Goal: Task Accomplishment & Management: Manage account settings

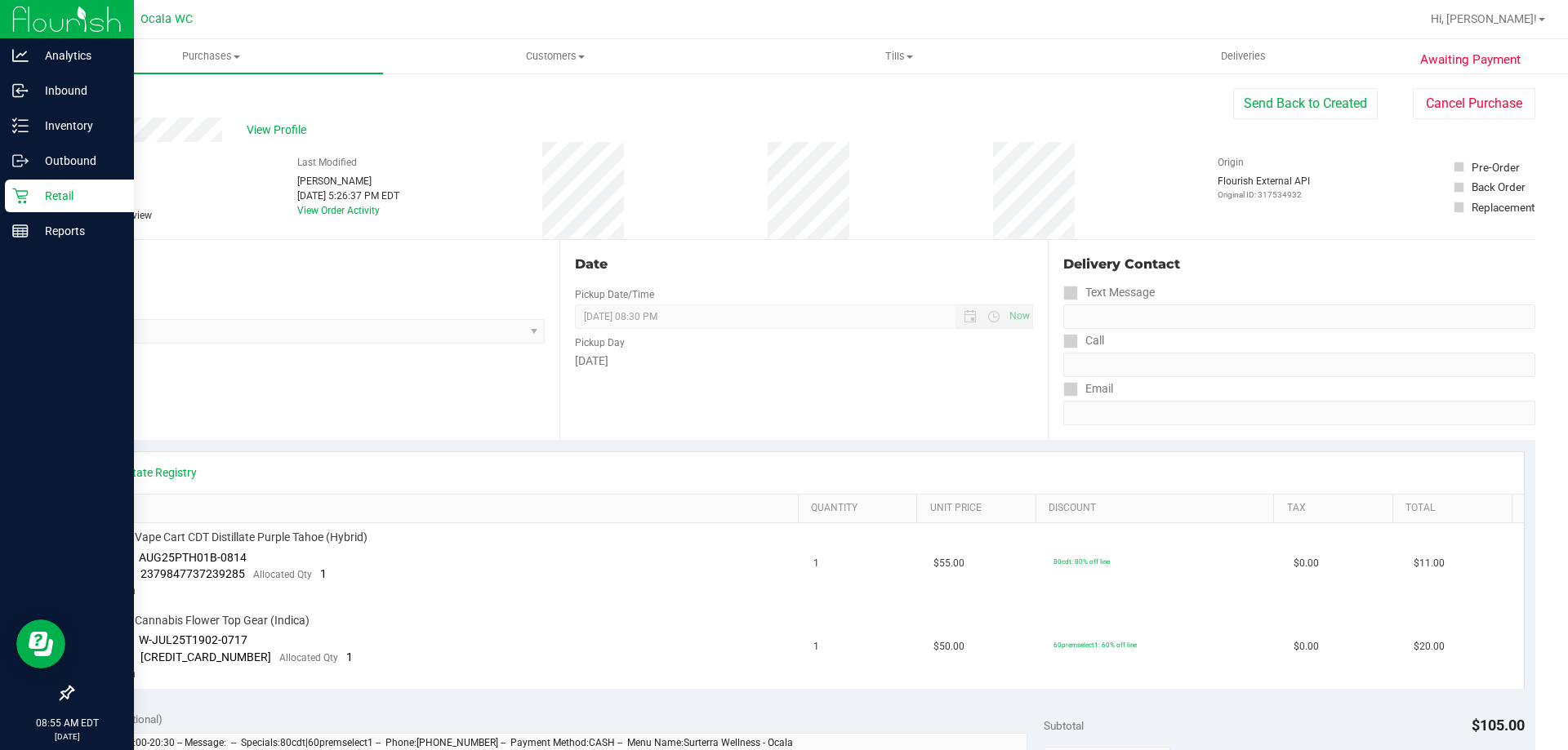
click at [22, 187] on div "Retail" at bounding box center [70, 195] width 129 height 33
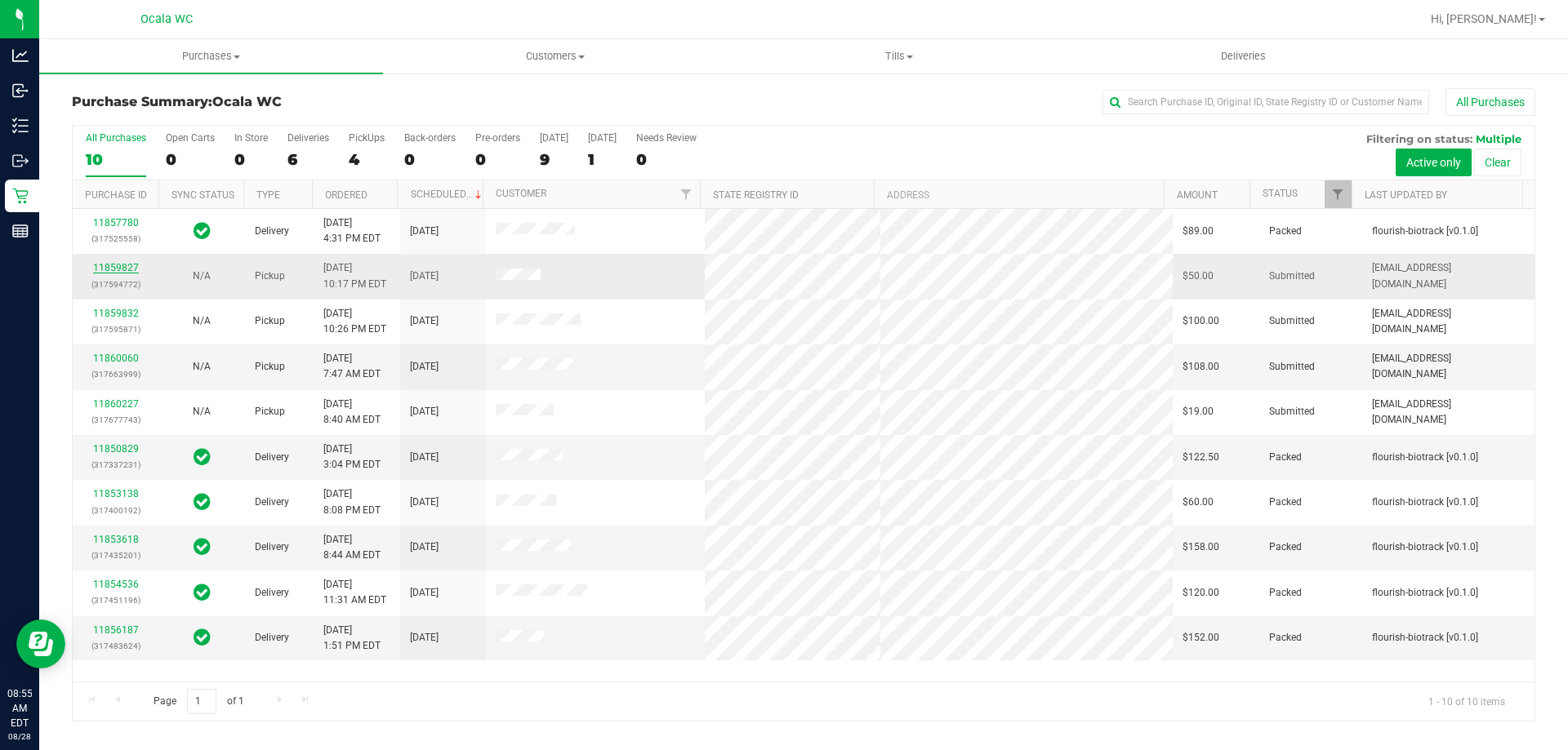
click at [116, 266] on link "11859827" at bounding box center [116, 267] width 46 height 11
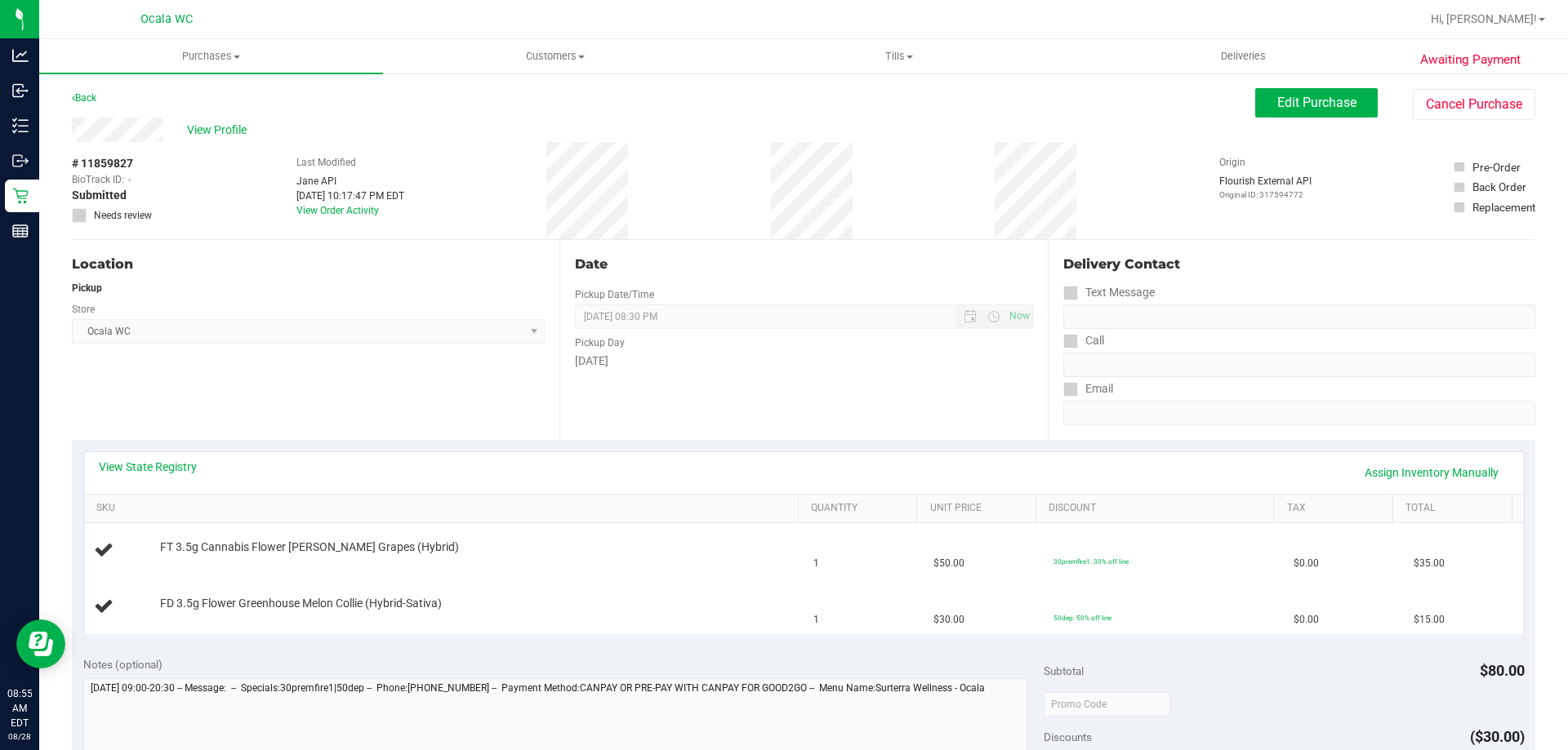
click at [671, 125] on div "View Profile" at bounding box center [663, 130] width 1183 height 25
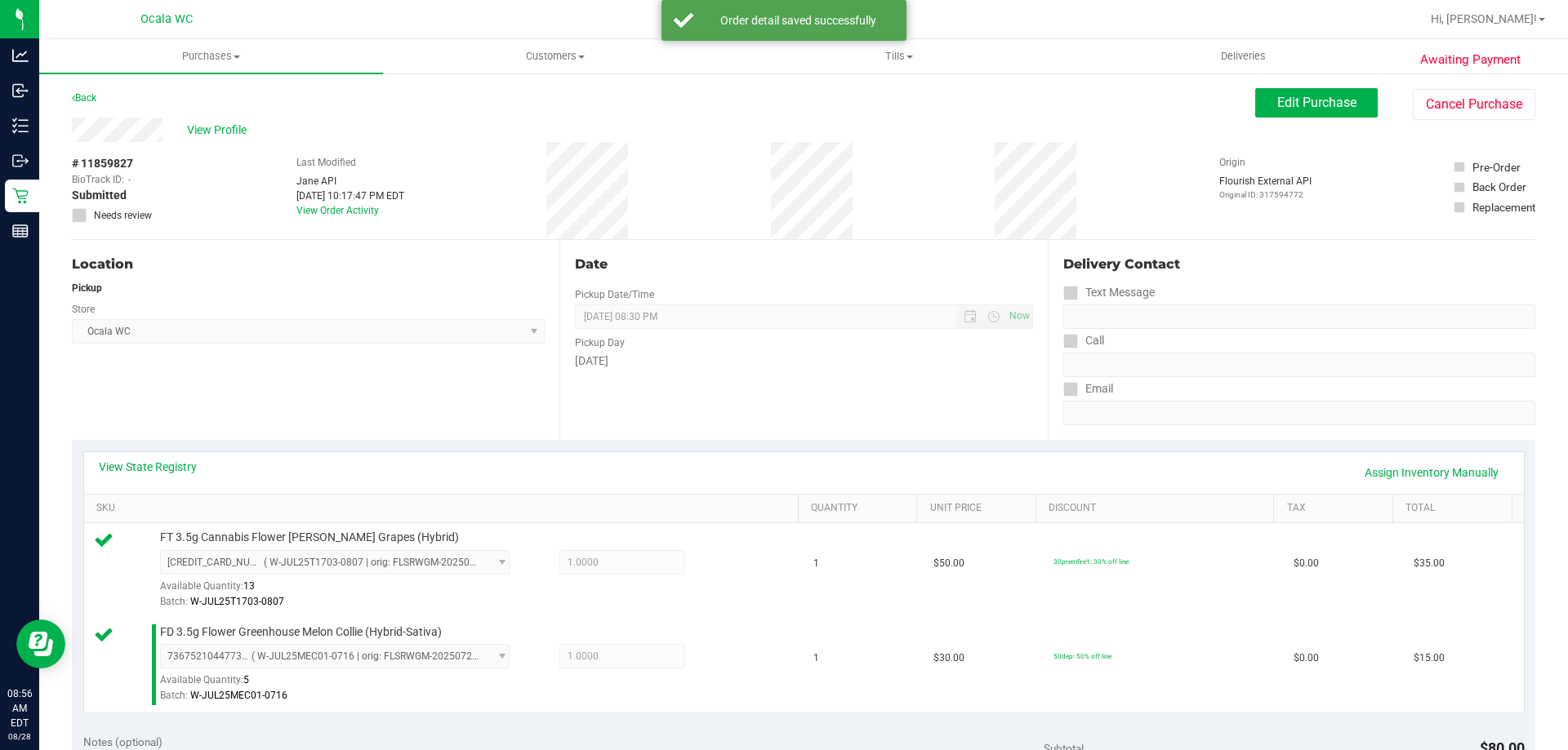
scroll to position [679, 0]
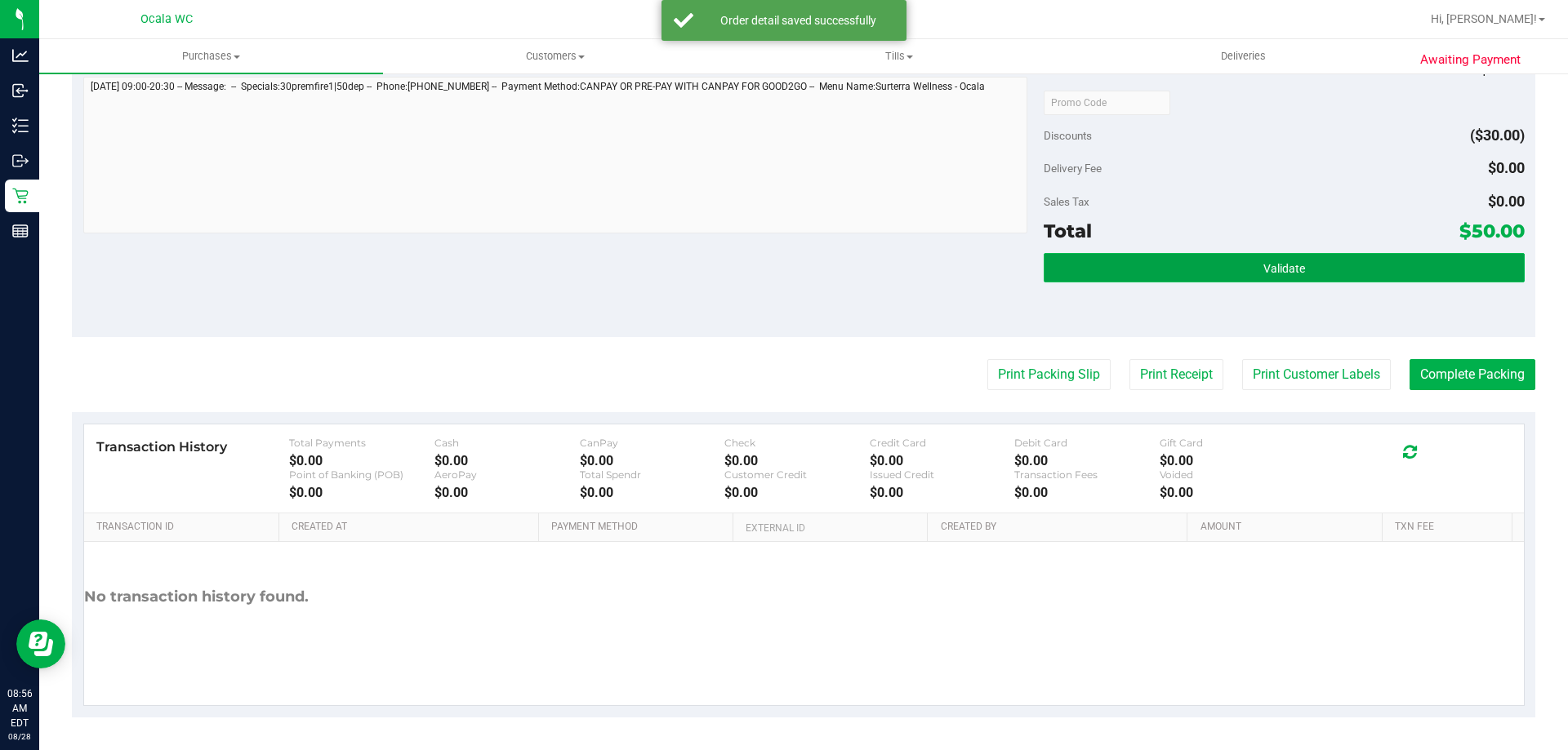
click at [1267, 277] on button "Validate" at bounding box center [1284, 267] width 480 height 29
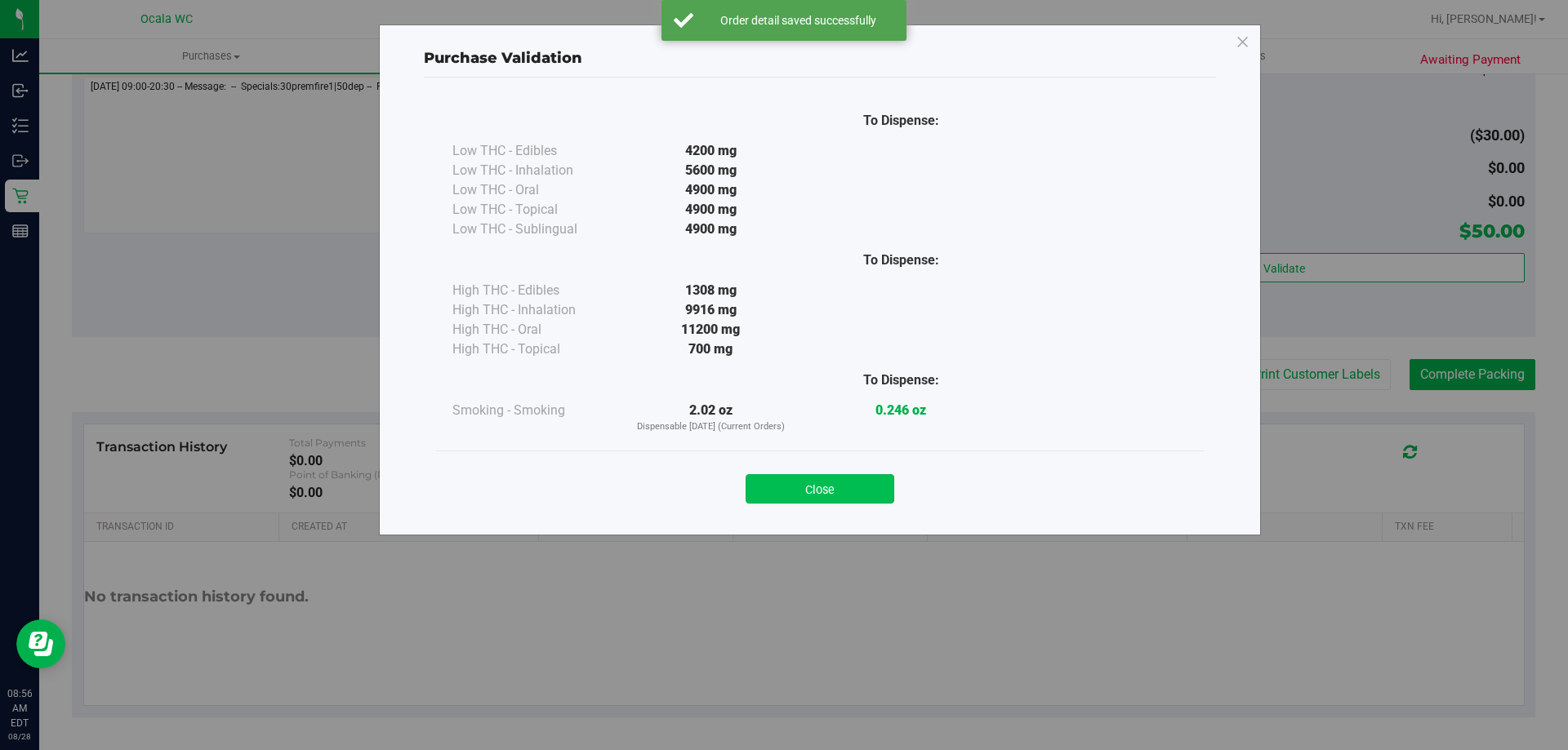
click at [807, 484] on button "Close" at bounding box center [820, 488] width 148 height 29
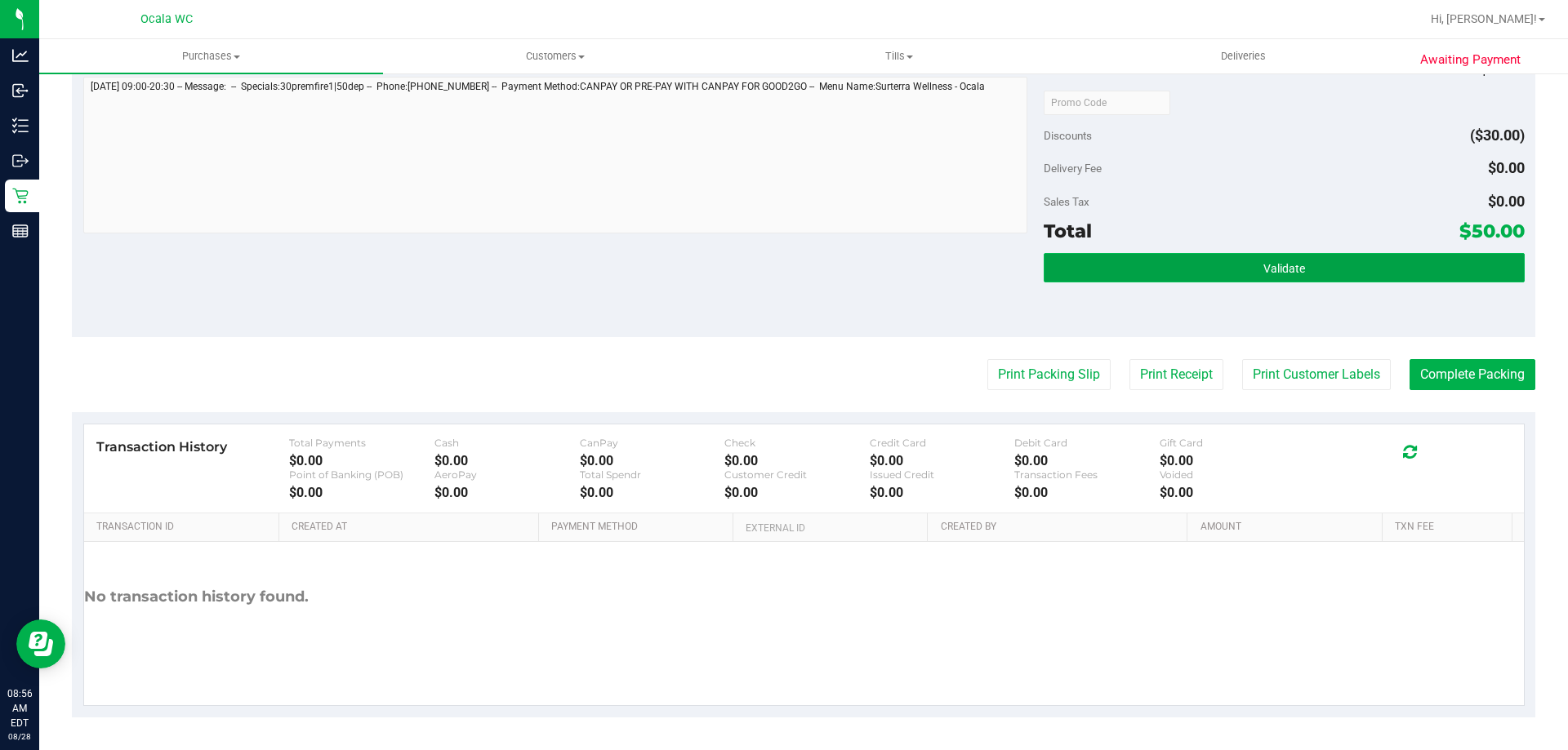
click at [1267, 266] on span "Validate" at bounding box center [1284, 268] width 41 height 13
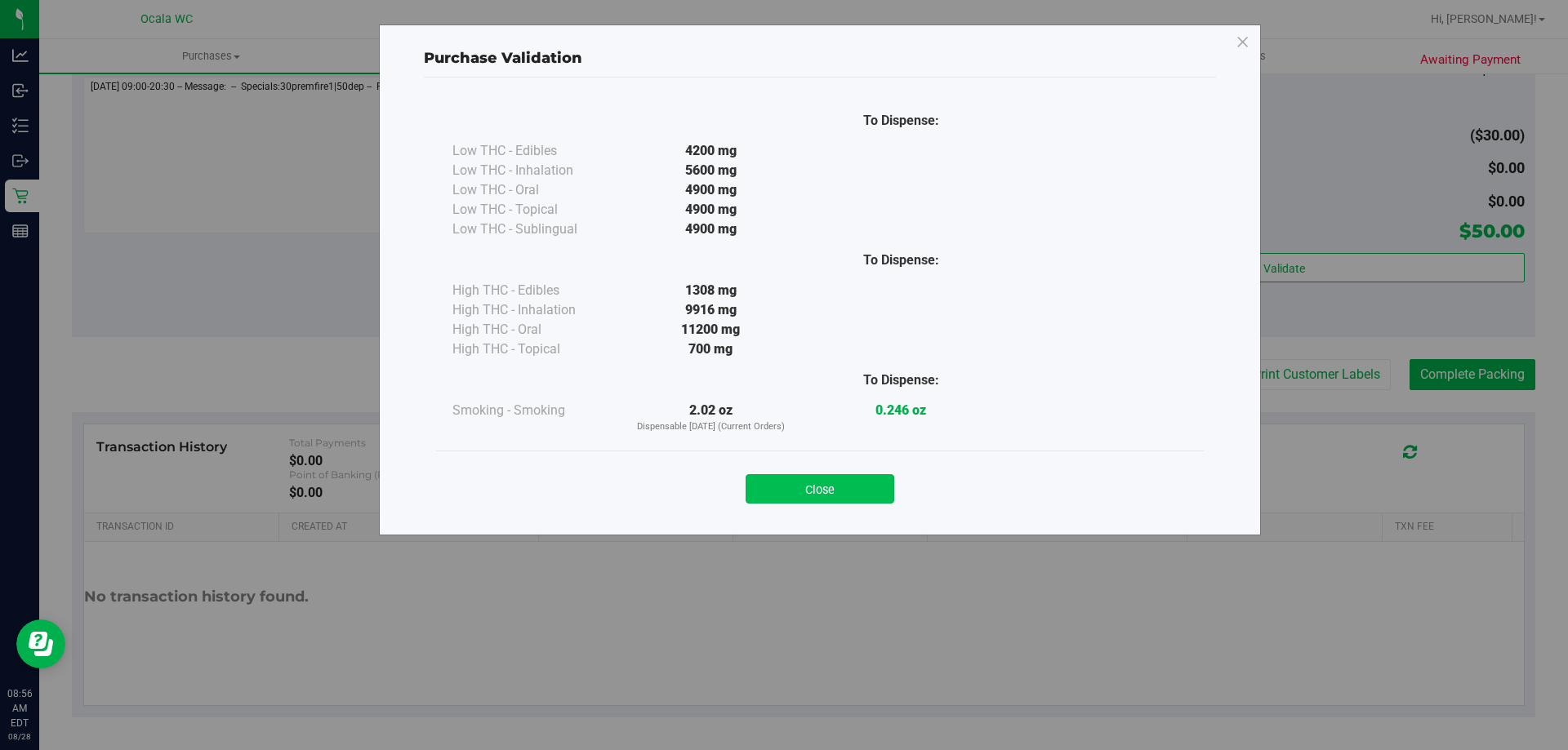
click at [858, 499] on button "Close" at bounding box center [820, 488] width 148 height 29
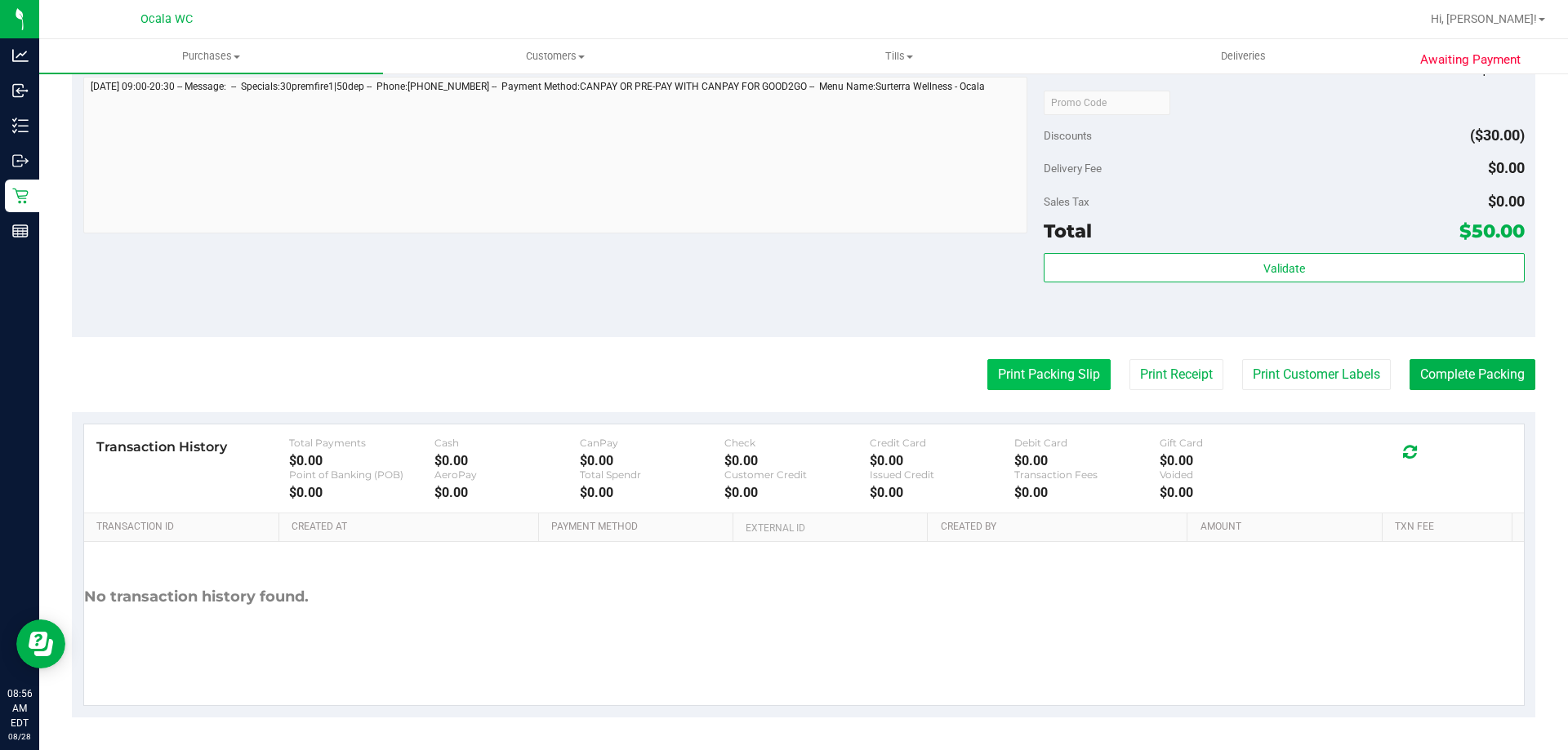
click at [1035, 372] on button "Print Packing Slip" at bounding box center [1049, 374] width 124 height 31
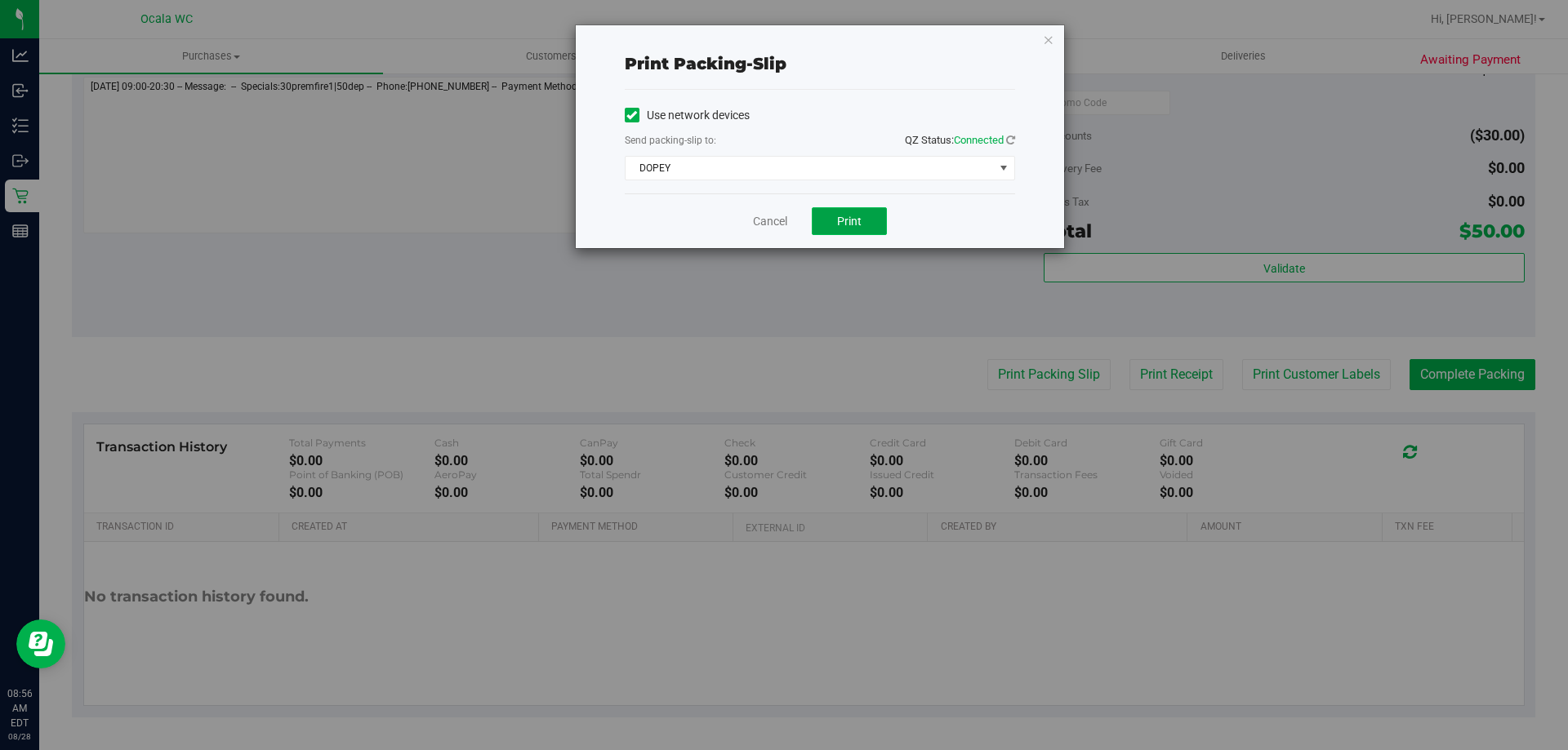
click at [857, 216] on span "Print" at bounding box center [849, 221] width 25 height 13
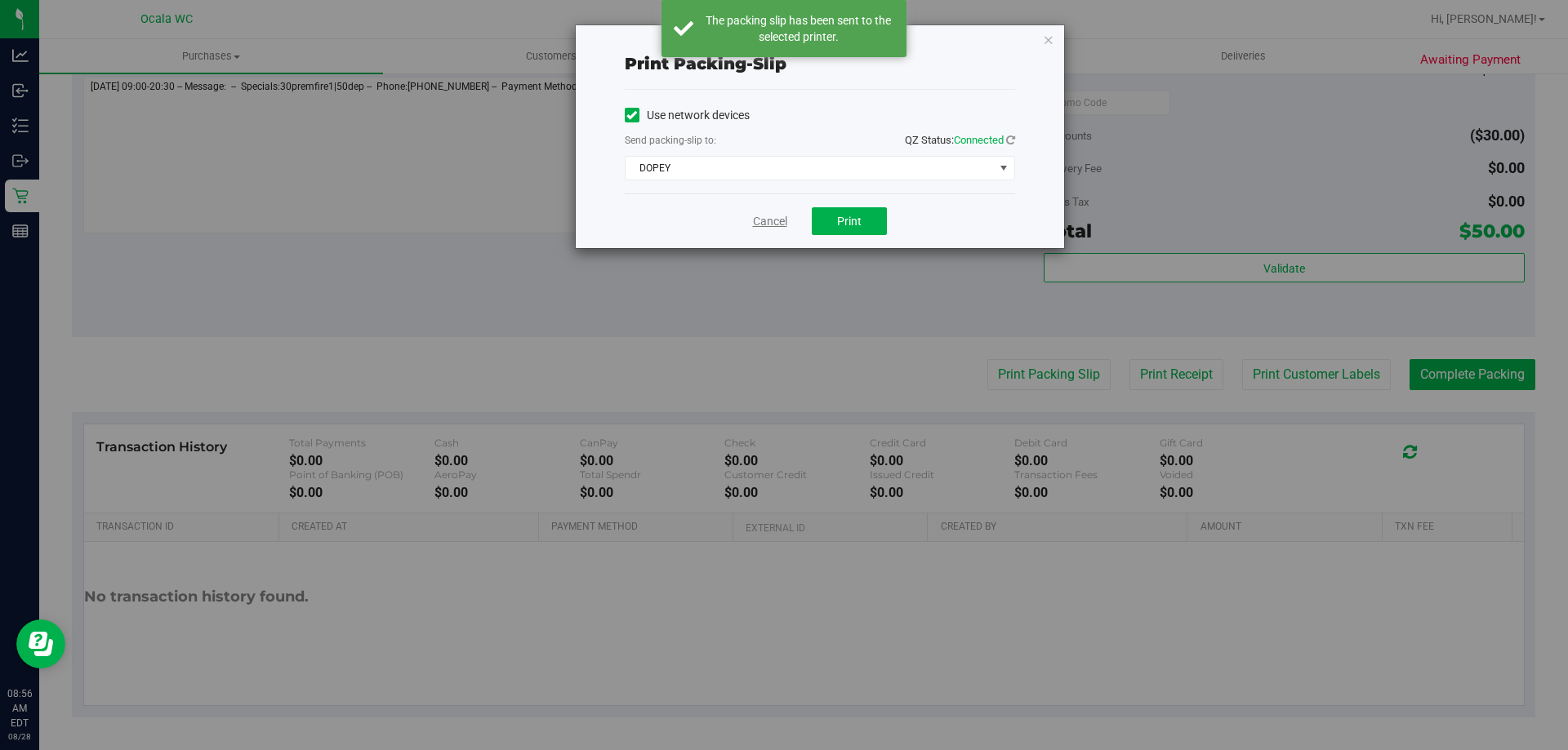
click at [765, 224] on link "Cancel" at bounding box center [770, 221] width 34 height 17
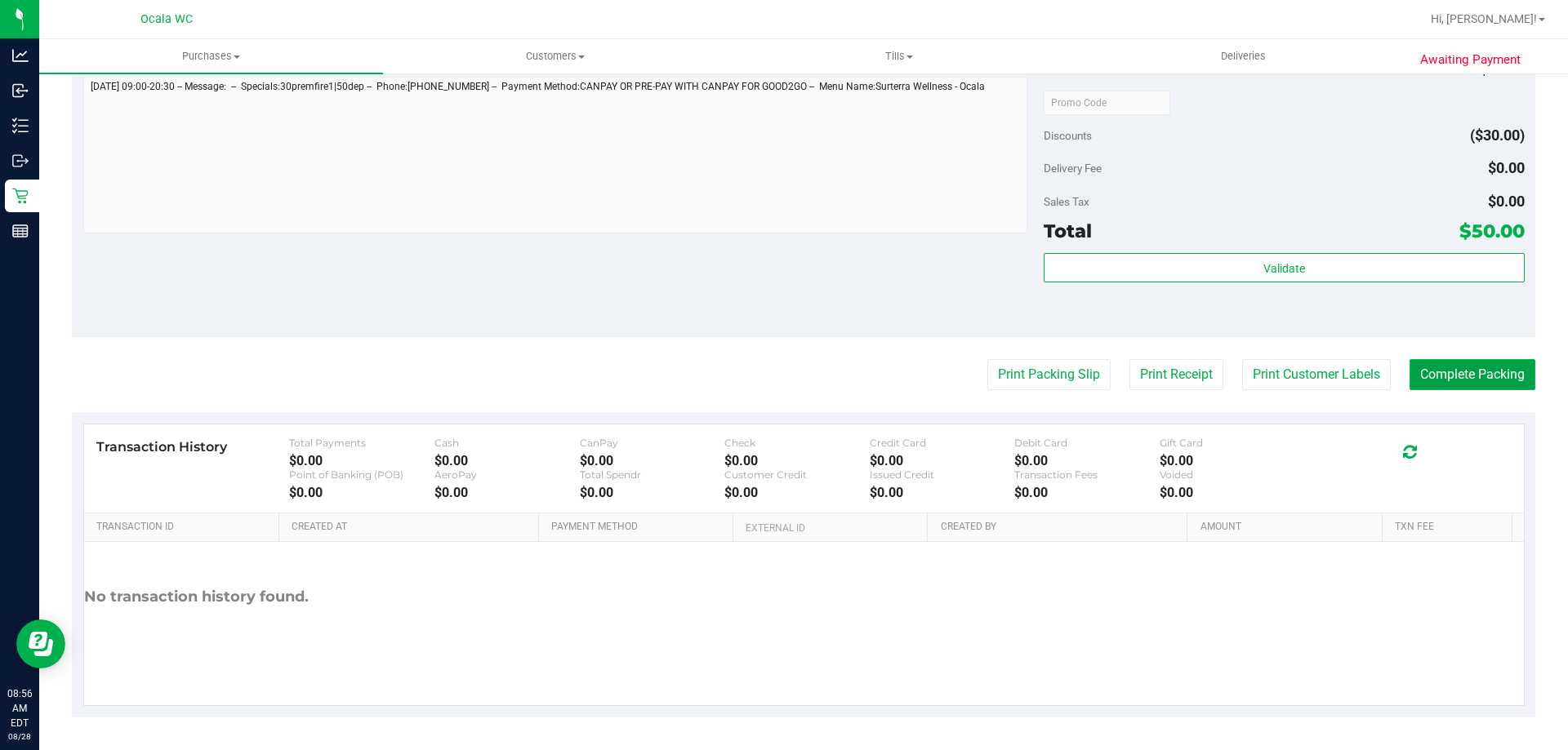
click at [1475, 385] on button "Complete Packing" at bounding box center [1473, 374] width 125 height 31
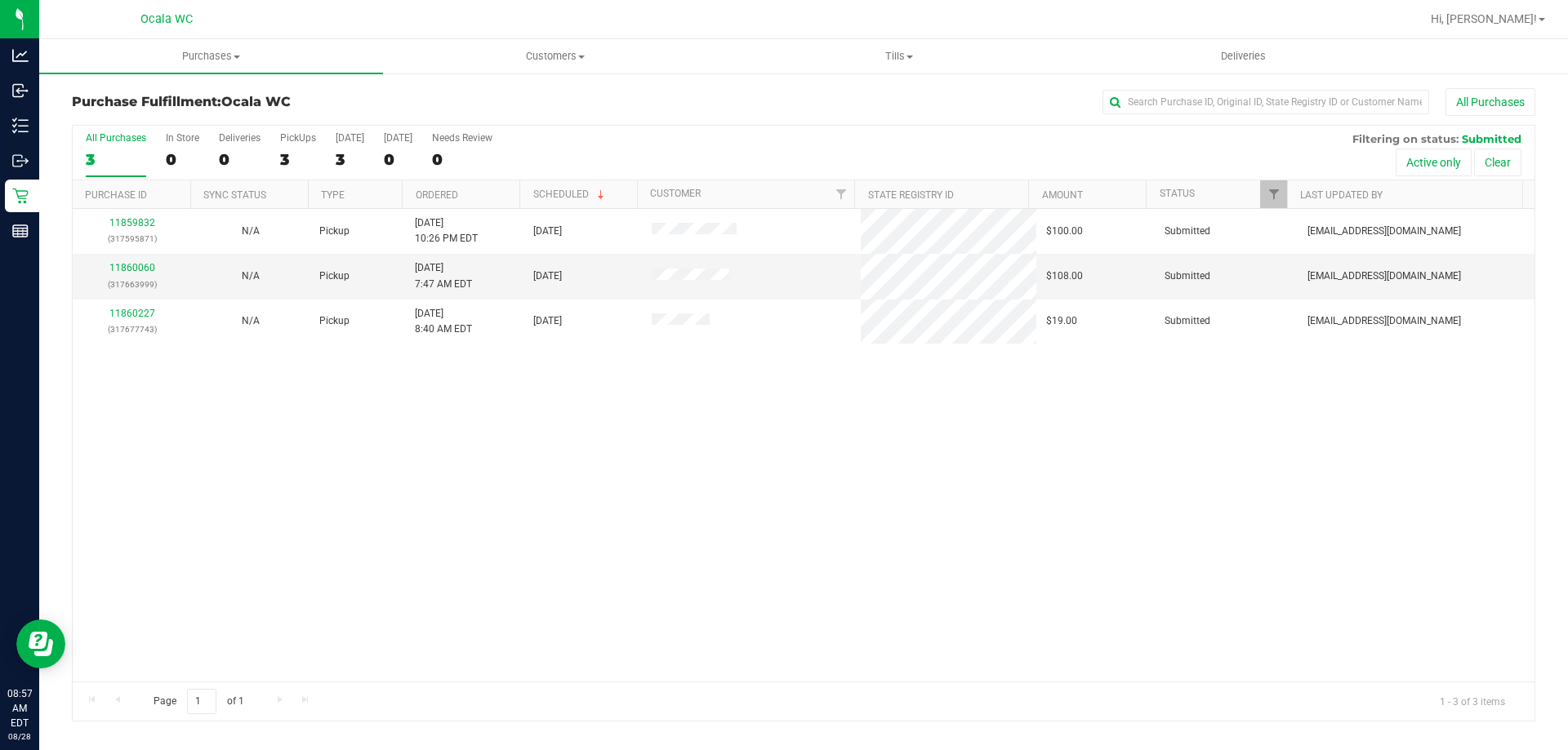
click at [800, 558] on div "11859832 (317595871) N/A Pickup [DATE] 10:26 PM EDT 8/28/2025 $100.00 Submitted…" at bounding box center [803, 446] width 1462 height 473
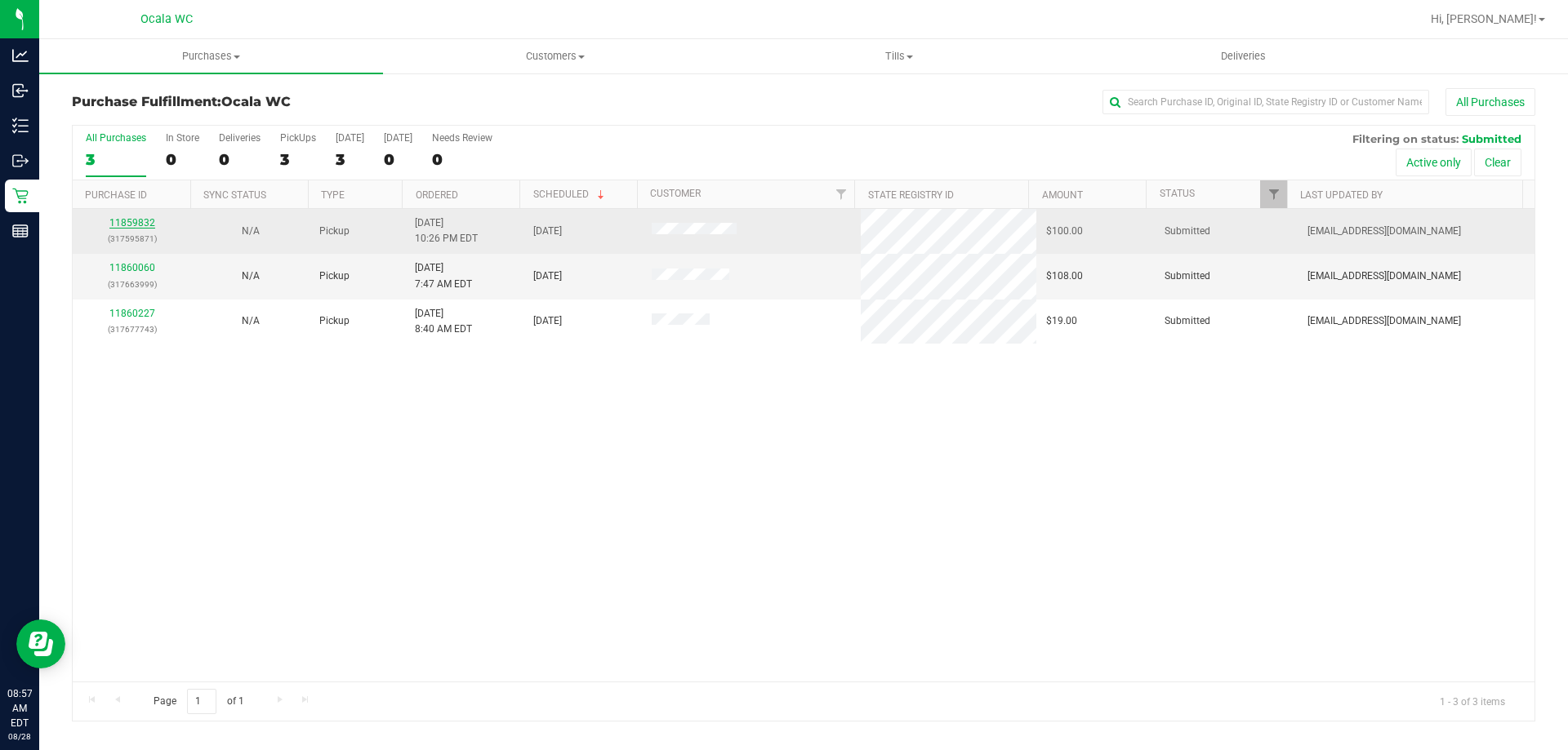
click at [126, 223] on link "11859832" at bounding box center [132, 222] width 46 height 11
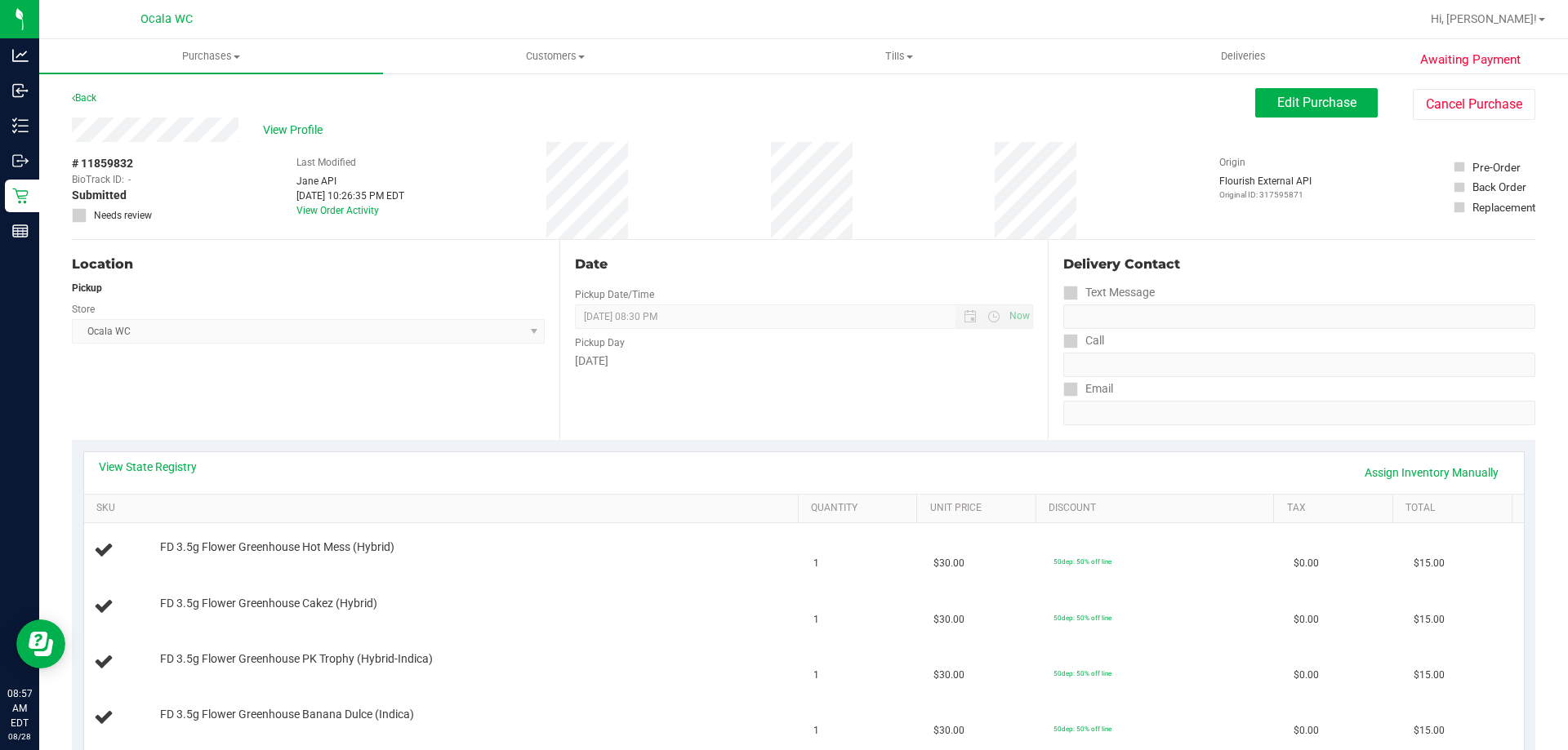
click at [791, 392] on div "Date Pickup Date/Time [DATE] Now [DATE] 08:30 PM Now Pickup Day [DATE]" at bounding box center [803, 340] width 487 height 200
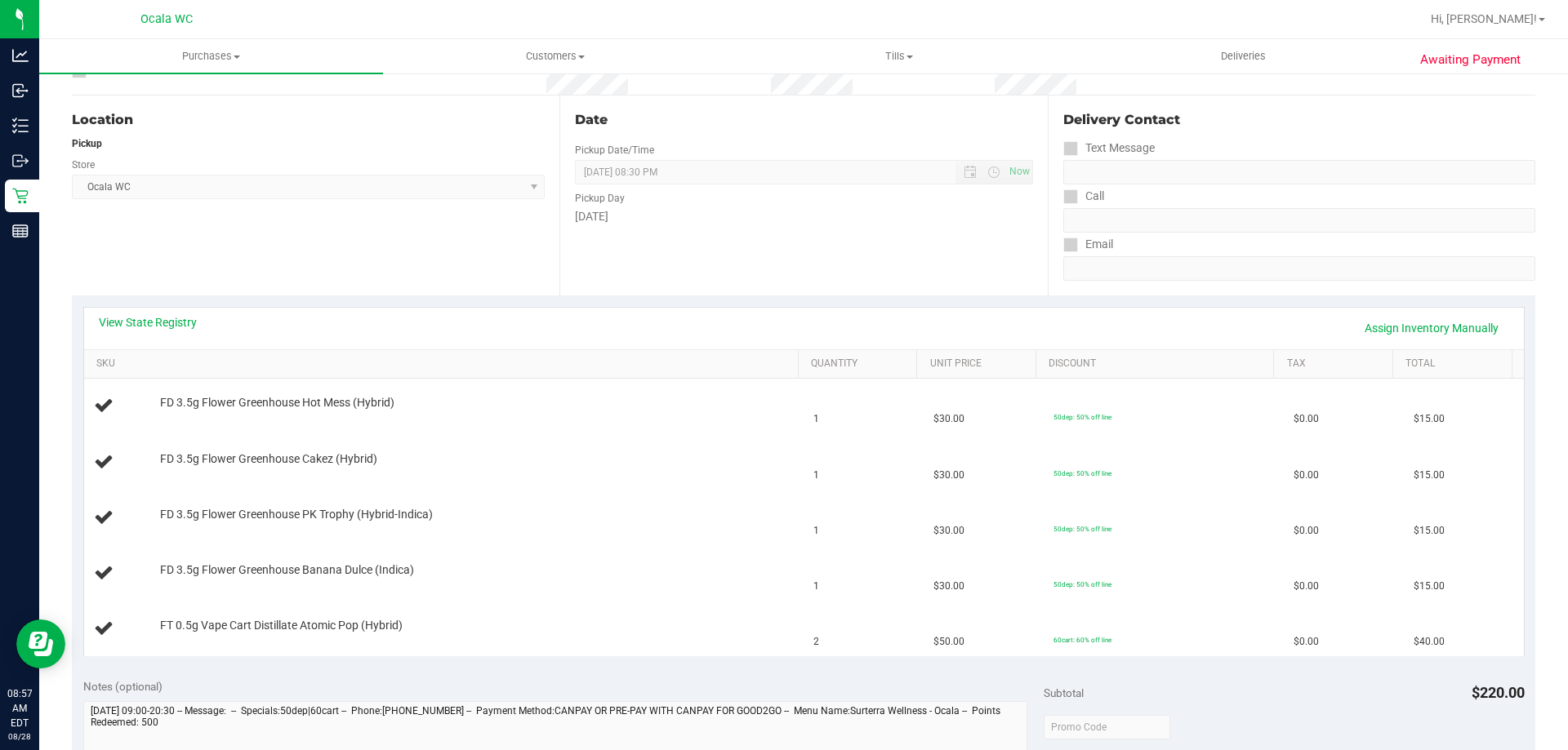
scroll to position [205, 0]
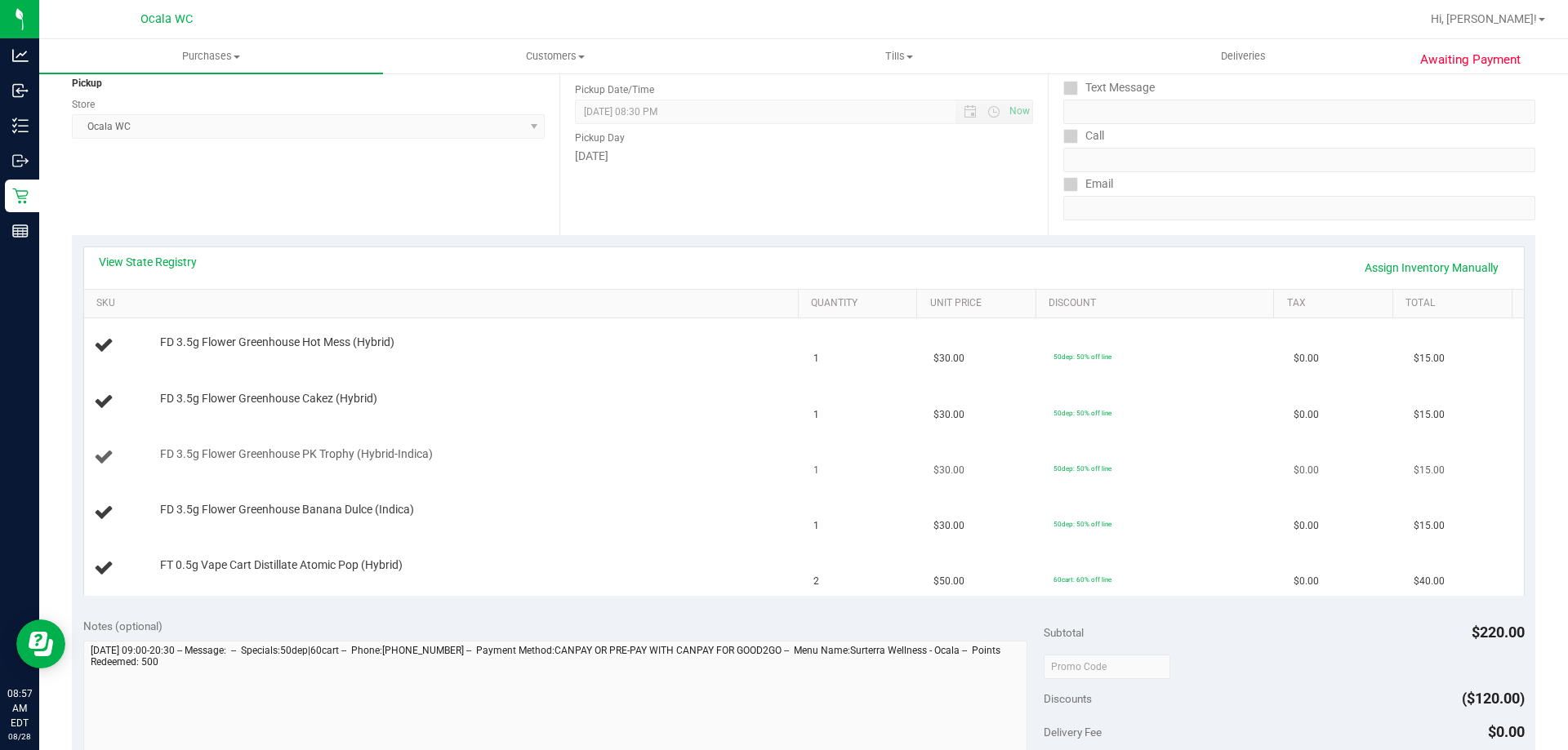
click at [655, 466] on div "FD 3.5g Flower Greenhouse PK Trophy (Hybrid-Indica)" at bounding box center [444, 457] width 701 height 22
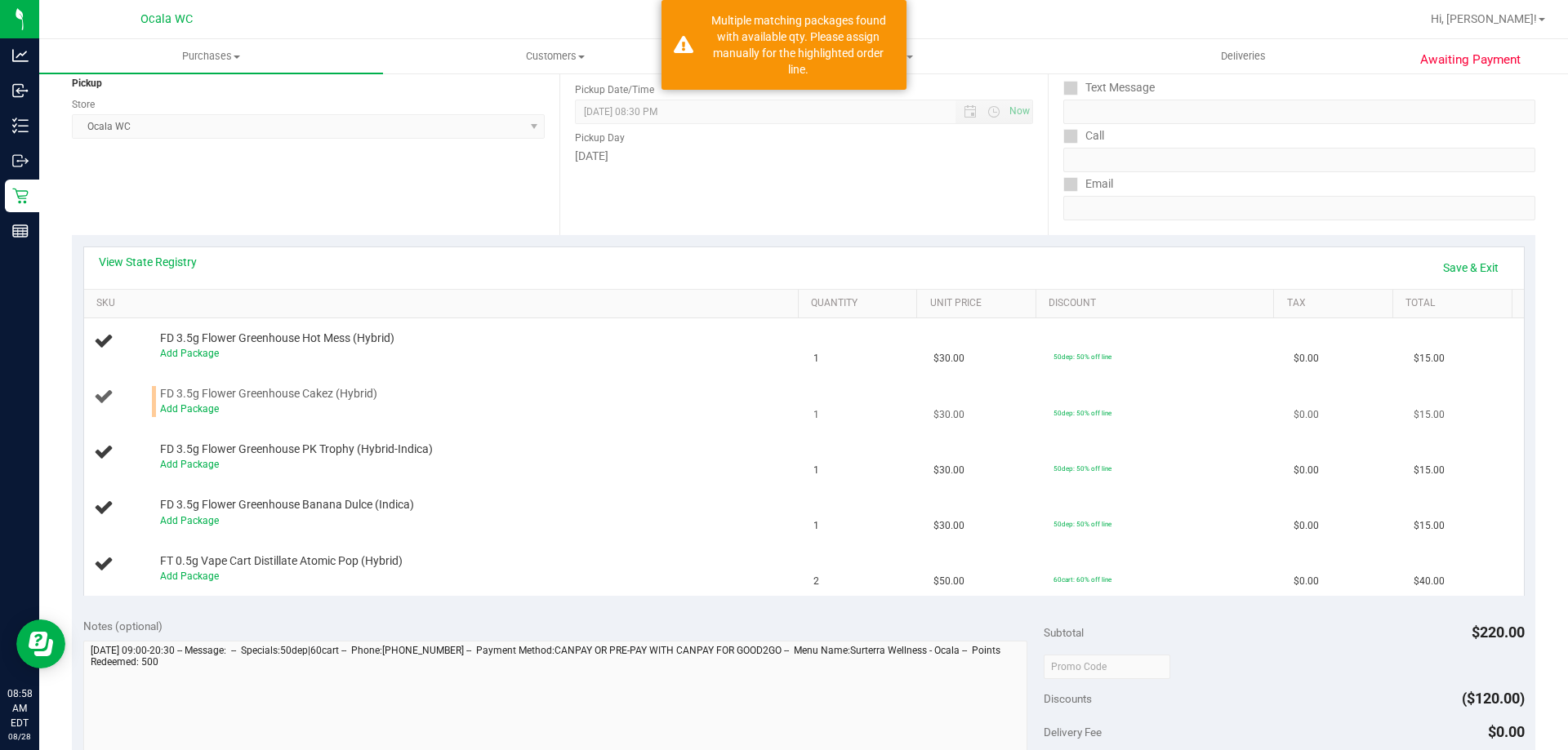
click at [699, 403] on div "Add Package" at bounding box center [475, 409] width 630 height 16
click at [1464, 271] on link "Save & Exit" at bounding box center [1470, 267] width 77 height 27
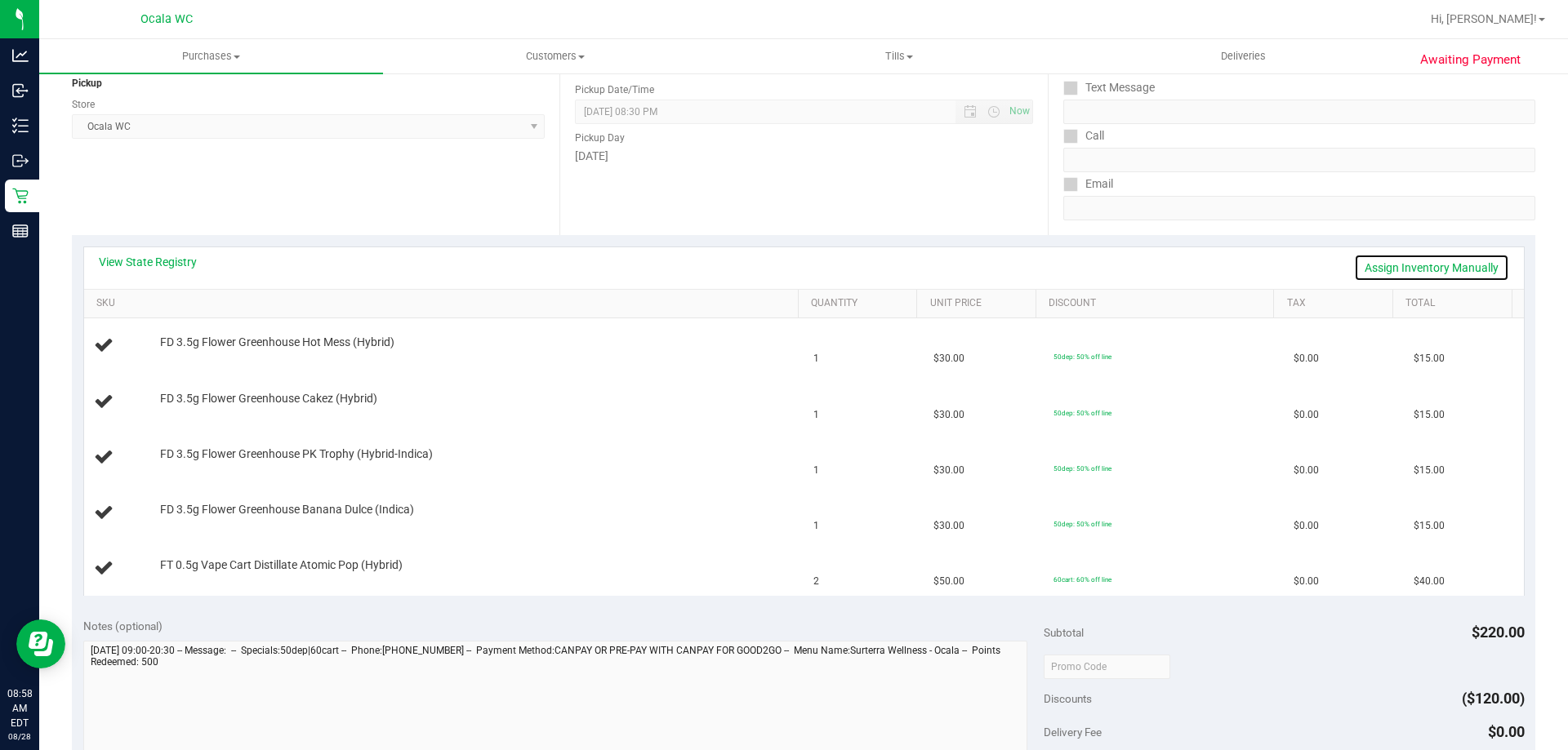
click at [1408, 268] on link "Assign Inventory Manually" at bounding box center [1432, 267] width 155 height 27
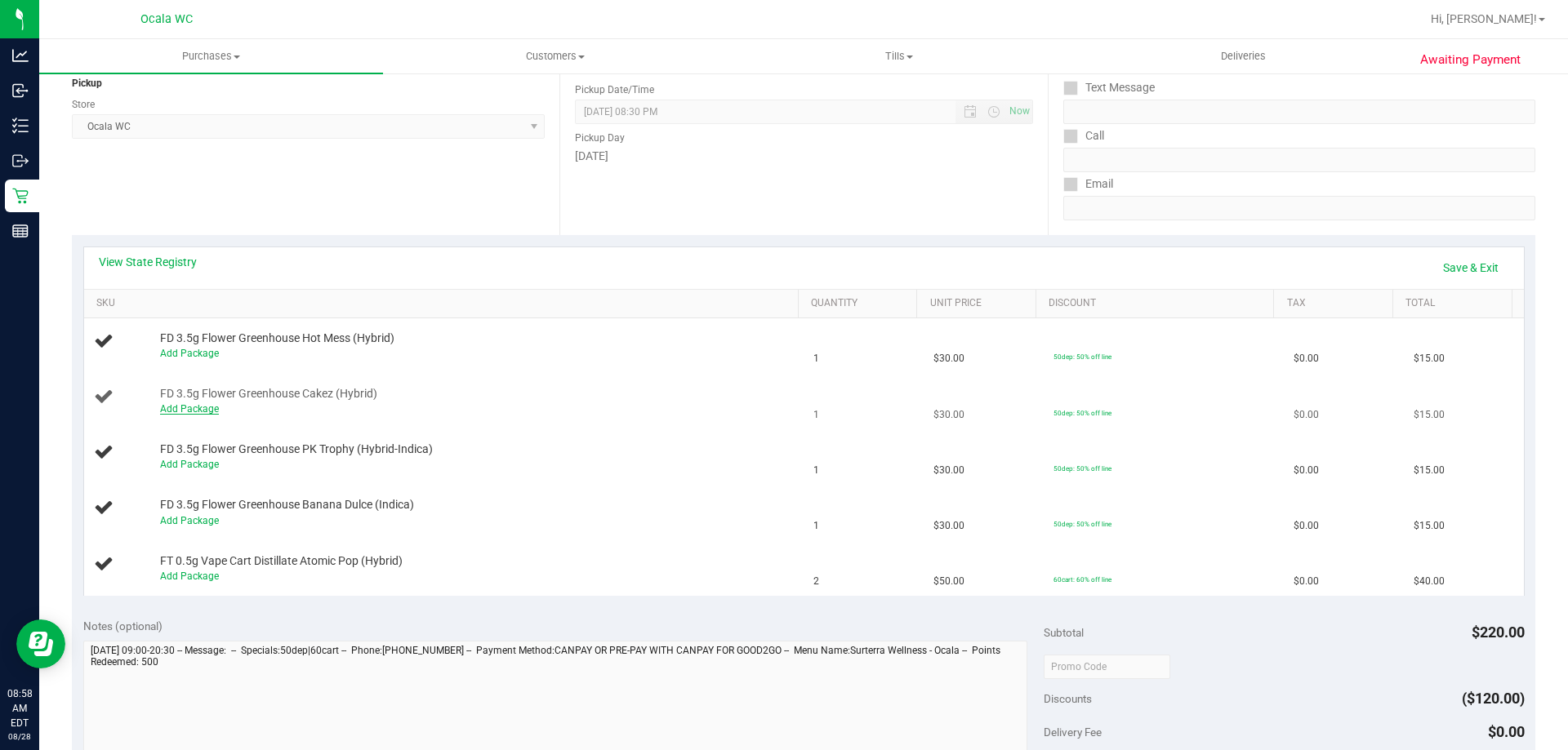
click at [187, 410] on link "Add Package" at bounding box center [189, 409] width 59 height 11
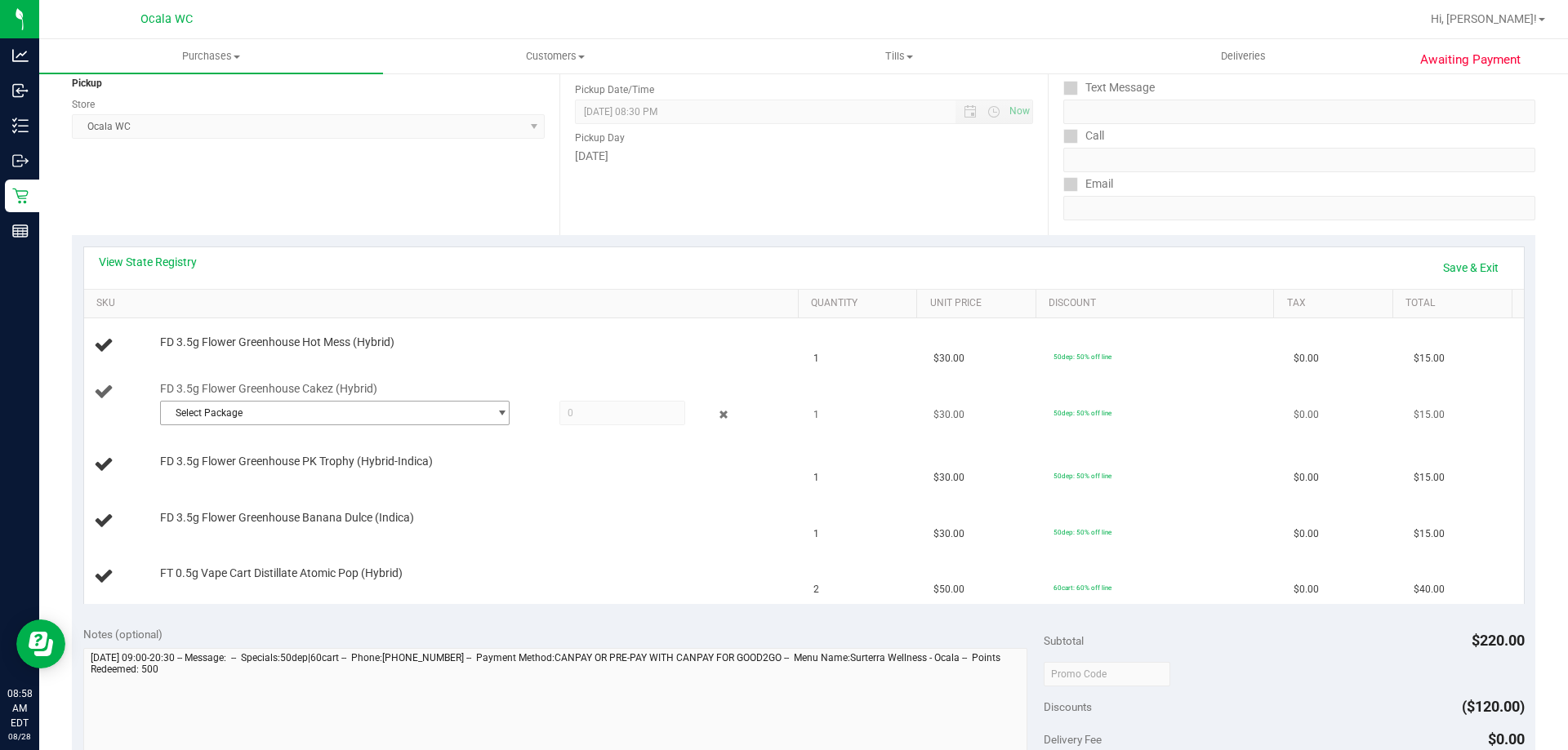
click at [495, 412] on span "select" at bounding box center [501, 413] width 12 height 13
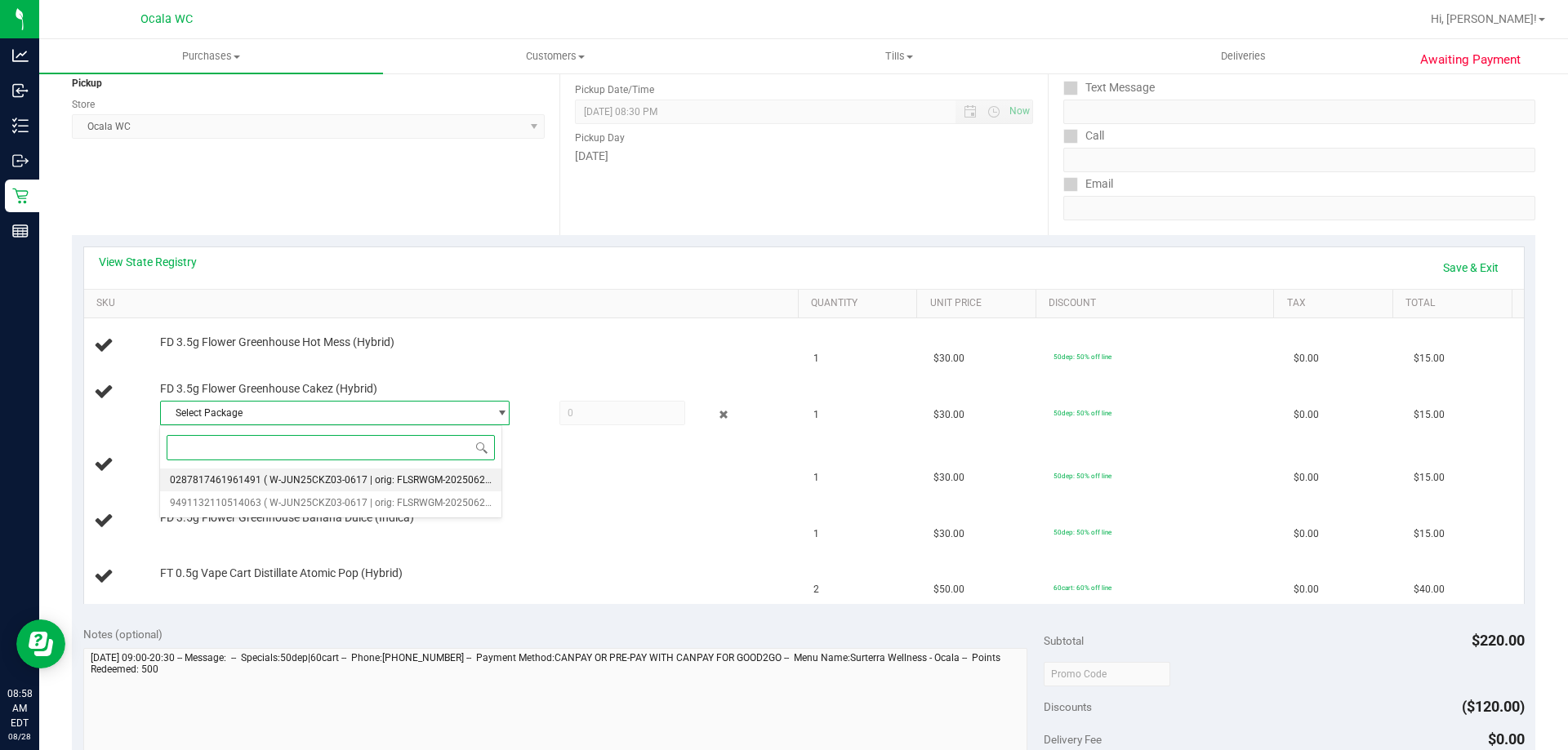
click at [431, 480] on span "( W-JUN25CKZ03-0617 | orig: FLSRWGM-20250623-865 )" at bounding box center [390, 479] width 253 height 11
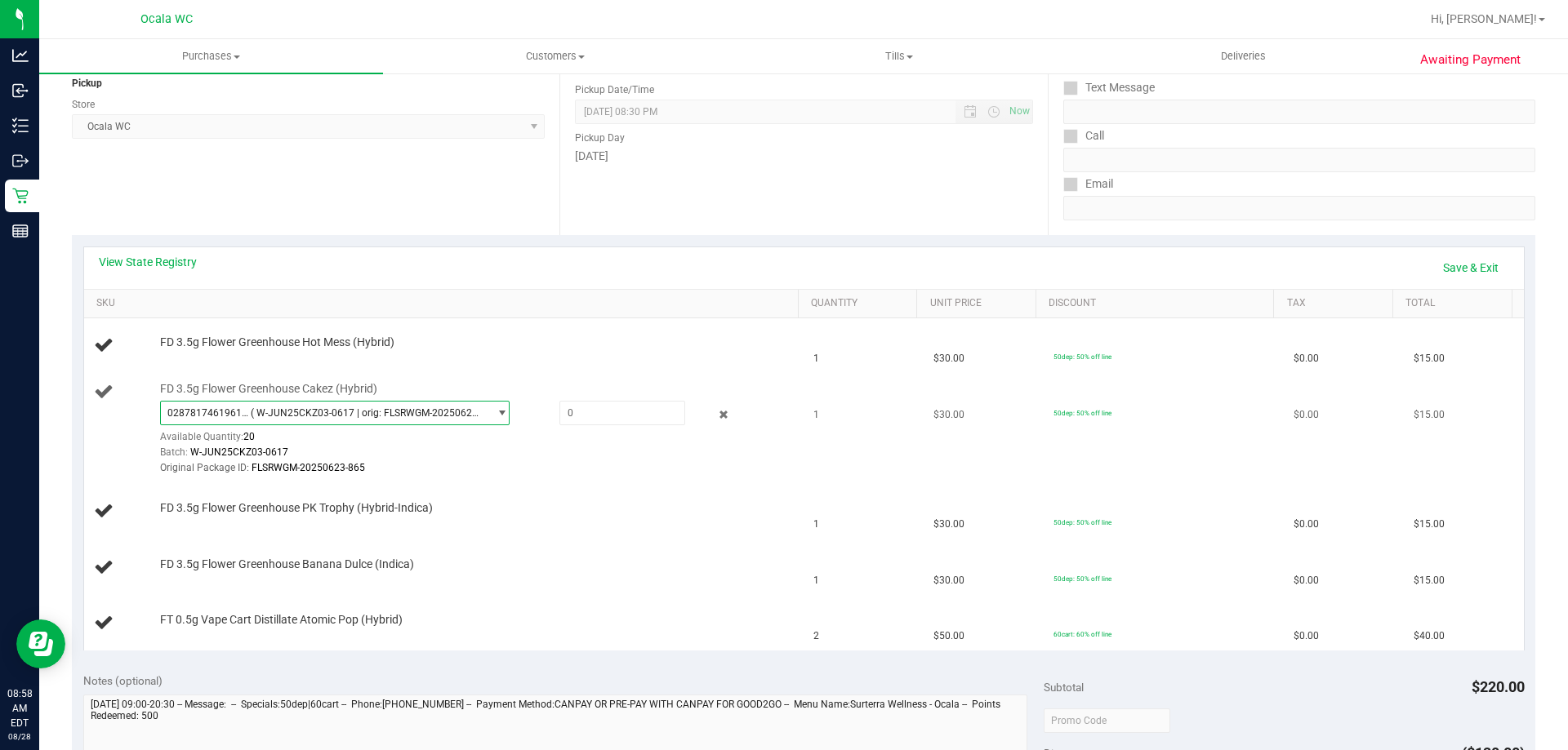
click at [498, 412] on span "select" at bounding box center [501, 413] width 12 height 13
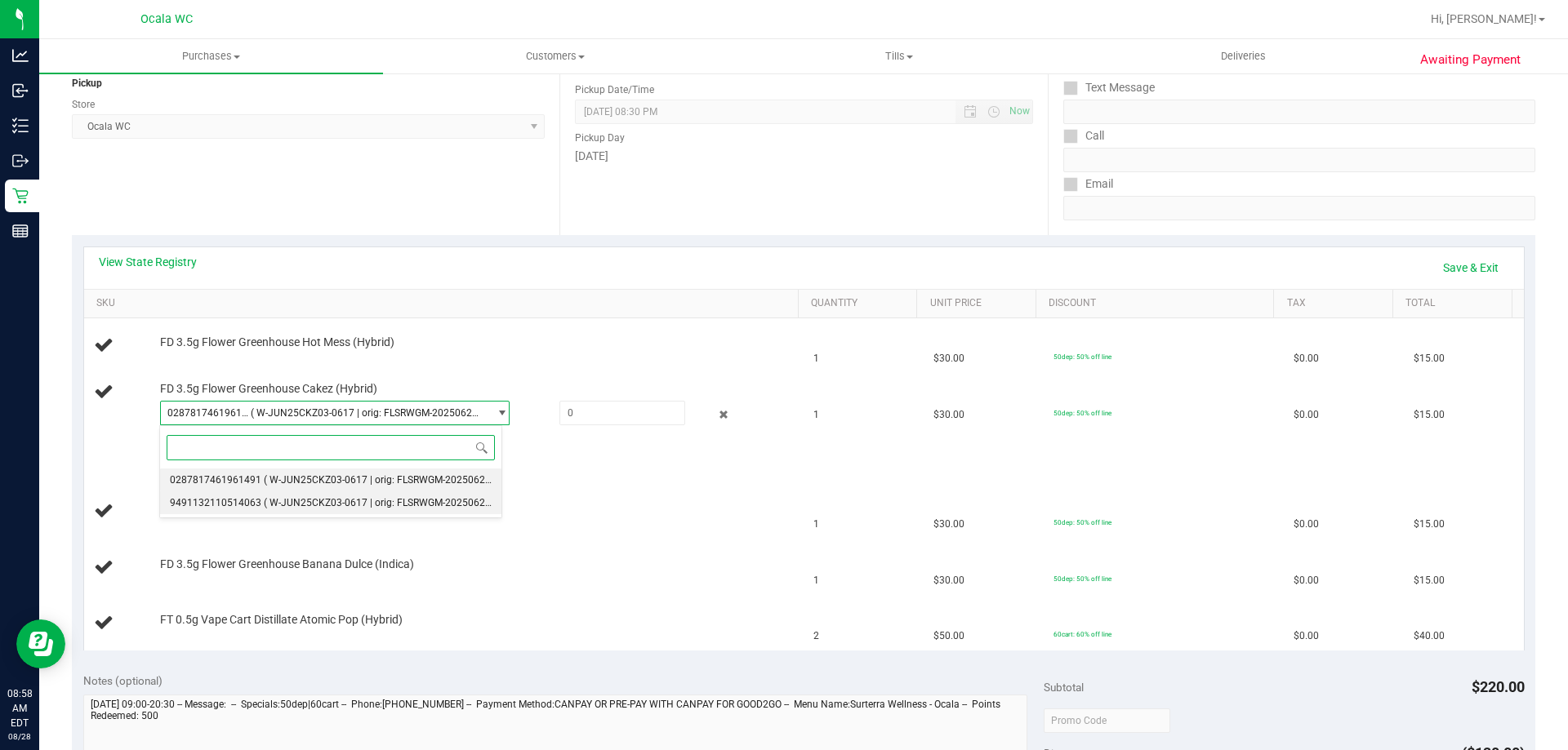
click at [418, 502] on span "( W-JUN25CKZ03-0617 | orig: FLSRWGM-20250623-850 )" at bounding box center [390, 502] width 253 height 11
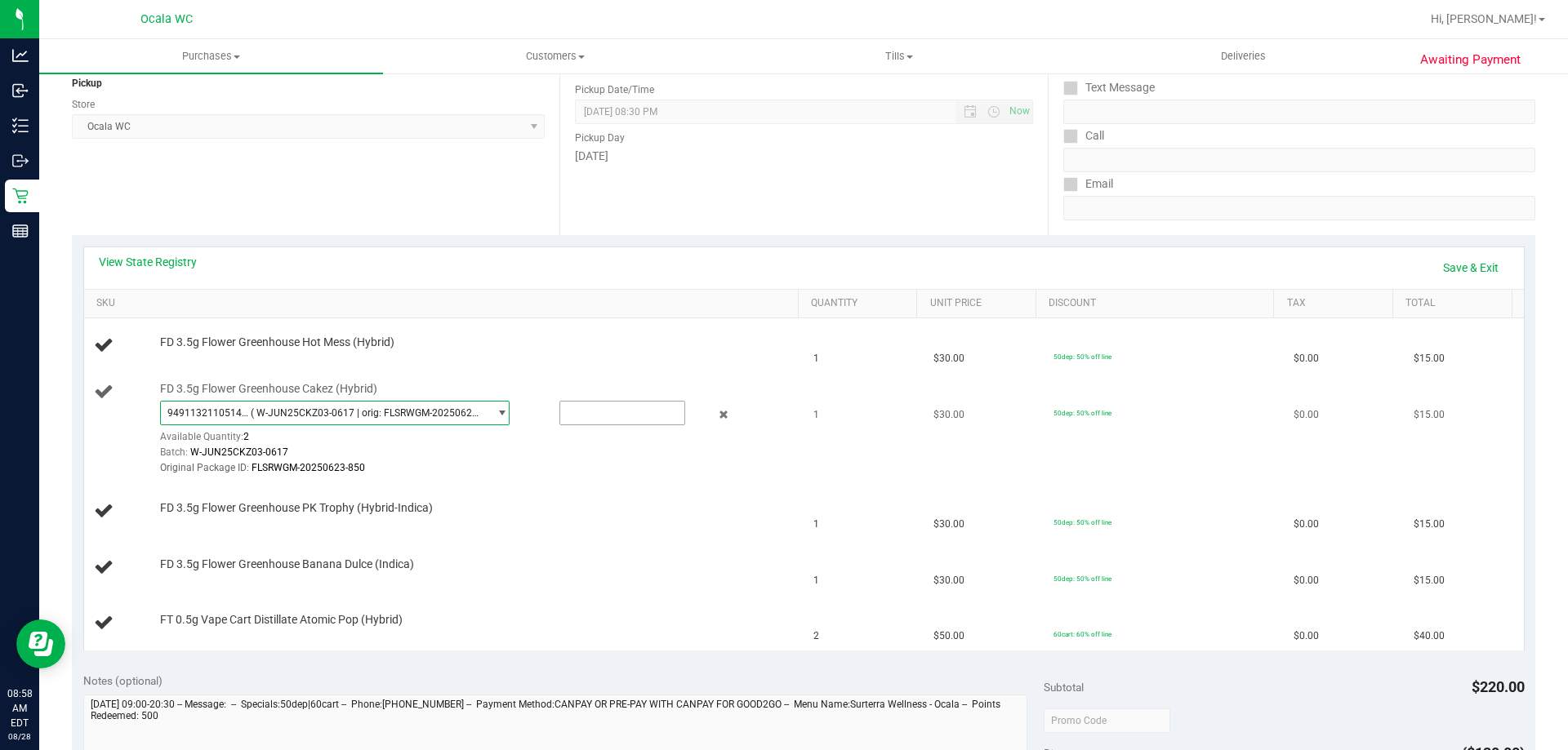
click at [625, 415] on input "text" at bounding box center [622, 413] width 124 height 23
type input "2"
click at [765, 476] on div at bounding box center [475, 476] width 630 height 1
type input "1.0000"
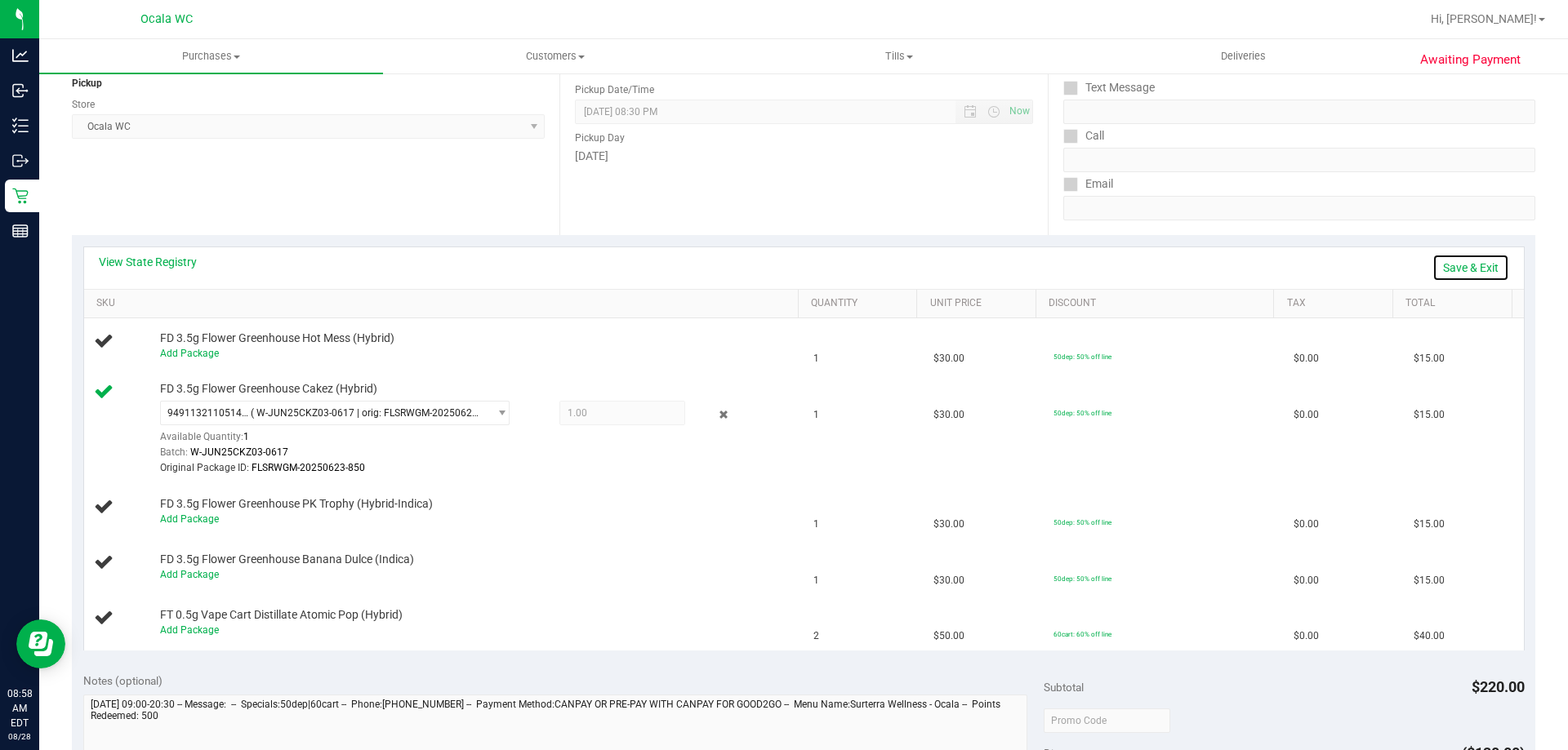
click at [1468, 272] on link "Save & Exit" at bounding box center [1470, 267] width 77 height 27
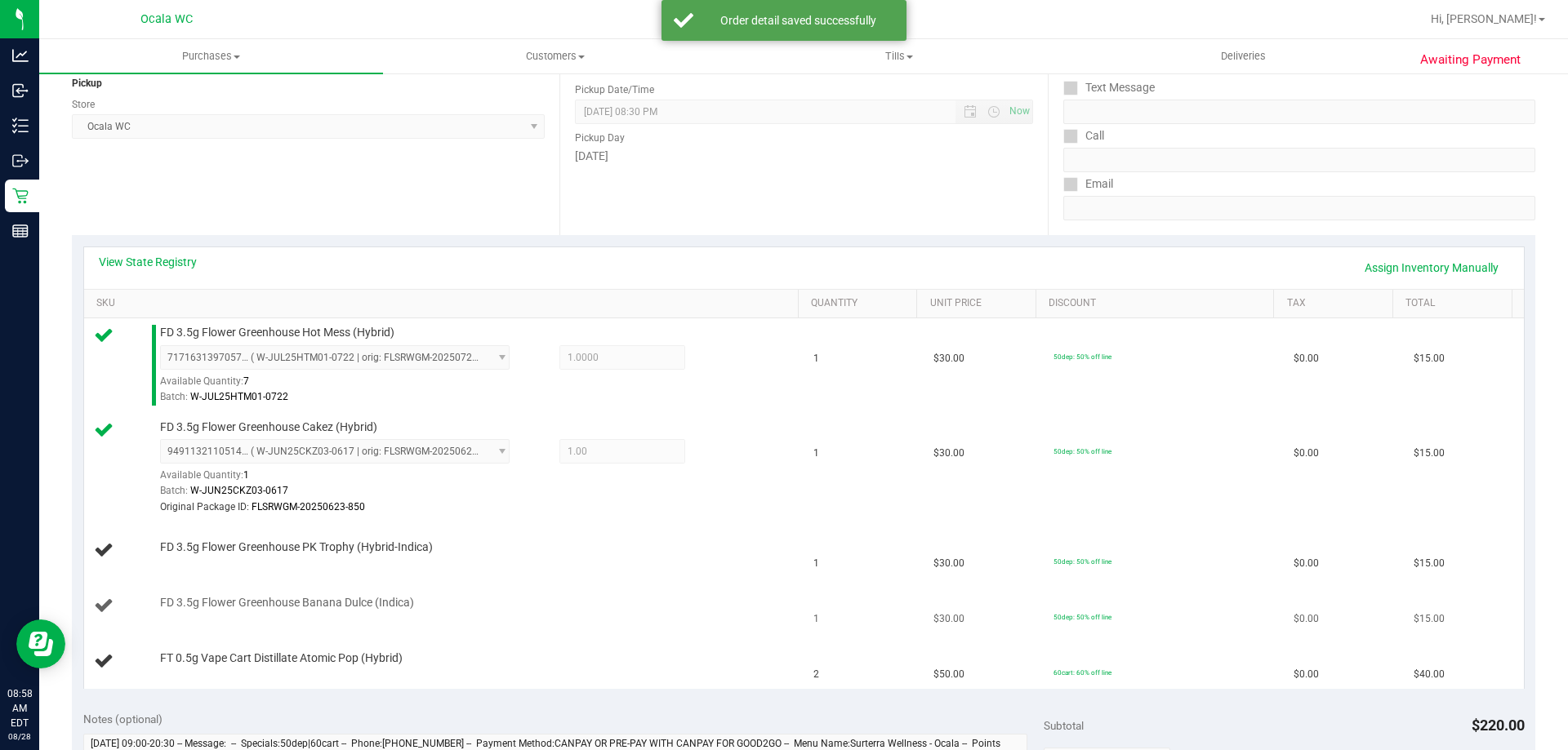
click at [691, 611] on div at bounding box center [475, 611] width 630 height 1
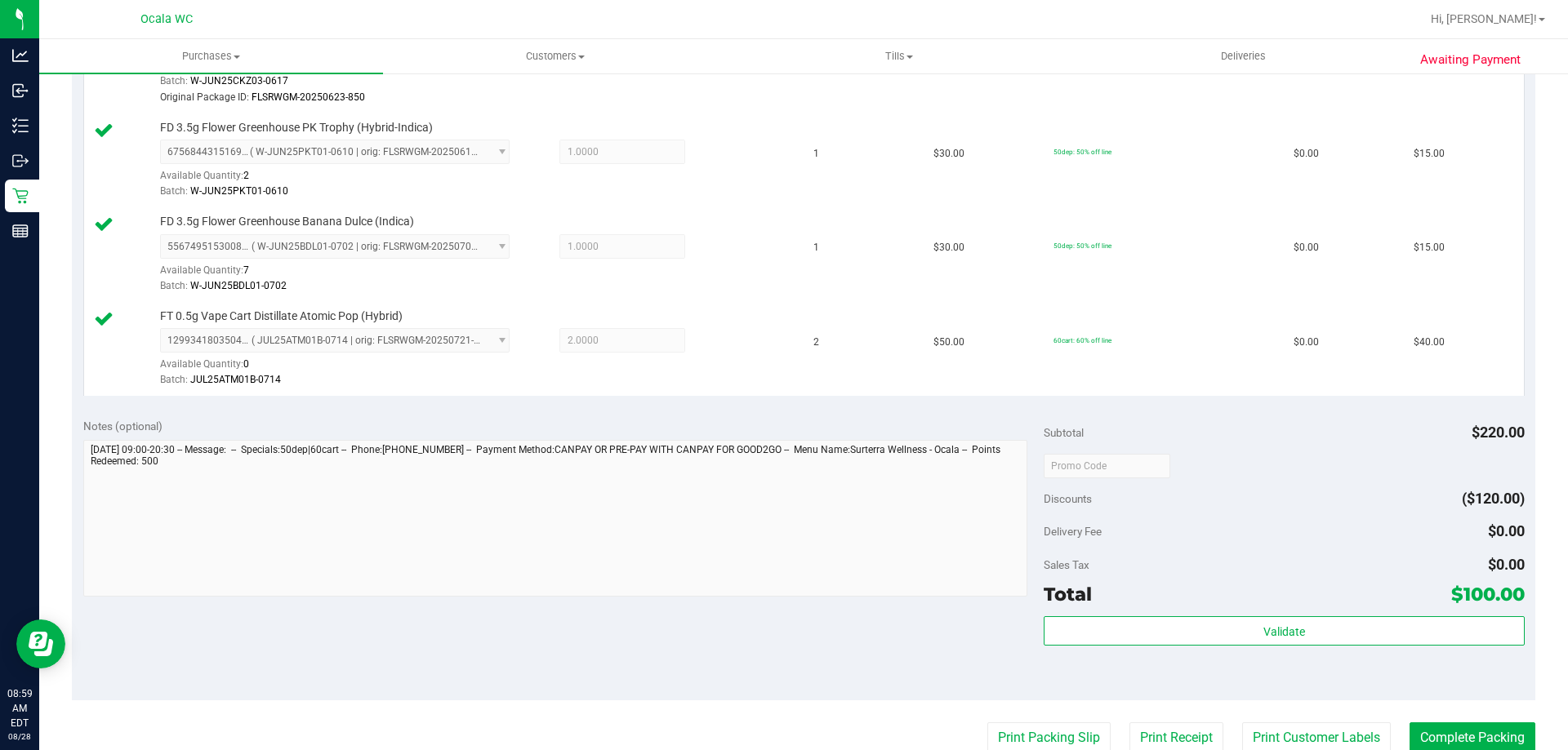
scroll to position [0, 0]
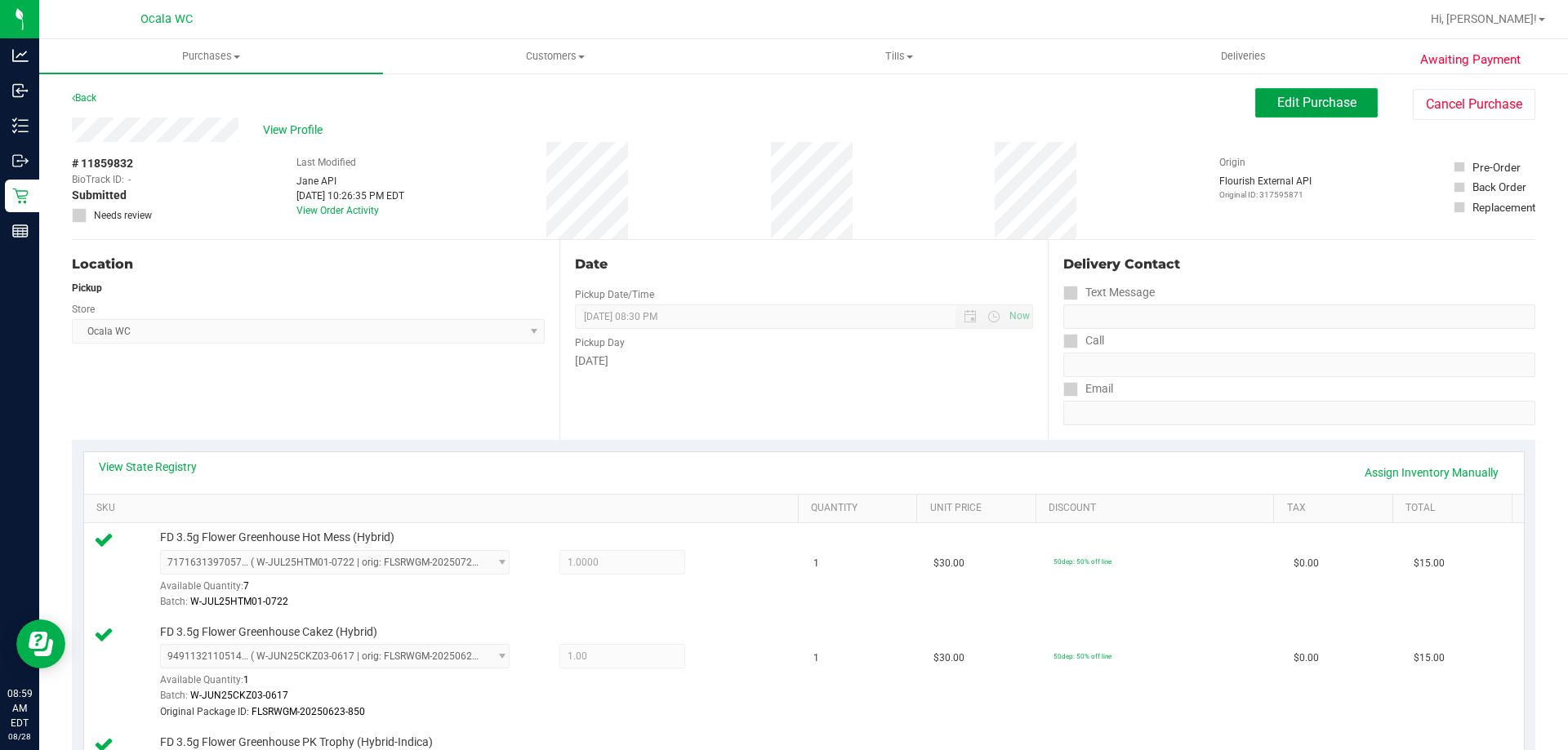
click at [1297, 100] on span "Edit Purchase" at bounding box center [1317, 102] width 79 height 16
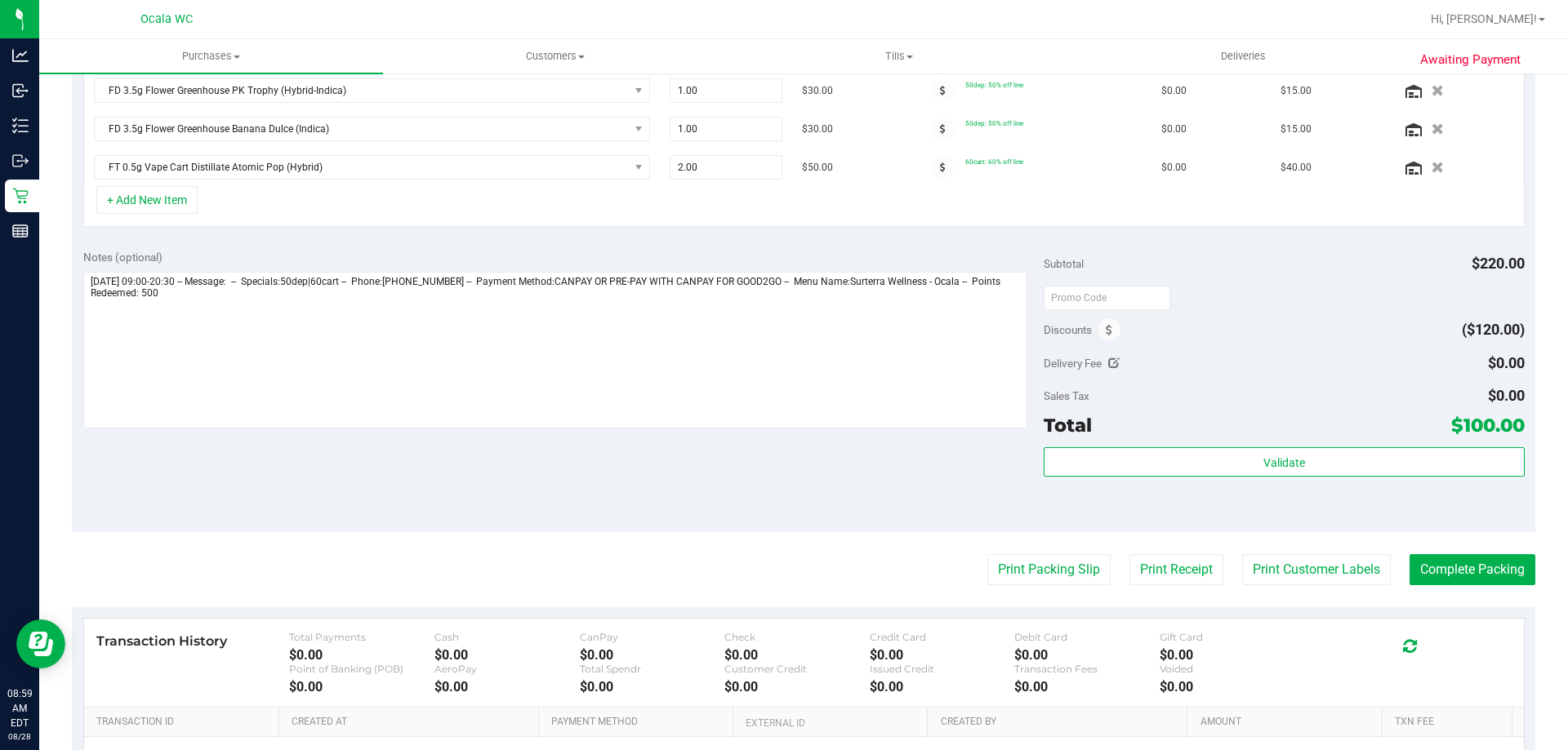
scroll to position [724, 0]
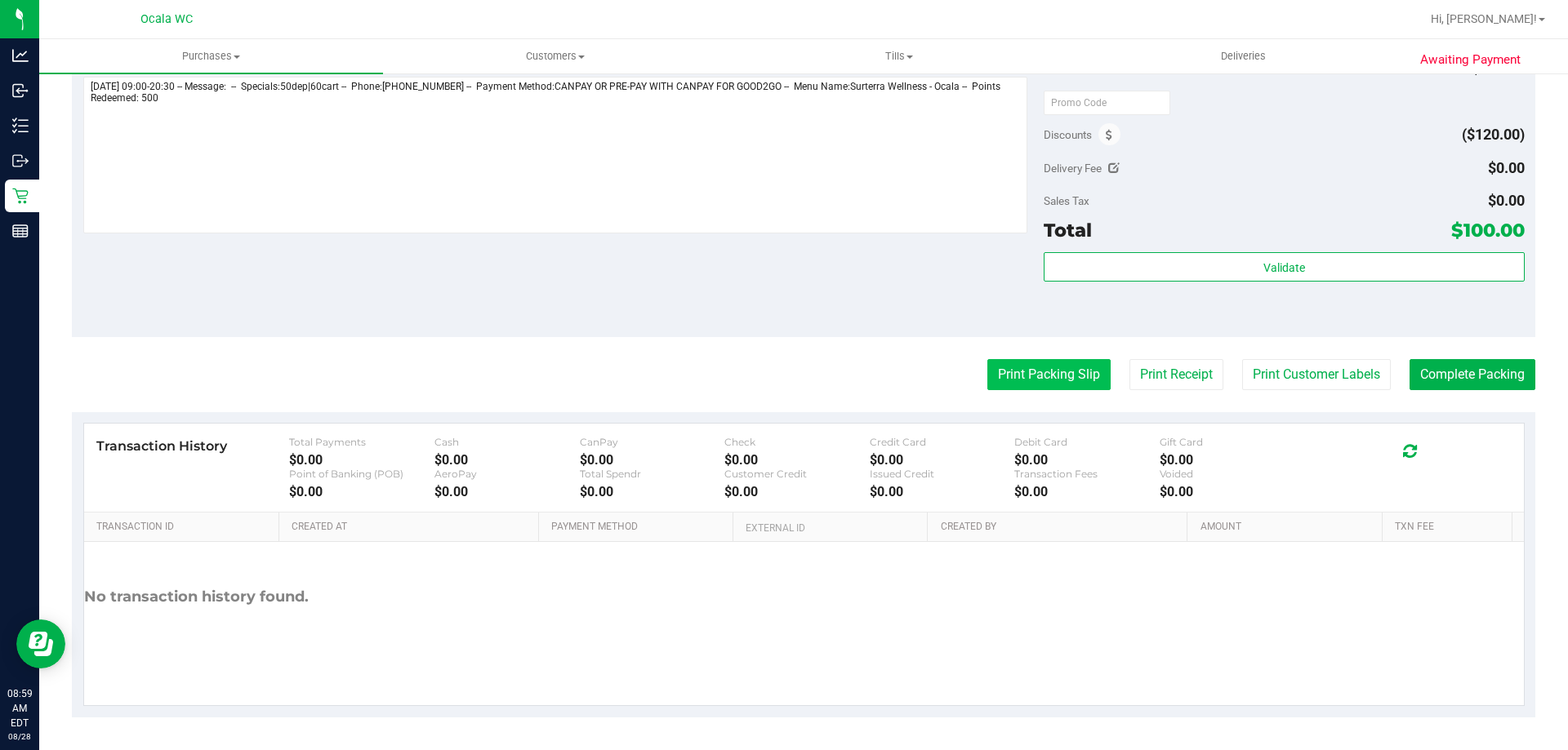
click at [1054, 370] on button "Print Packing Slip" at bounding box center [1049, 374] width 124 height 31
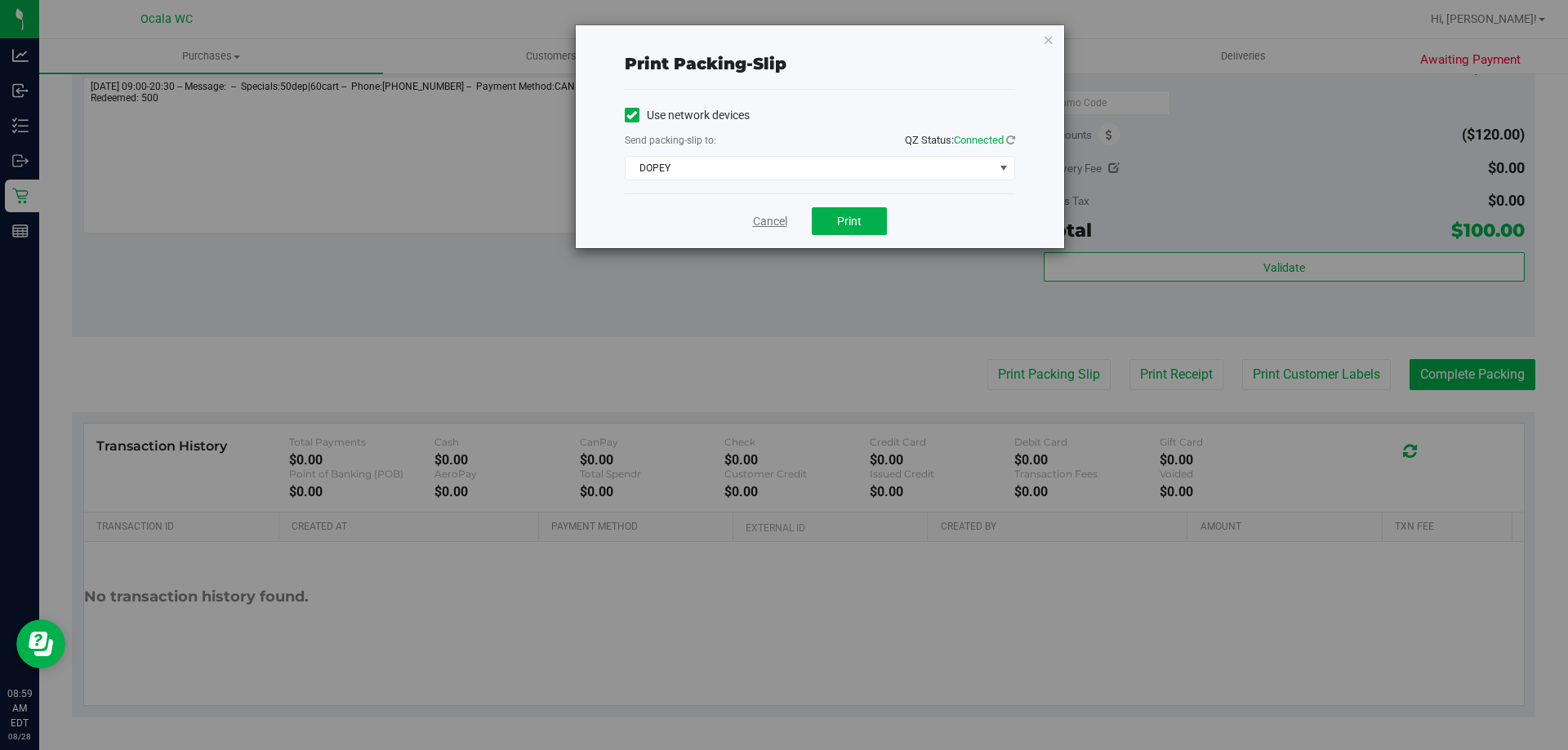
click at [769, 221] on link "Cancel" at bounding box center [770, 221] width 34 height 17
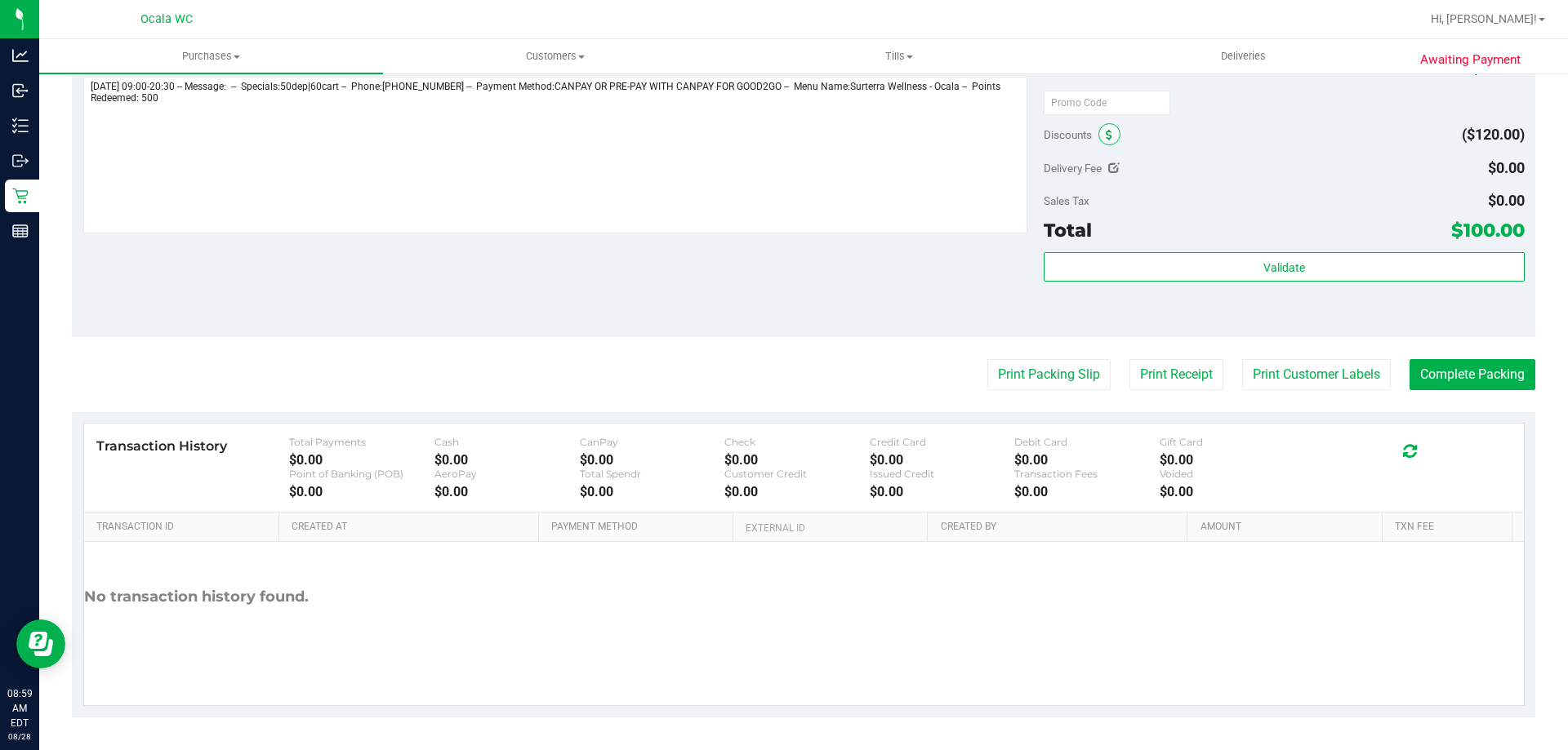
click at [1105, 136] on icon at bounding box center [1108, 135] width 6 height 11
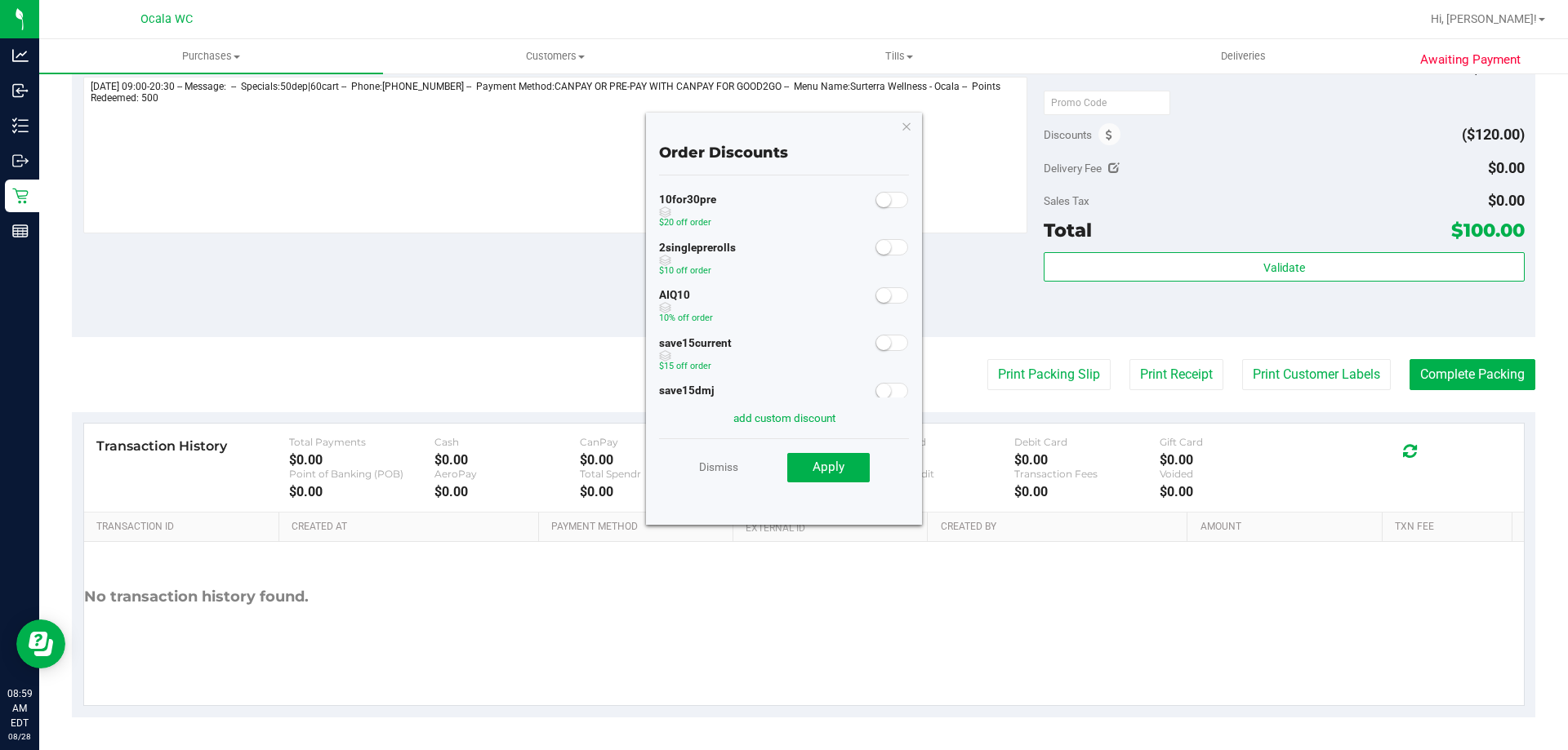
click at [876, 303] on span at bounding box center [892, 296] width 33 height 16
click at [833, 463] on span "Apply" at bounding box center [828, 467] width 32 height 15
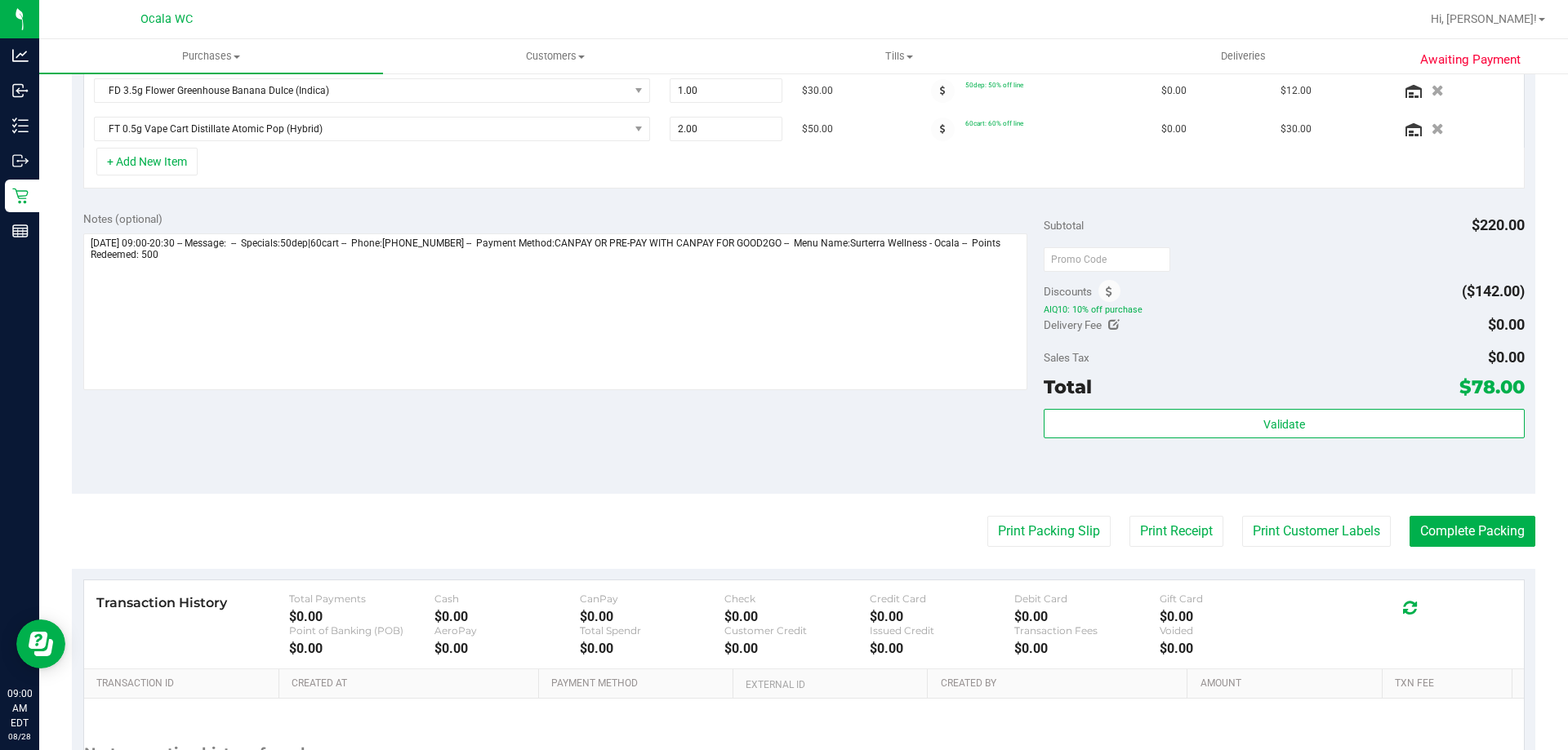
scroll to position [568, 0]
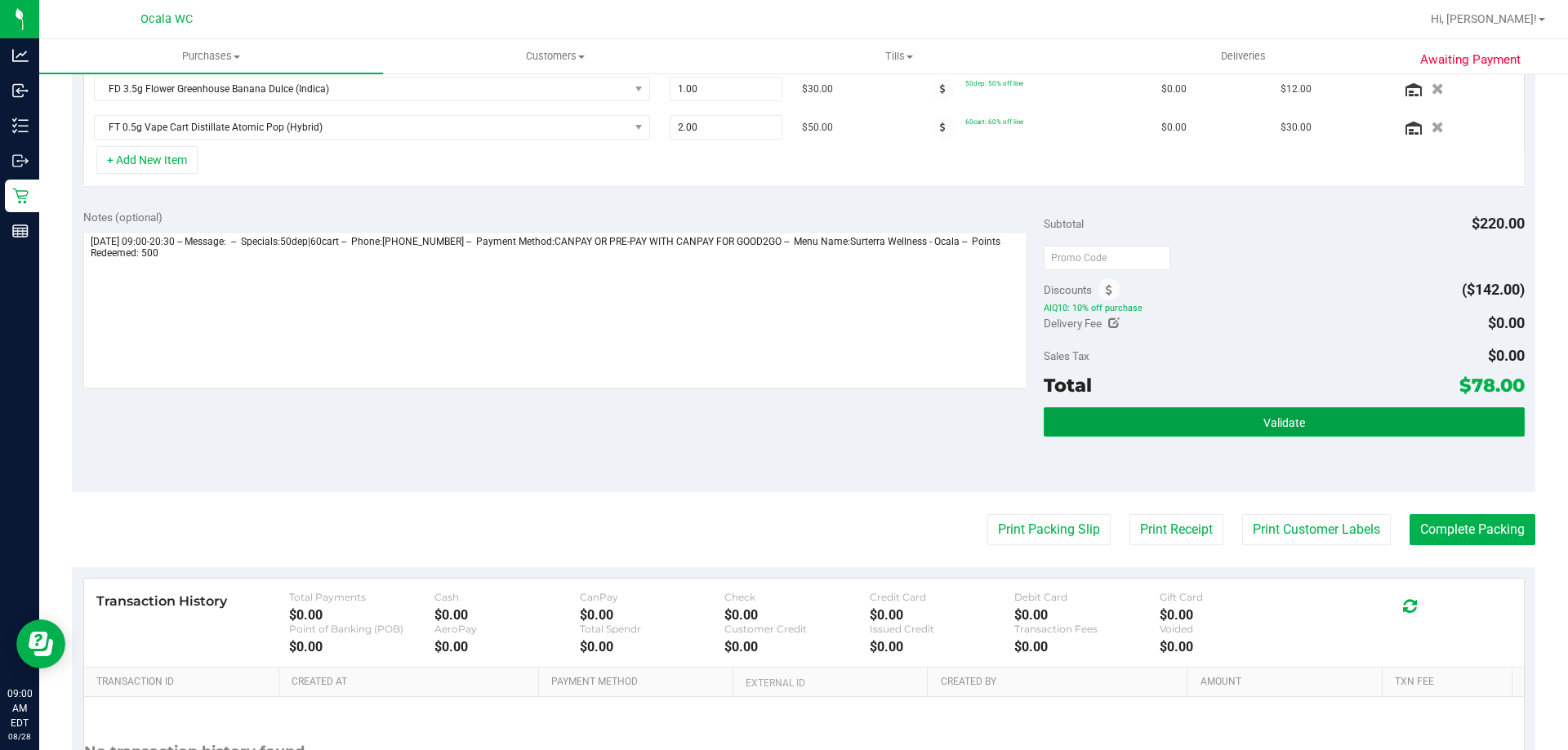
click at [1225, 416] on button "Validate" at bounding box center [1284, 422] width 480 height 29
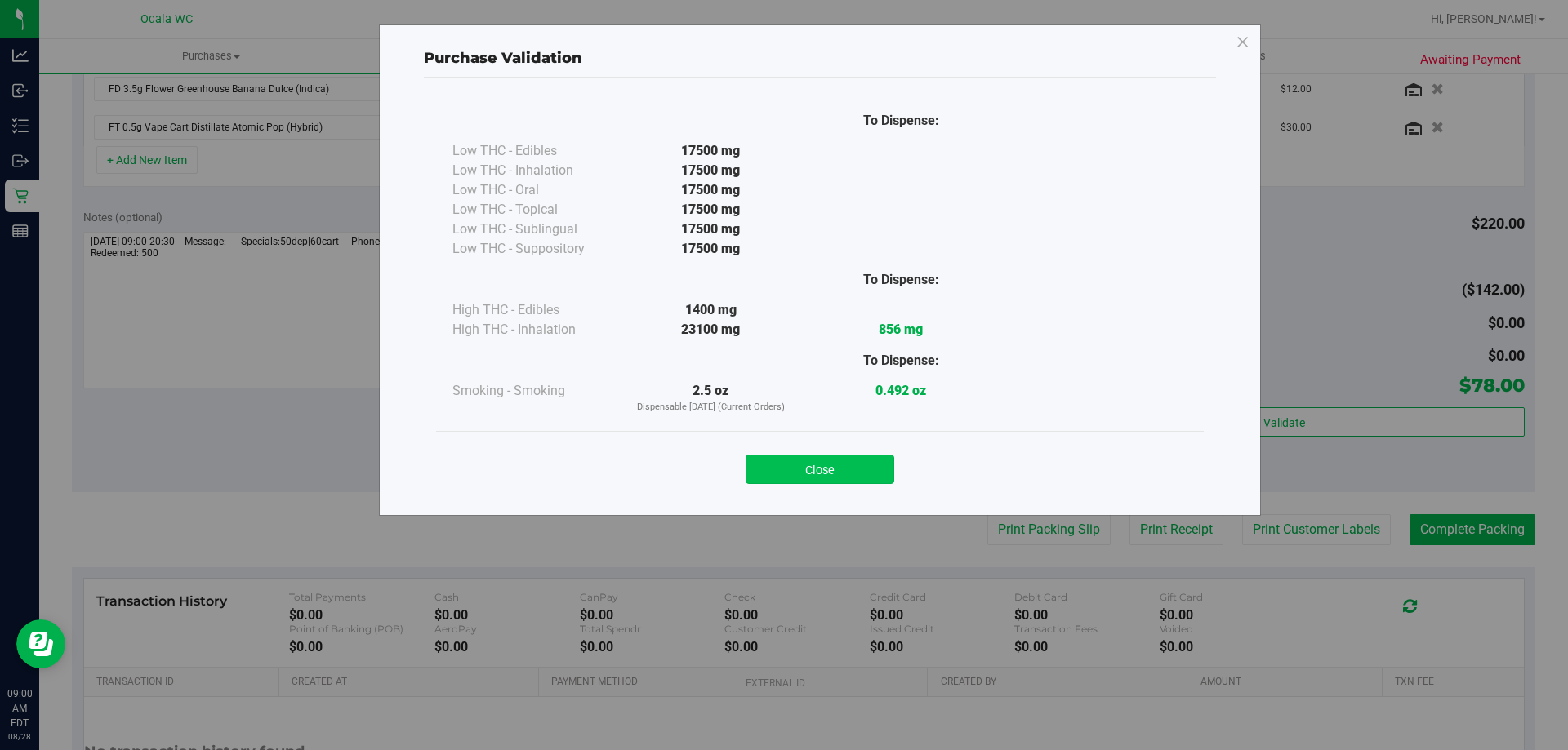
click at [839, 476] on button "Close" at bounding box center [820, 469] width 148 height 29
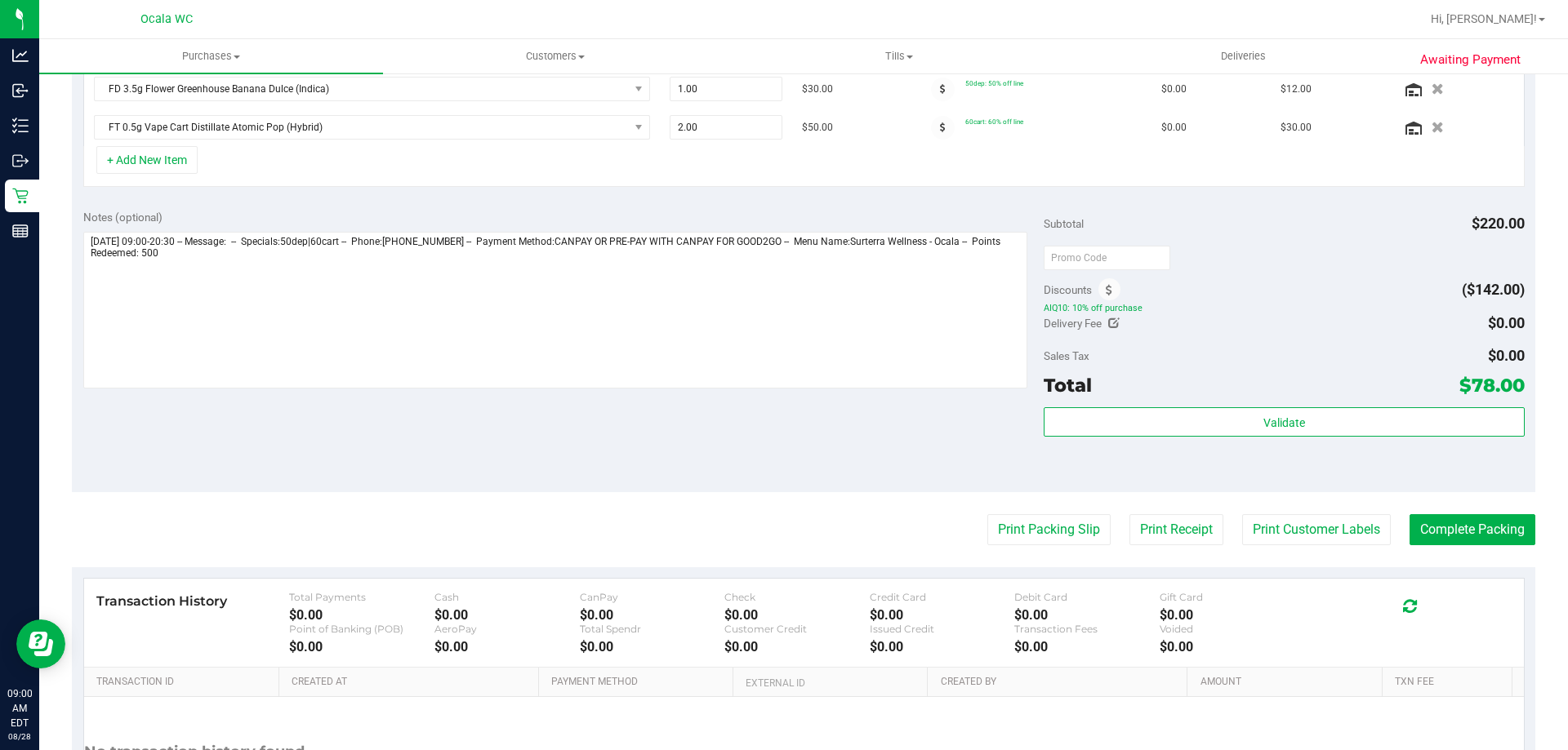
click at [854, 439] on div "Notes (optional) Subtotal $220.00 Discounts ($142.00) AIQ10: 10% off purchase D…" at bounding box center [803, 345] width 1464 height 294
click at [840, 442] on div "Notes (optional) Subtotal $220.00 Discounts ($142.00) AIQ10: 10% off purchase D…" at bounding box center [803, 345] width 1464 height 294
click at [1044, 537] on button "Print Packing Slip" at bounding box center [1049, 529] width 124 height 31
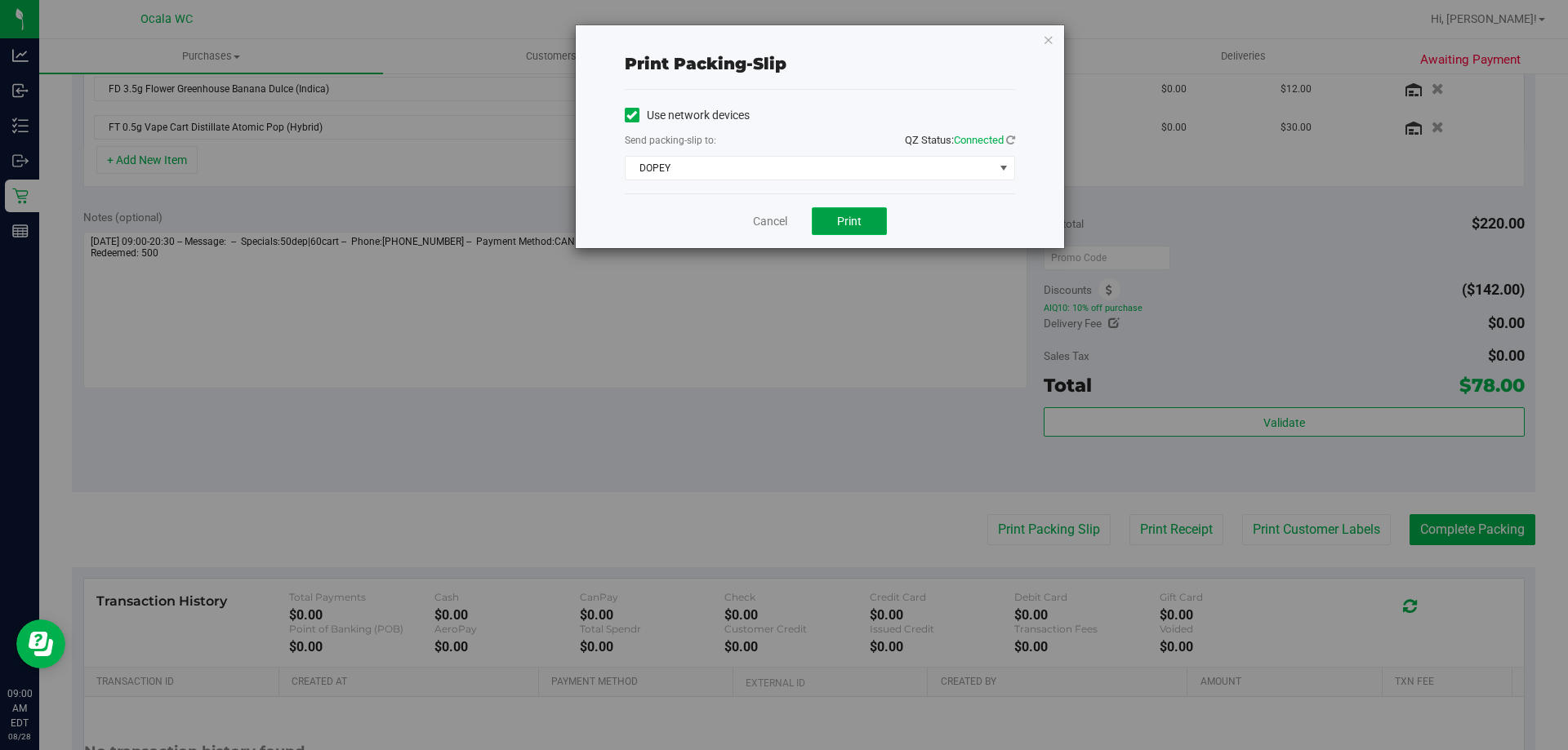
click at [871, 219] on button "Print" at bounding box center [848, 221] width 75 height 27
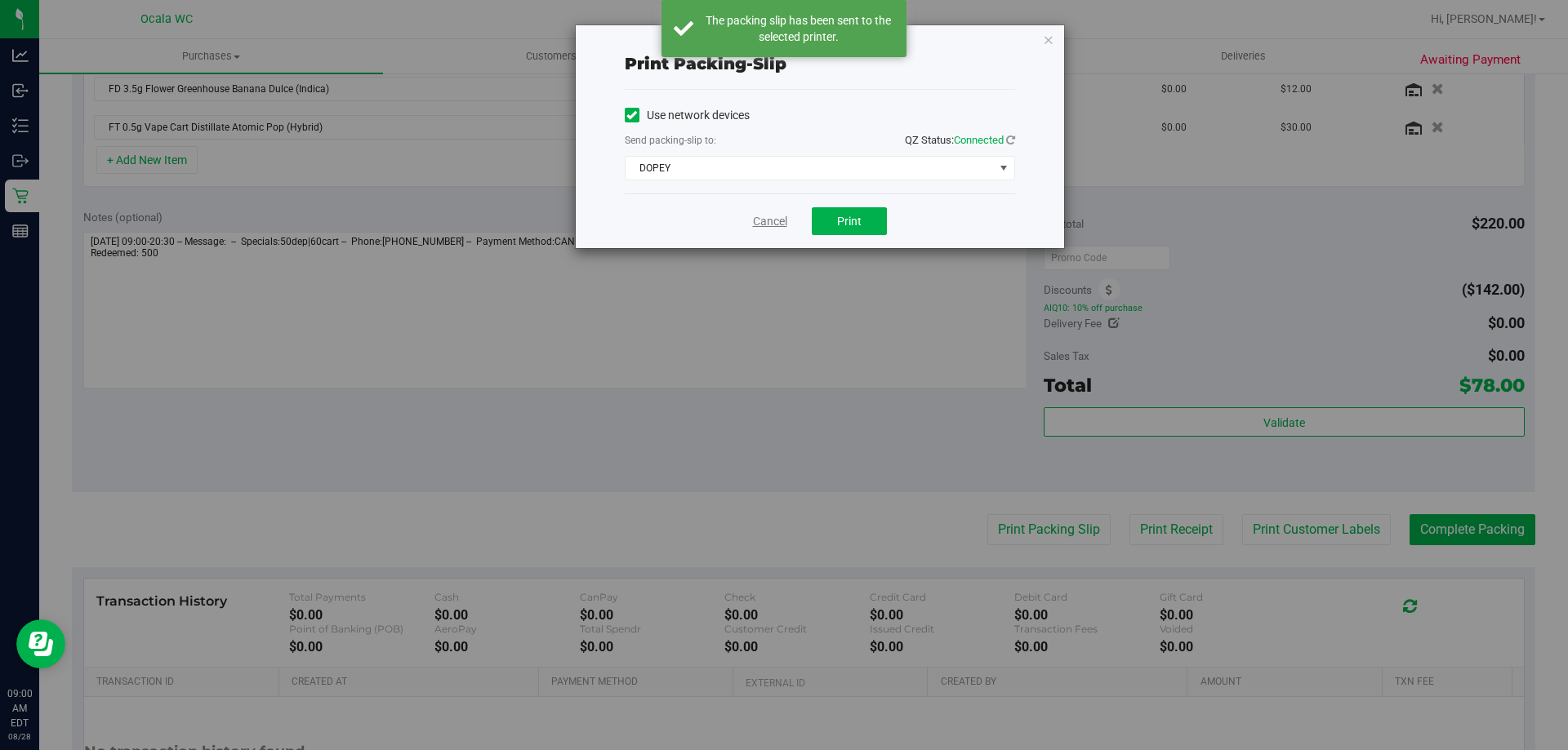
click at [758, 220] on link "Cancel" at bounding box center [770, 221] width 34 height 17
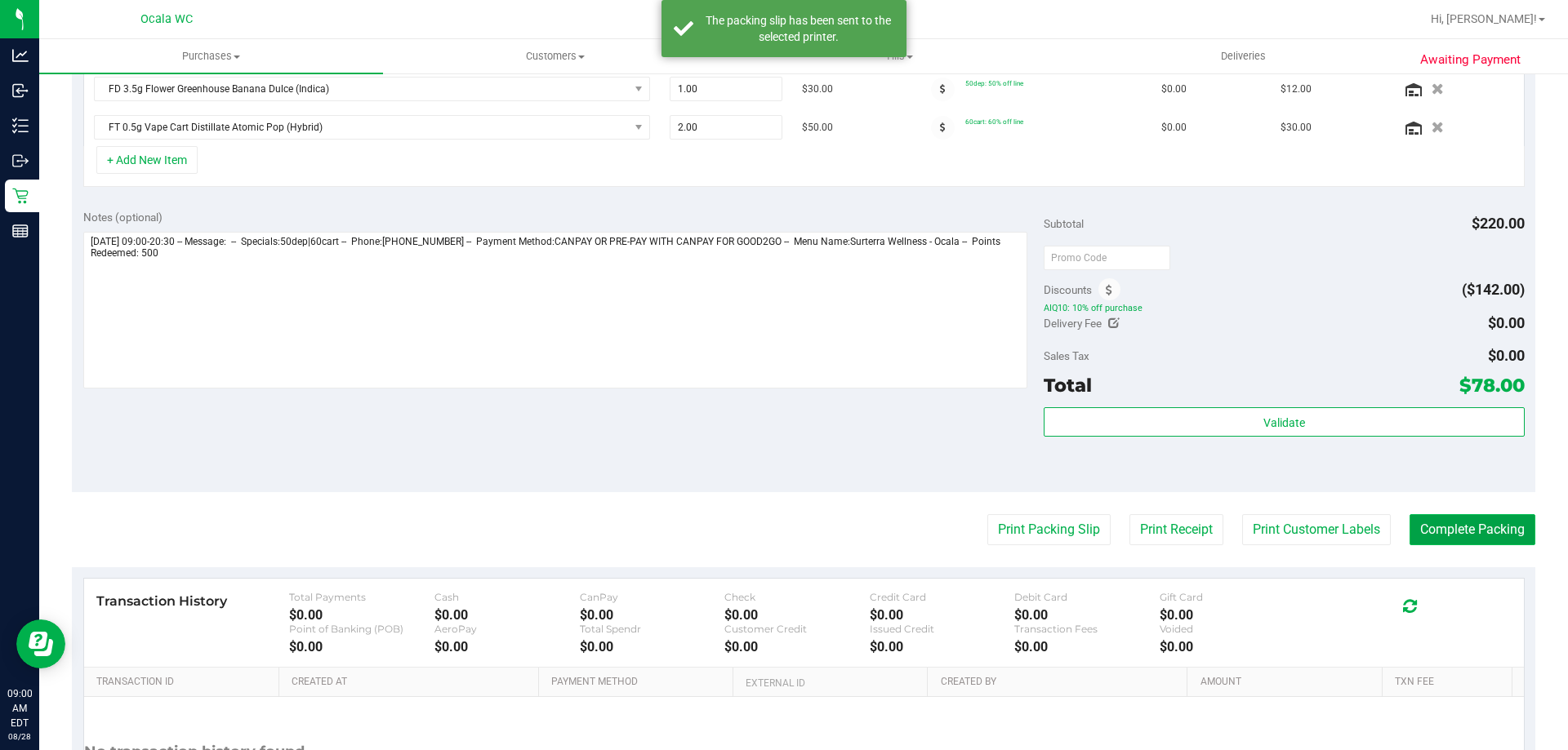
click at [1470, 528] on button "Complete Packing" at bounding box center [1473, 529] width 125 height 31
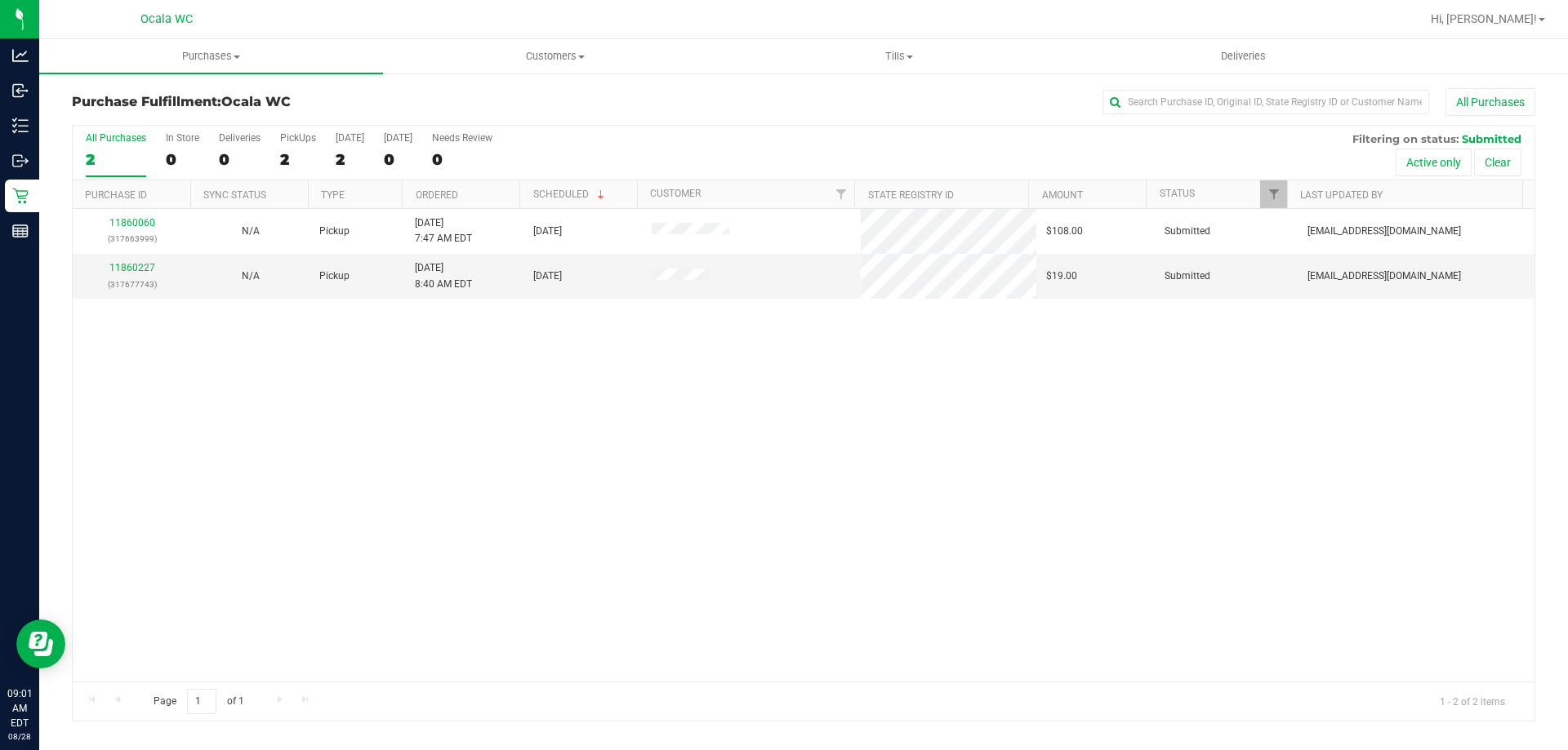
click at [892, 577] on div "11860060 (317663999) N/A Pickup [DATE] 7:47 AM EDT 8/28/2025 $108.00 Submitted …" at bounding box center [803, 446] width 1462 height 473
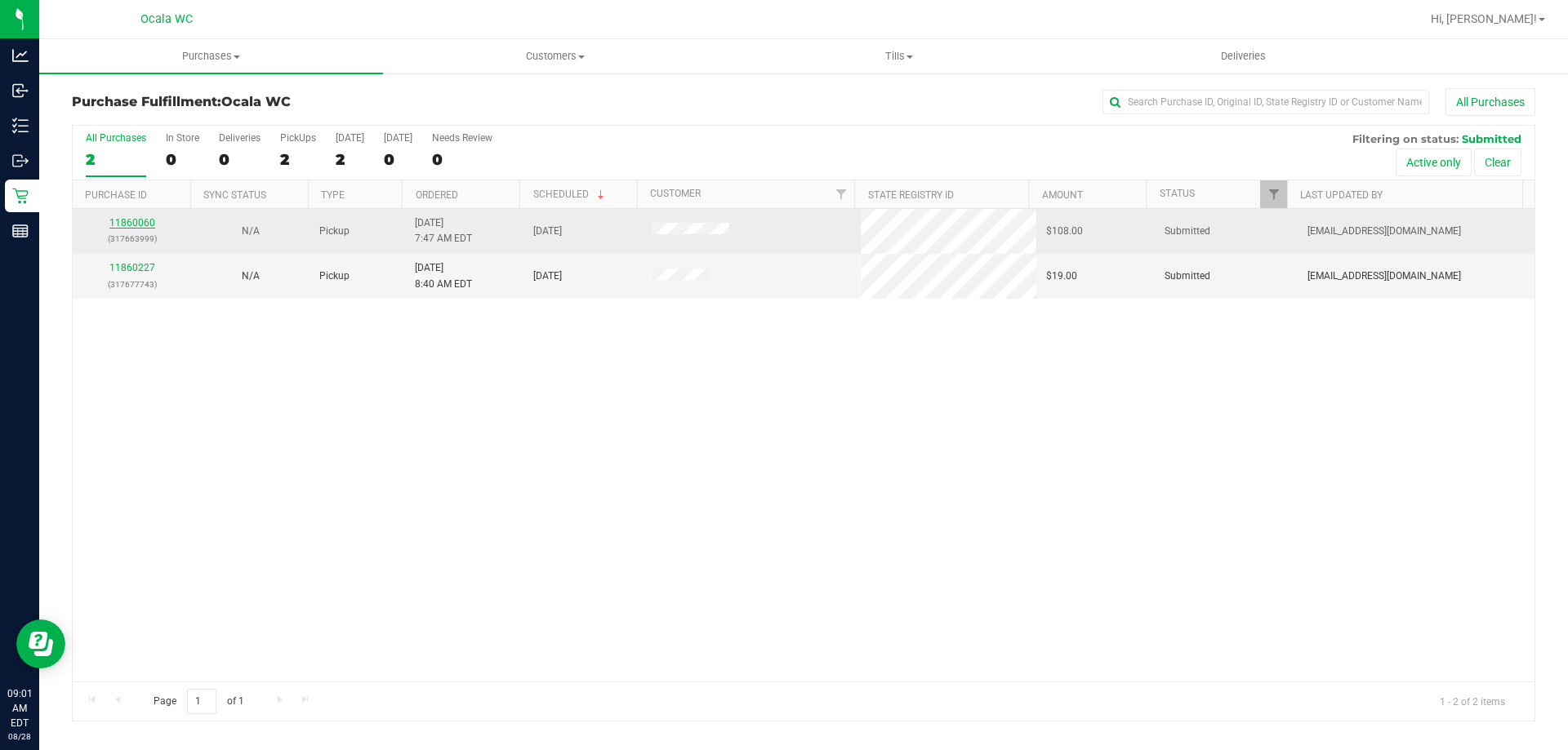
click at [145, 223] on link "11860060" at bounding box center [132, 222] width 46 height 11
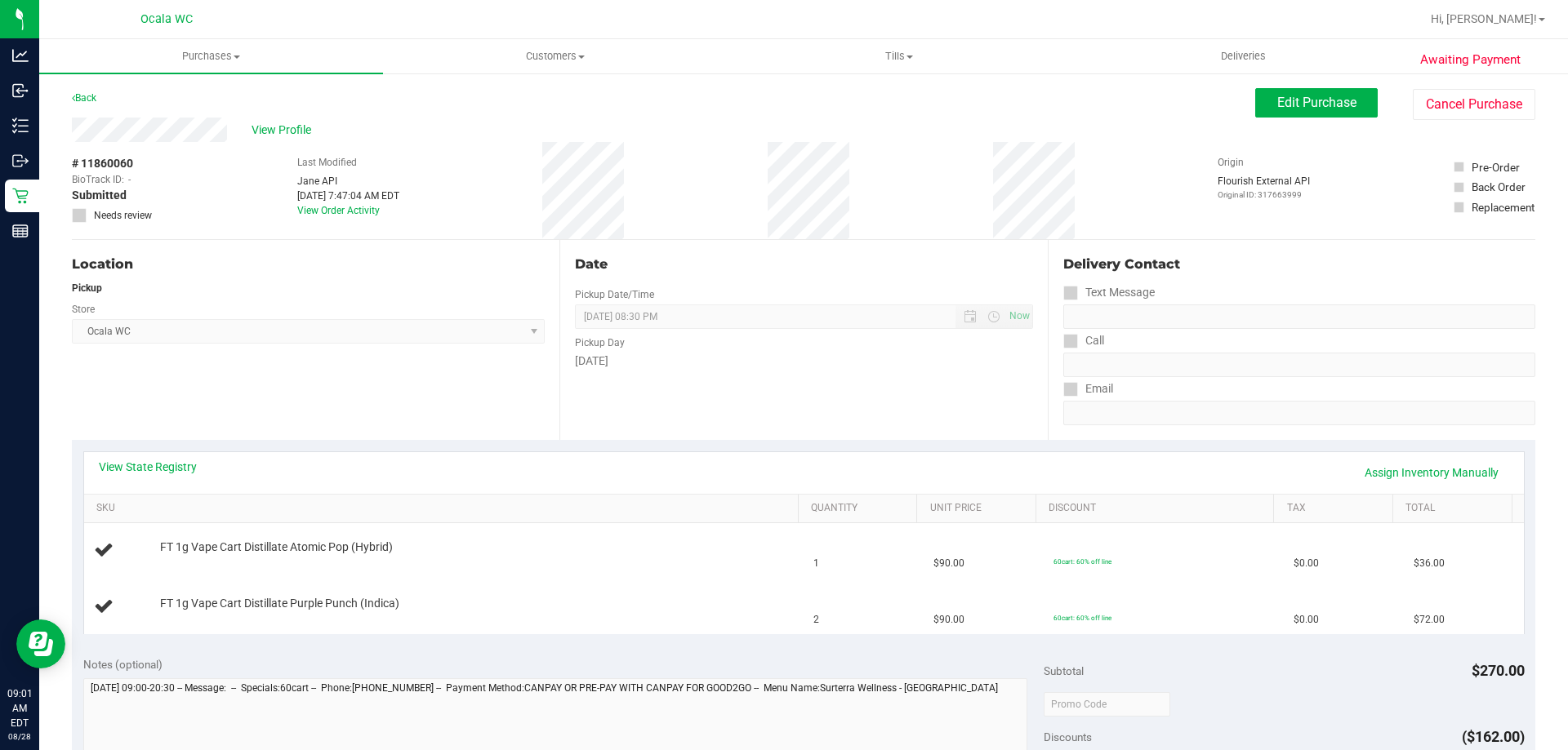
click at [845, 405] on div "Date Pickup Date/Time [DATE] Now [DATE] 08:30 PM Now Pickup Day [DATE]" at bounding box center [803, 340] width 487 height 200
click at [578, 571] on td "FT 1g Vape Cart Distillate Atomic Pop (Hybrid)" at bounding box center [444, 551] width 720 height 56
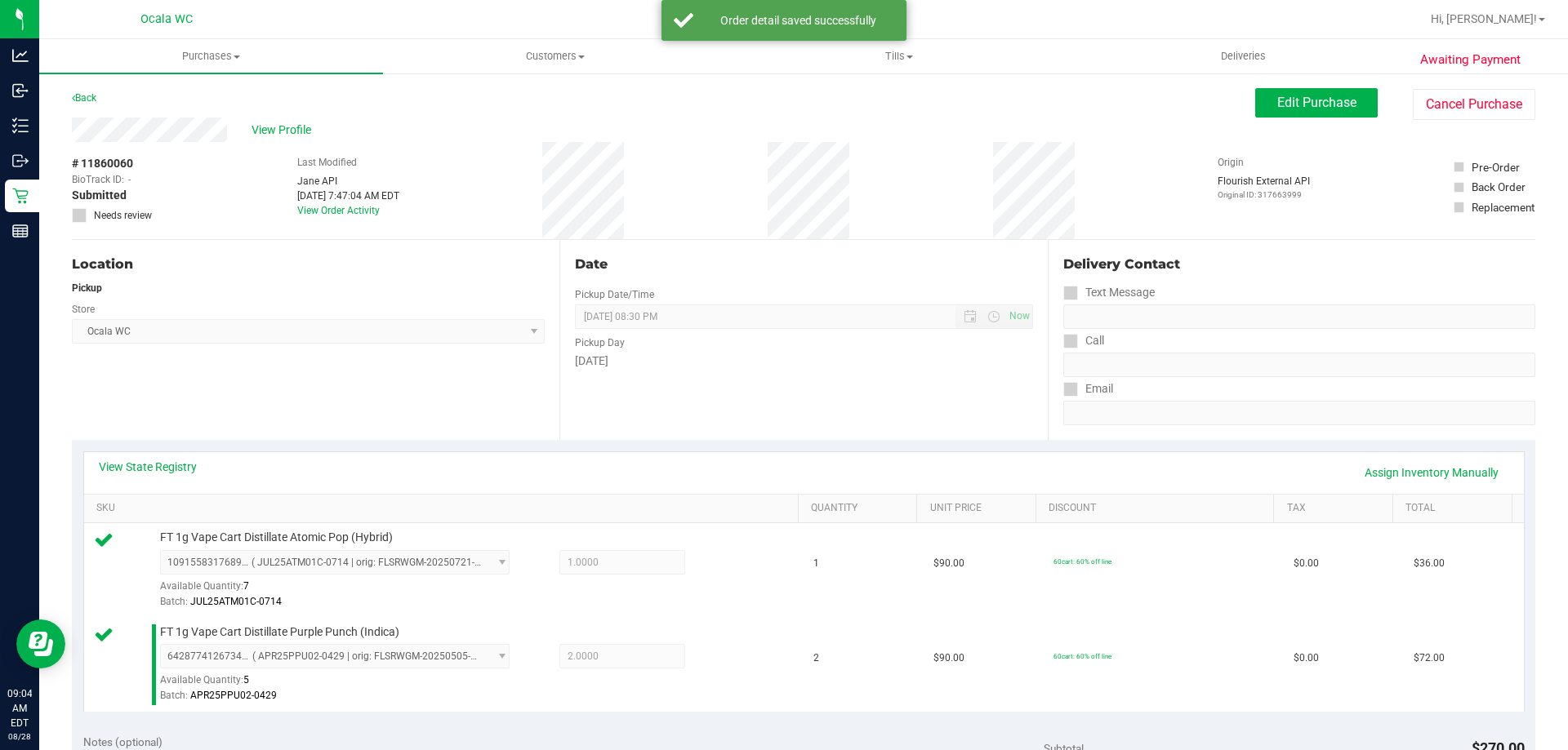
scroll to position [679, 0]
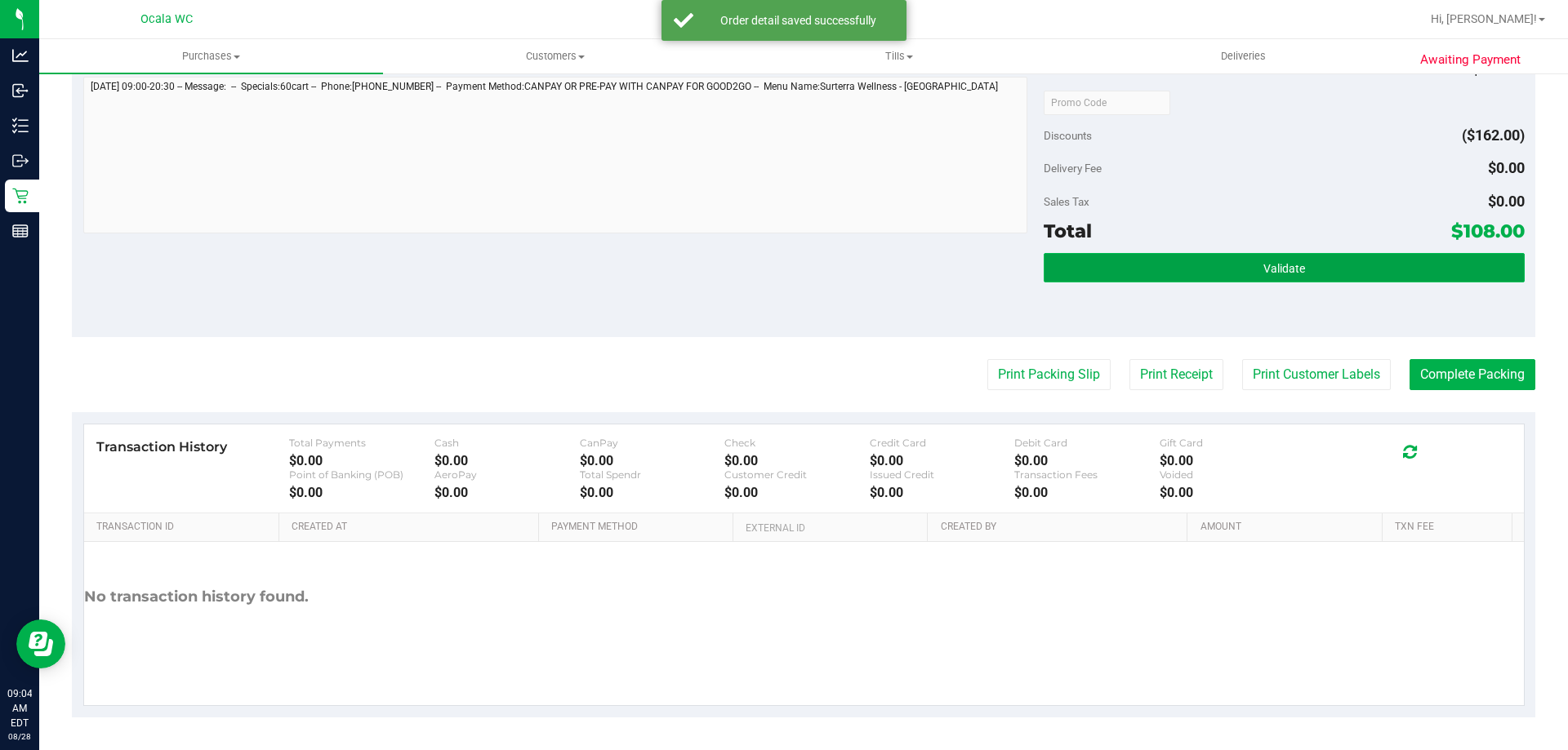
click at [1286, 269] on span "Validate" at bounding box center [1284, 268] width 41 height 13
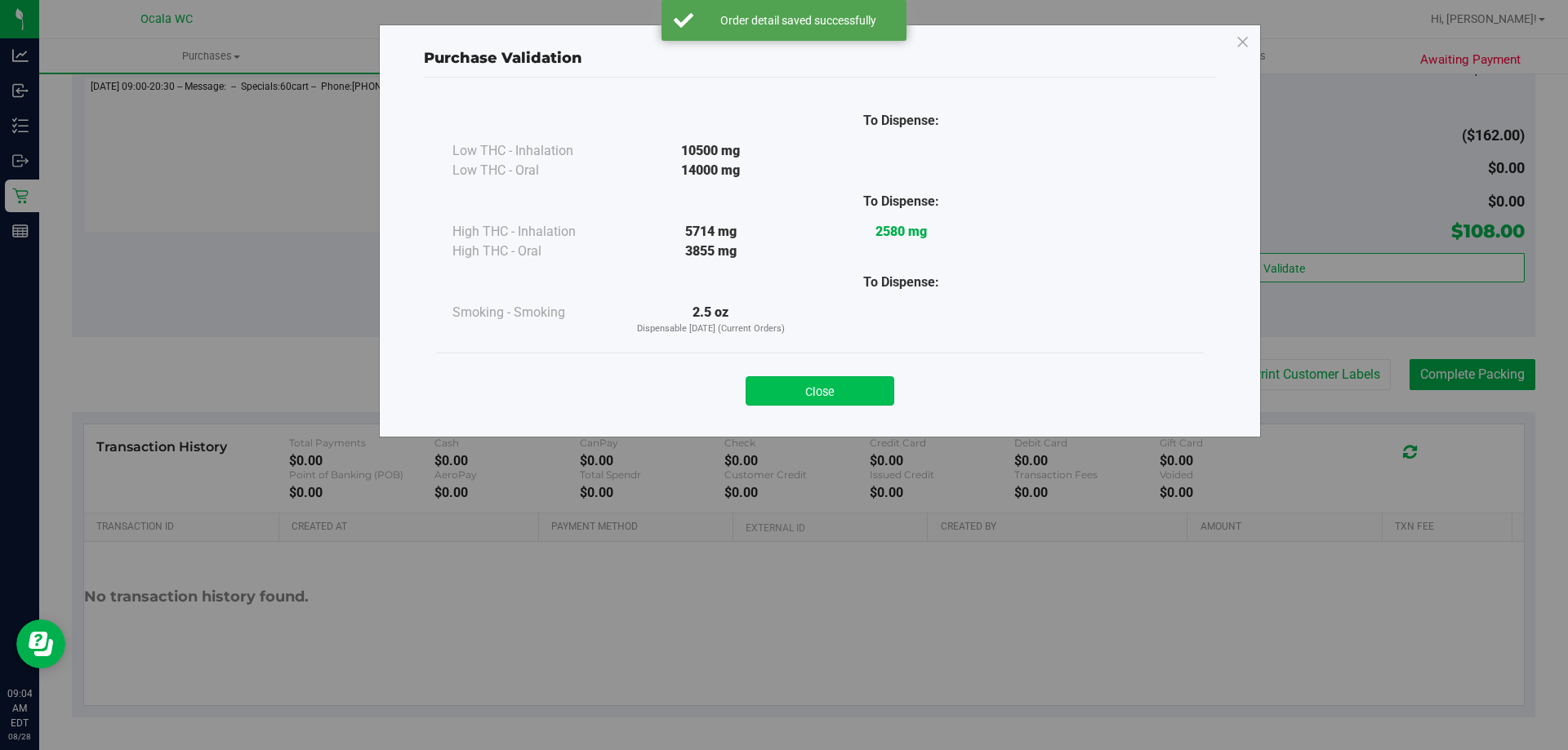
click at [841, 402] on button "Close" at bounding box center [820, 390] width 148 height 29
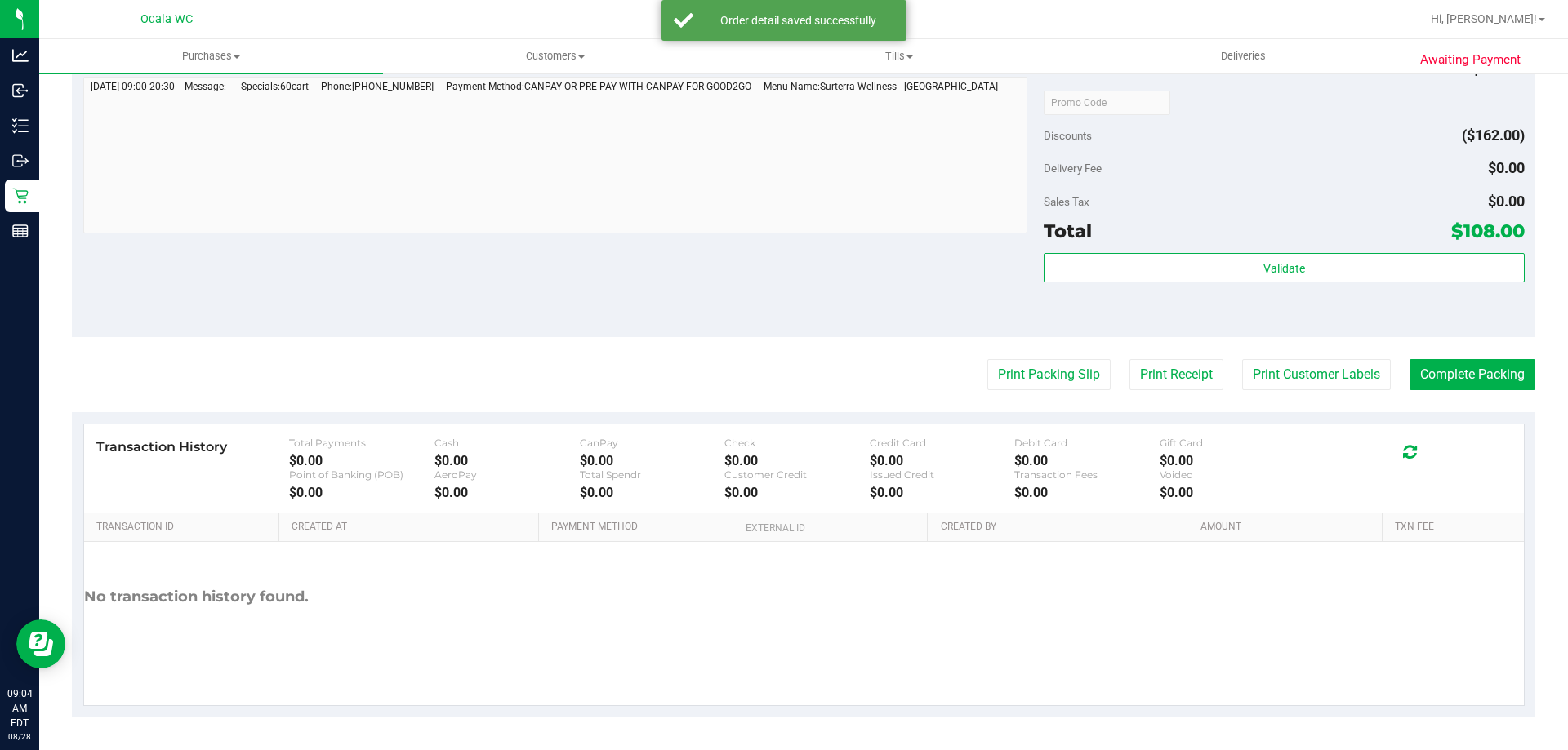
click at [1279, 142] on div "Discounts ($162.00)" at bounding box center [1284, 135] width 480 height 29
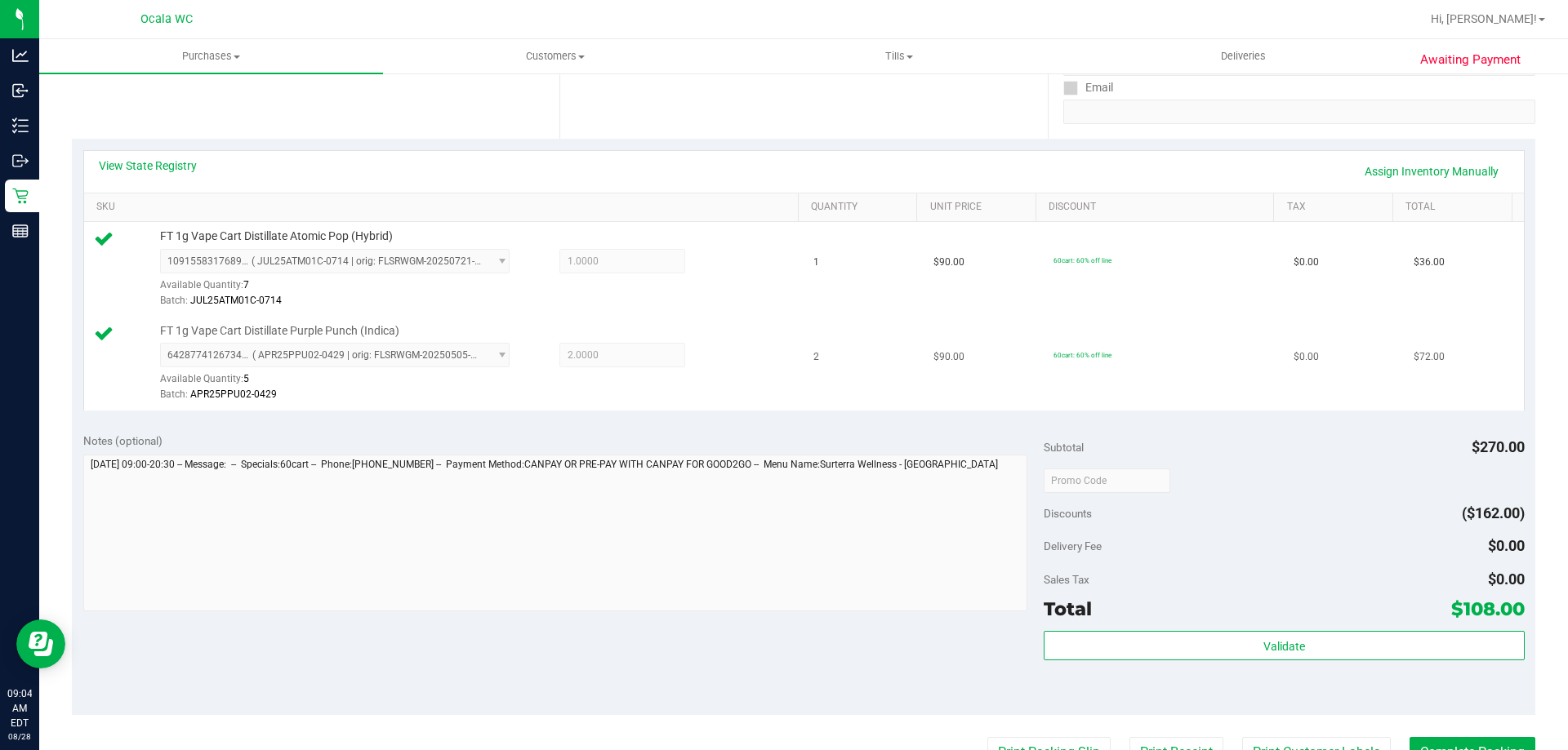
scroll to position [551, 0]
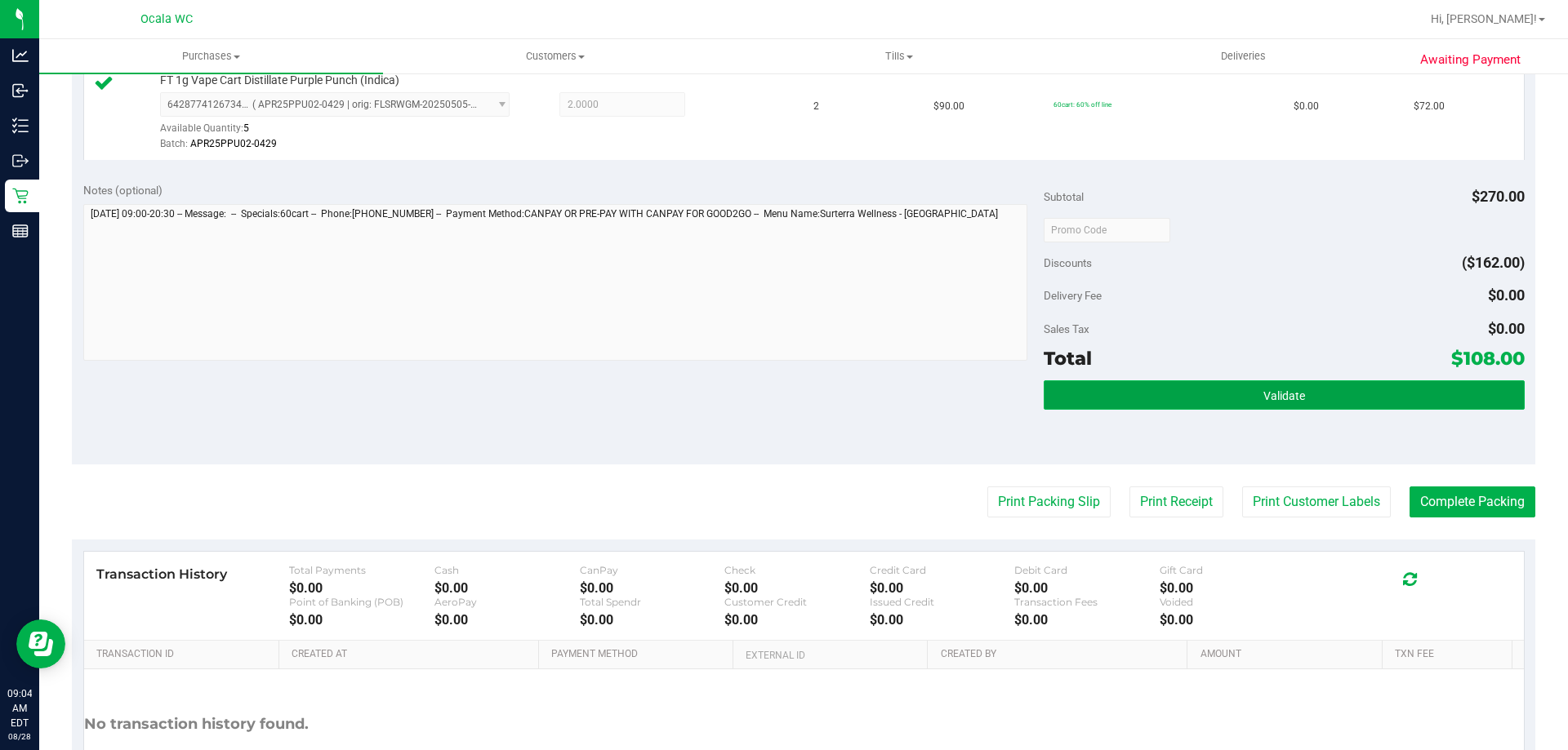
click at [1263, 389] on span "Validate" at bounding box center [1284, 395] width 41 height 13
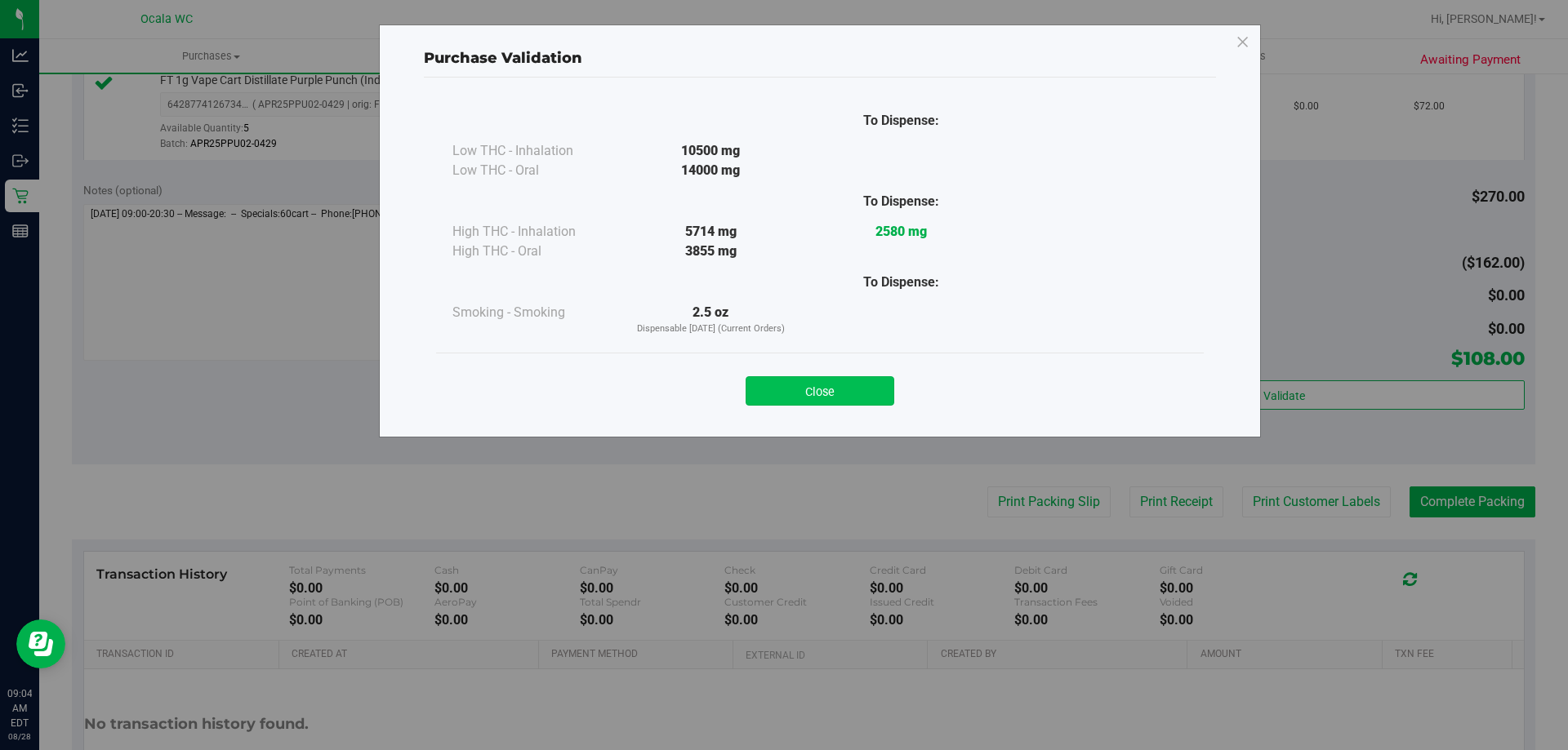
click at [856, 382] on button "Close" at bounding box center [820, 390] width 148 height 29
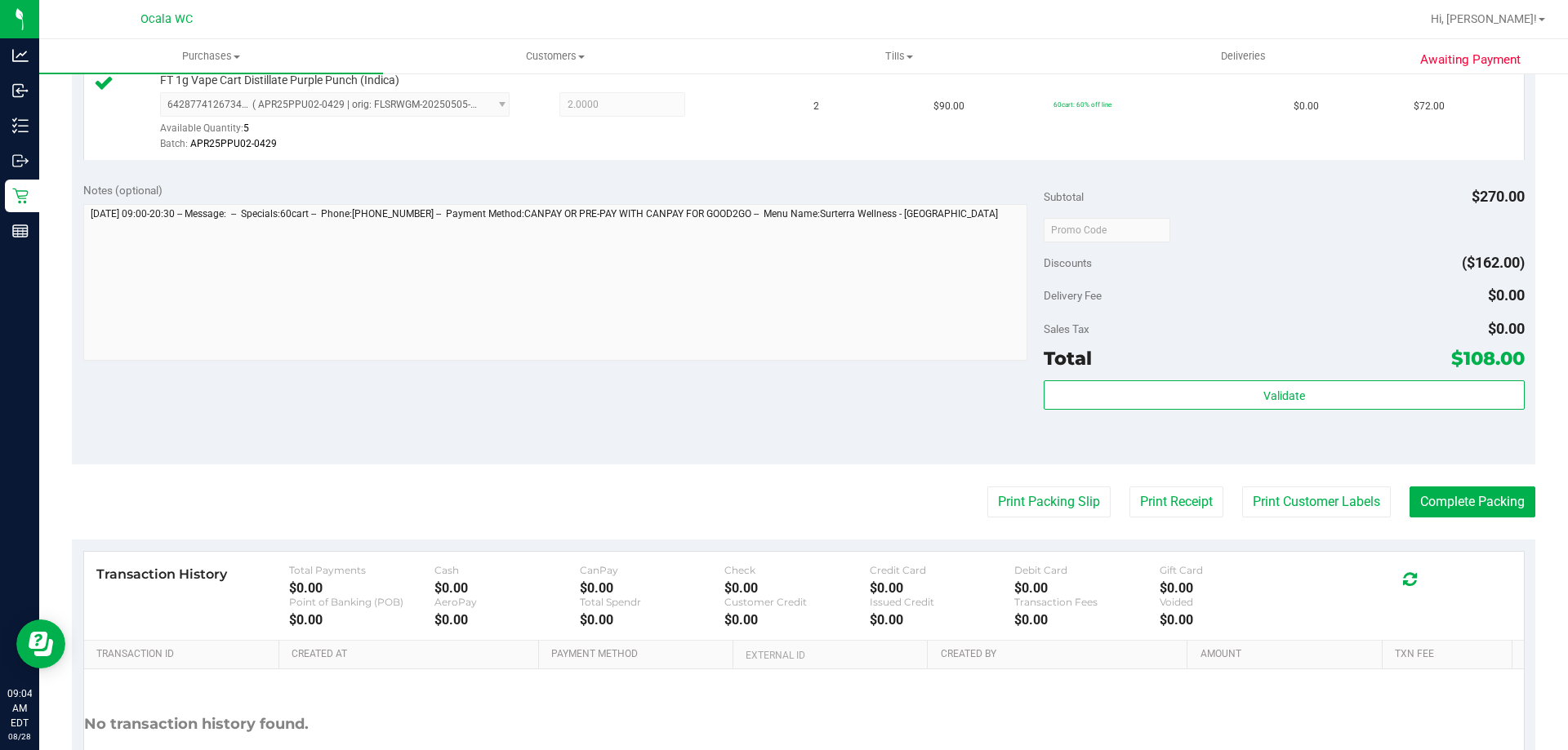
click at [1278, 260] on div "Discounts ($162.00)" at bounding box center [1284, 262] width 480 height 29
click at [1071, 489] on button "Print Packing Slip" at bounding box center [1049, 501] width 124 height 31
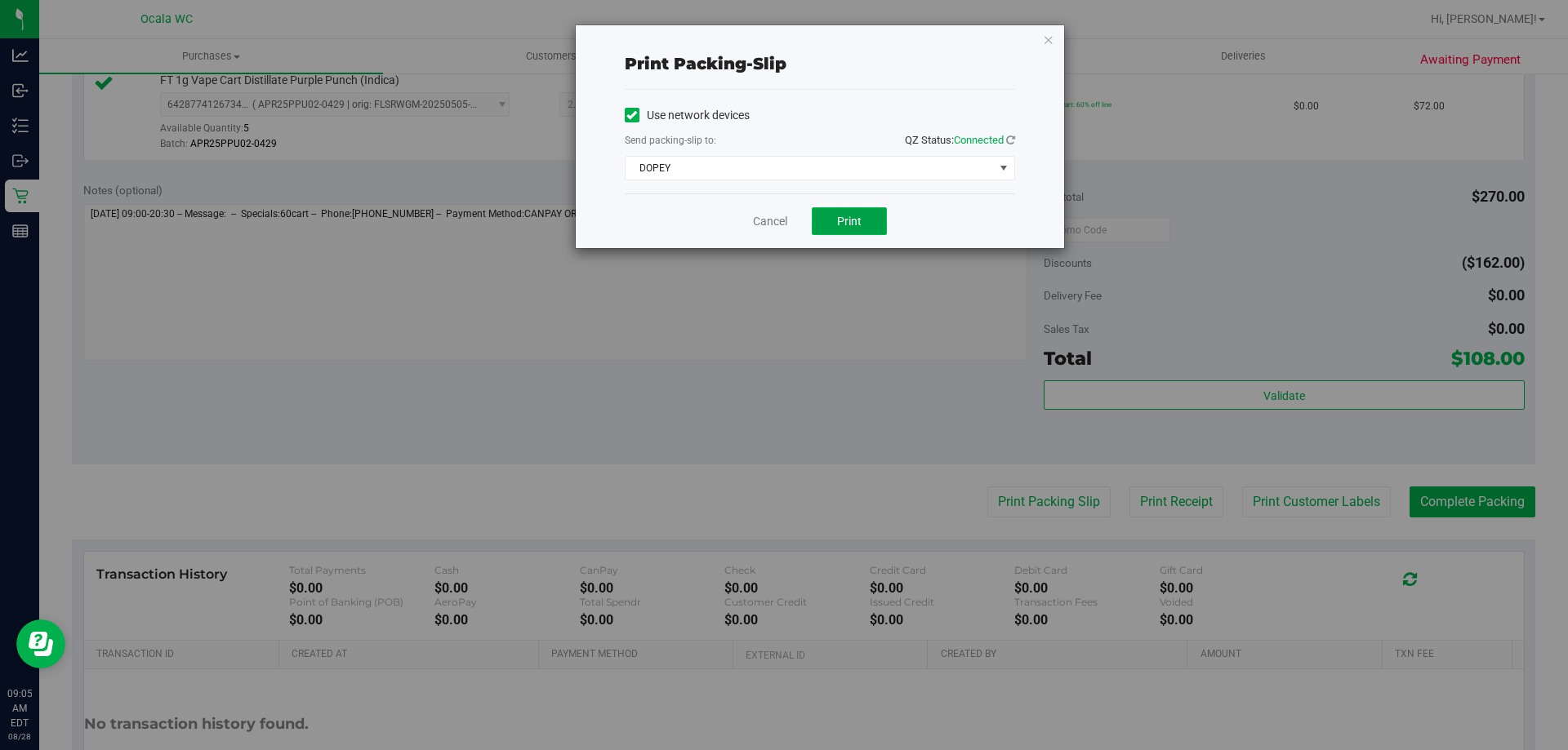
click at [827, 214] on button "Print" at bounding box center [848, 221] width 75 height 27
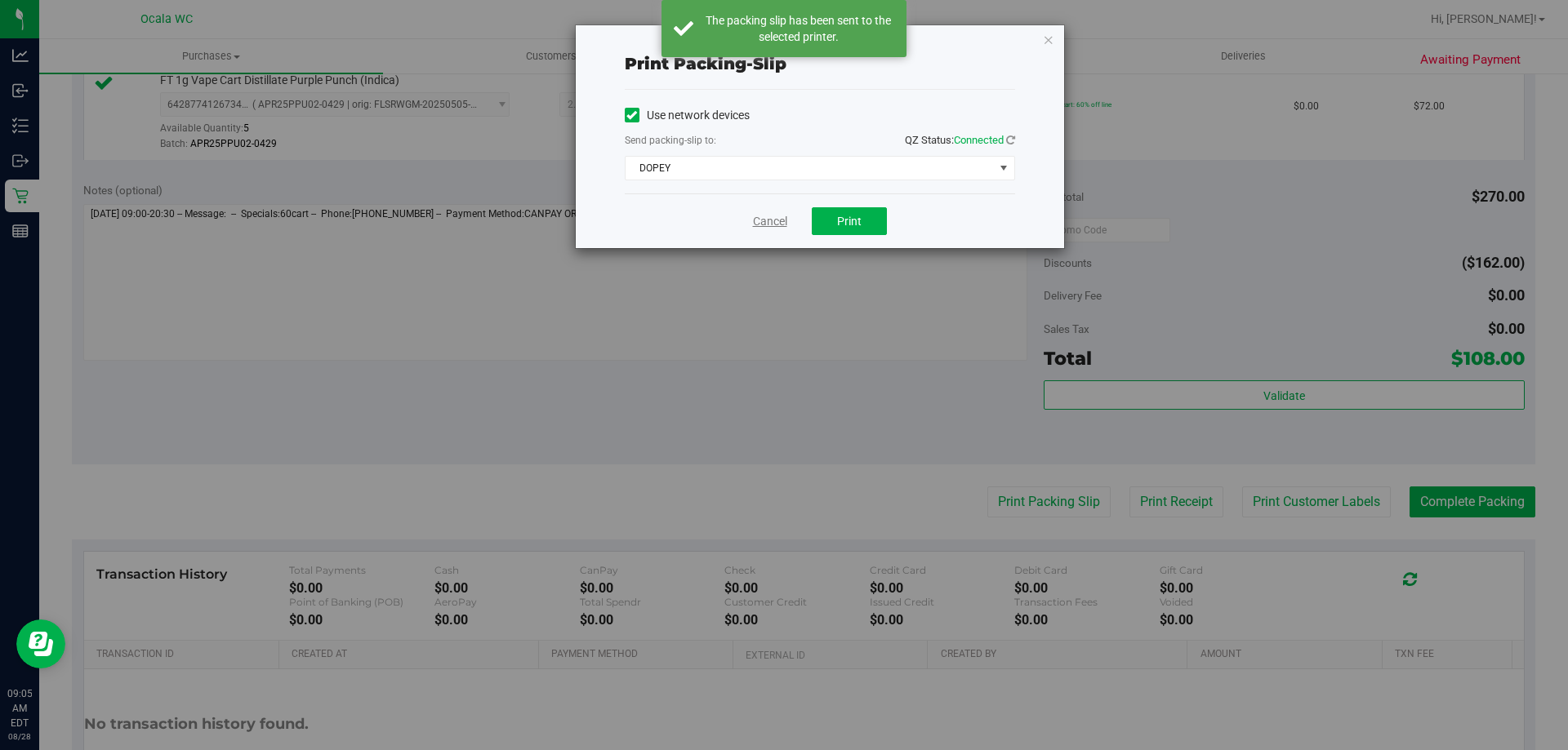
click at [765, 215] on link "Cancel" at bounding box center [770, 221] width 34 height 17
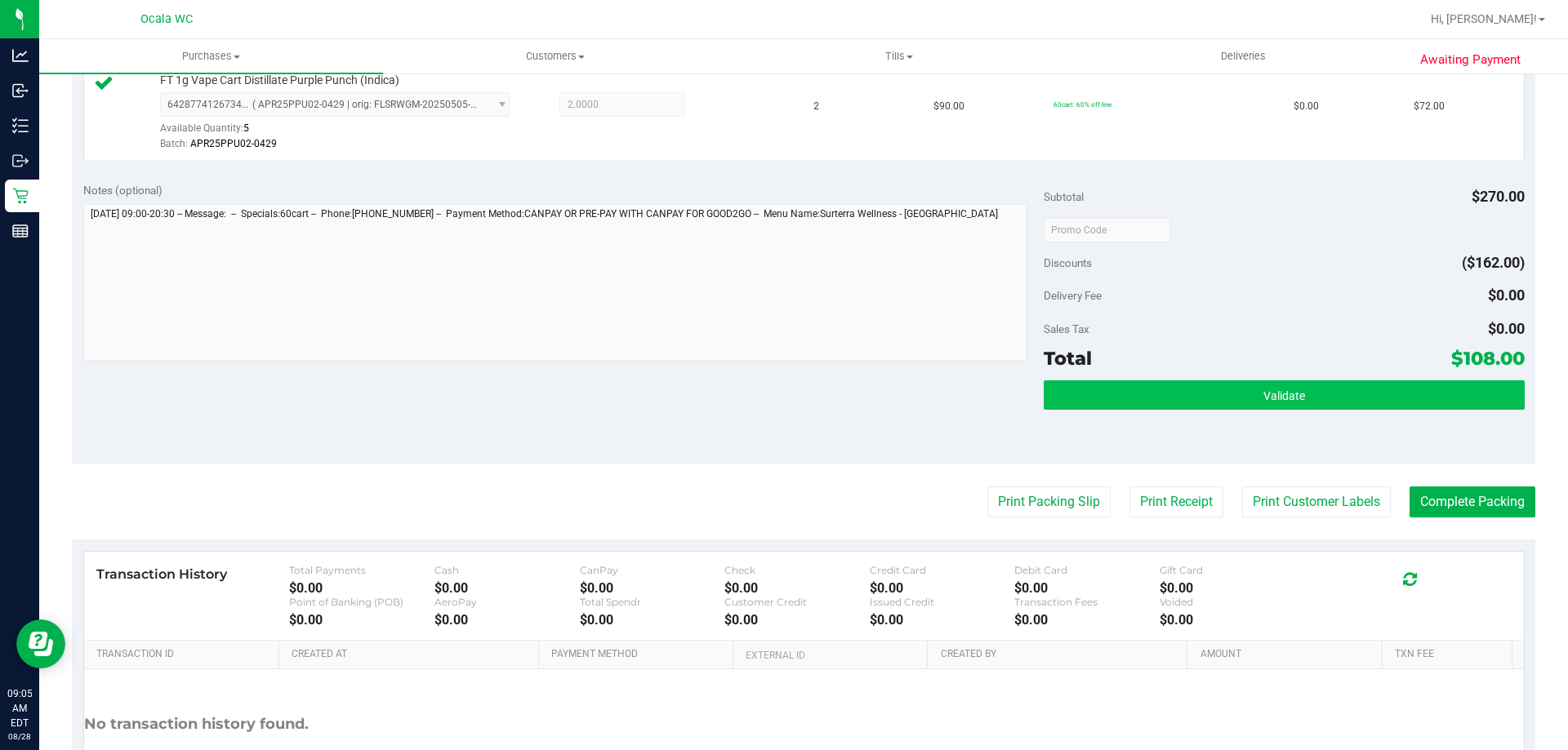
click at [1413, 282] on div "Delivery Fee $0.00" at bounding box center [1284, 295] width 480 height 29
click at [1338, 389] on button "Validate" at bounding box center [1284, 394] width 480 height 29
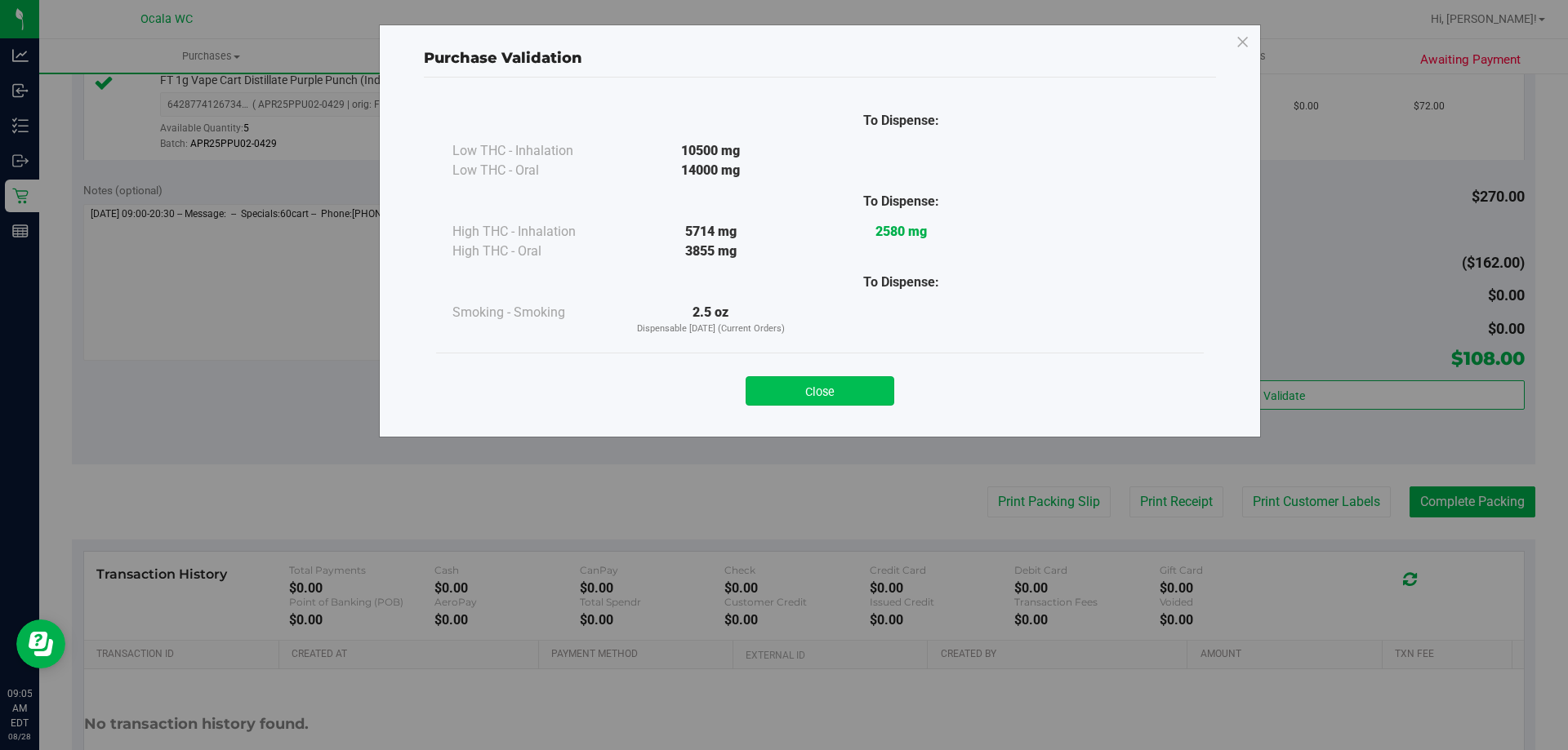
click at [871, 386] on button "Close" at bounding box center [820, 390] width 148 height 29
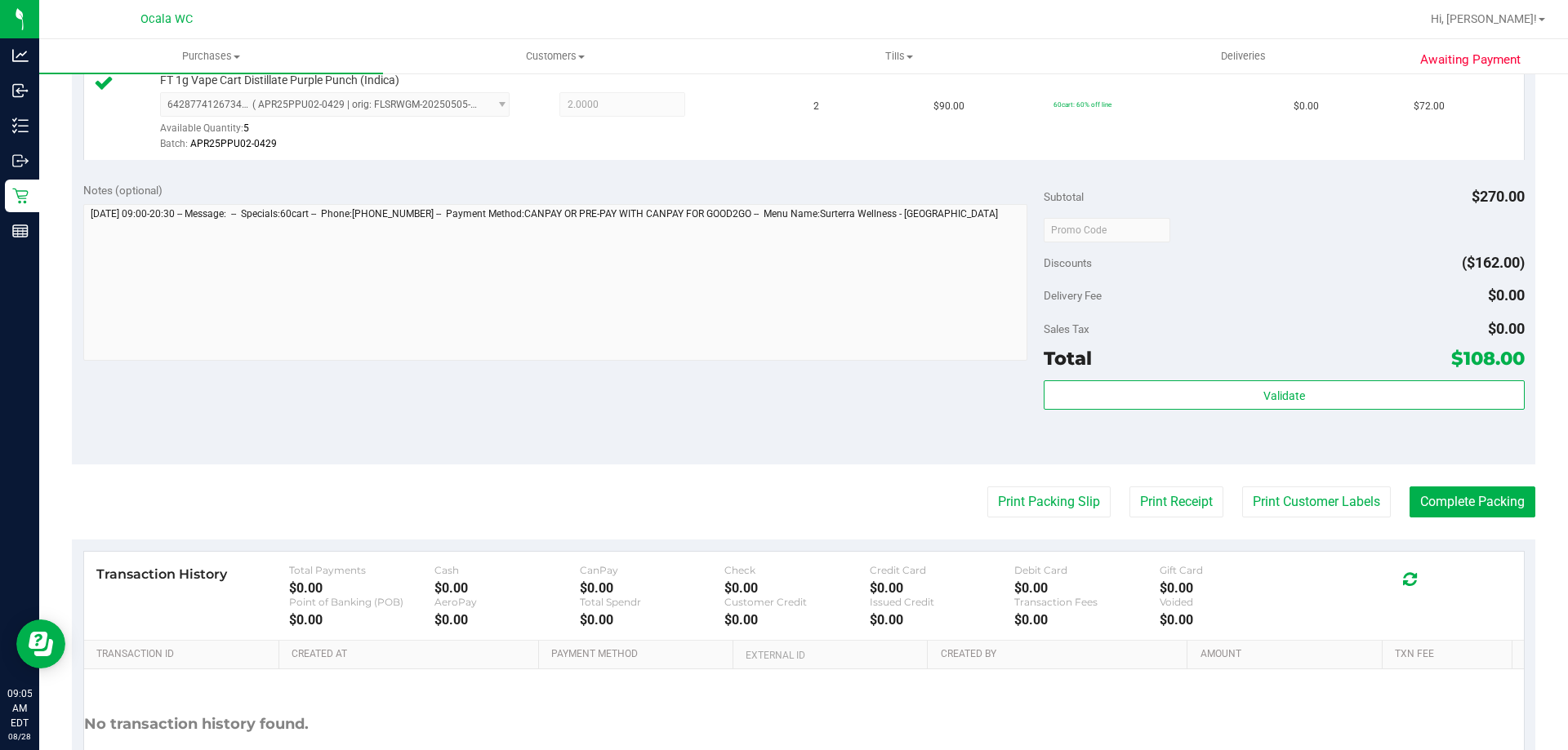
click at [1258, 237] on div at bounding box center [1284, 229] width 480 height 29
click at [1464, 503] on button "Complete Packing" at bounding box center [1473, 501] width 125 height 31
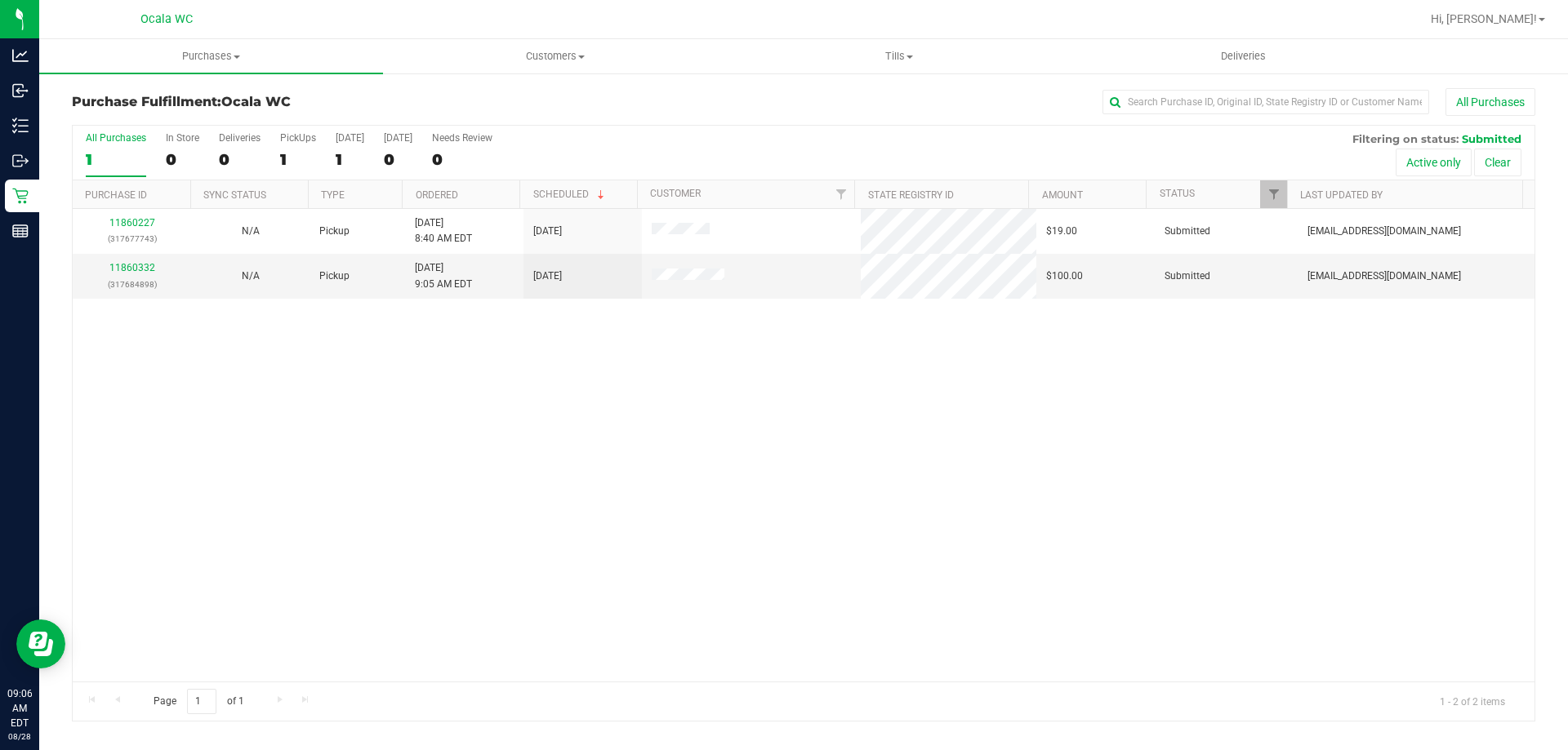
click at [936, 559] on div "11860227 (317677743) N/A Pickup [DATE] 8:40 AM EDT 8/28/2025 $19.00 Submitted […" at bounding box center [803, 446] width 1462 height 473
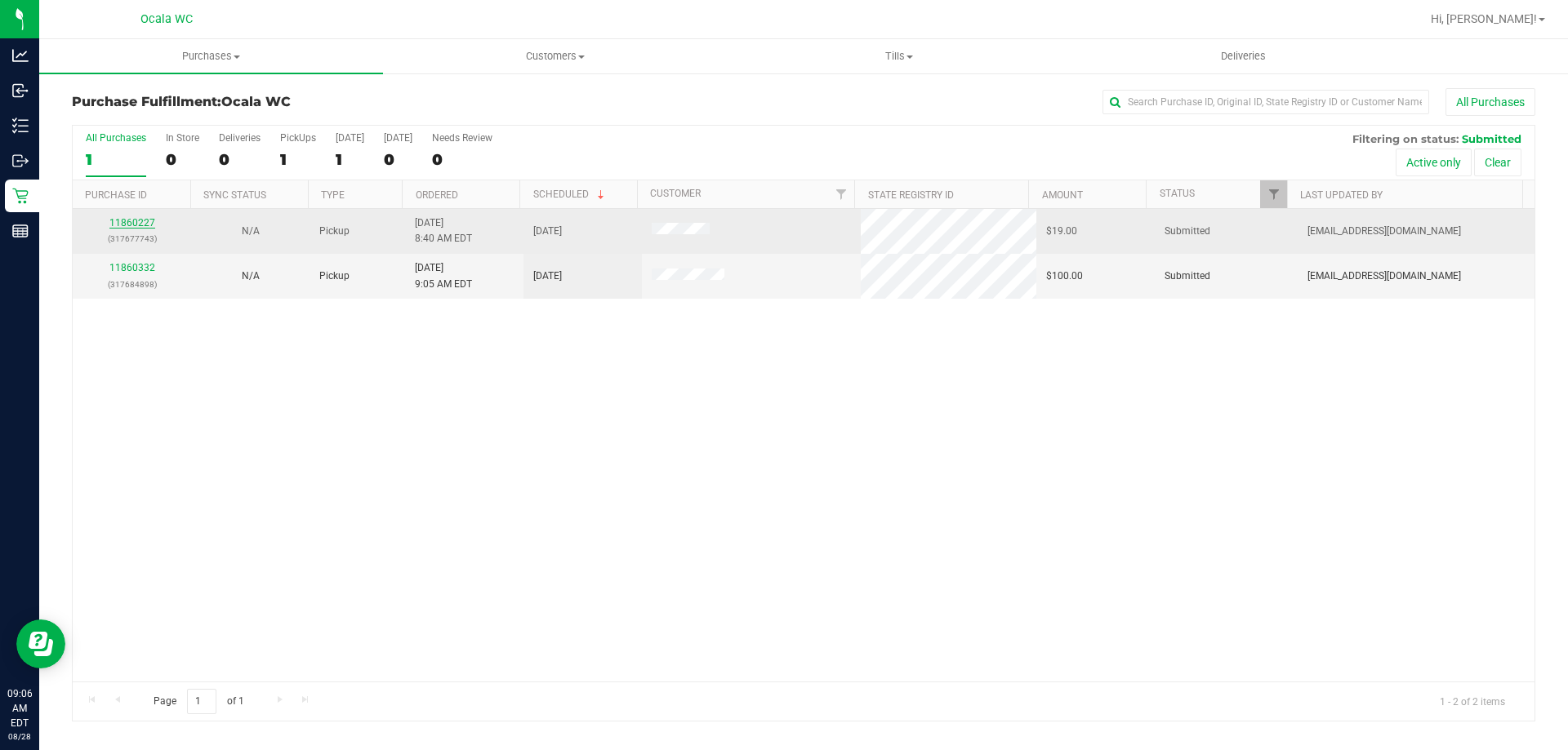
click at [140, 223] on link "11860227" at bounding box center [132, 222] width 46 height 11
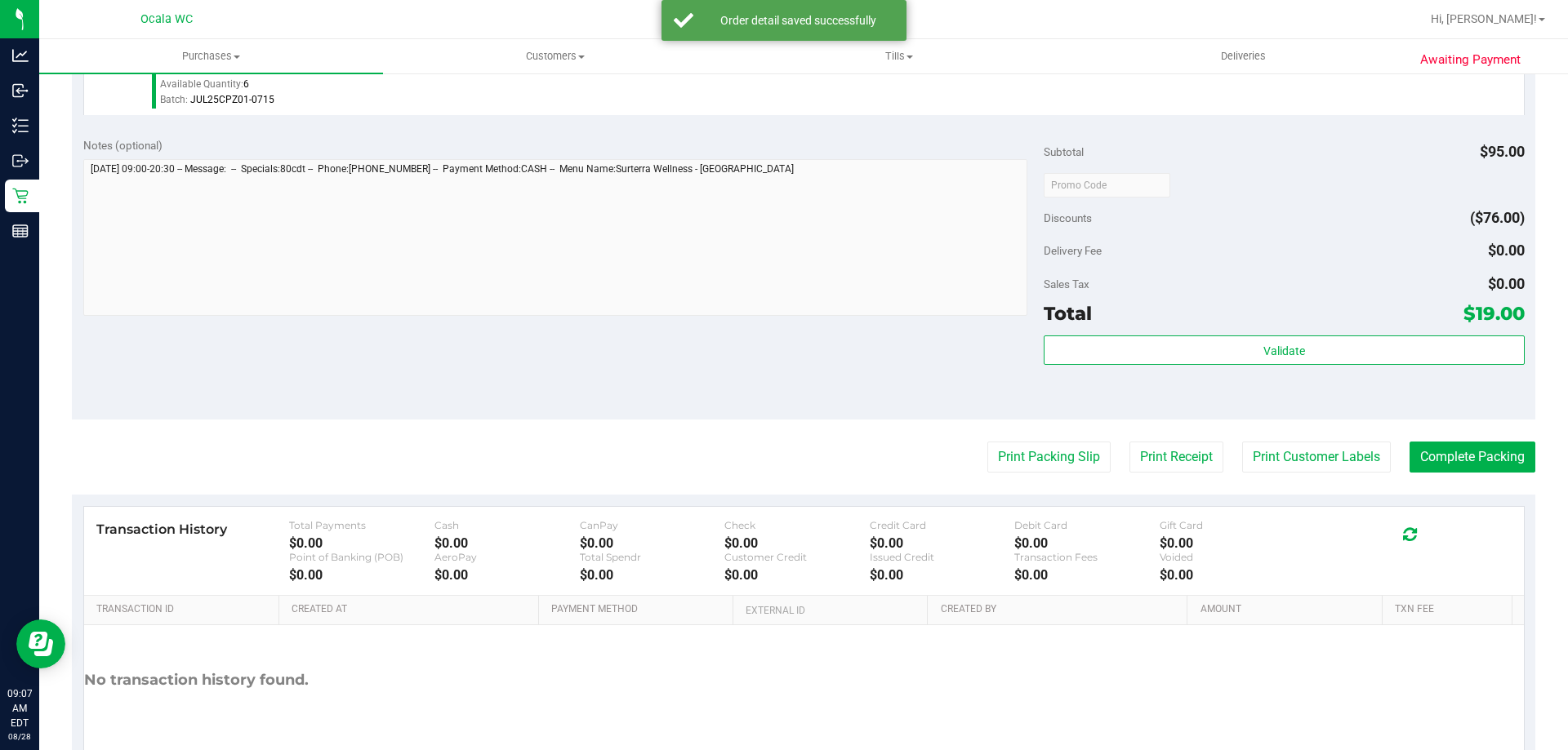
scroll to position [584, 0]
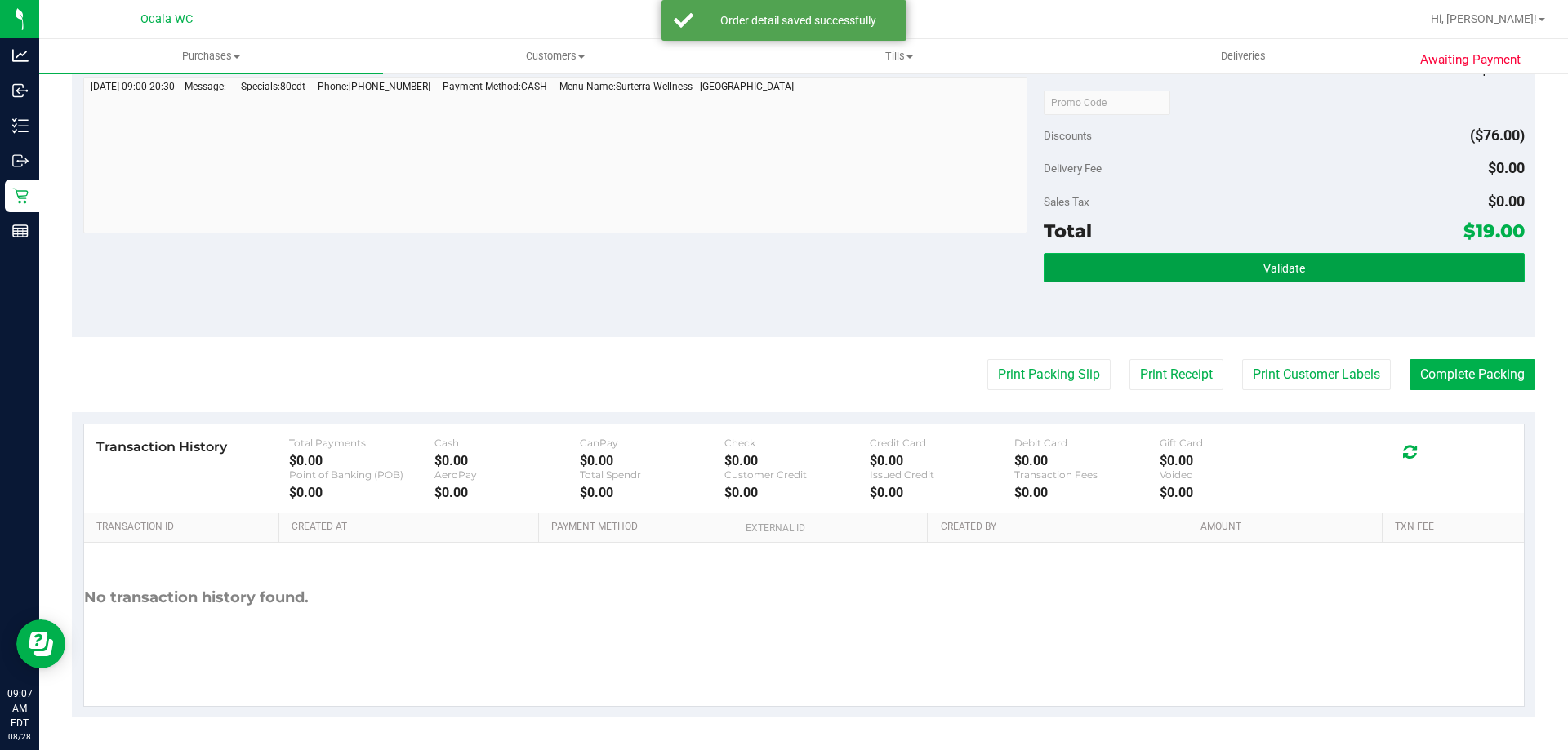
click at [1314, 270] on button "Validate" at bounding box center [1284, 267] width 480 height 29
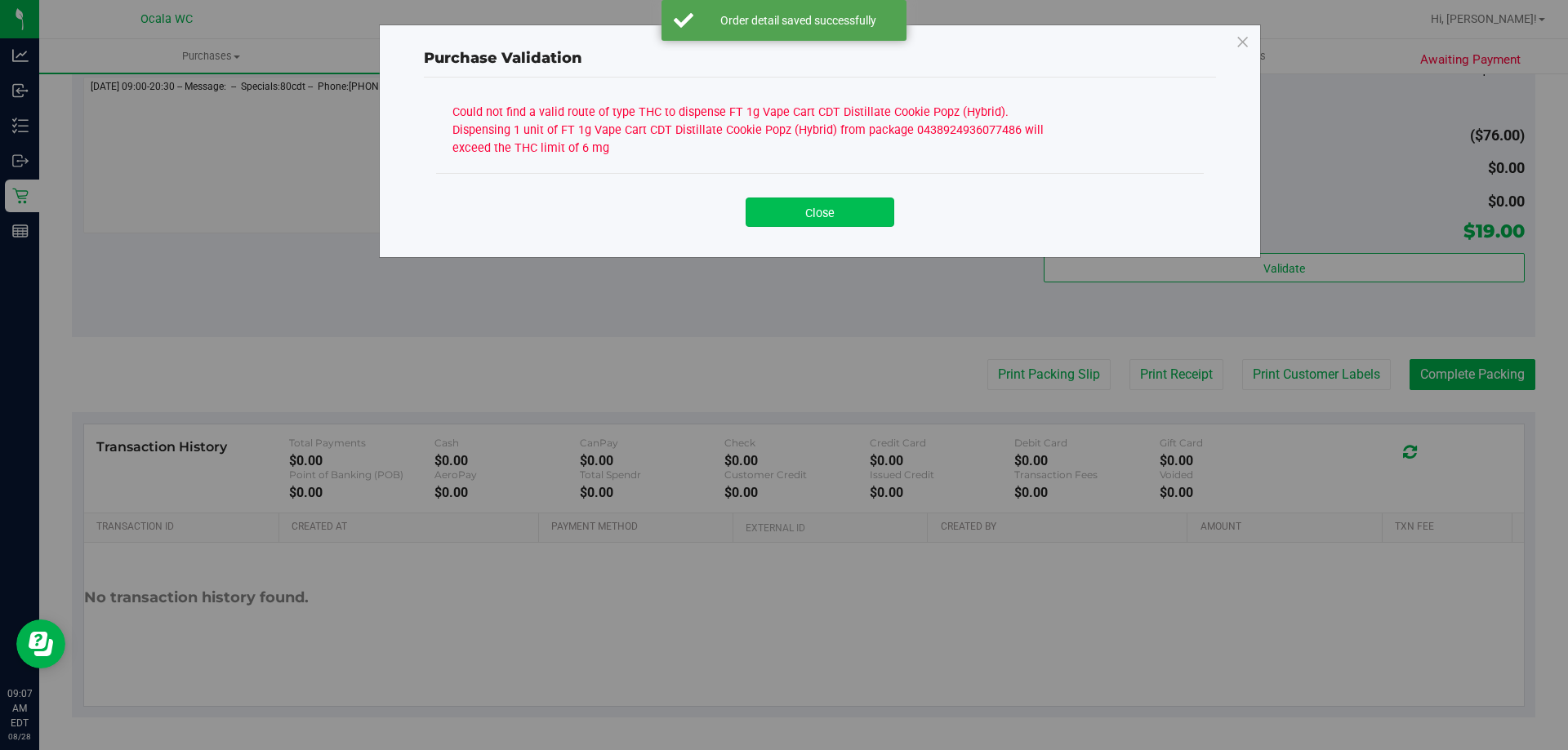
click at [841, 212] on button "Close" at bounding box center [820, 212] width 148 height 29
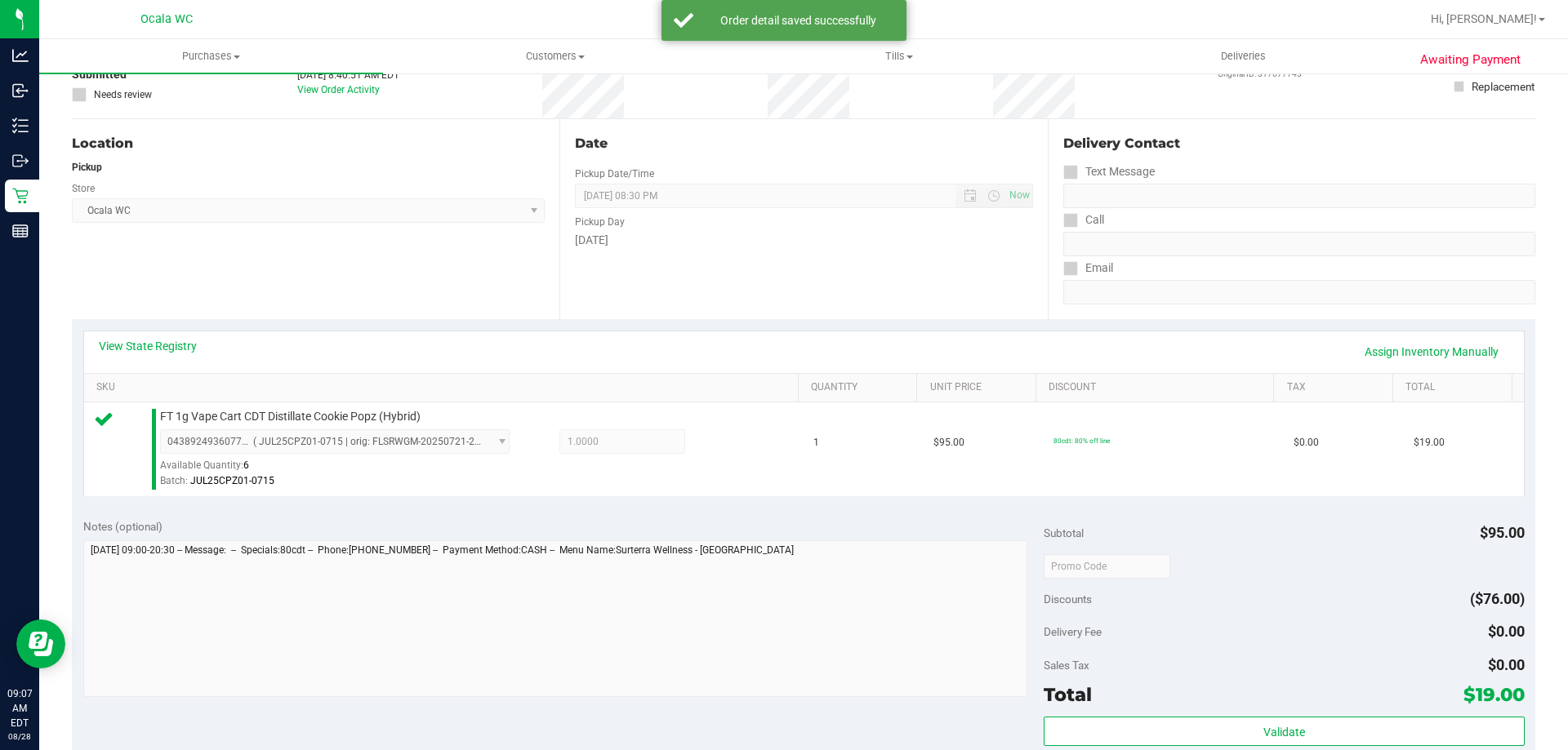
scroll to position [126, 0]
click at [184, 337] on link "View State Registry" at bounding box center [147, 340] width 98 height 16
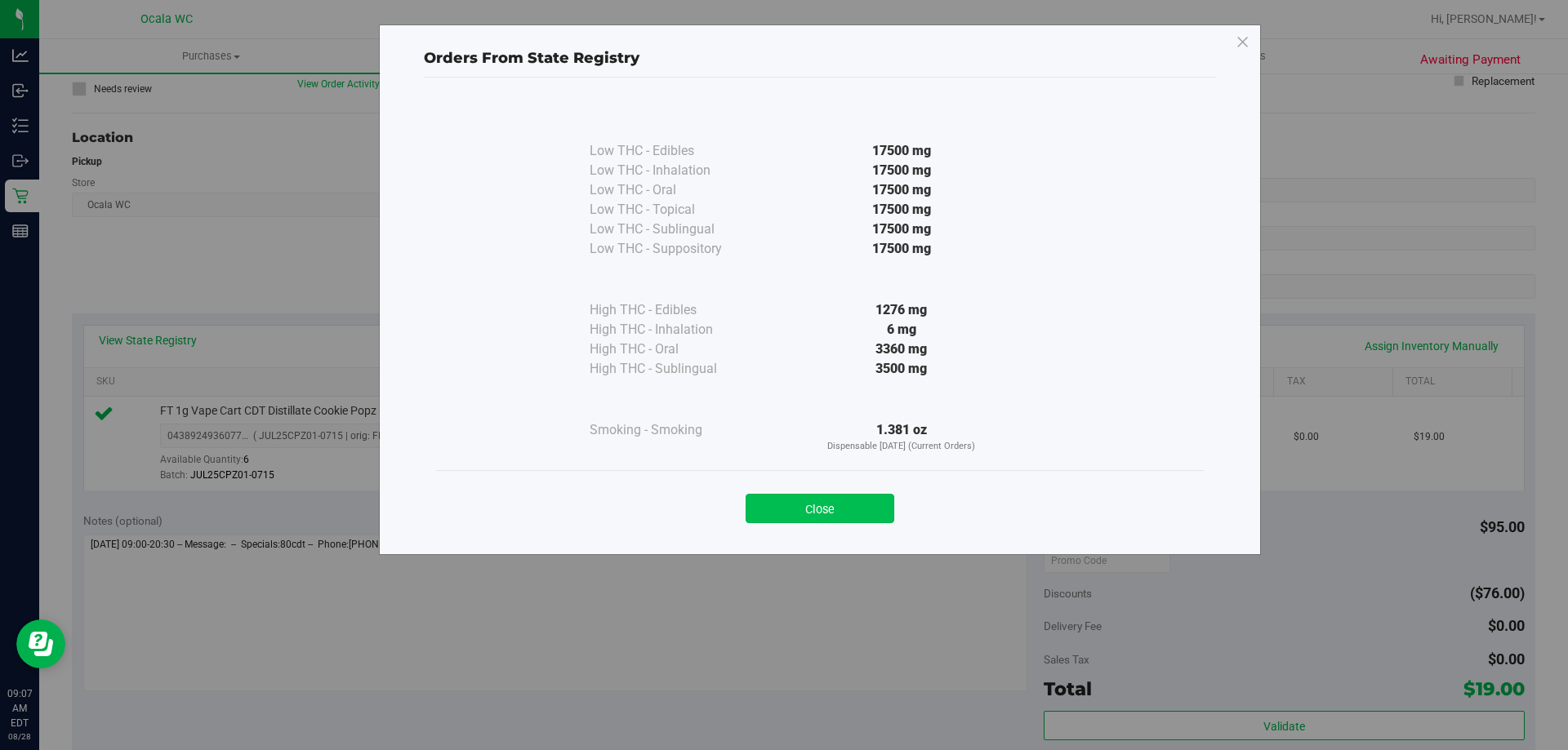
click at [810, 506] on button "Close" at bounding box center [820, 508] width 148 height 29
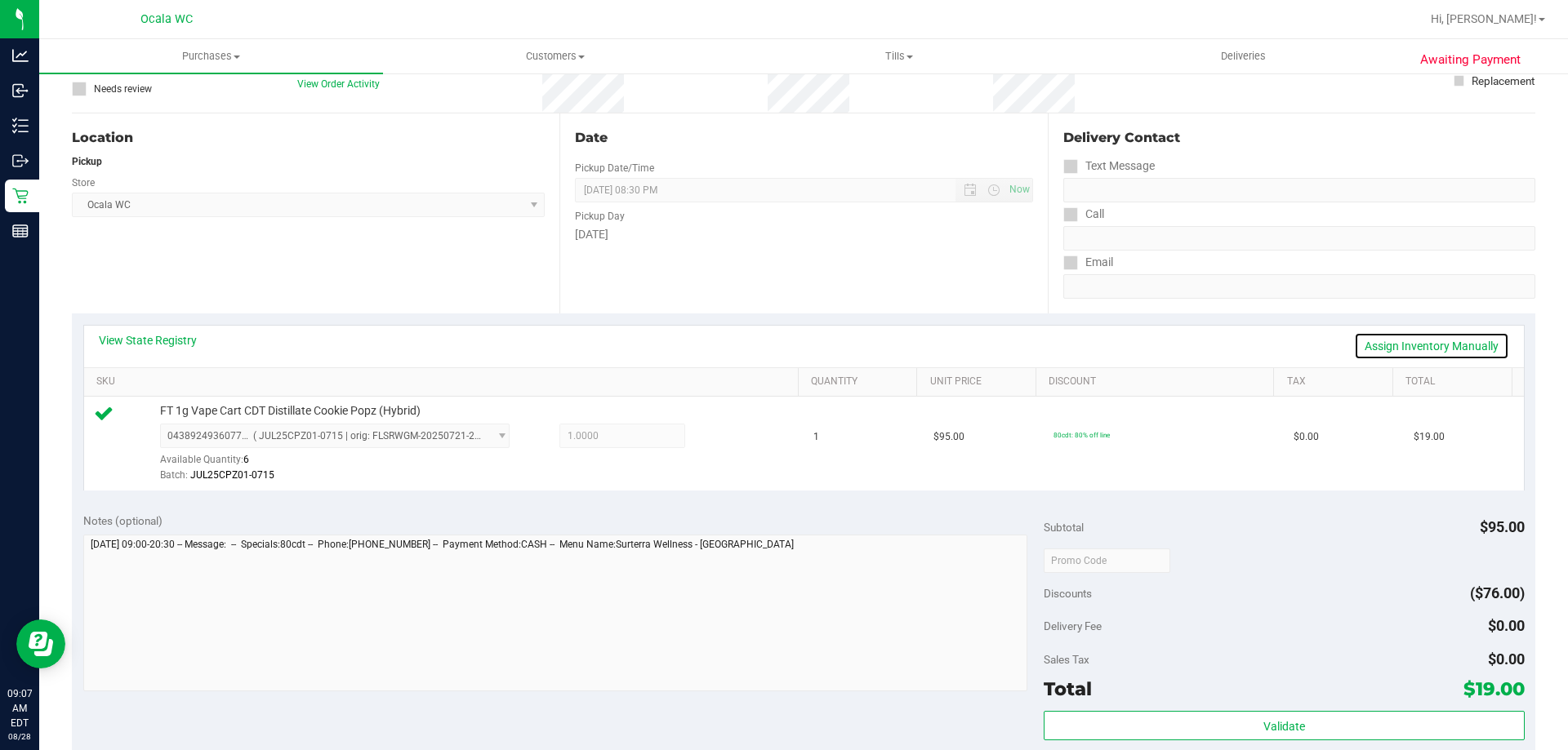
click at [1431, 356] on link "Assign Inventory Manually" at bounding box center [1432, 345] width 155 height 27
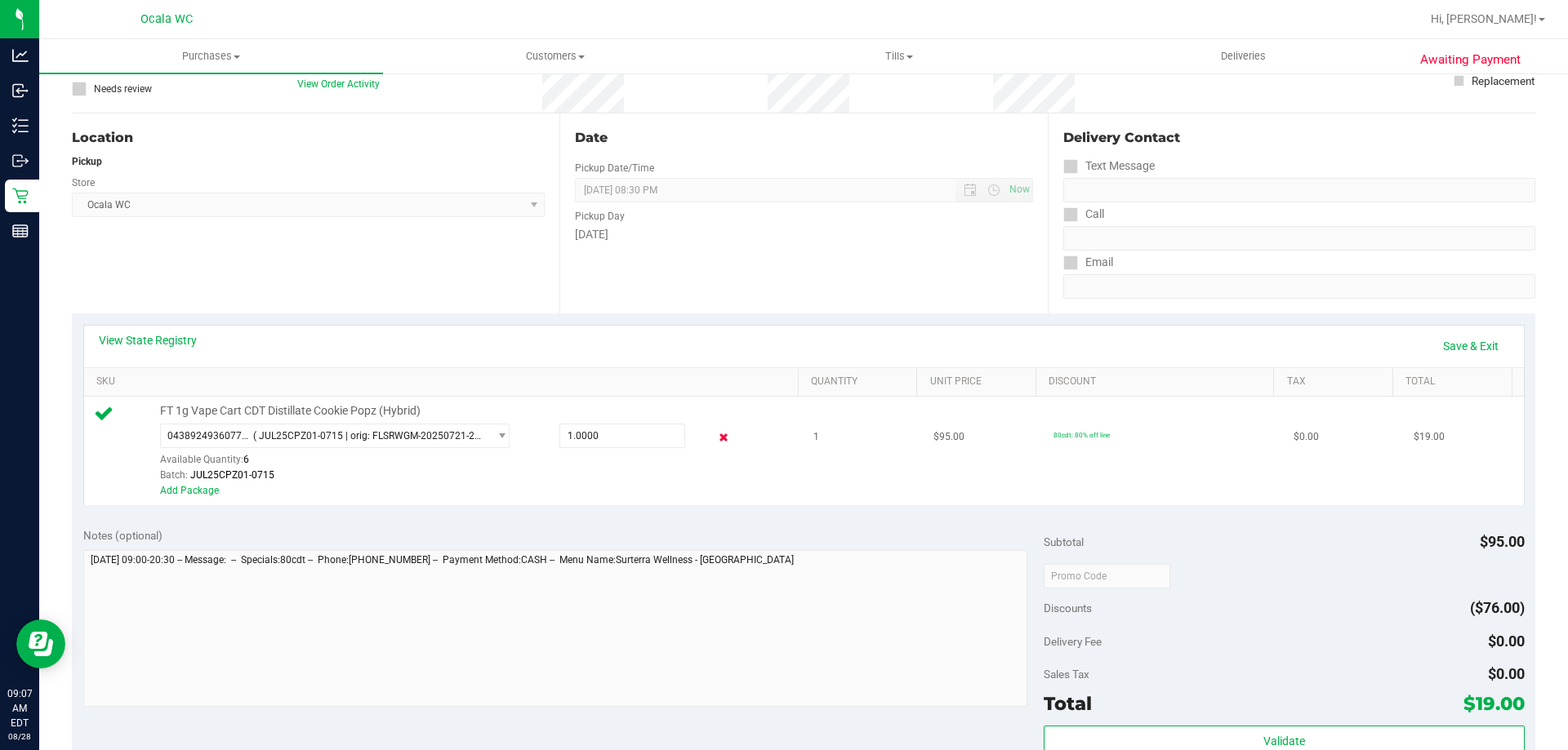
click at [715, 441] on icon at bounding box center [723, 438] width 17 height 19
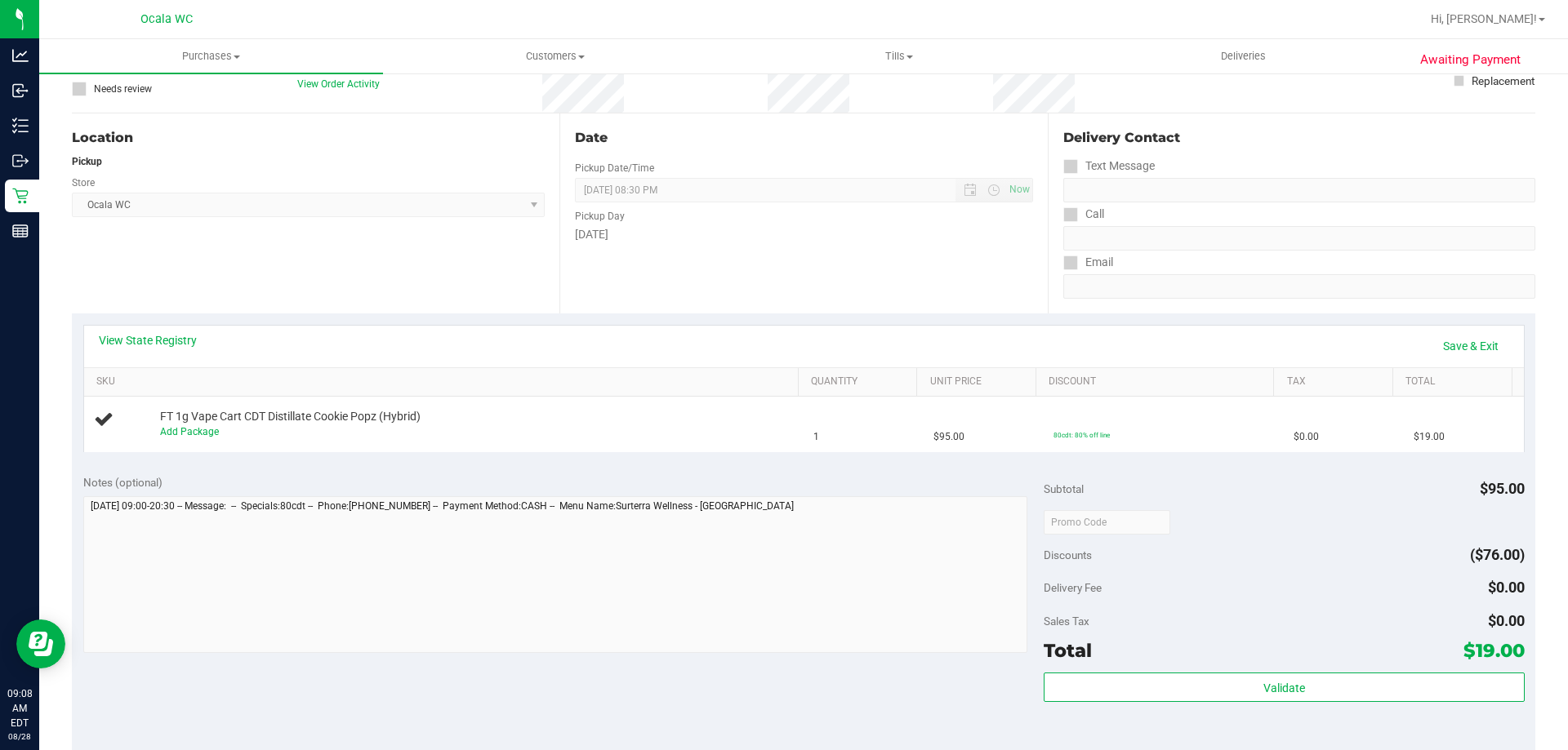
scroll to position [0, 0]
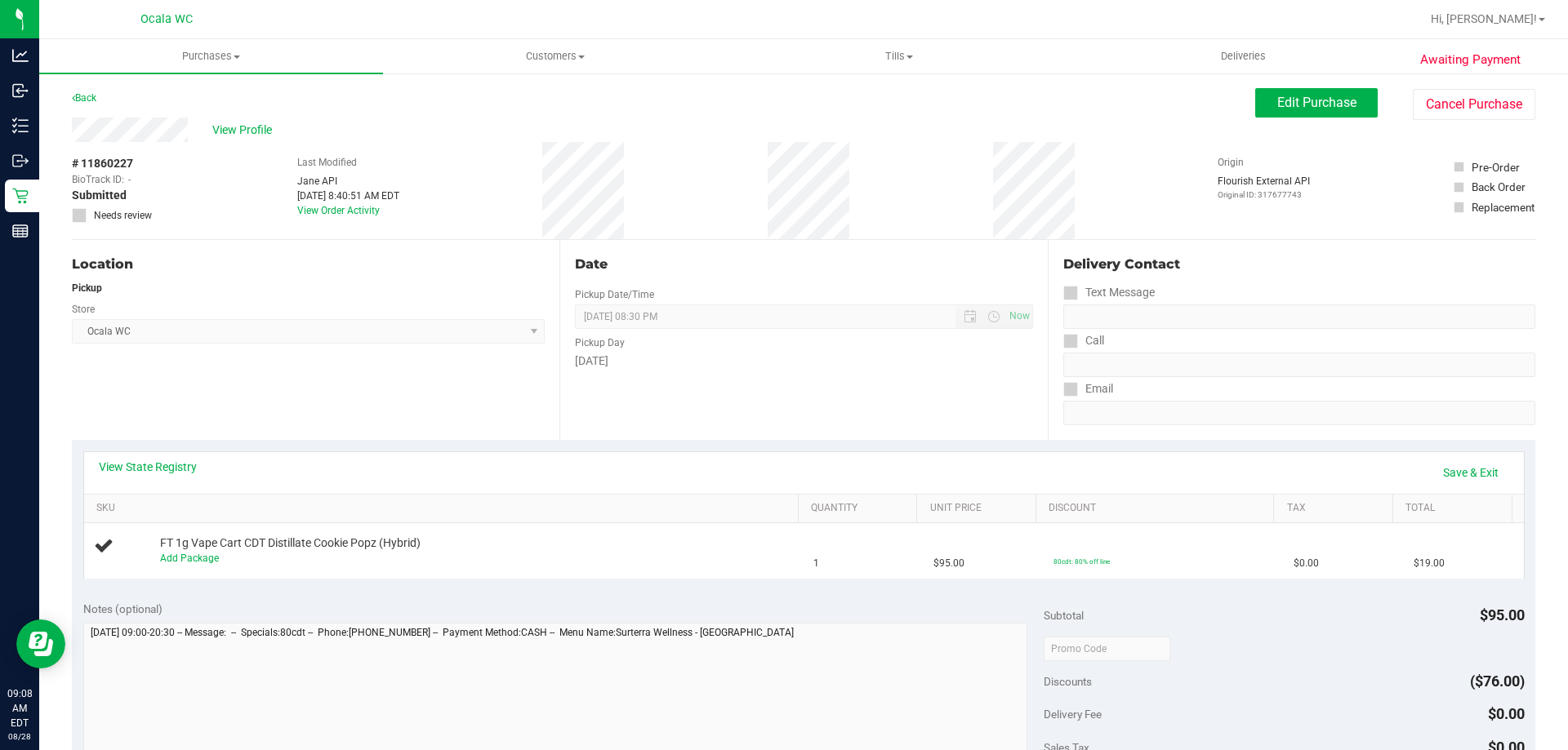
click at [881, 360] on div "[DATE]" at bounding box center [803, 361] width 457 height 17
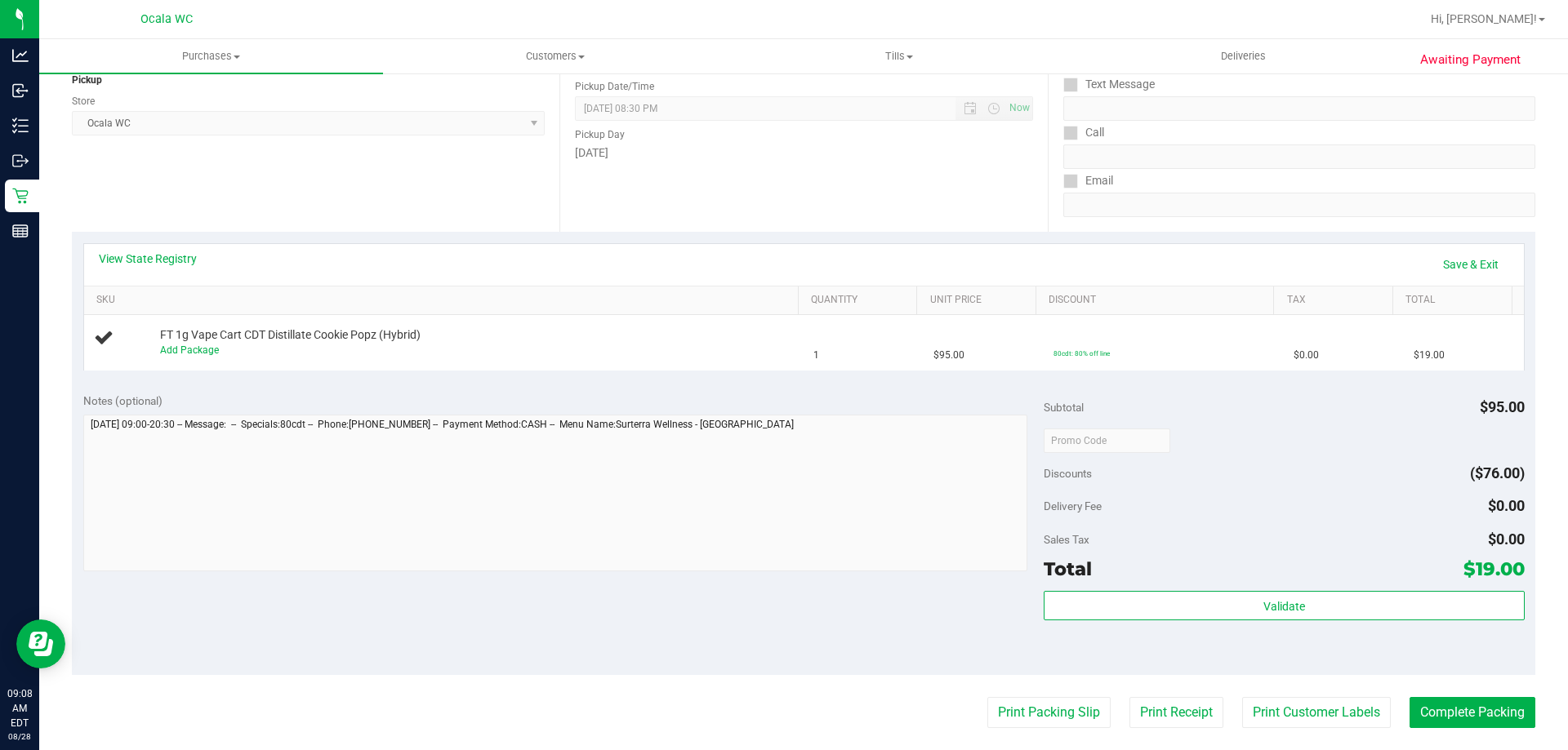
scroll to position [546, 0]
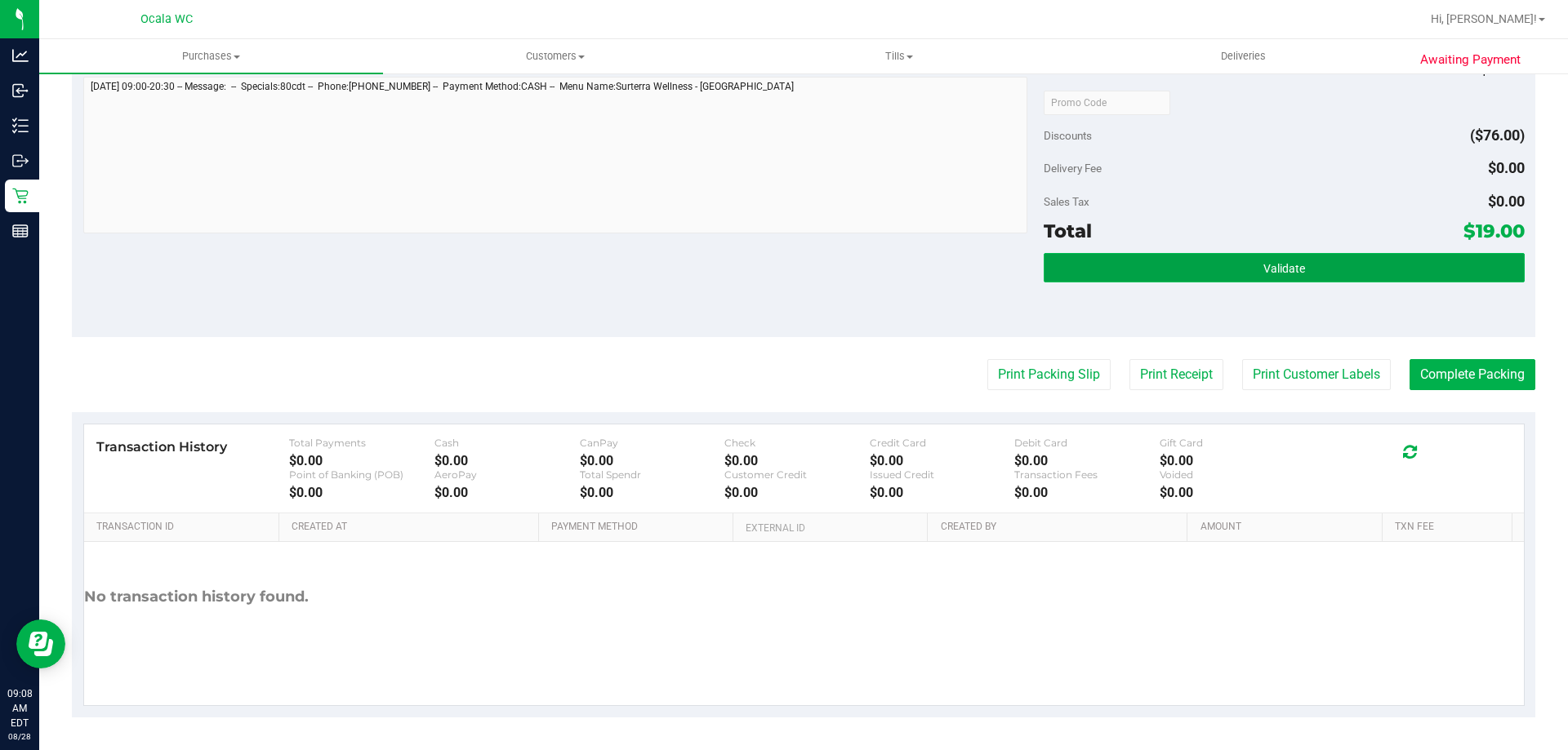
click at [1244, 268] on button "Validate" at bounding box center [1284, 267] width 480 height 29
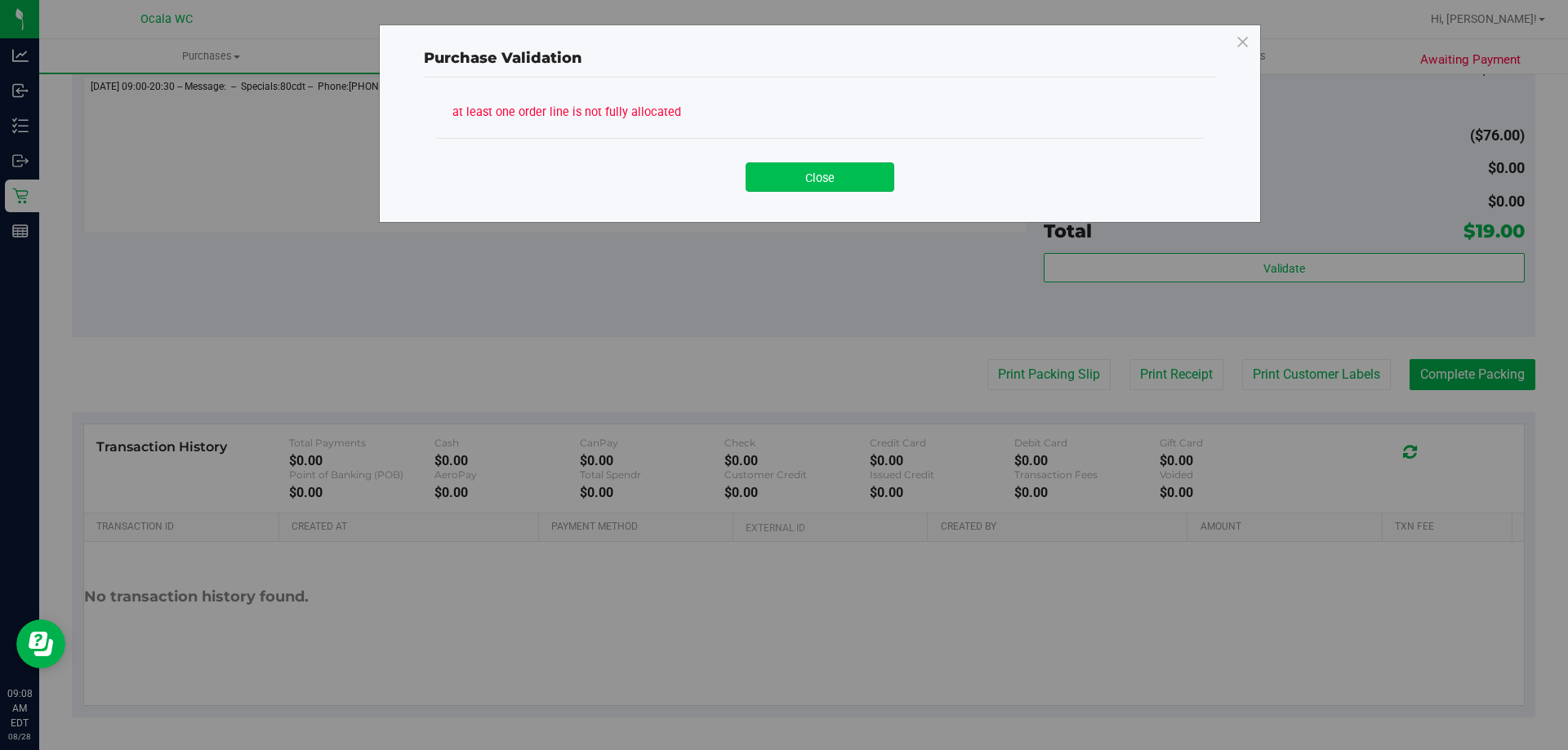
click at [852, 188] on button "Close" at bounding box center [820, 176] width 148 height 29
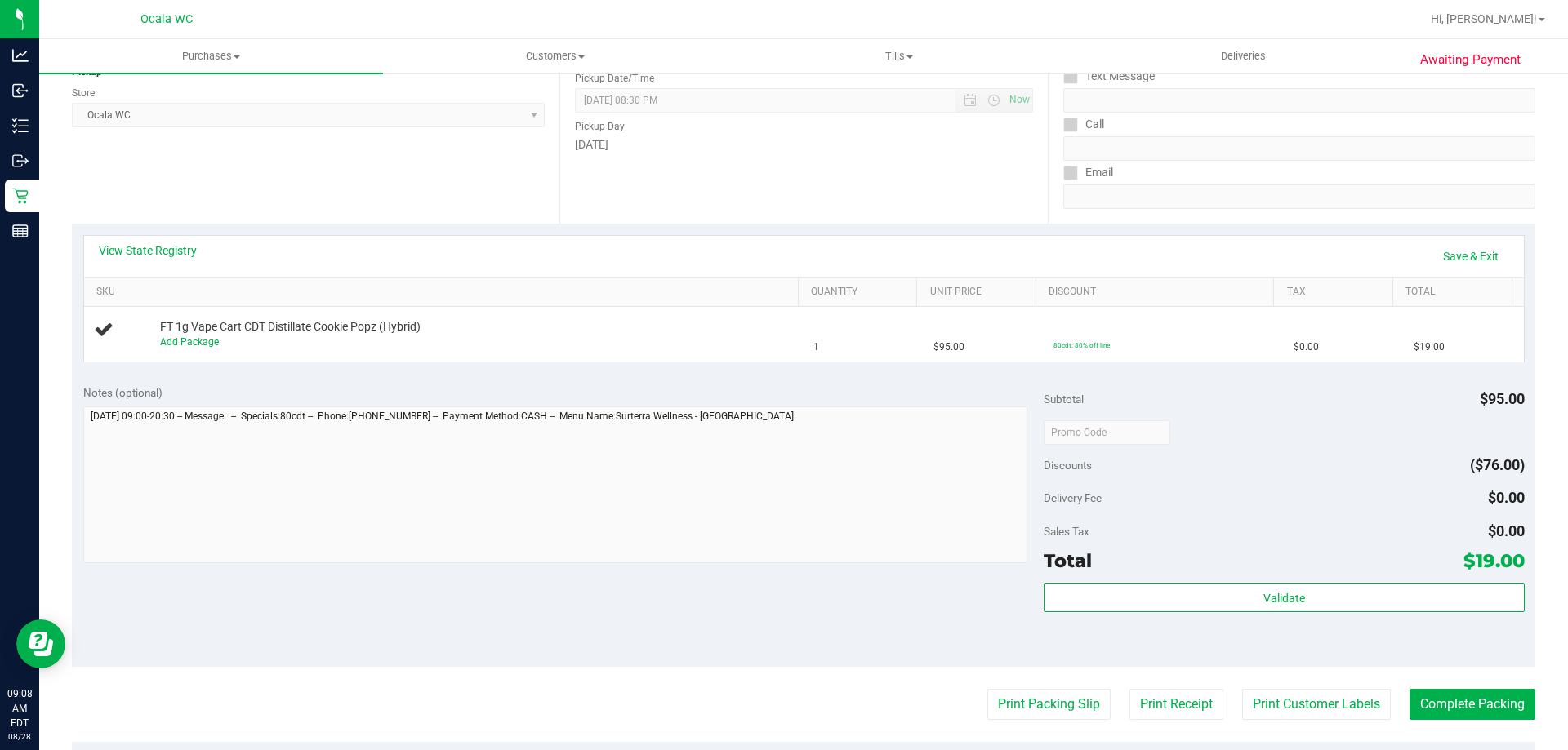
scroll to position [0, 0]
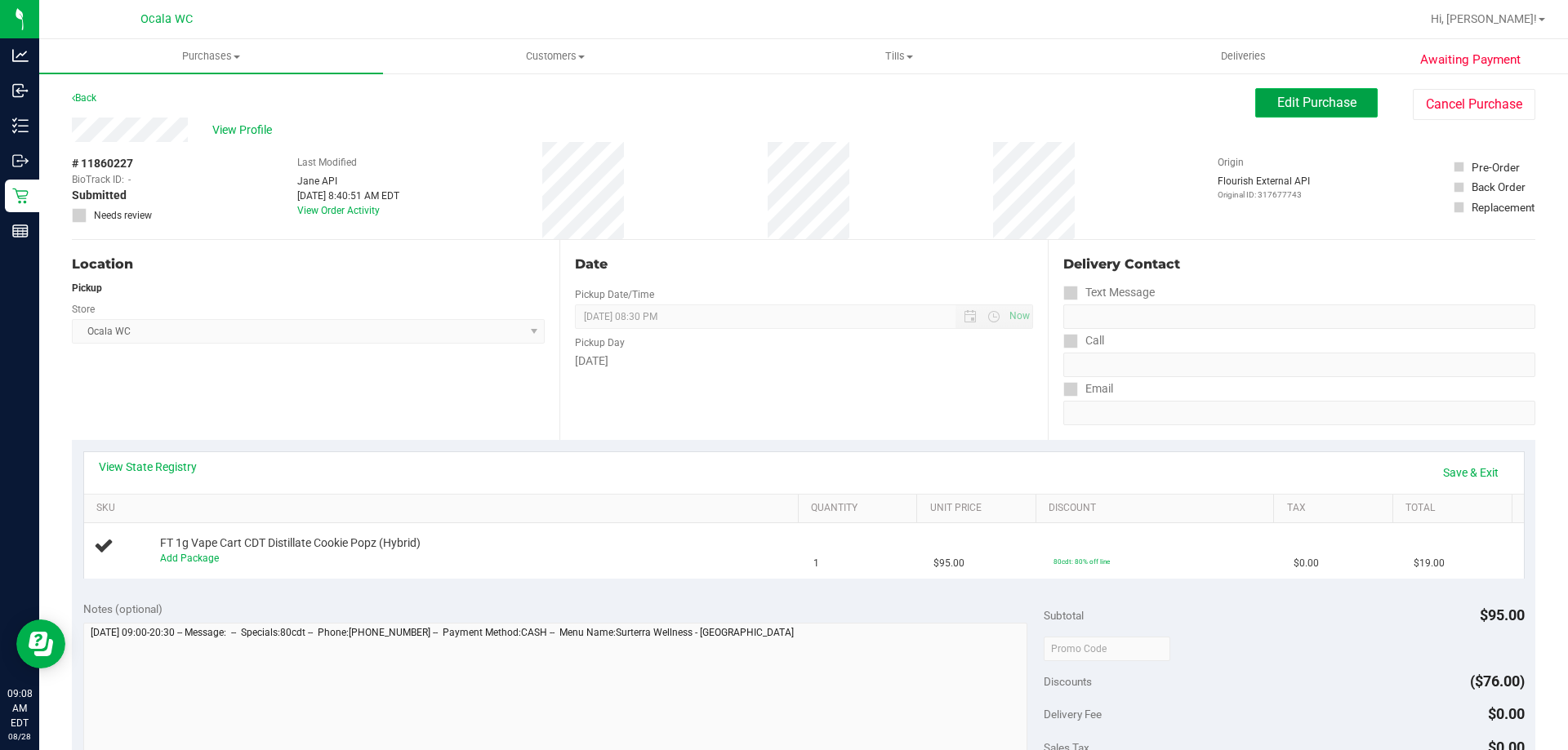
click at [1307, 107] on span "Edit Purchase" at bounding box center [1317, 102] width 79 height 16
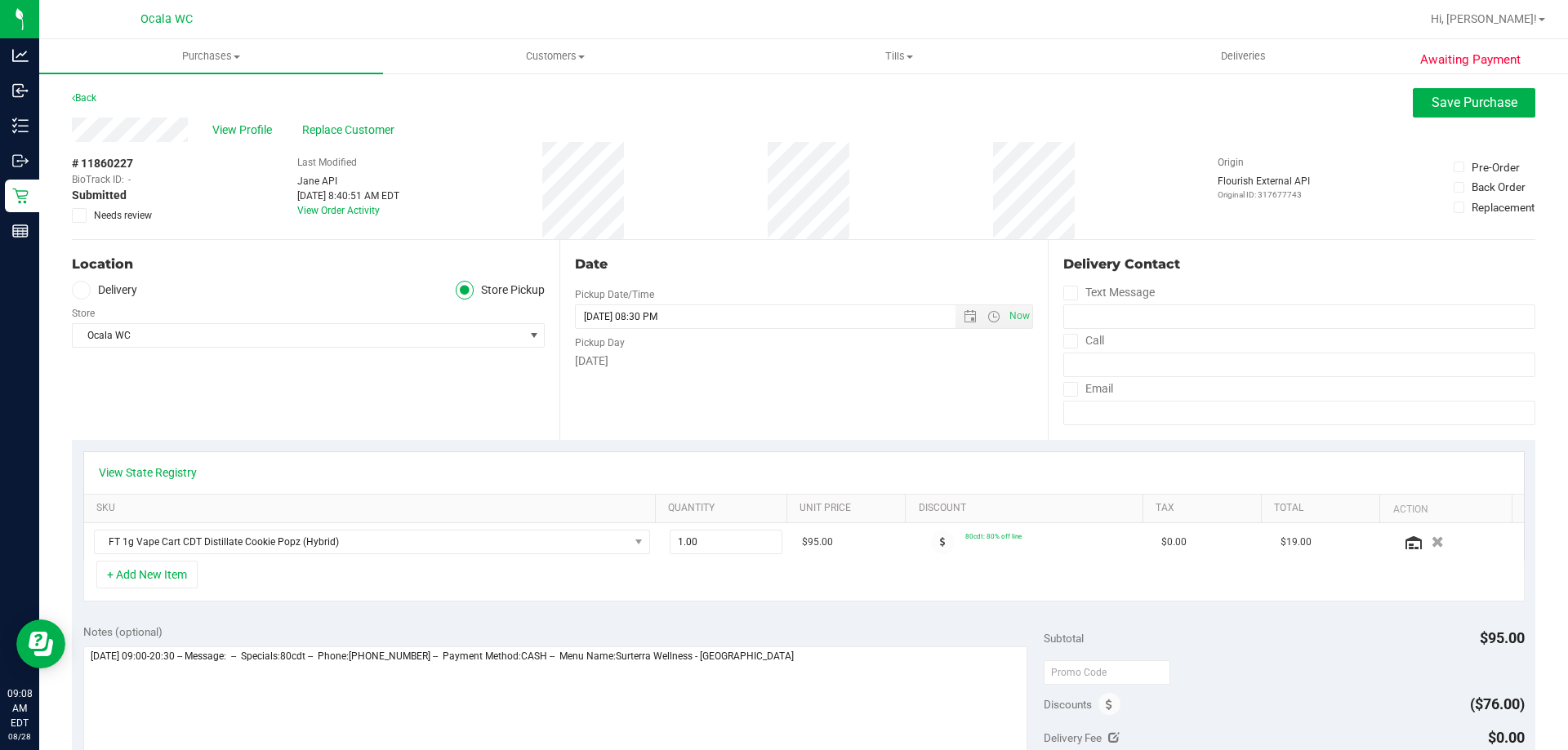
click at [79, 215] on icon at bounding box center [79, 215] width 11 height 0
click at [0, 0] on input "Needs review" at bounding box center [0, 0] width 0 height 0
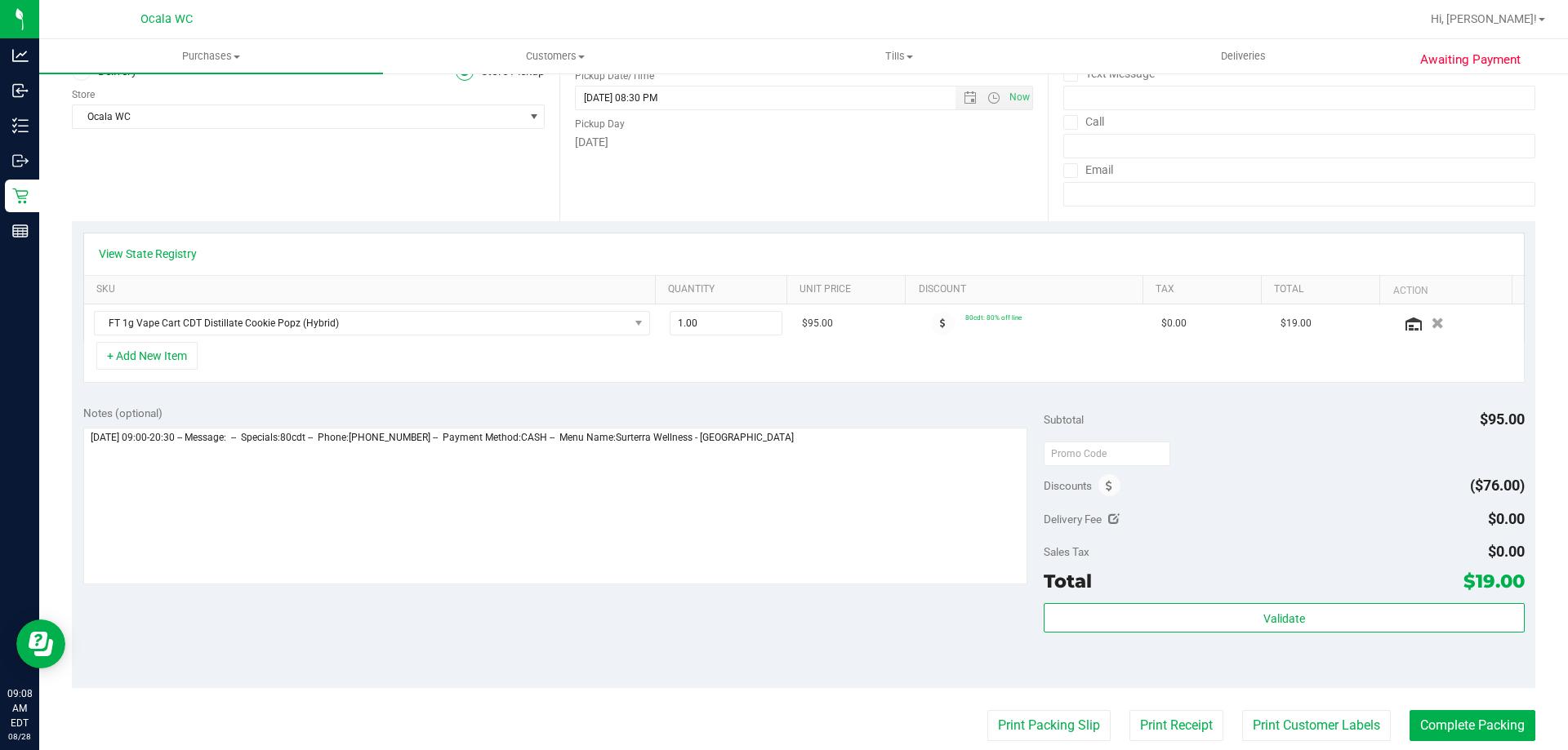
scroll to position [220, 0]
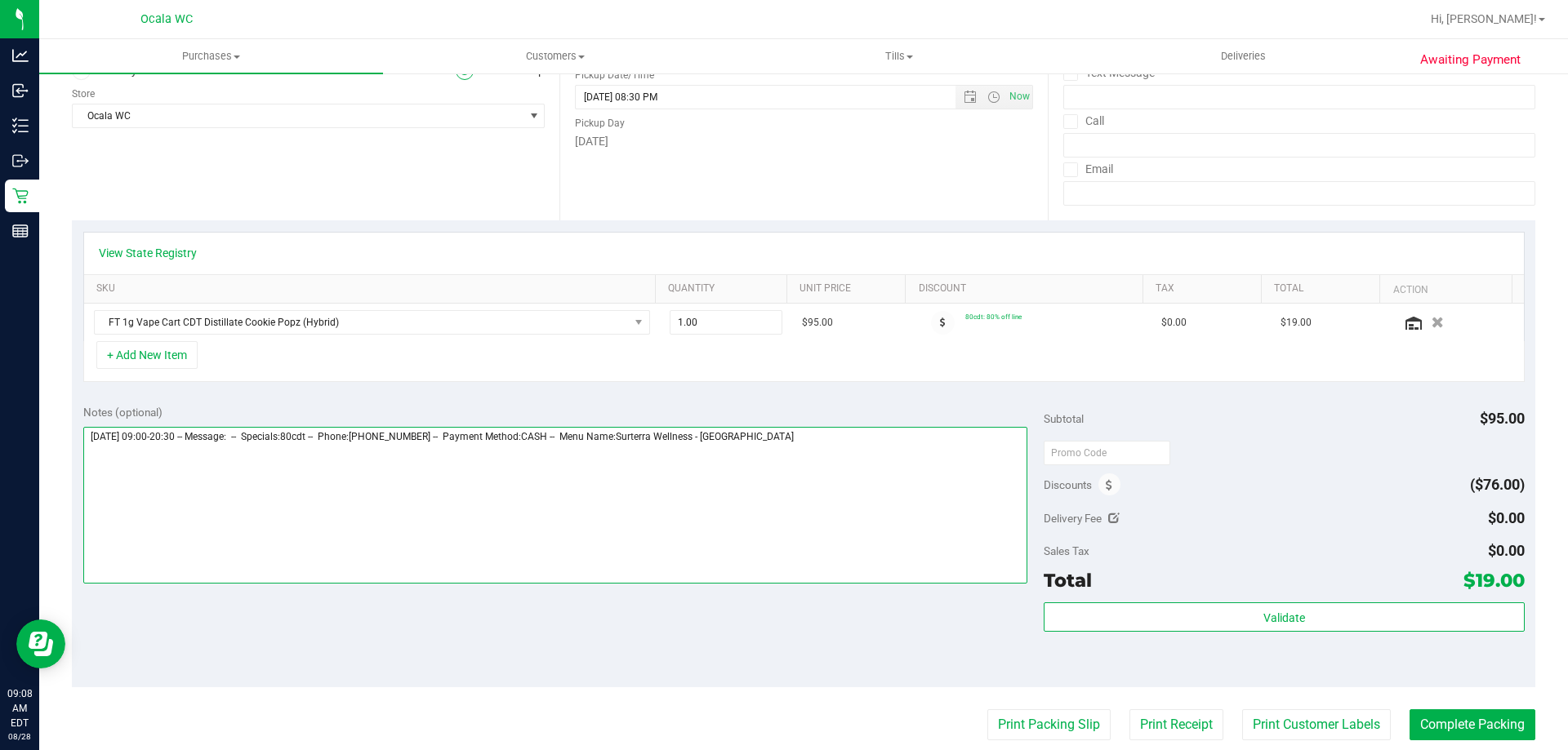
click at [892, 469] on textarea at bounding box center [555, 506] width 945 height 157
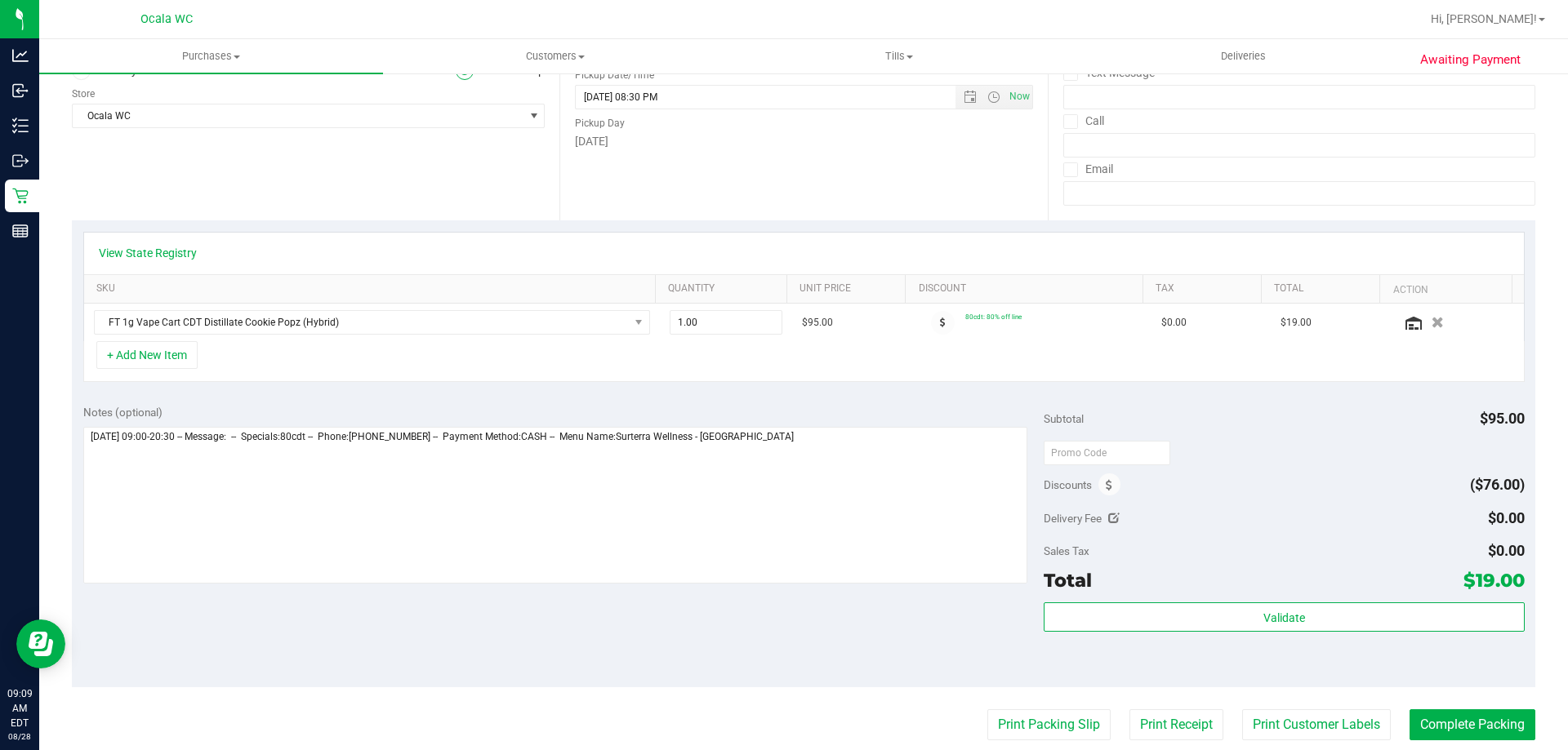
click at [1266, 452] on div at bounding box center [1284, 452] width 480 height 29
click at [1017, 339] on td "80cdt: 80% off line" at bounding box center [1031, 322] width 239 height 38
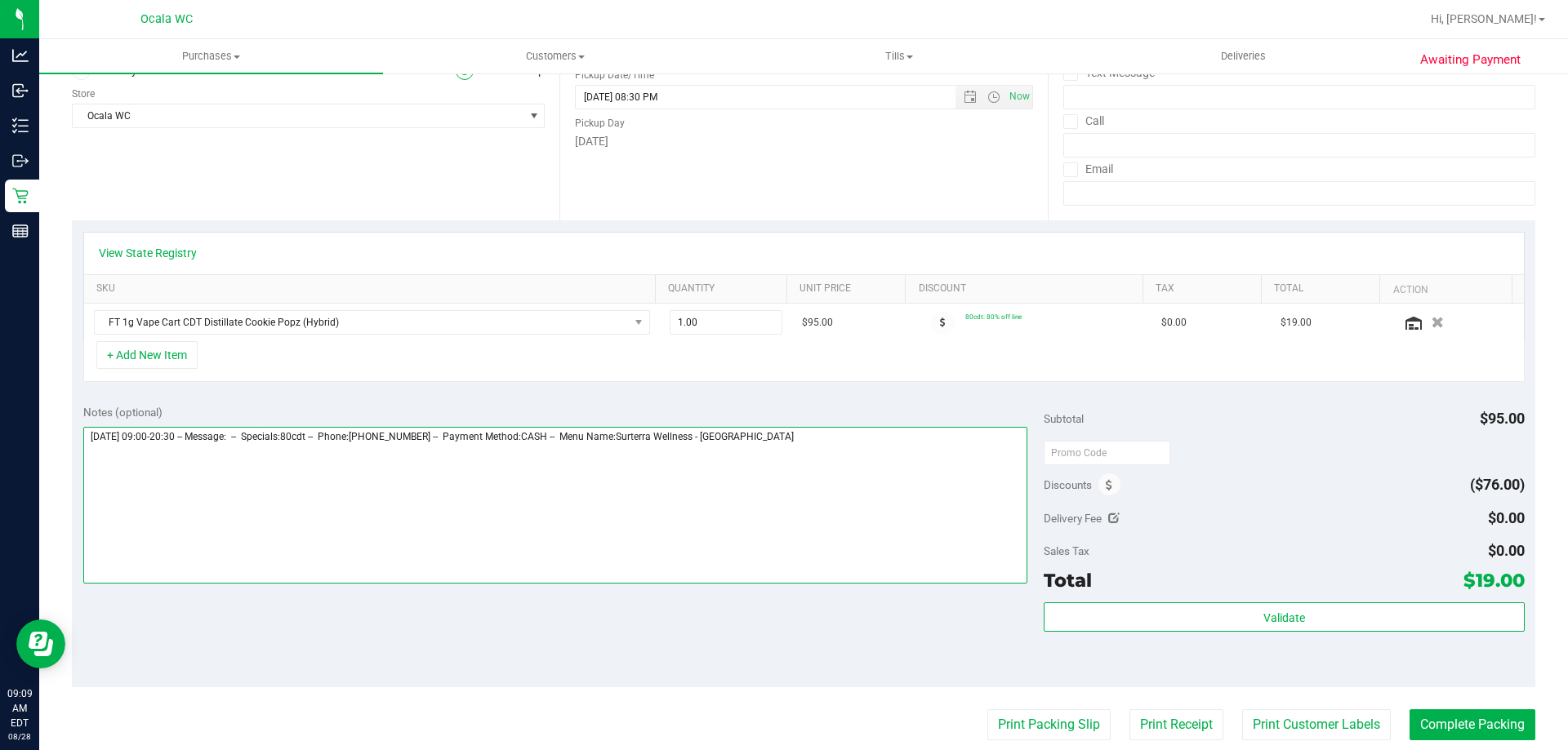
click at [799, 465] on textarea at bounding box center [555, 506] width 945 height 157
click at [825, 445] on textarea at bounding box center [555, 506] width 945 height 157
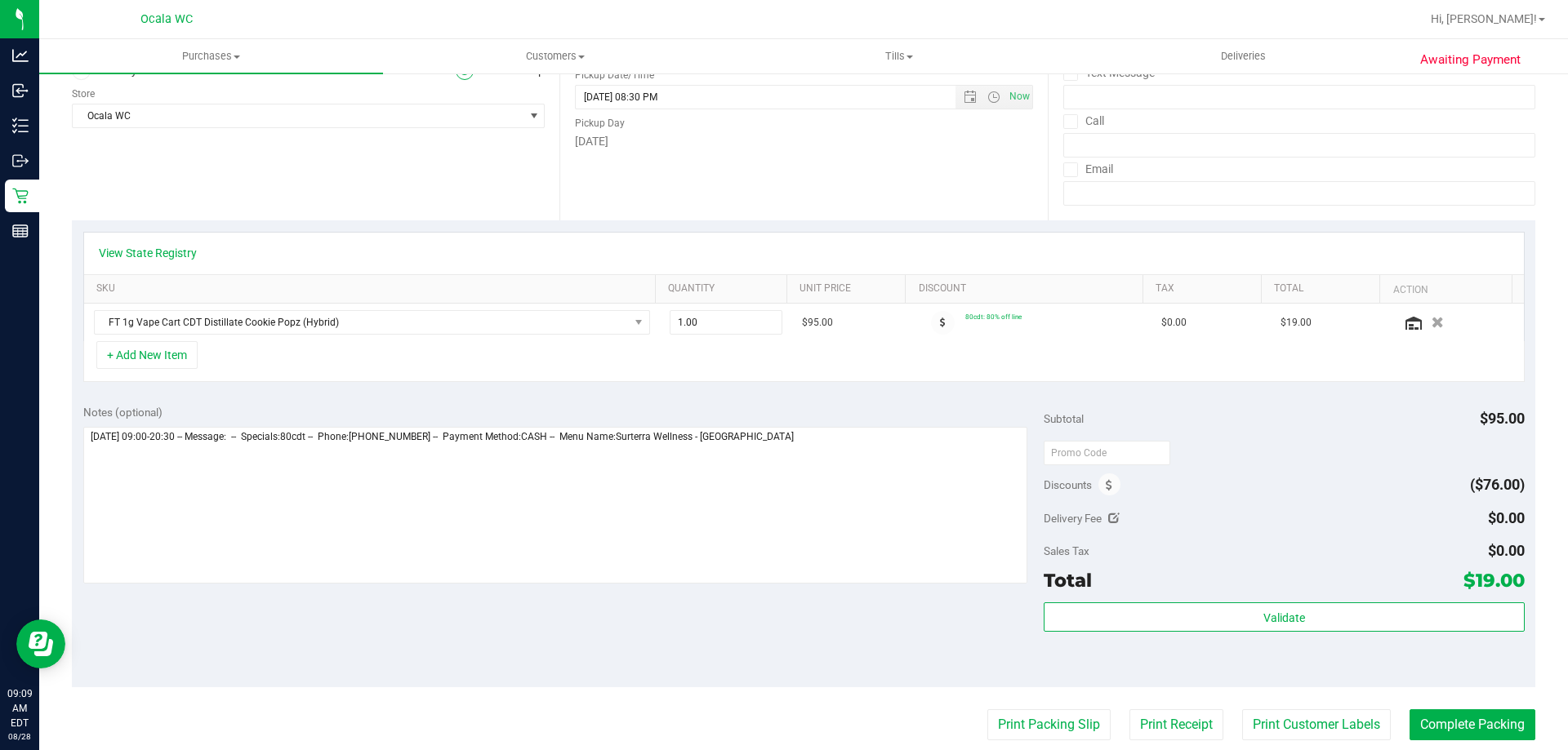
click at [1213, 494] on div "Discounts ($76.00)" at bounding box center [1284, 484] width 480 height 29
click at [931, 409] on div "Notes (optional)" at bounding box center [563, 412] width 961 height 16
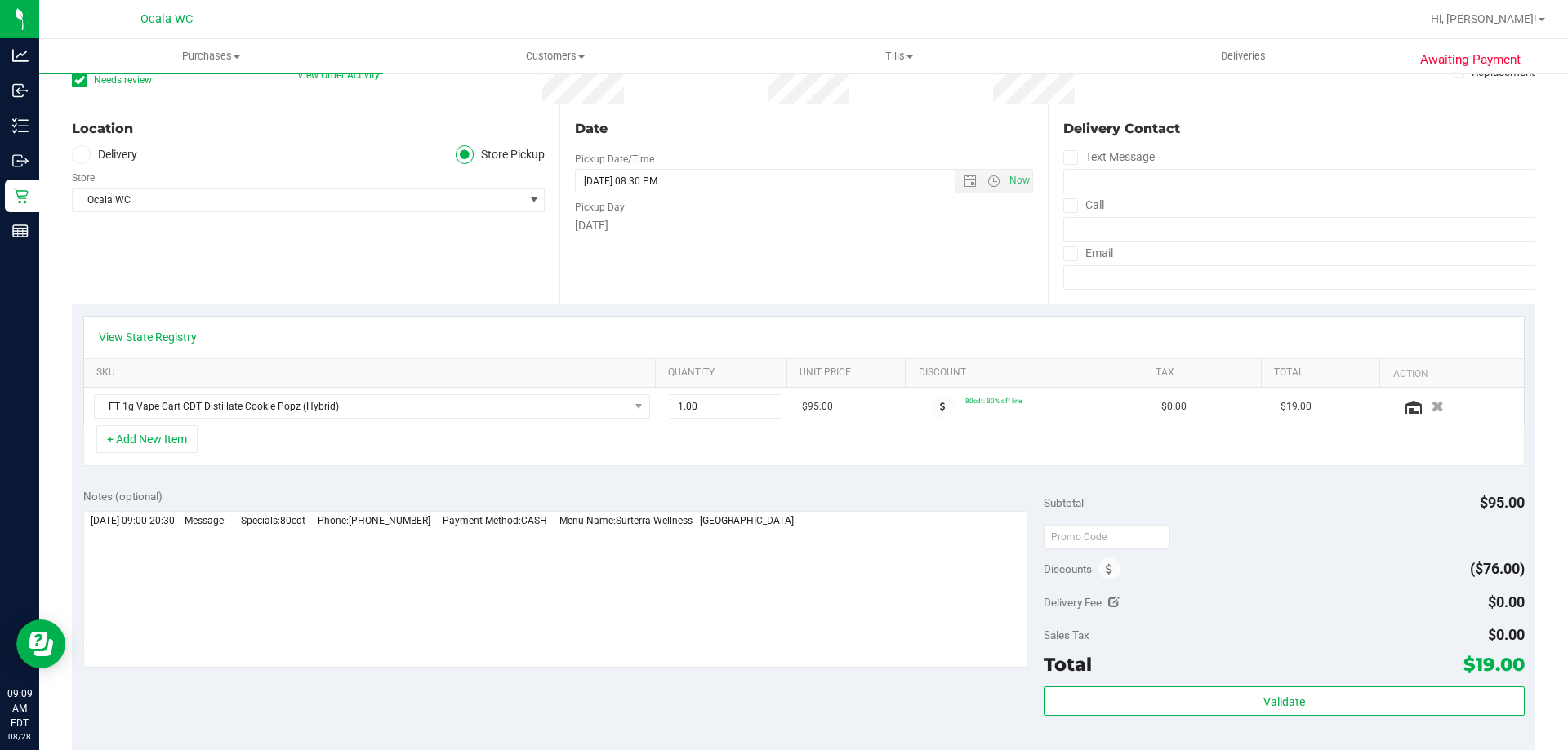
scroll to position [0, 0]
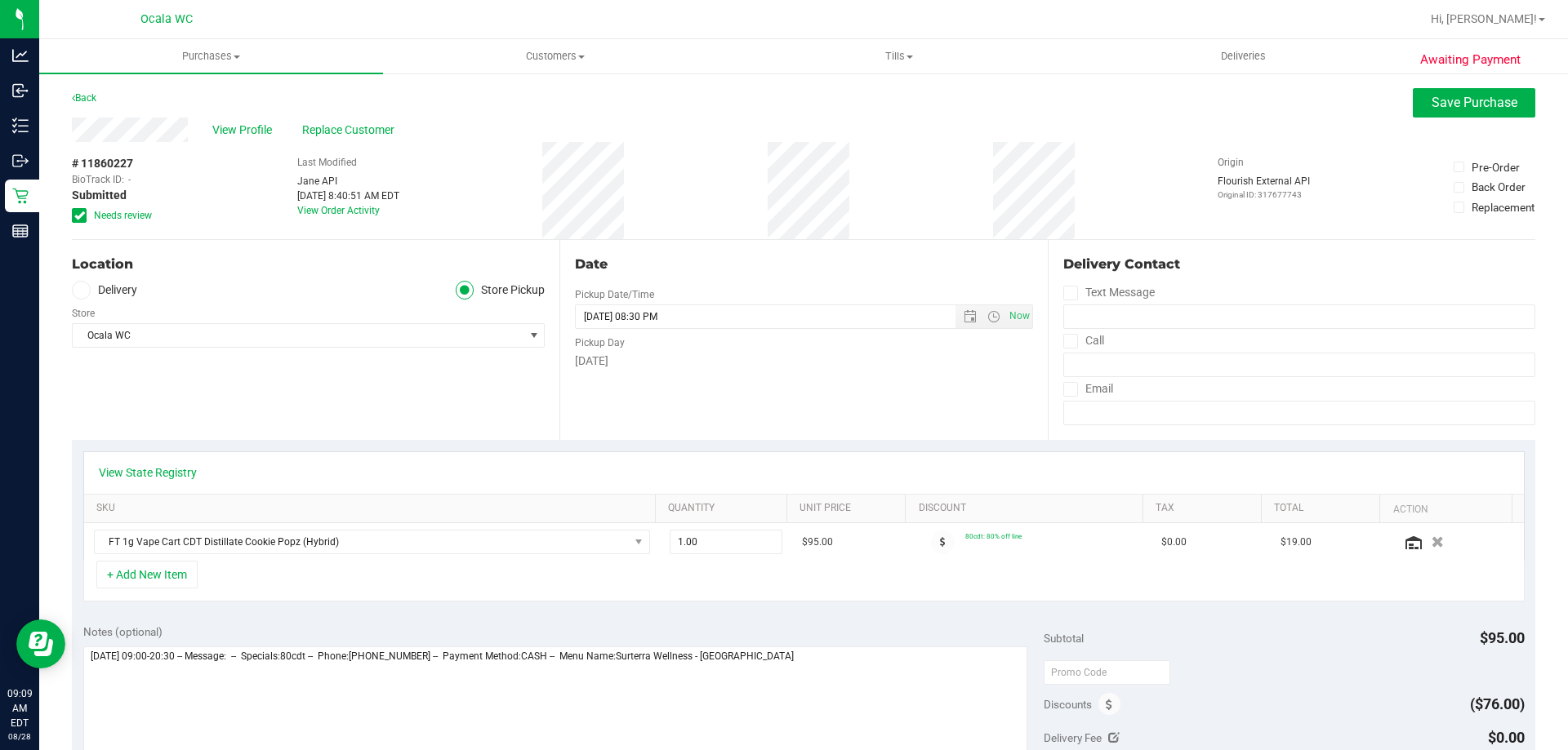
click at [919, 394] on div "Date Pickup Date/Time [DATE] Now [DATE] 08:30 PM Now Pickup Day [DATE]" at bounding box center [803, 340] width 487 height 200
click at [846, 415] on div "Date Pickup Date/Time [DATE] Now [DATE] 08:30 PM Now Pickup Day [DATE]" at bounding box center [803, 340] width 487 height 200
drag, startPoint x: 1444, startPoint y: 112, endPoint x: 1366, endPoint y: 173, distance: 99.0
click at [1366, 173] on purchase-details "Back Save Purchase View Profile Replace Customer # 11860227 BioTrack ID: - Subm…" at bounding box center [803, 687] width 1464 height 1199
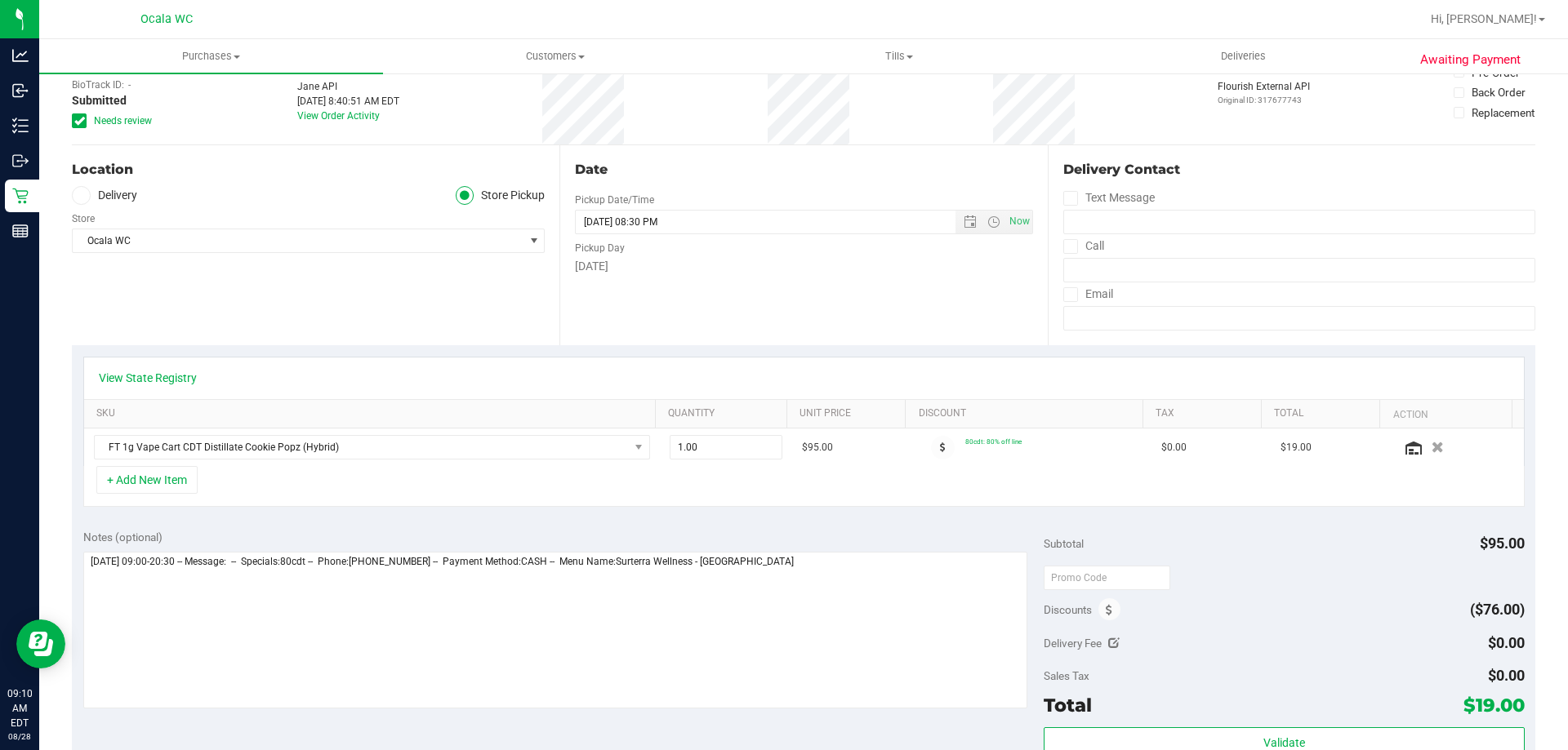
scroll to position [244, 0]
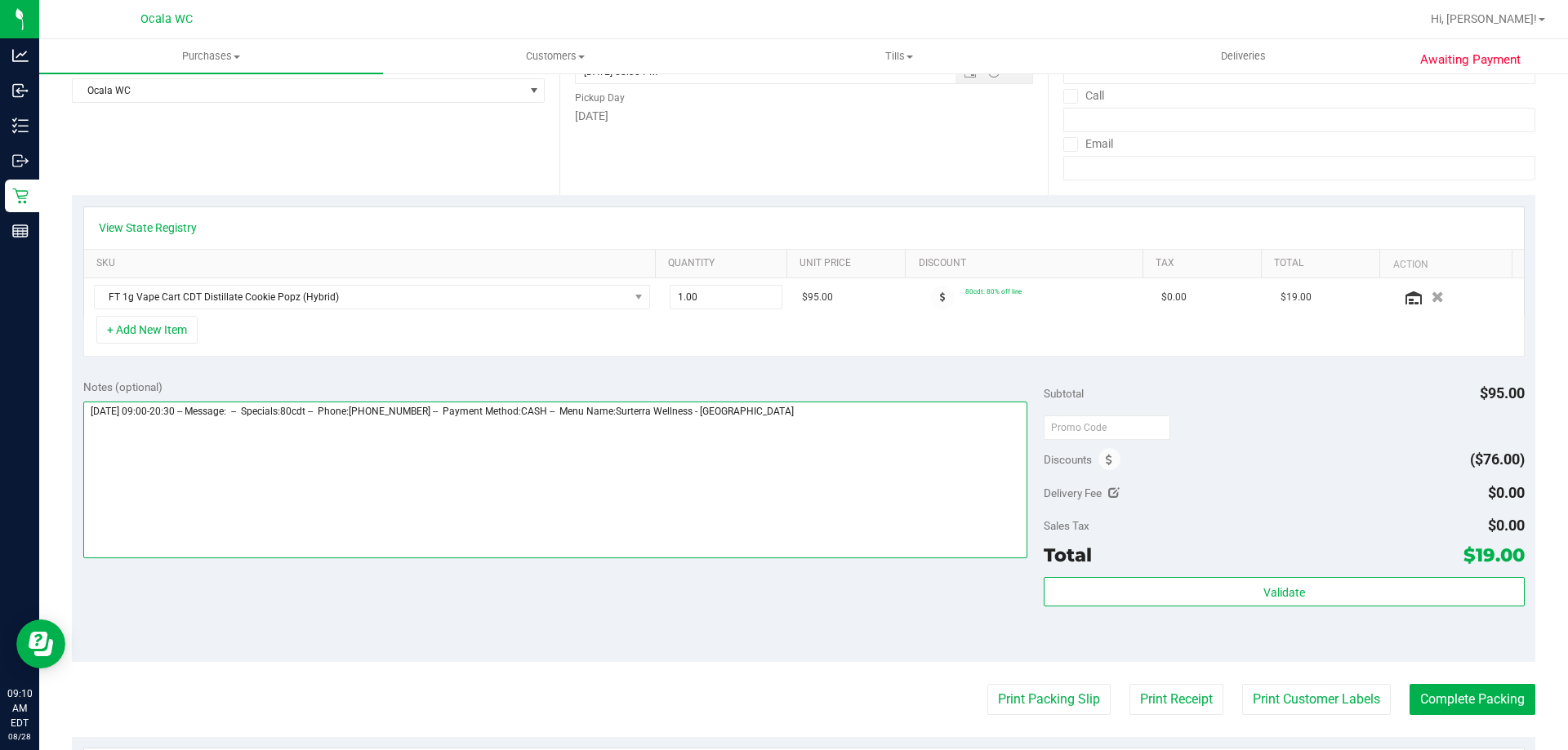
click at [841, 425] on textarea at bounding box center [555, 480] width 945 height 157
click at [841, 426] on textarea at bounding box center [555, 480] width 945 height 157
type textarea "**********"
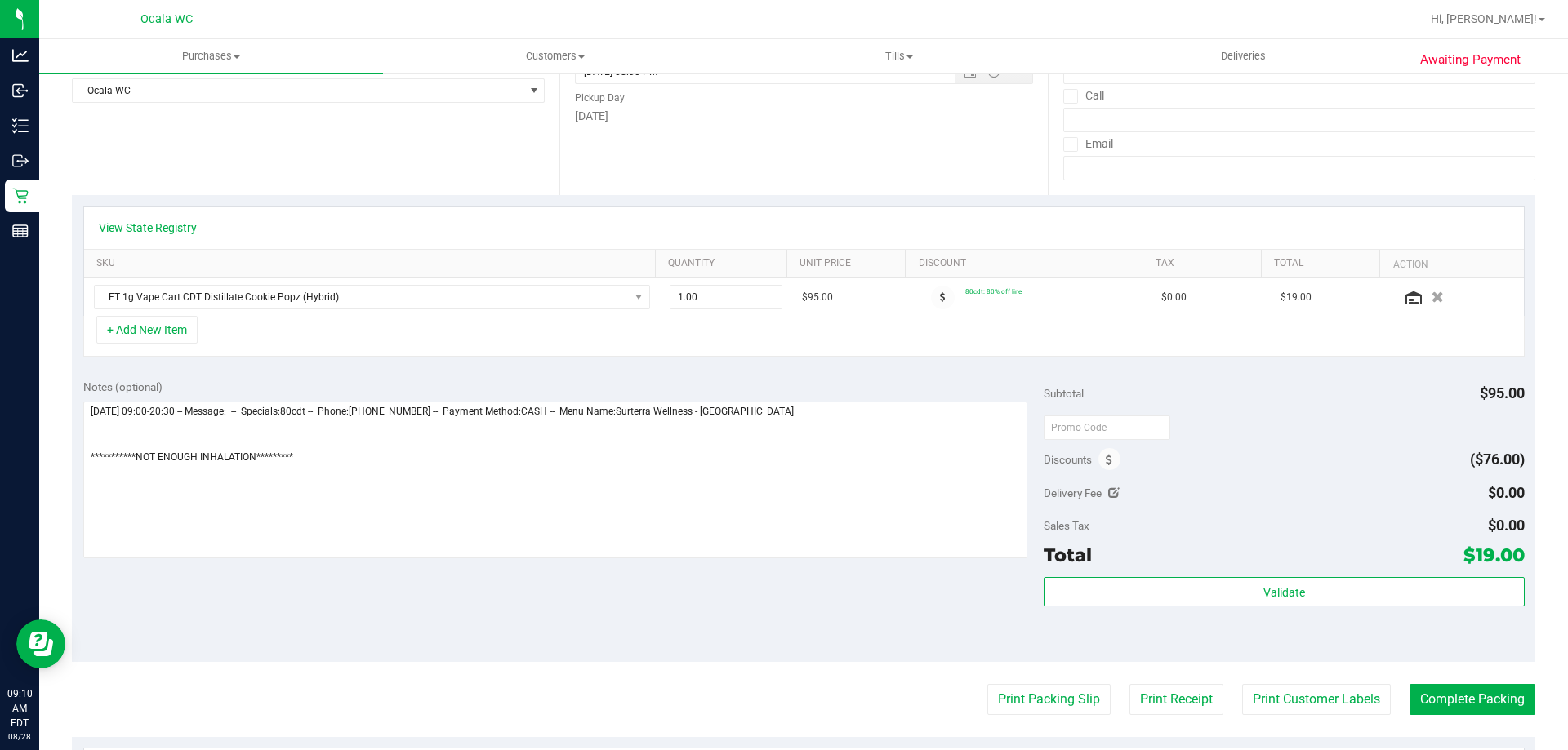
click at [494, 649] on div "Notes (optional) Subtotal $95.00 Discounts ($76.00) Delivery Fee $0.00 Sales Ta…" at bounding box center [803, 514] width 1464 height 294
click at [1382, 516] on div "Sales Tax $0.00" at bounding box center [1284, 525] width 480 height 29
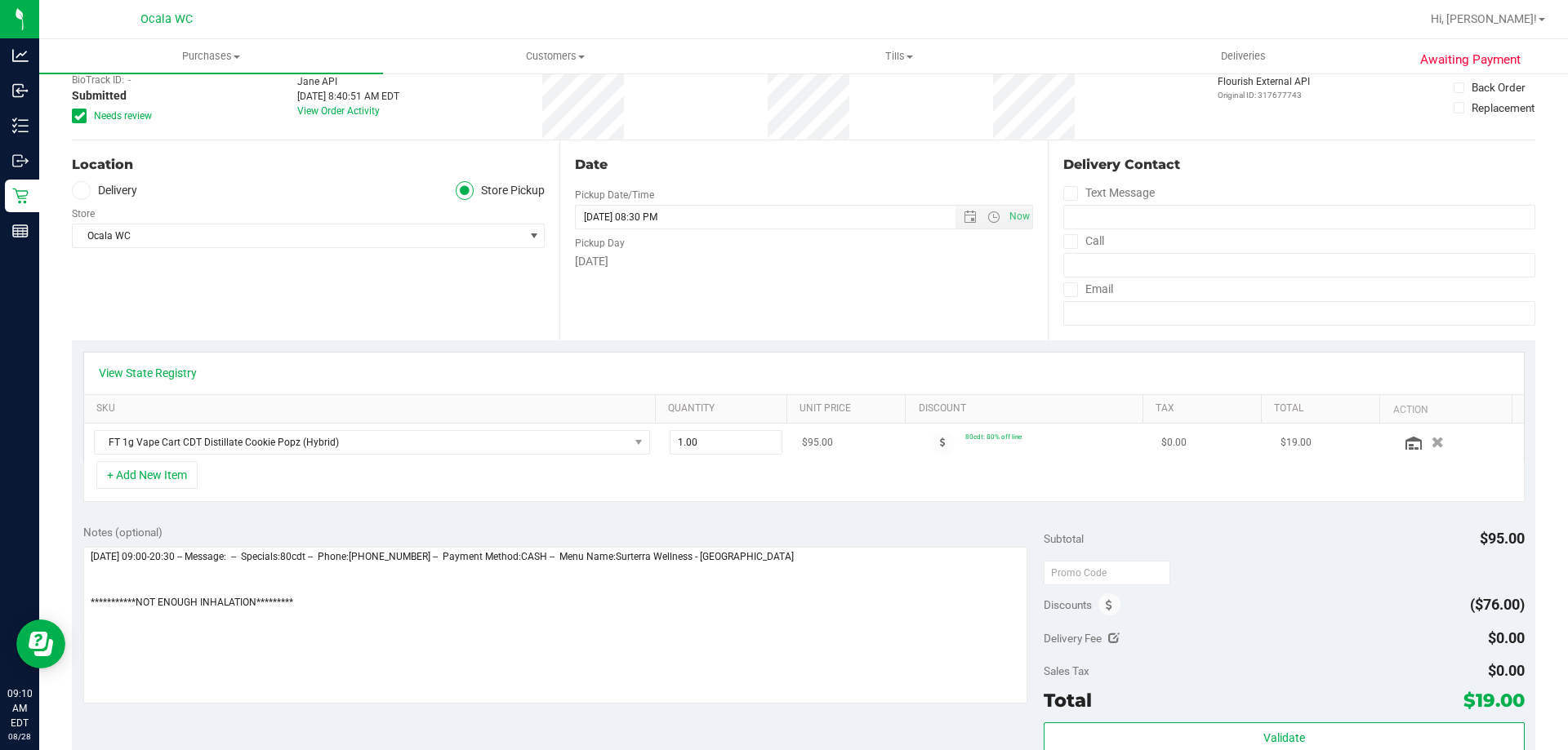
scroll to position [0, 0]
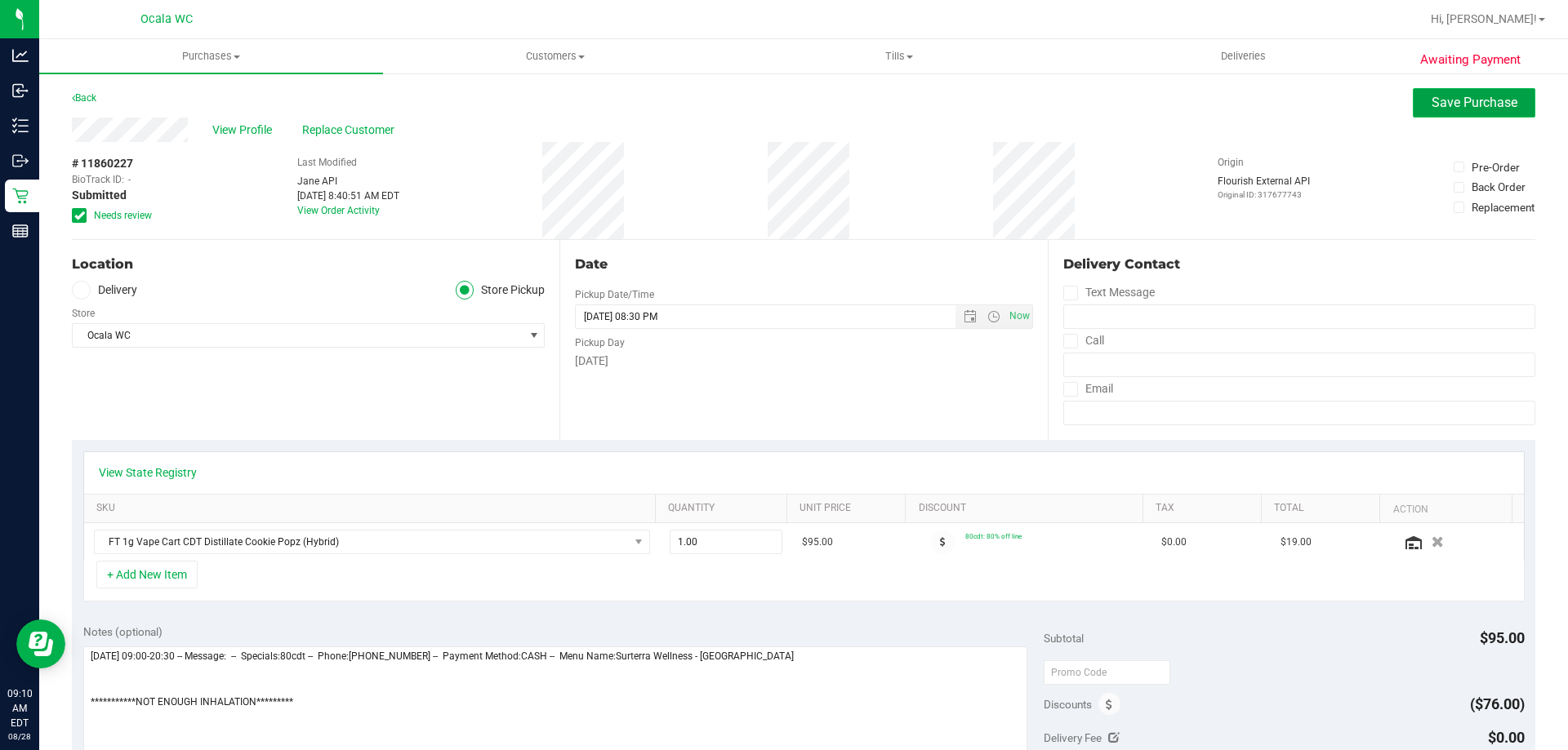
click at [1454, 109] on span "Save Purchase" at bounding box center [1474, 102] width 86 height 16
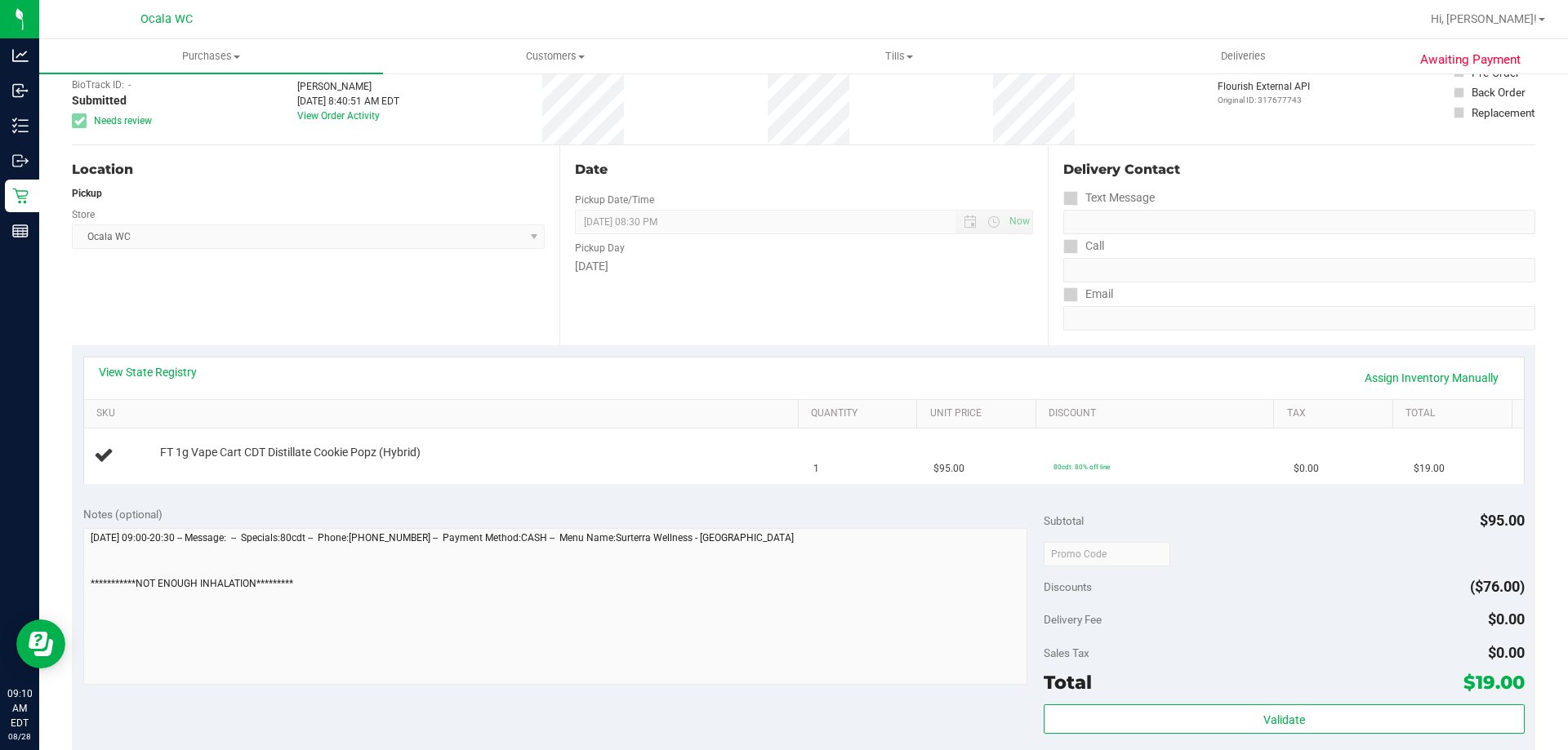
scroll to position [81, 0]
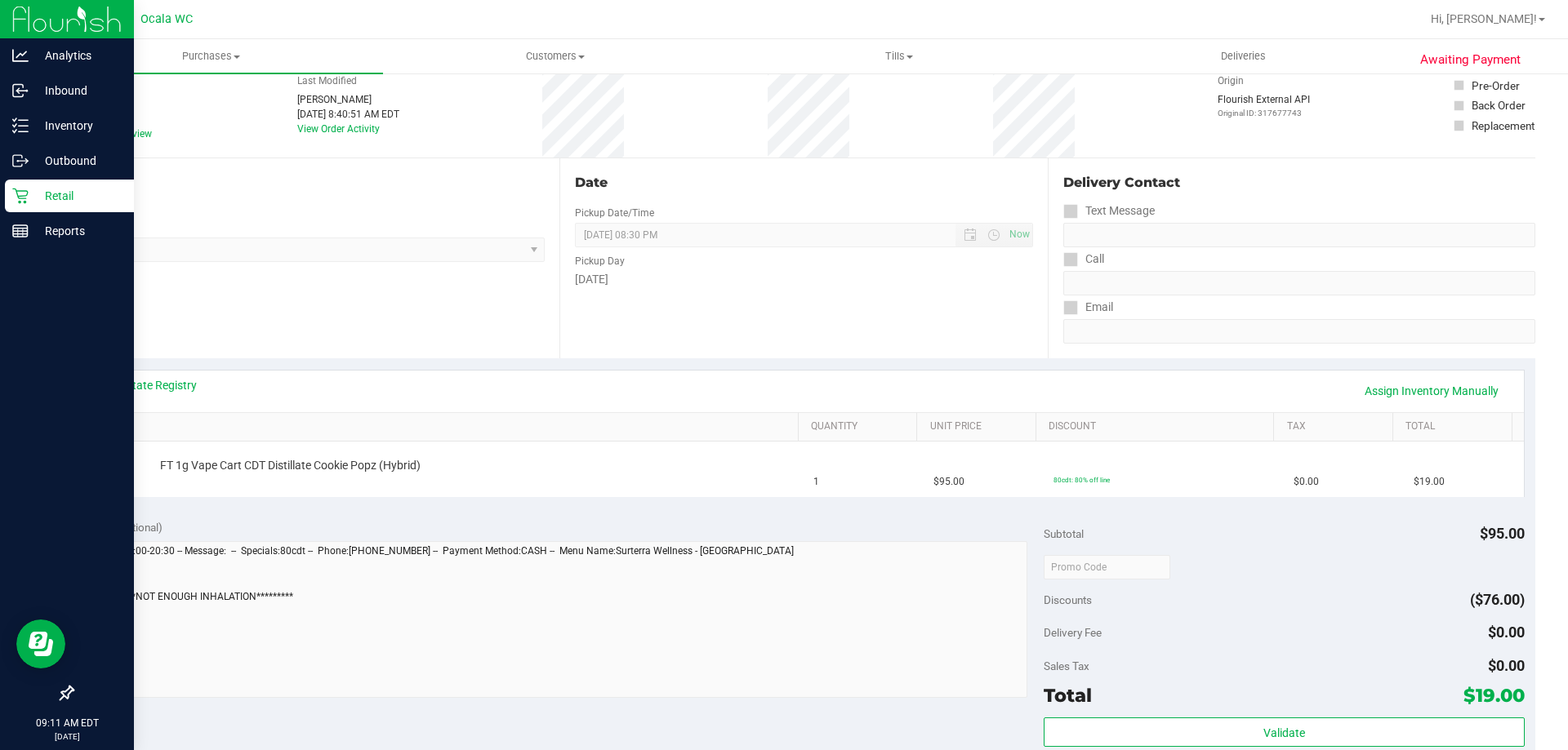
click at [20, 193] on icon at bounding box center [20, 196] width 16 height 16
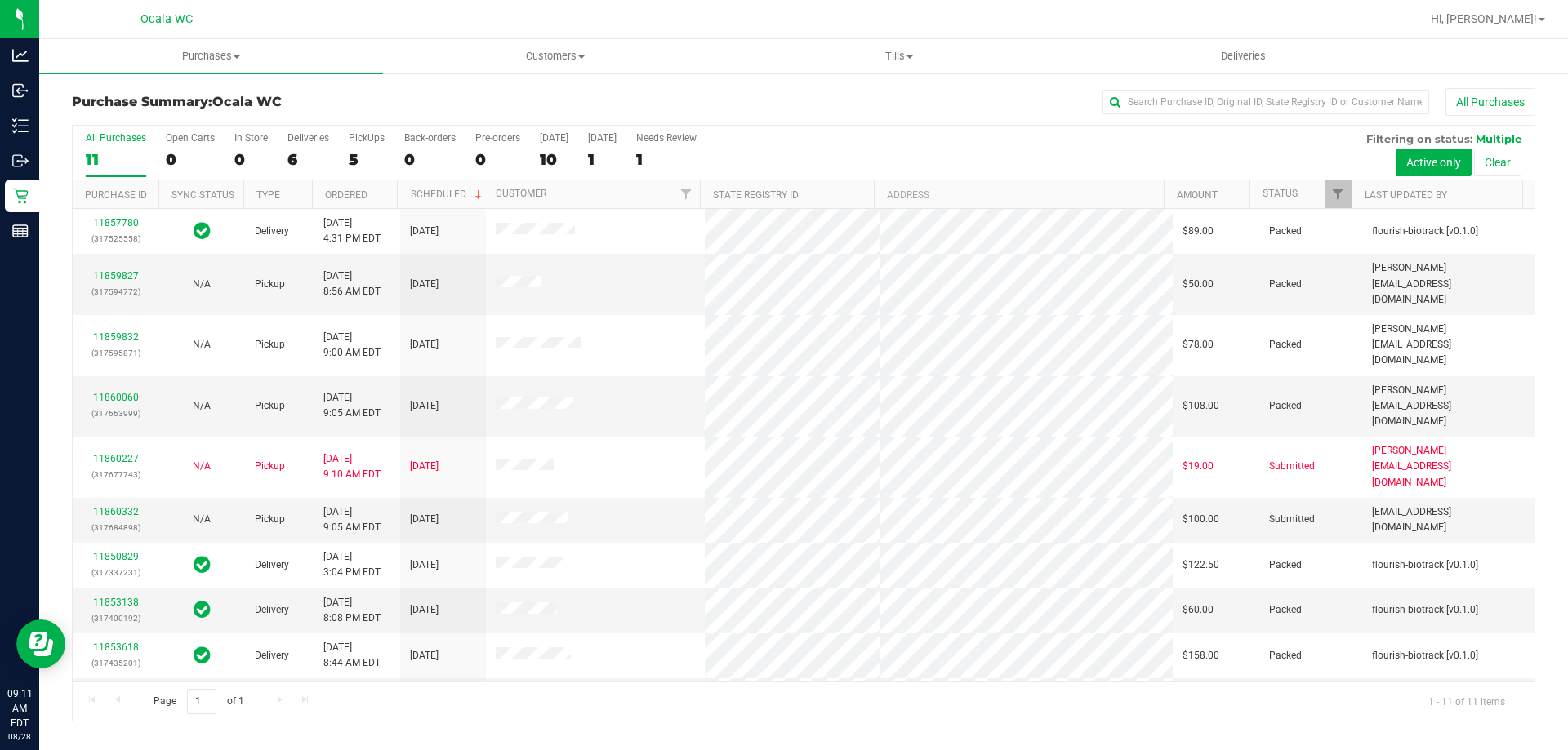
click at [1258, 201] on th "Status" at bounding box center [1300, 194] width 102 height 28
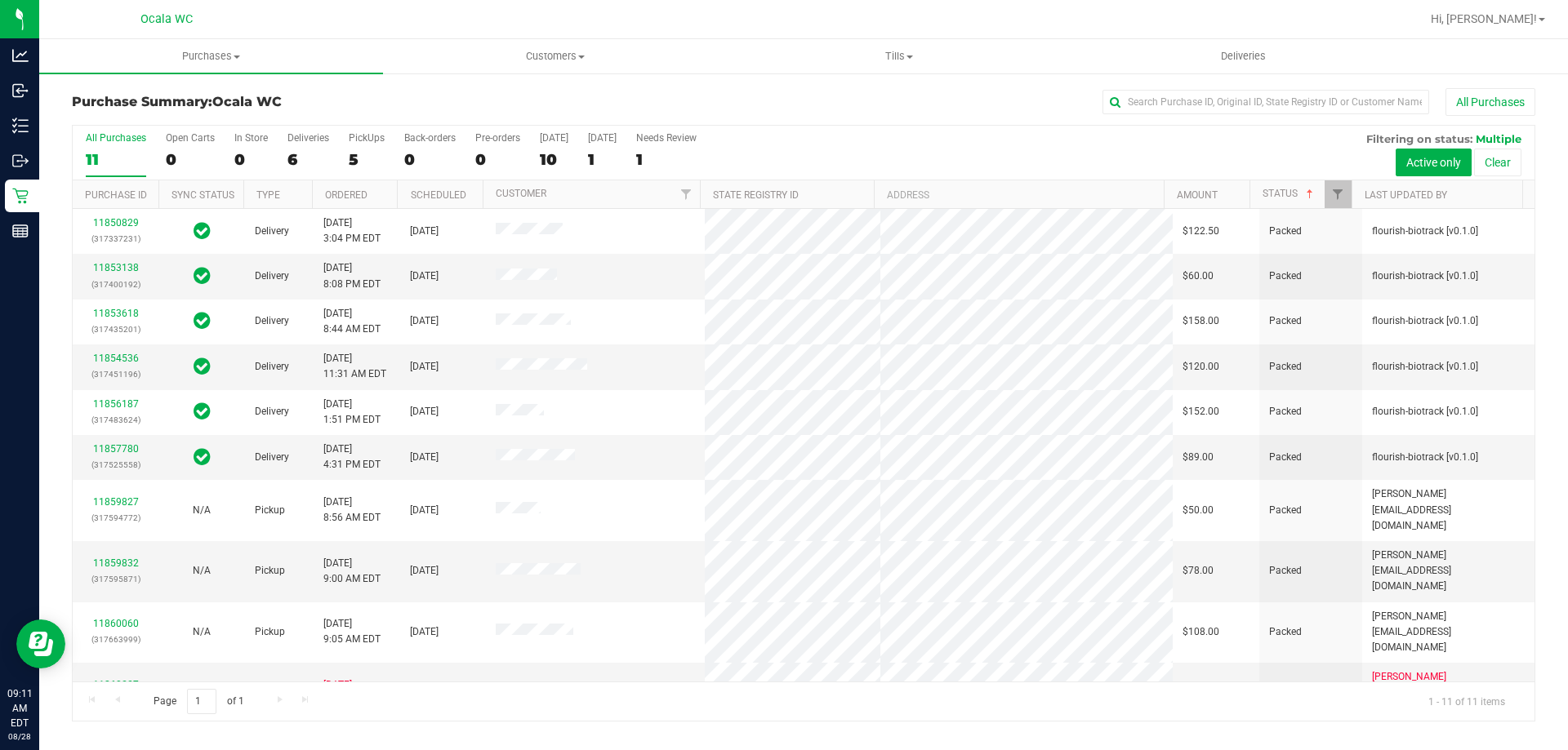
click at [1258, 201] on th "Status" at bounding box center [1300, 194] width 102 height 28
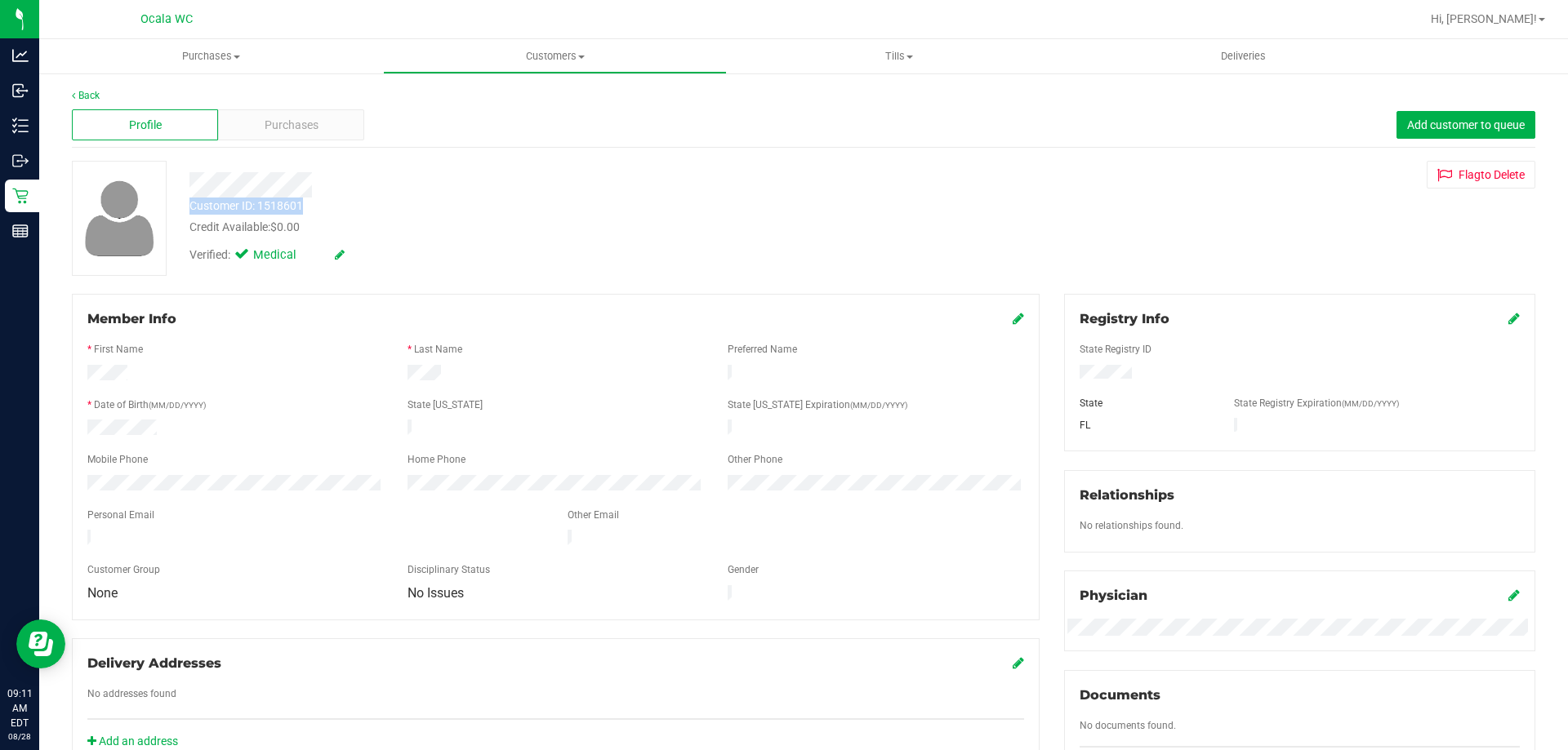
drag, startPoint x: 305, startPoint y: 211, endPoint x: 188, endPoint y: 211, distance: 117.0
click at [188, 211] on div "Customer ID: 1518601 Credit Available: $0.00" at bounding box center [549, 216] width 744 height 38
copy div "Customer ID: 1518601"
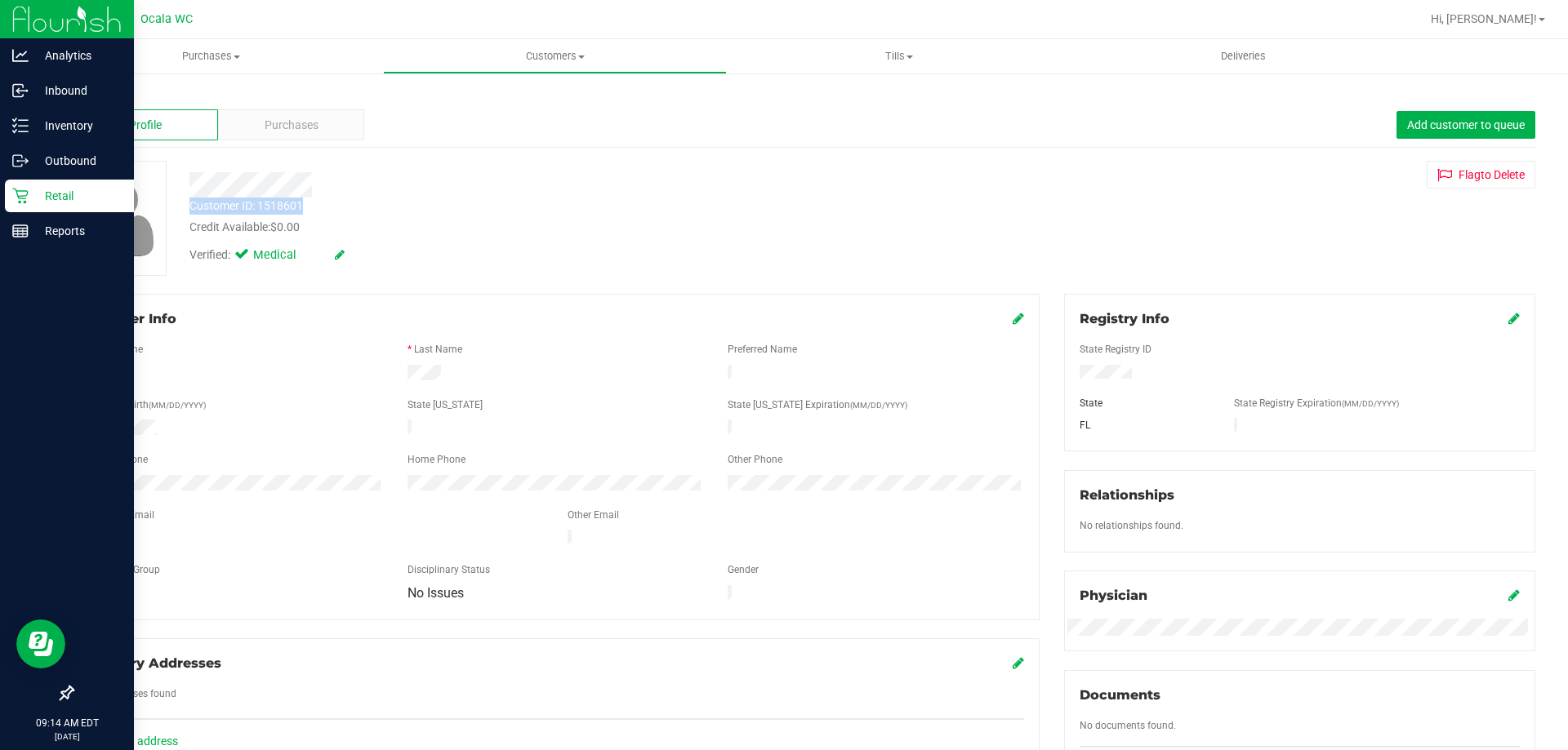
click at [21, 198] on icon at bounding box center [20, 196] width 16 height 16
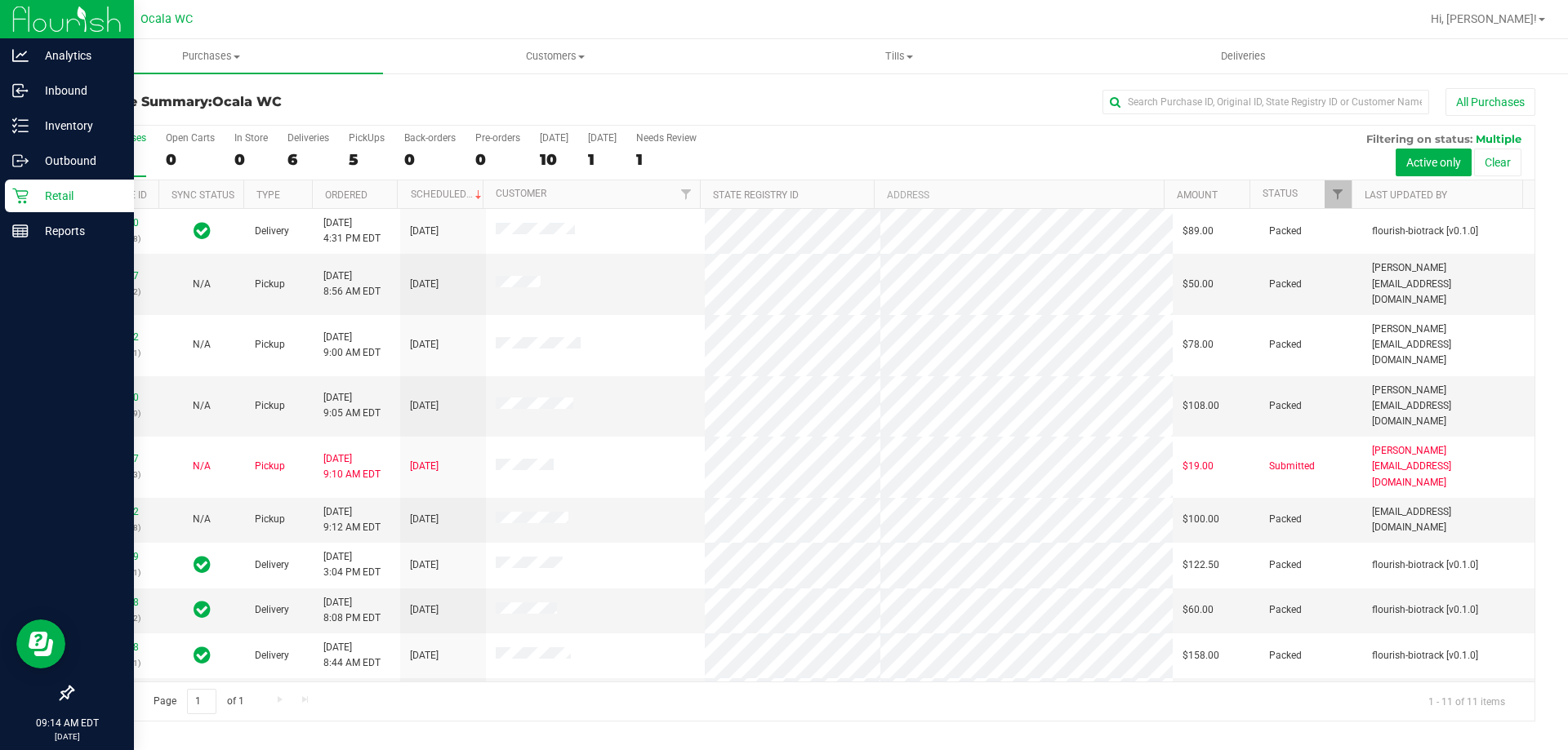
click at [30, 201] on p "Retail" at bounding box center [77, 196] width 98 height 19
click at [53, 244] on div "Reports" at bounding box center [70, 230] width 129 height 33
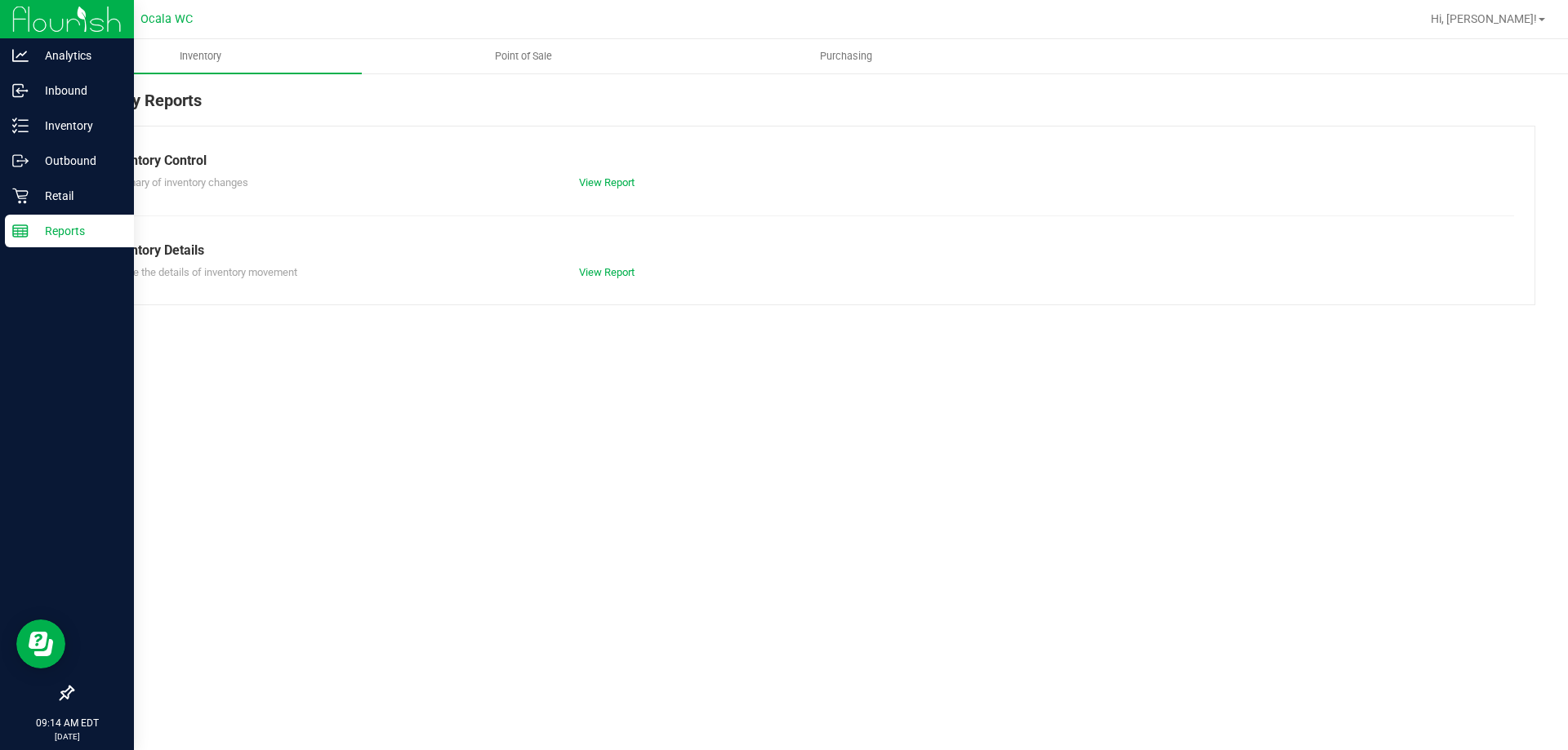
click at [89, 230] on p "Reports" at bounding box center [77, 231] width 98 height 19
click at [33, 244] on div "Reports" at bounding box center [70, 230] width 129 height 33
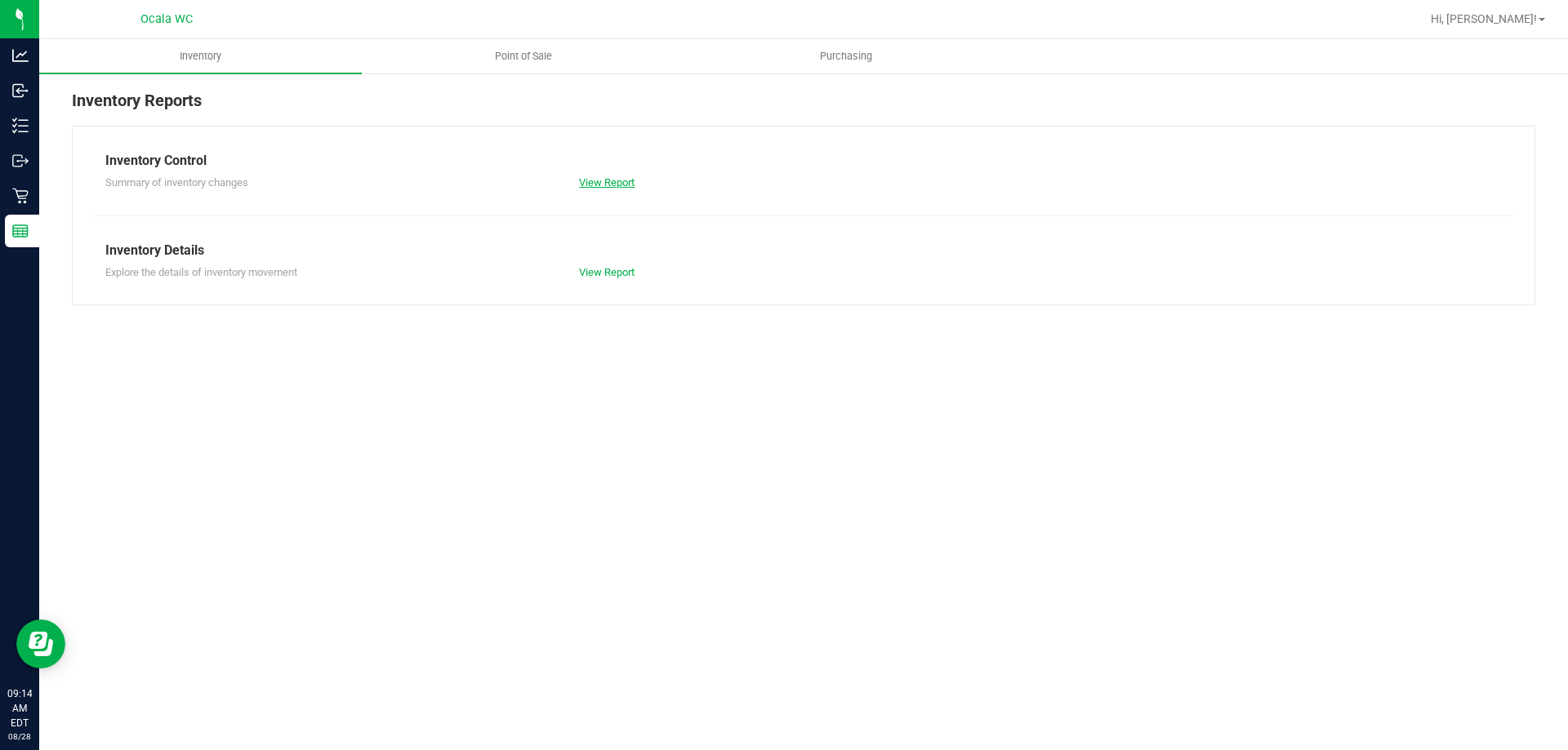
click at [625, 177] on link "View Report" at bounding box center [607, 183] width 56 height 12
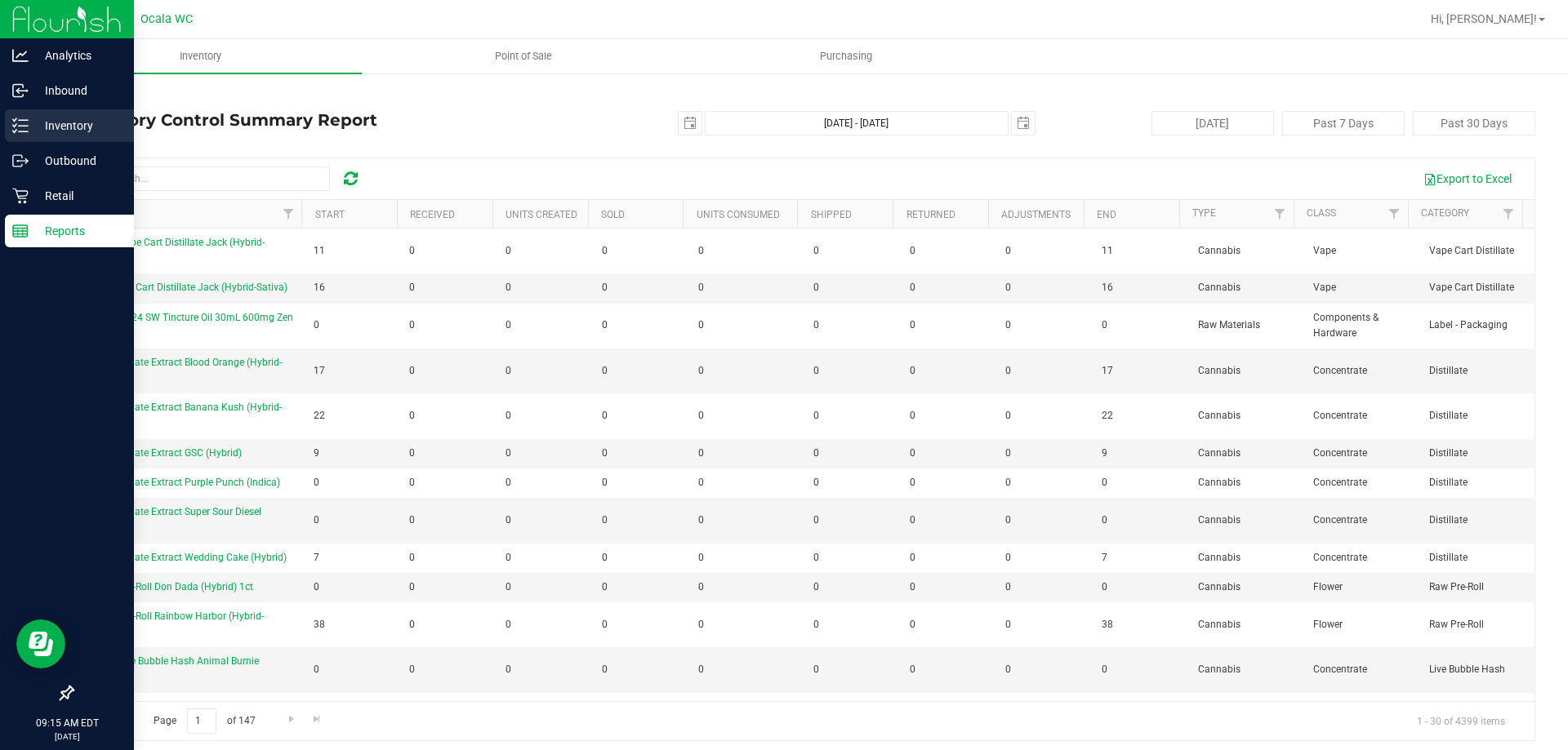
click at [40, 117] on p "Inventory" at bounding box center [77, 125] width 98 height 19
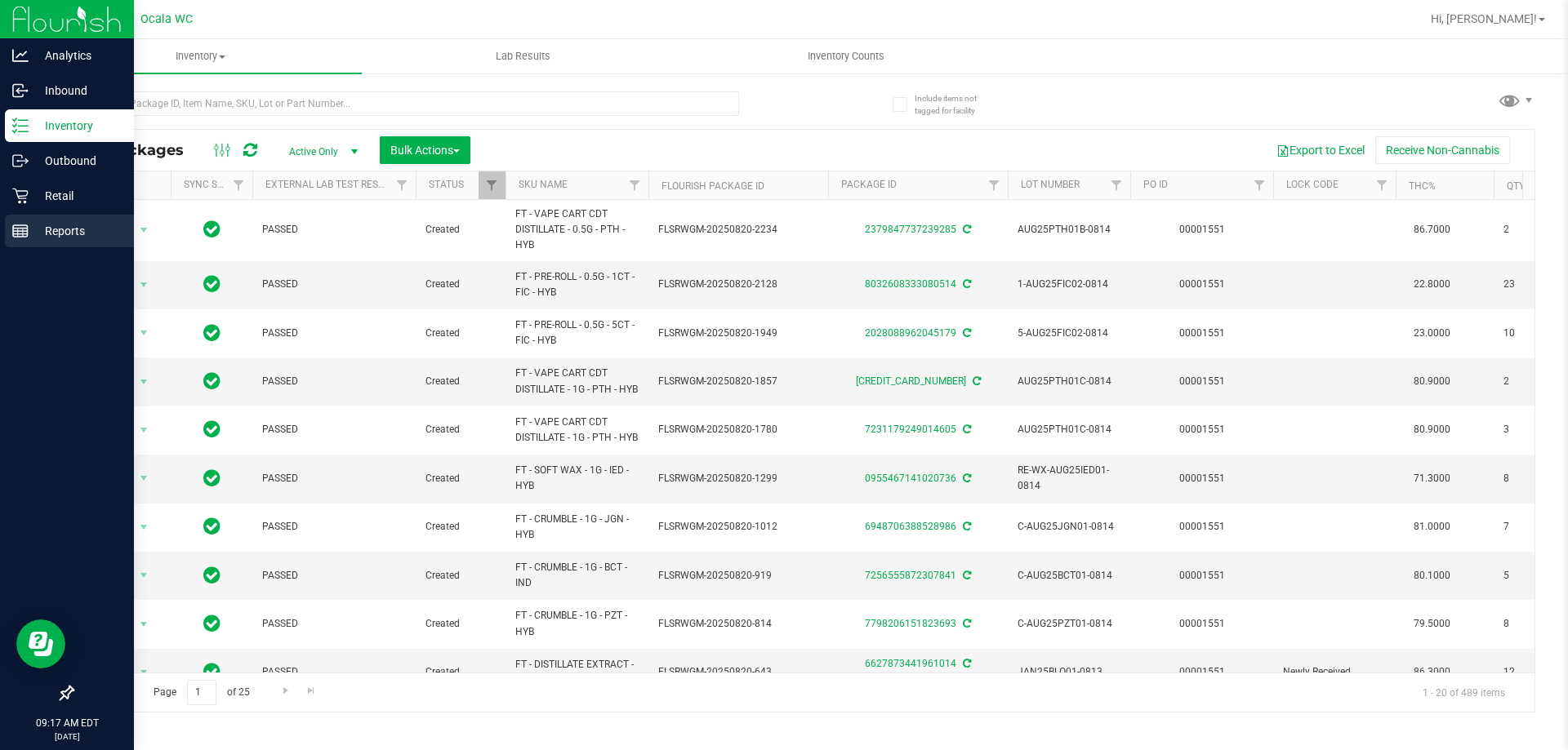
click at [70, 238] on p "Reports" at bounding box center [77, 231] width 98 height 19
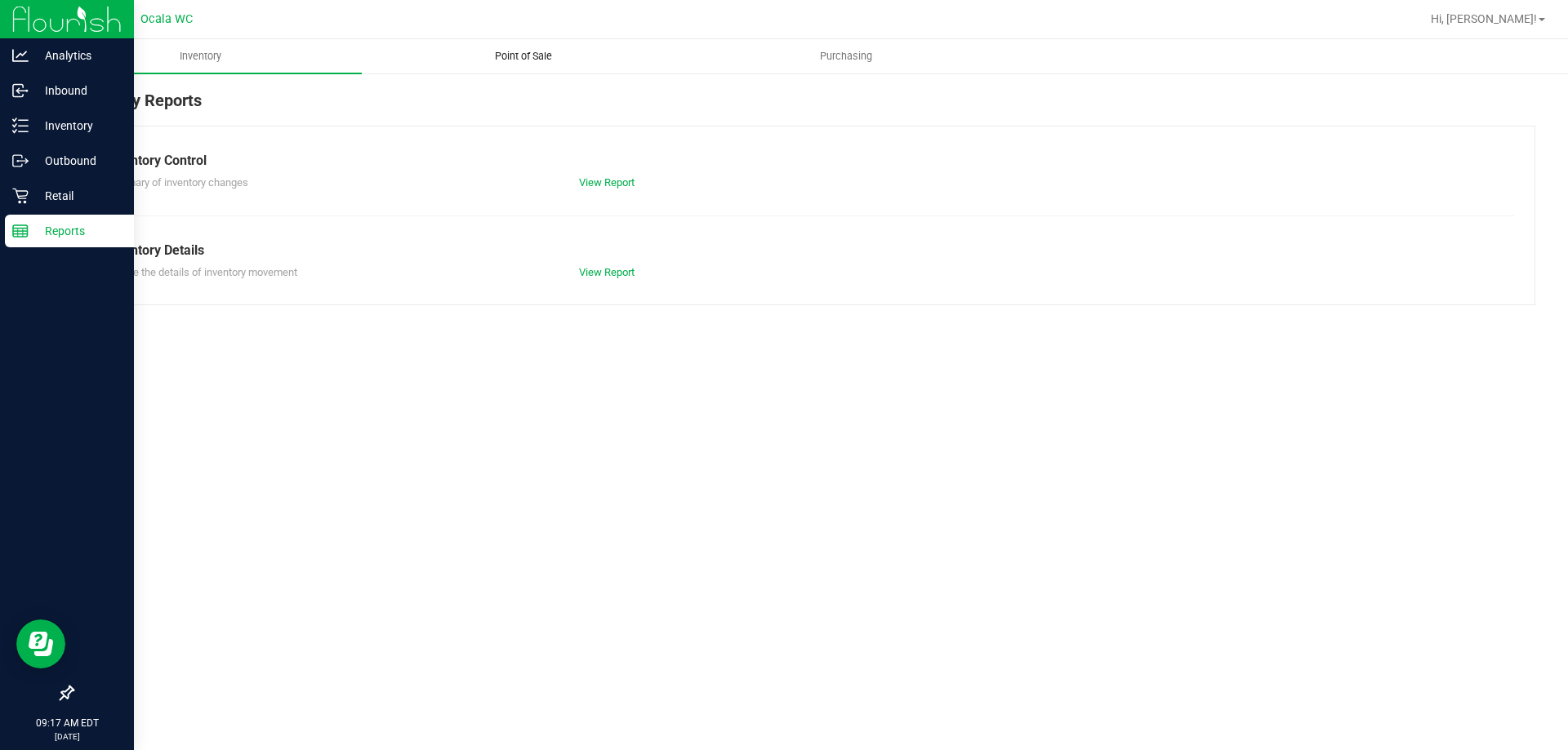
click at [511, 56] on span "Point of Sale" at bounding box center [524, 56] width 102 height 15
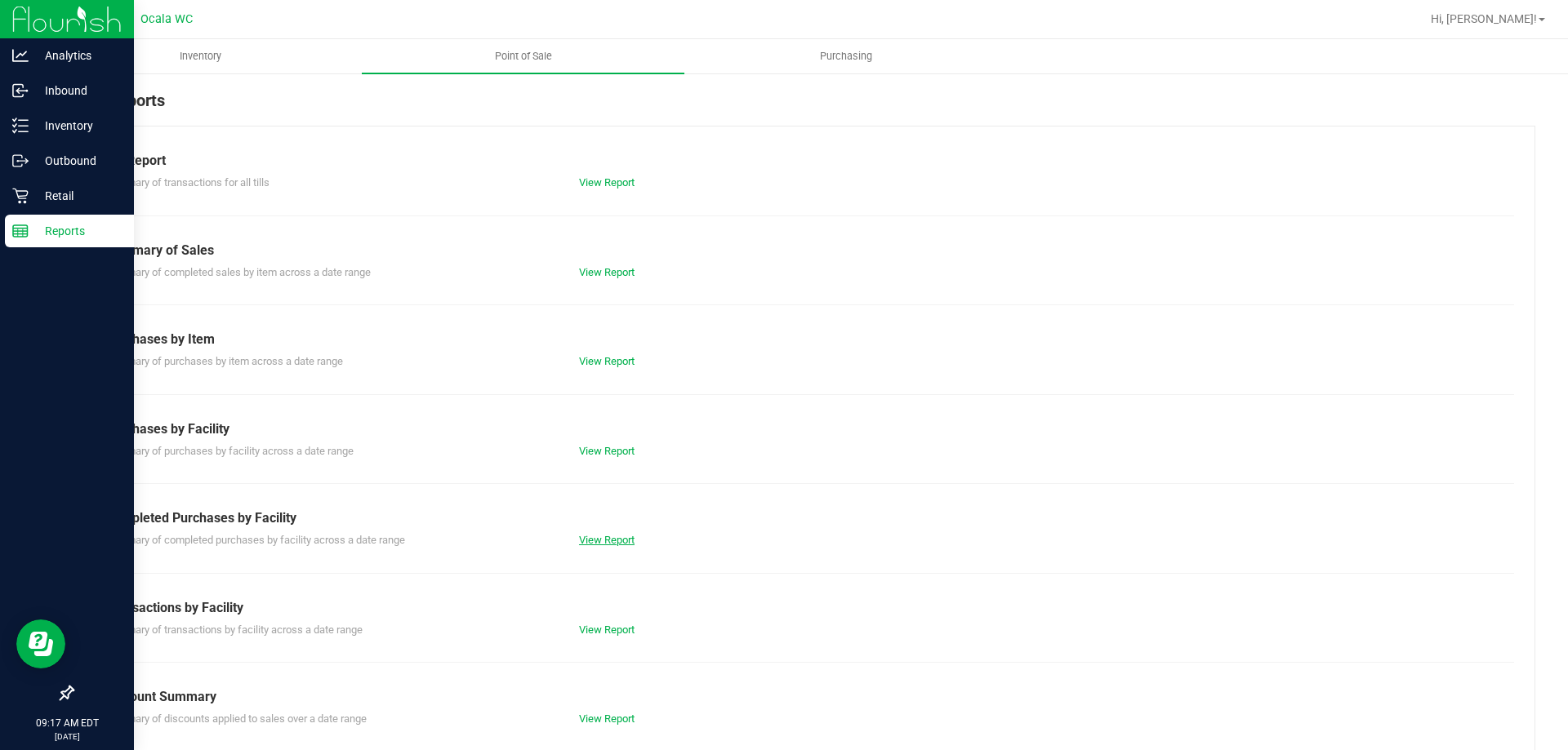
click at [589, 537] on link "View Report" at bounding box center [607, 540] width 56 height 12
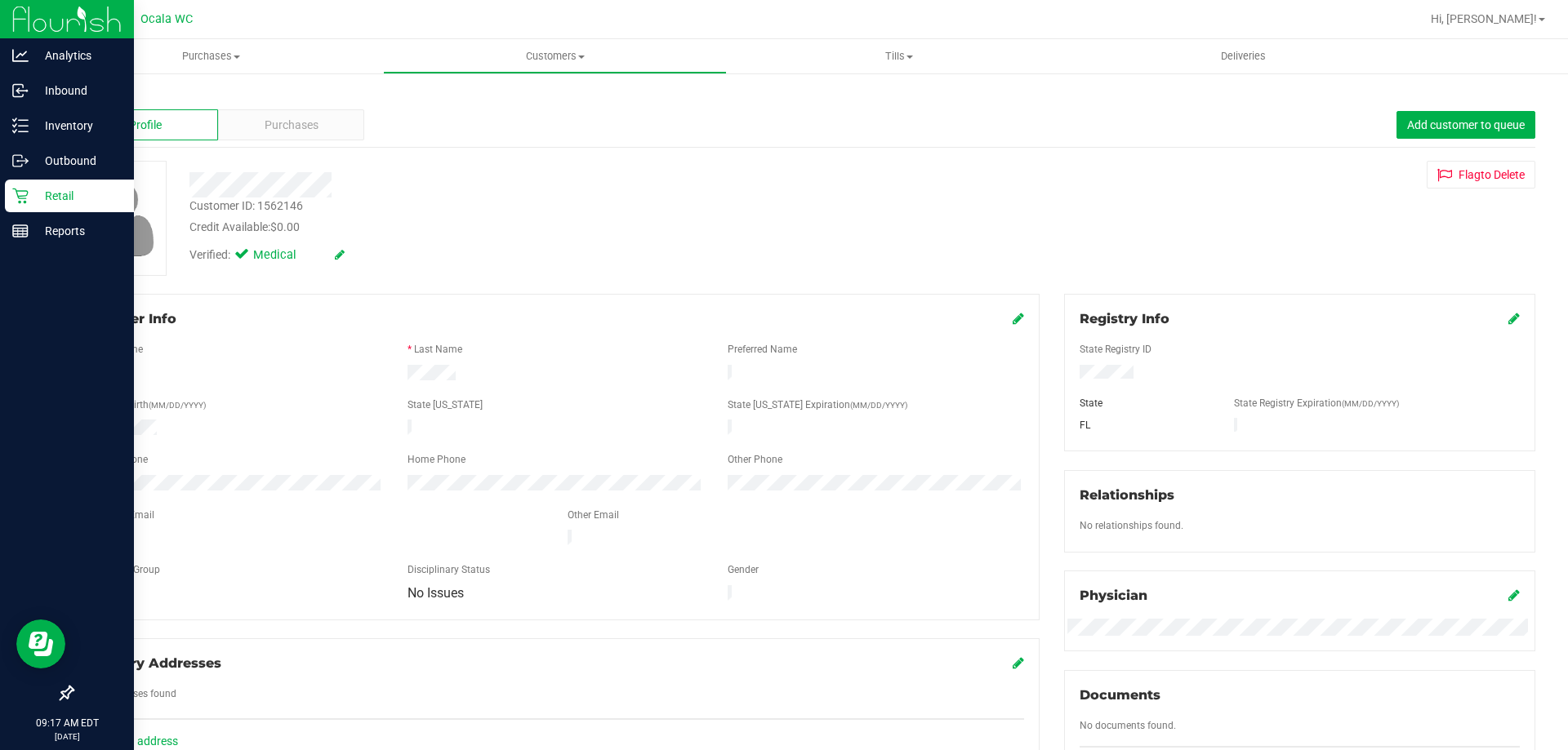
click at [73, 91] on icon at bounding box center [73, 95] width 4 height 10
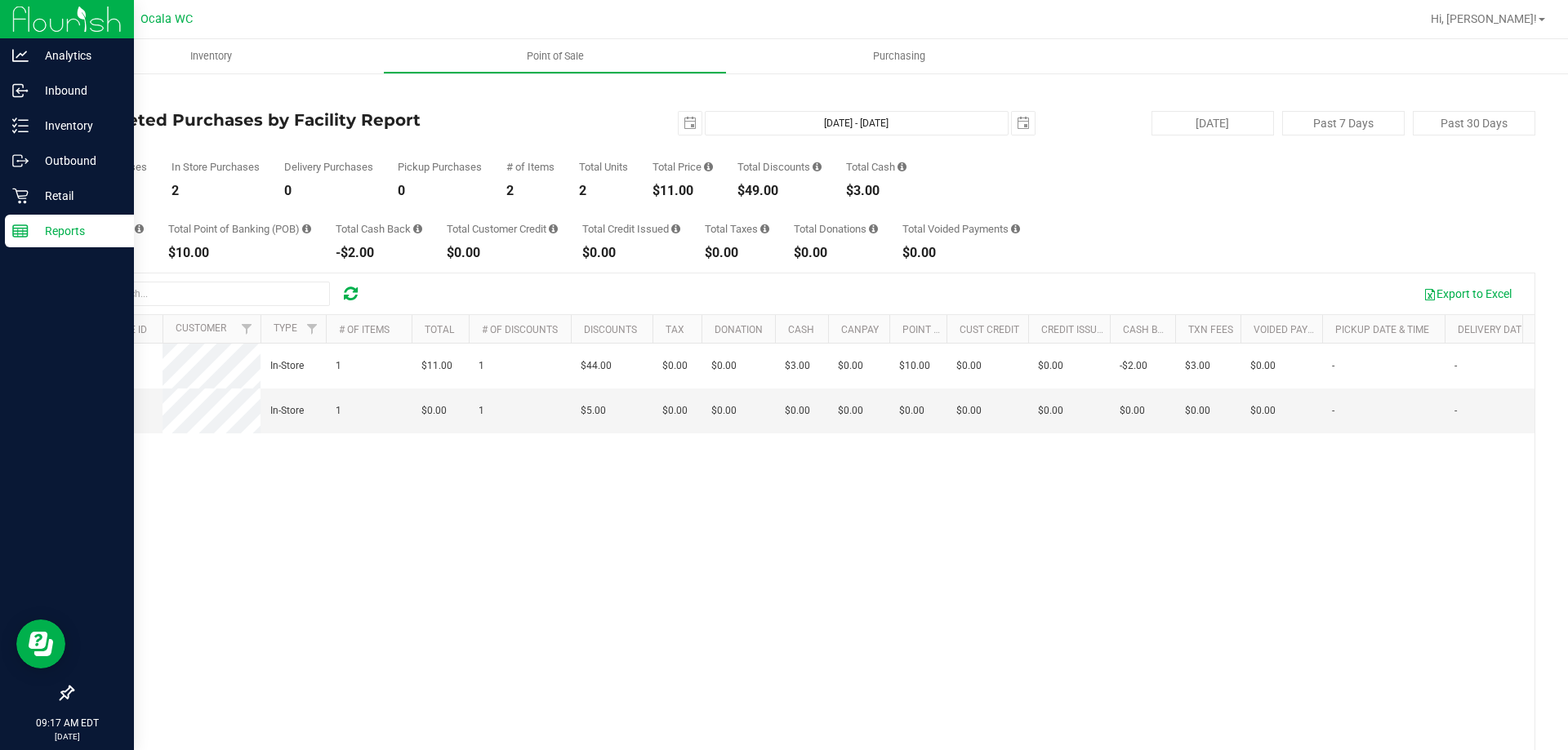
click at [73, 91] on icon at bounding box center [73, 95] width 4 height 10
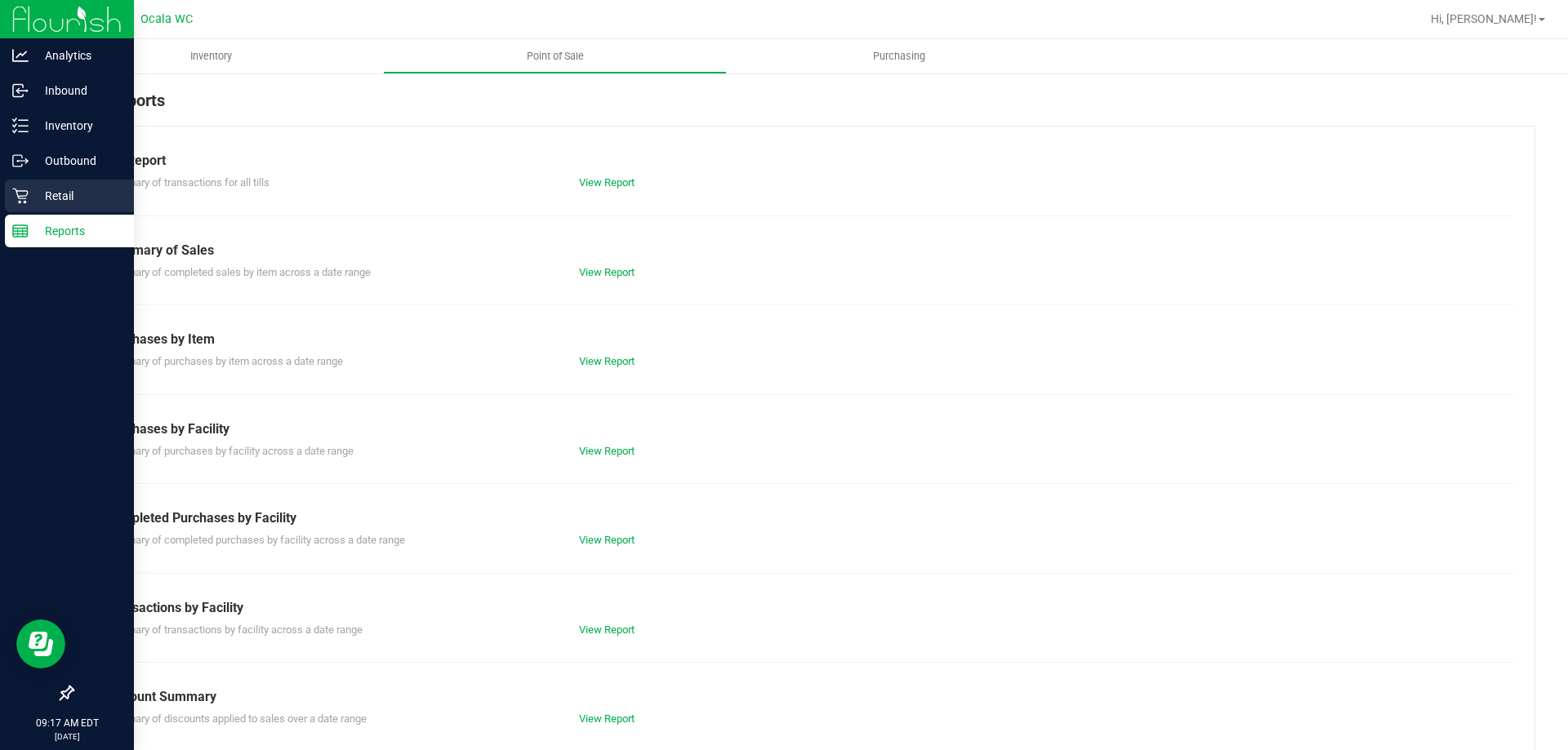
click at [48, 201] on p "Retail" at bounding box center [77, 196] width 98 height 19
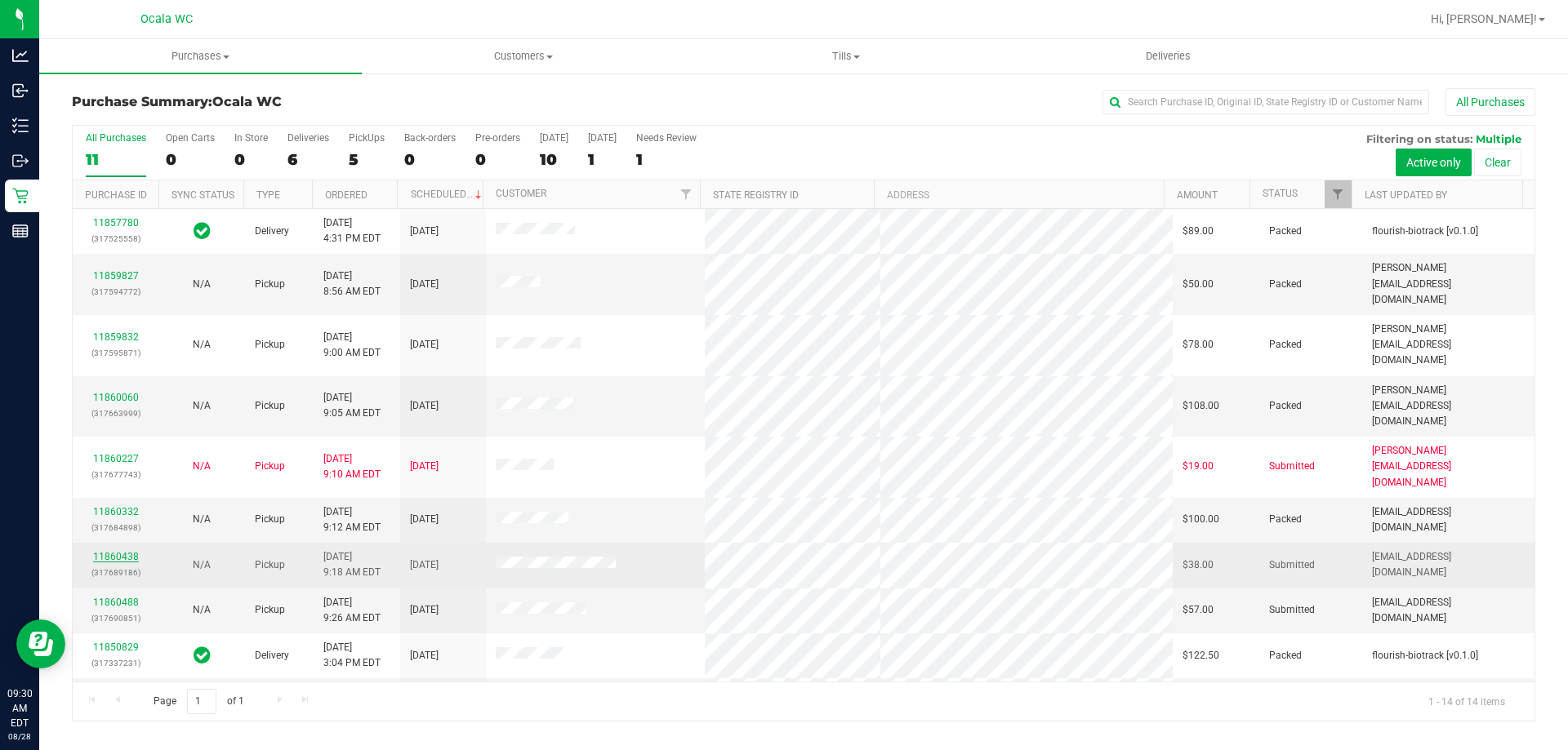
click at [109, 551] on link "11860438" at bounding box center [116, 556] width 46 height 11
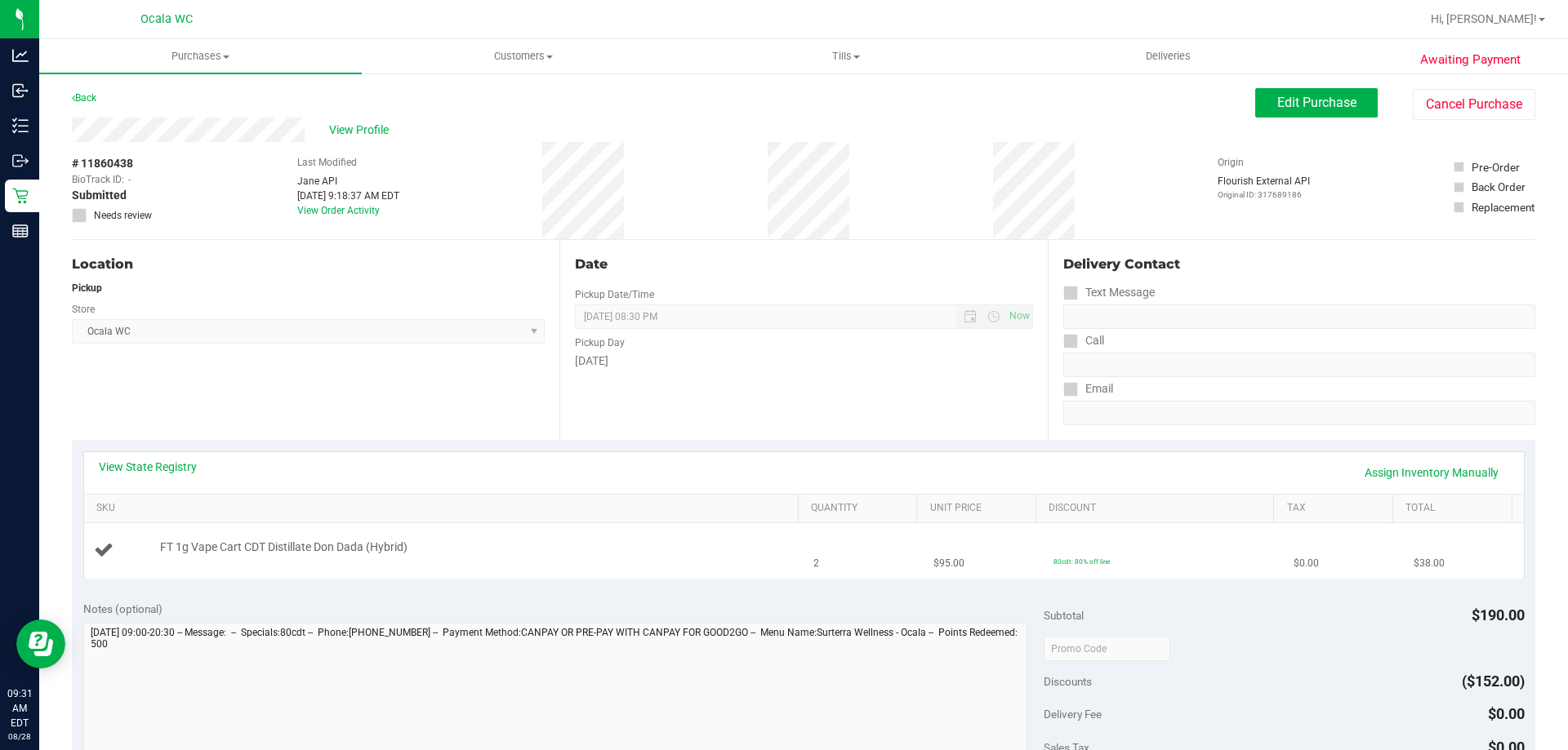
click at [711, 546] on div "FT 1g Vape Cart CDT Distillate Don Dada (Hybrid)" at bounding box center [471, 547] width 638 height 16
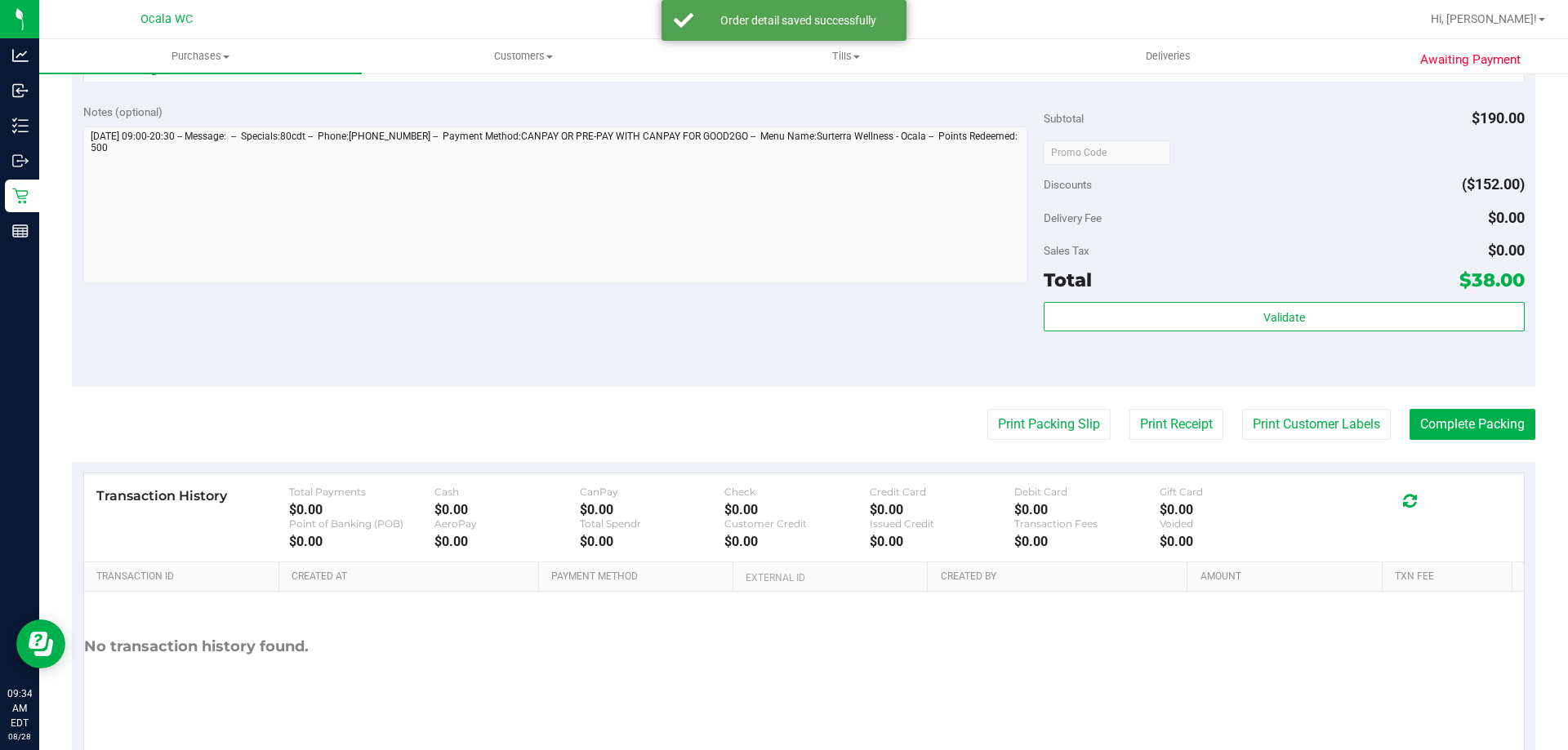
scroll to position [649, 0]
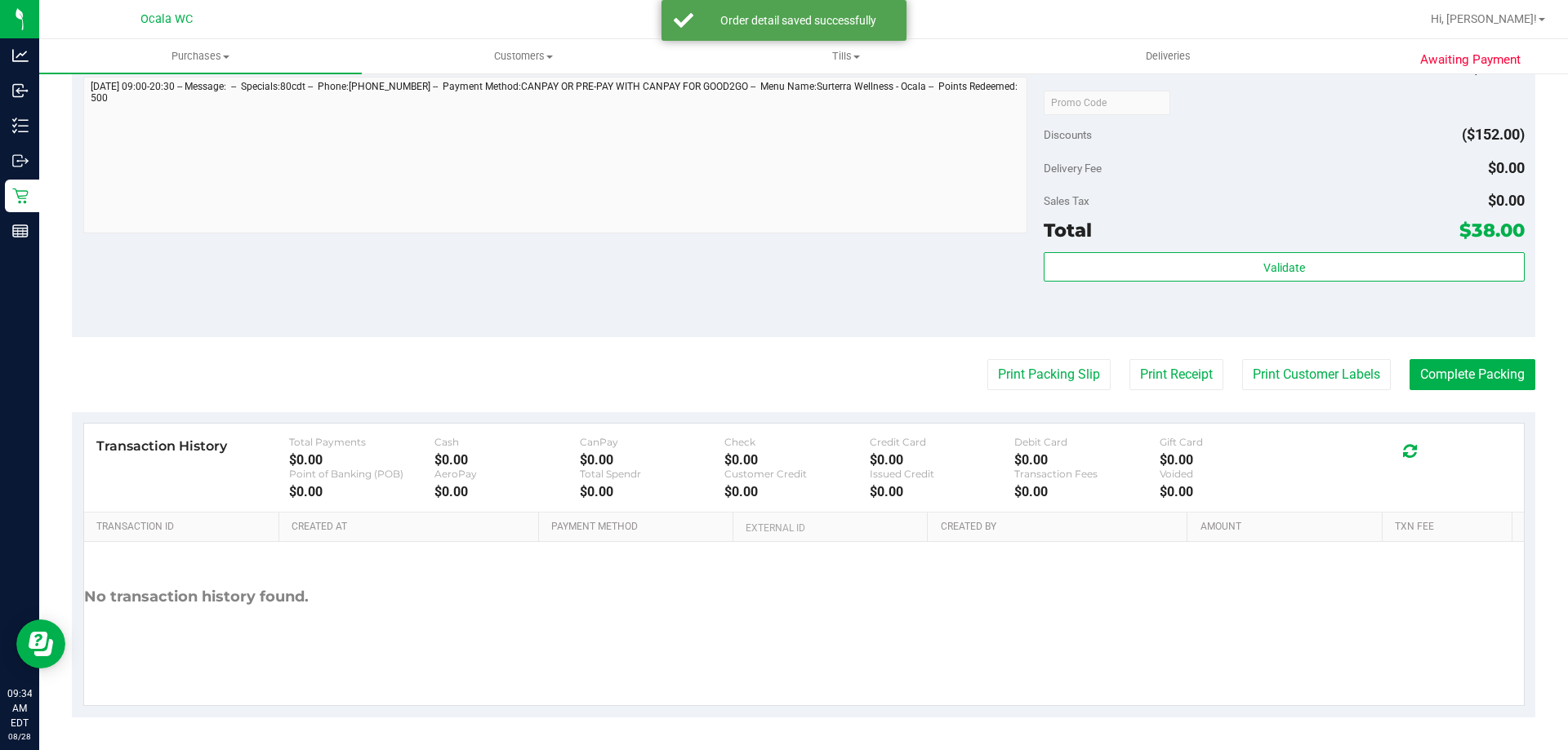
click at [1366, 165] on div "Delivery Fee $0.00" at bounding box center [1284, 168] width 480 height 29
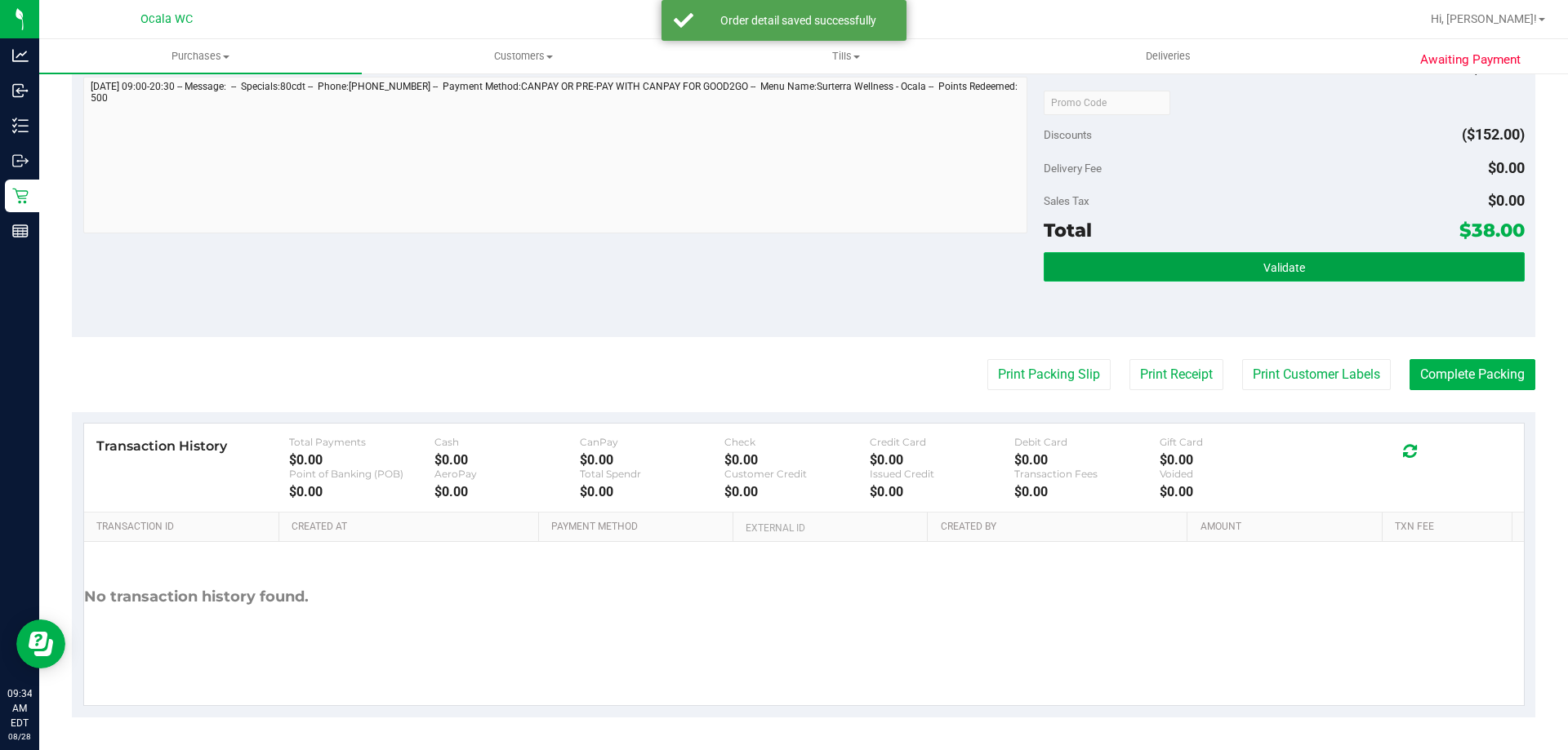
click at [1267, 281] on button "Validate" at bounding box center [1284, 266] width 480 height 29
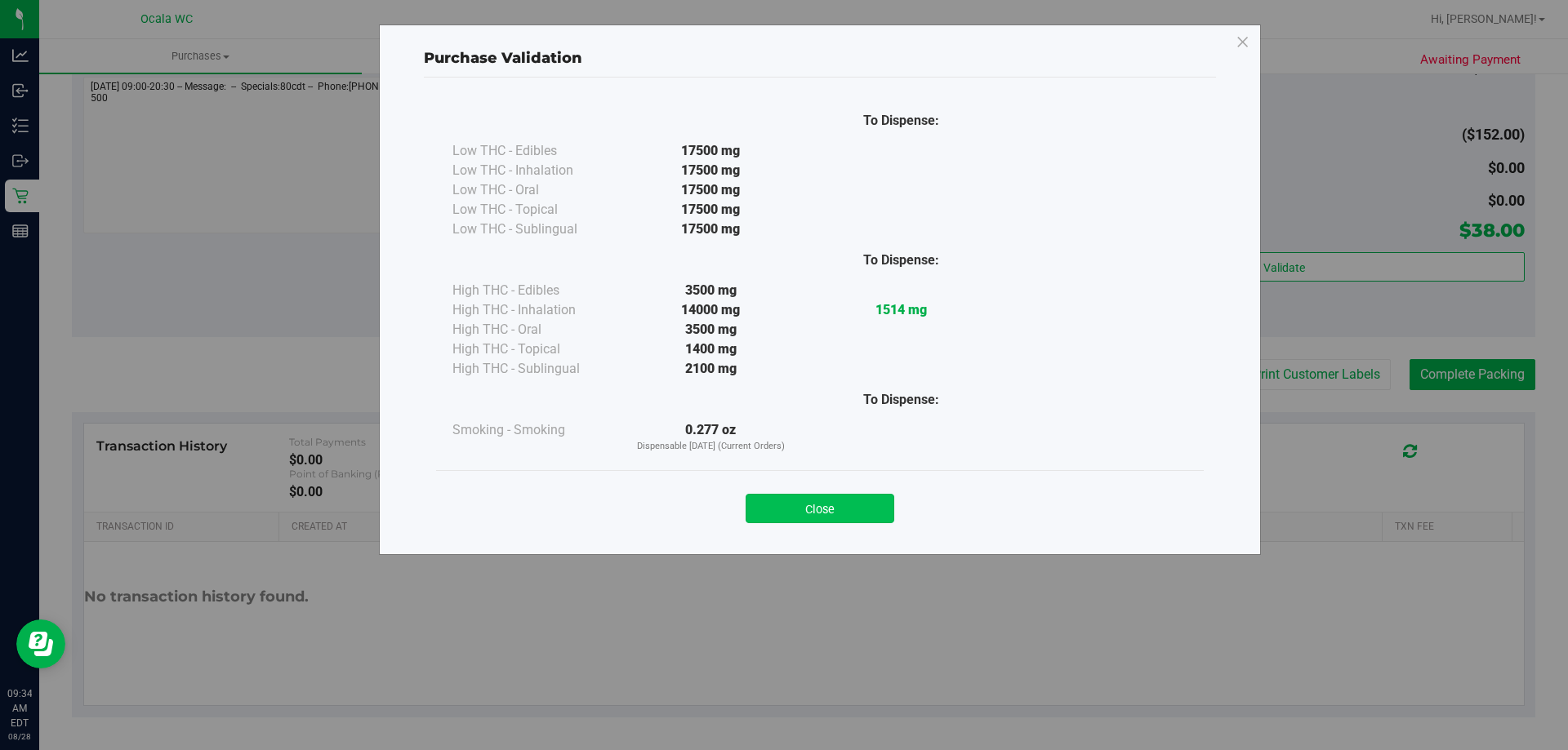
click at [809, 517] on button "Close" at bounding box center [820, 508] width 148 height 29
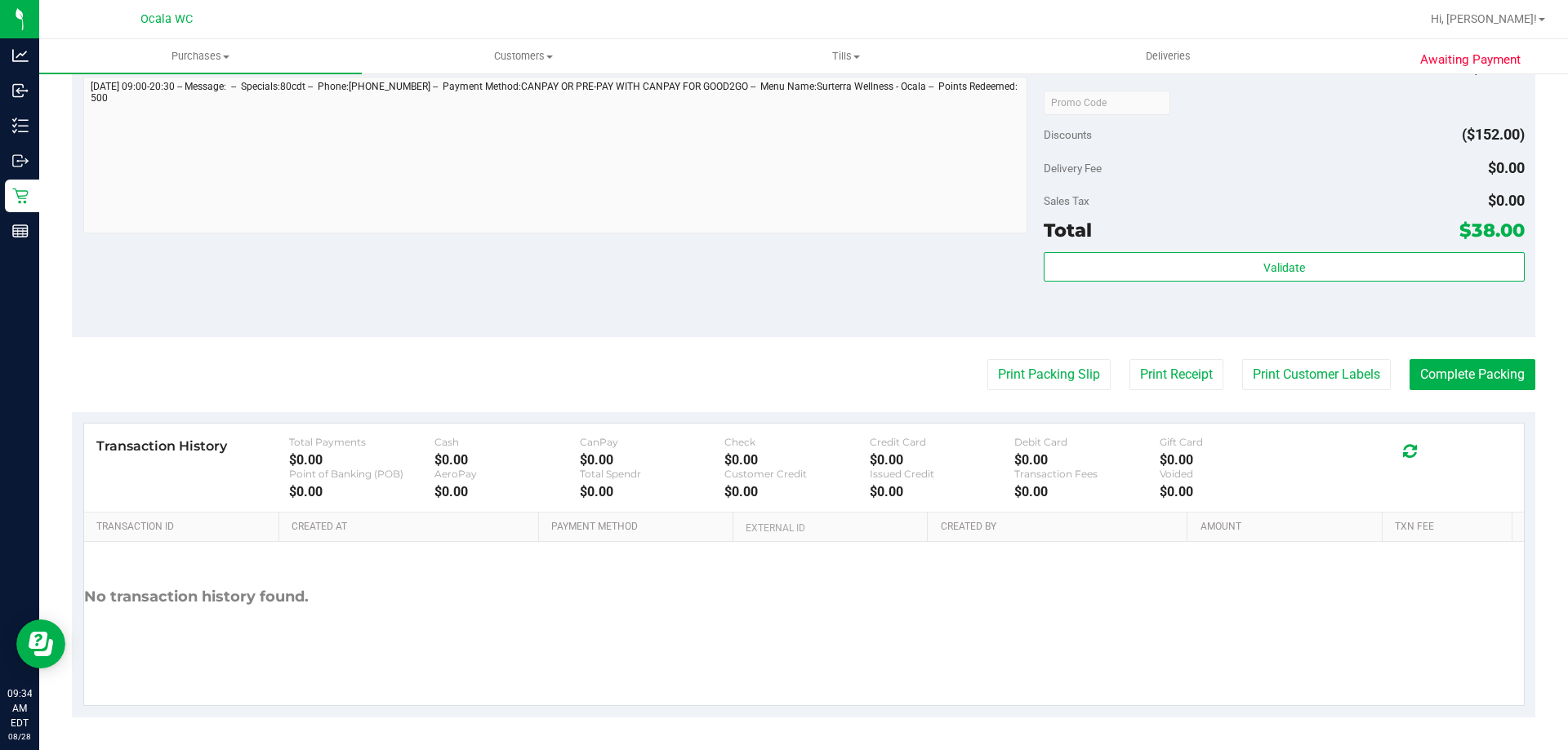
click at [1290, 115] on div at bounding box center [1284, 101] width 480 height 29
click at [1052, 376] on button "Print Packing Slip" at bounding box center [1049, 374] width 124 height 31
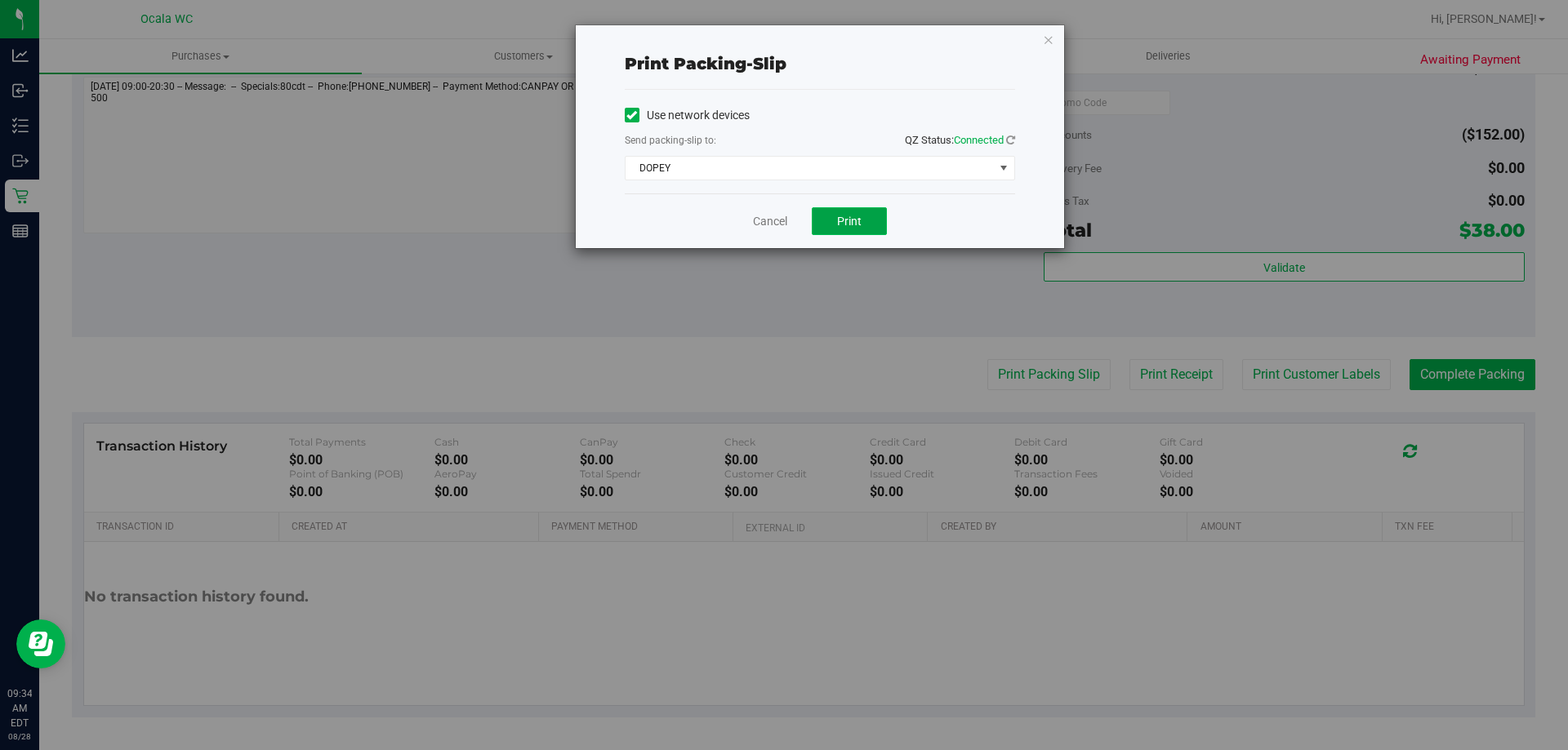
click at [850, 221] on span "Print" at bounding box center [849, 221] width 25 height 13
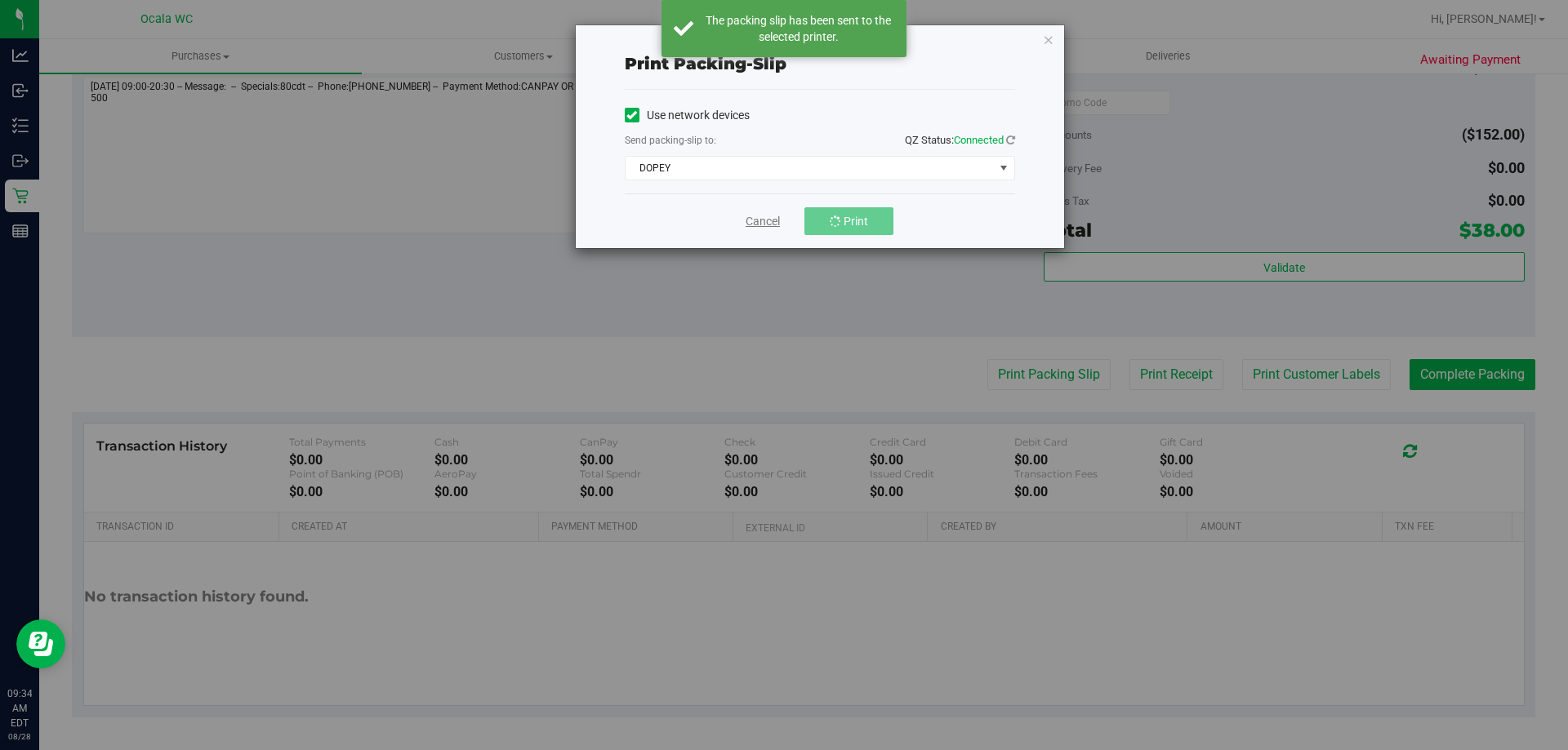
click at [758, 222] on link "Cancel" at bounding box center [763, 221] width 34 height 17
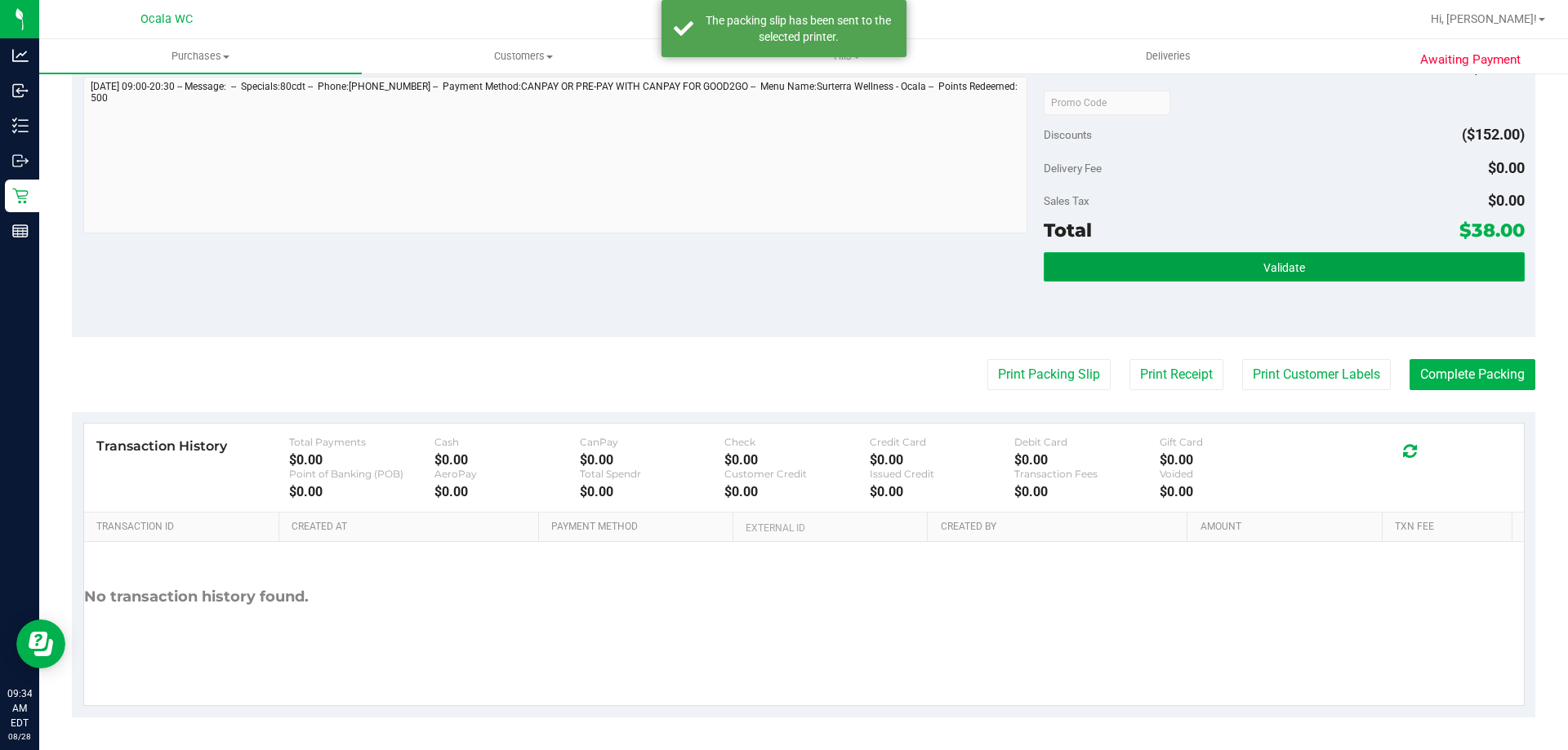
click at [1197, 257] on button "Validate" at bounding box center [1284, 266] width 480 height 29
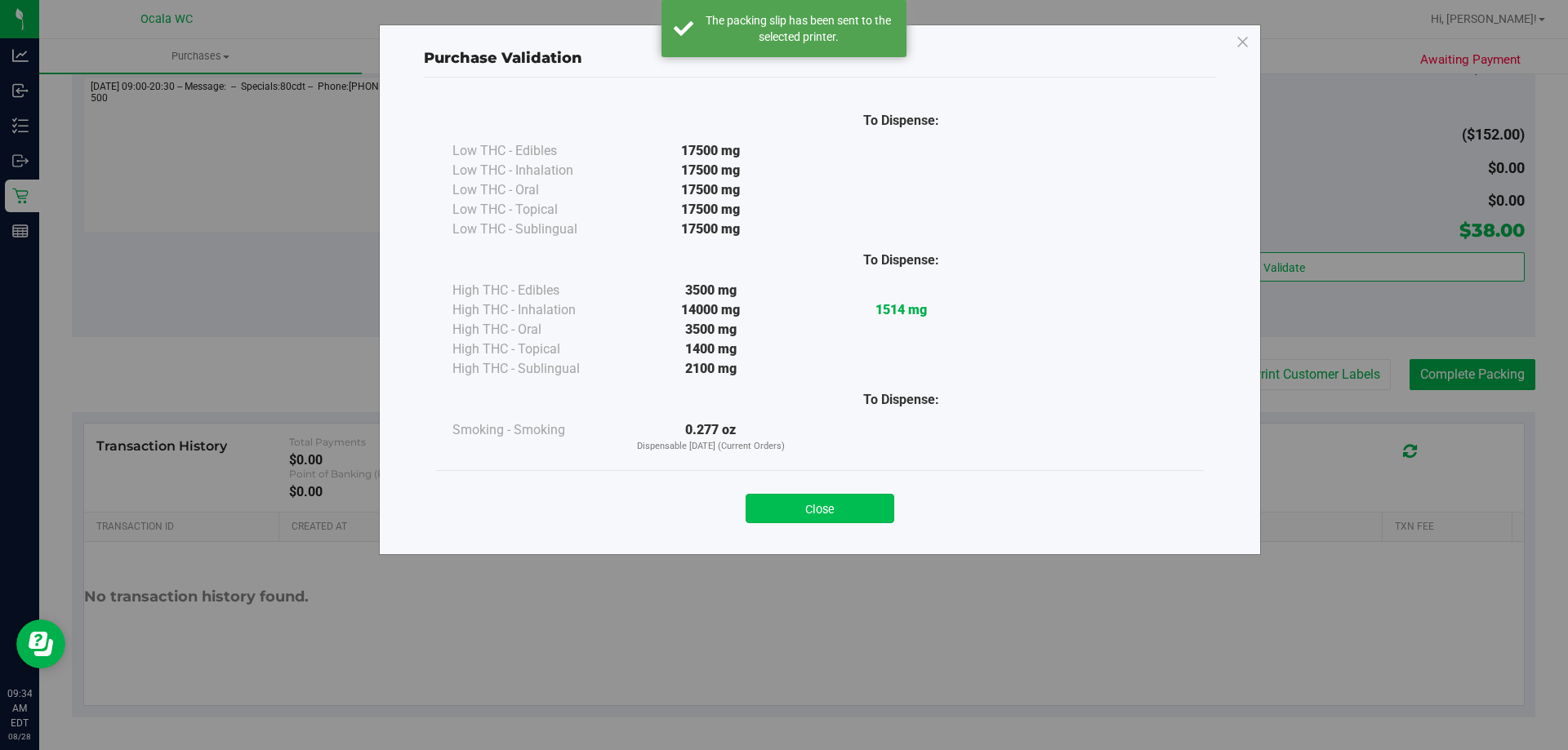
click at [845, 495] on button "Close" at bounding box center [820, 508] width 148 height 29
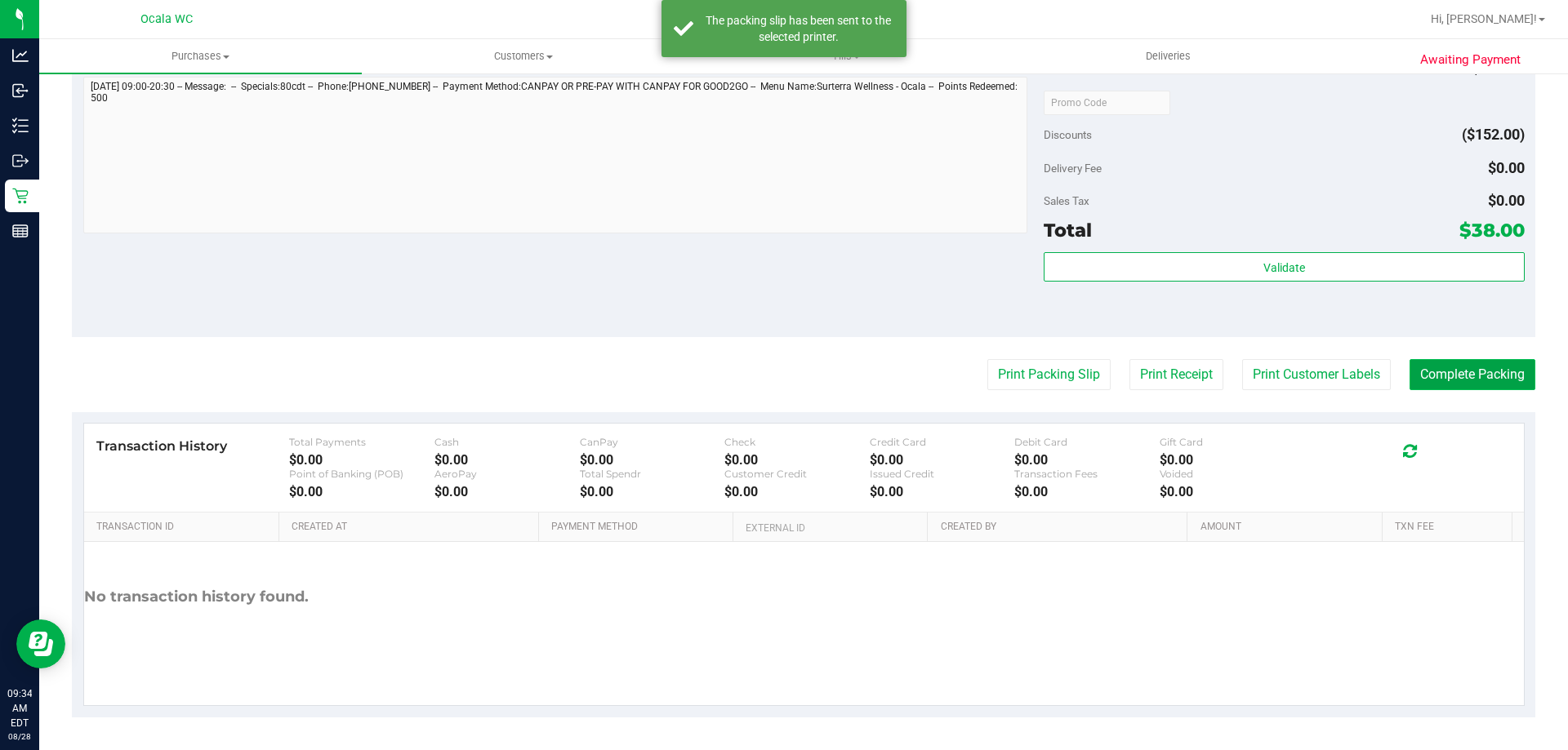
click at [1499, 386] on button "Complete Packing" at bounding box center [1473, 374] width 125 height 31
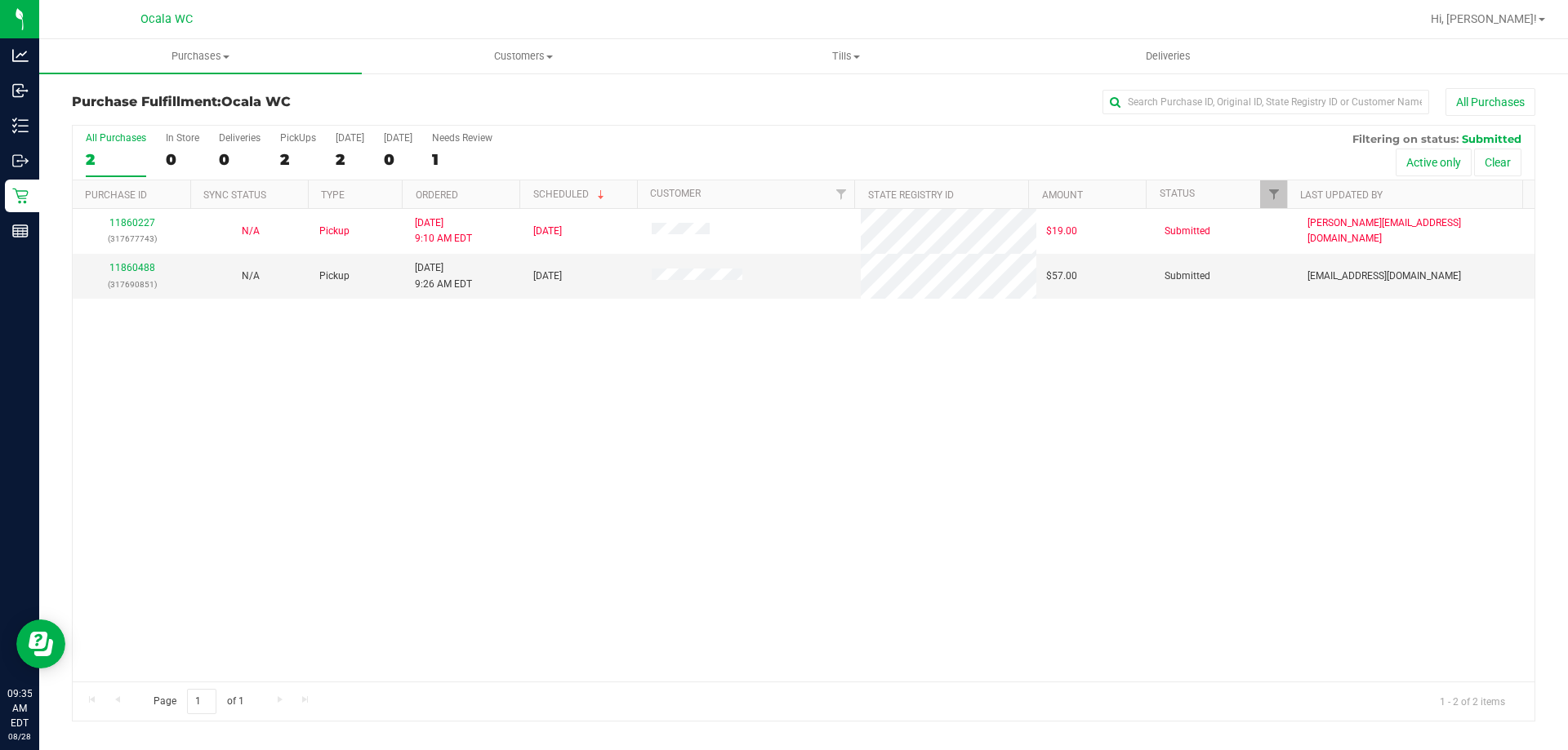
click at [546, 505] on div "11860227 (317677743) N/A Pickup [DATE] 9:10 AM EDT 8/28/2025 $19.00 Submitted […" at bounding box center [803, 446] width 1462 height 473
click at [129, 251] on td "11860227 (317677743)" at bounding box center [132, 231] width 118 height 45
click at [919, 476] on div "11860227 (317677743) N/A Pickup [DATE] 9:10 AM EDT 8/28/2025 $19.00 Submitted […" at bounding box center [803, 446] width 1462 height 473
click at [138, 270] on link "11860488" at bounding box center [132, 267] width 46 height 11
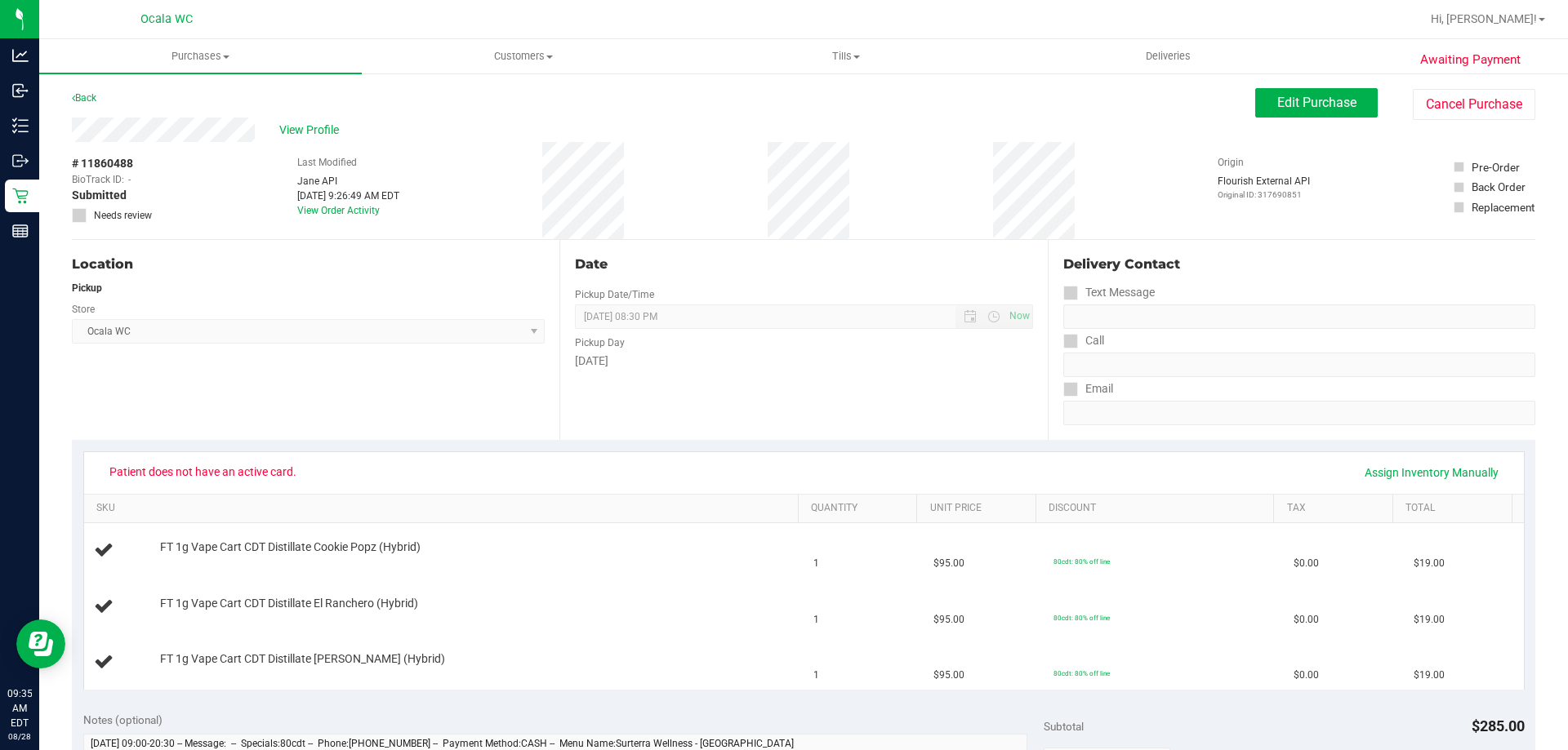
click at [782, 375] on div "Date Pickup Date/Time [DATE] Now [DATE] 08:30 PM Now Pickup Day [DATE]" at bounding box center [803, 340] width 487 height 200
click at [896, 164] on div "# 11860488 BioTrack ID: - Submitted Needs review Last Modified [PERSON_NAME] AP…" at bounding box center [803, 191] width 1464 height 97
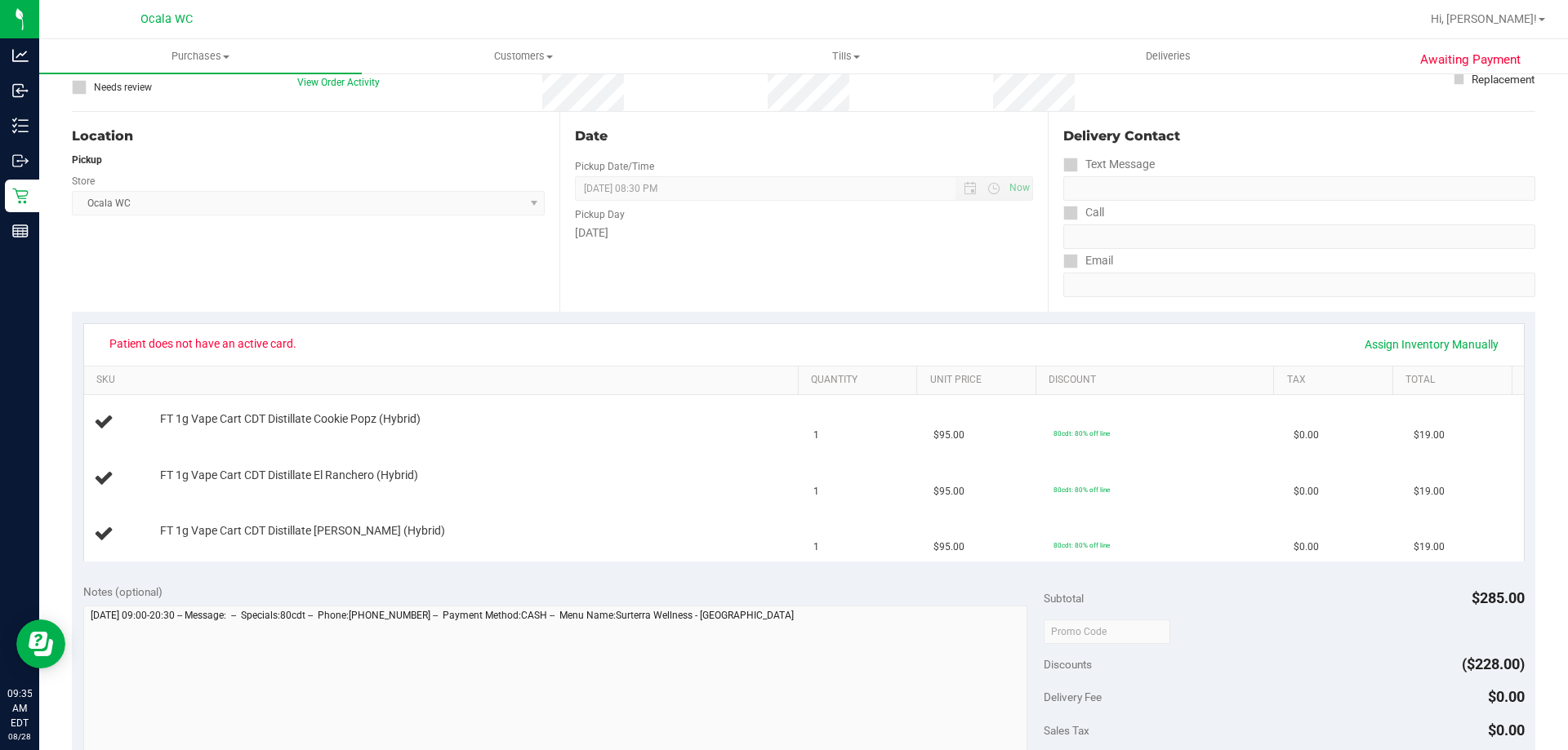
scroll to position [81, 0]
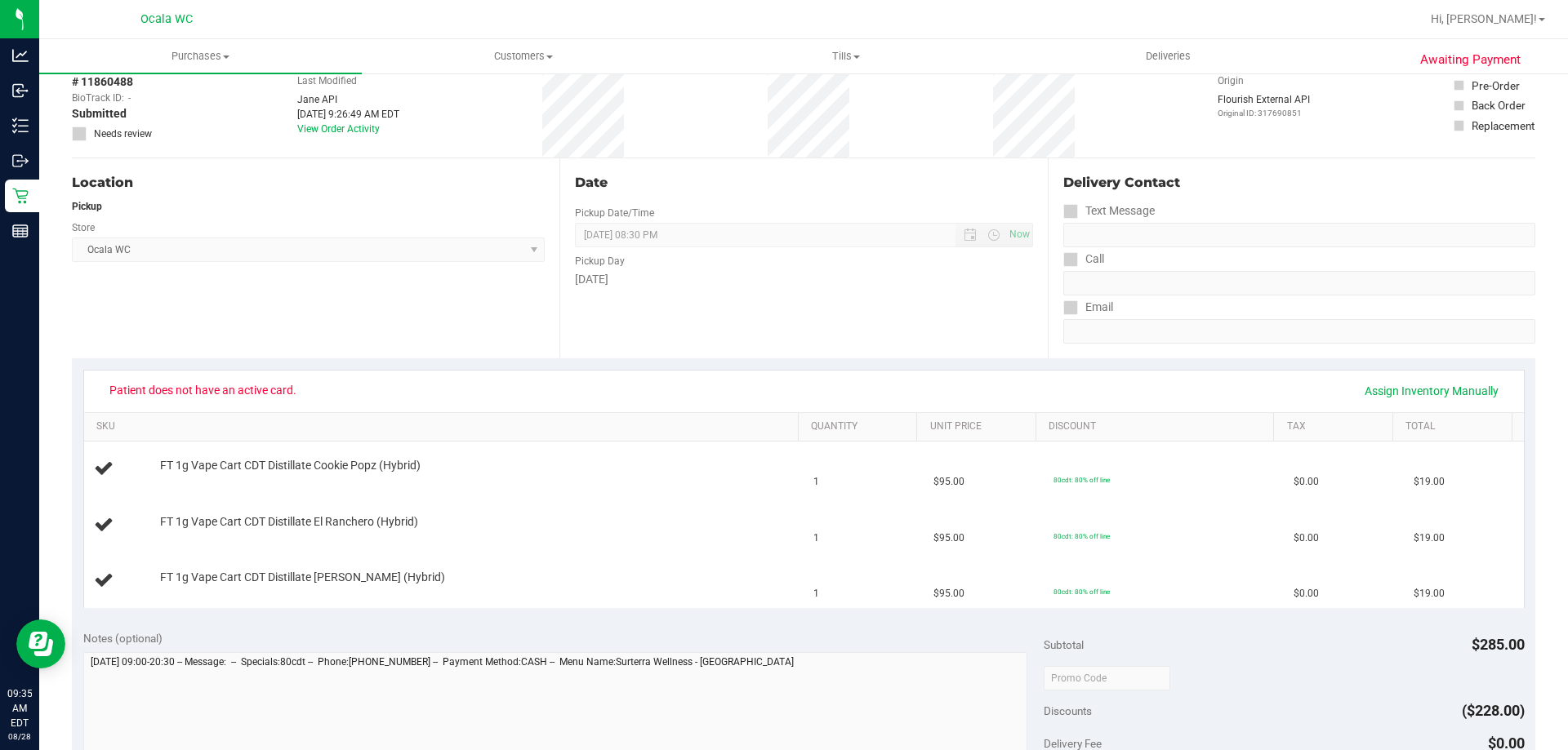
click at [815, 303] on div "Date Pickup Date/Time [DATE] Now [DATE] 08:30 PM Now Pickup Day [DATE]" at bounding box center [803, 258] width 487 height 200
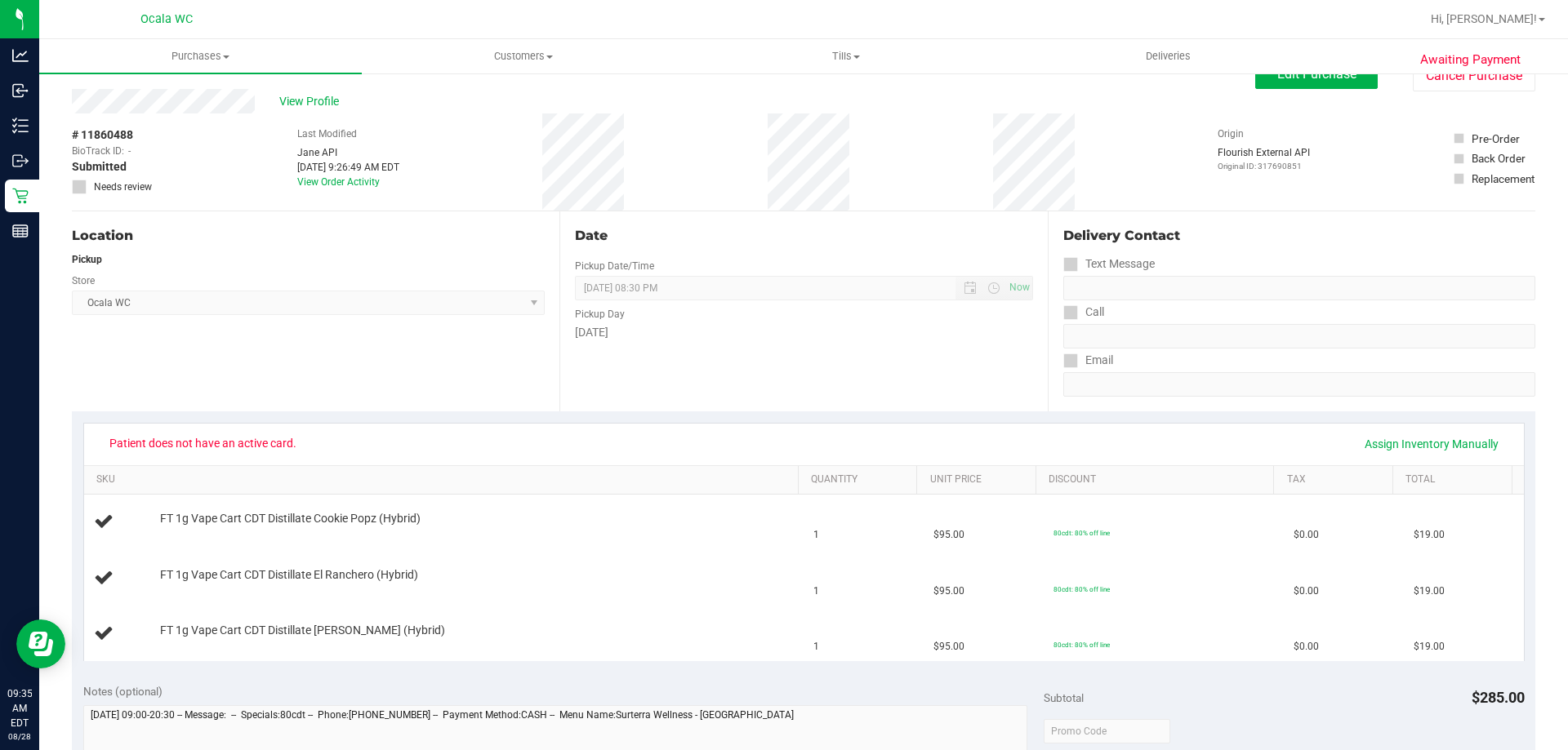
scroll to position [0, 0]
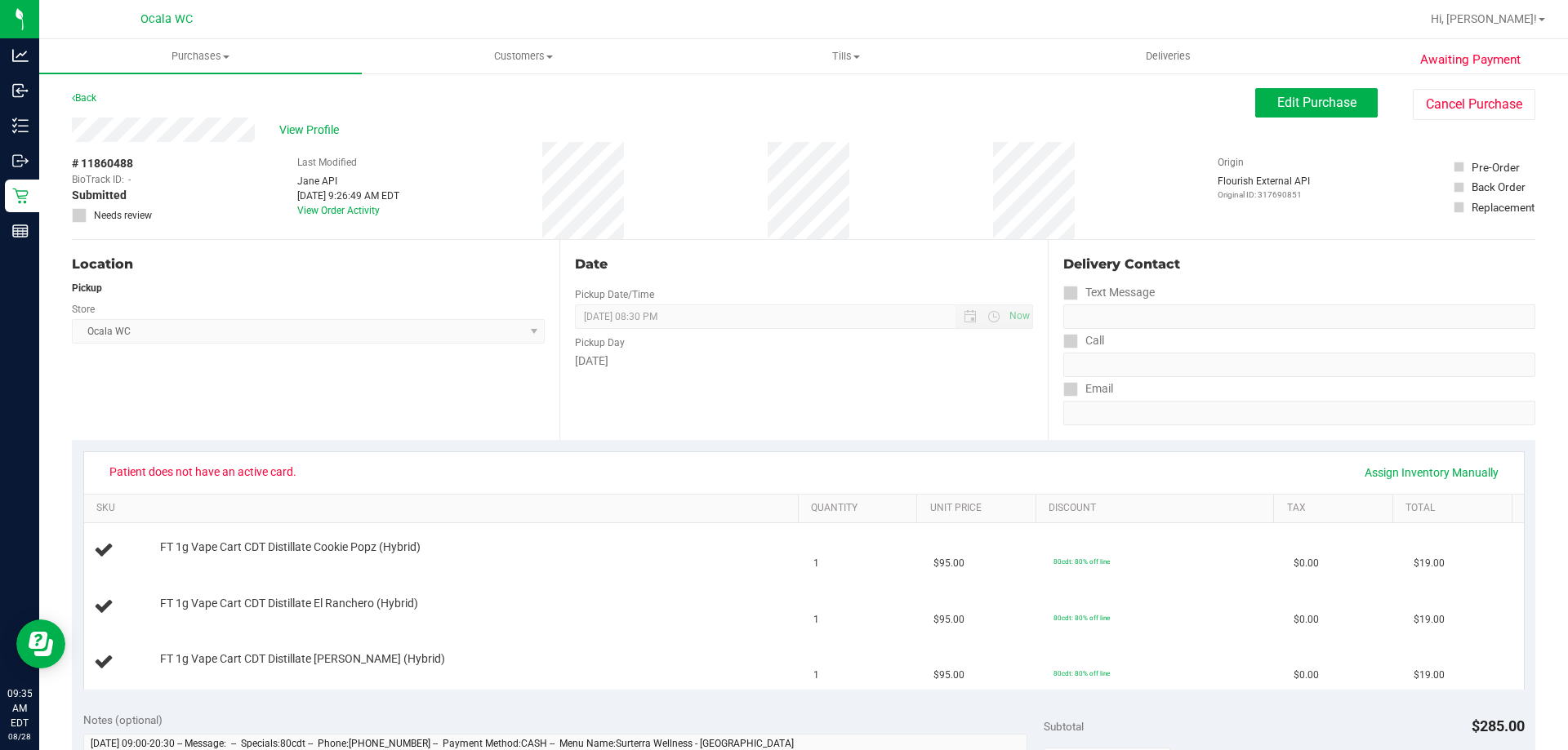
click at [897, 191] on div "# 11860488 BioTrack ID: - Submitted Needs review Last Modified [PERSON_NAME] AP…" at bounding box center [803, 191] width 1464 height 97
click at [896, 166] on div "# 11860488 BioTrack ID: - Submitted Needs review Last Modified [PERSON_NAME] AP…" at bounding box center [803, 191] width 1464 height 97
click at [725, 419] on div "Date Pickup Date/Time [DATE] Now [DATE] 08:30 PM Now Pickup Day [DATE]" at bounding box center [803, 340] width 487 height 200
click at [757, 408] on div "Date Pickup Date/Time [DATE] Now [DATE] 08:30 PM Now Pickup Day [DATE]" at bounding box center [803, 340] width 487 height 200
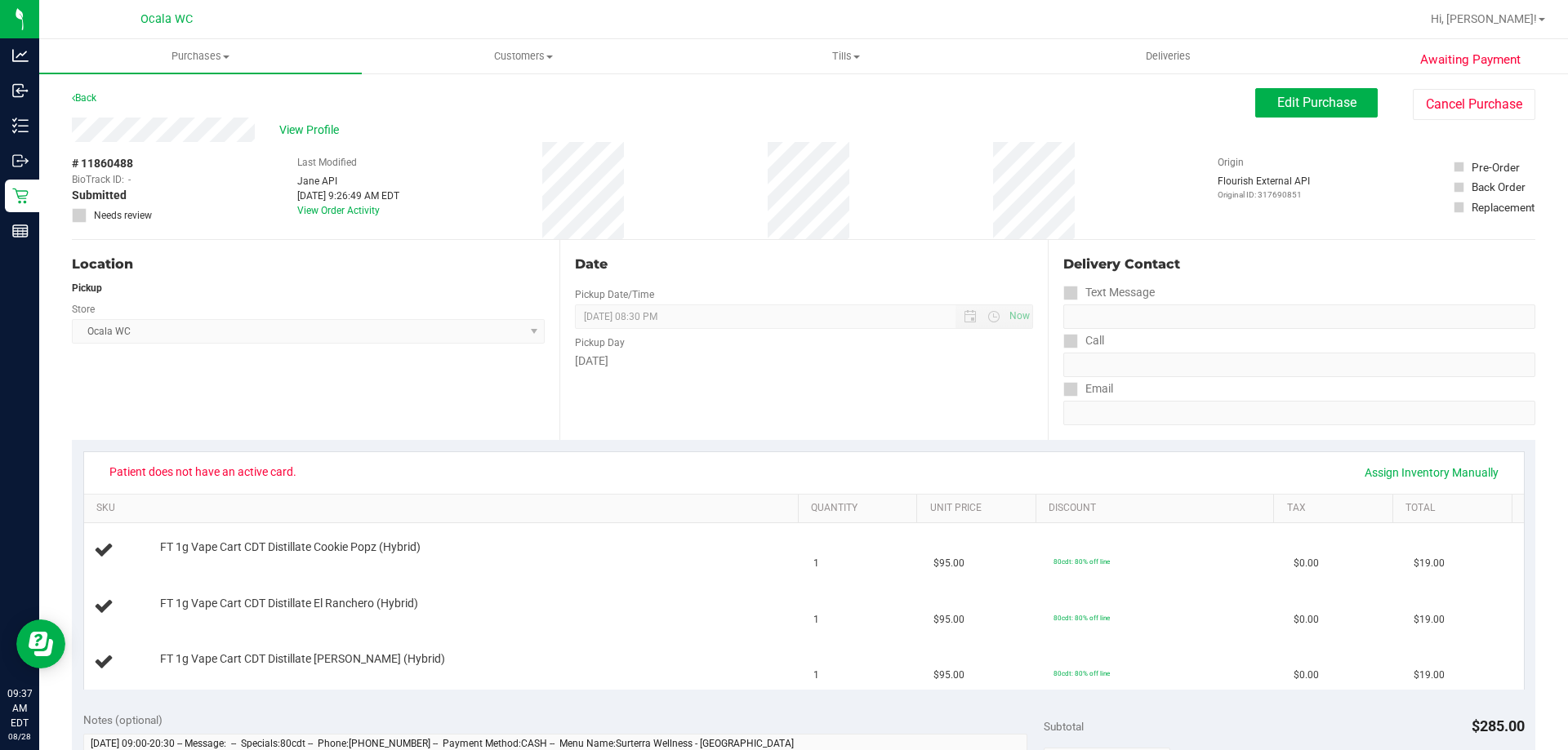
click at [921, 124] on div "View Profile" at bounding box center [663, 130] width 1183 height 25
click at [1121, 180] on div "# 11860488 BioTrack ID: - Submitted Needs review Last Modified [PERSON_NAME] AP…" at bounding box center [803, 191] width 1464 height 97
click at [1292, 98] on span "Edit Purchase" at bounding box center [1317, 102] width 79 height 16
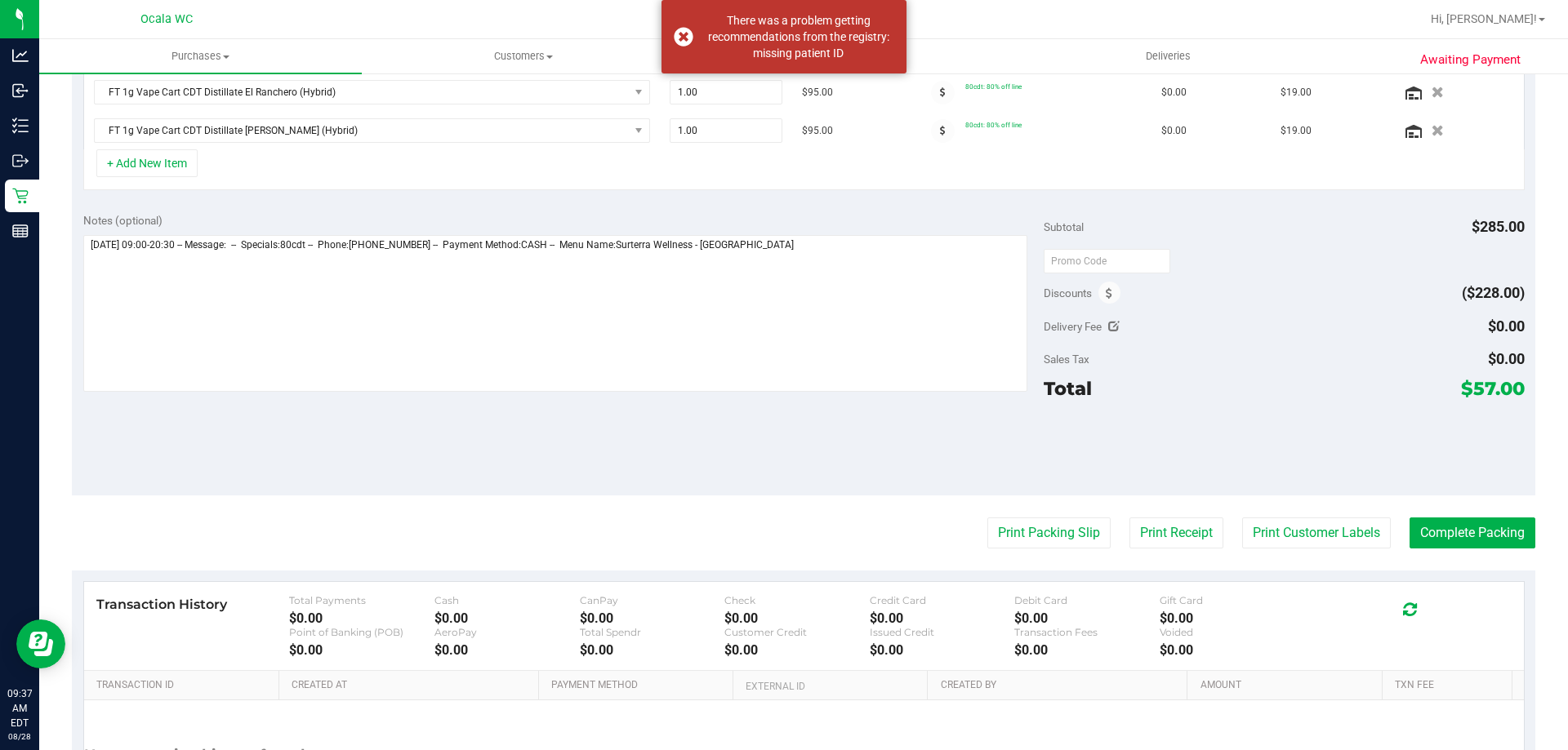
scroll to position [490, 0]
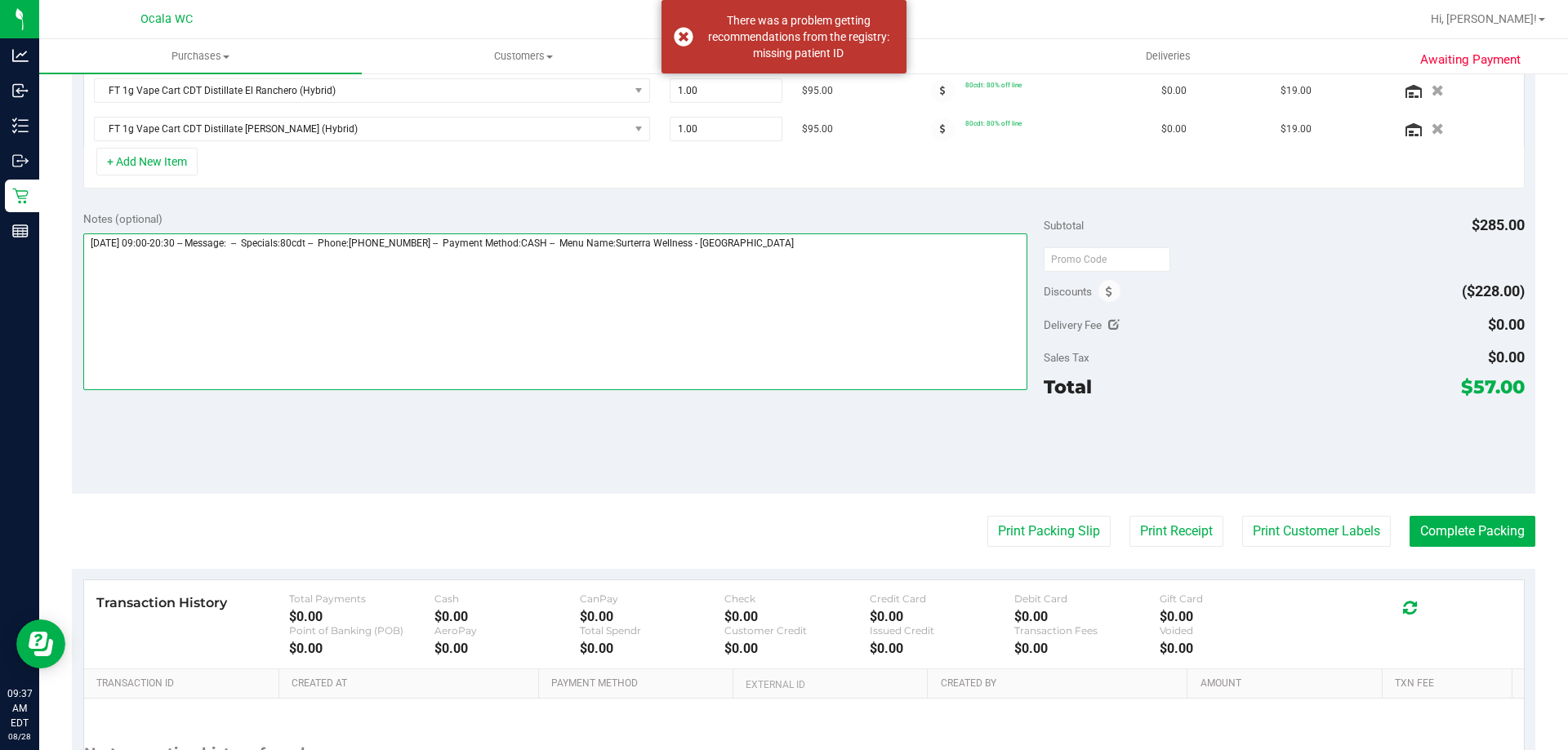
click at [919, 331] on textarea at bounding box center [555, 312] width 945 height 157
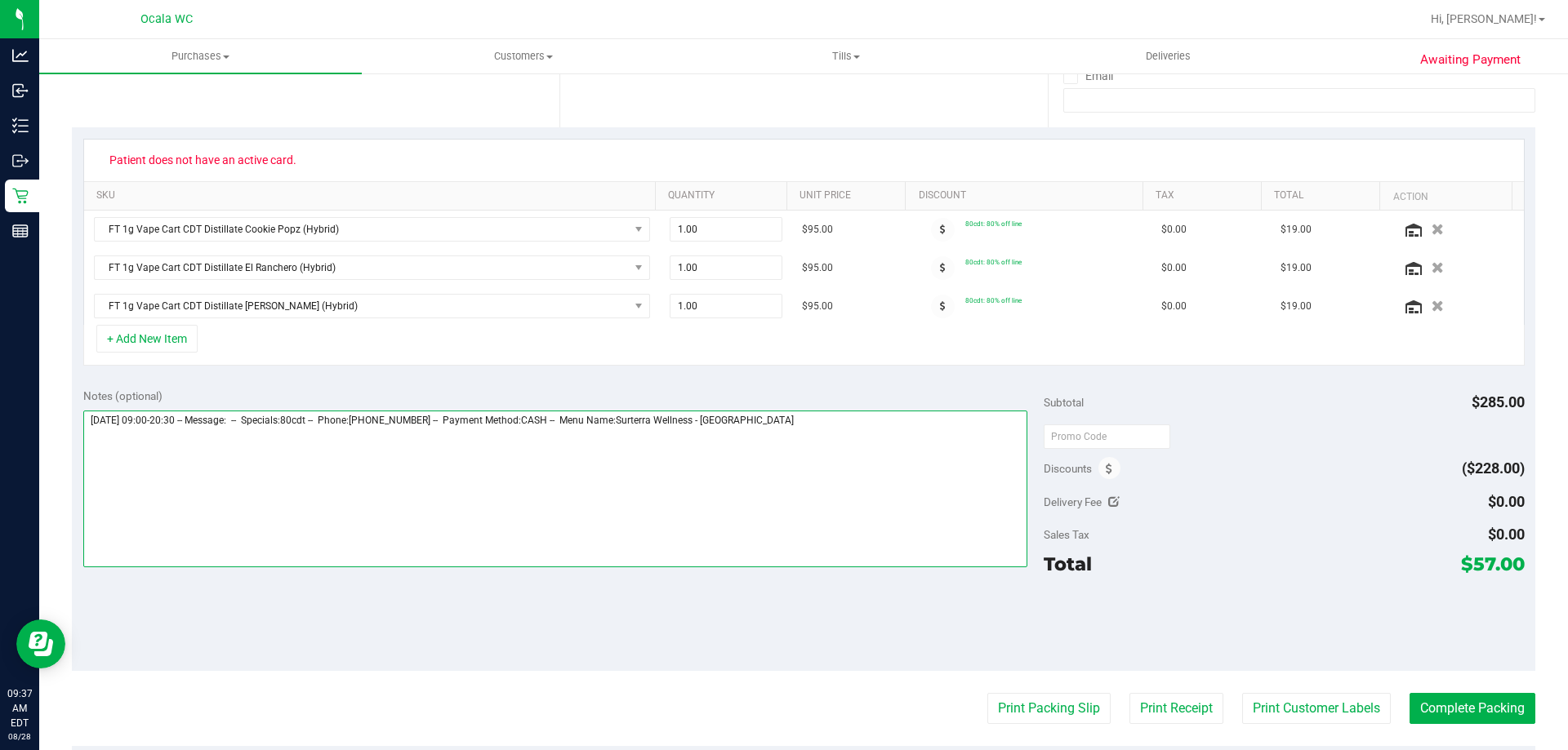
scroll to position [326, 0]
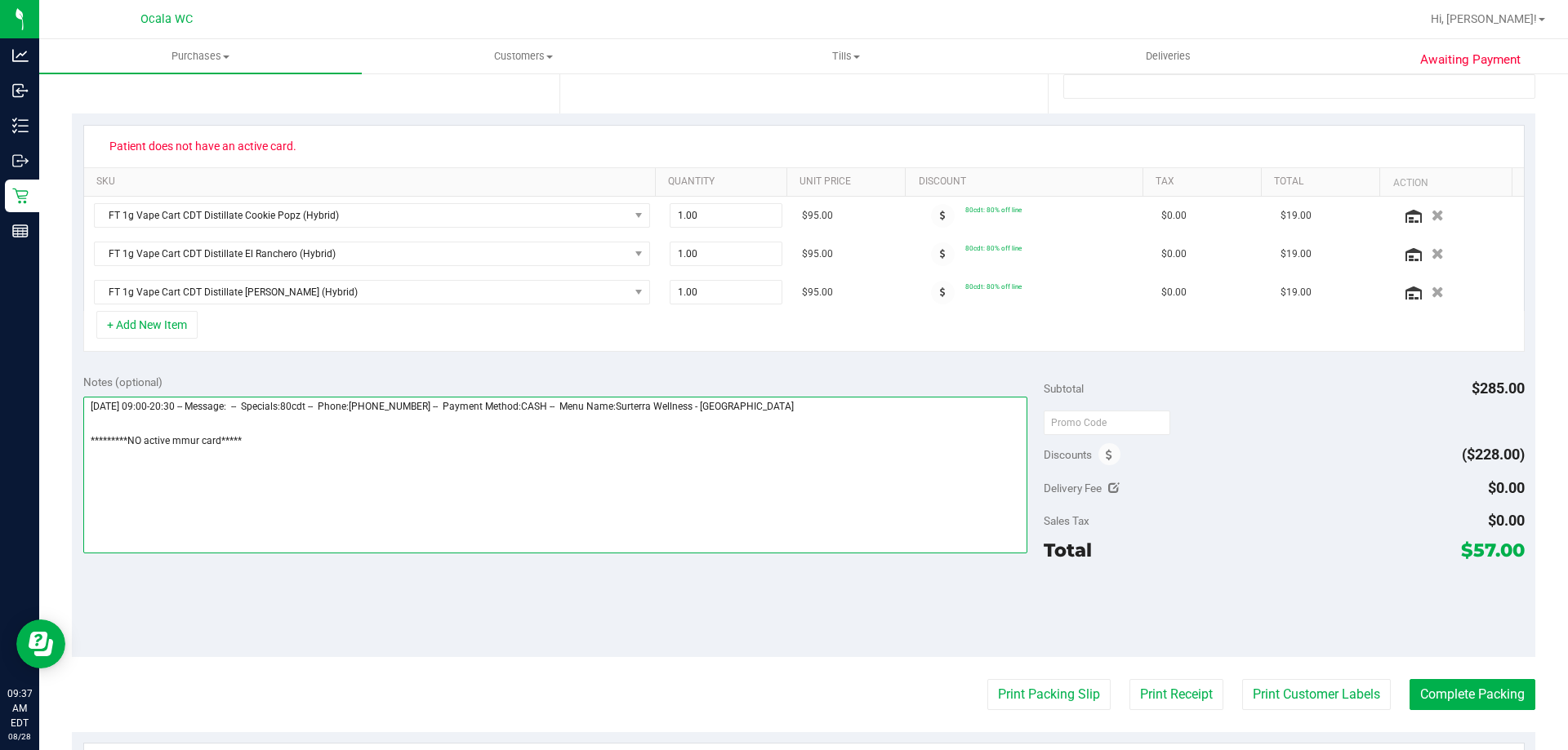
click at [793, 492] on textarea at bounding box center [555, 476] width 945 height 157
type textarea "[DATE] 09:00-20:30 -- Message: -- Specials:80cdt -- Phone:[PHONE_NUMBER] -- Pay…"
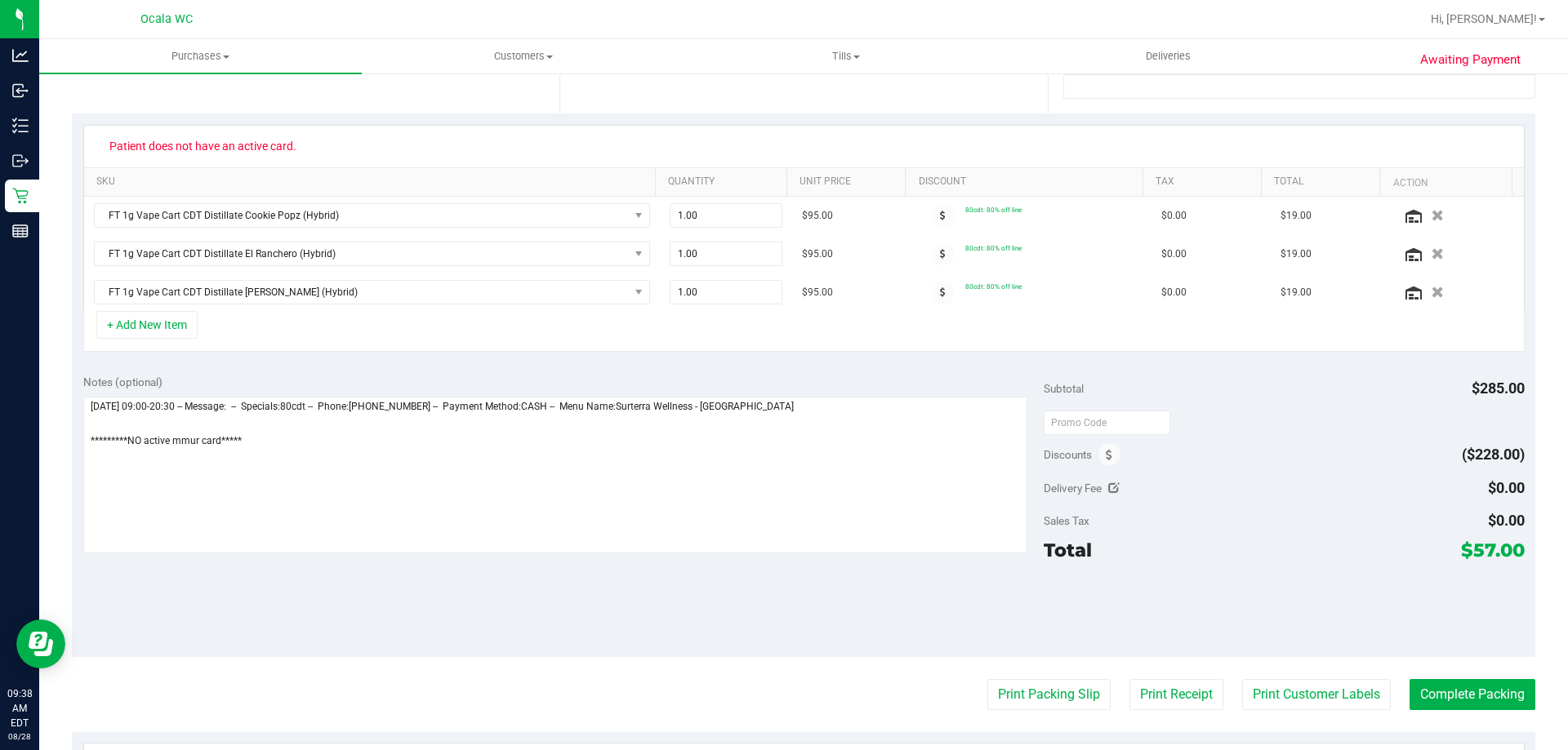
click at [873, 636] on div "Notes (optional) Subtotal $285.00 Discounts ($228.00) Delivery Fee $0.00 Sales …" at bounding box center [803, 510] width 1464 height 294
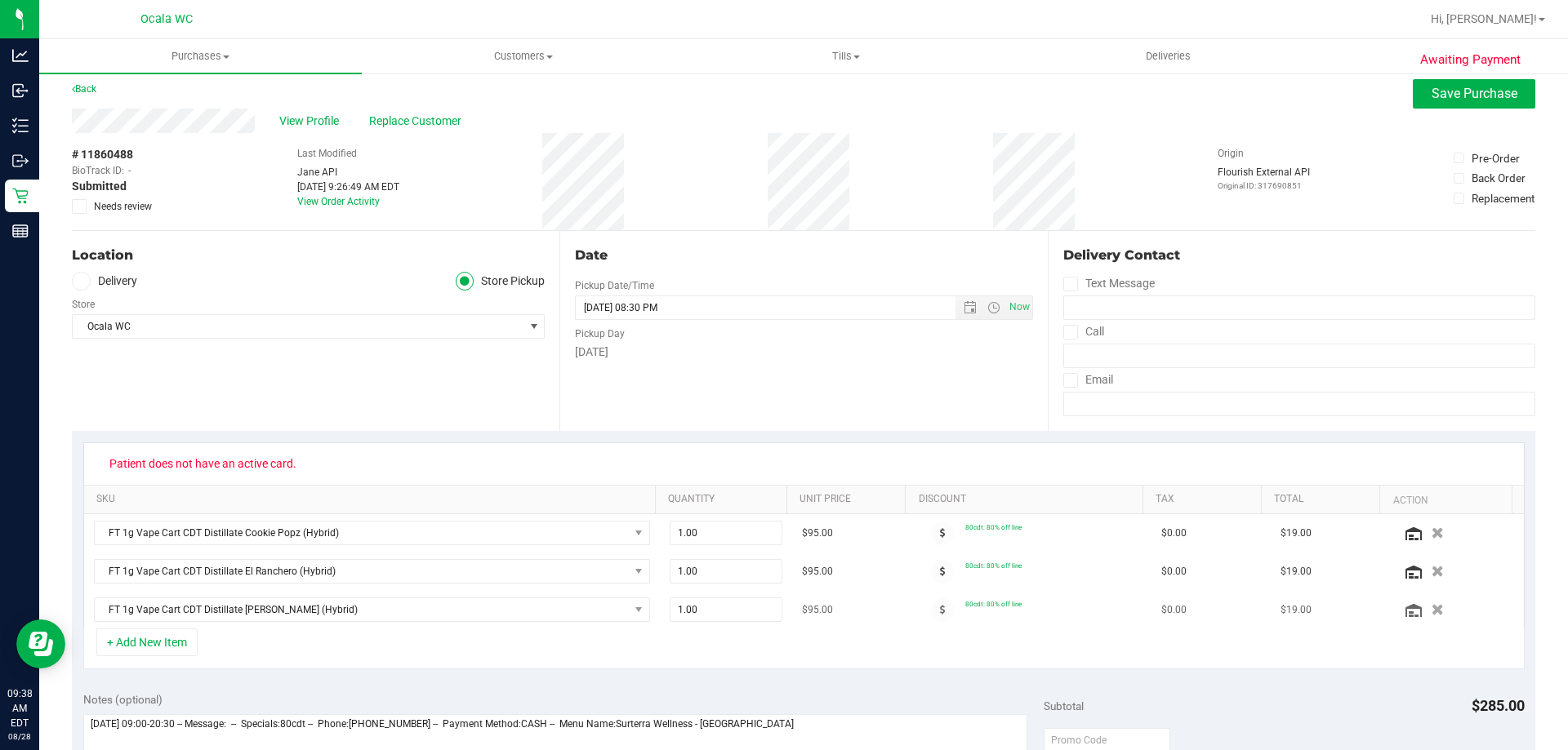
scroll to position [0, 0]
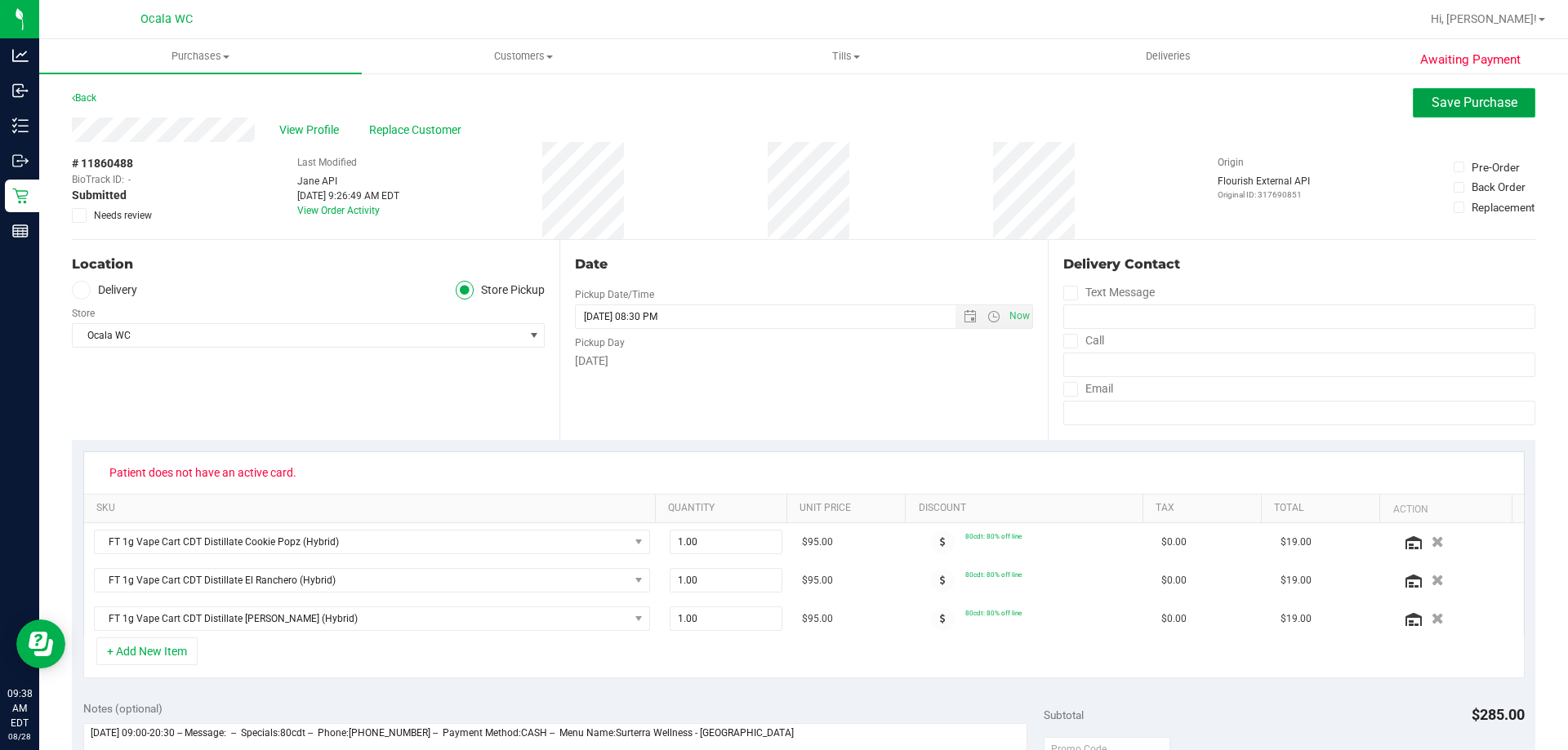
click at [1454, 100] on span "Save Purchase" at bounding box center [1474, 102] width 86 height 16
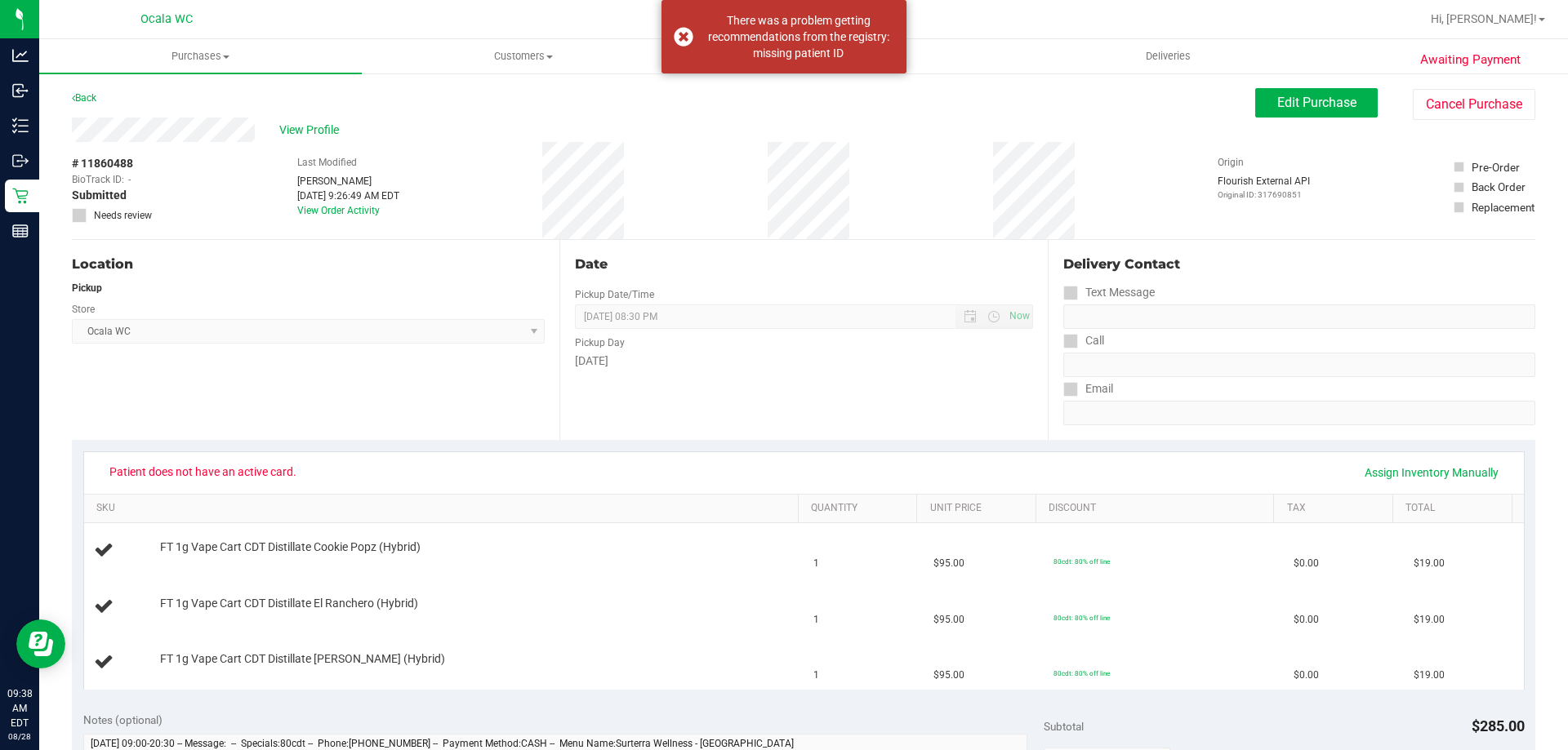
click at [448, 137] on div "View Profile" at bounding box center [663, 130] width 1183 height 25
drag, startPoint x: 717, startPoint y: 146, endPoint x: 732, endPoint y: 145, distance: 15.0
click at [729, 145] on div "# 11860488 BioTrack ID: - Submitted Needs review Last Modified [PERSON_NAME] [D…" at bounding box center [803, 191] width 1464 height 97
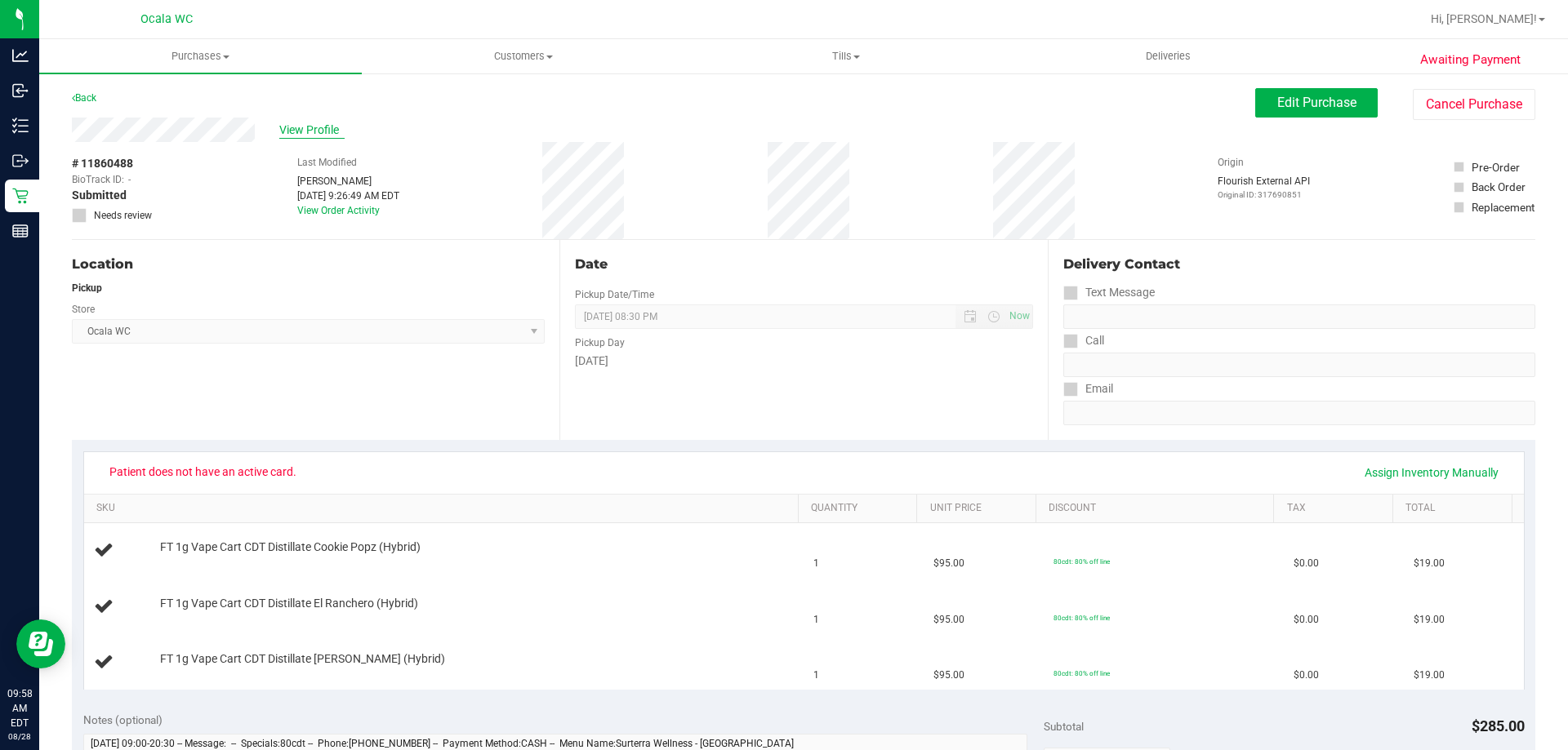
click at [287, 133] on span "View Profile" at bounding box center [312, 130] width 65 height 17
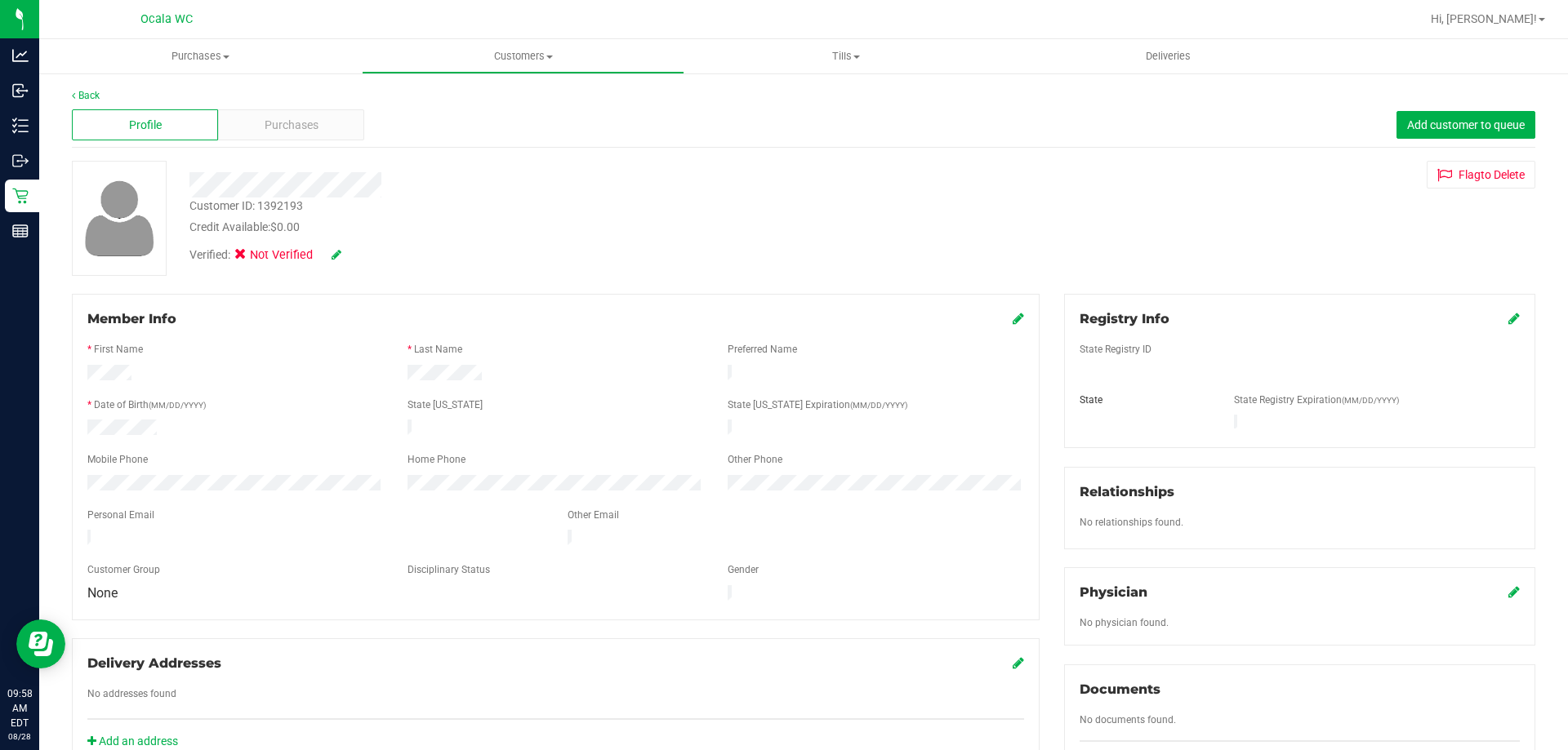
drag, startPoint x: 313, startPoint y: 214, endPoint x: 325, endPoint y: 217, distance: 12.4
click at [325, 217] on div "Customer ID: 1392193 Credit Available: $0.00" at bounding box center [549, 216] width 744 height 38
click at [380, 224] on div "Credit Available: $0.00" at bounding box center [549, 227] width 720 height 17
drag, startPoint x: 317, startPoint y: 203, endPoint x: 190, endPoint y: 208, distance: 127.1
click at [190, 208] on div "Customer ID: 1392193 Credit Available: $0.00" at bounding box center [549, 216] width 744 height 38
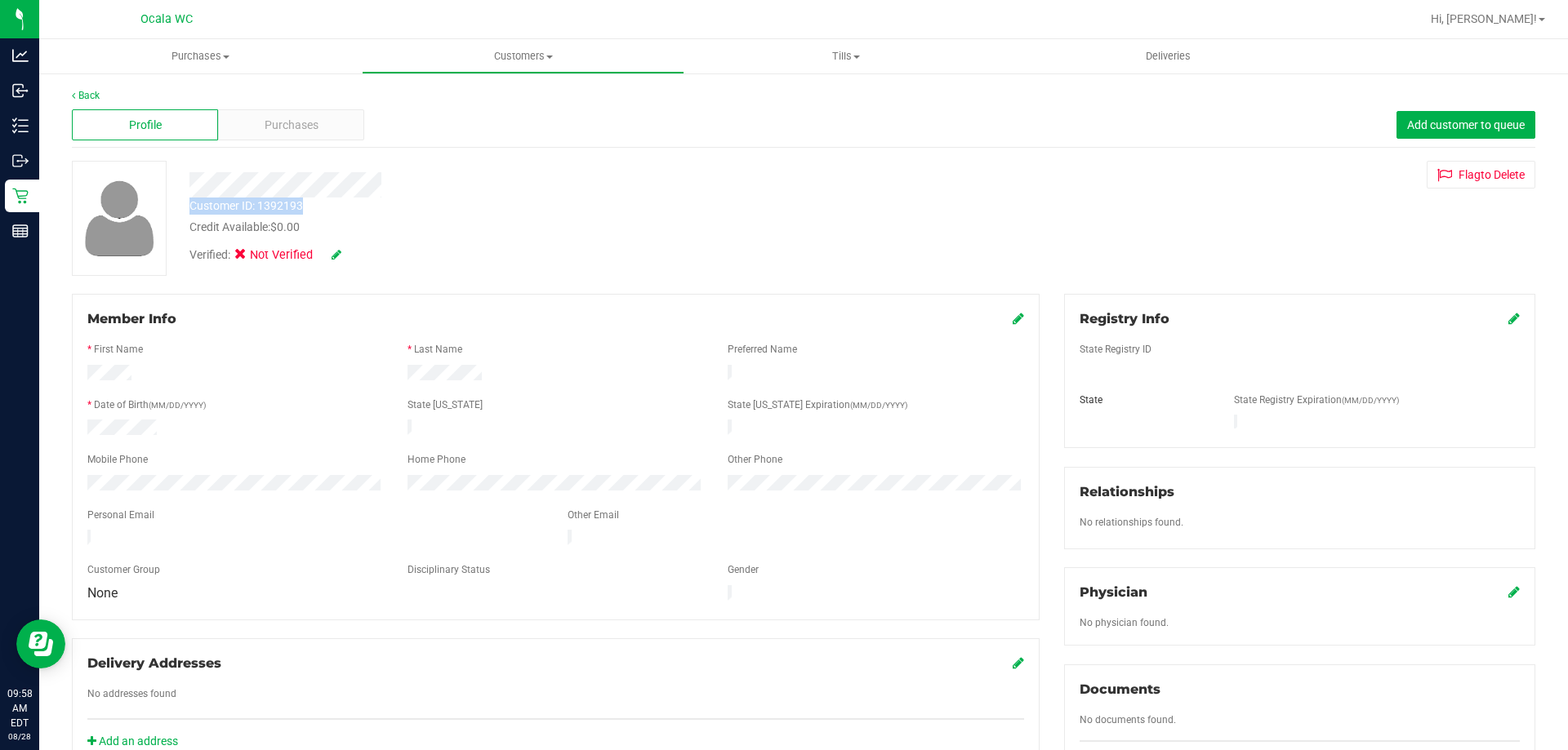
copy div "Customer ID: 1392193"
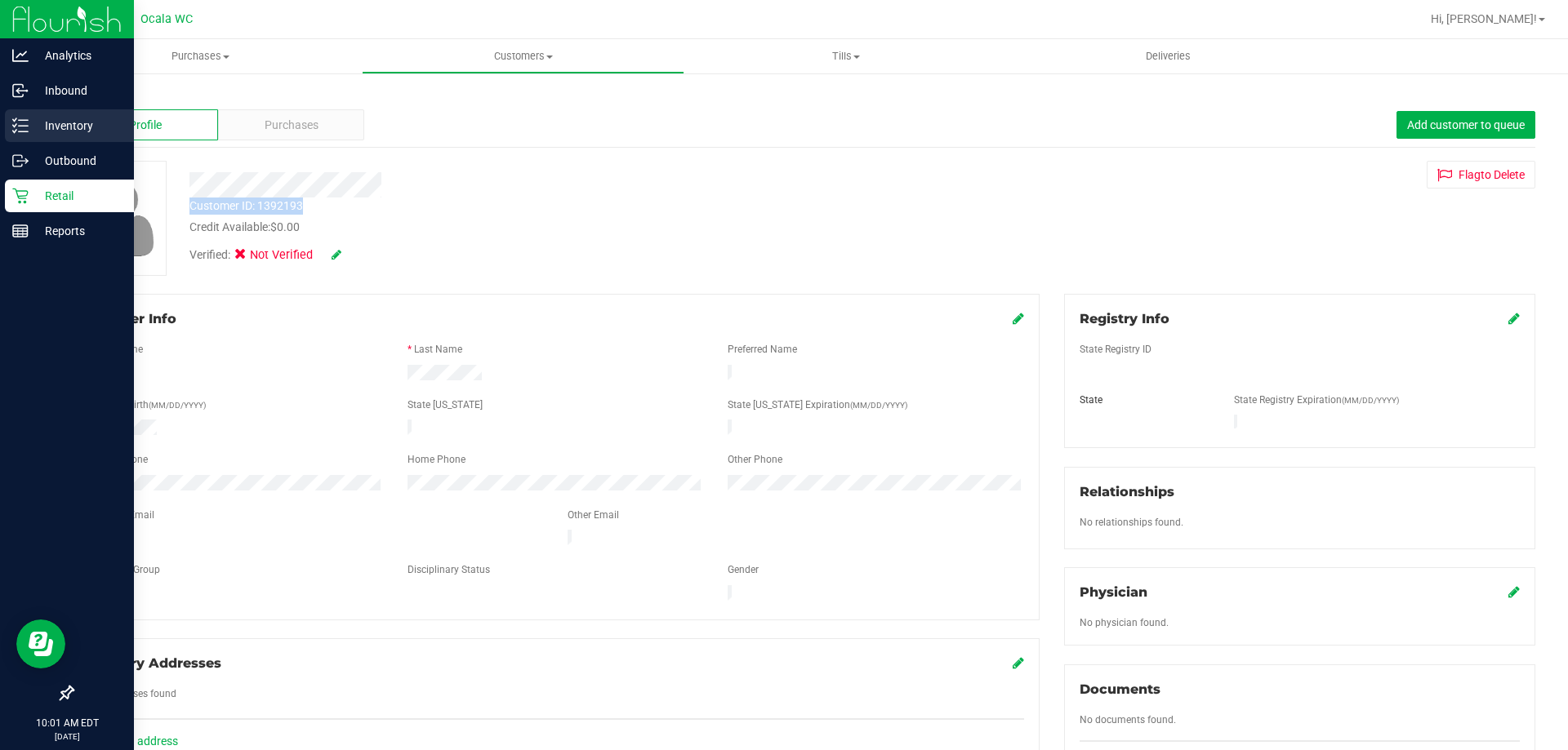
click at [57, 128] on p "Inventory" at bounding box center [77, 125] width 98 height 19
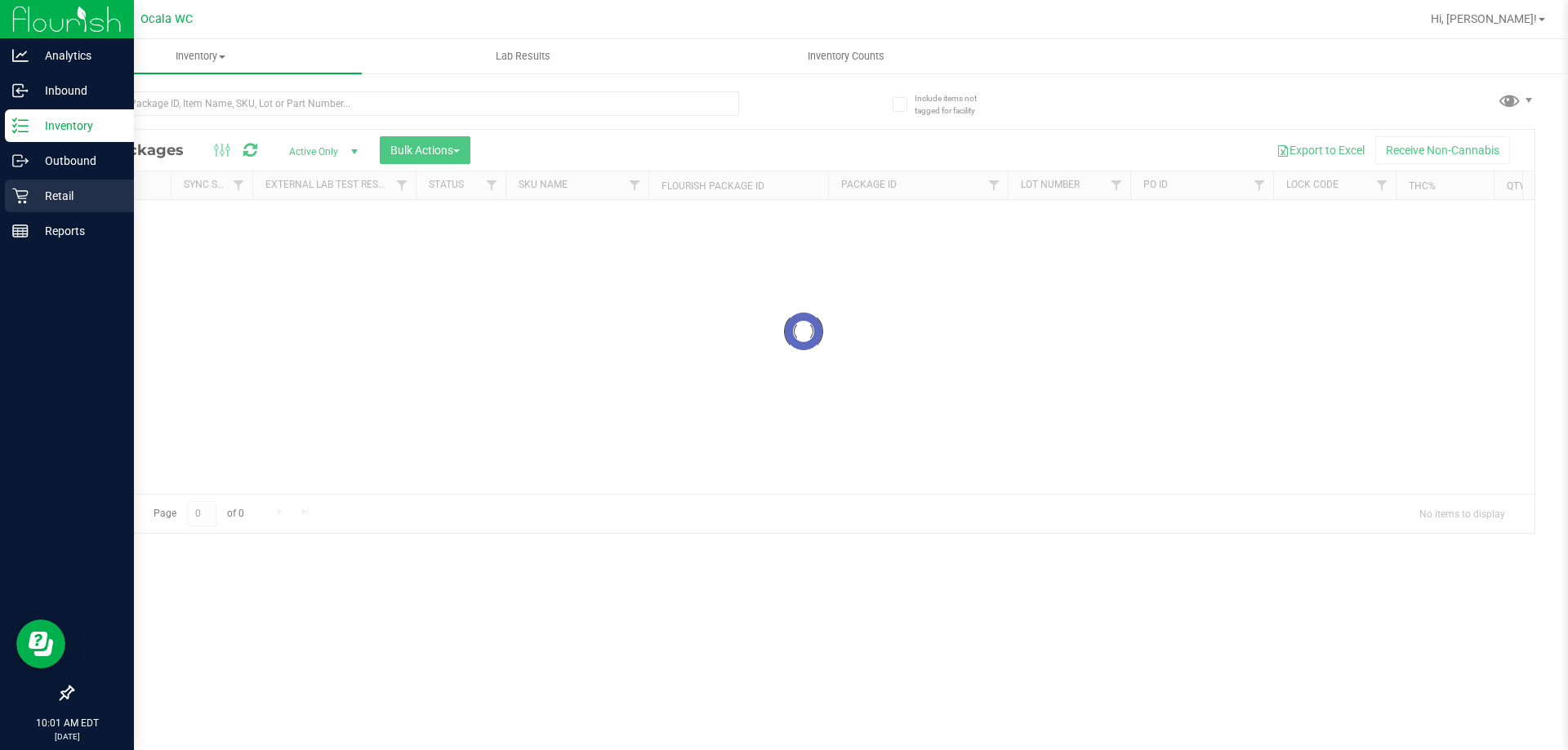
click at [42, 191] on p "Retail" at bounding box center [77, 196] width 98 height 19
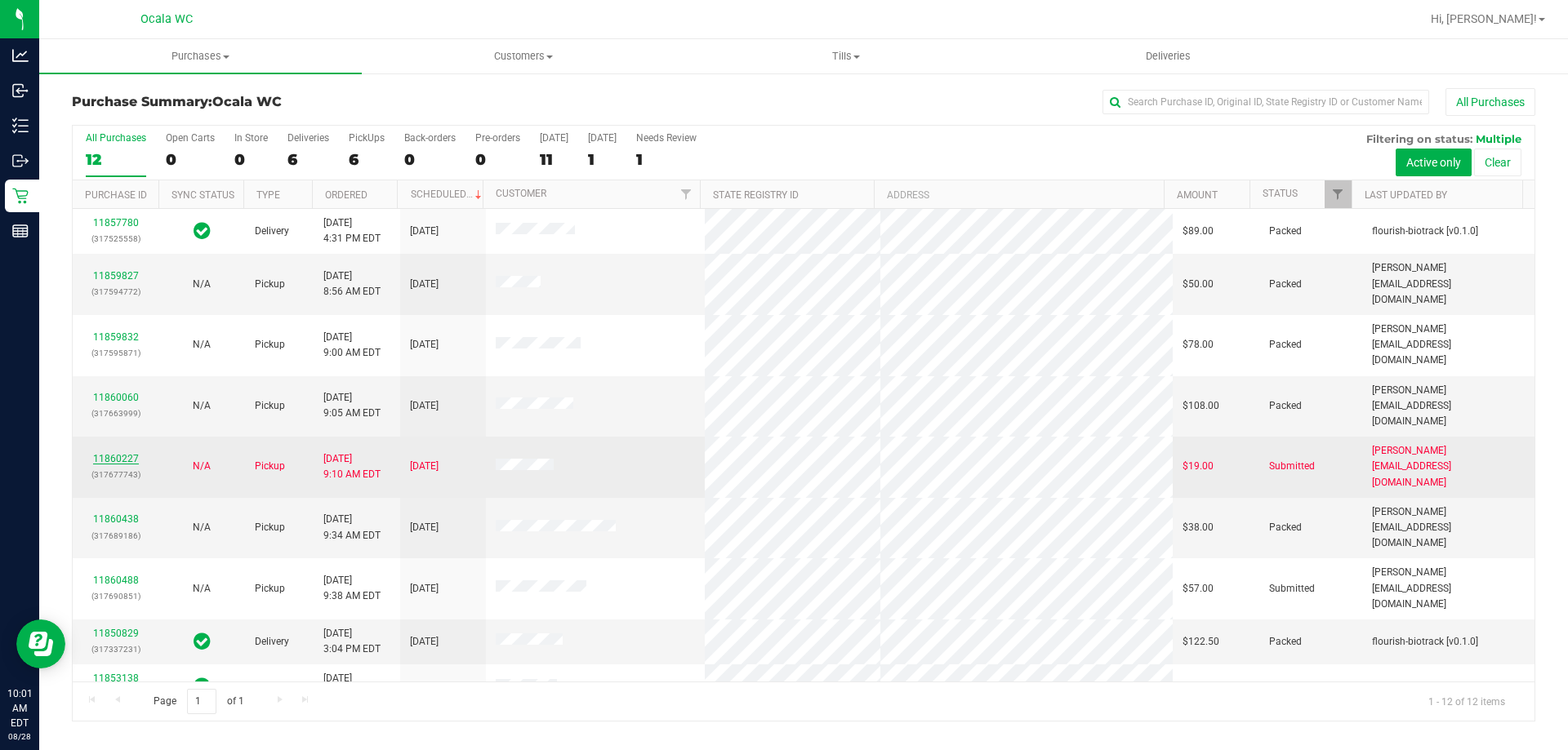
click at [114, 453] on link "11860227" at bounding box center [116, 458] width 46 height 11
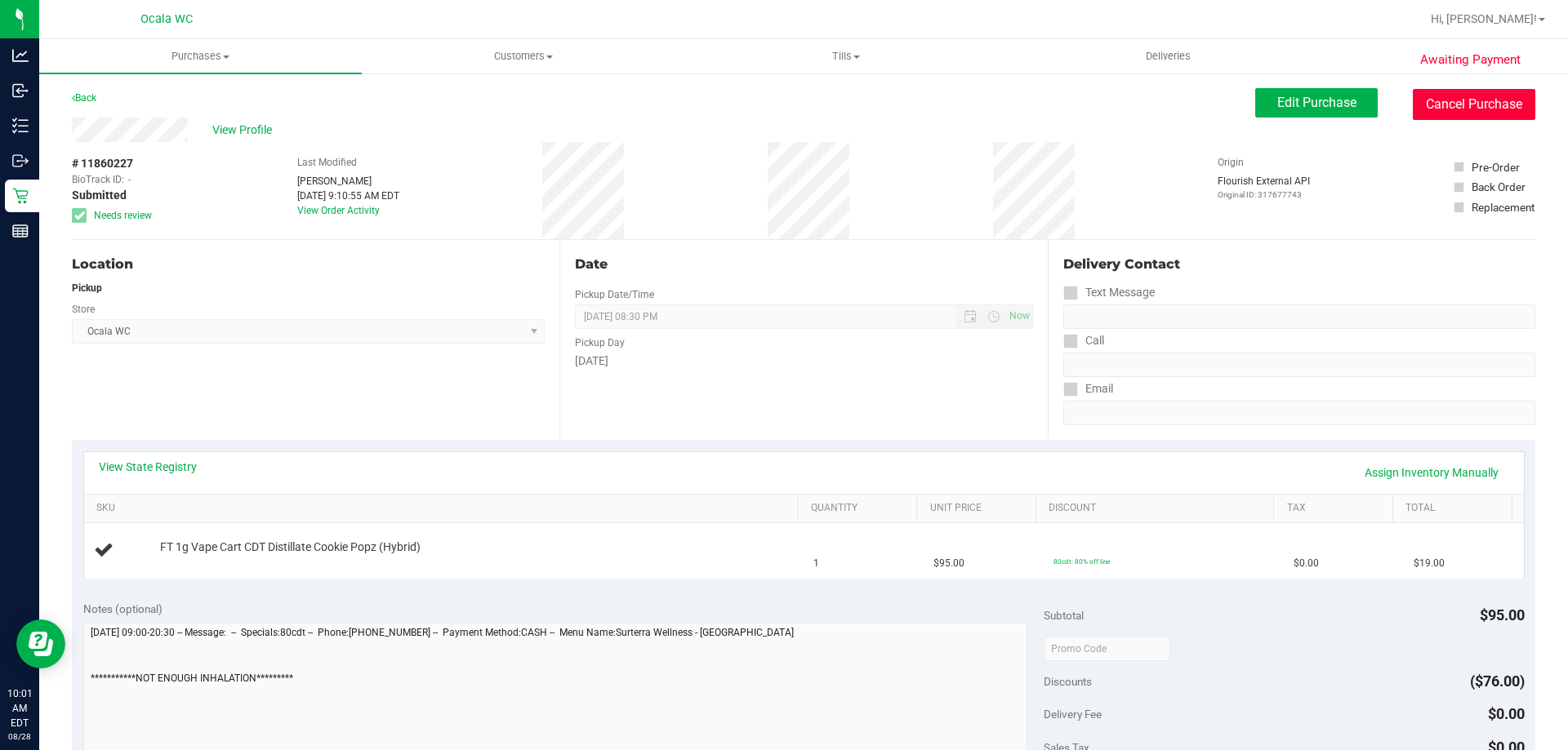
click at [1463, 104] on button "Cancel Purchase" at bounding box center [1474, 104] width 123 height 31
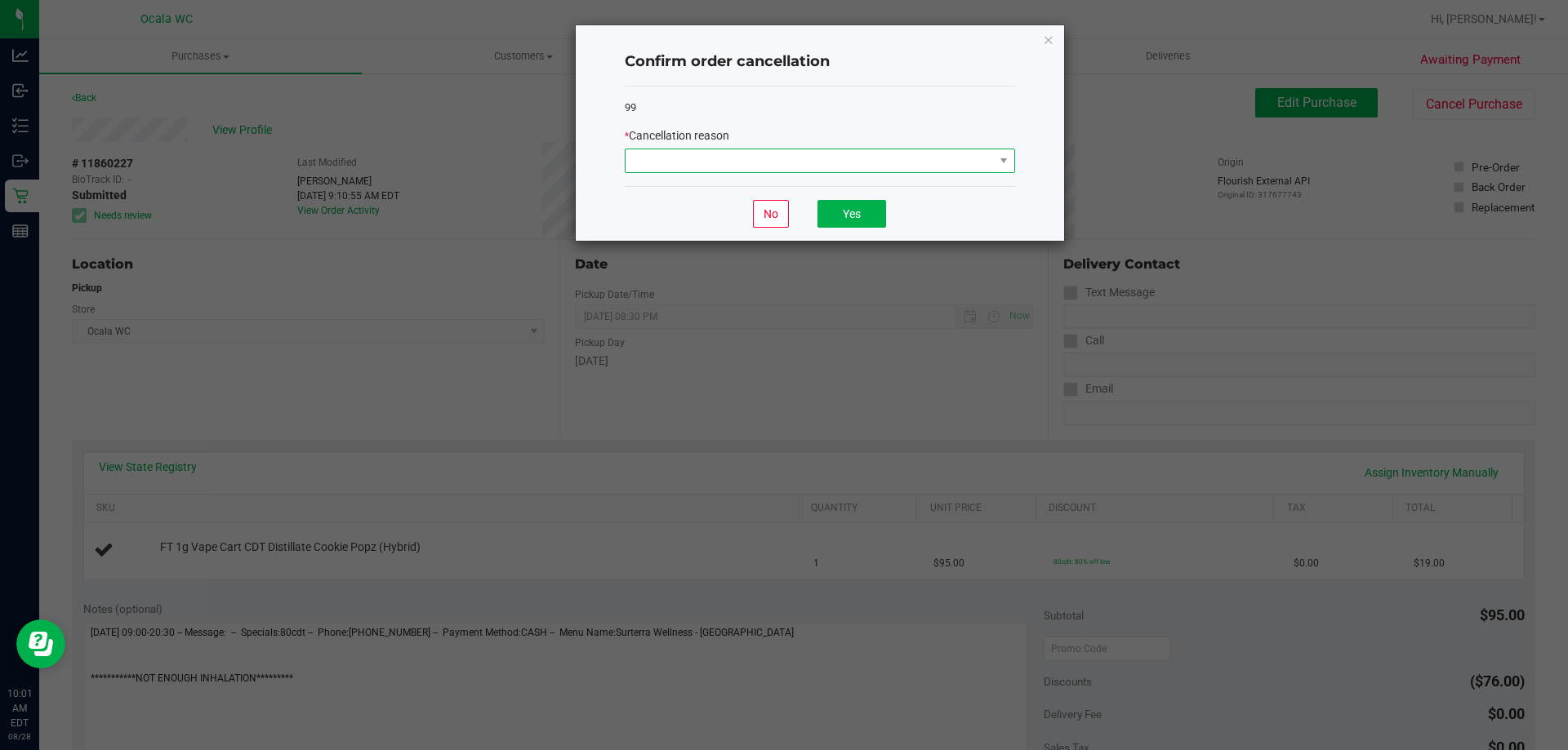
click at [964, 161] on span at bounding box center [810, 161] width 368 height 23
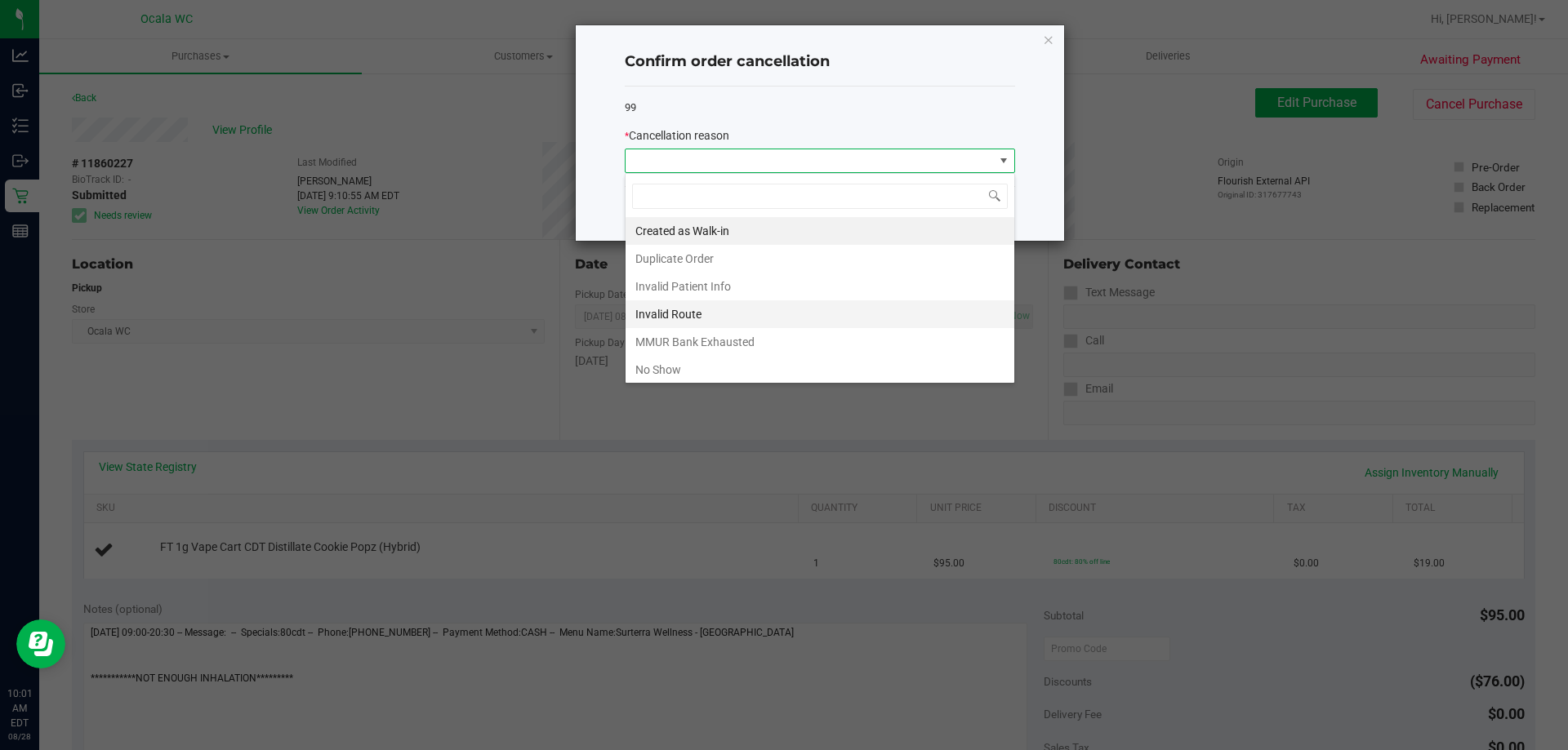
scroll to position [25, 390]
click at [681, 345] on li "MMUR Bank Exhausted" at bounding box center [820, 341] width 388 height 27
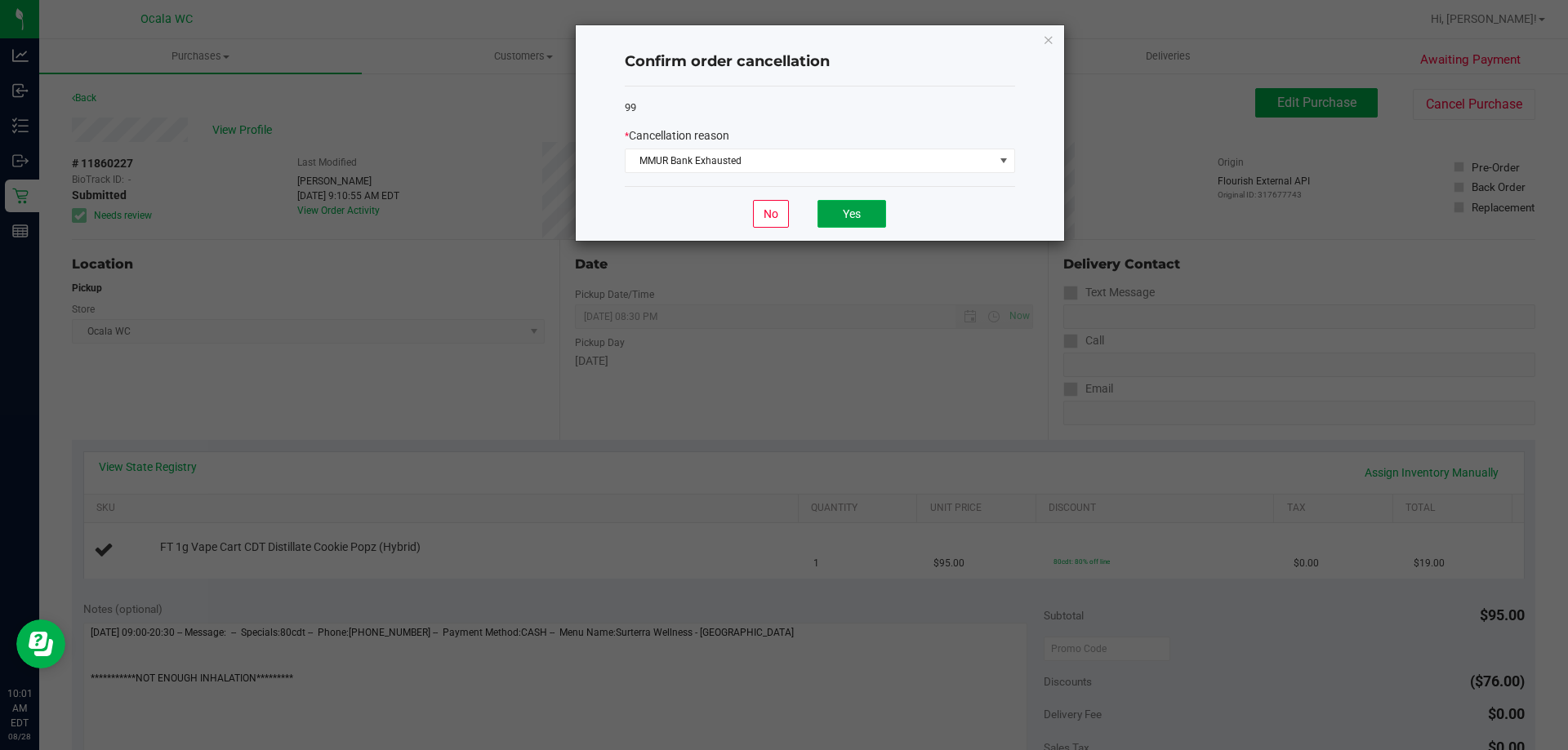
click at [865, 219] on button "Yes" at bounding box center [852, 214] width 69 height 27
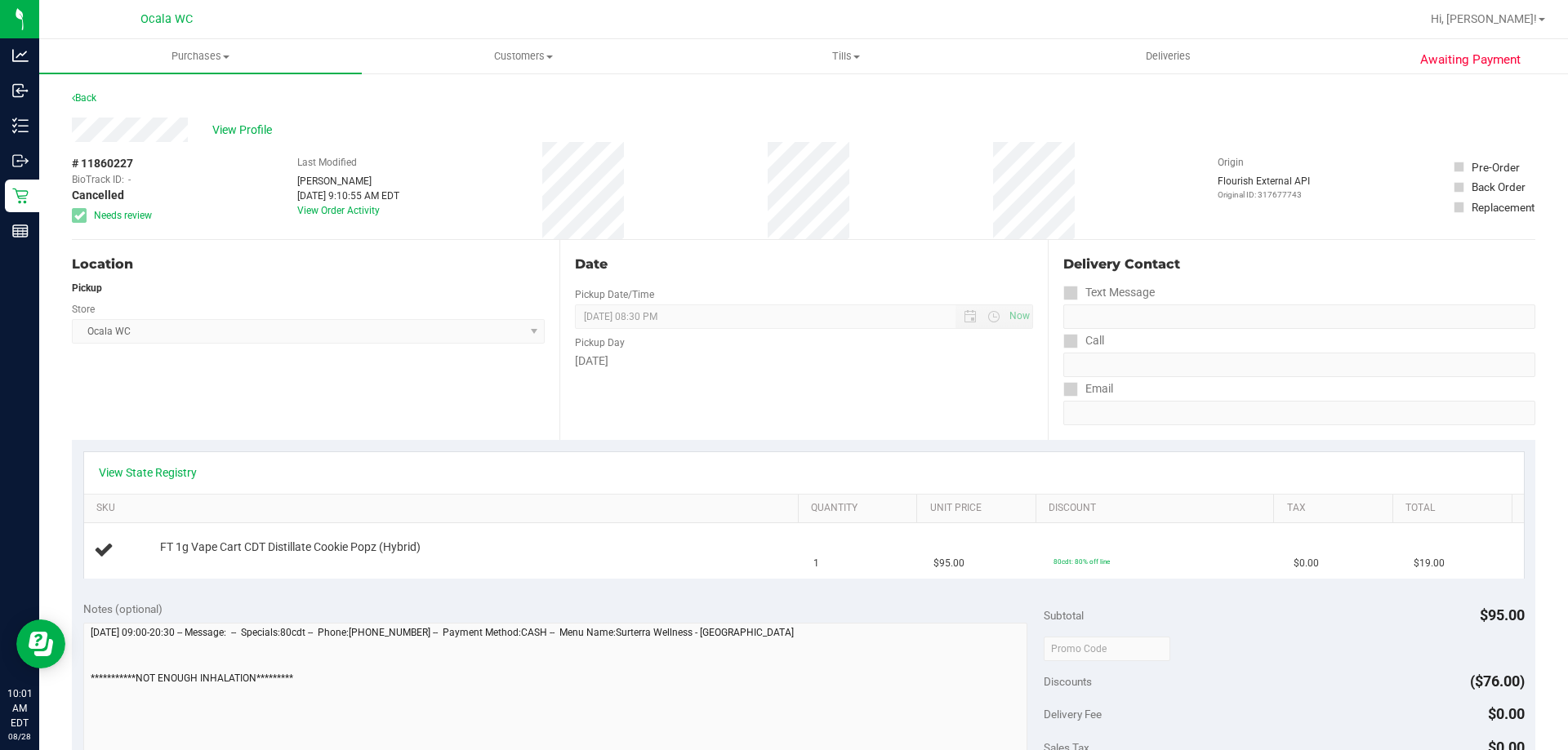
click at [495, 151] on div "# 11860227 BioTrack ID: - Cancelled Needs review Last Modified [PERSON_NAME] [D…" at bounding box center [803, 191] width 1464 height 97
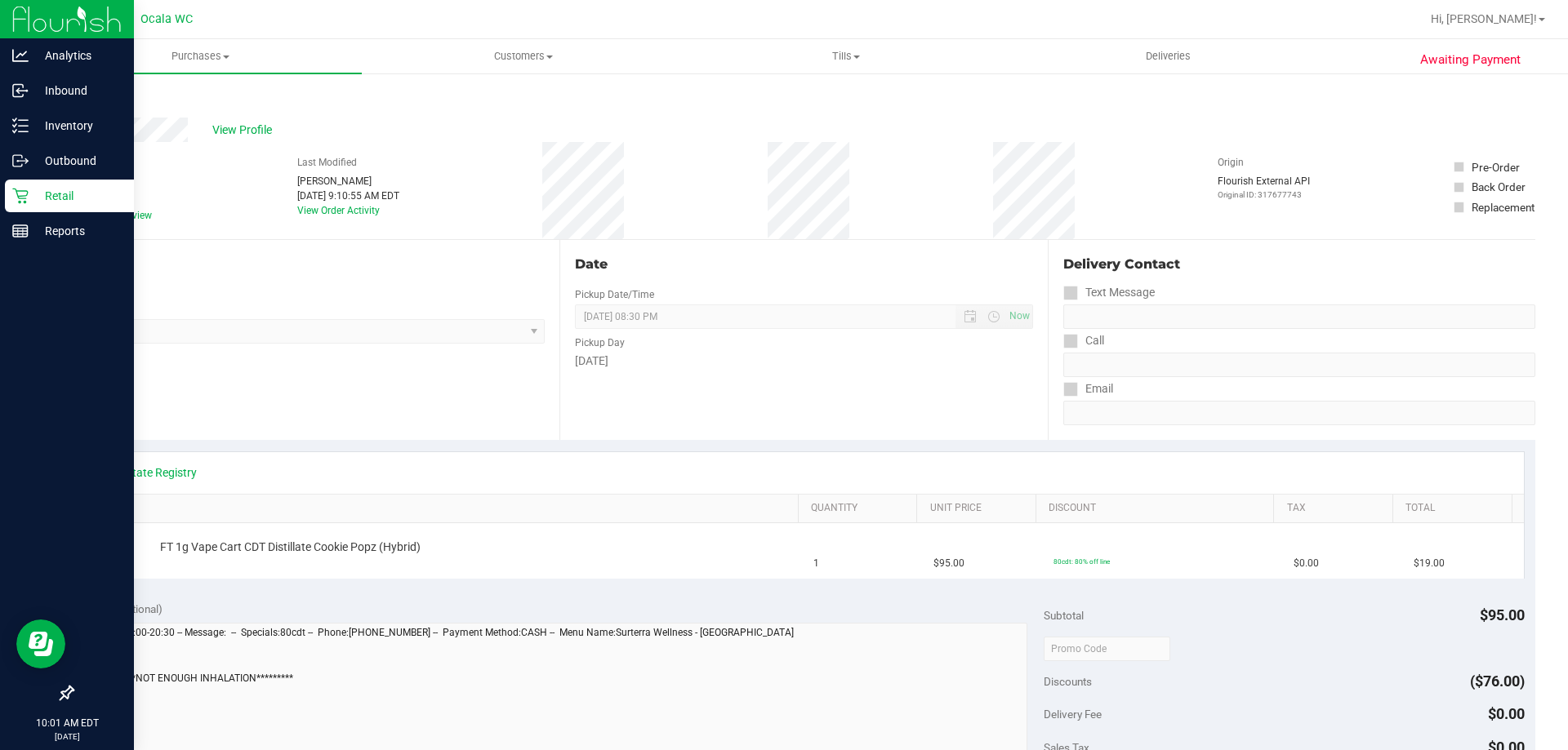
click at [11, 195] on div "Retail" at bounding box center [70, 195] width 129 height 33
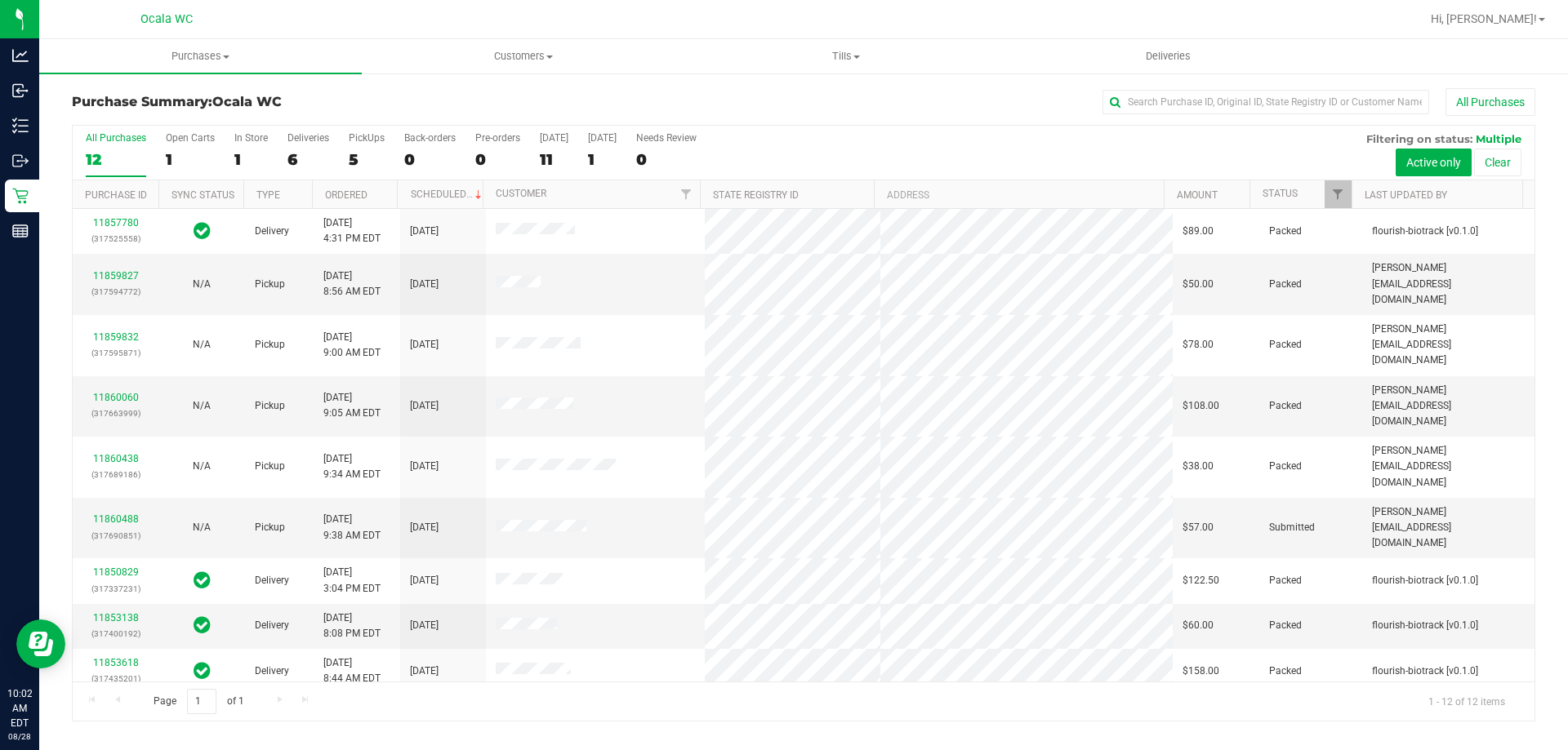
click at [468, 95] on h3 "Purchase Summary: Ocala WC" at bounding box center [315, 101] width 487 height 15
click at [119, 514] on link "11860488" at bounding box center [116, 519] width 46 height 11
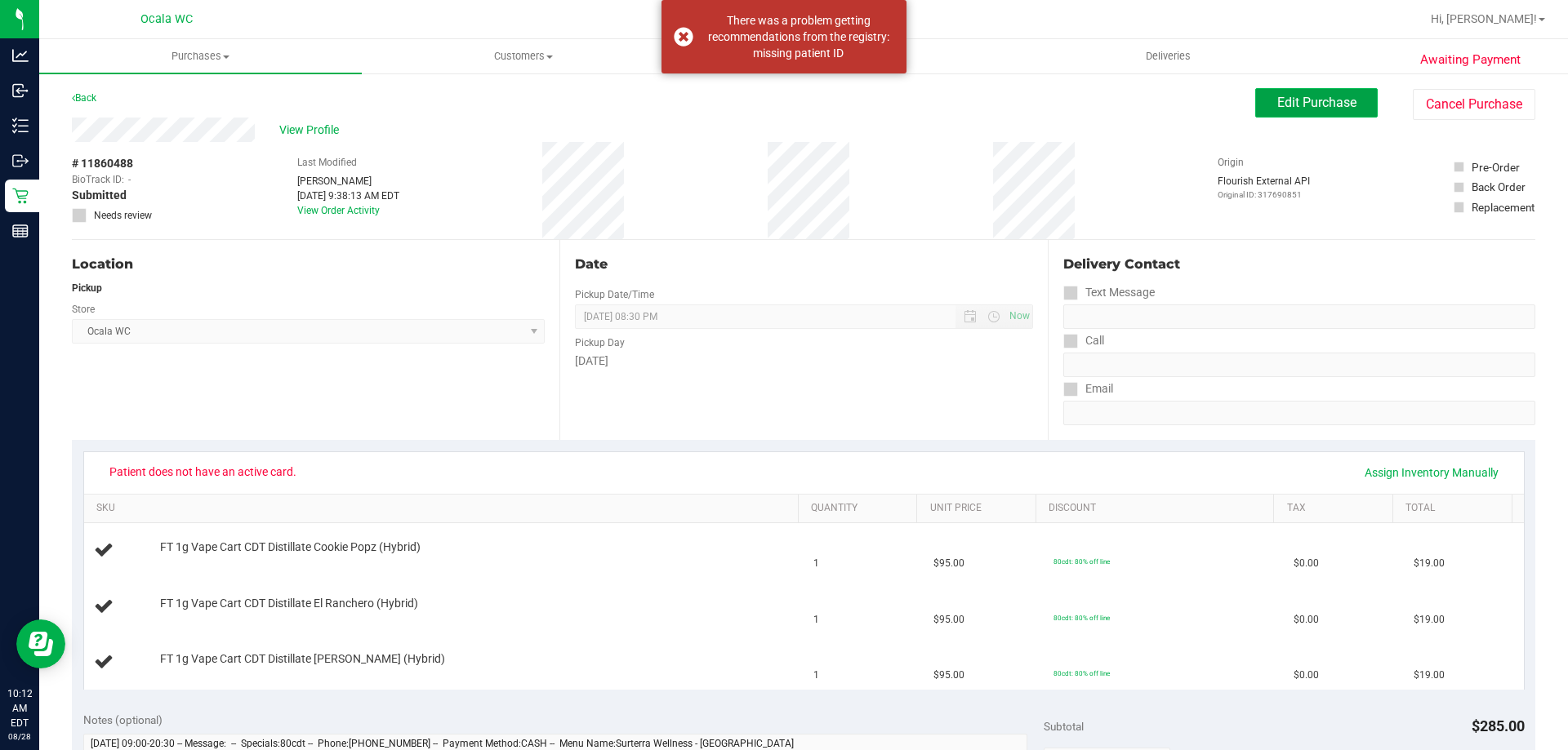
click at [1315, 114] on button "Edit Purchase" at bounding box center [1316, 102] width 123 height 29
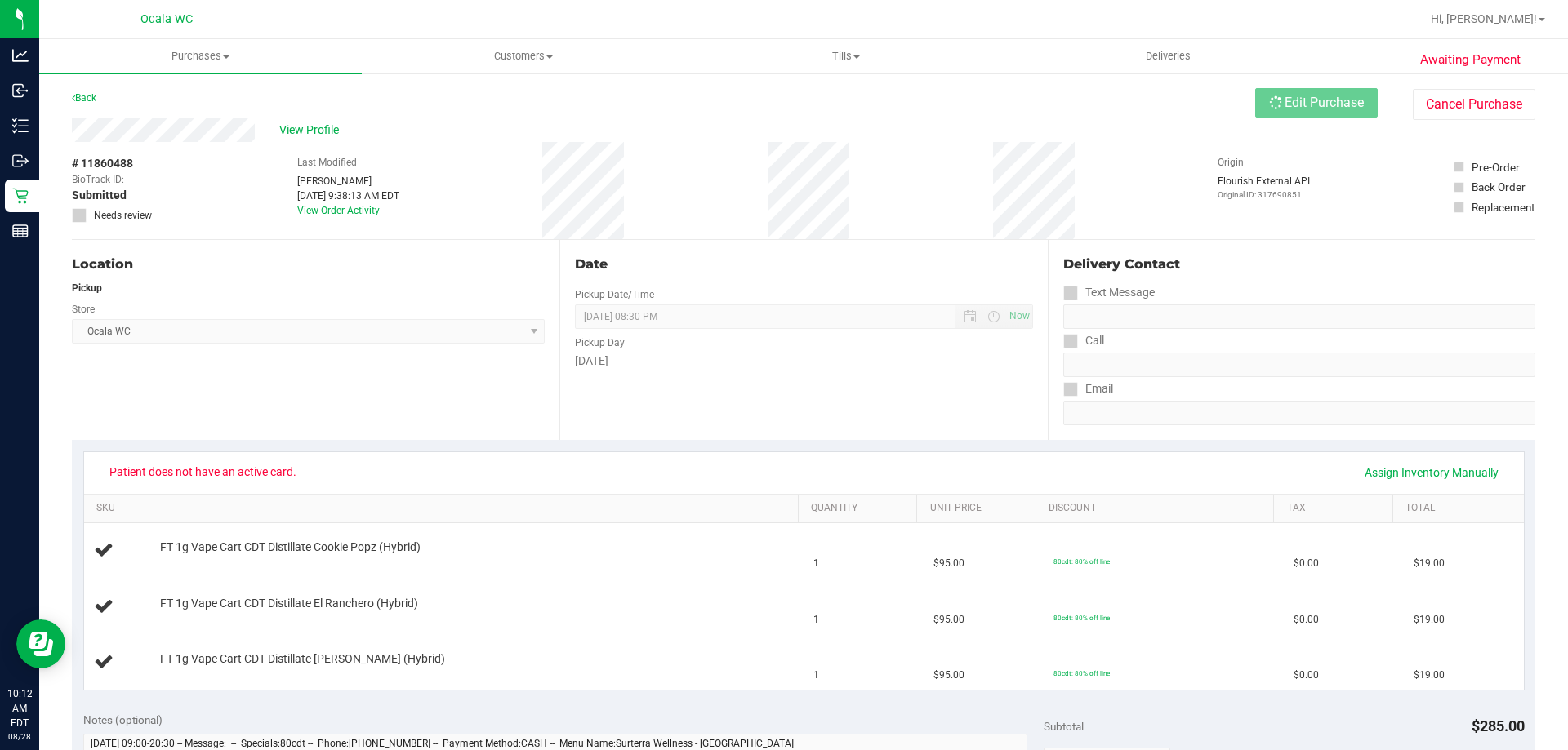
click at [79, 221] on span at bounding box center [79, 215] width 15 height 15
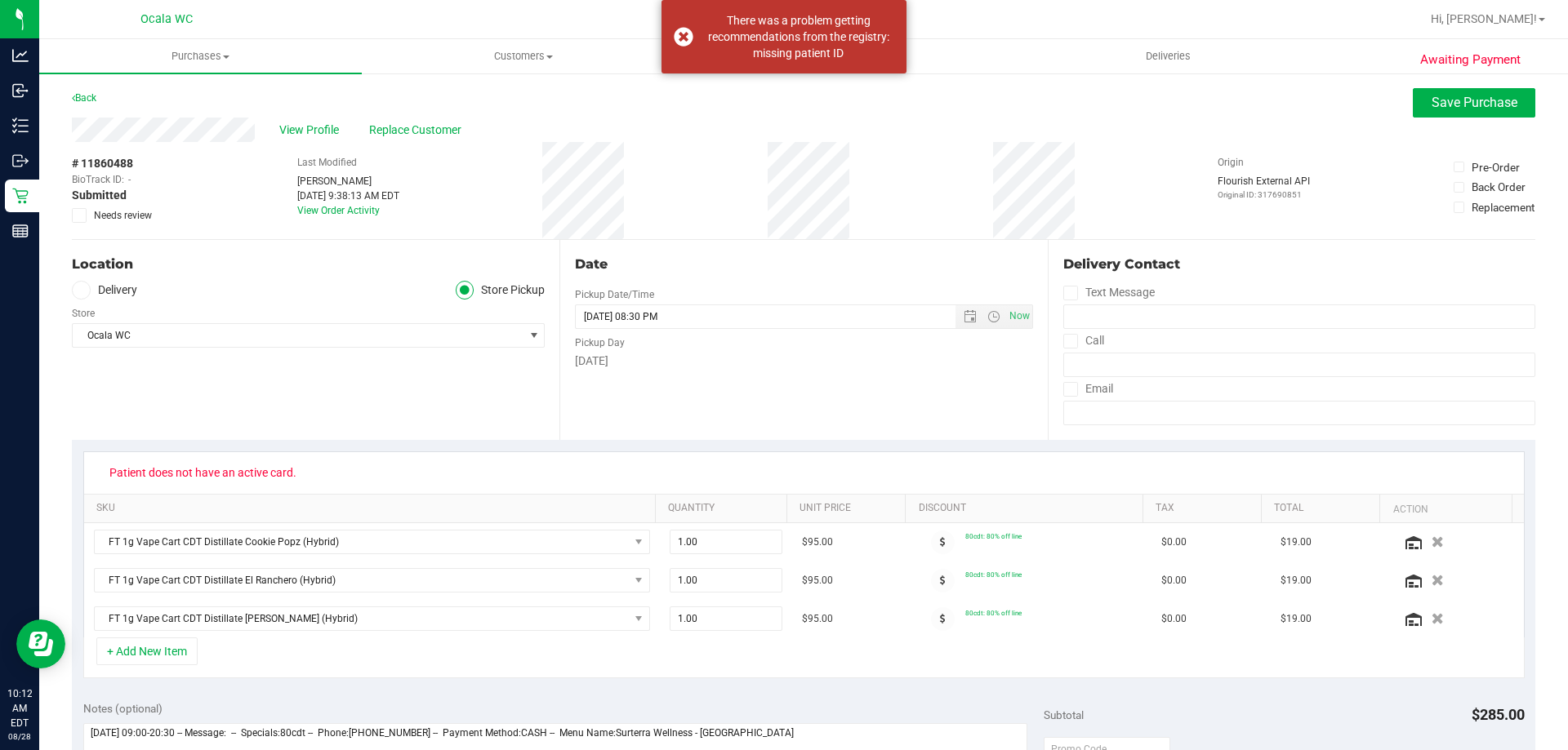
click at [77, 215] on icon at bounding box center [79, 215] width 11 height 0
click at [0, 0] on input "Needs review" at bounding box center [0, 0] width 0 height 0
click at [1460, 109] on span "Save Purchase" at bounding box center [1474, 102] width 86 height 16
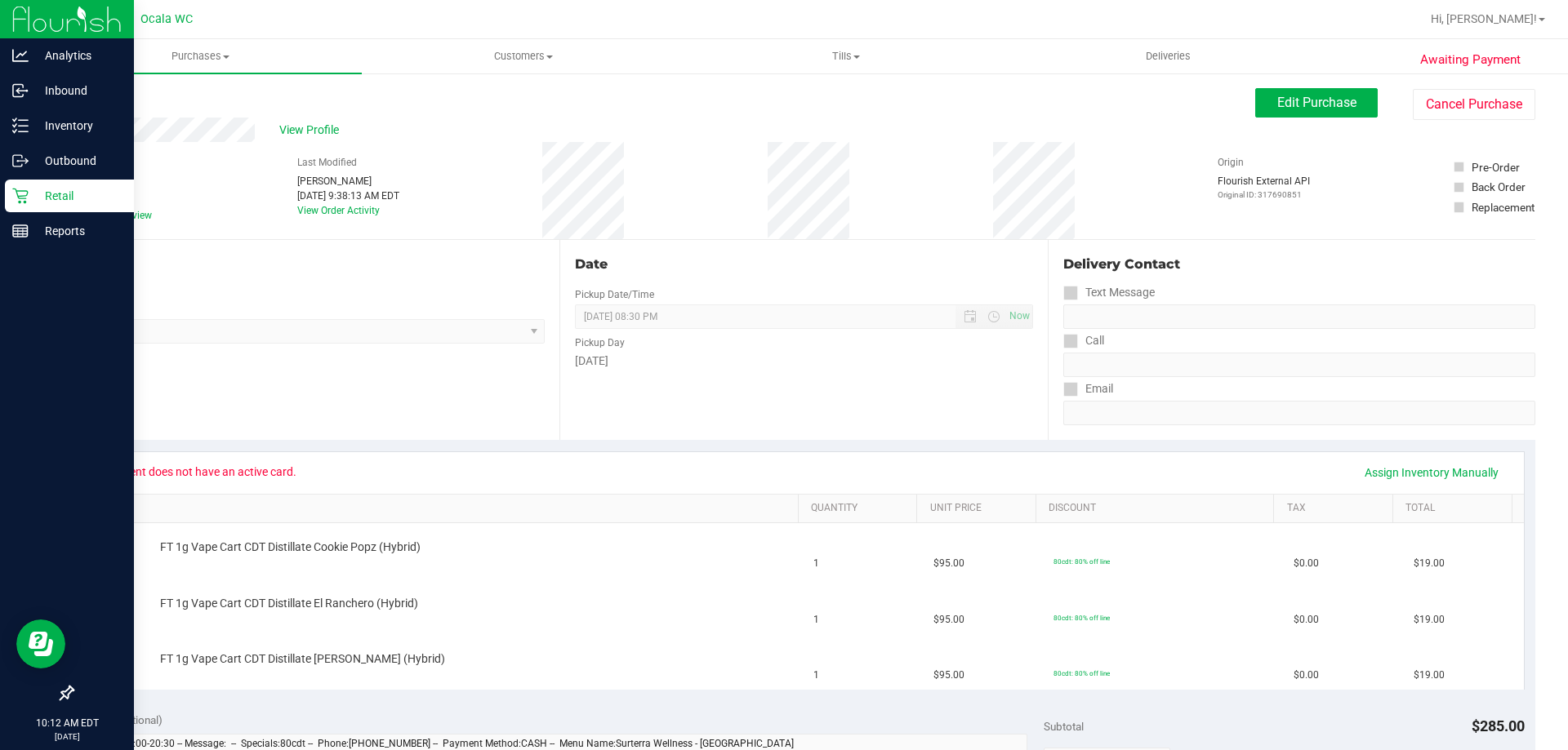
click at [19, 196] on icon at bounding box center [20, 197] width 16 height 16
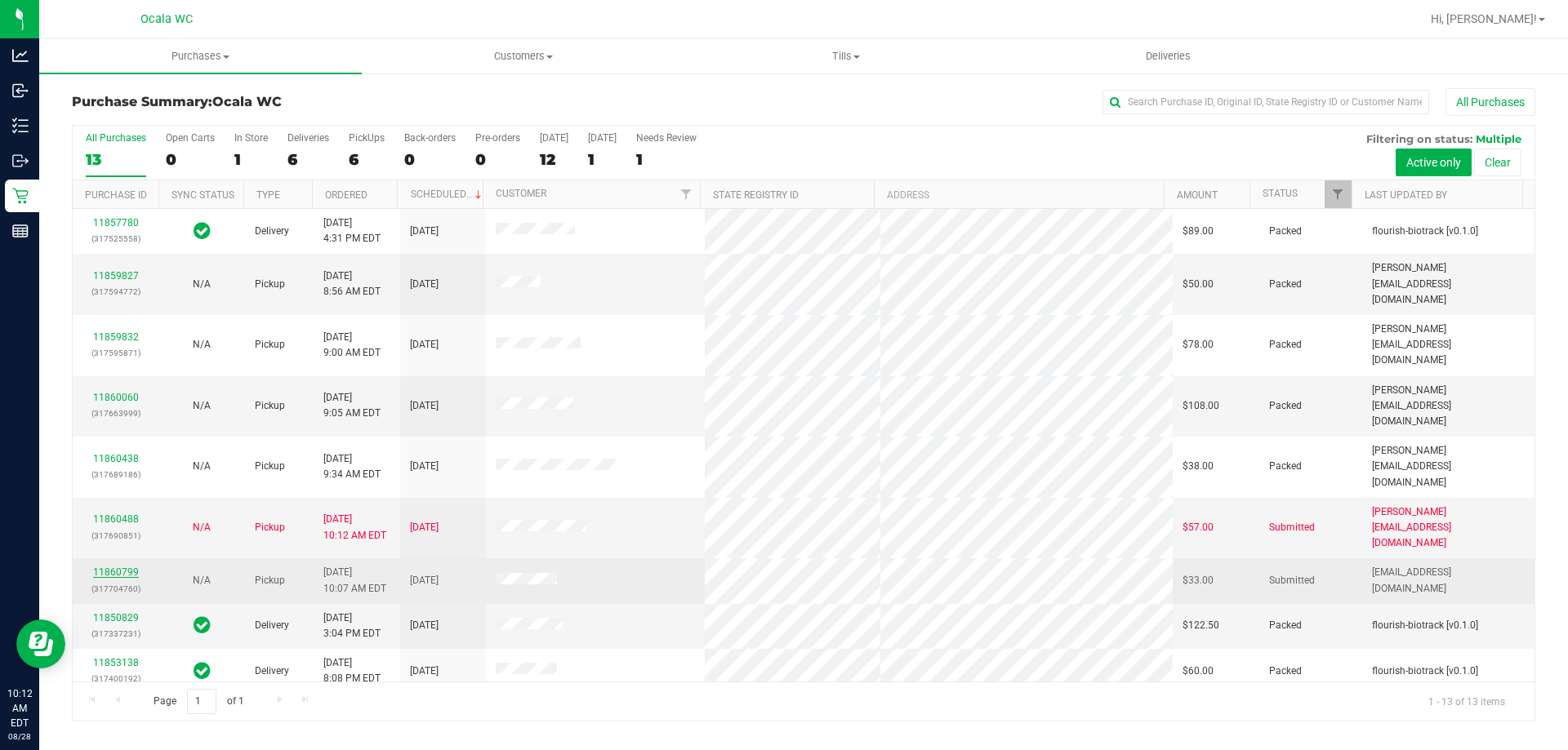
click at [122, 566] on link "11860799" at bounding box center [116, 572] width 46 height 11
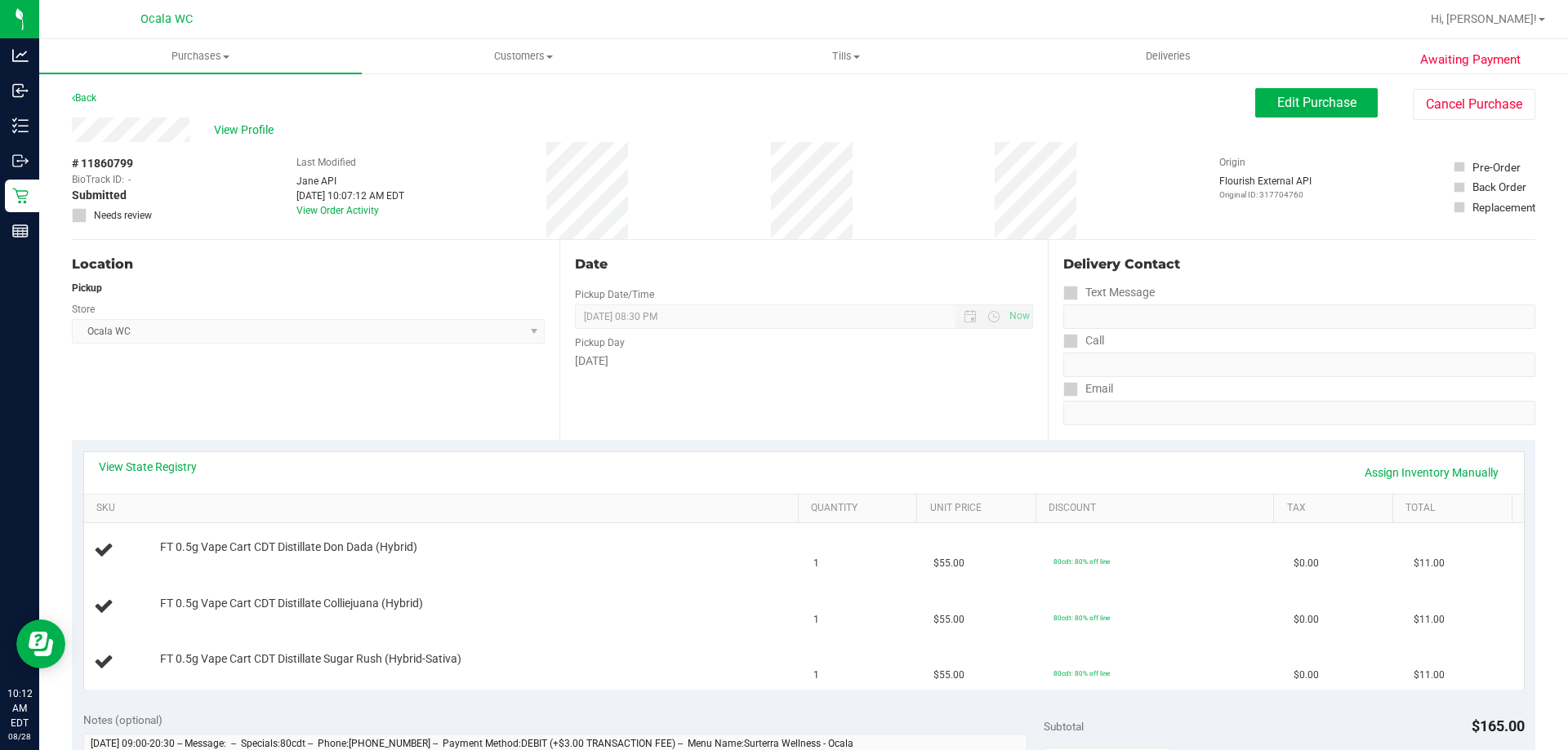
click at [162, 475] on div "View State Registry Assign Inventory Manually" at bounding box center [803, 472] width 1410 height 27
click at [155, 457] on div "View State Registry Assign Inventory Manually" at bounding box center [803, 472] width 1440 height 41
click at [155, 473] on link "View State Registry" at bounding box center [147, 467] width 98 height 16
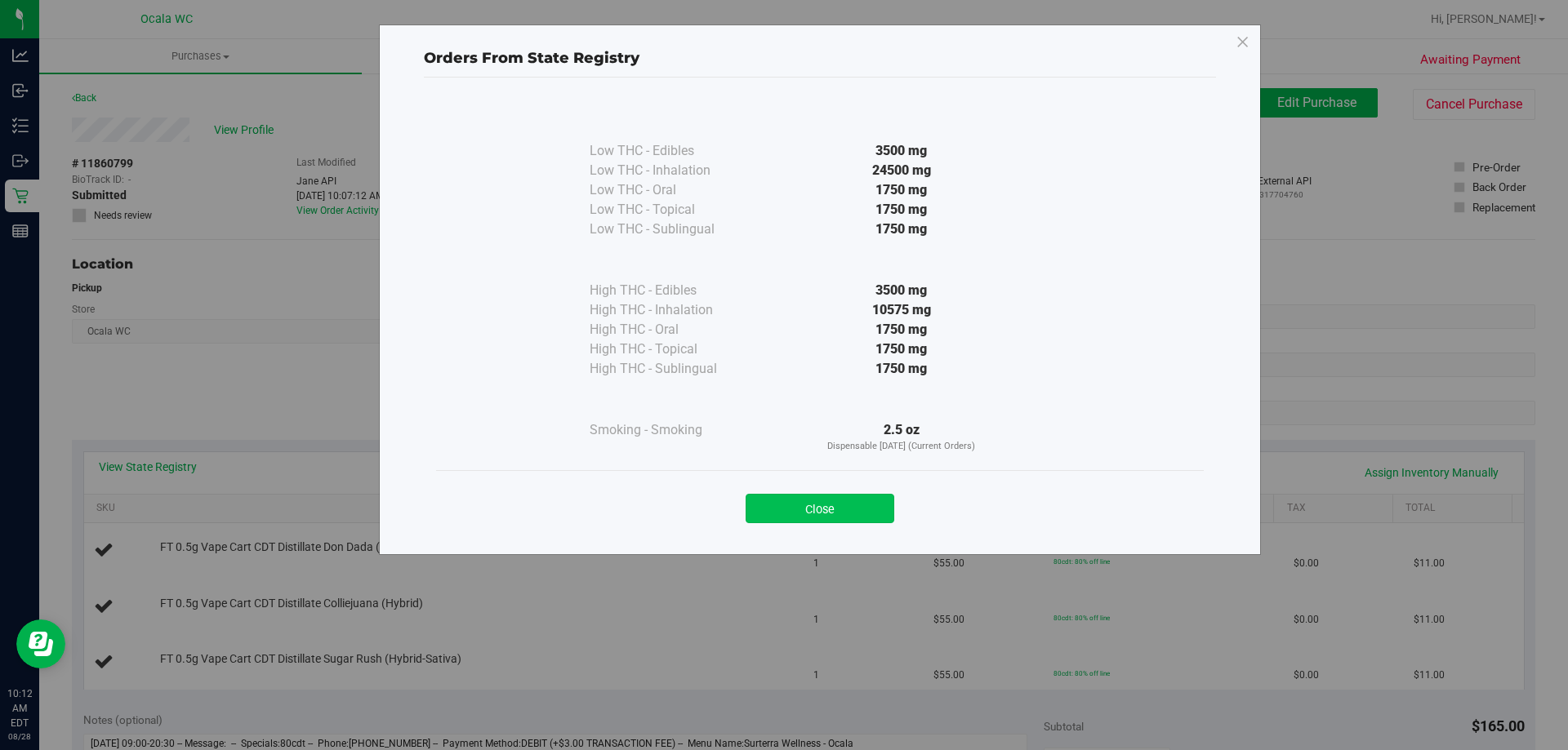
click at [878, 504] on button "Close" at bounding box center [820, 508] width 148 height 29
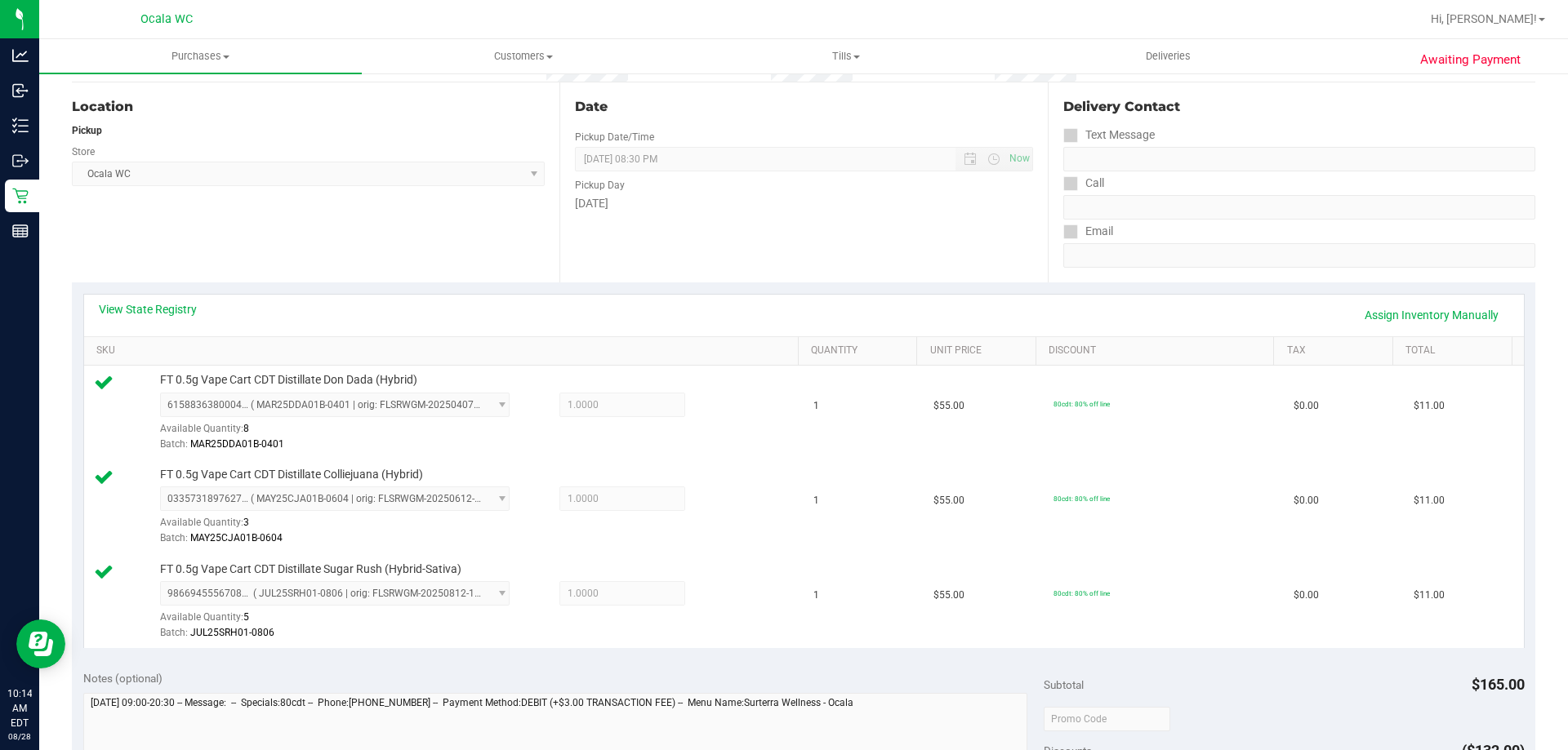
scroll to position [774, 0]
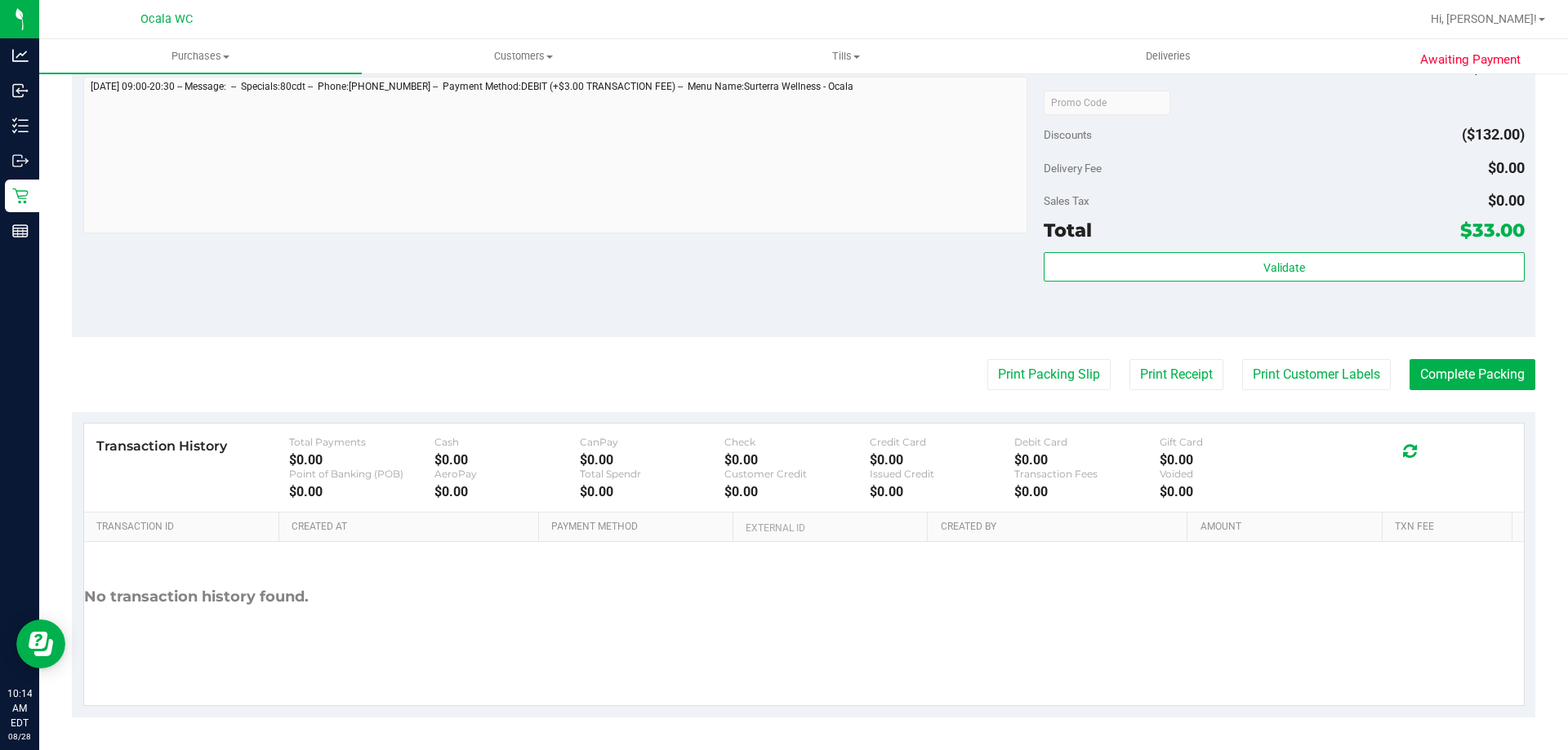
click at [1349, 161] on div "Delivery Fee $0.00" at bounding box center [1284, 168] width 480 height 29
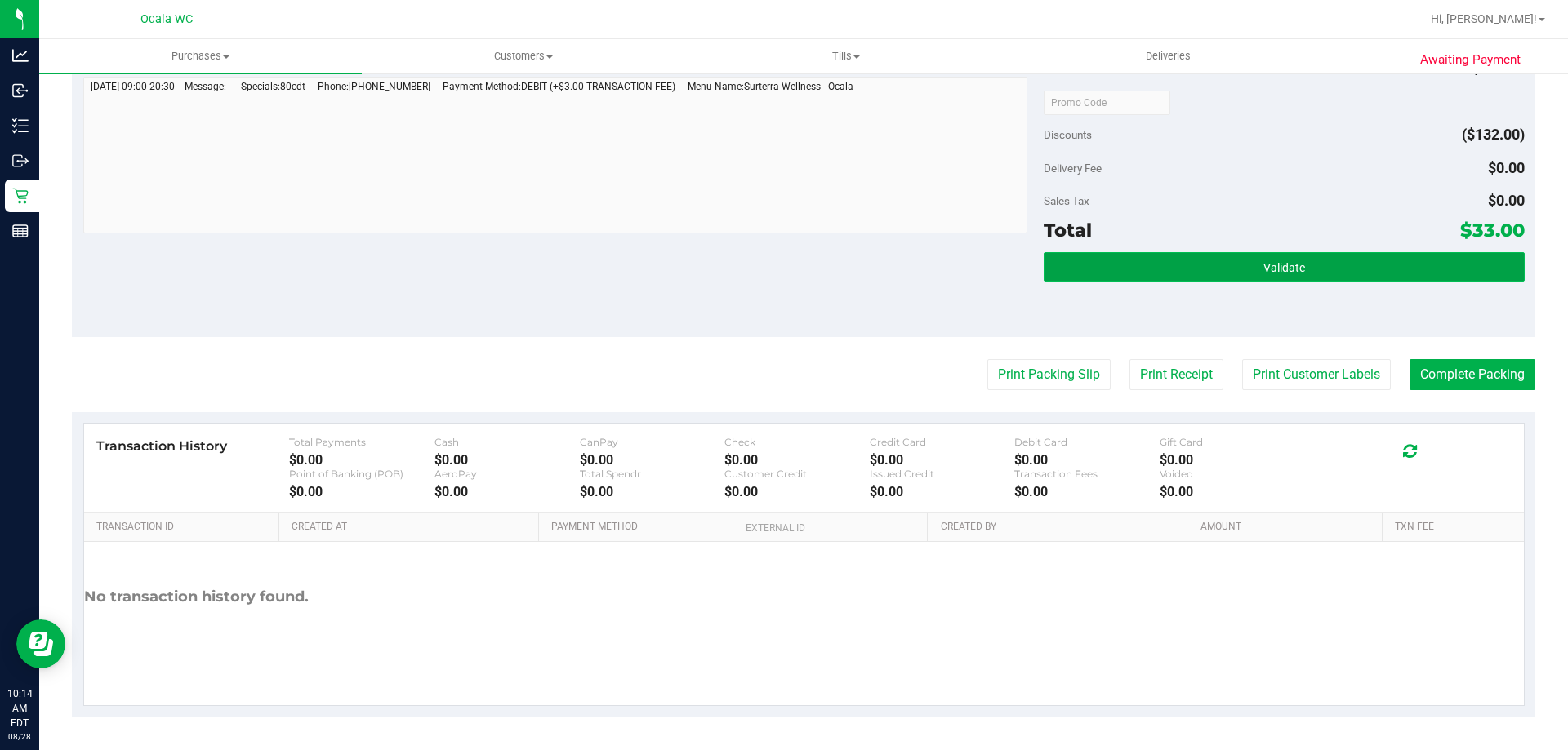
click at [1293, 274] on span "Validate" at bounding box center [1284, 267] width 41 height 13
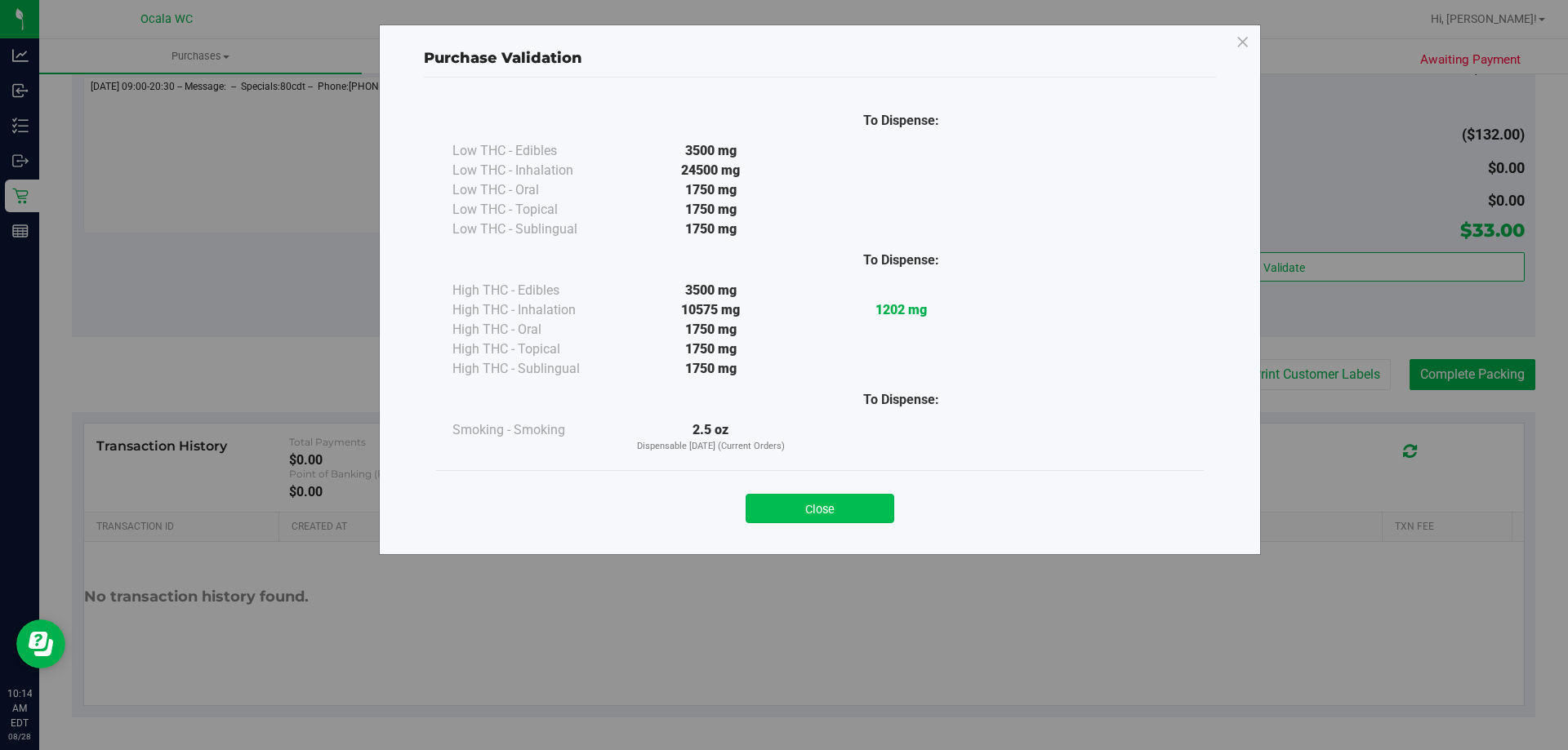
click at [827, 518] on button "Close" at bounding box center [820, 508] width 148 height 29
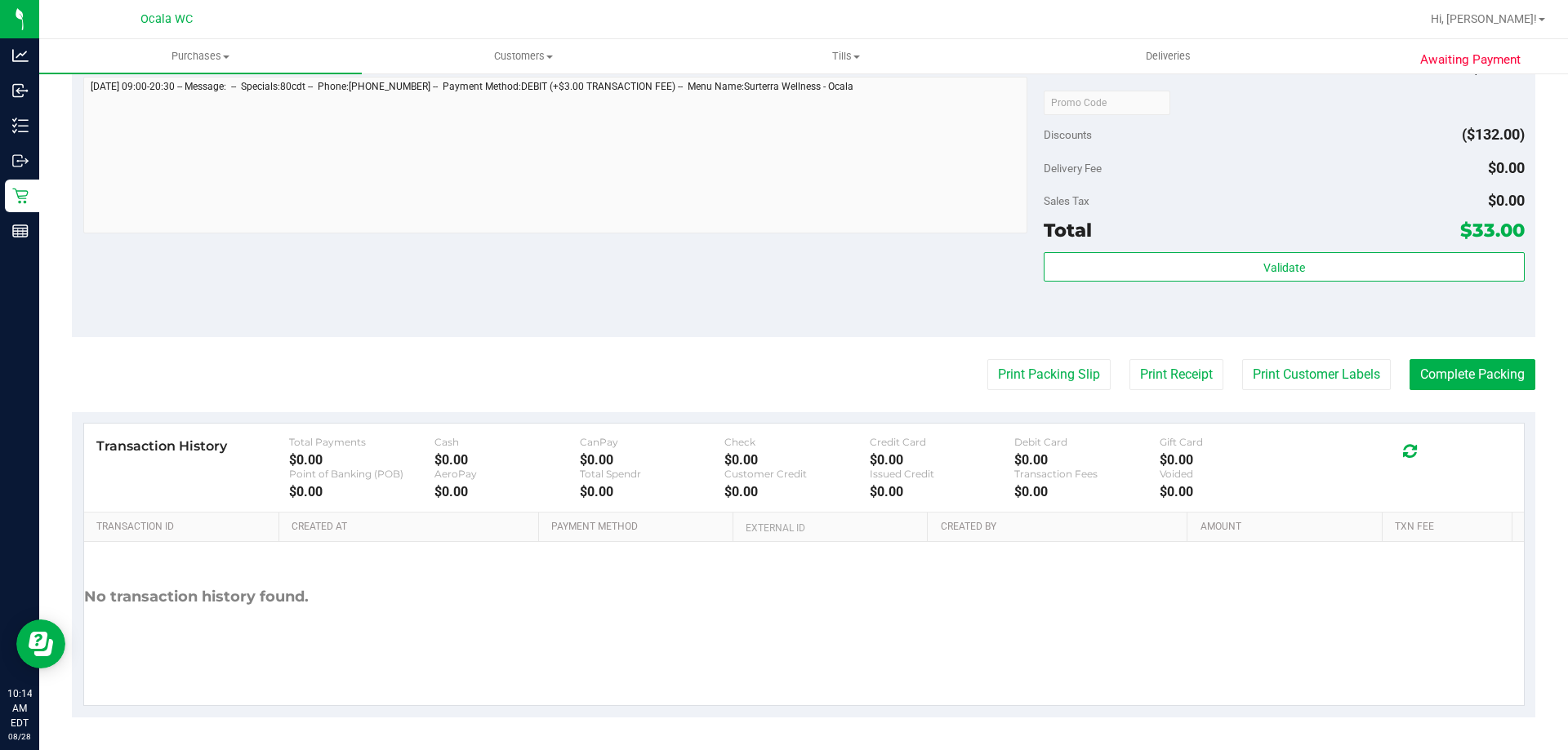
click at [1247, 123] on div "Discounts ($132.00)" at bounding box center [1284, 134] width 480 height 29
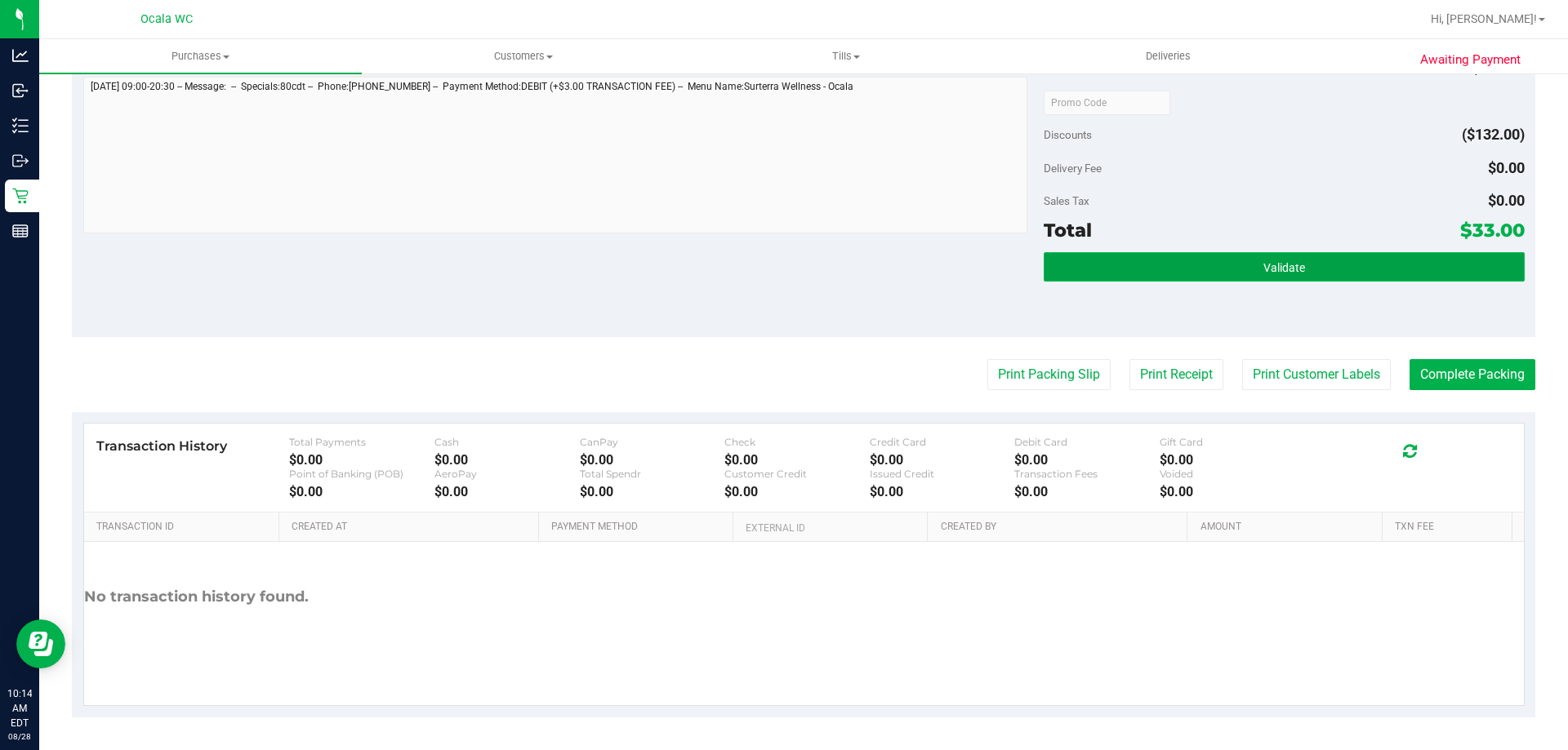
click at [1288, 268] on span "Validate" at bounding box center [1284, 267] width 41 height 13
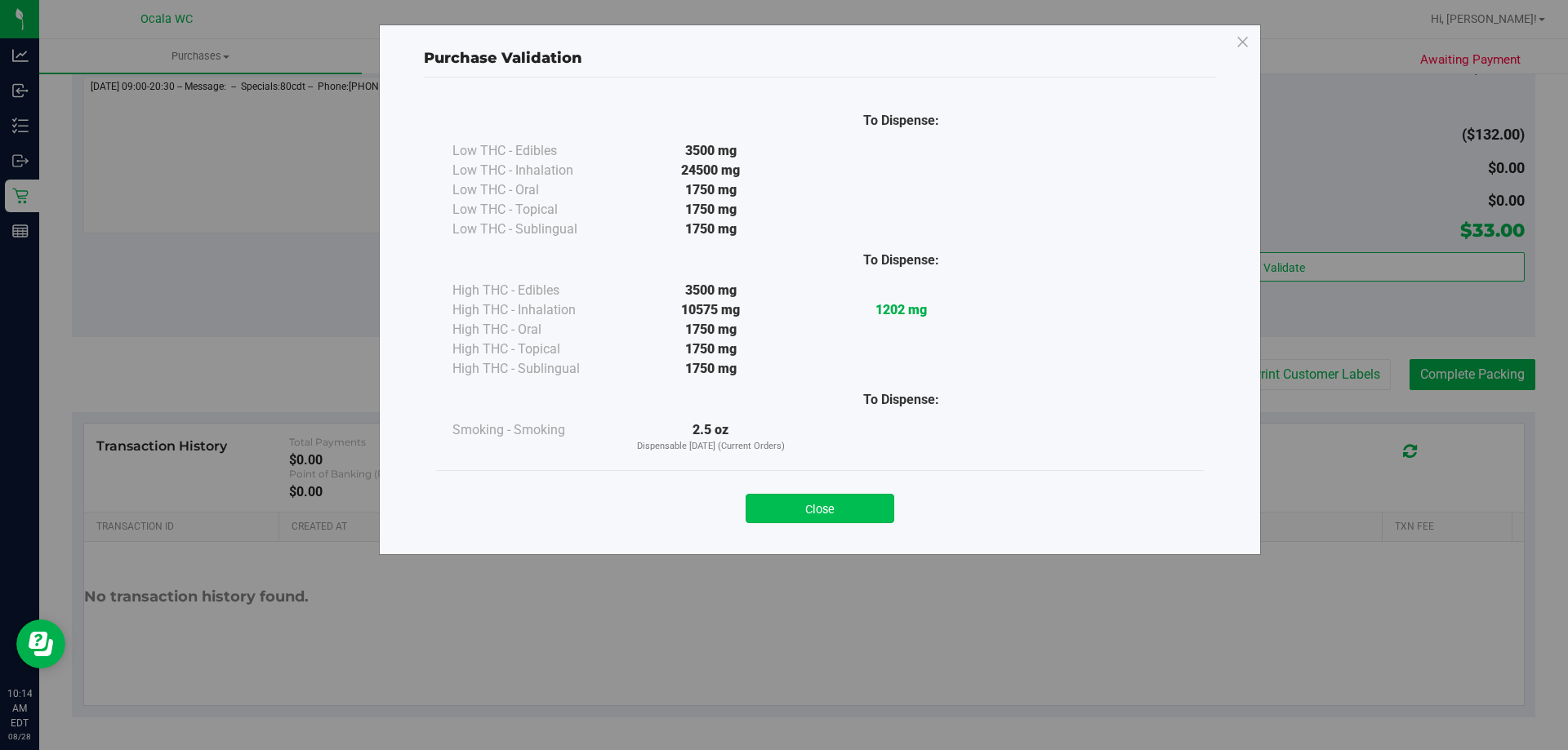
click at [841, 514] on button "Close" at bounding box center [820, 508] width 148 height 29
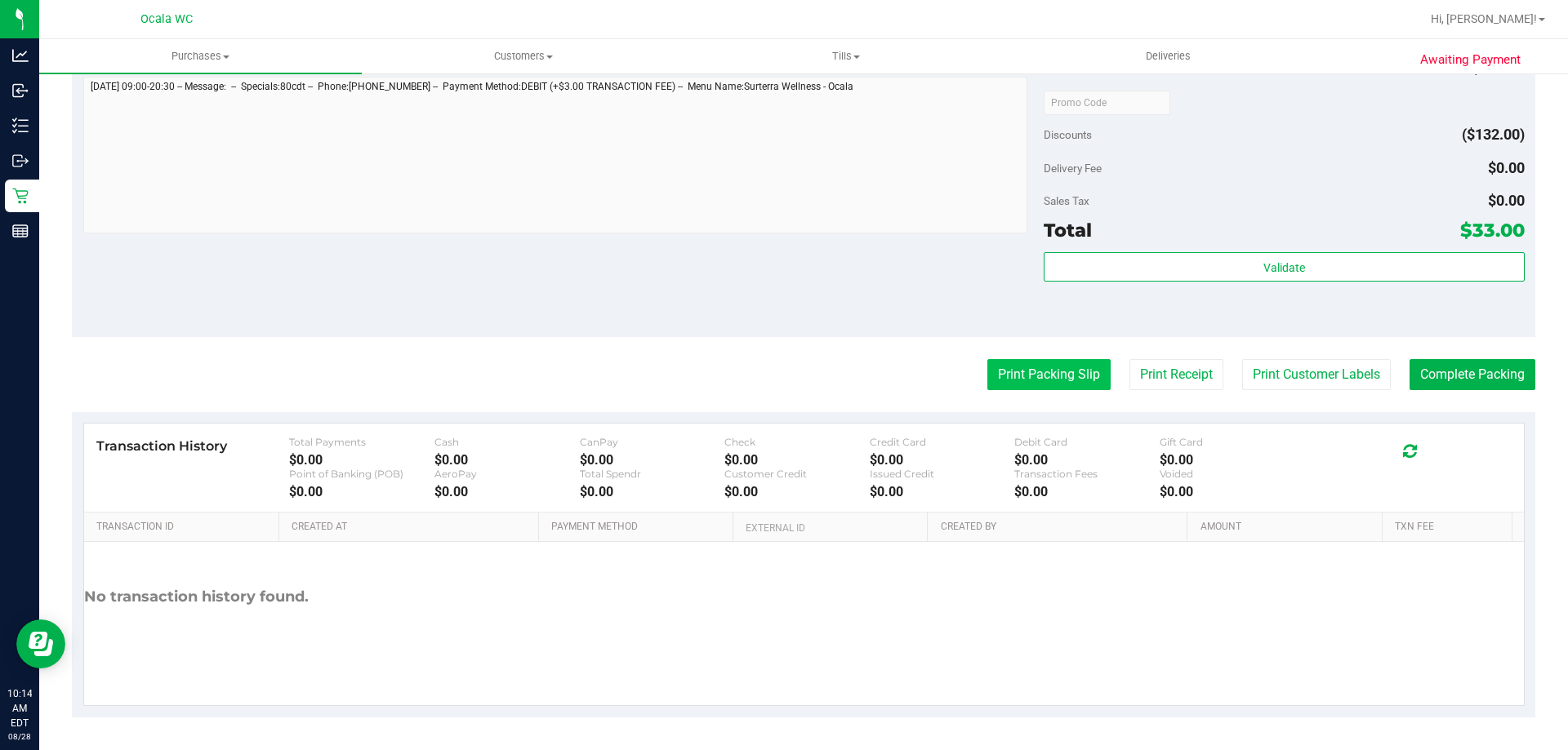
click at [1015, 382] on button "Print Packing Slip" at bounding box center [1049, 374] width 124 height 31
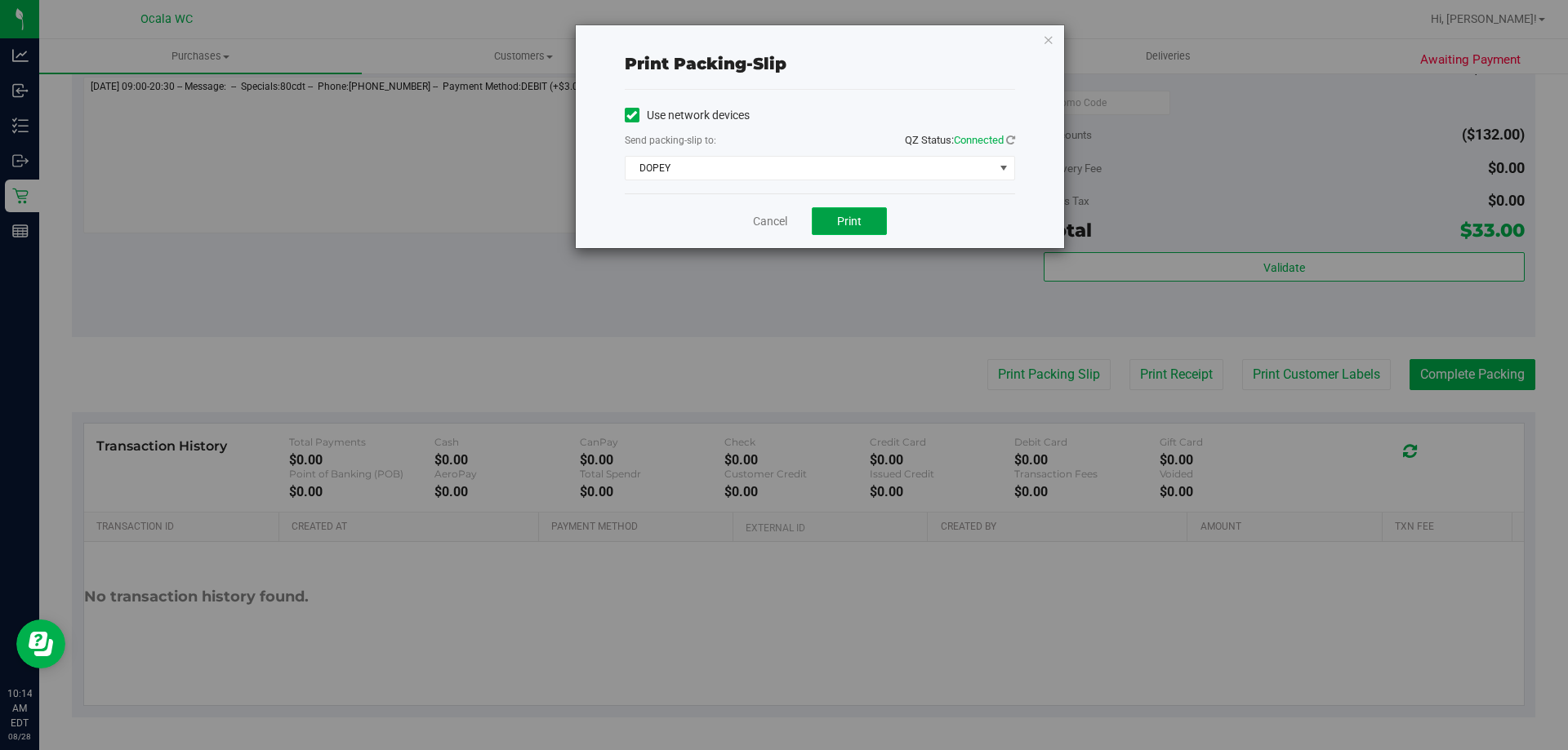
click at [861, 223] on span "Print" at bounding box center [849, 221] width 25 height 13
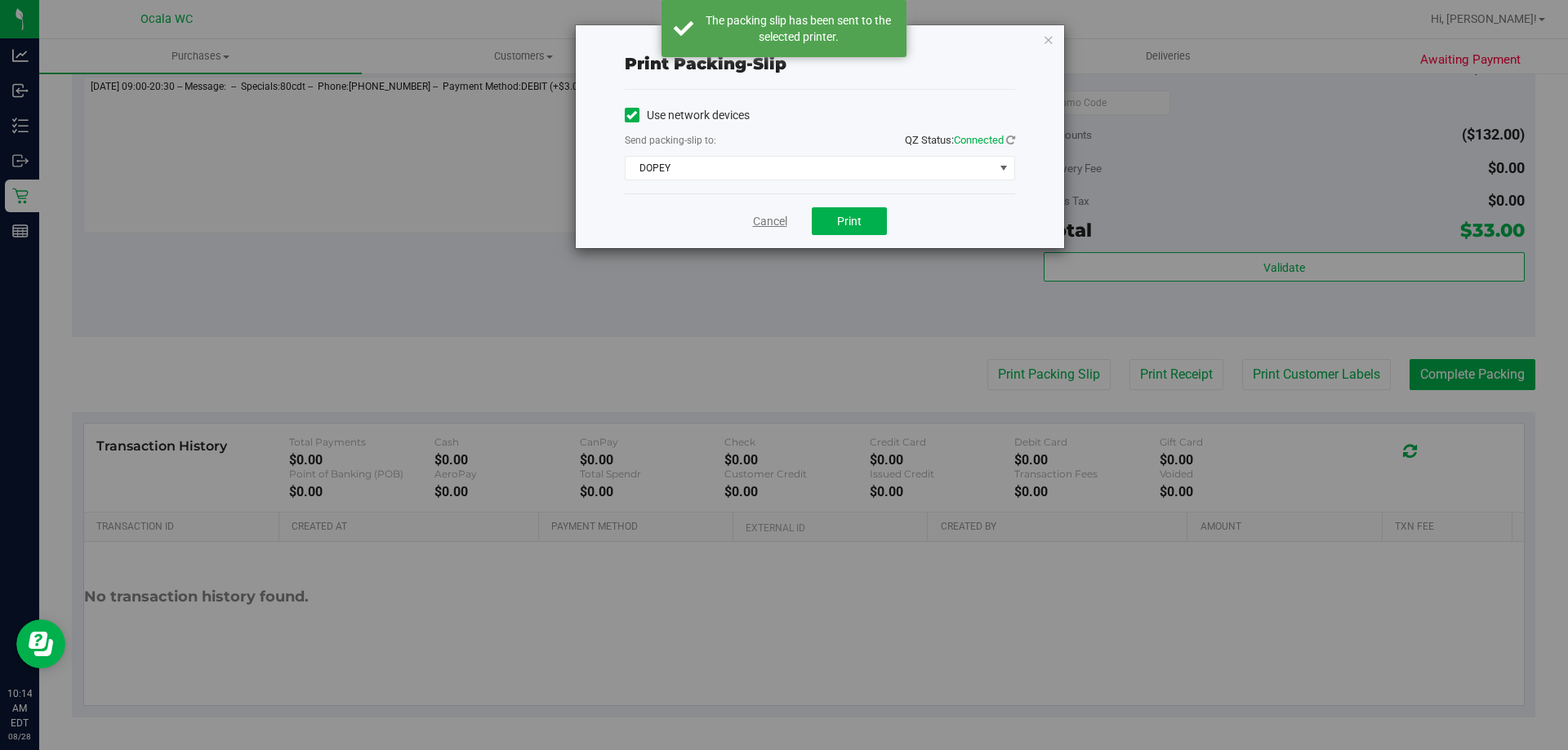
click at [767, 223] on link "Cancel" at bounding box center [770, 221] width 34 height 17
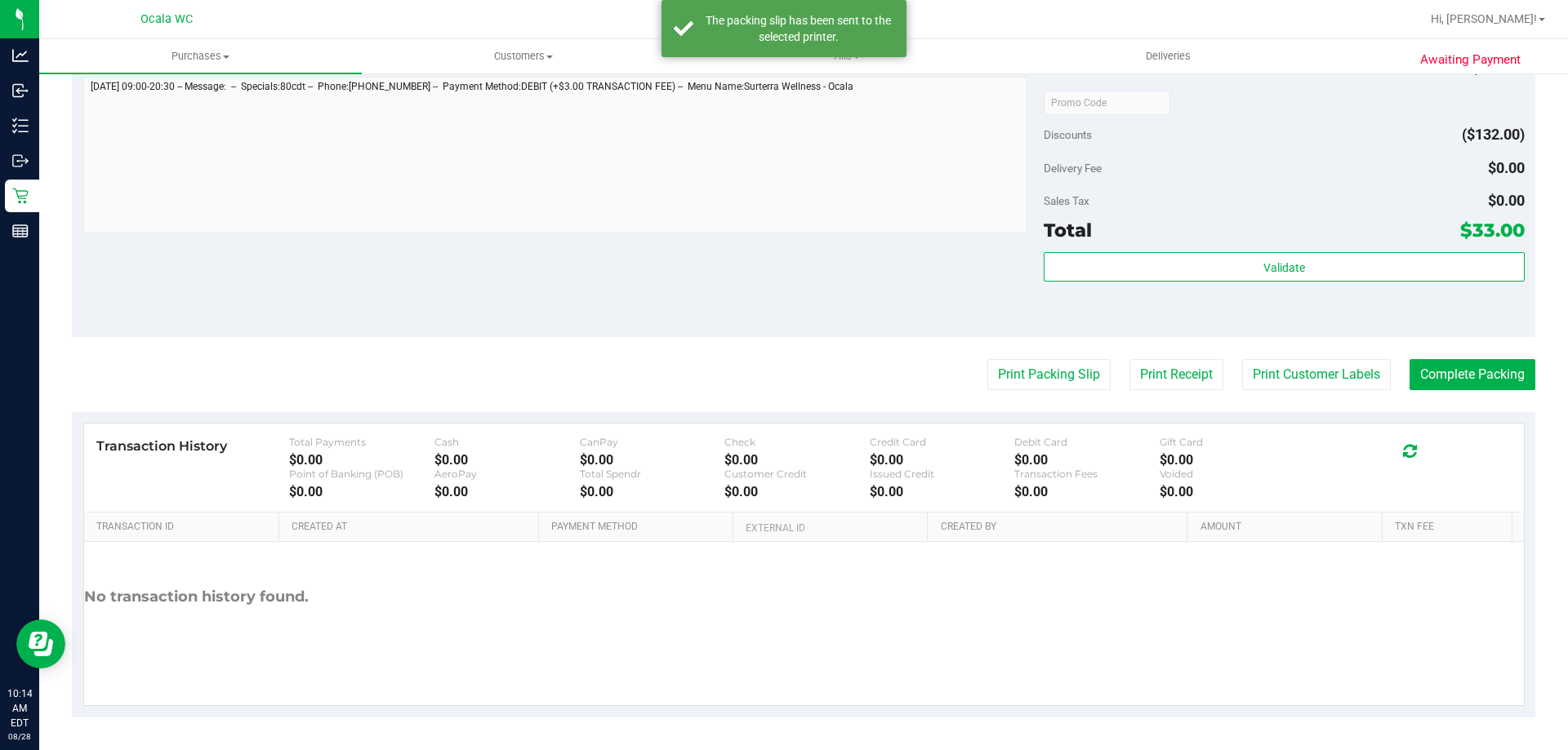
click at [847, 307] on div "Notes (optional) Subtotal $165.00 Discounts ($132.00) Delivery Fee $0.00 Sales …" at bounding box center [803, 190] width 1464 height 294
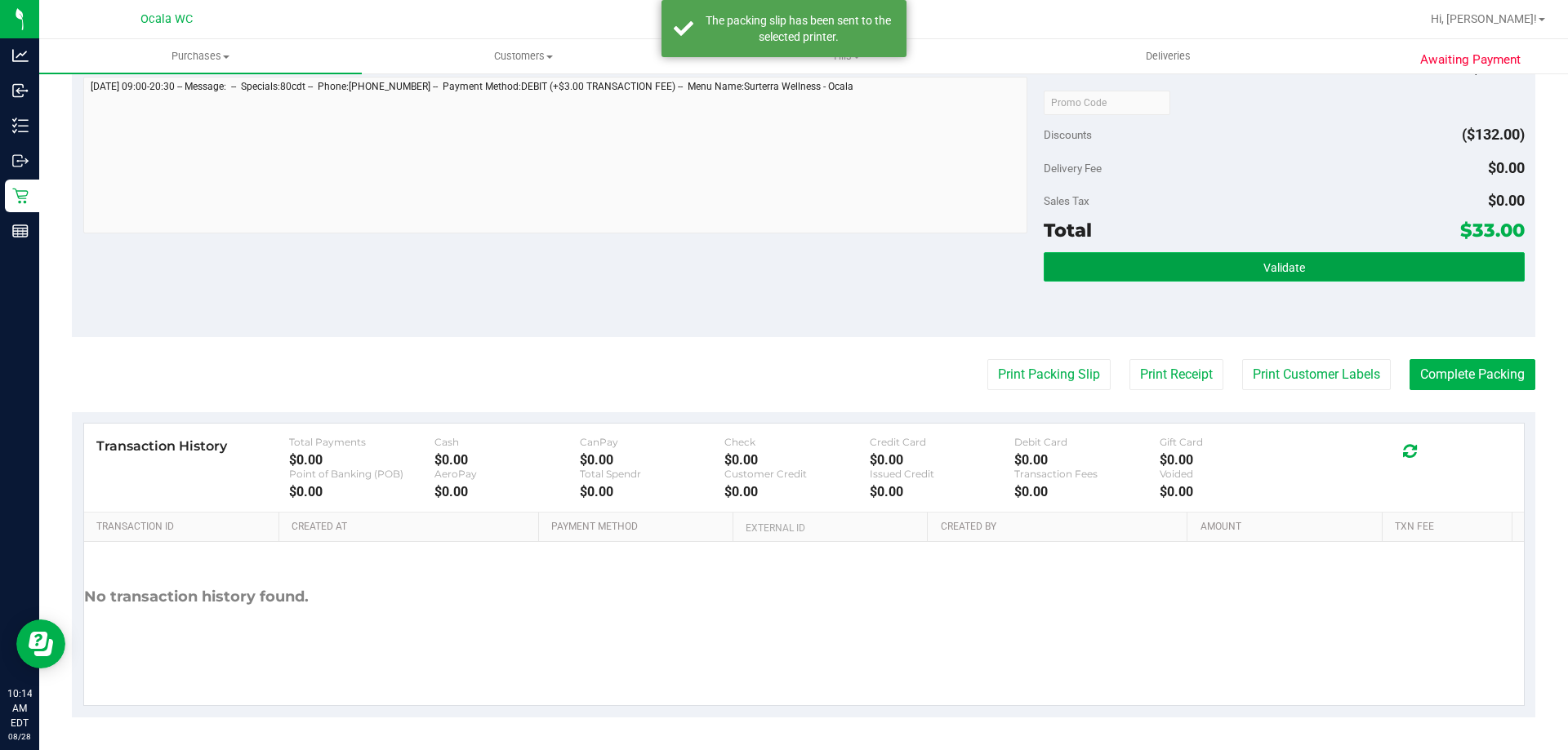
click at [1341, 272] on button "Validate" at bounding box center [1284, 266] width 480 height 29
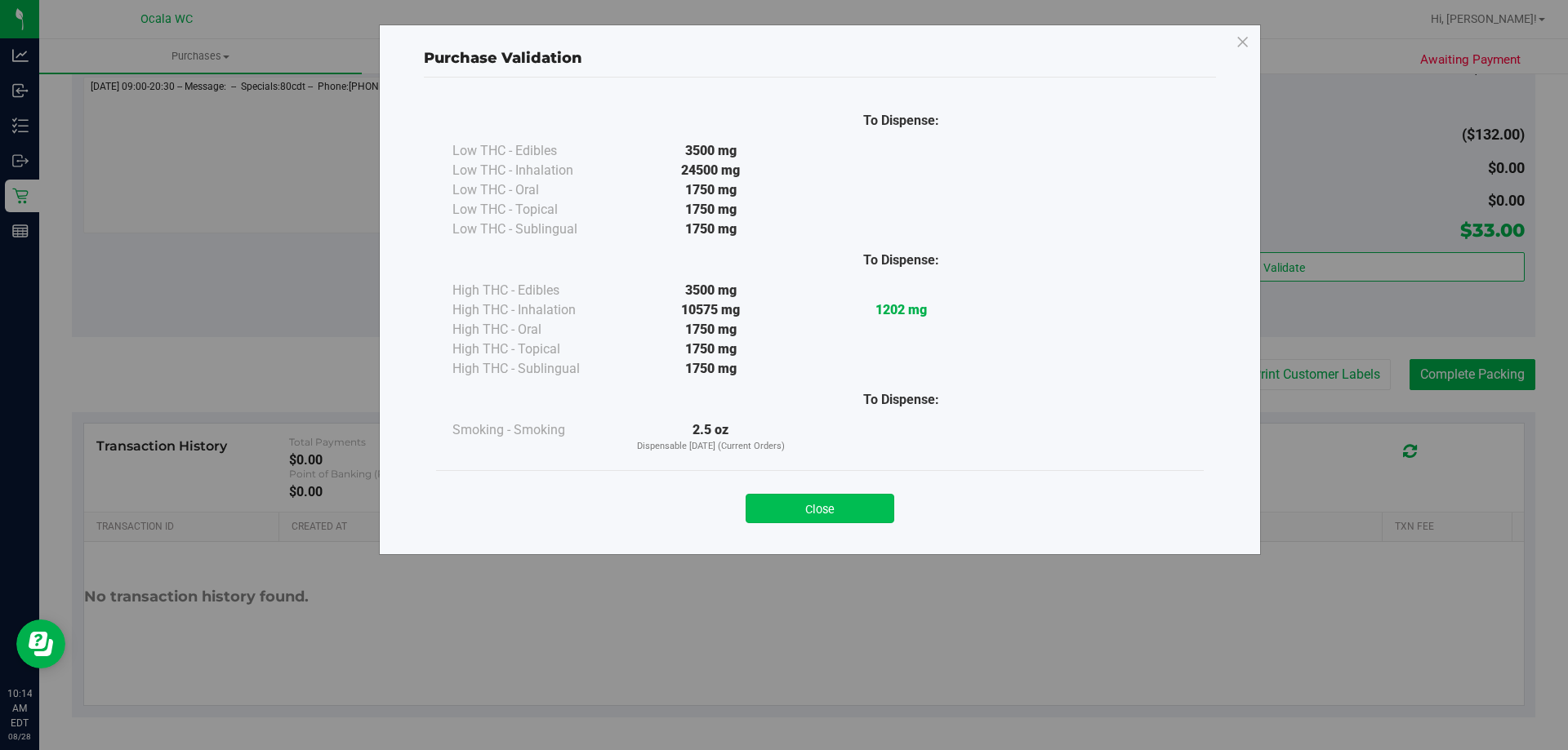
click at [863, 516] on button "Close" at bounding box center [820, 508] width 148 height 29
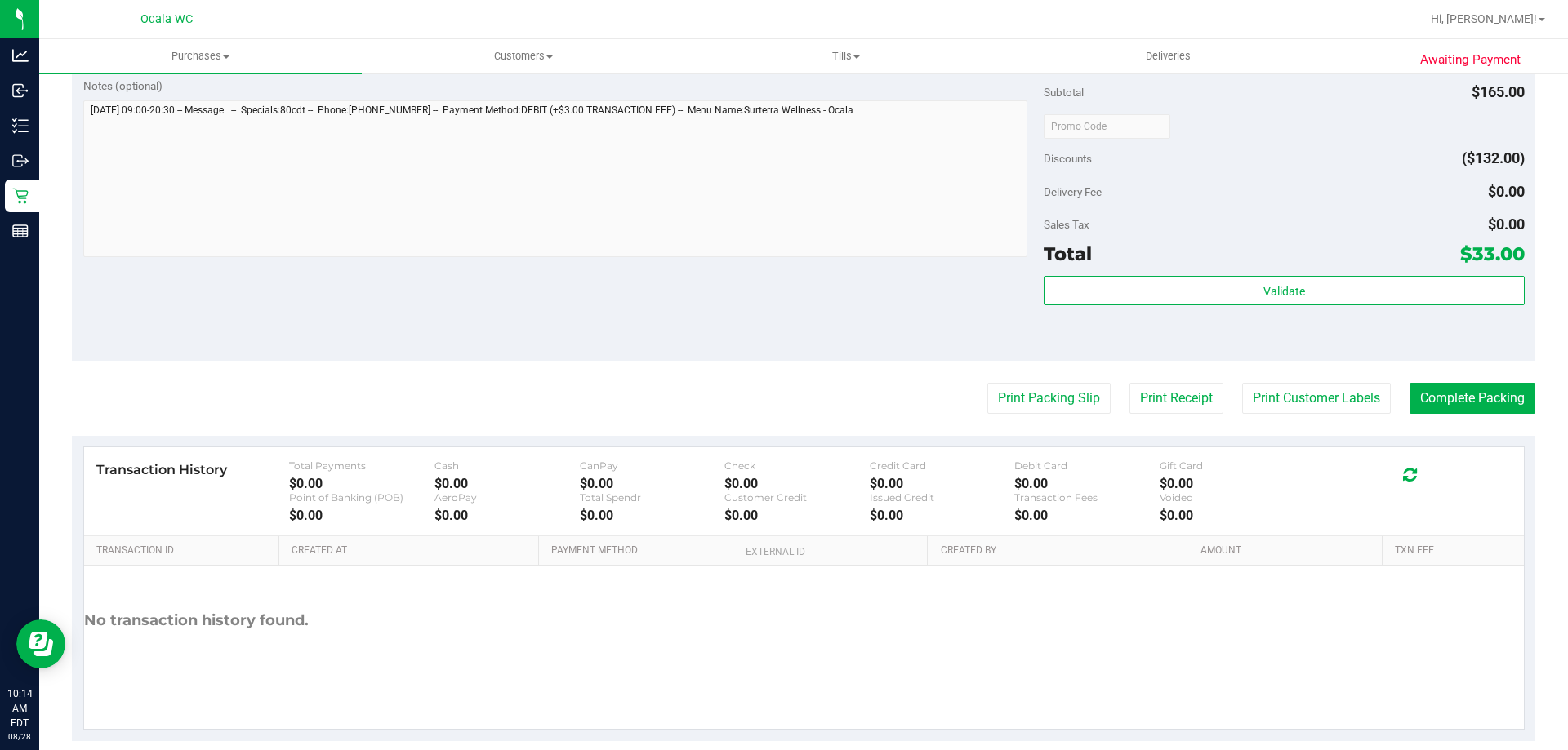
scroll to position [746, 0]
click at [1504, 396] on button "Complete Packing" at bounding box center [1473, 401] width 125 height 31
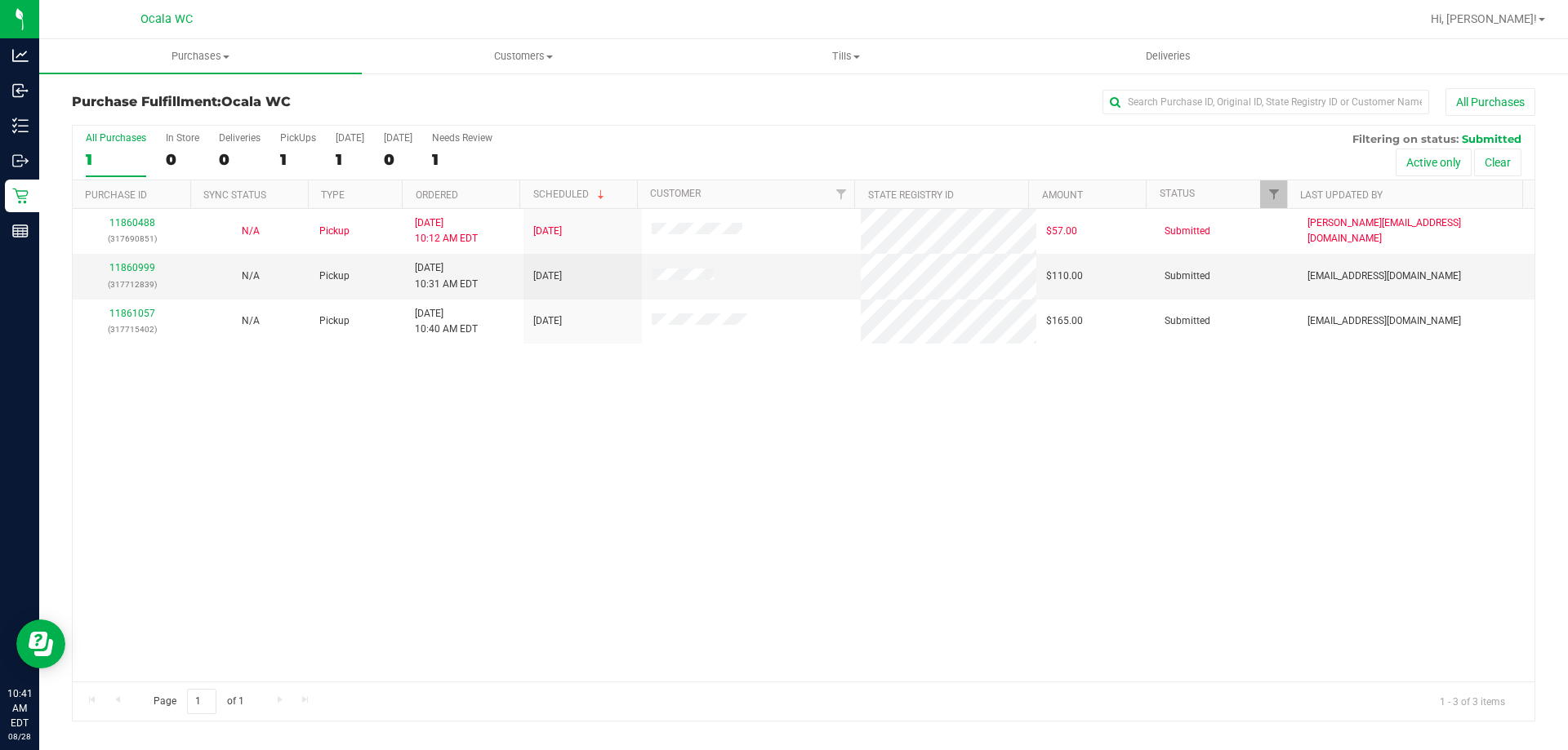
click at [638, 558] on div "11860488 (317690851) N/A Pickup [DATE] 10:12 AM EDT 8/28/2025 $57.00 Submitted …" at bounding box center [803, 446] width 1462 height 473
click at [130, 271] on link "11860999" at bounding box center [132, 267] width 46 height 11
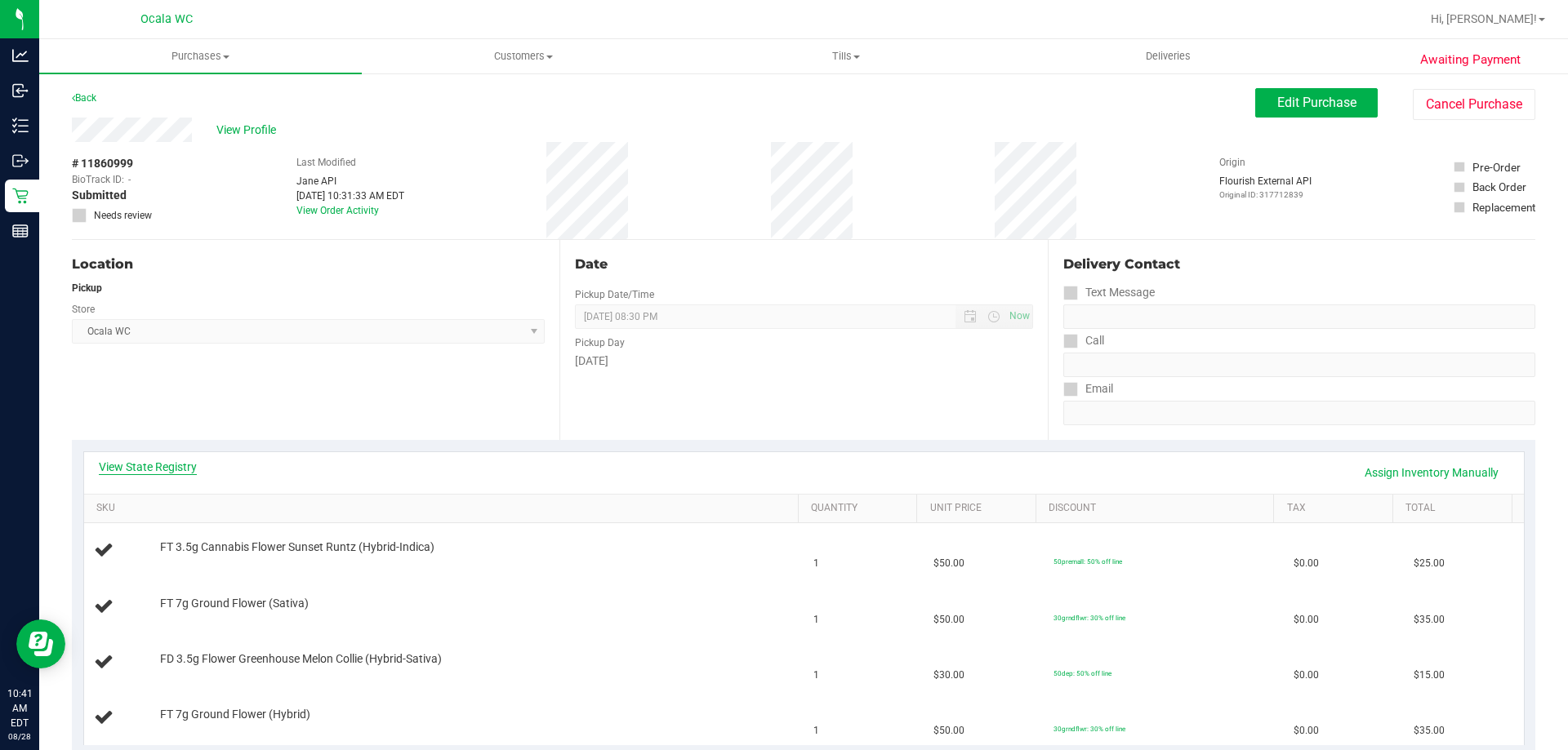
click at [190, 464] on link "View State Registry" at bounding box center [147, 467] width 98 height 16
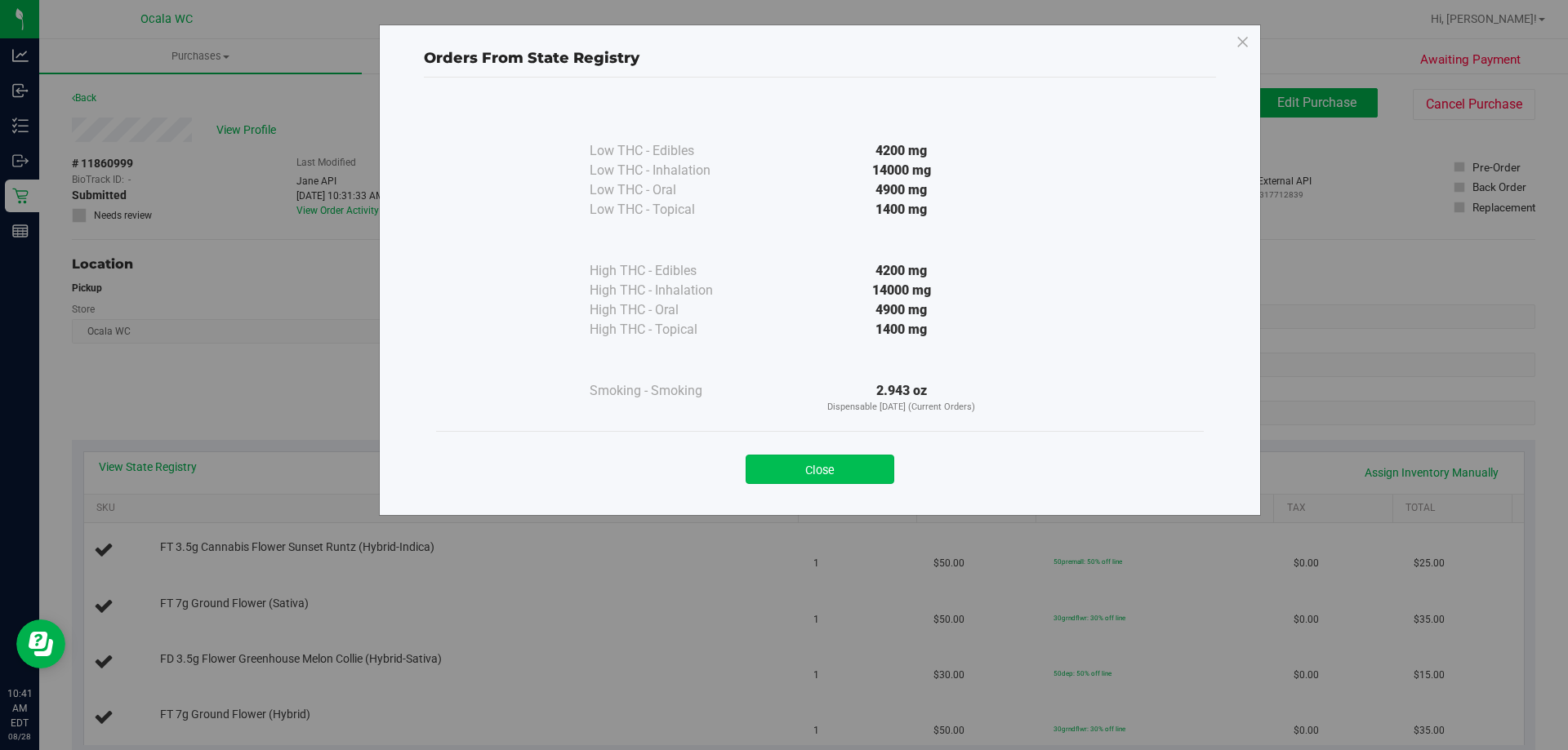
click at [871, 471] on button "Close" at bounding box center [820, 469] width 148 height 29
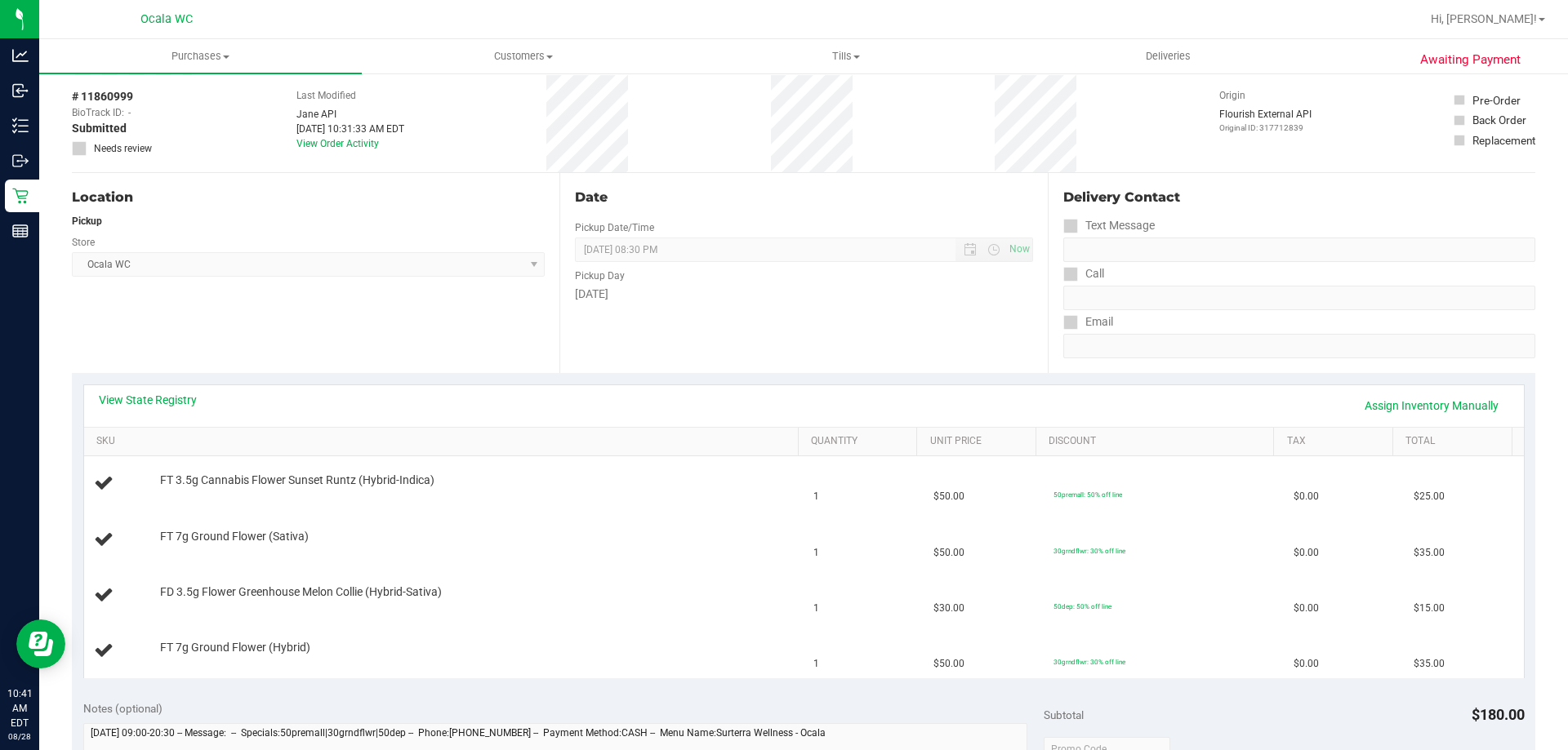
scroll to position [163, 0]
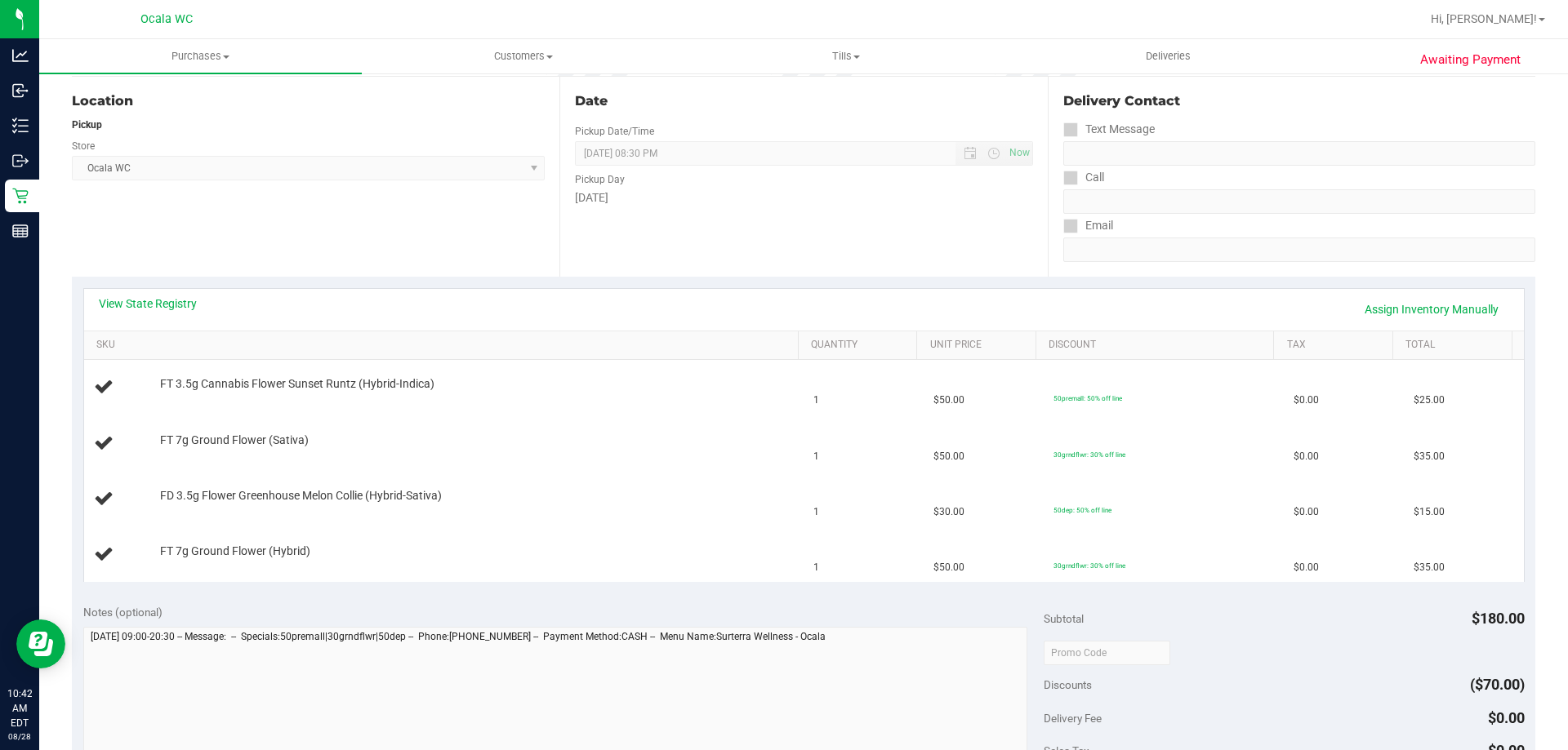
click at [737, 255] on div "Date Pickup Date/Time [DATE] Now [DATE] 08:30 PM Now Pickup Day [DATE]" at bounding box center [803, 176] width 487 height 200
click at [629, 246] on div "Date Pickup Date/Time [DATE] Now [DATE] 08:30 PM Now Pickup Day [DATE]" at bounding box center [803, 176] width 487 height 200
click at [575, 473] on td "FD 3.5g Flower Greenhouse Melon Collie (Hybrid-Sativa)" at bounding box center [444, 499] width 720 height 56
click at [810, 264] on div "Date Pickup Date/Time [DATE] Now [DATE] 08:30 PM Now Pickup Day [DATE]" at bounding box center [803, 176] width 487 height 200
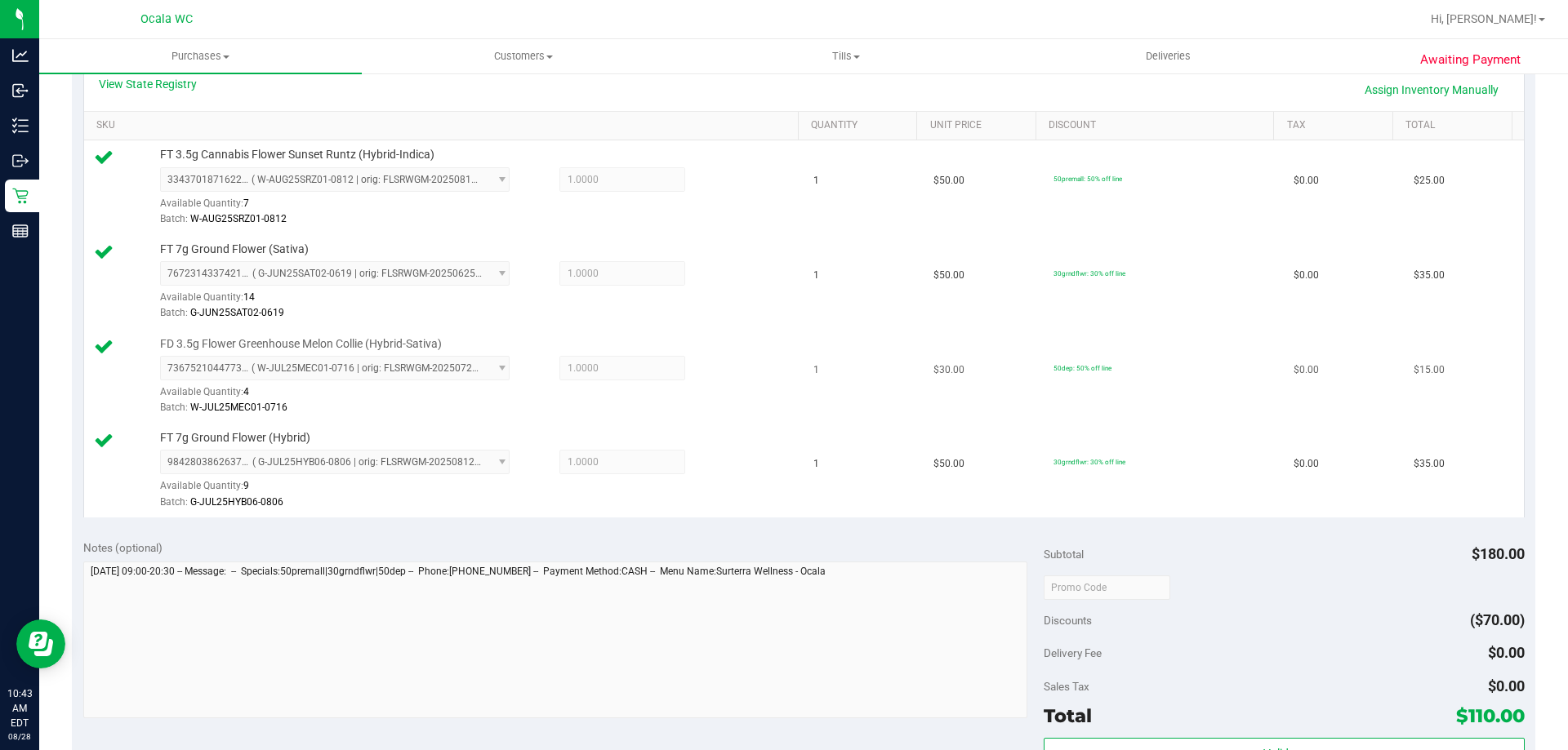
scroll to position [709, 0]
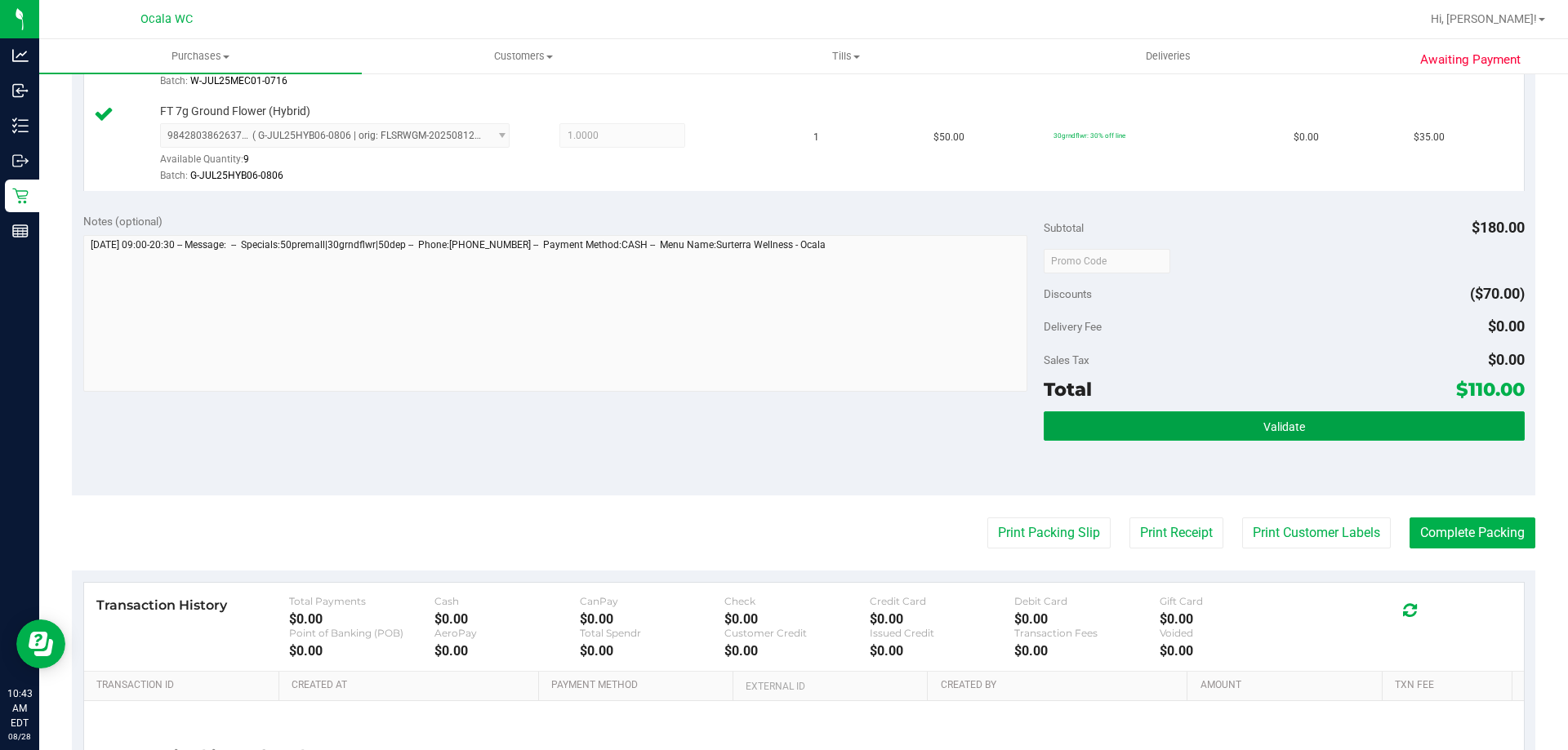
click at [1189, 423] on button "Validate" at bounding box center [1284, 425] width 480 height 29
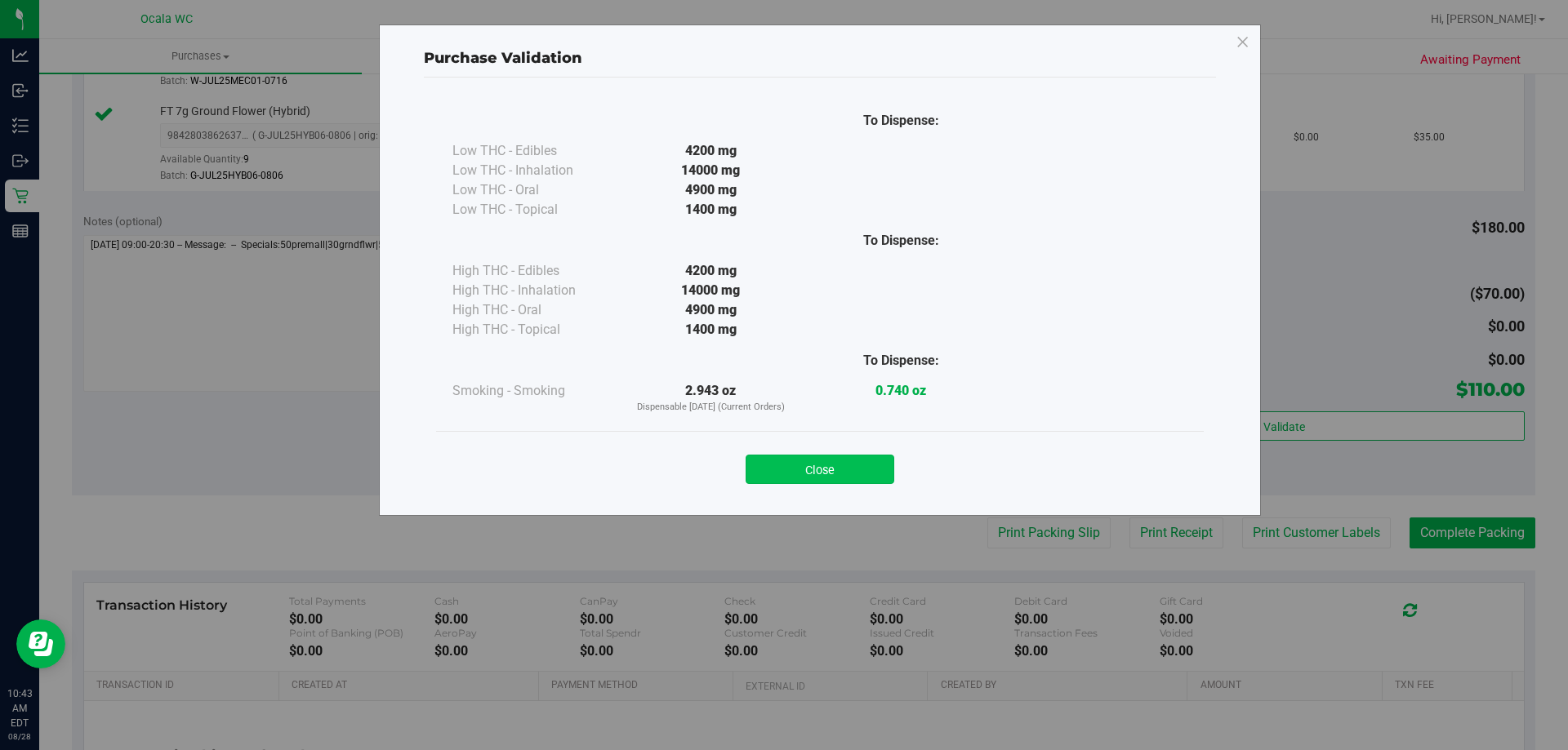
click at [844, 468] on button "Close" at bounding box center [820, 469] width 148 height 29
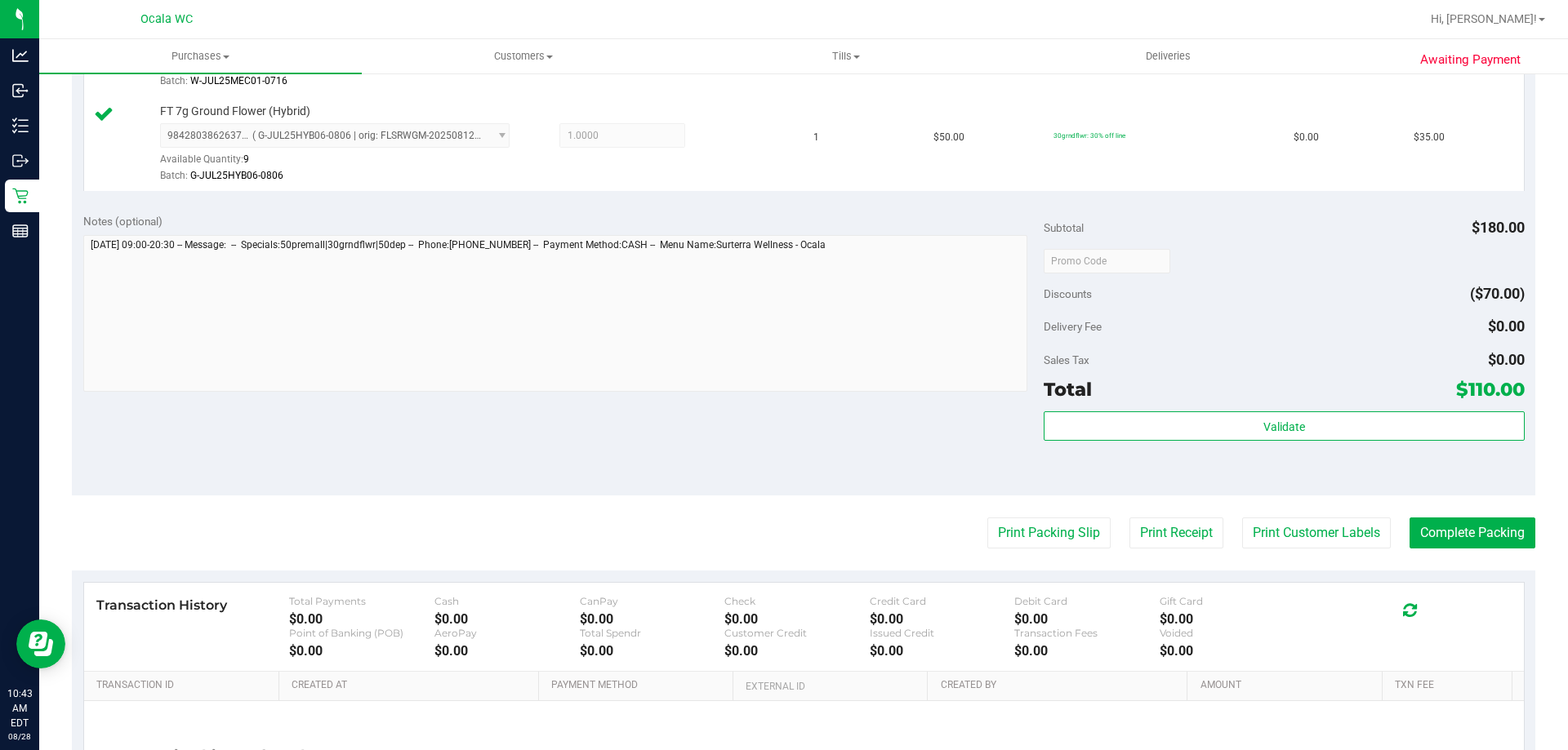
click at [1300, 307] on div "Discounts ($70.00)" at bounding box center [1284, 293] width 480 height 29
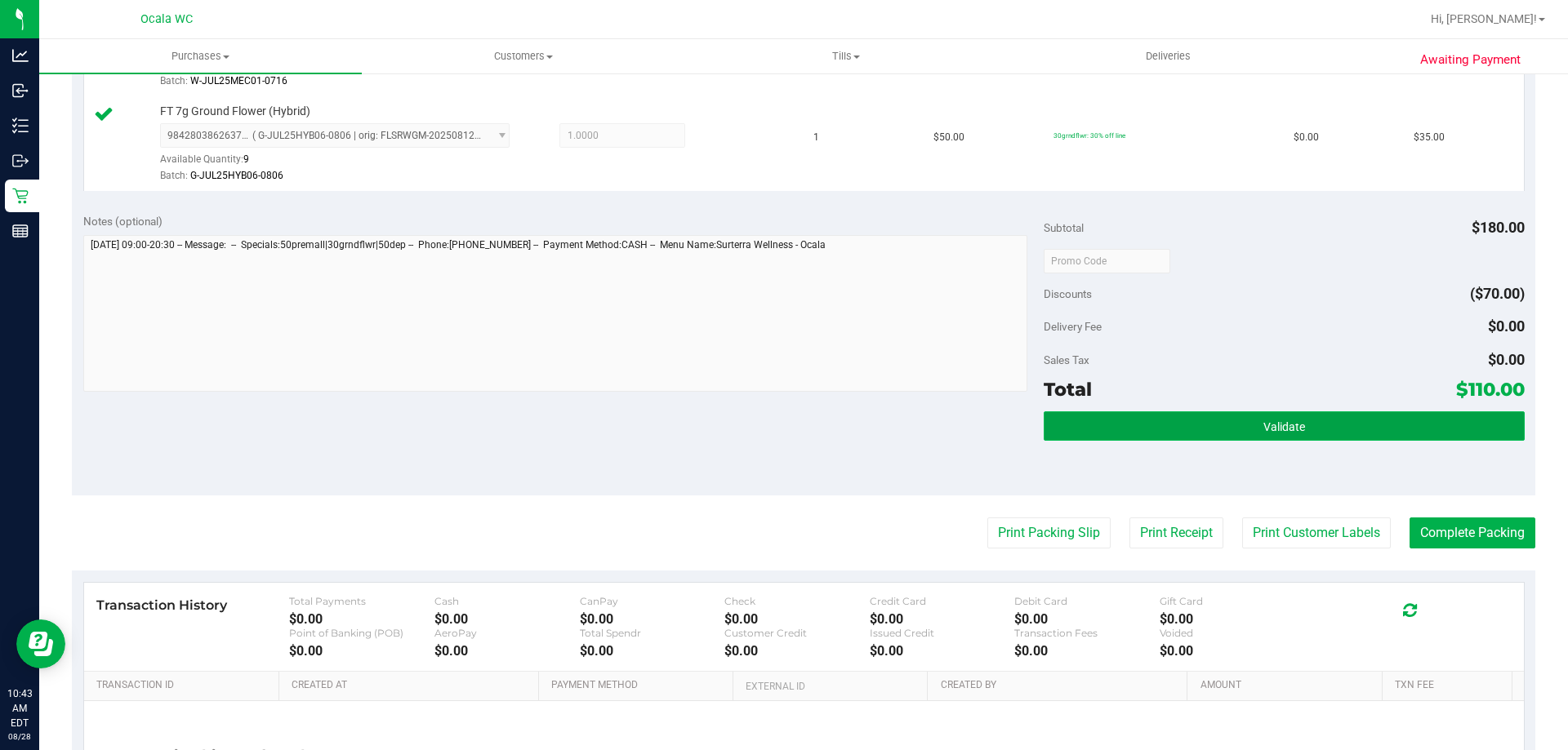
click at [1240, 440] on button "Validate" at bounding box center [1284, 425] width 480 height 29
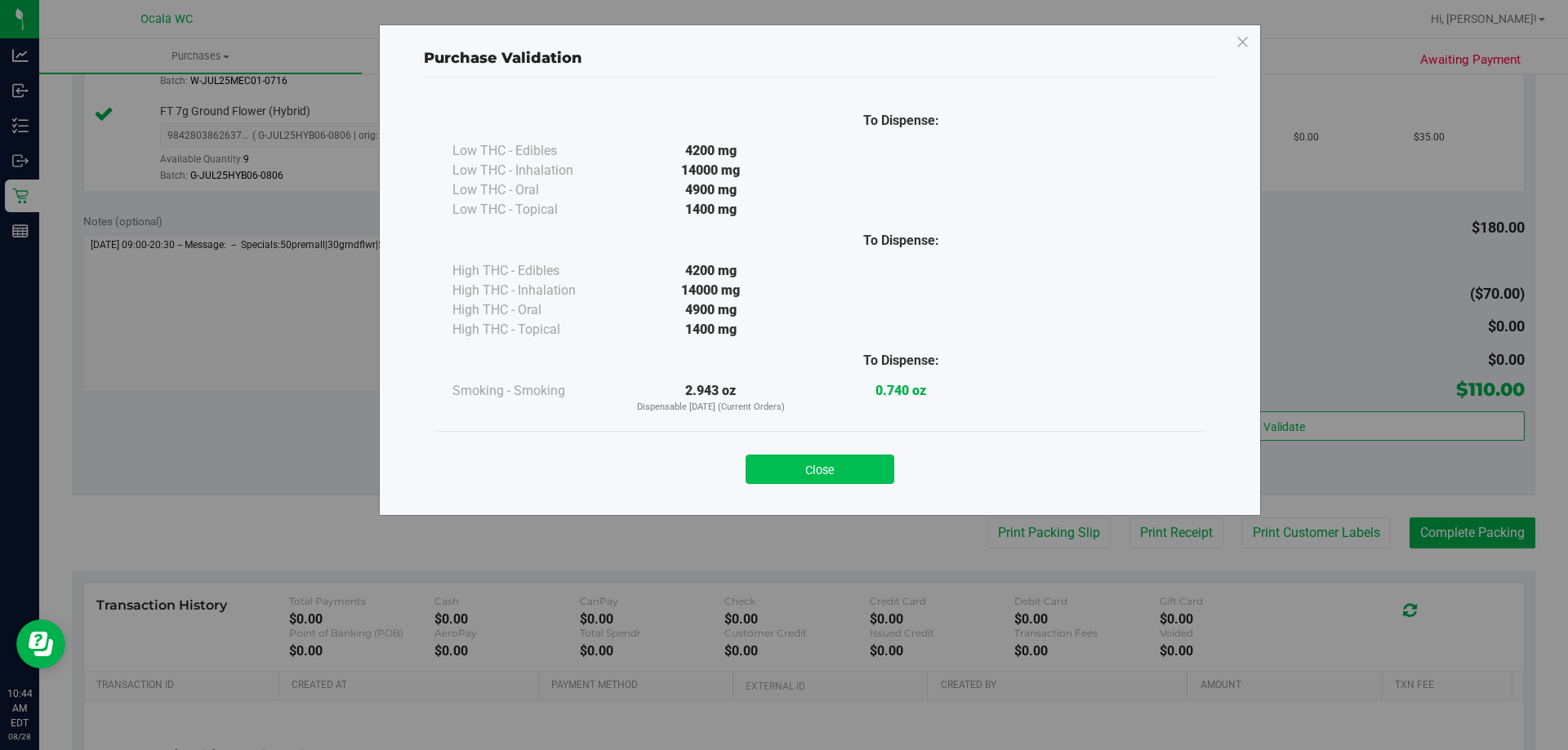
click at [863, 466] on button "Close" at bounding box center [820, 469] width 148 height 29
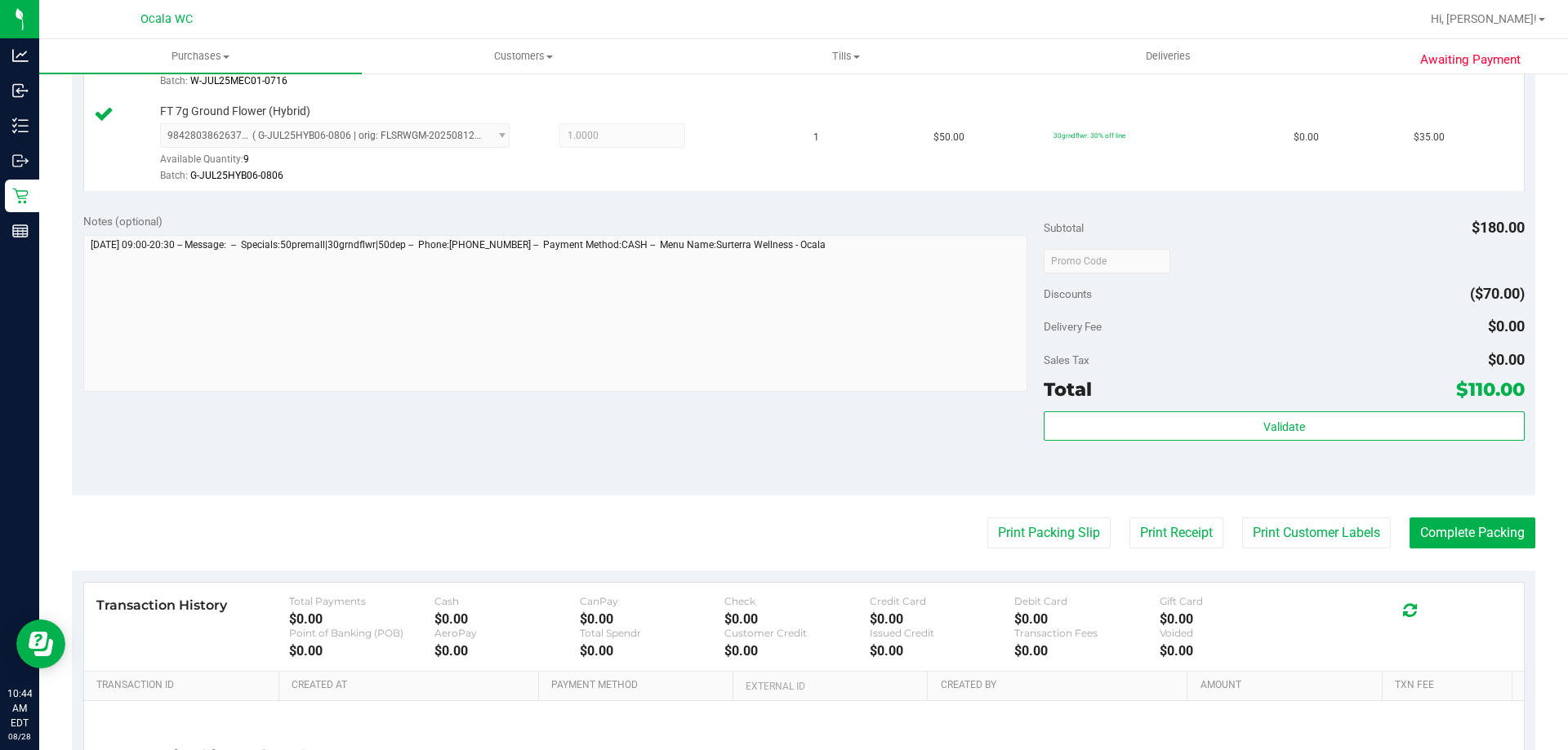
click at [1203, 338] on div "Delivery Fee $0.00" at bounding box center [1284, 326] width 480 height 29
click at [1065, 528] on button "Print Packing Slip" at bounding box center [1049, 532] width 124 height 31
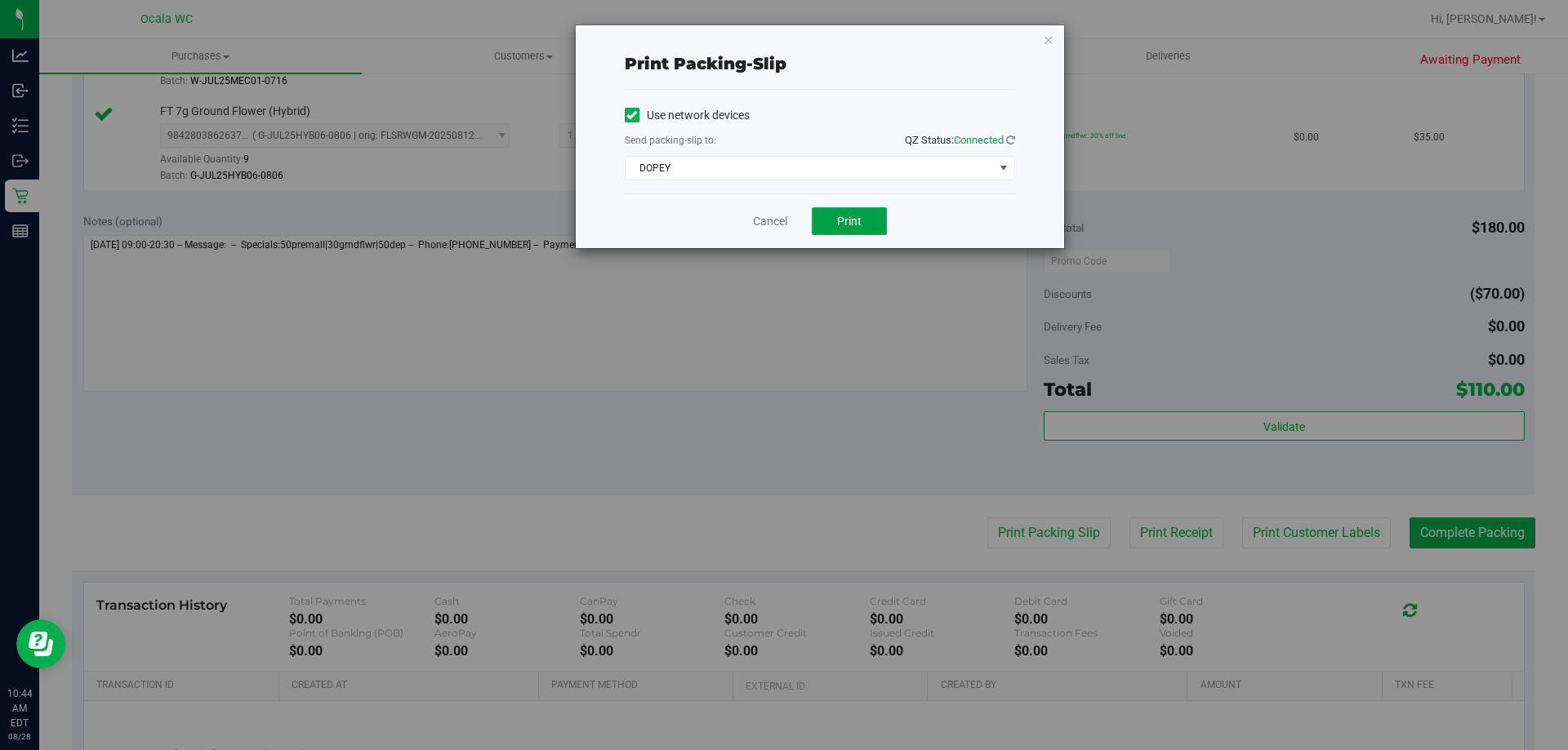
click at [854, 225] on span "Print" at bounding box center [849, 221] width 25 height 13
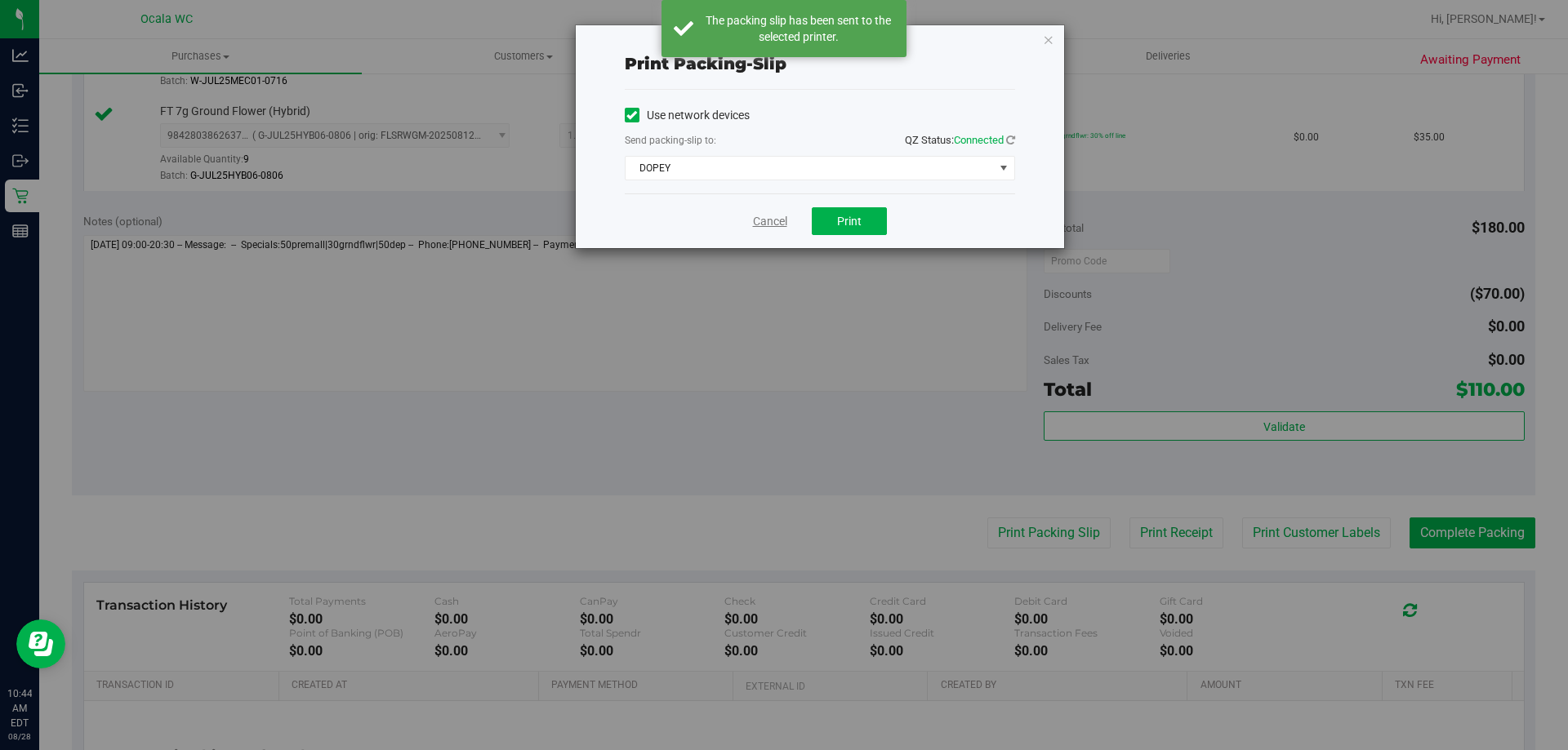
click at [756, 221] on link "Cancel" at bounding box center [770, 221] width 34 height 17
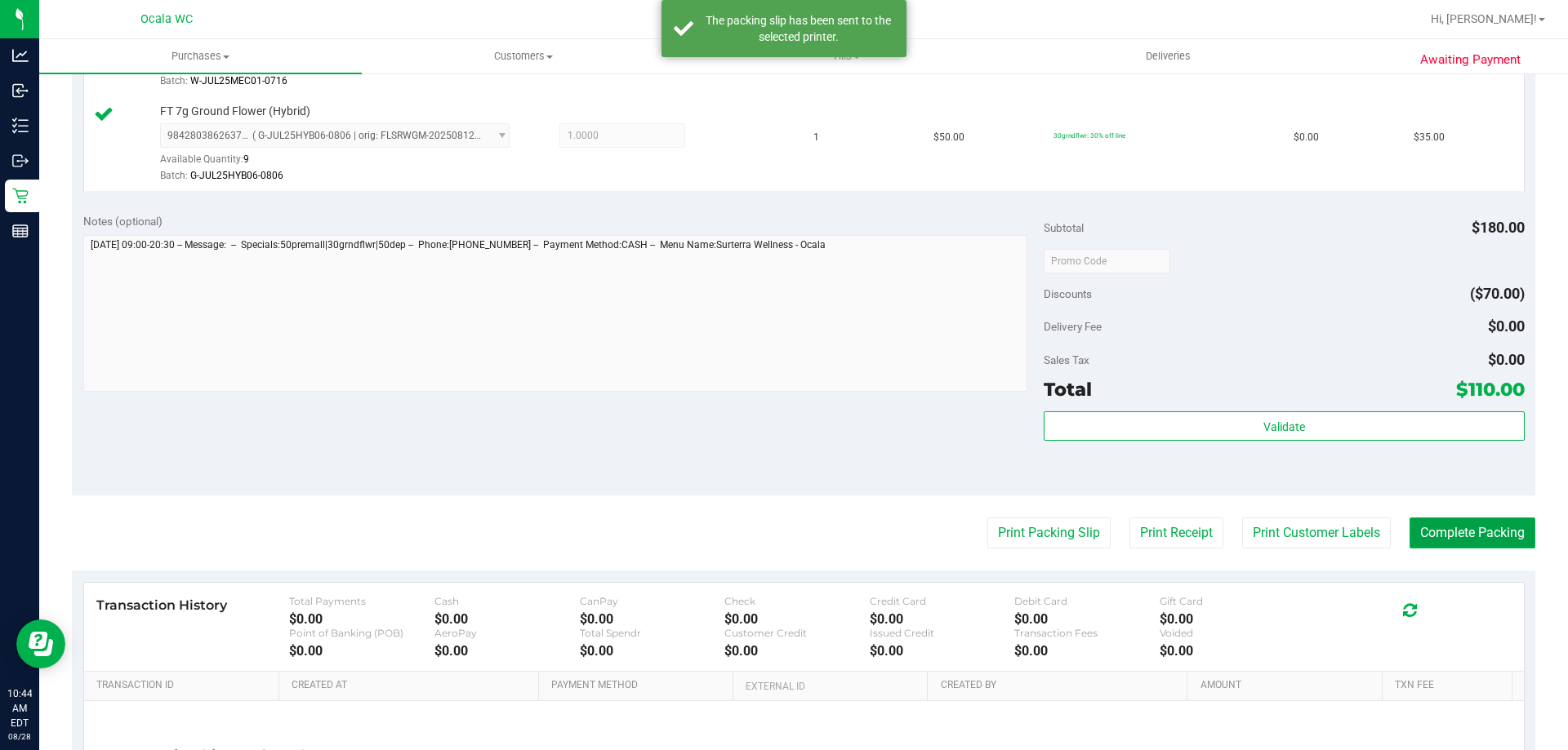
click at [1466, 539] on button "Complete Packing" at bounding box center [1473, 532] width 125 height 31
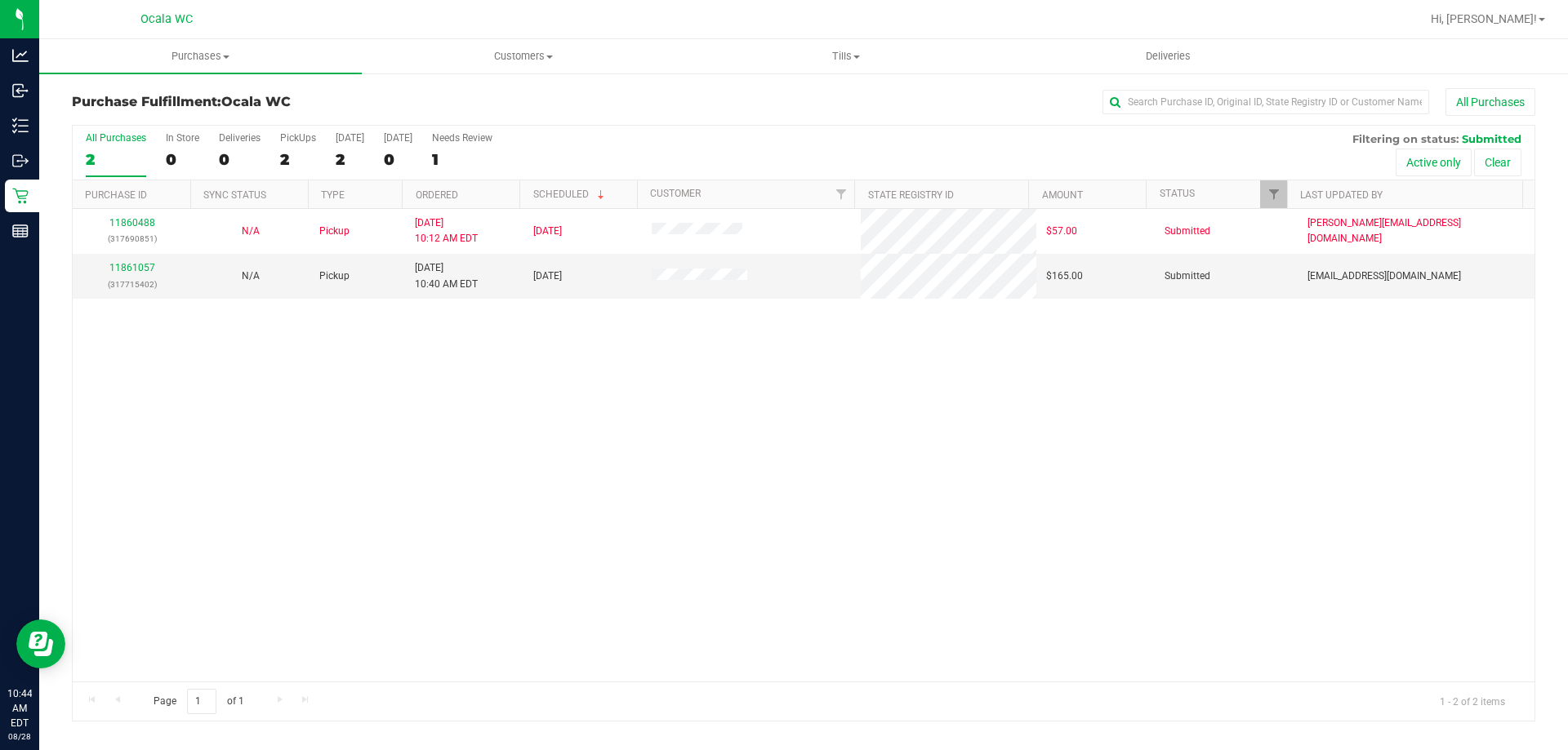
click at [1088, 596] on div "11860488 (317690851) N/A Pickup [DATE] 10:12 AM EDT 8/28/2025 $57.00 Submitted …" at bounding box center [803, 446] width 1462 height 473
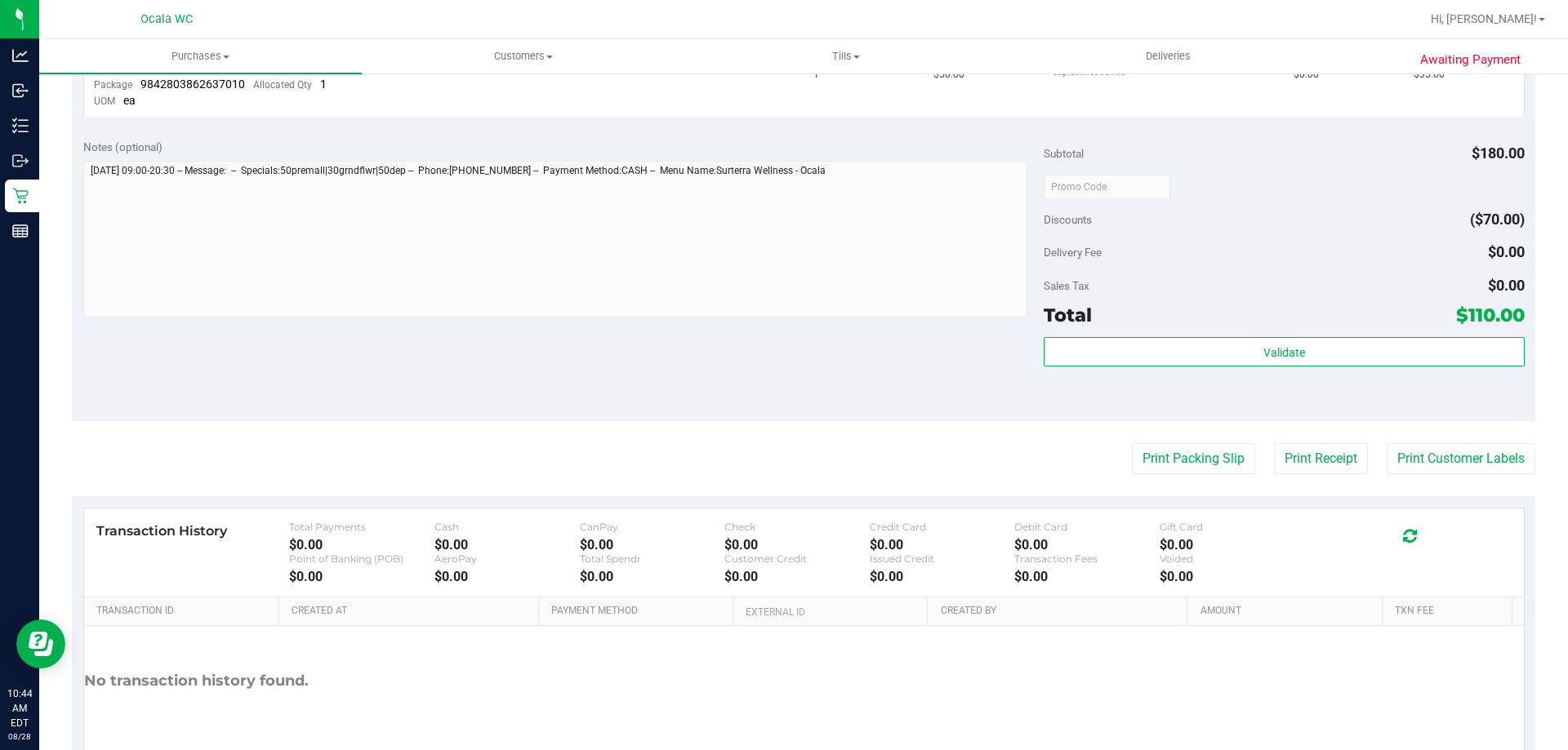
scroll to position [822, 0]
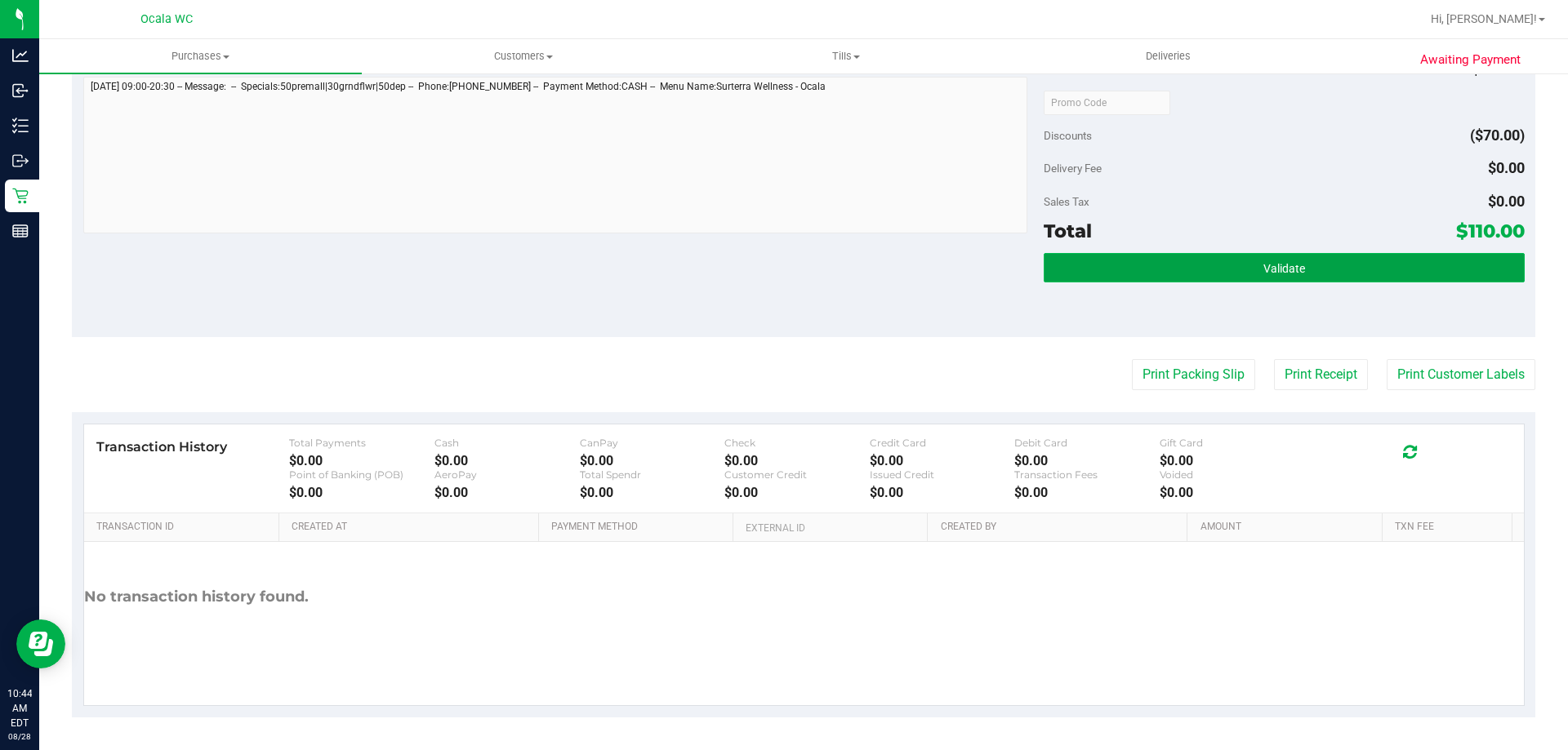
click at [1243, 276] on button "Validate" at bounding box center [1284, 267] width 480 height 29
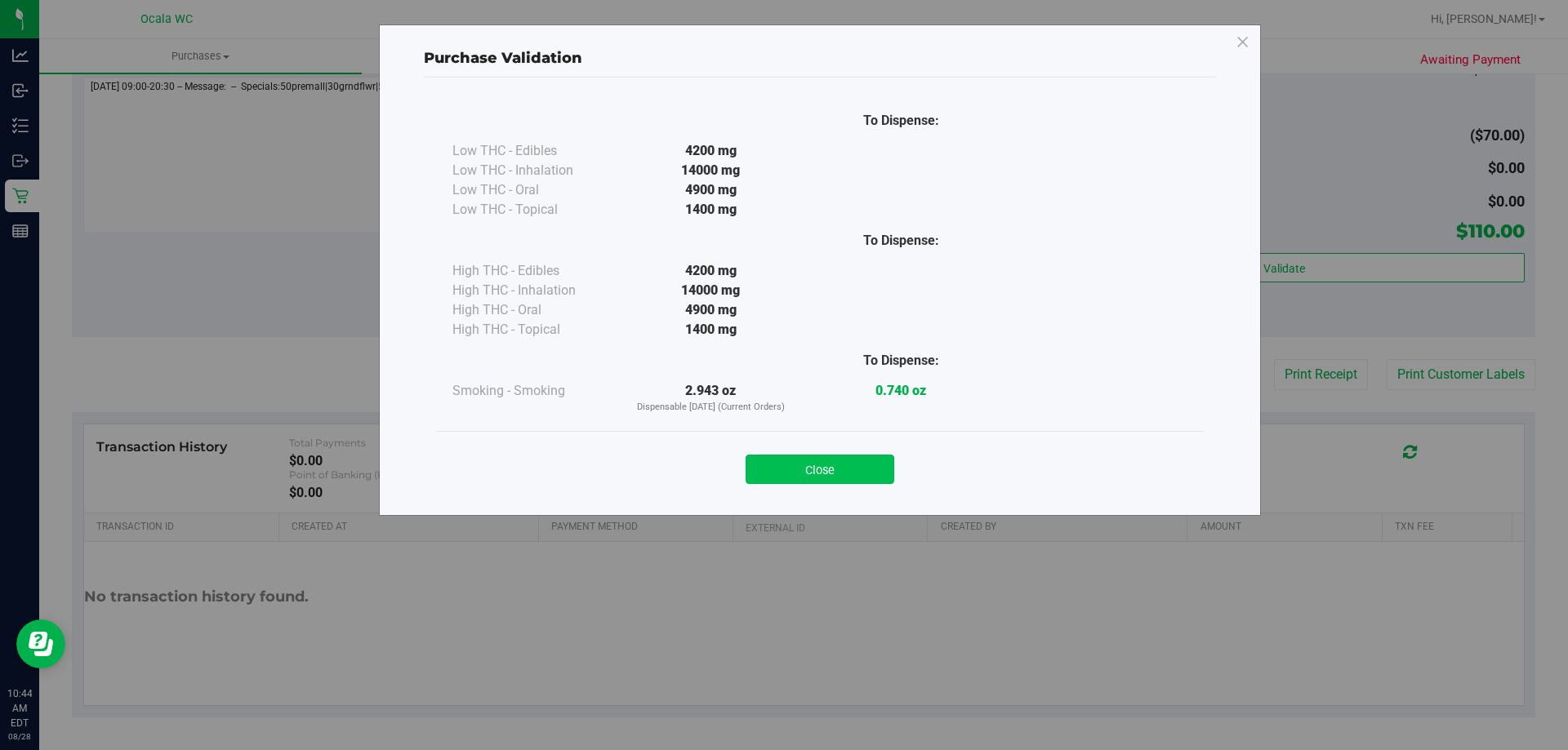
click at [876, 477] on button "Close" at bounding box center [820, 469] width 148 height 29
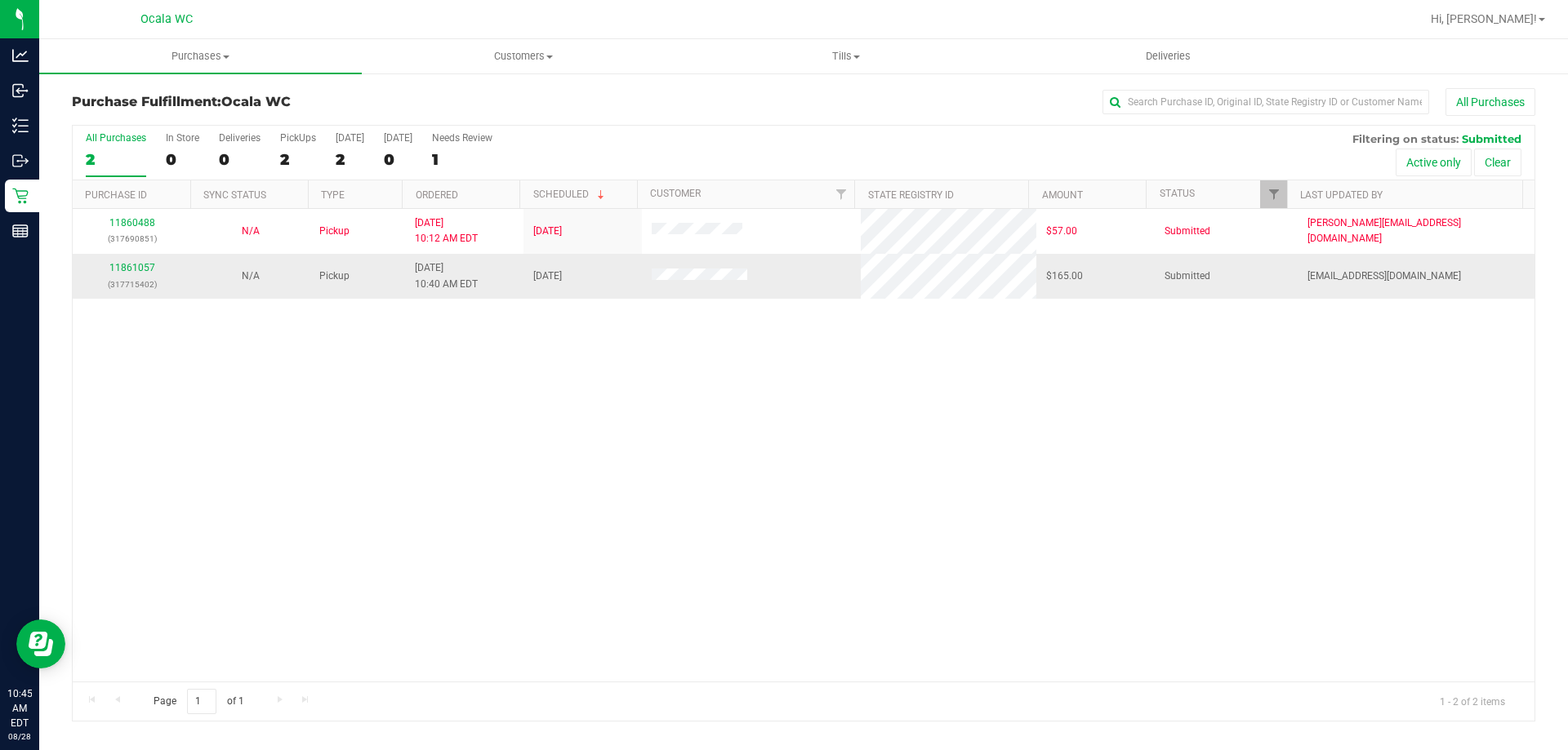
click at [145, 298] on td "11861057 (317715402)" at bounding box center [132, 276] width 118 height 44
click at [122, 269] on link "11861057" at bounding box center [132, 267] width 46 height 11
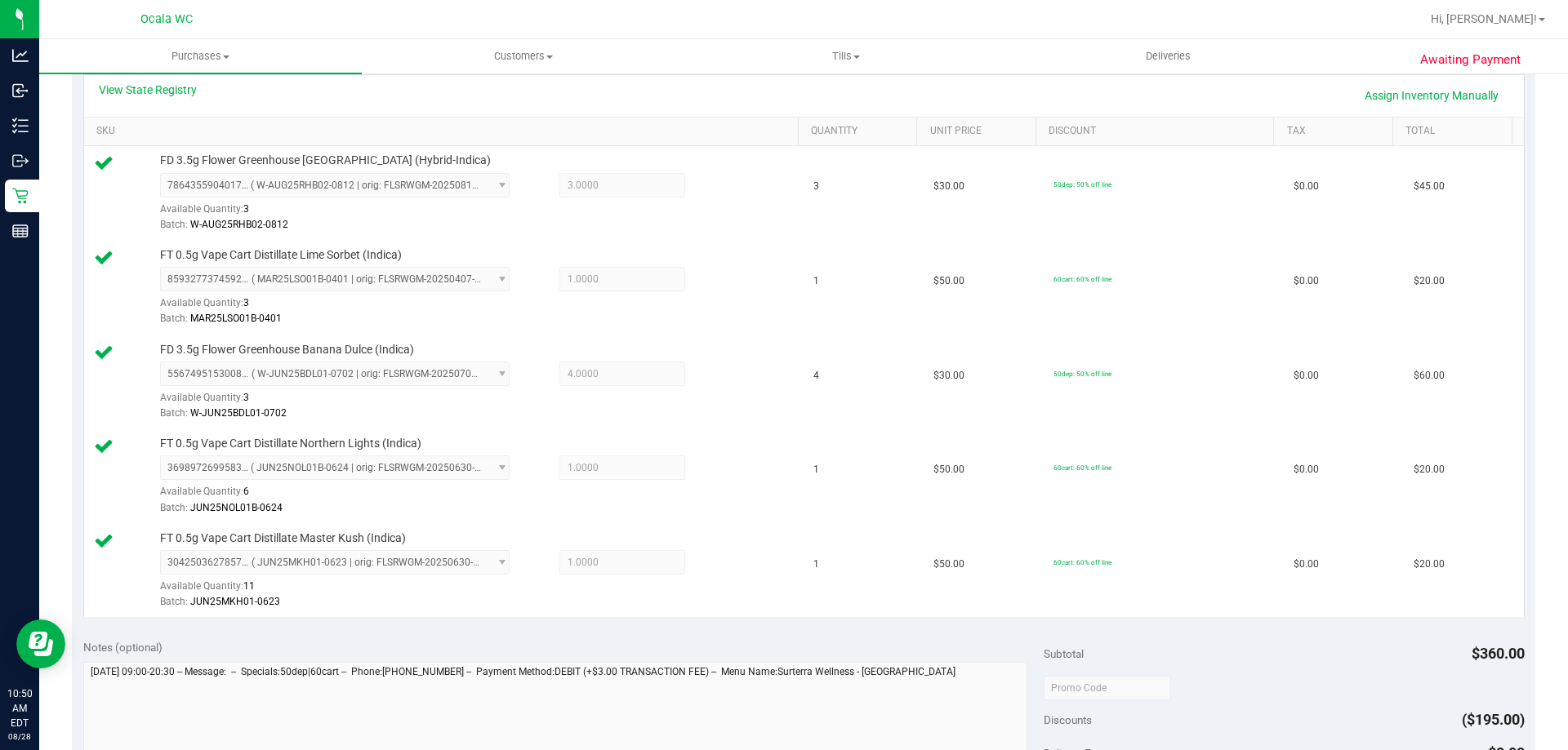
scroll to position [963, 0]
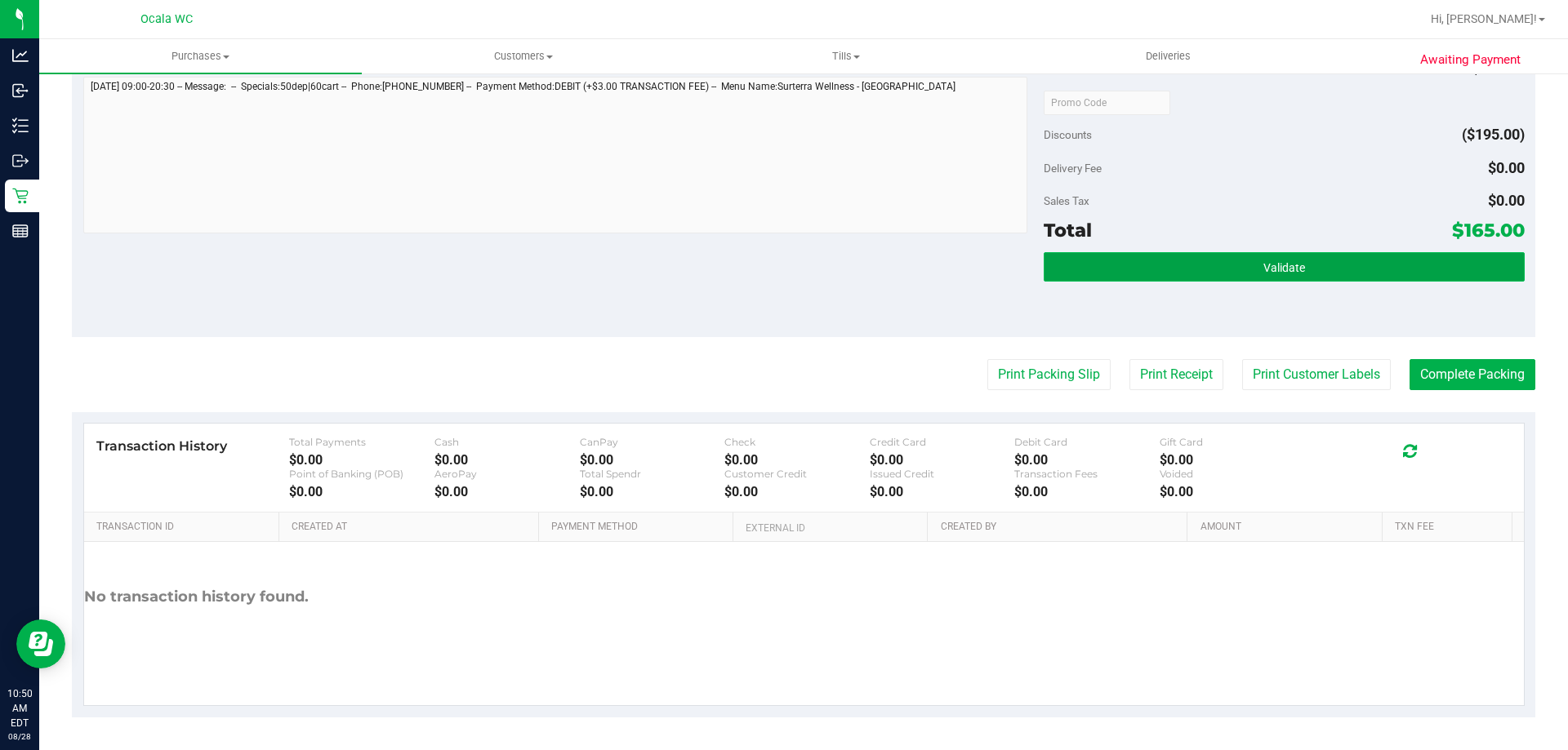
click at [1331, 274] on button "Validate" at bounding box center [1284, 266] width 480 height 29
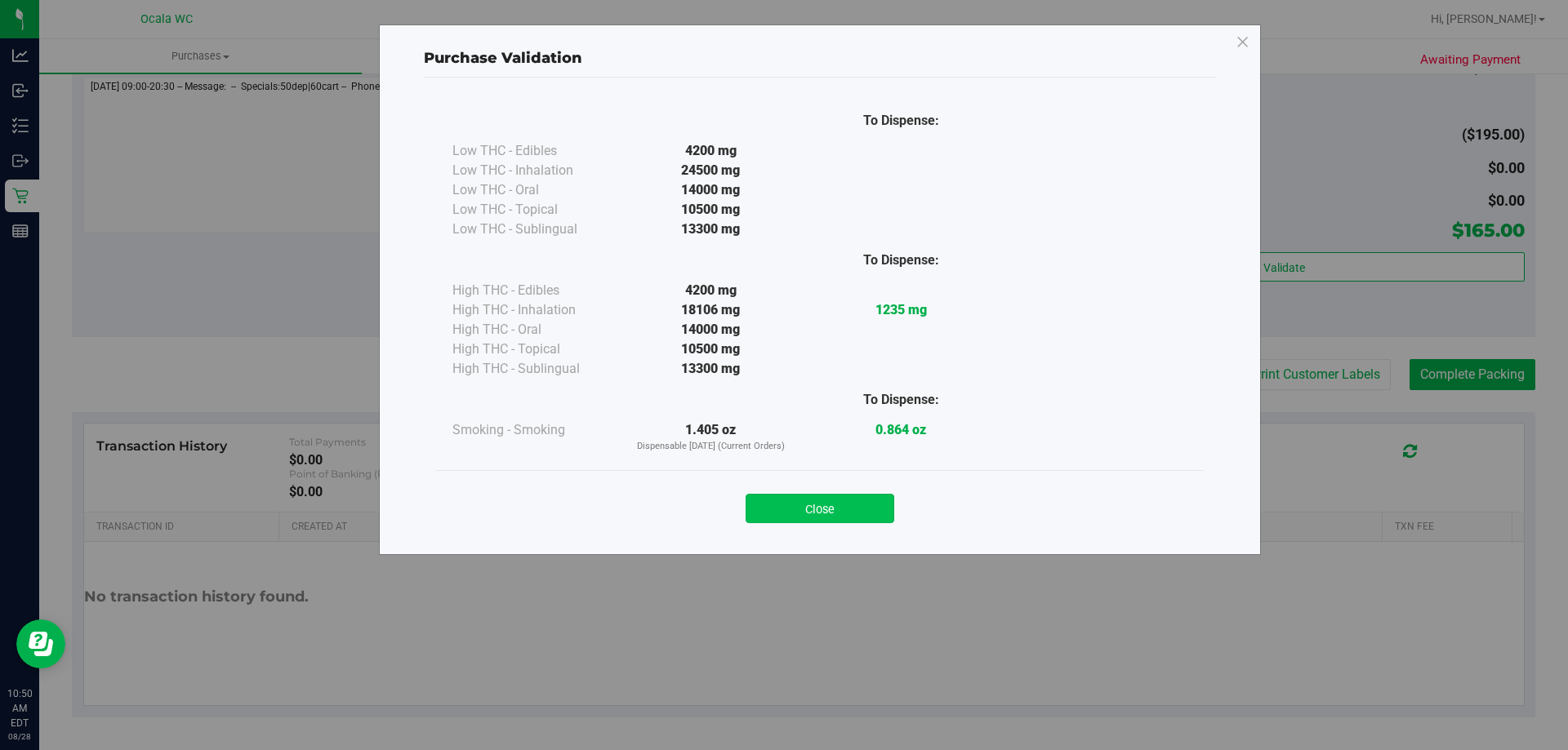
click at [856, 515] on button "Close" at bounding box center [820, 508] width 148 height 29
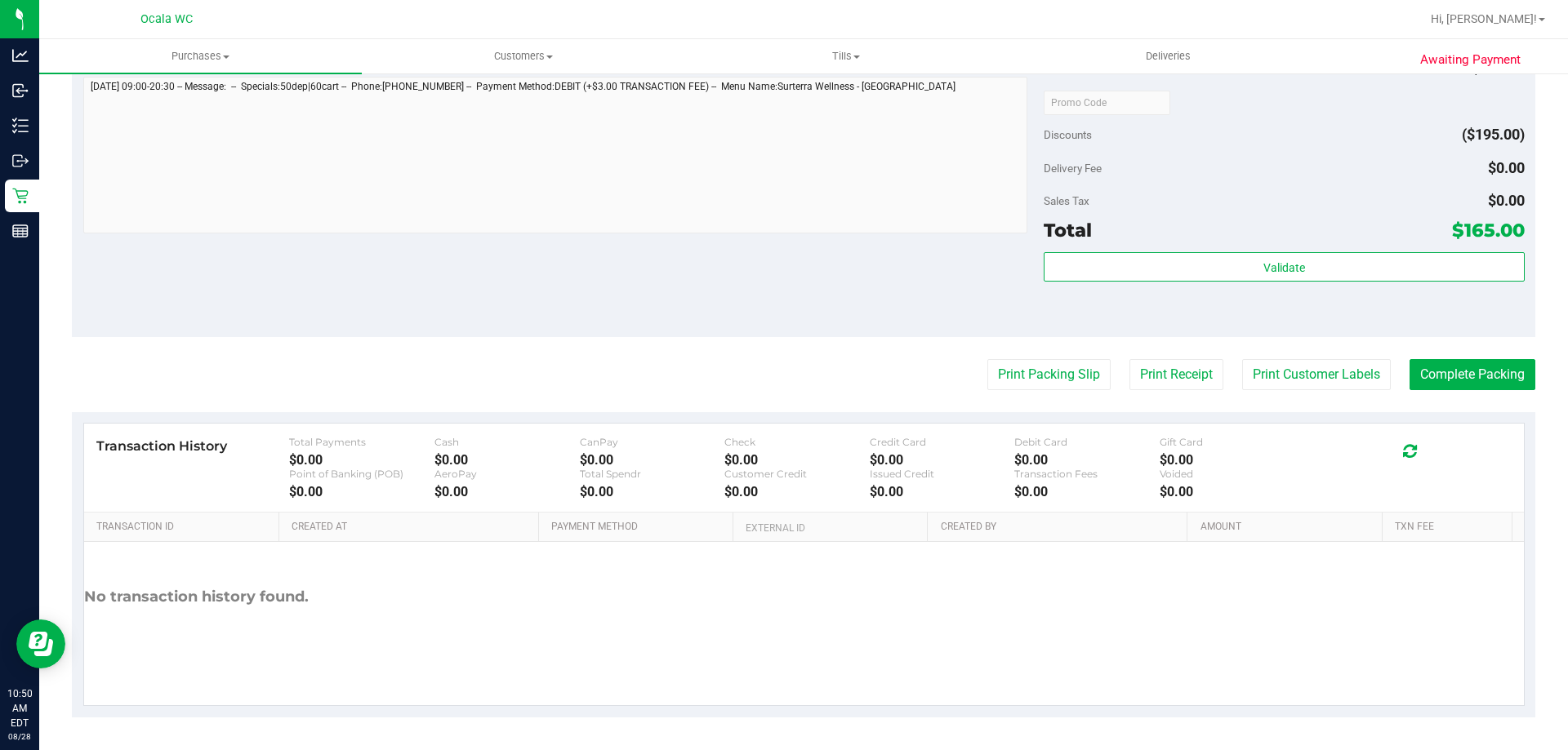
click at [1289, 120] on div "Discounts ($195.00)" at bounding box center [1284, 134] width 480 height 29
click at [1475, 379] on button "Complete Packing" at bounding box center [1473, 374] width 125 height 31
click at [1022, 364] on button "Print Packing Slip" at bounding box center [1036, 374] width 124 height 31
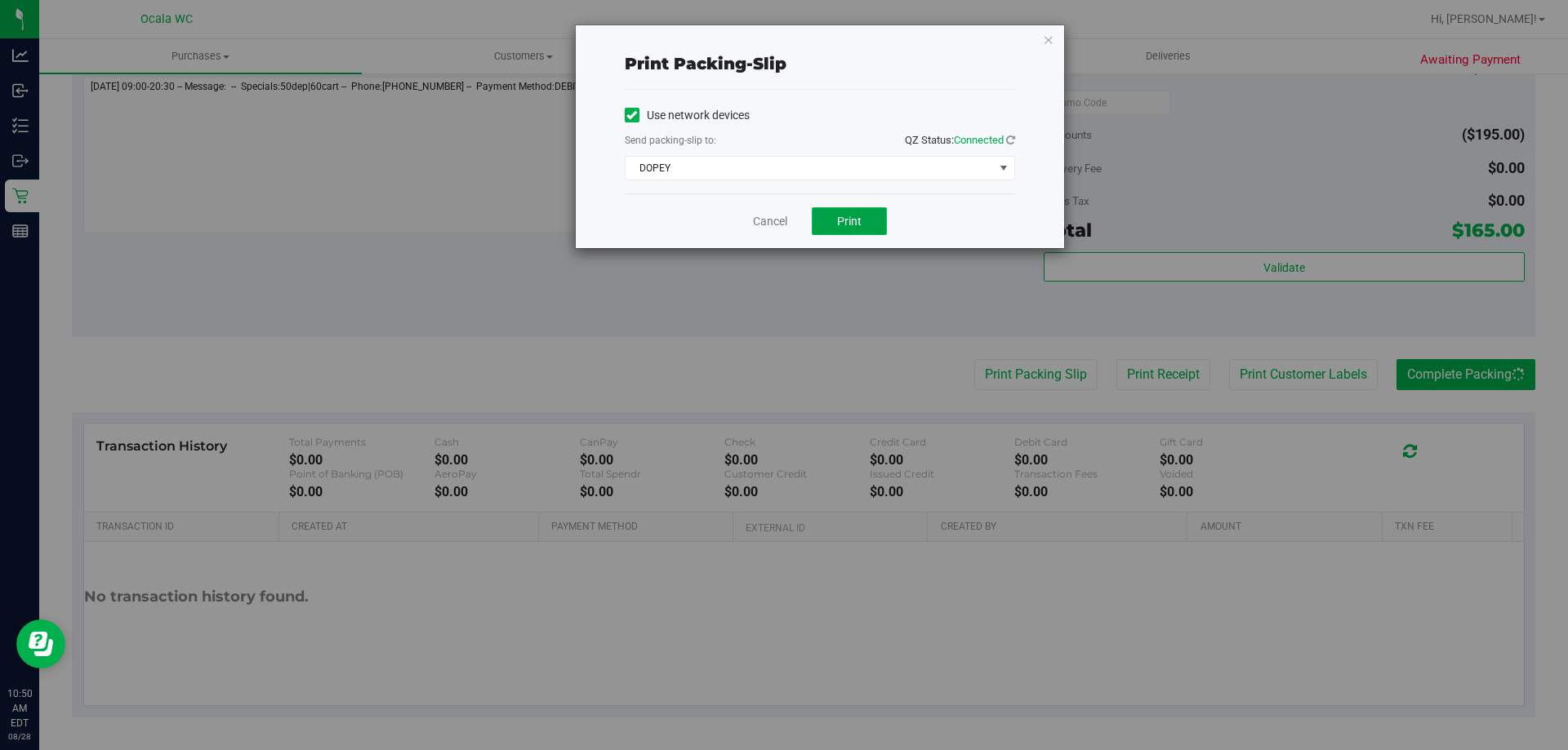
click at [837, 218] on span "Print" at bounding box center [849, 221] width 25 height 13
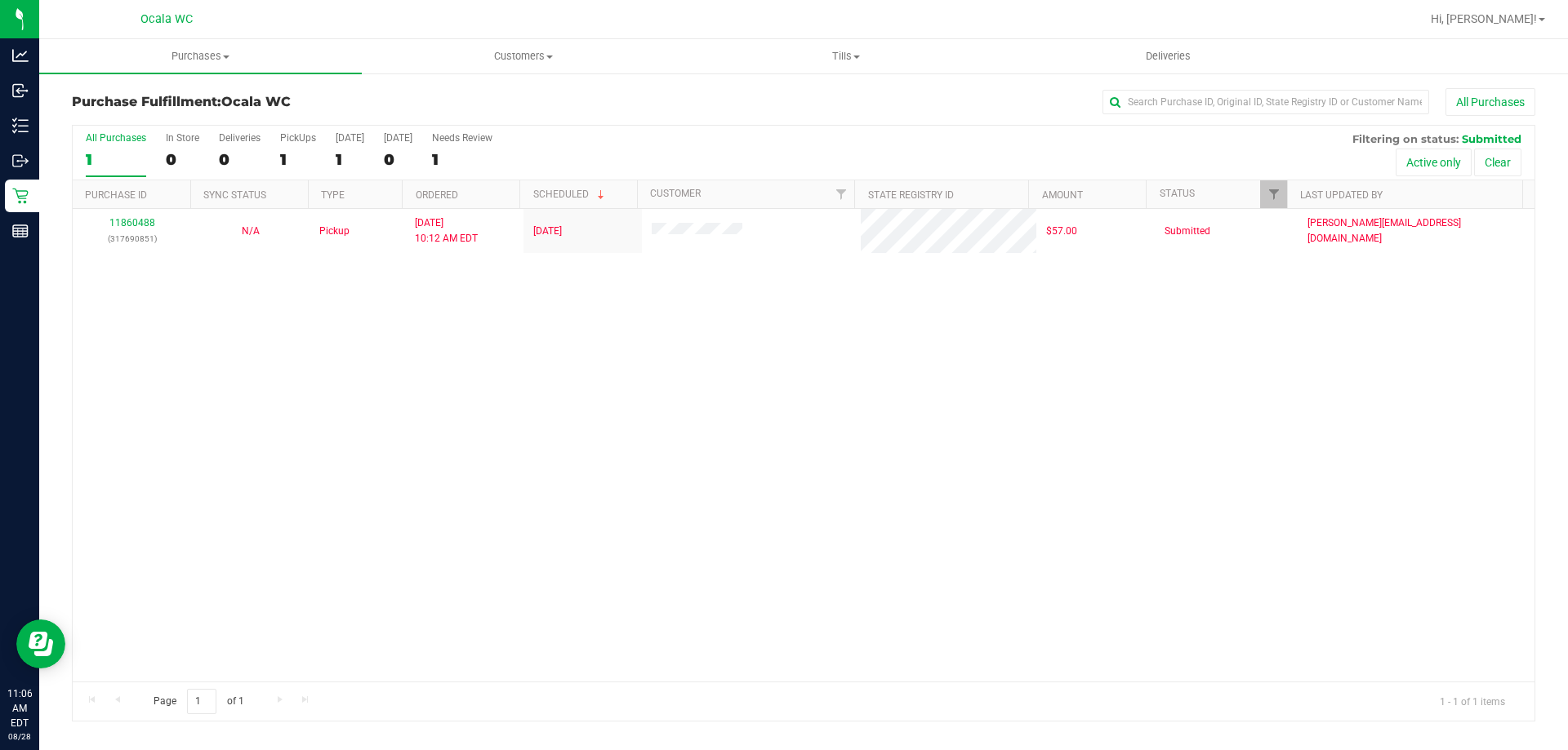
click at [618, 470] on div "11860488 (317690851) N/A Pickup [DATE] 10:12 AM EDT 8/28/2025 $57.00 Submitted …" at bounding box center [803, 446] width 1462 height 473
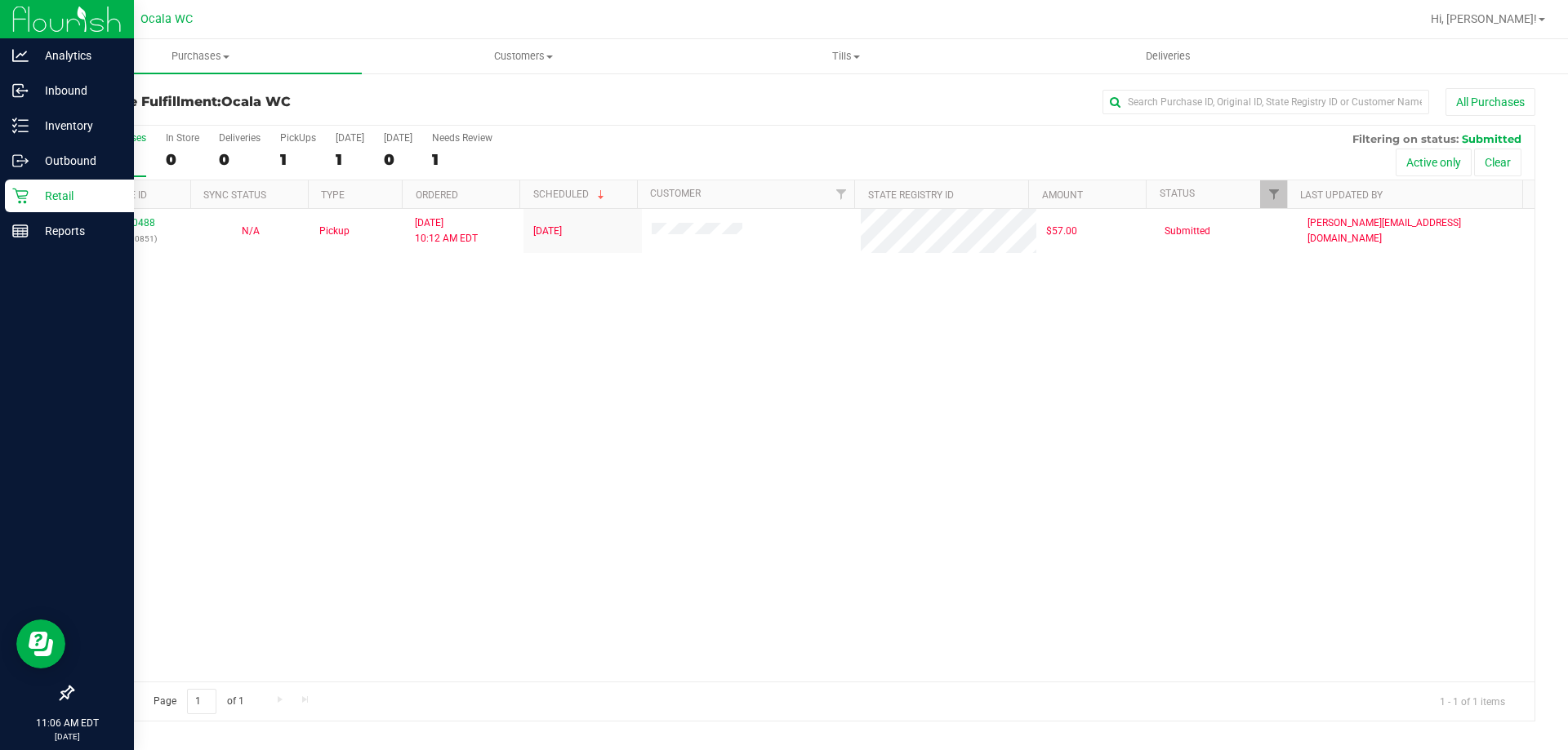
click at [4, 191] on link "Retail" at bounding box center [67, 197] width 134 height 35
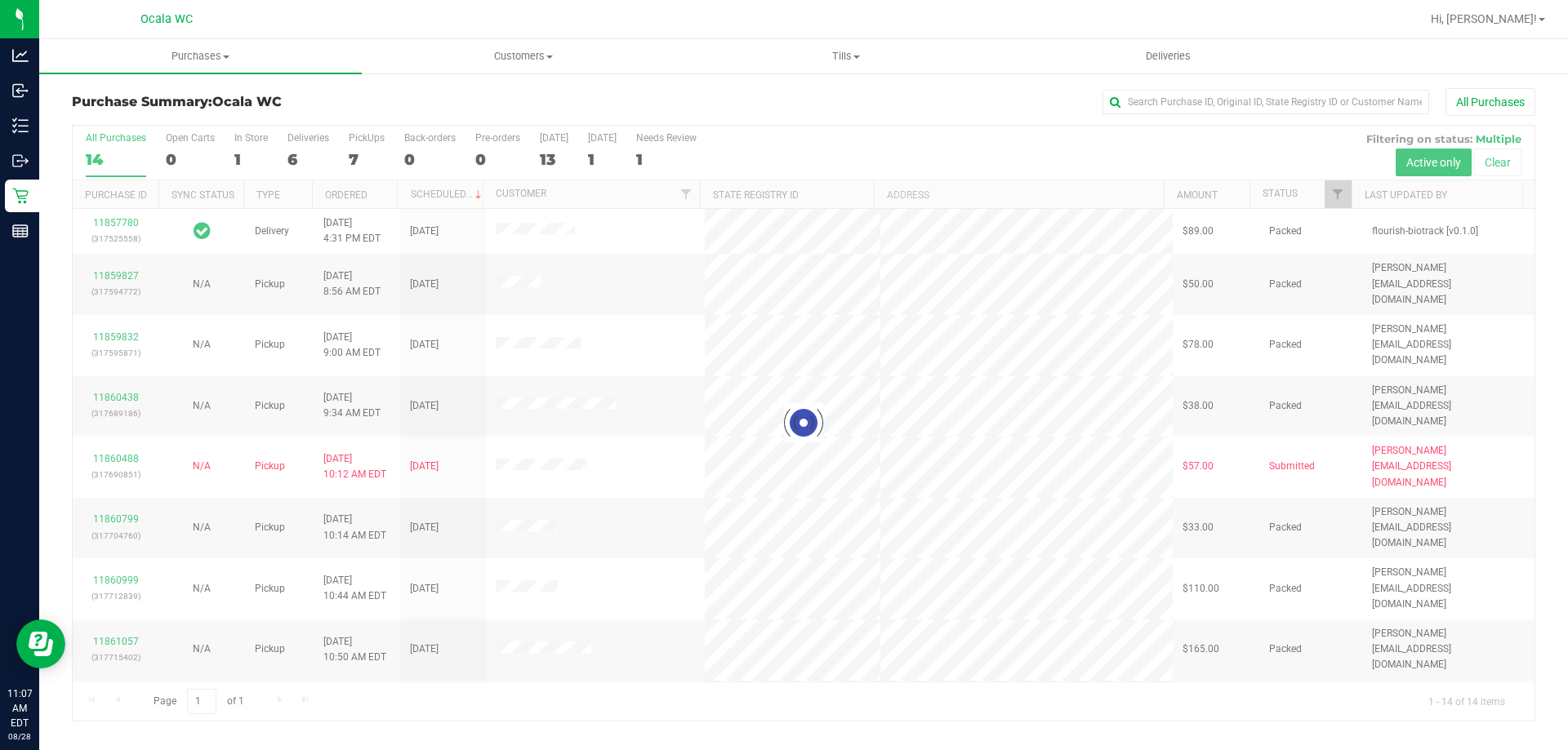
click at [843, 108] on div "All Purchases" at bounding box center [1047, 101] width 976 height 27
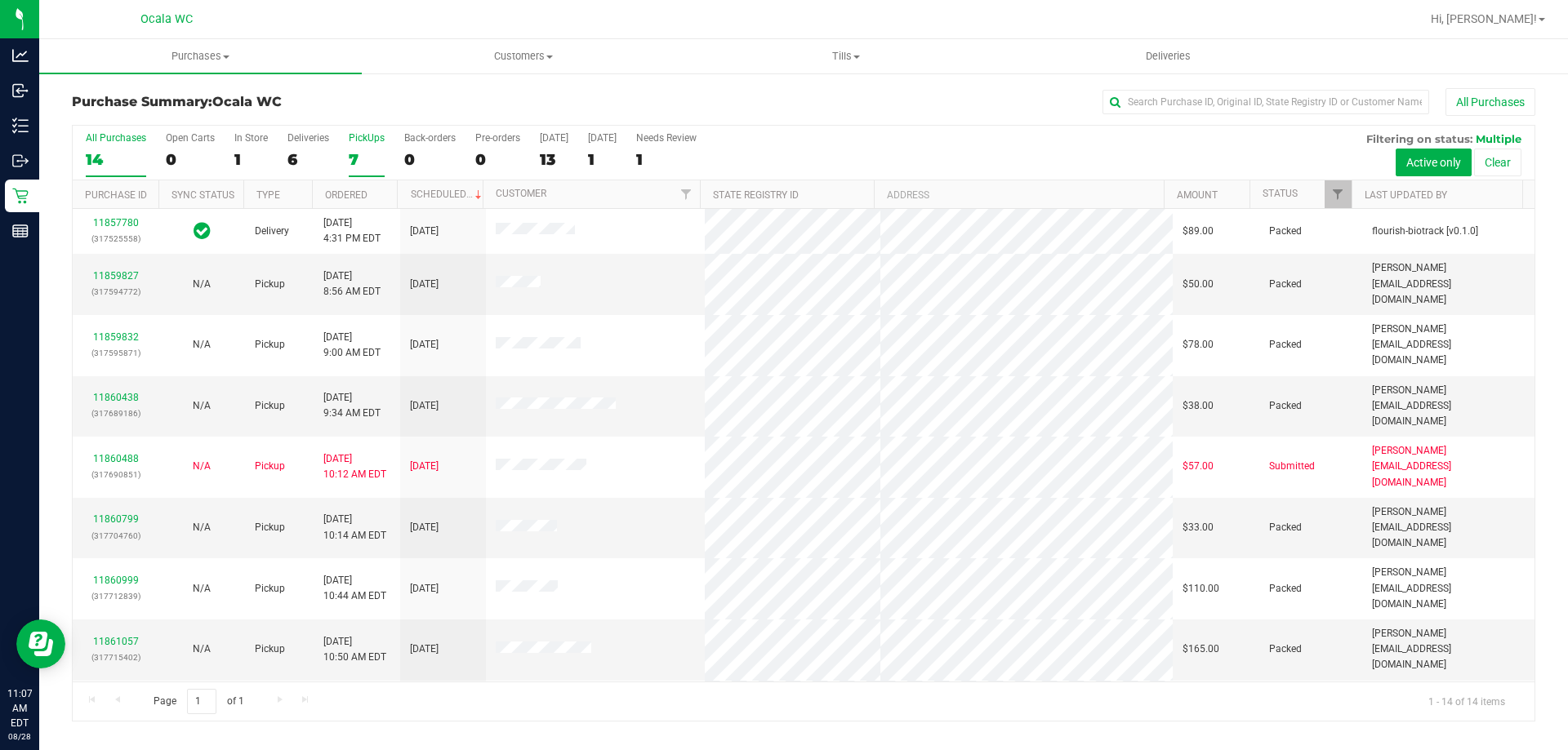
click at [367, 162] on div "7" at bounding box center [366, 159] width 36 height 19
click at [0, 0] on input "PickUps 7" at bounding box center [0, 0] width 0 height 0
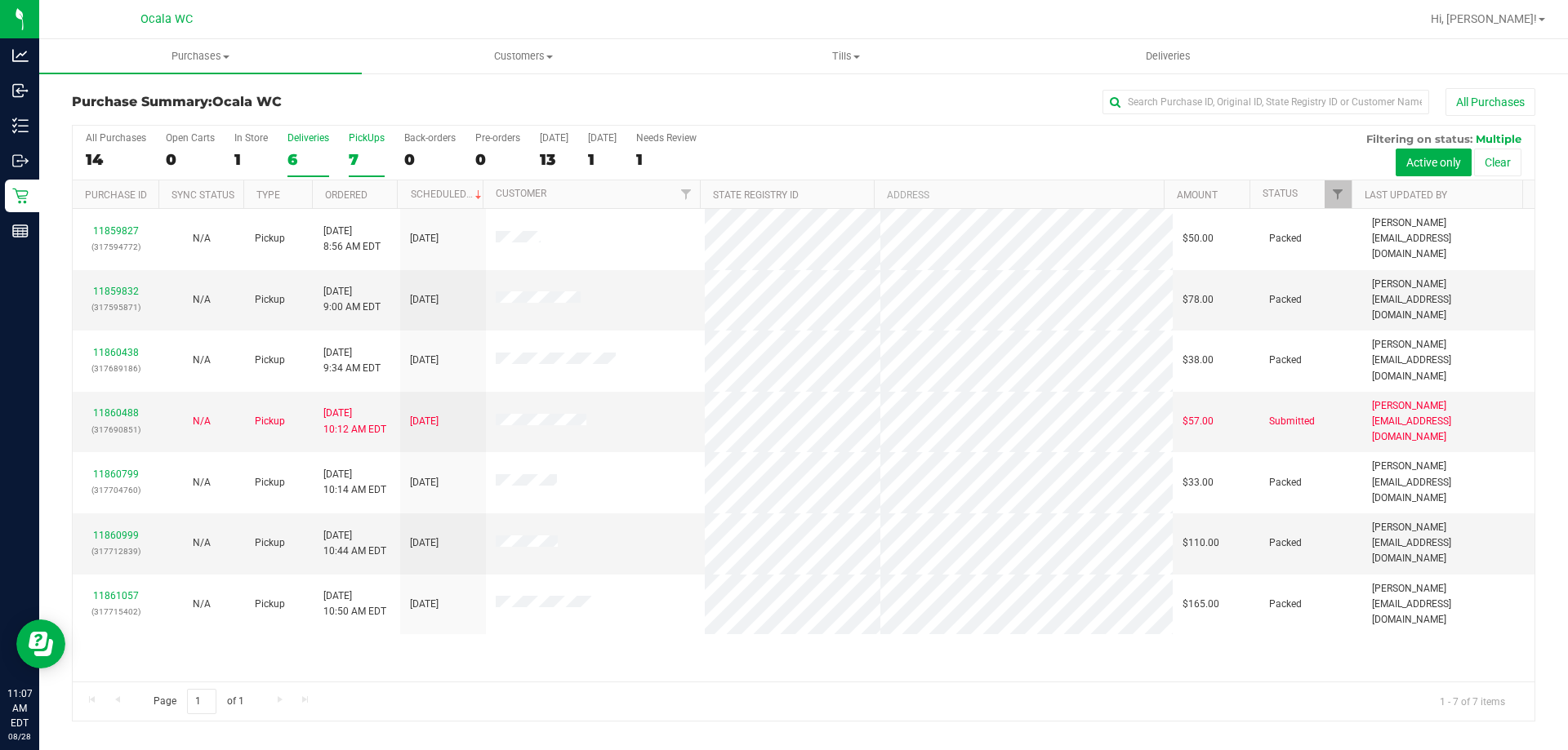
click at [290, 162] on div "6" at bounding box center [308, 159] width 41 height 19
click at [0, 0] on input "Deliveries 6" at bounding box center [0, 0] width 0 height 0
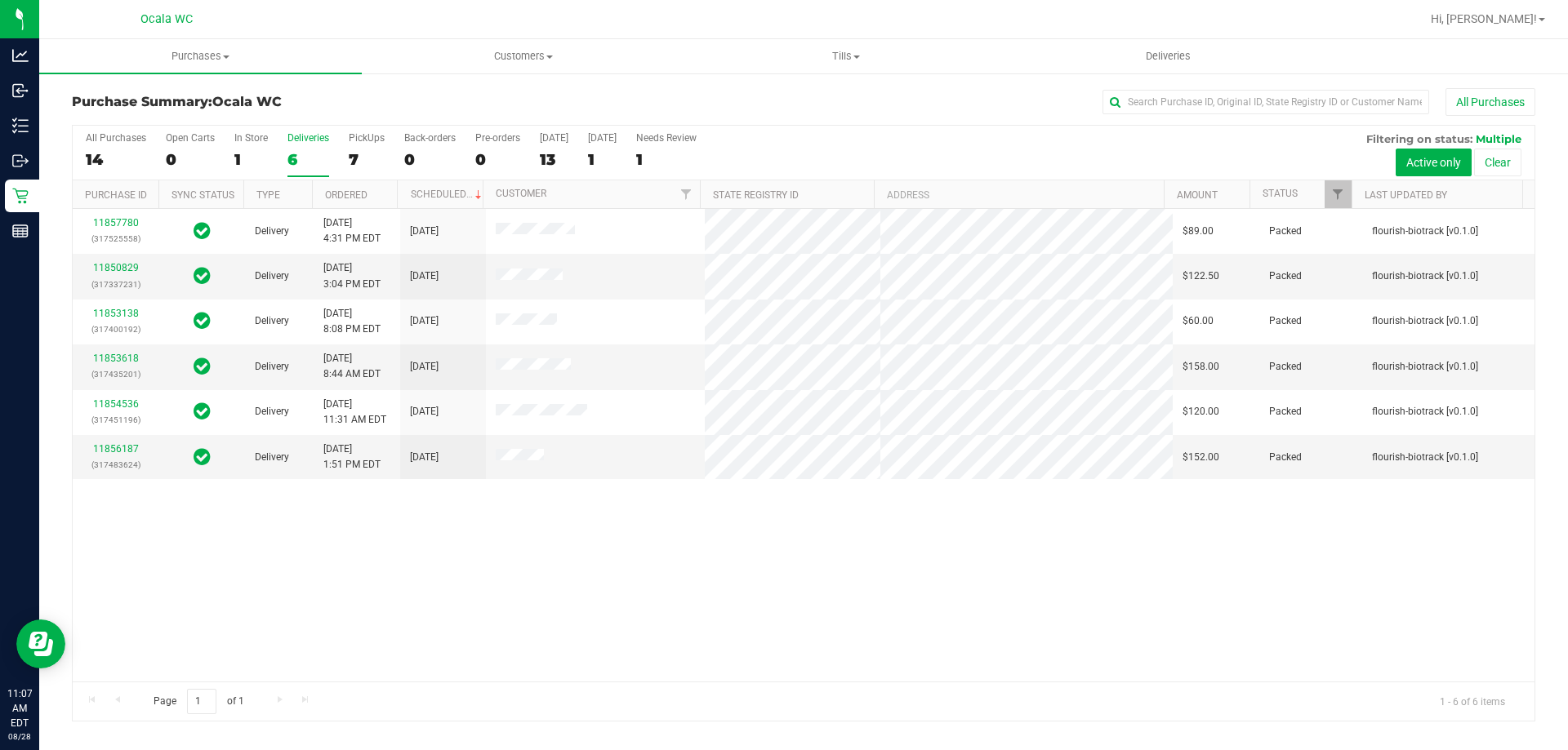
click at [601, 643] on div "11857780 (317525558) Delivery [DATE] 4:31 PM EDT 8/29/2025 $89.00 Packed flouri…" at bounding box center [803, 446] width 1462 height 473
click at [807, 131] on div "All Purchases 14 Open Carts 0 In Store 1 Deliveries 6 PickUps 7 Back-orders 0 P…" at bounding box center [803, 131] width 1462 height 13
click at [736, 615] on div "11857780 (317525558) Delivery [DATE] 4:31 PM EDT 8/29/2025 $89.00 Packed flouri…" at bounding box center [803, 446] width 1462 height 473
click at [823, 143] on div "All Purchases 14 Open Carts 0 In Store 1 Deliveries 6 PickUps 7 Back-orders 0 P…" at bounding box center [803, 153] width 1462 height 55
click at [310, 596] on div "11857780 (317525558) Delivery [DATE] 4:31 PM EDT 8/29/2025 $89.00 Packed flouri…" at bounding box center [803, 446] width 1462 height 473
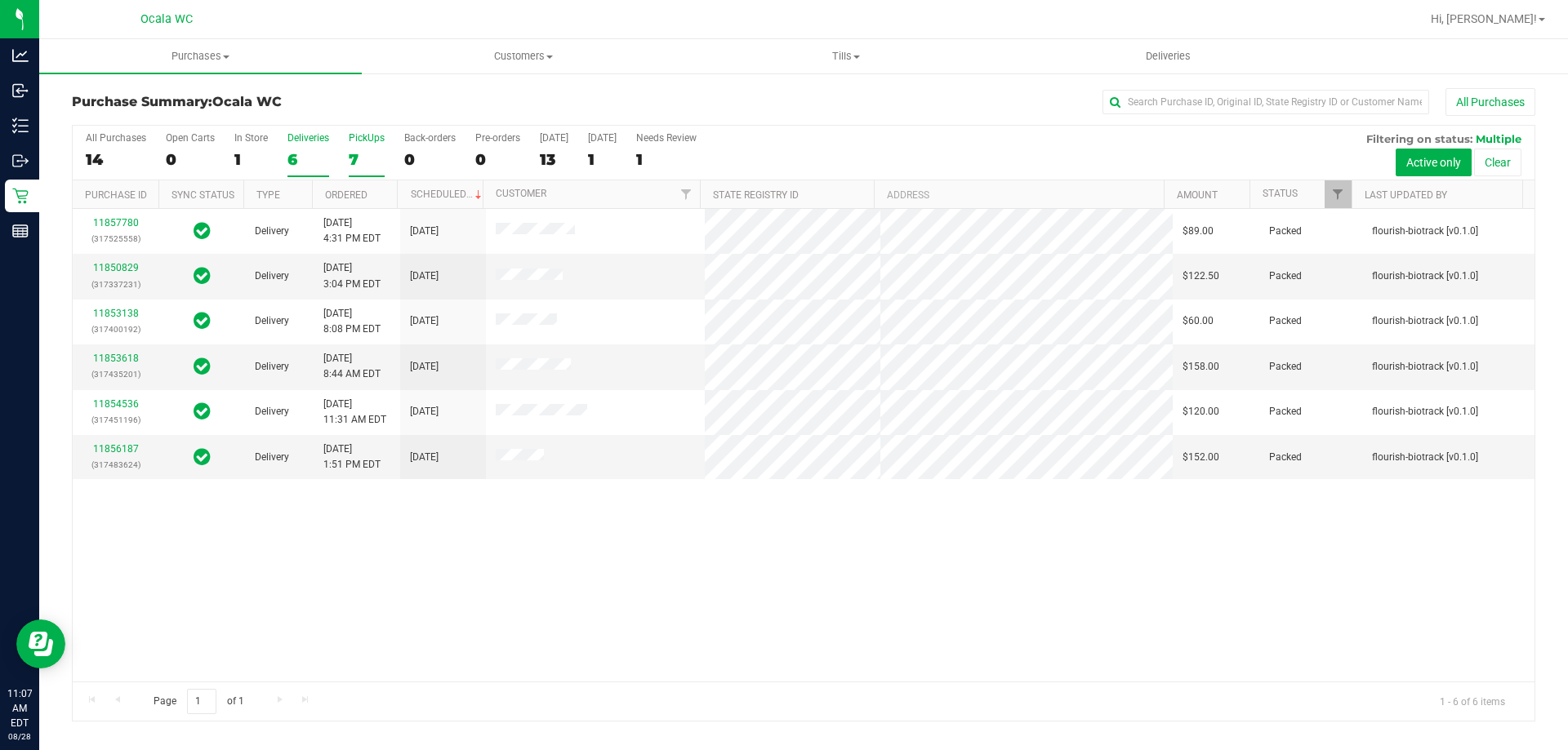
click at [364, 152] on div "7" at bounding box center [366, 159] width 36 height 19
click at [0, 0] on input "PickUps 7" at bounding box center [0, 0] width 0 height 0
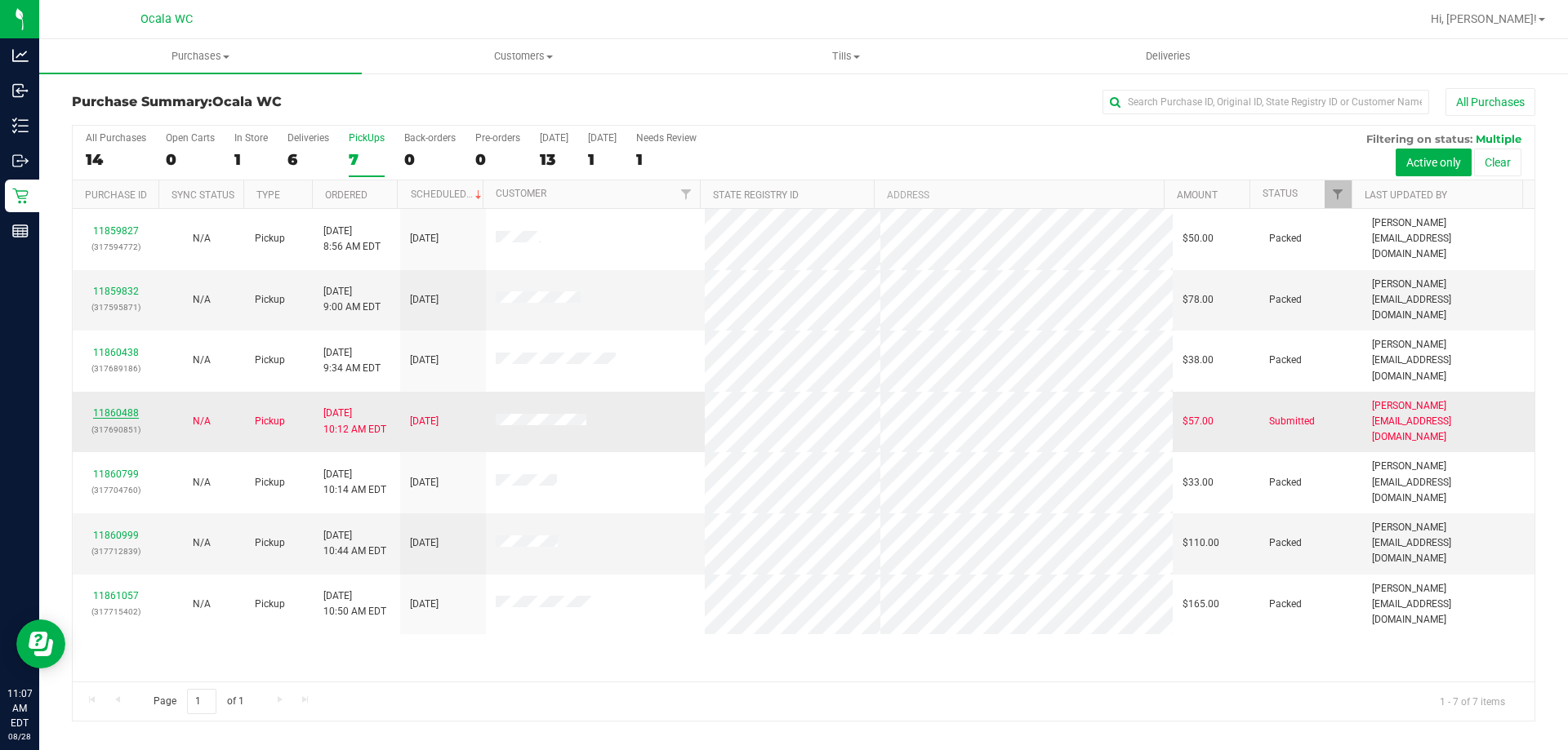
click at [114, 408] on link "11860488" at bounding box center [116, 413] width 46 height 11
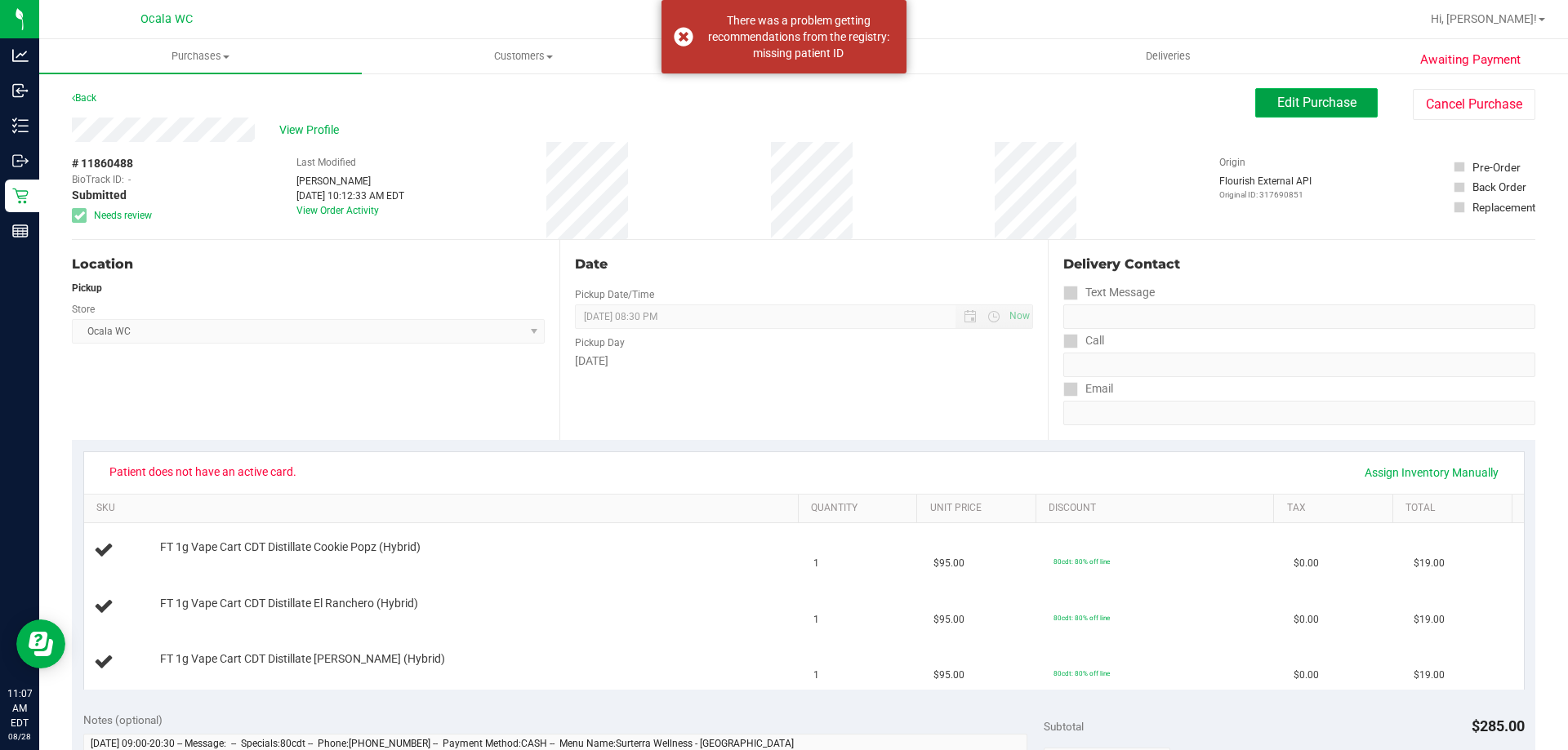
click at [1296, 109] on span "Edit Purchase" at bounding box center [1317, 102] width 79 height 16
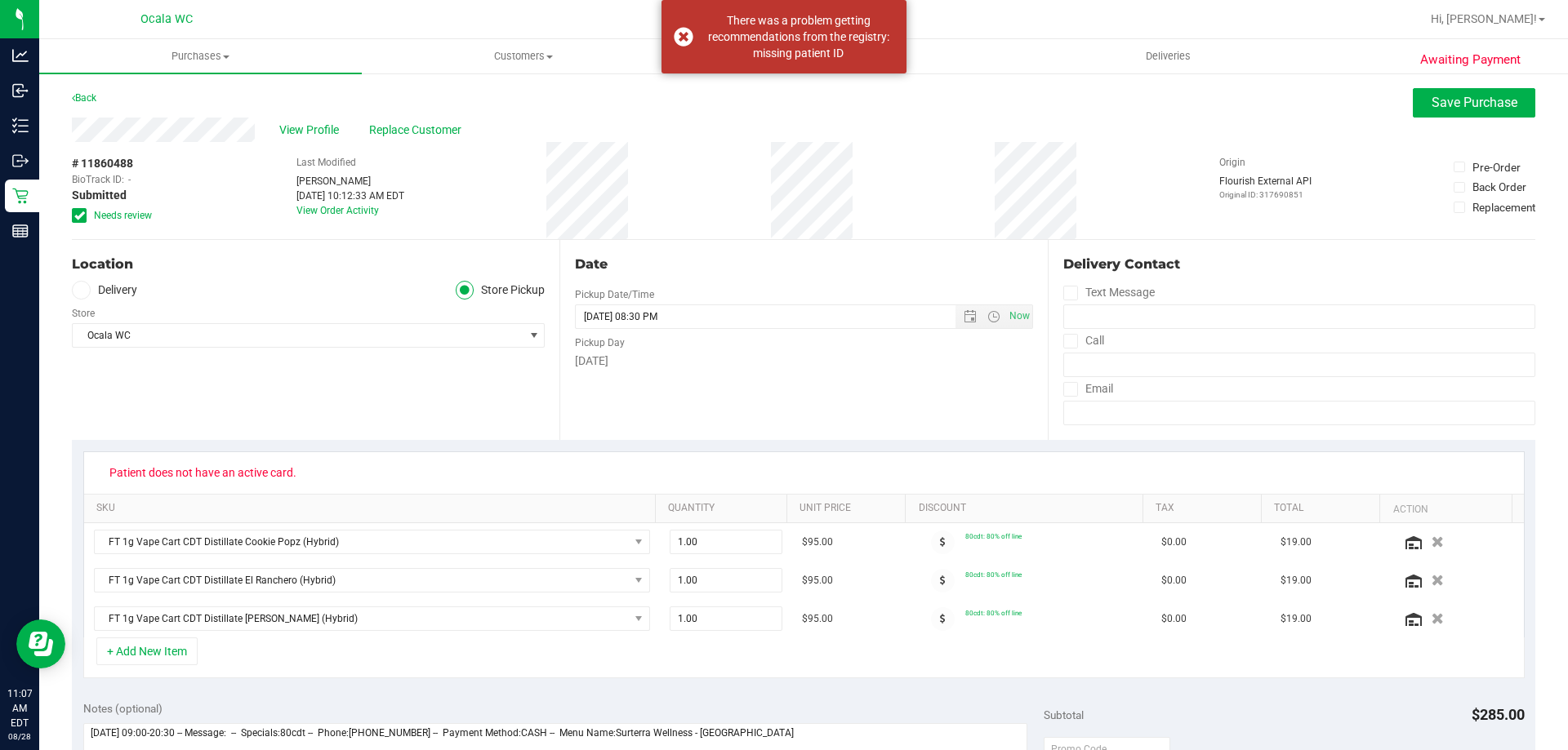
click at [247, 264] on div "Location" at bounding box center [308, 265] width 473 height 19
click at [675, 122] on div "View Profile Replace Customer" at bounding box center [803, 130] width 1464 height 25
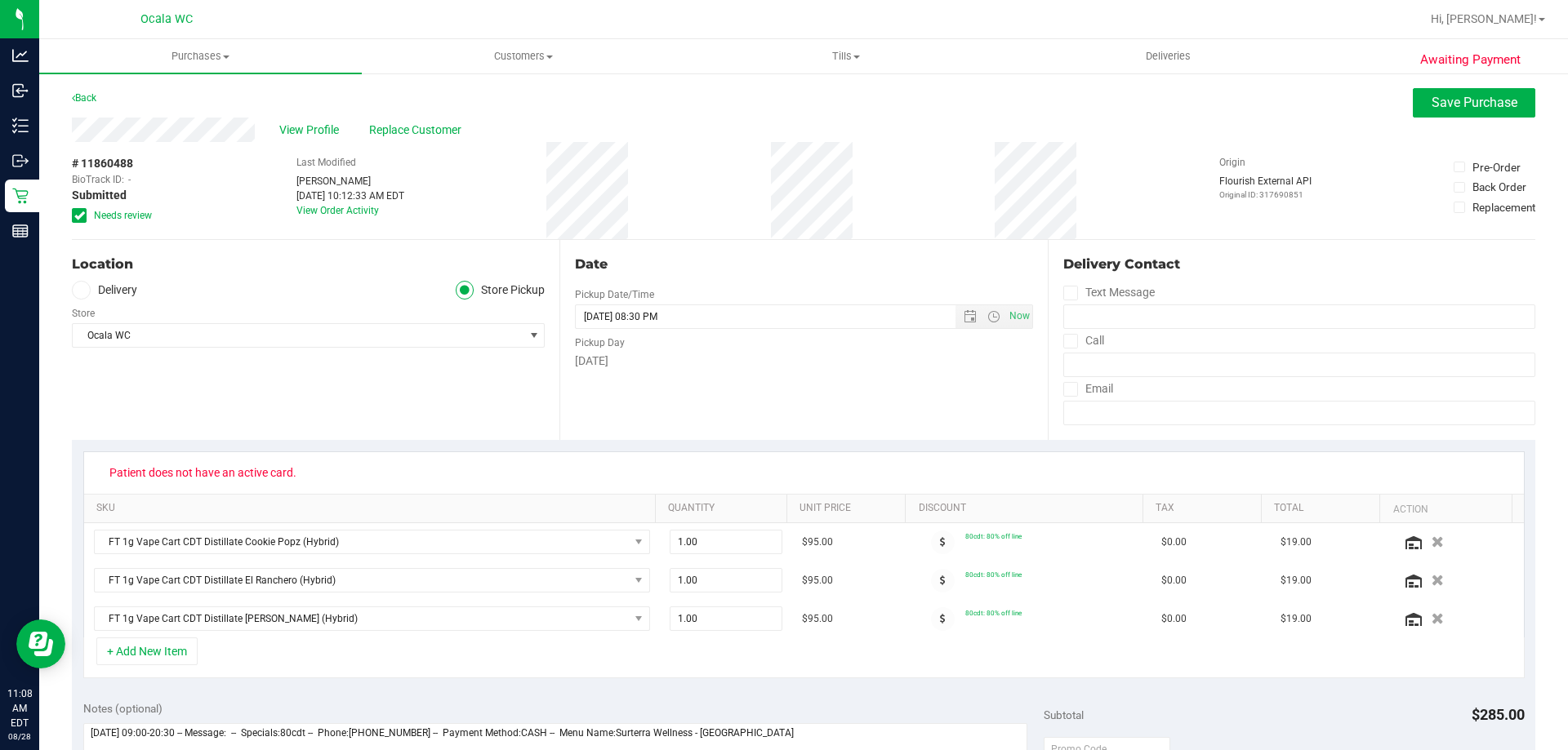
drag, startPoint x: 310, startPoint y: 410, endPoint x: 916, endPoint y: 121, distance: 671.4
click at [916, 121] on div "View Profile Replace Customer" at bounding box center [803, 130] width 1464 height 25
click at [1431, 106] on span "Save Purchase" at bounding box center [1474, 102] width 86 height 16
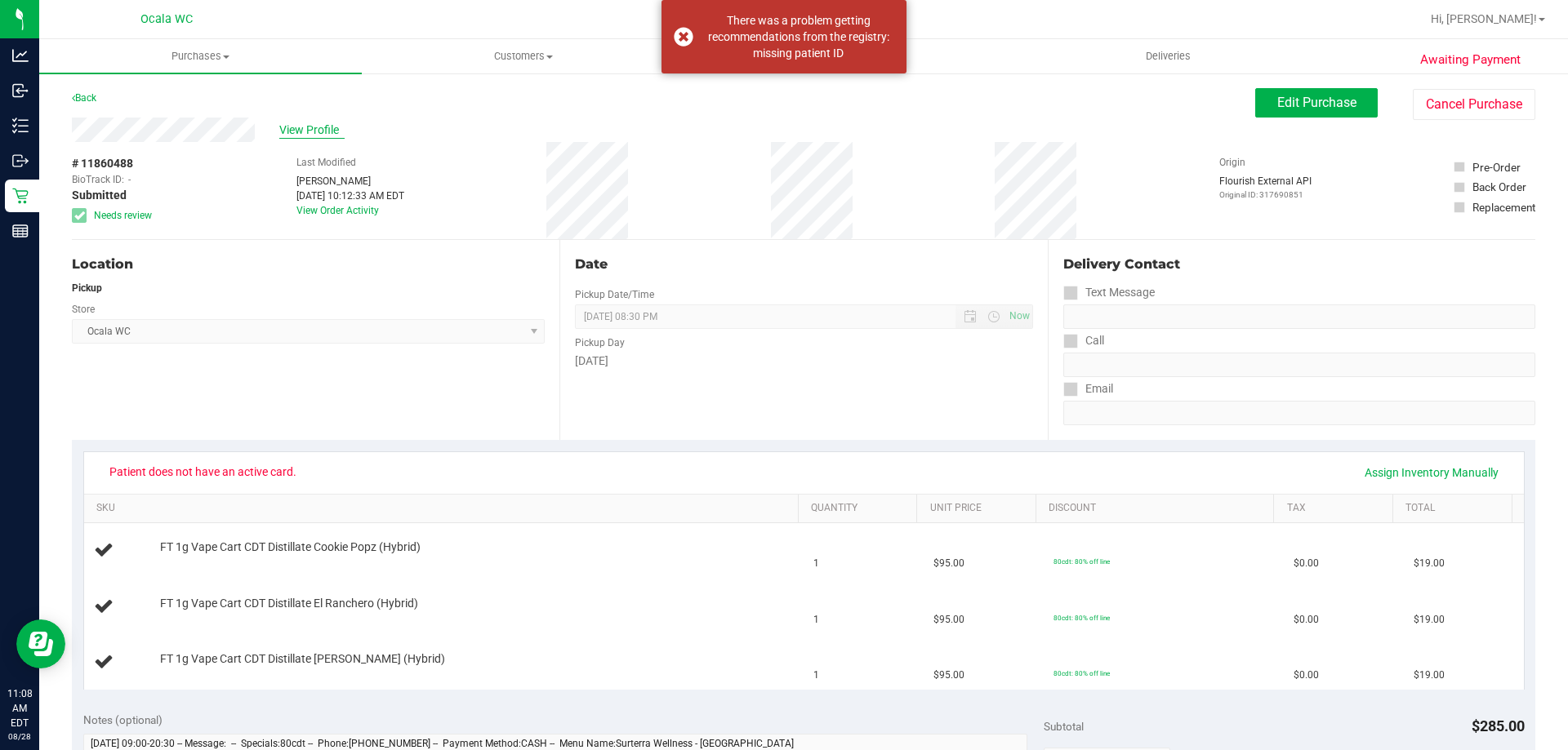
click at [314, 133] on span "View Profile" at bounding box center [312, 130] width 65 height 17
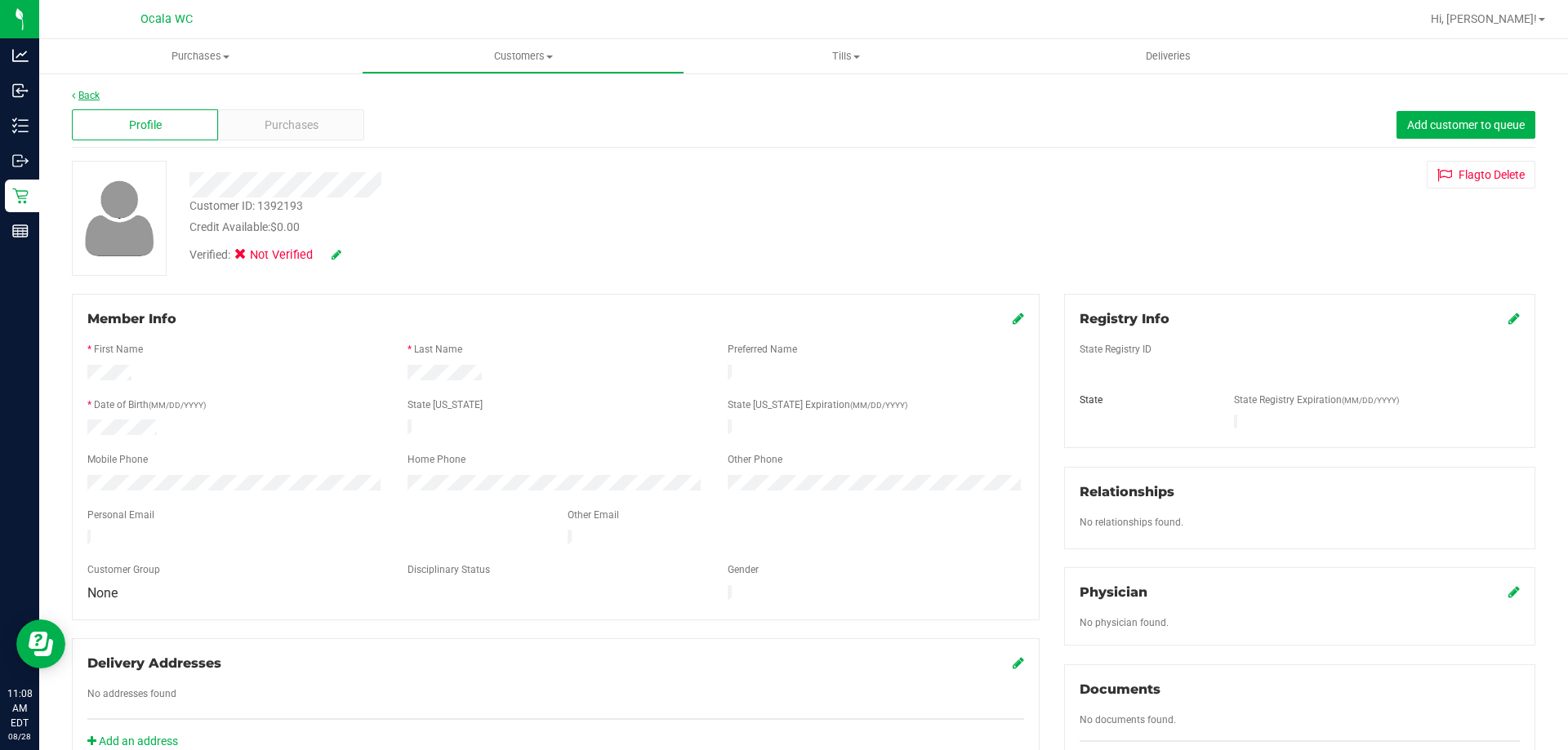
click at [82, 96] on link "Back" at bounding box center [85, 95] width 27 height 11
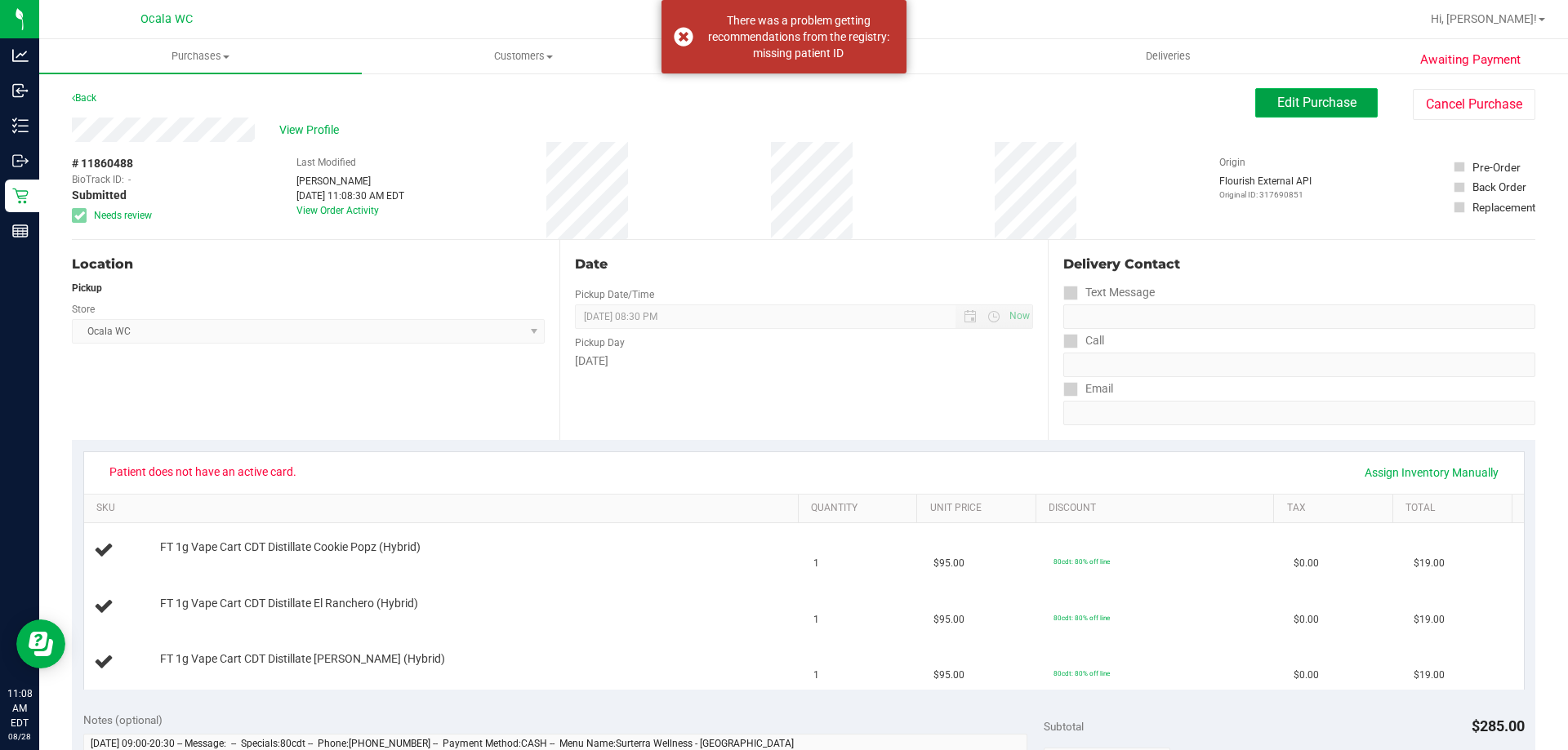
click at [1294, 102] on span "Edit Purchase" at bounding box center [1317, 102] width 79 height 16
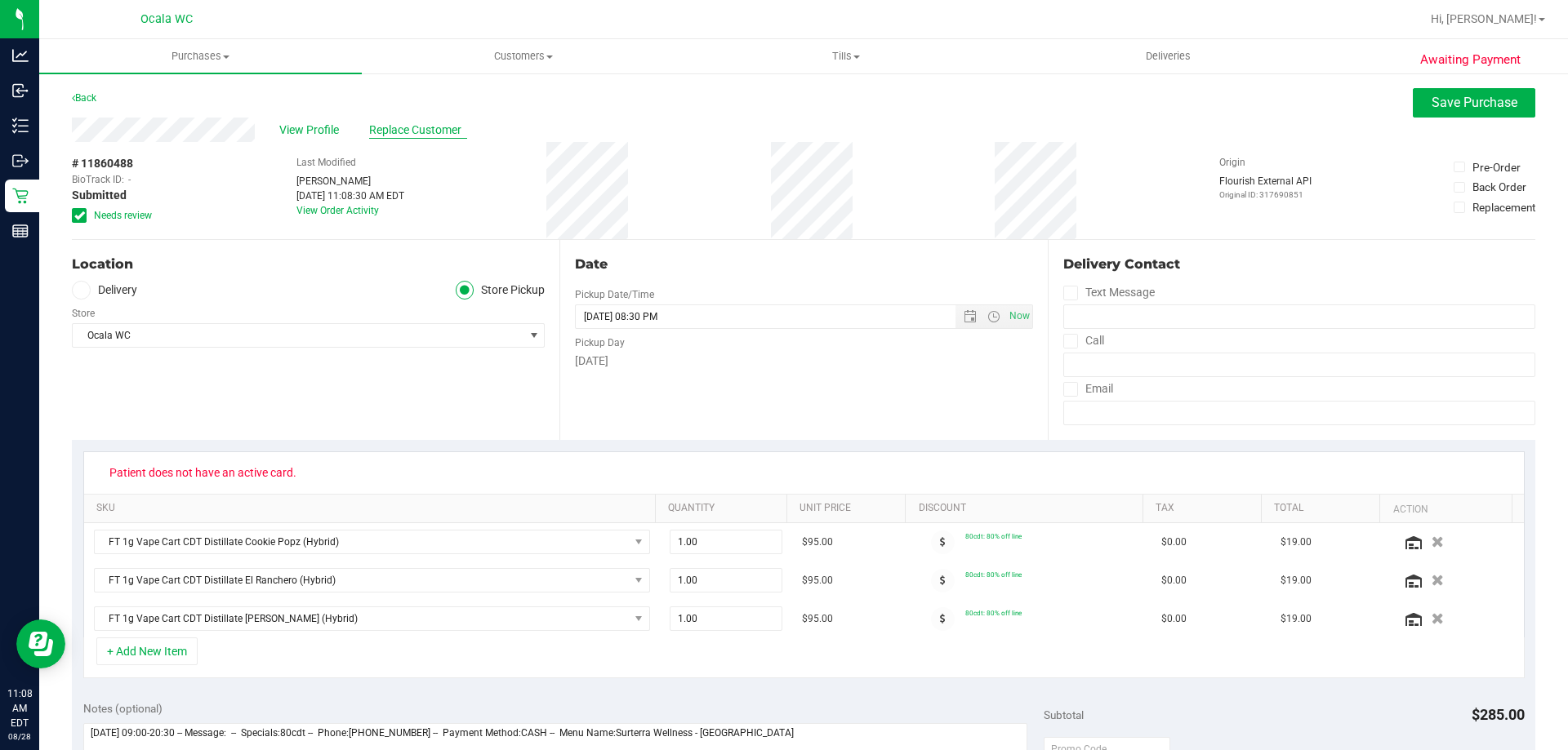
click at [417, 126] on span "Replace Customer" at bounding box center [418, 130] width 98 height 17
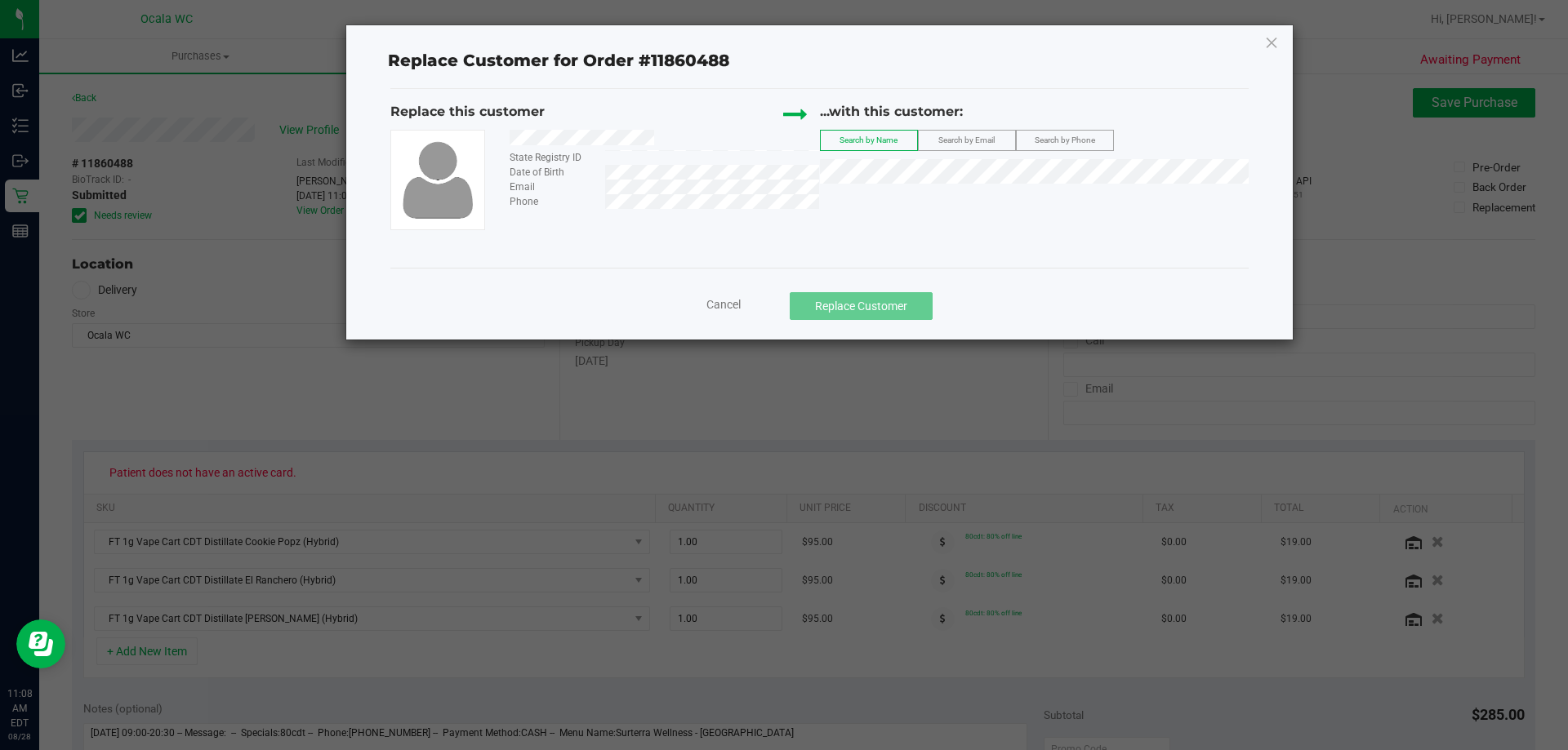
click at [999, 188] on div "...with this customer: Search by Name Search by Email Search by Phone" at bounding box center [1035, 147] width 430 height 90
click at [851, 202] on span "[PERSON_NAME]" at bounding box center [874, 201] width 87 height 13
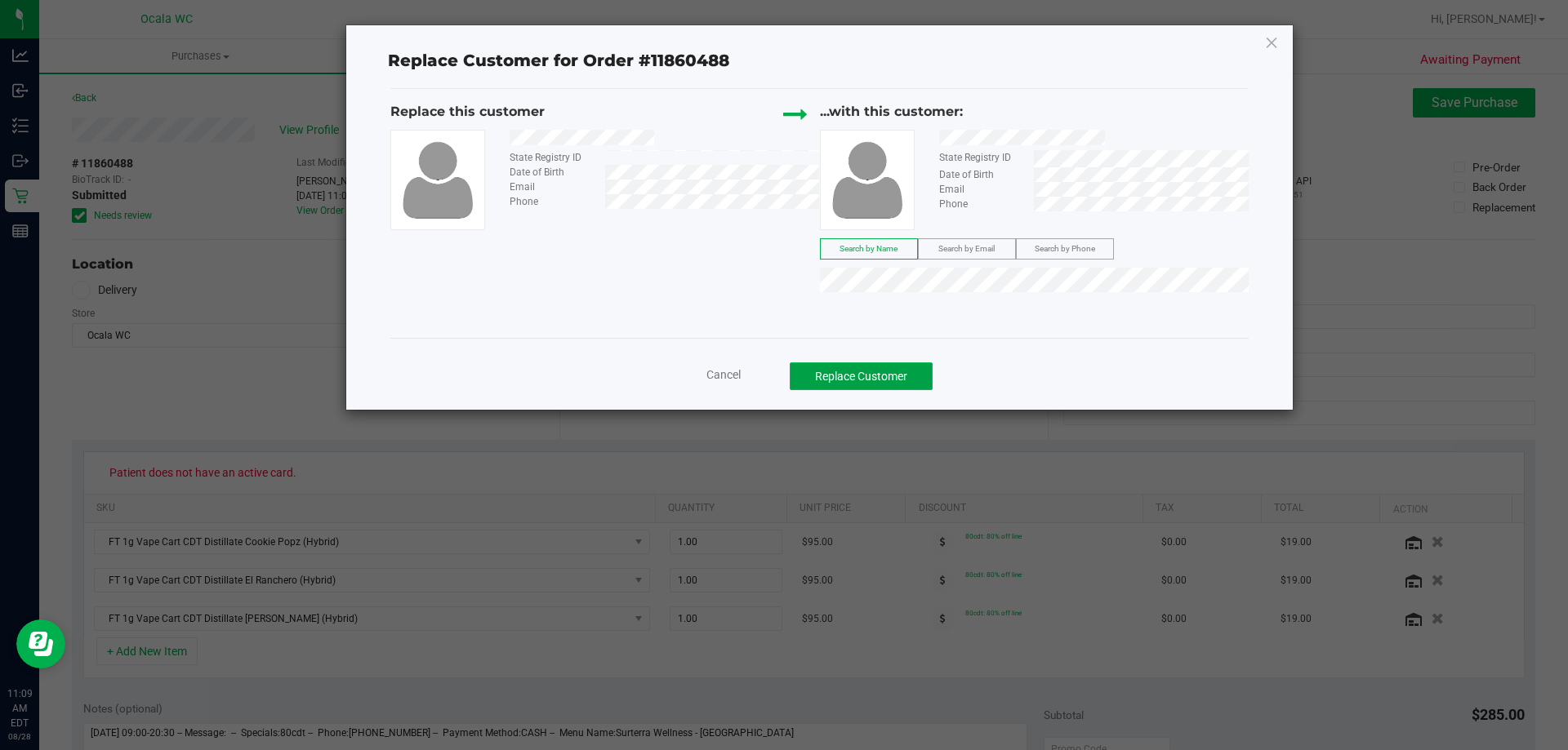
click at [892, 367] on button "Replace Customer" at bounding box center [861, 376] width 143 height 27
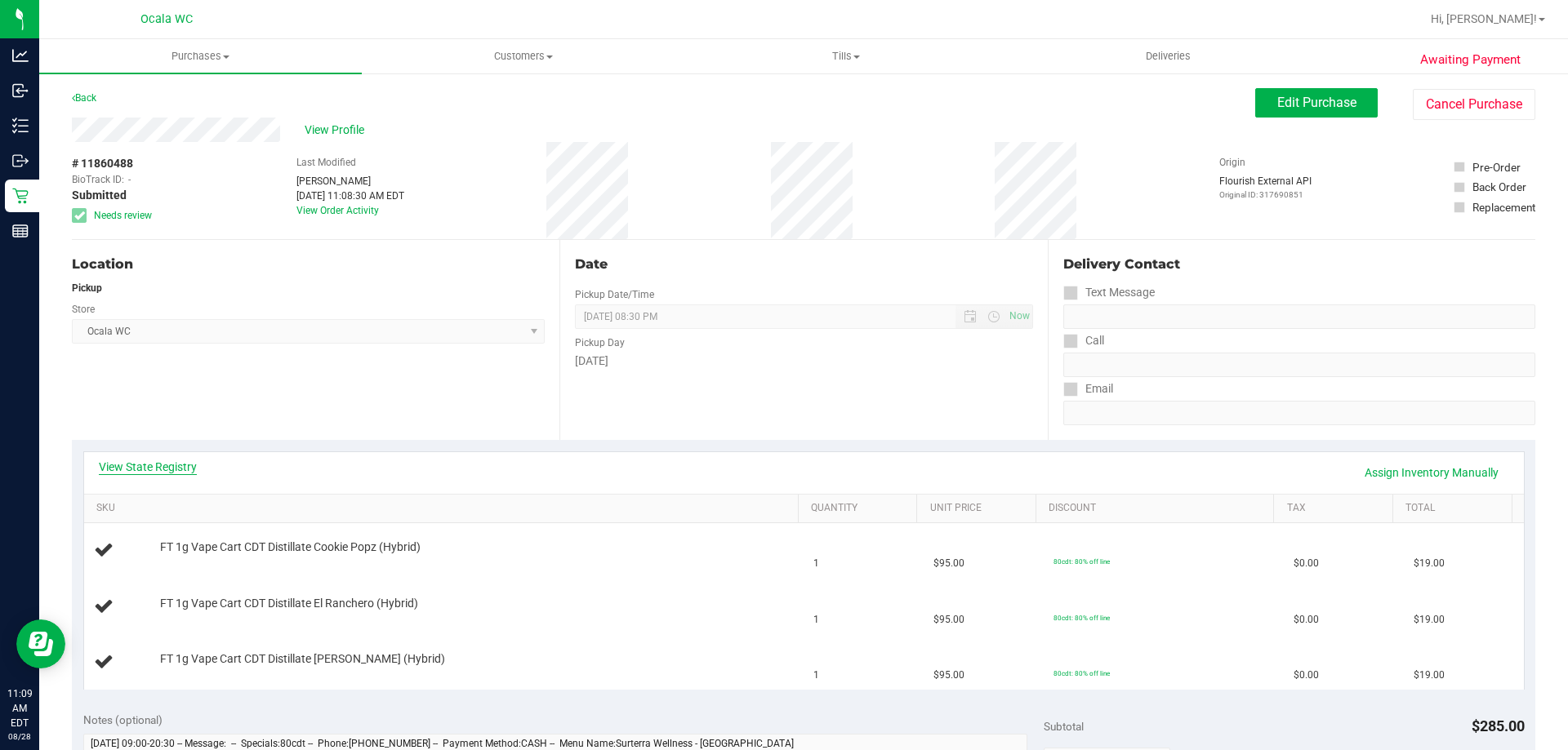
click at [137, 464] on link "View State Registry" at bounding box center [147, 467] width 98 height 16
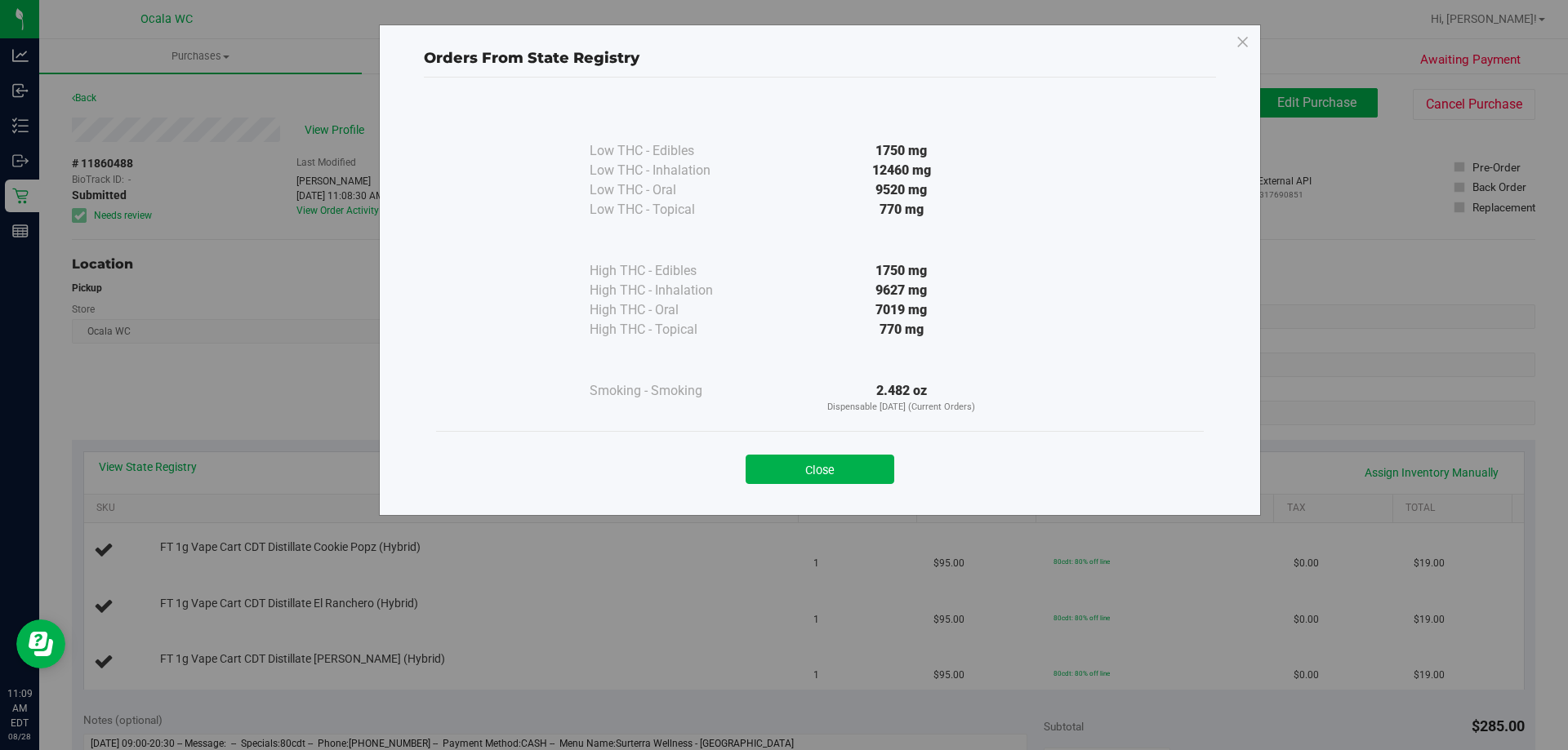
click at [883, 452] on div "Close" at bounding box center [820, 464] width 743 height 41
click at [833, 462] on button "Close" at bounding box center [820, 469] width 148 height 29
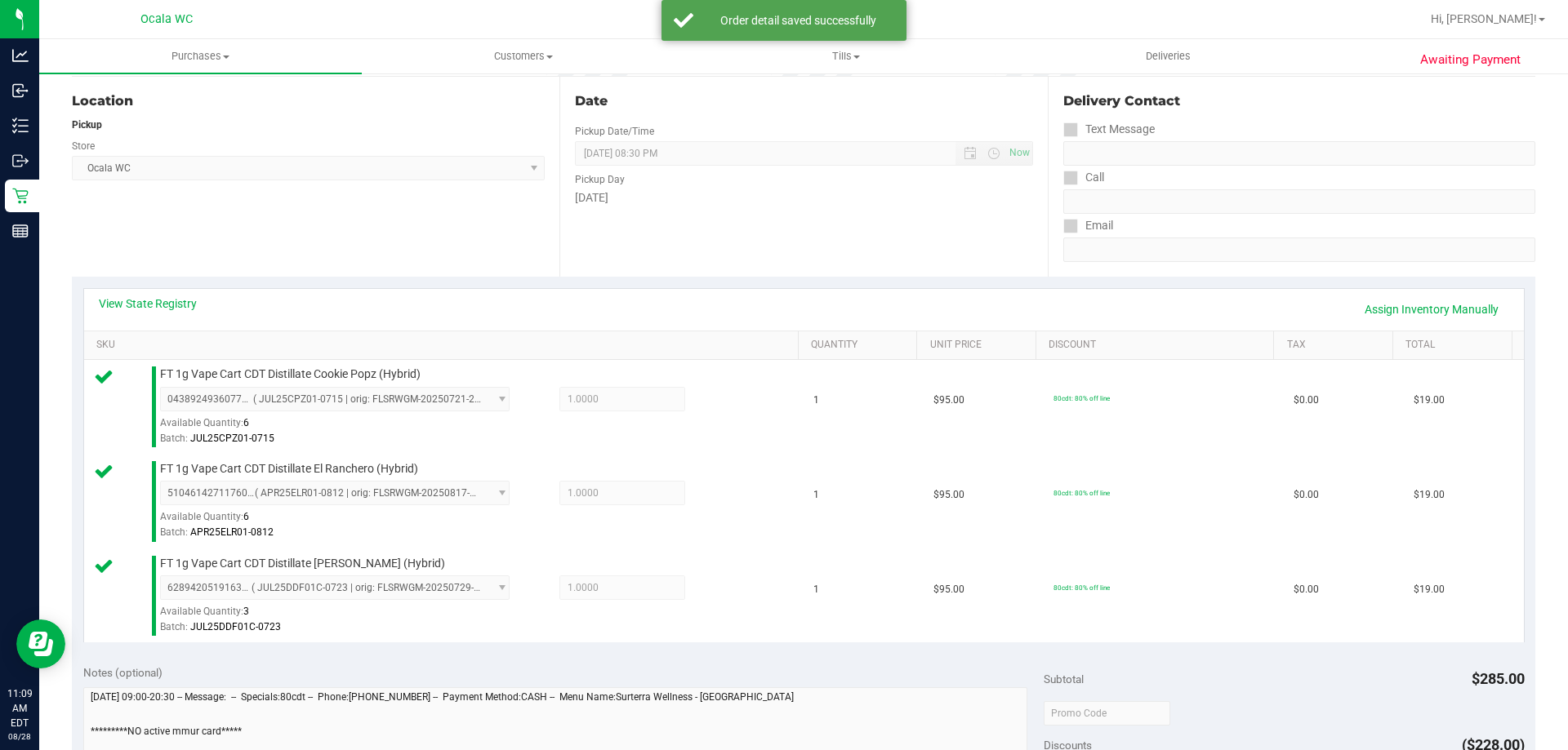
scroll to position [774, 0]
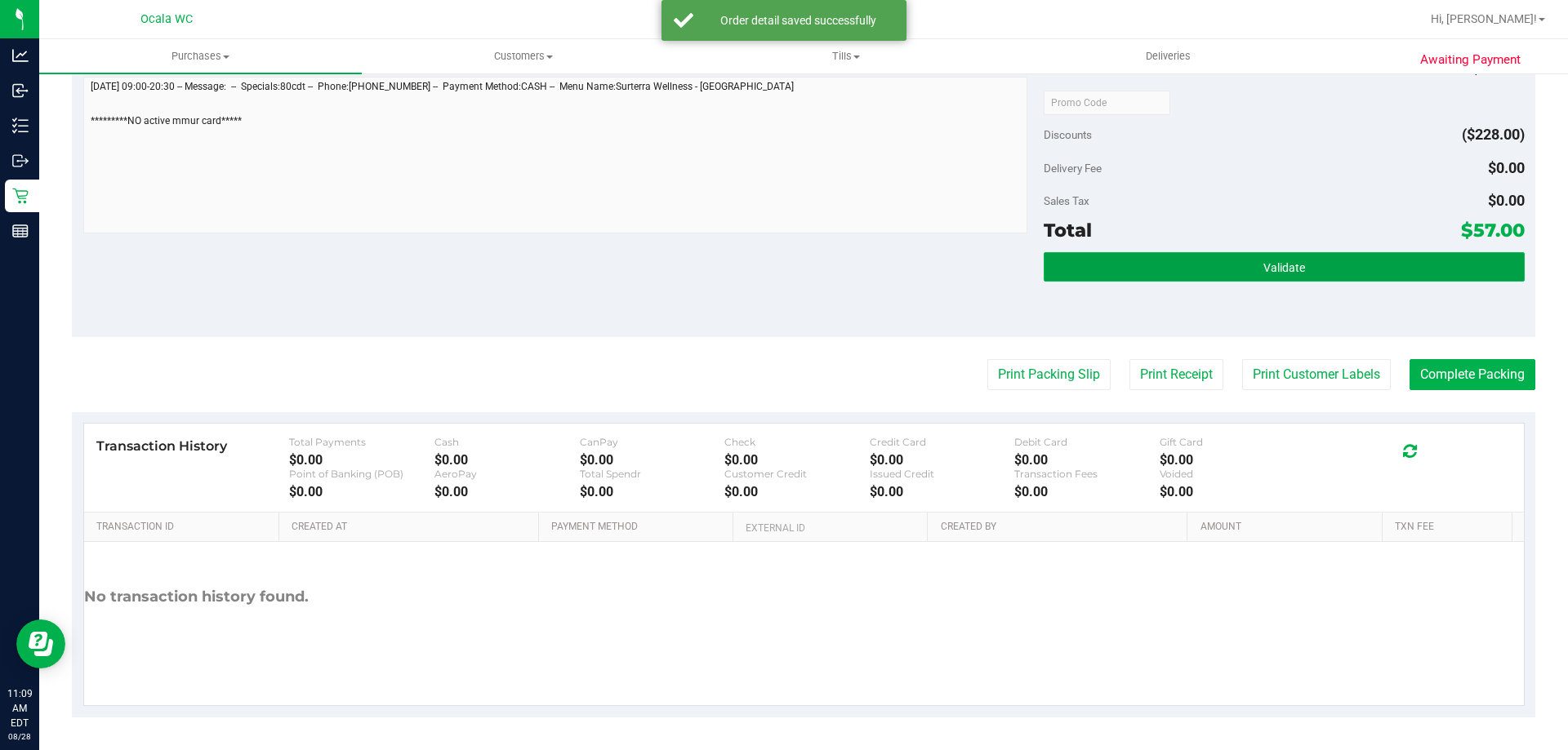
click at [1342, 266] on button "Validate" at bounding box center [1284, 266] width 480 height 29
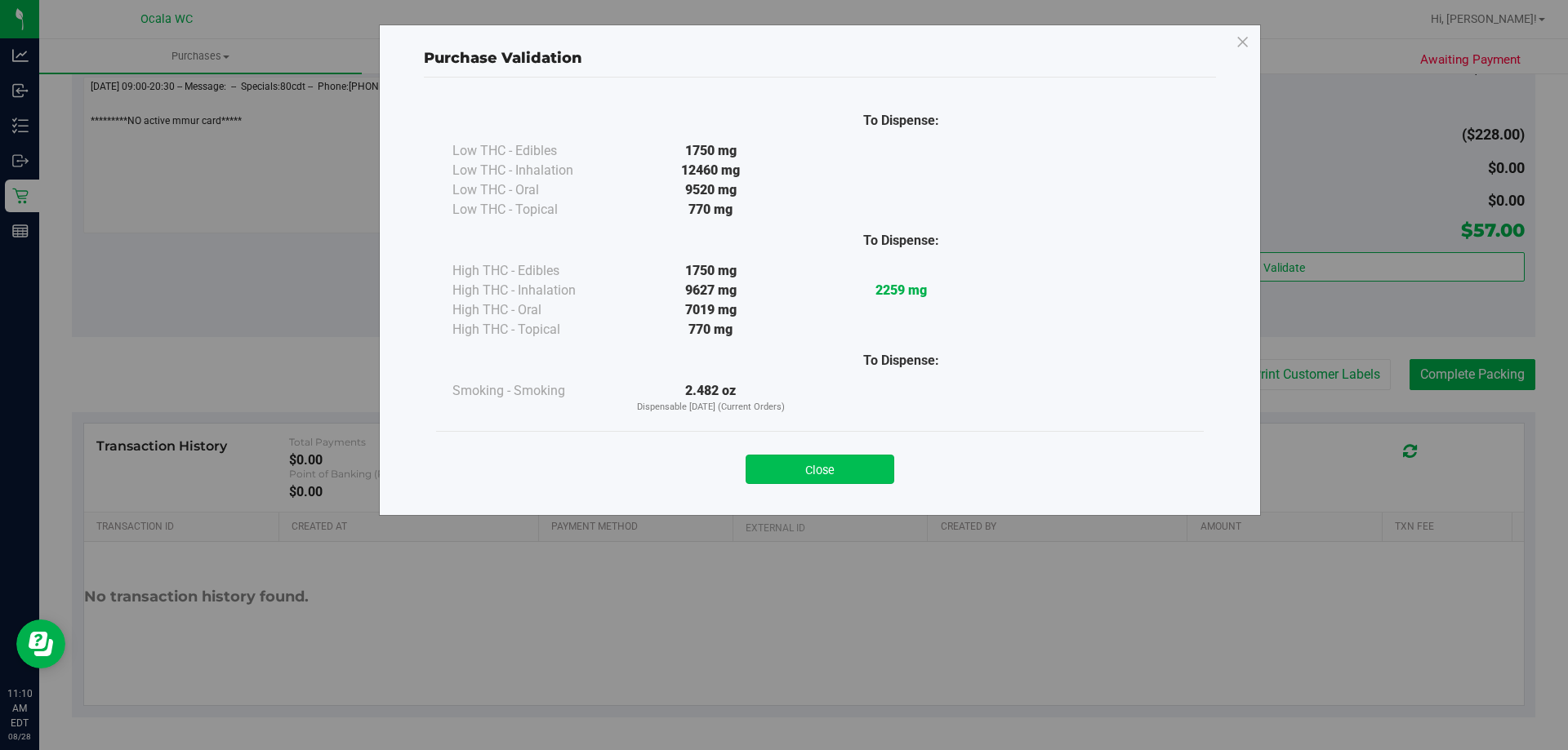
click at [840, 467] on button "Close" at bounding box center [820, 469] width 148 height 29
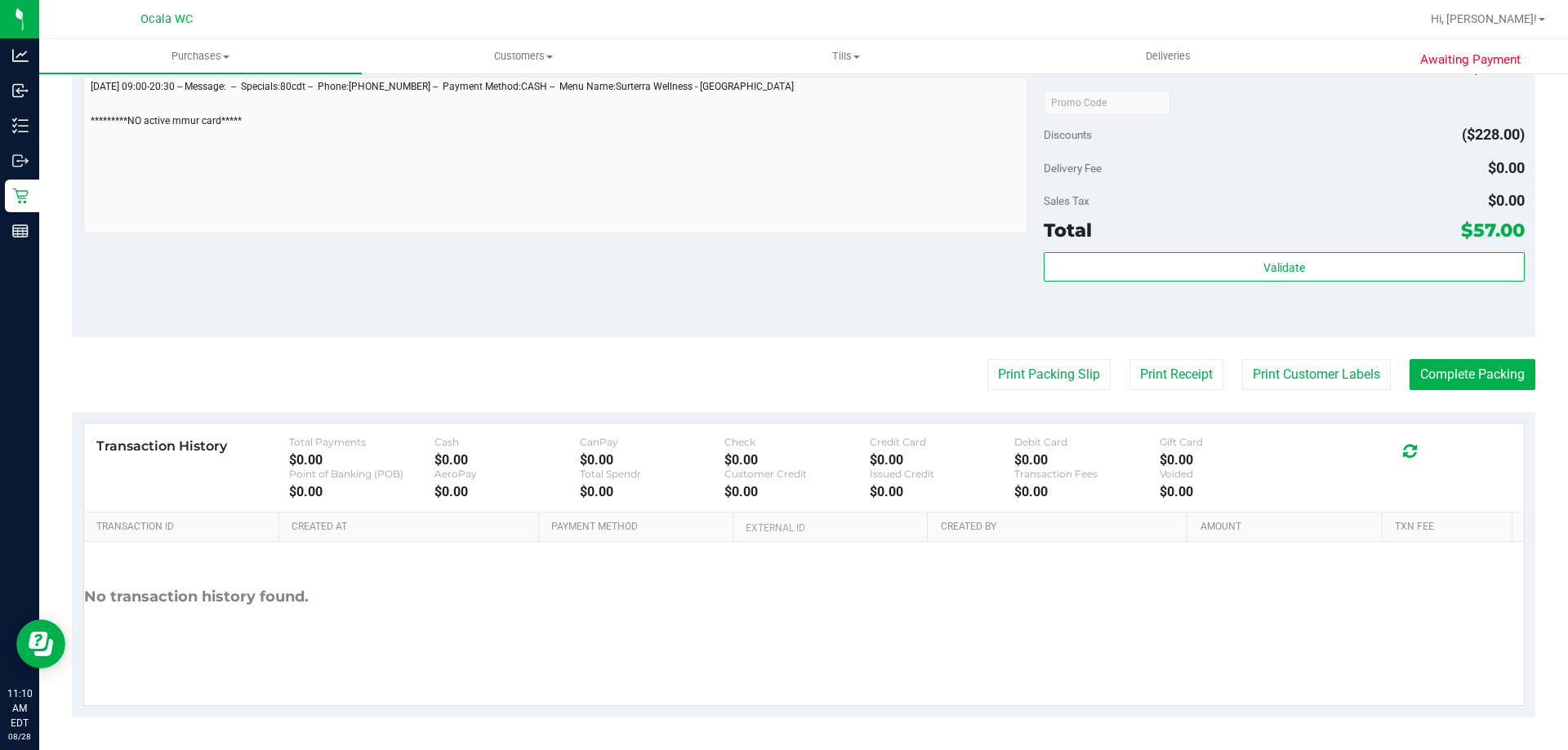
click at [1293, 144] on div "Discounts ($228.00)" at bounding box center [1284, 134] width 480 height 29
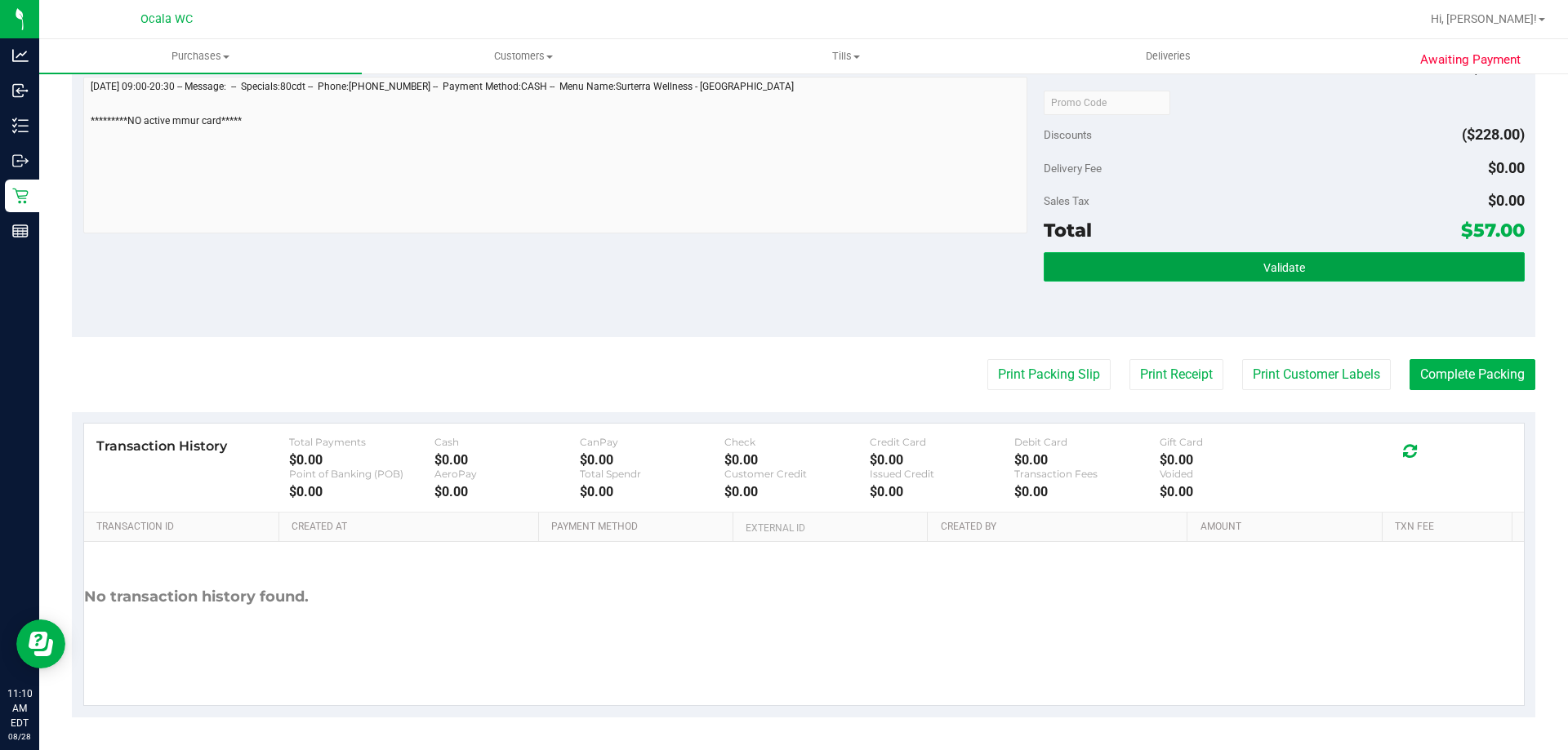
click at [1200, 269] on button "Validate" at bounding box center [1284, 266] width 480 height 29
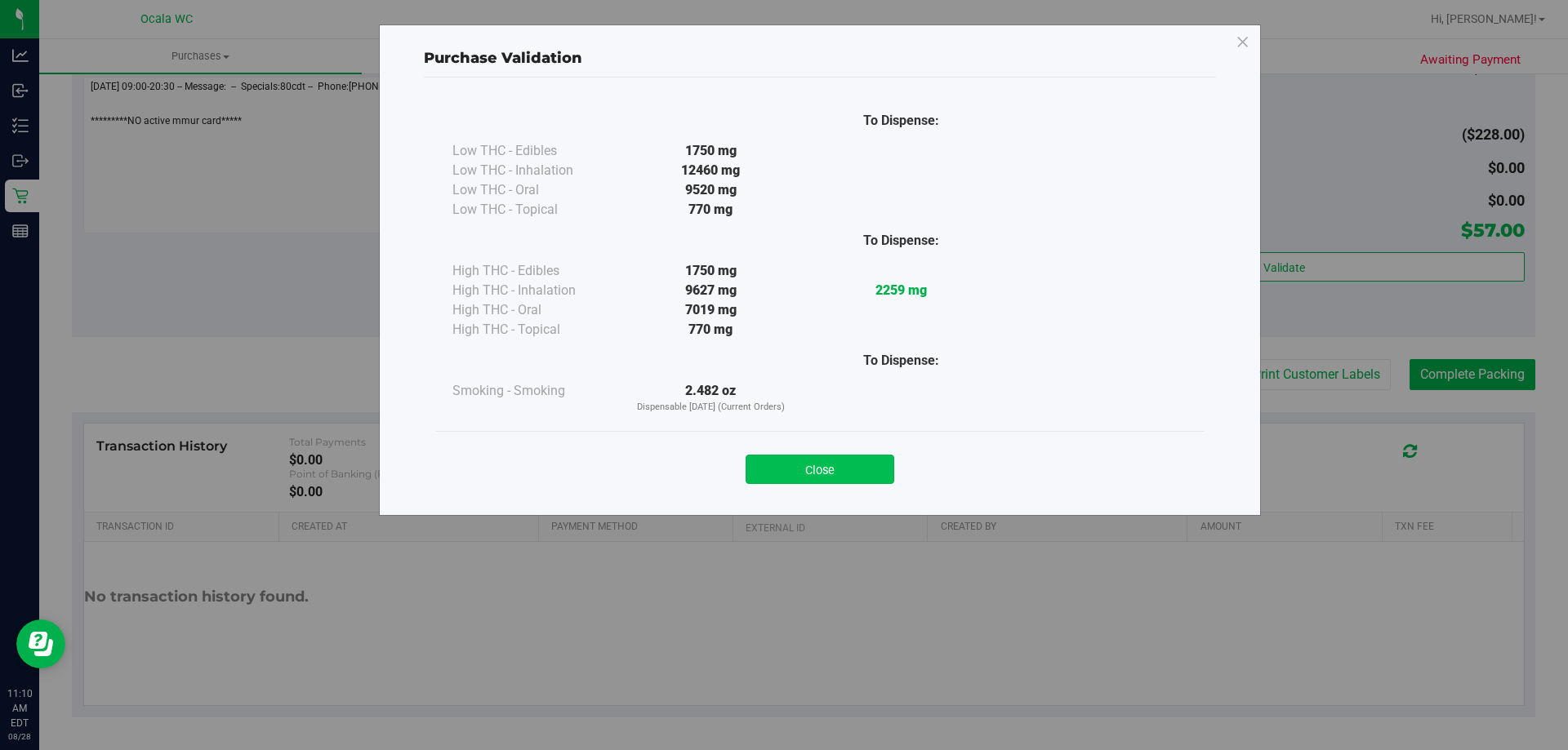
click at [845, 466] on button "Close" at bounding box center [820, 469] width 148 height 29
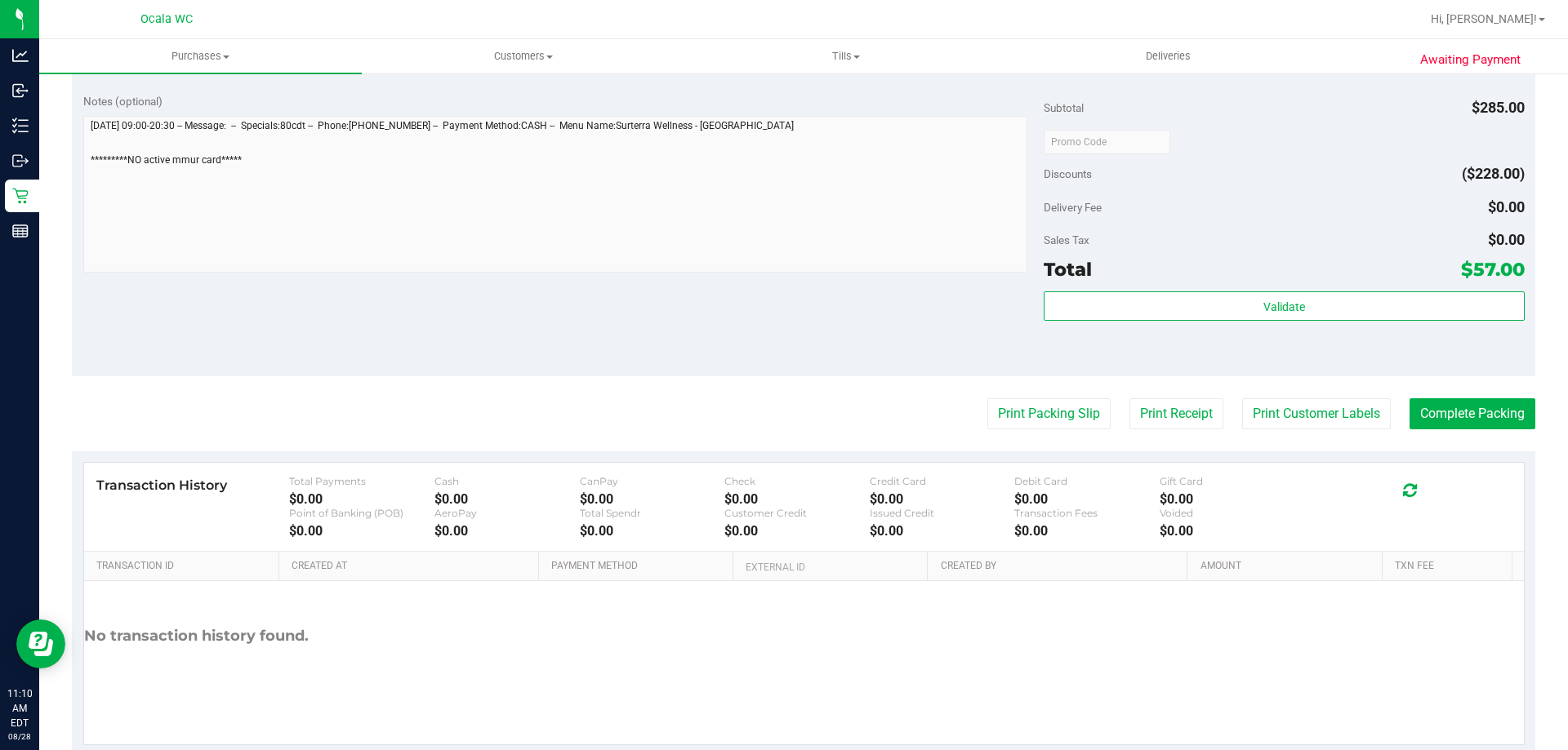
scroll to position [735, 0]
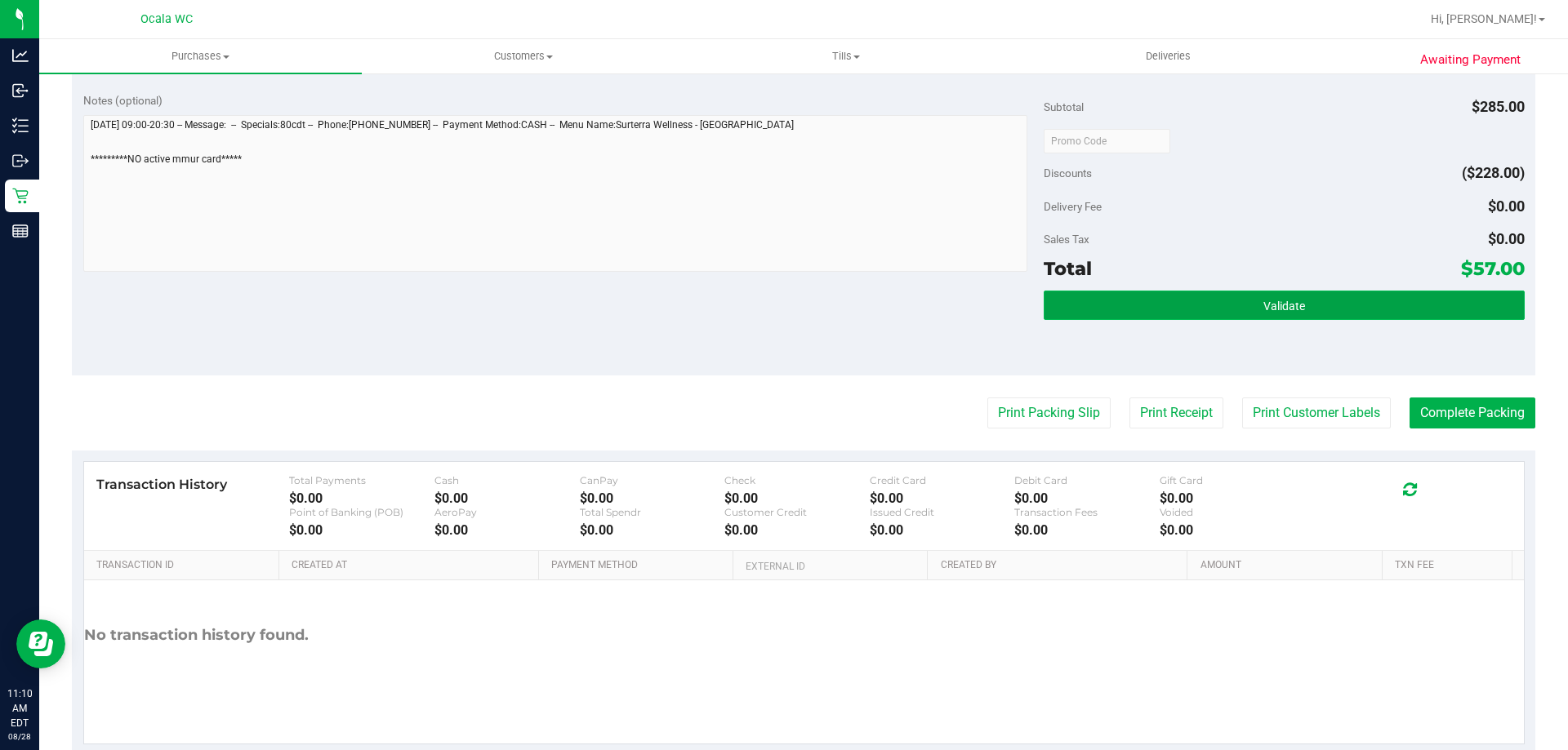
click at [1322, 295] on button "Validate" at bounding box center [1284, 304] width 480 height 29
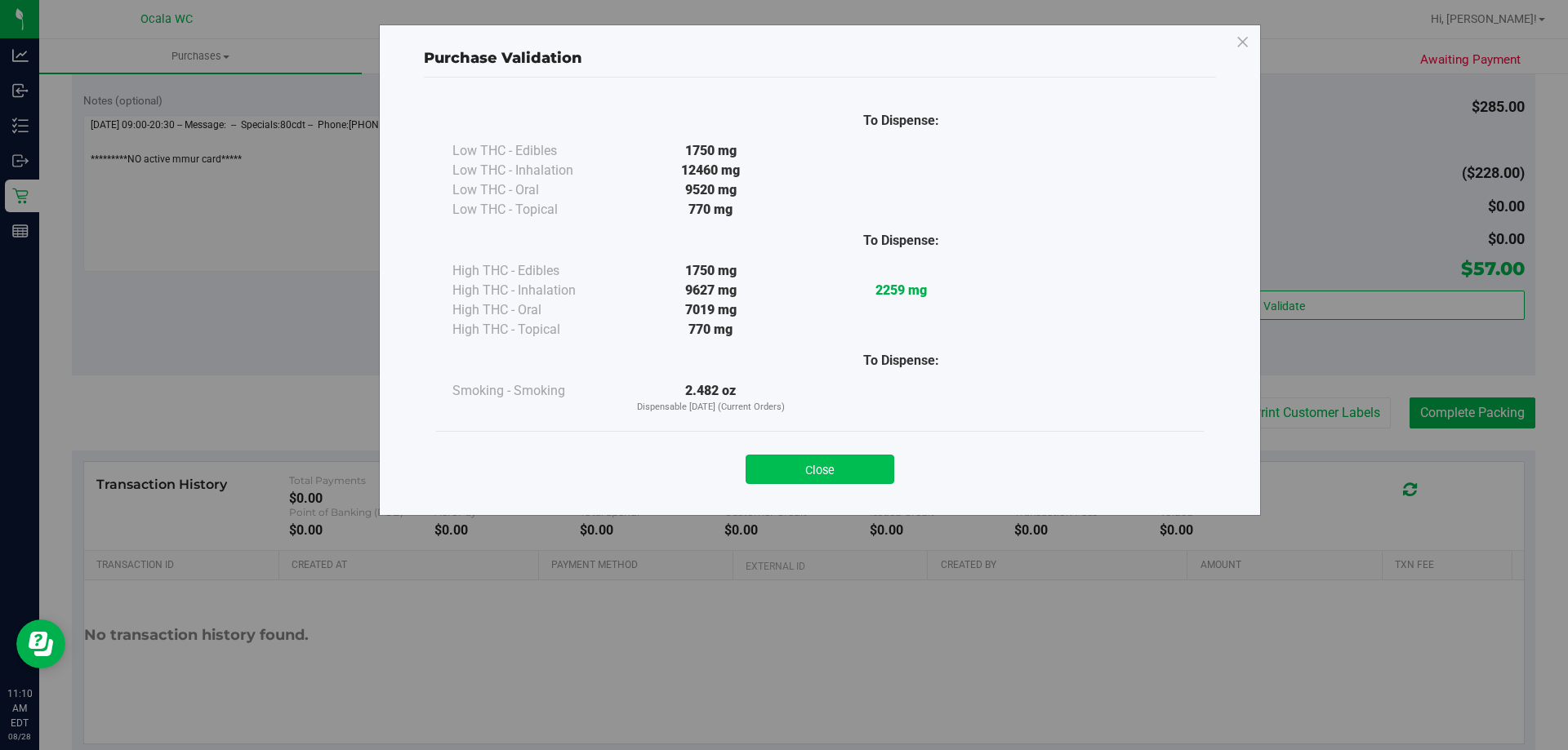
click at [836, 473] on button "Close" at bounding box center [820, 469] width 148 height 29
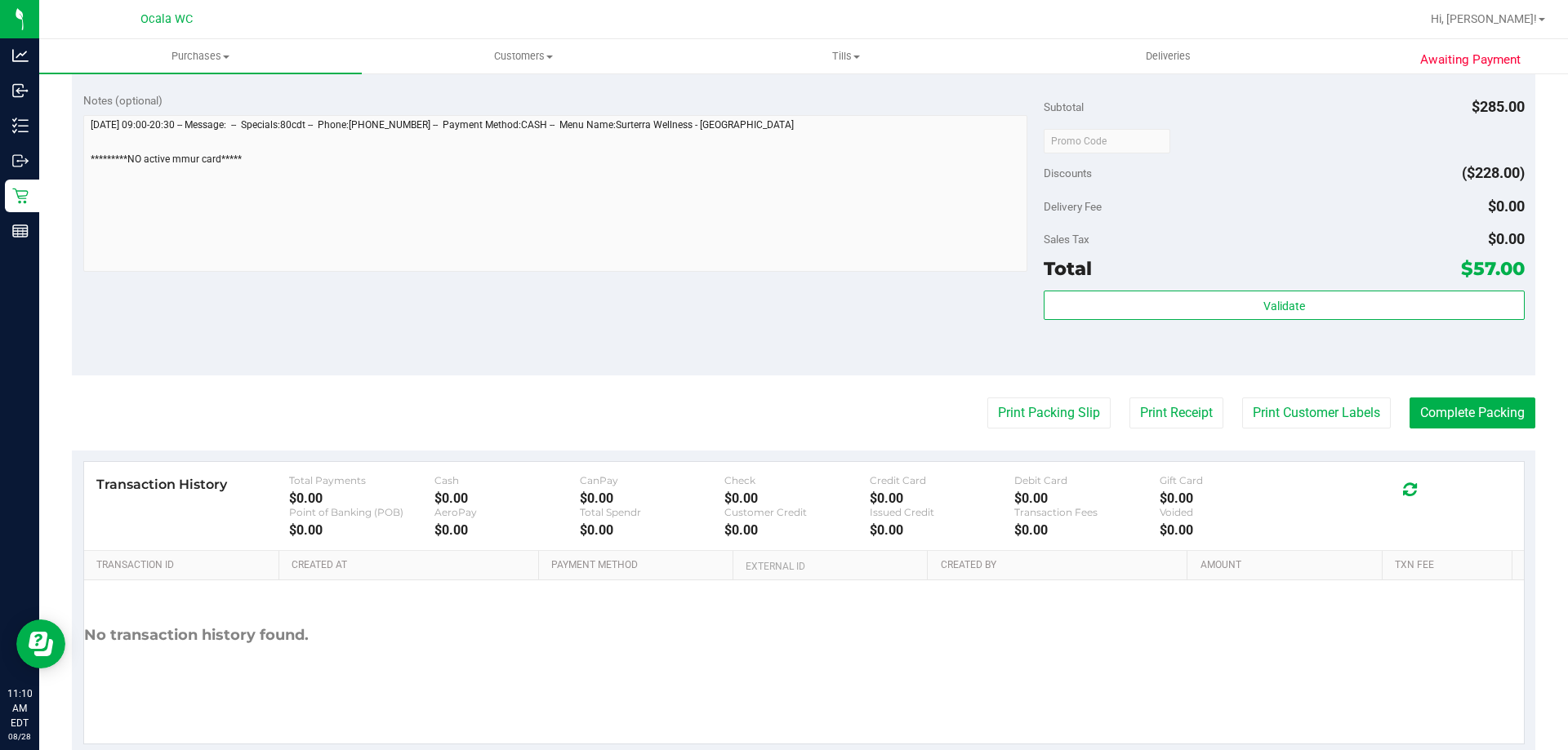
click at [1202, 163] on div "Discounts ($228.00)" at bounding box center [1284, 172] width 480 height 29
click at [1485, 419] on button "Complete Packing" at bounding box center [1473, 412] width 125 height 31
click at [1018, 409] on button "Print Packing Slip" at bounding box center [1036, 412] width 124 height 31
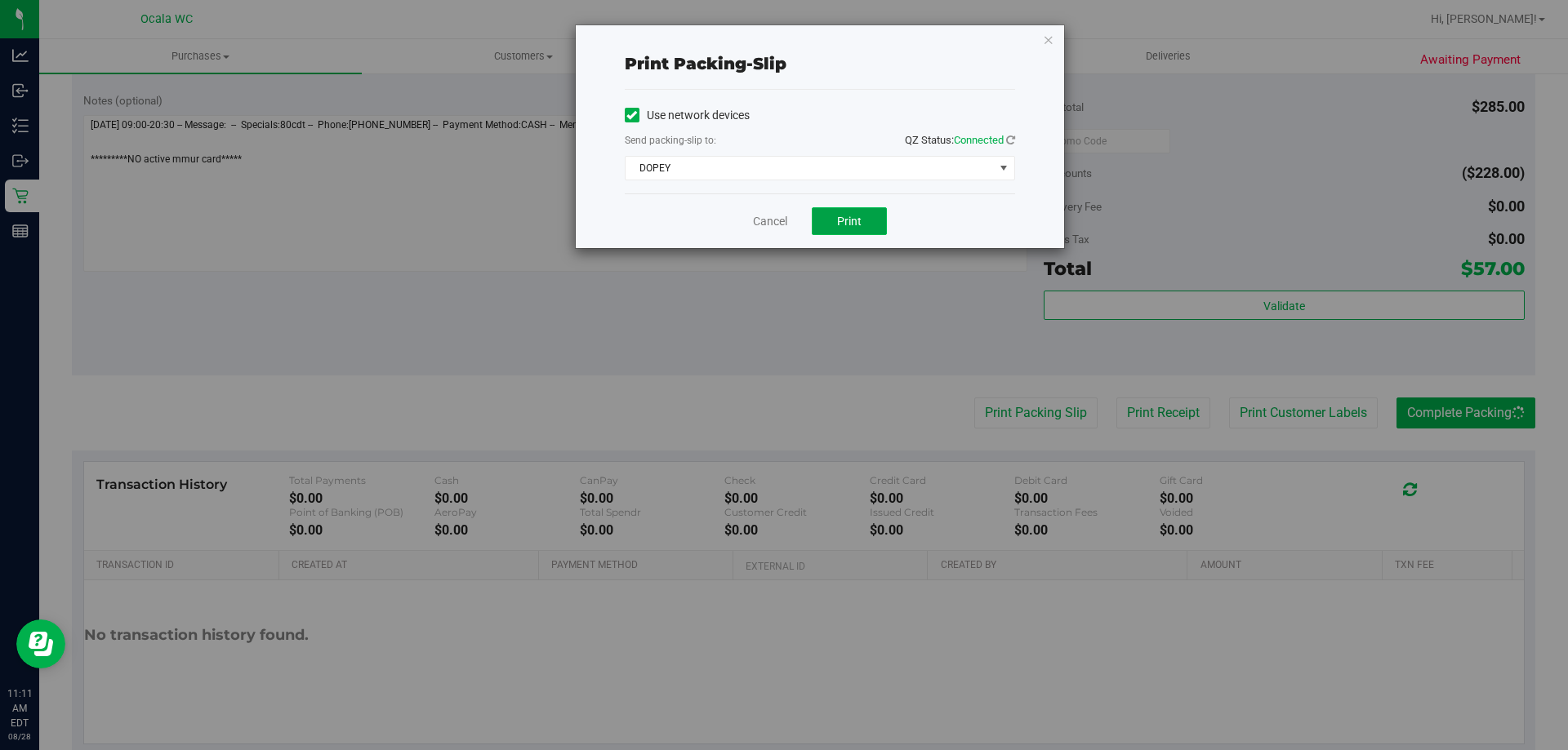
click at [878, 223] on button "Print" at bounding box center [848, 221] width 75 height 27
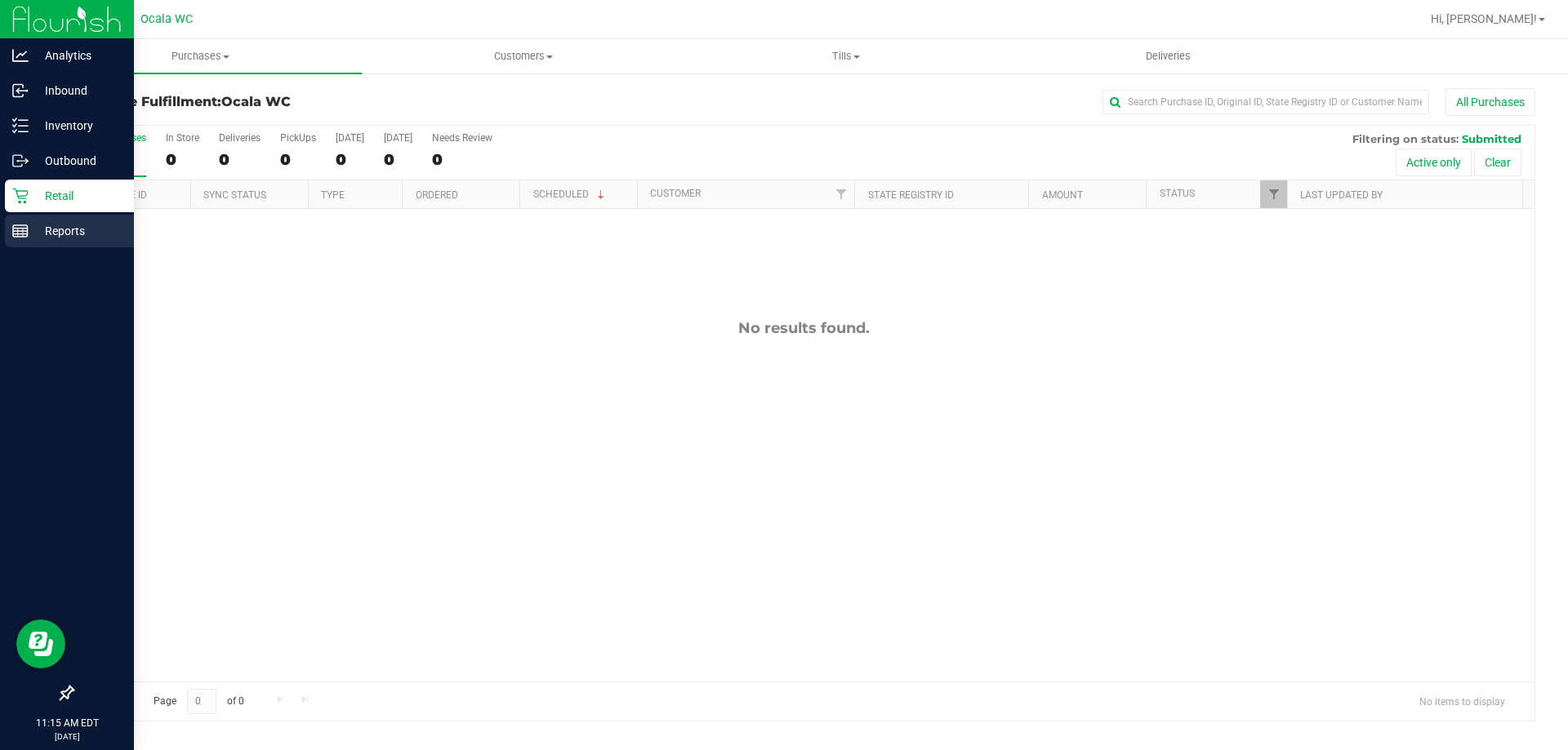
click at [23, 218] on div "Reports" at bounding box center [70, 230] width 129 height 33
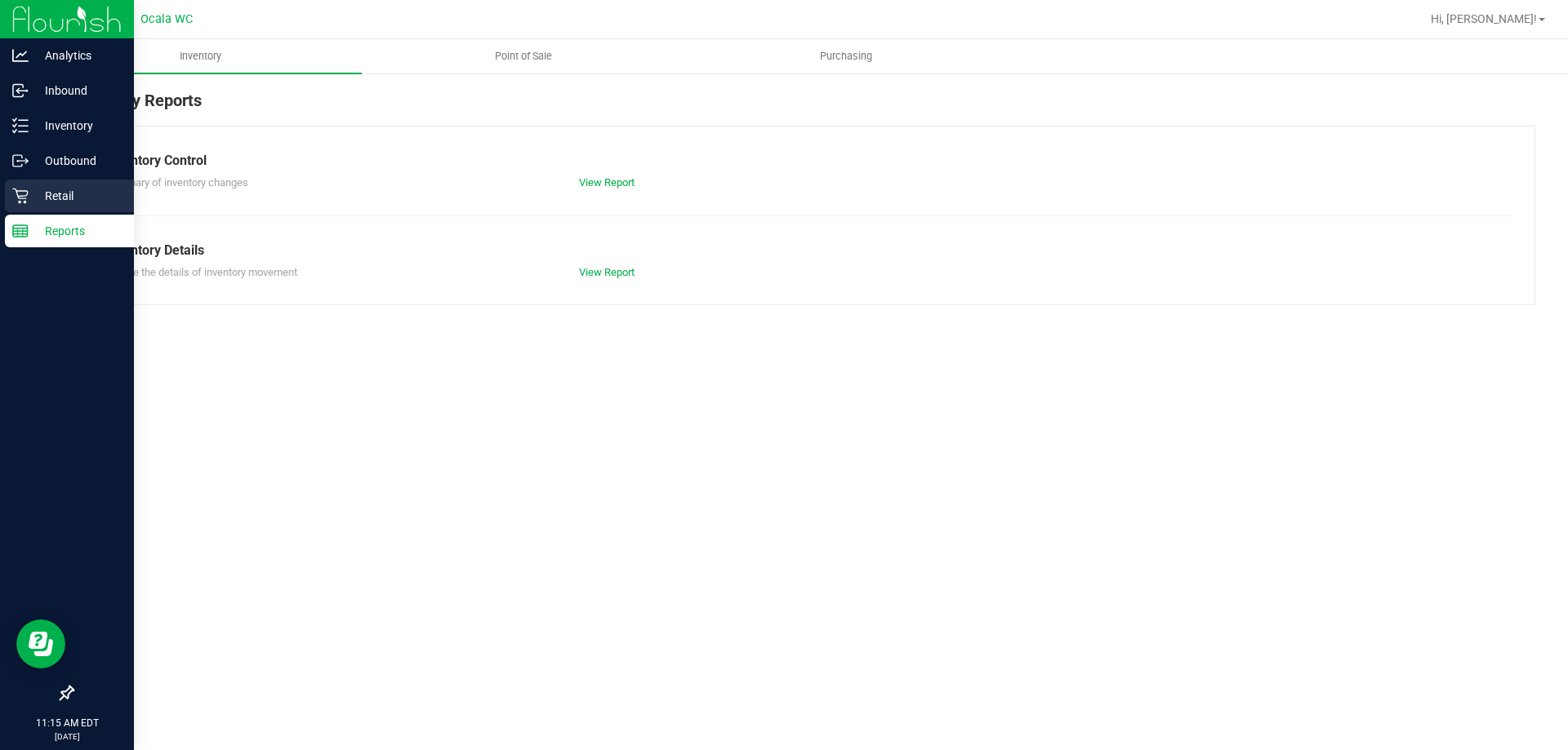
click at [33, 206] on div "Retail" at bounding box center [70, 195] width 129 height 33
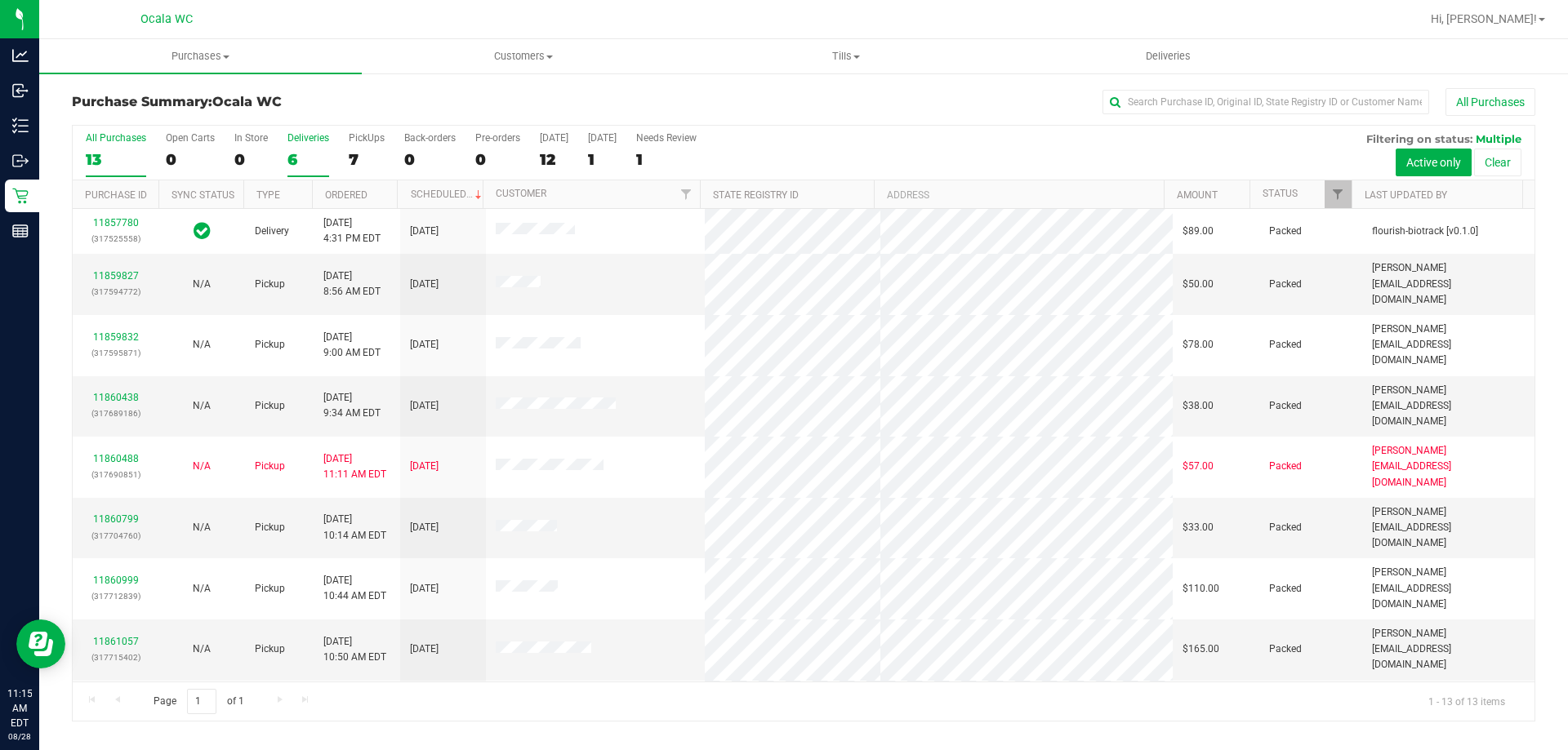
click at [294, 139] on div "Deliveries" at bounding box center [308, 138] width 41 height 11
click at [0, 0] on input "Deliveries 6" at bounding box center [0, 0] width 0 height 0
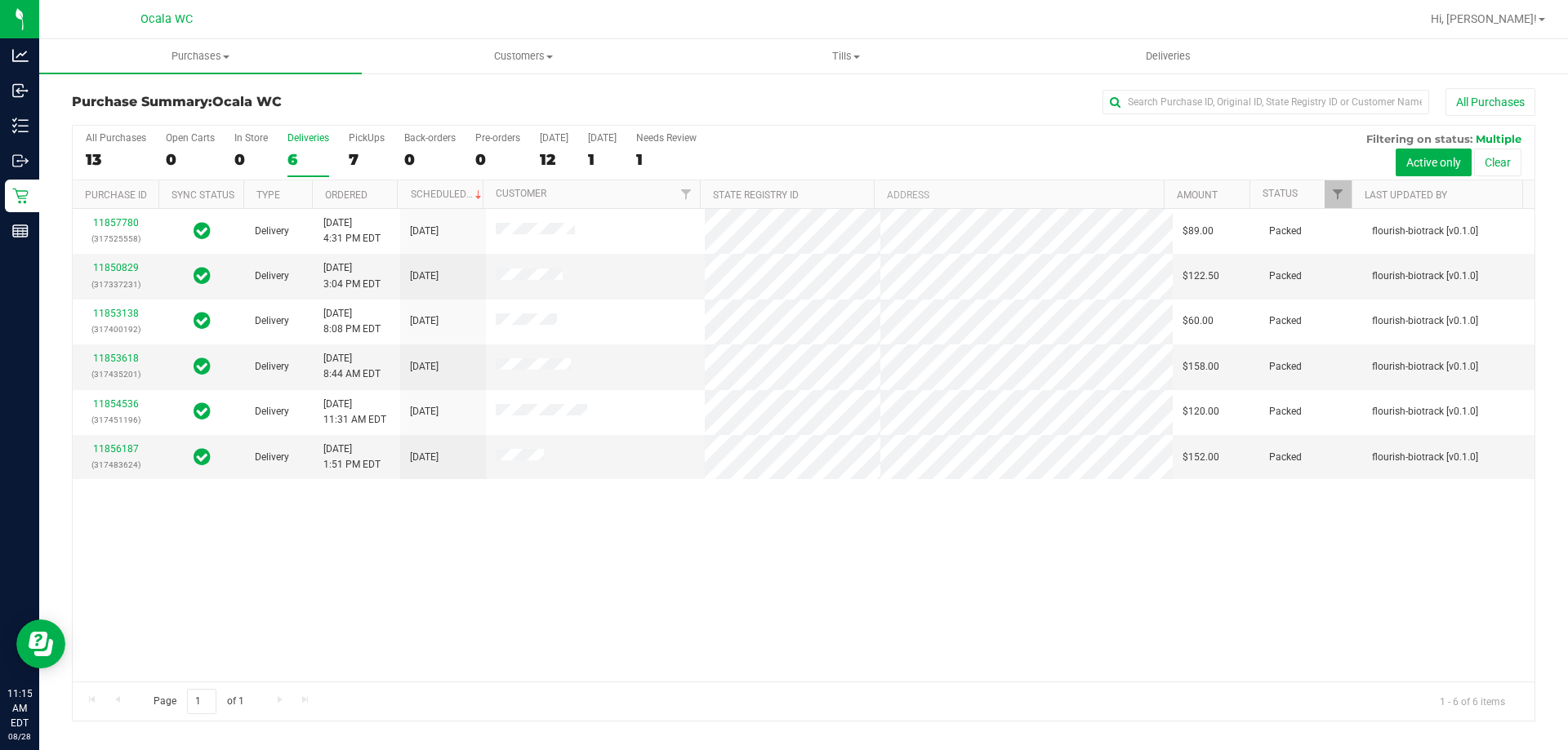
drag, startPoint x: 954, startPoint y: 631, endPoint x: 741, endPoint y: 530, distance: 235.7
click at [954, 626] on div "11857780 (317525558) Delivery [DATE] 4:31 PM EDT 8/29/2025 $89.00 Packed flouri…" at bounding box center [803, 446] width 1462 height 473
click at [767, 83] on div "Purchase Summary: Ocala WC All Purchases All Purchases 13 Open Carts 0 In Store…" at bounding box center [803, 404] width 1529 height 666
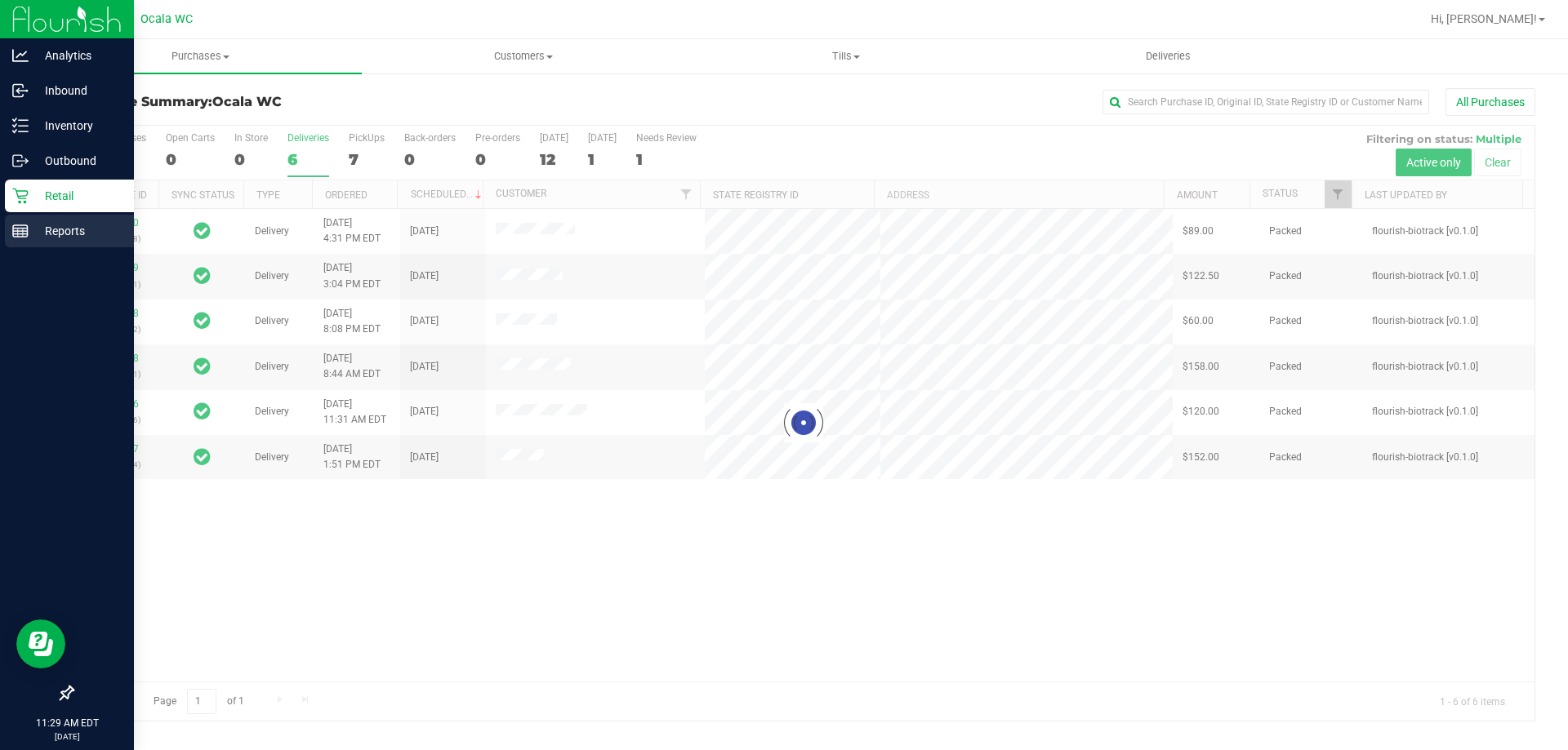
click at [24, 238] on icon at bounding box center [20, 231] width 16 height 16
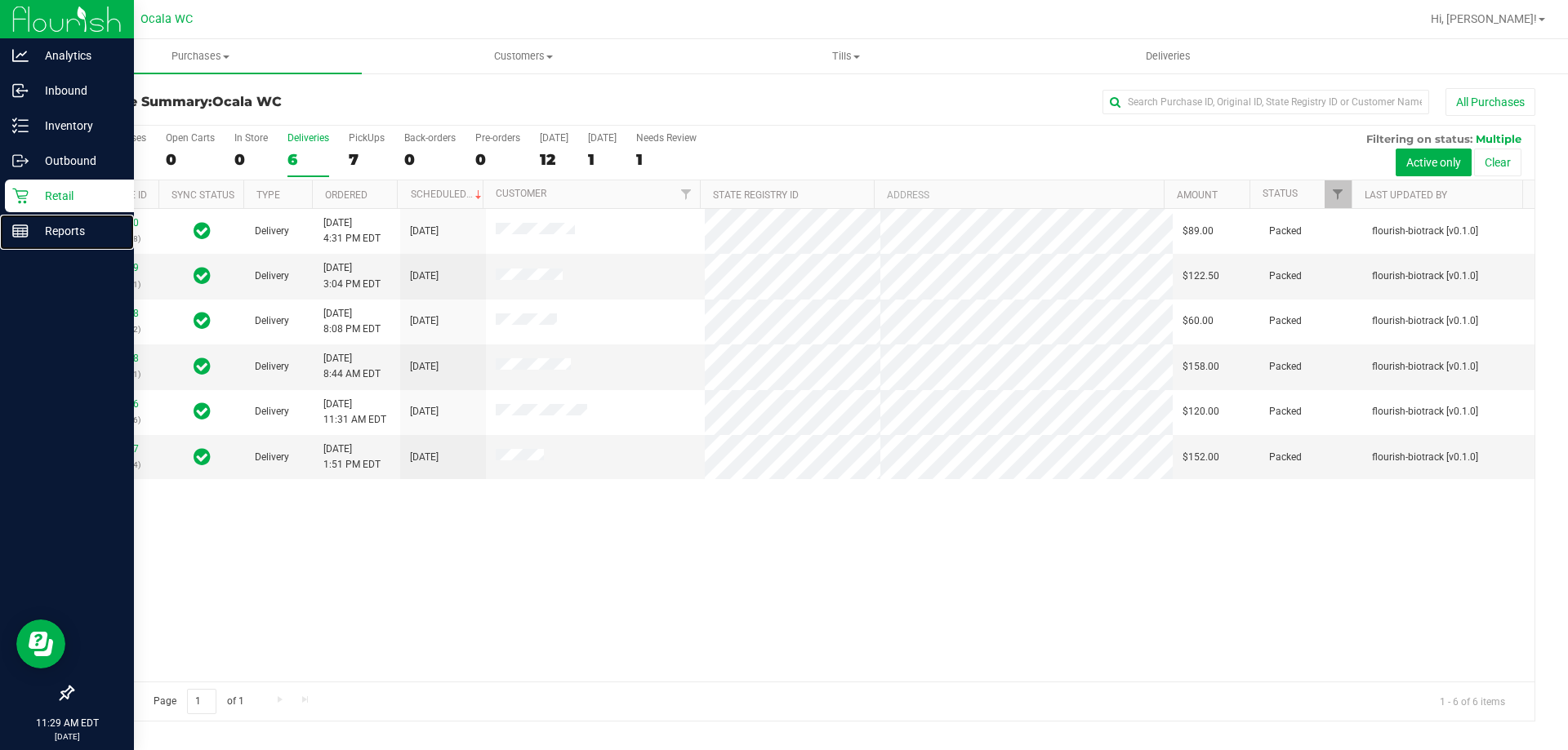
click at [24, 238] on icon at bounding box center [20, 231] width 16 height 16
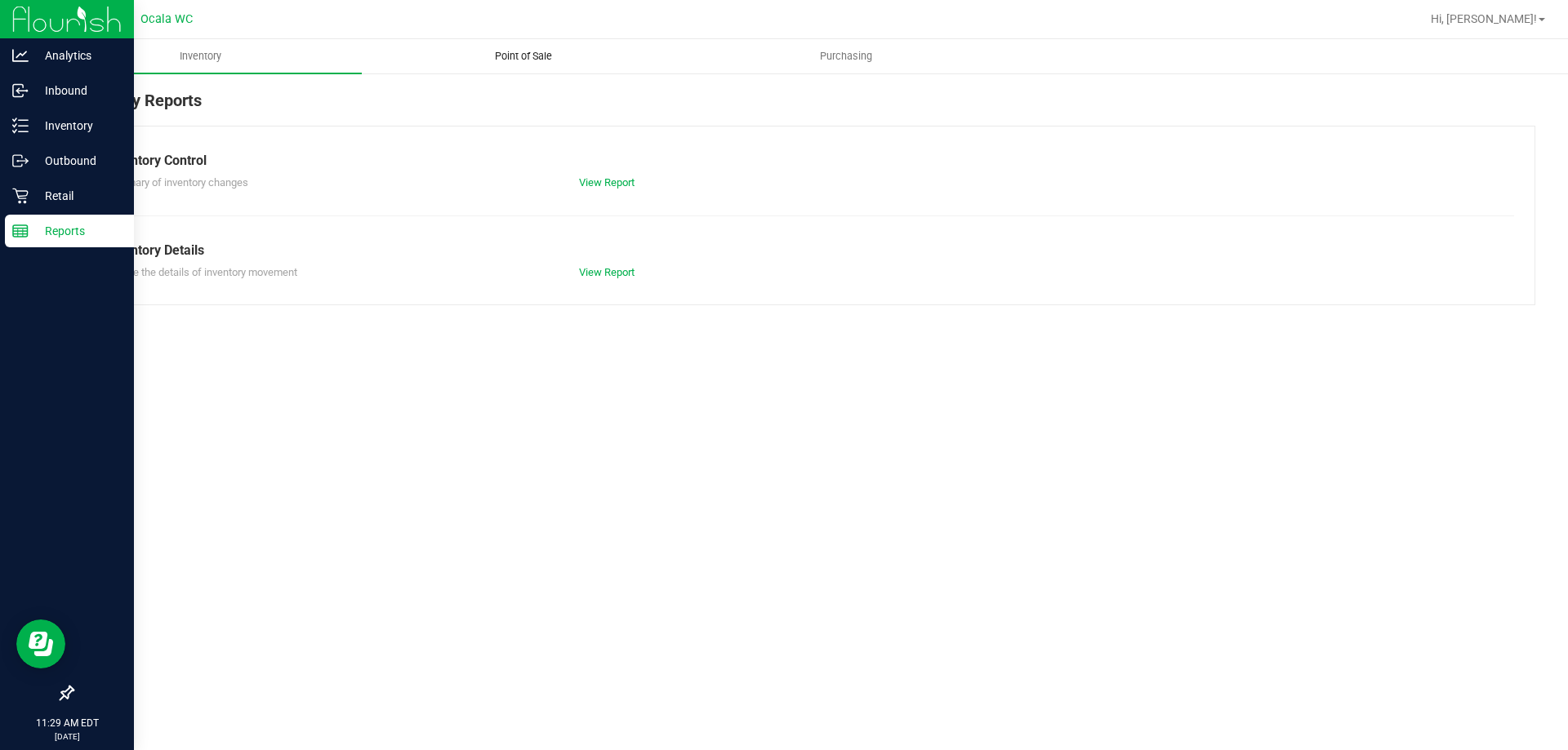
click at [534, 49] on uib-tab-heading "Point of Sale" at bounding box center [524, 56] width 321 height 33
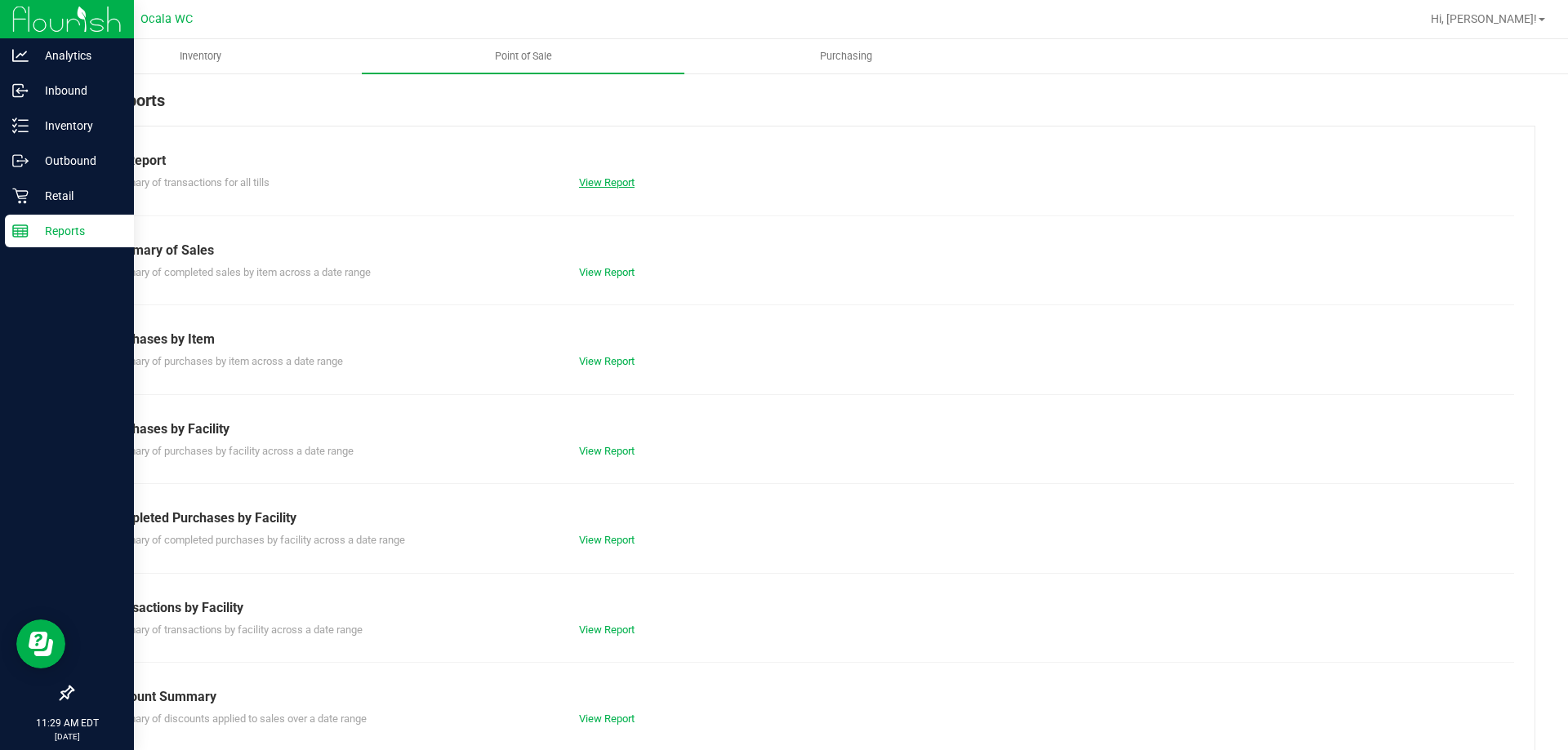
click at [592, 187] on link "View Report" at bounding box center [607, 183] width 56 height 12
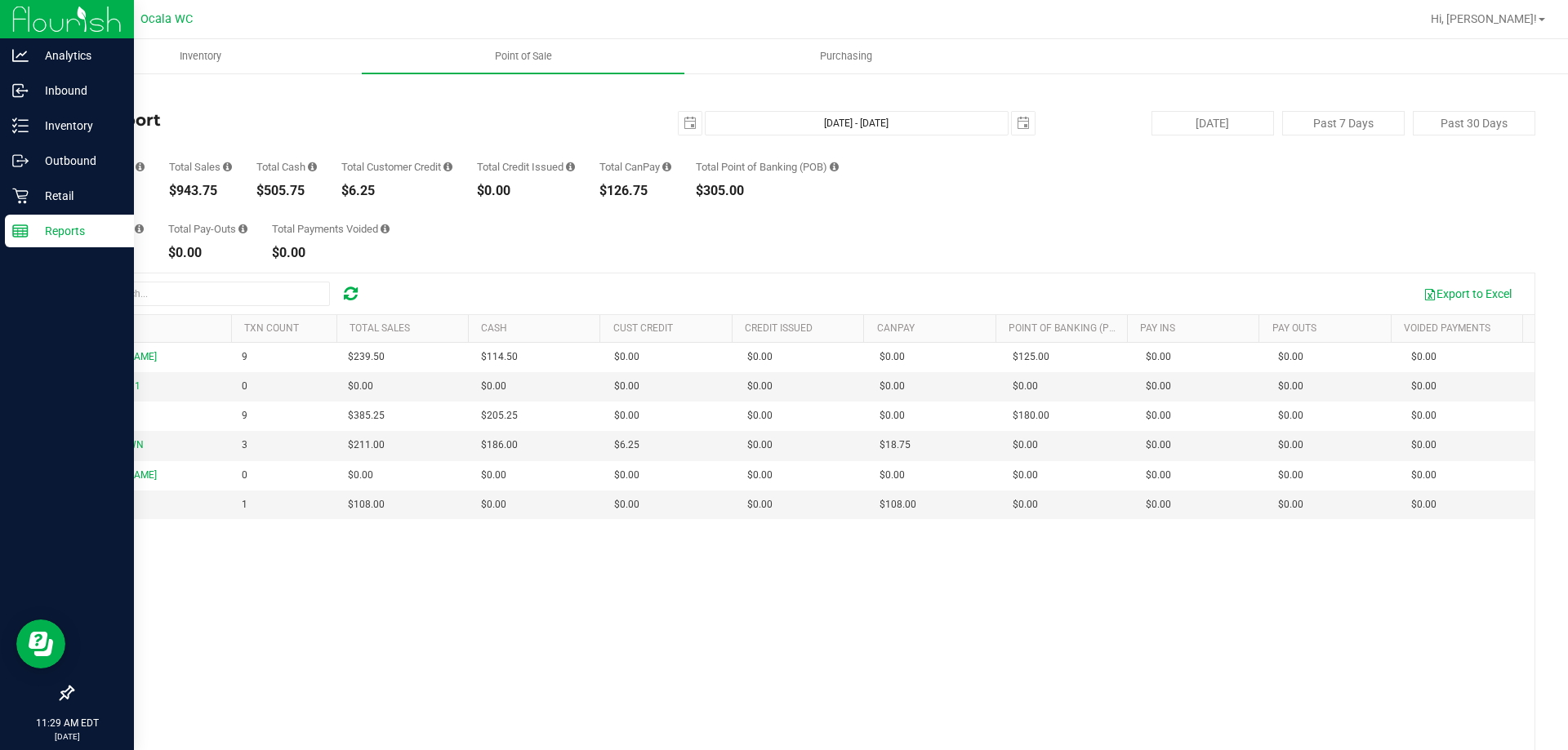
click at [1106, 222] on div "Total Pay-Ins $0.00 Total Pay-Outs $0.00 Total Payments Voided $0.00" at bounding box center [803, 229] width 1464 height 62
click at [1124, 249] on div "Total Pay-Ins $0.00 Total Pay-Outs $0.00 Total Payments Voided $0.00" at bounding box center [803, 229] width 1464 height 62
click at [1056, 245] on div "Total Pay-Ins $0.00 Total Pay-Outs $0.00 Total Payments Voided $0.00" at bounding box center [803, 229] width 1464 height 62
click at [668, 623] on div "[PERSON_NAME] 9 $239.50 $114.50 $0.00 $0.00 $0.00 $0.00 $0.00 $125.00 $0.00 $0.…" at bounding box center [803, 579] width 1462 height 473
click at [13, 197] on icon at bounding box center [20, 196] width 16 height 16
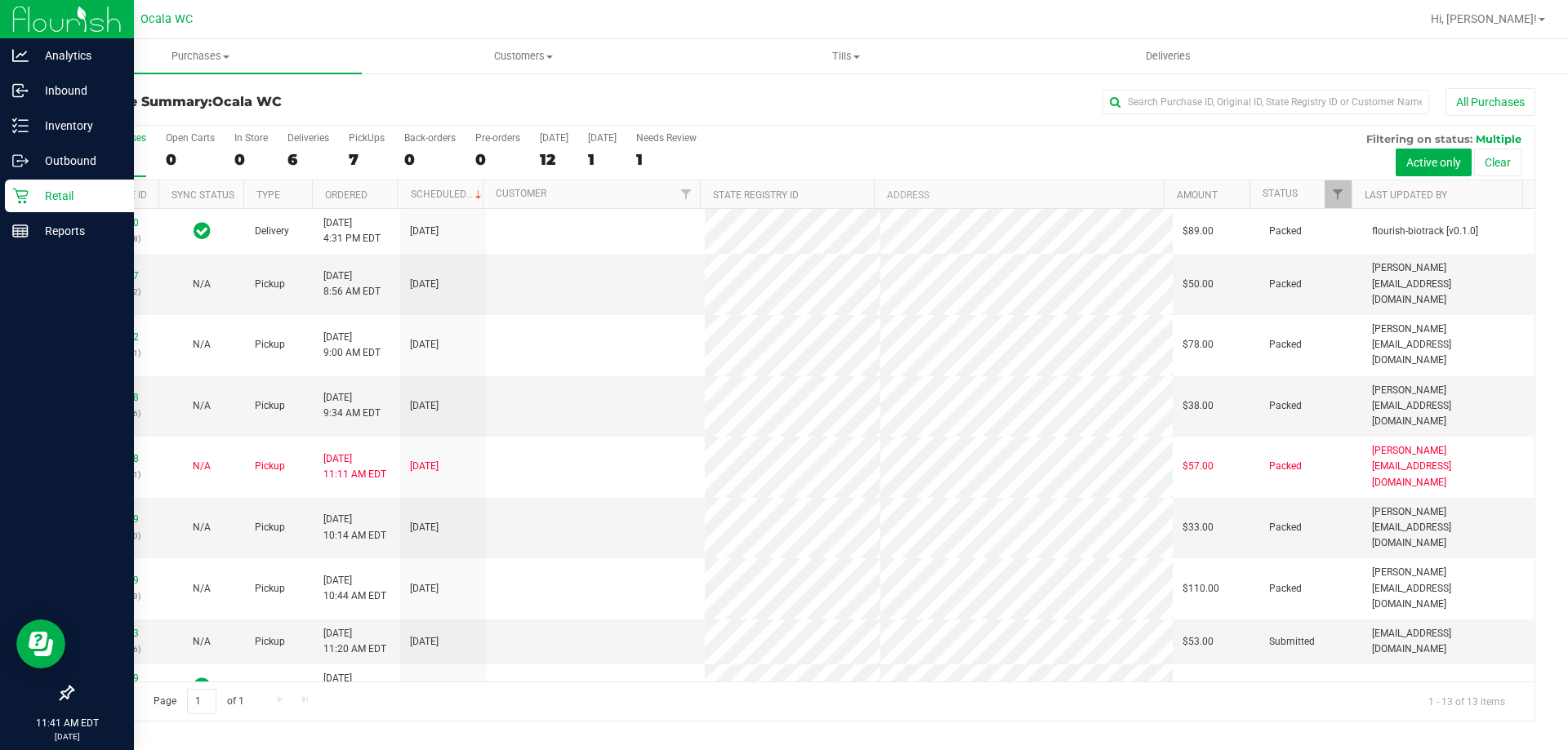
scroll to position [114, 0]
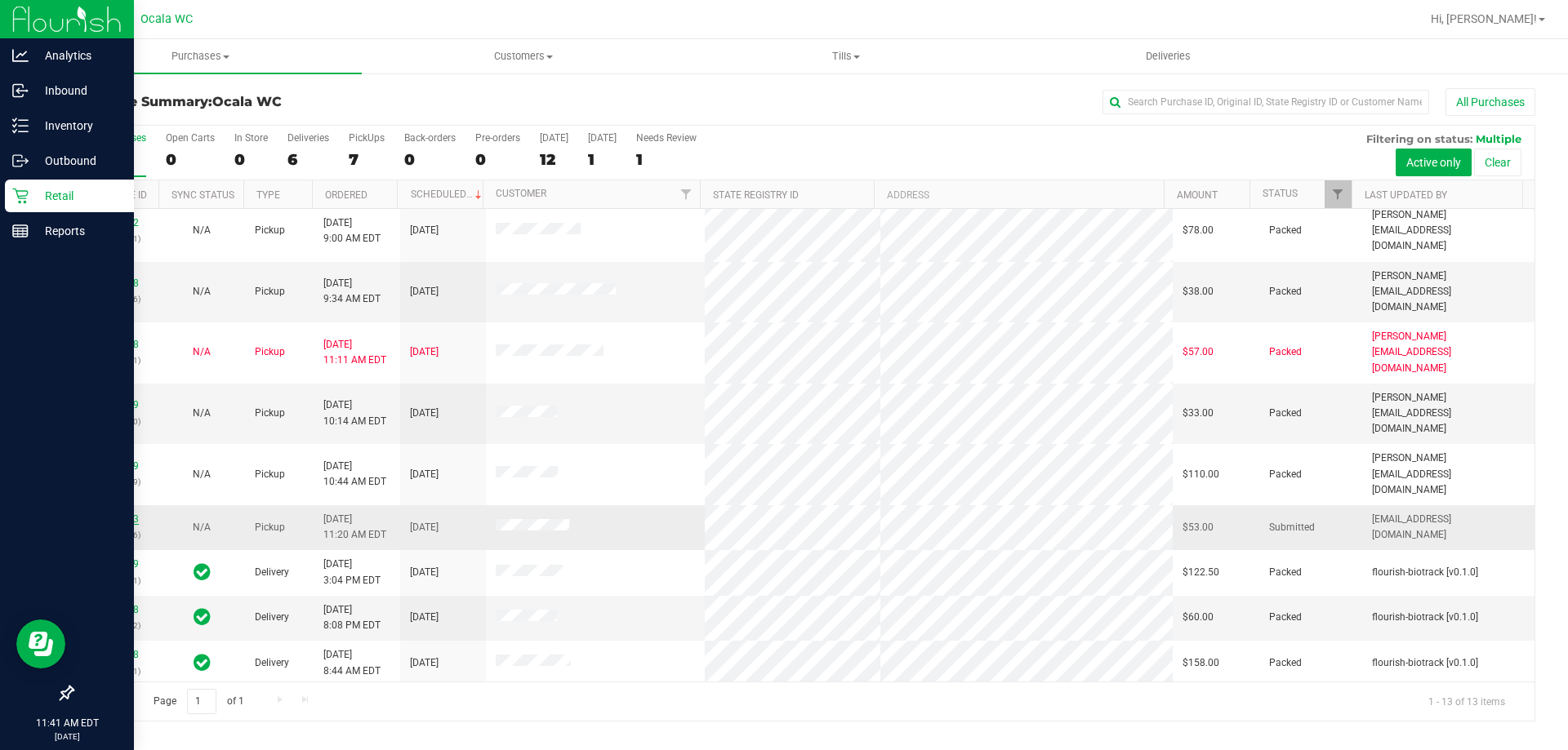
click at [127, 514] on link "11861363" at bounding box center [116, 519] width 46 height 11
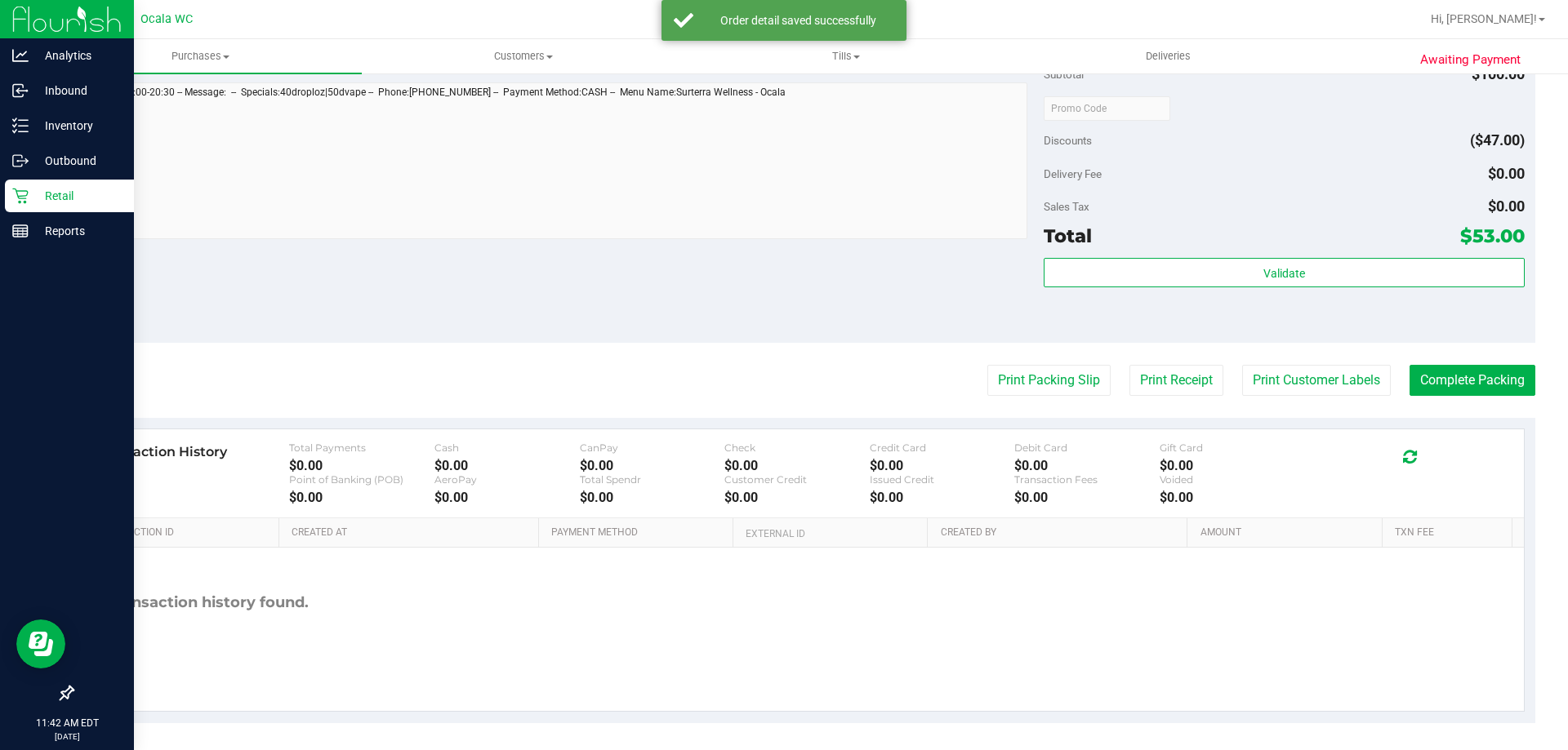
scroll to position [774, 0]
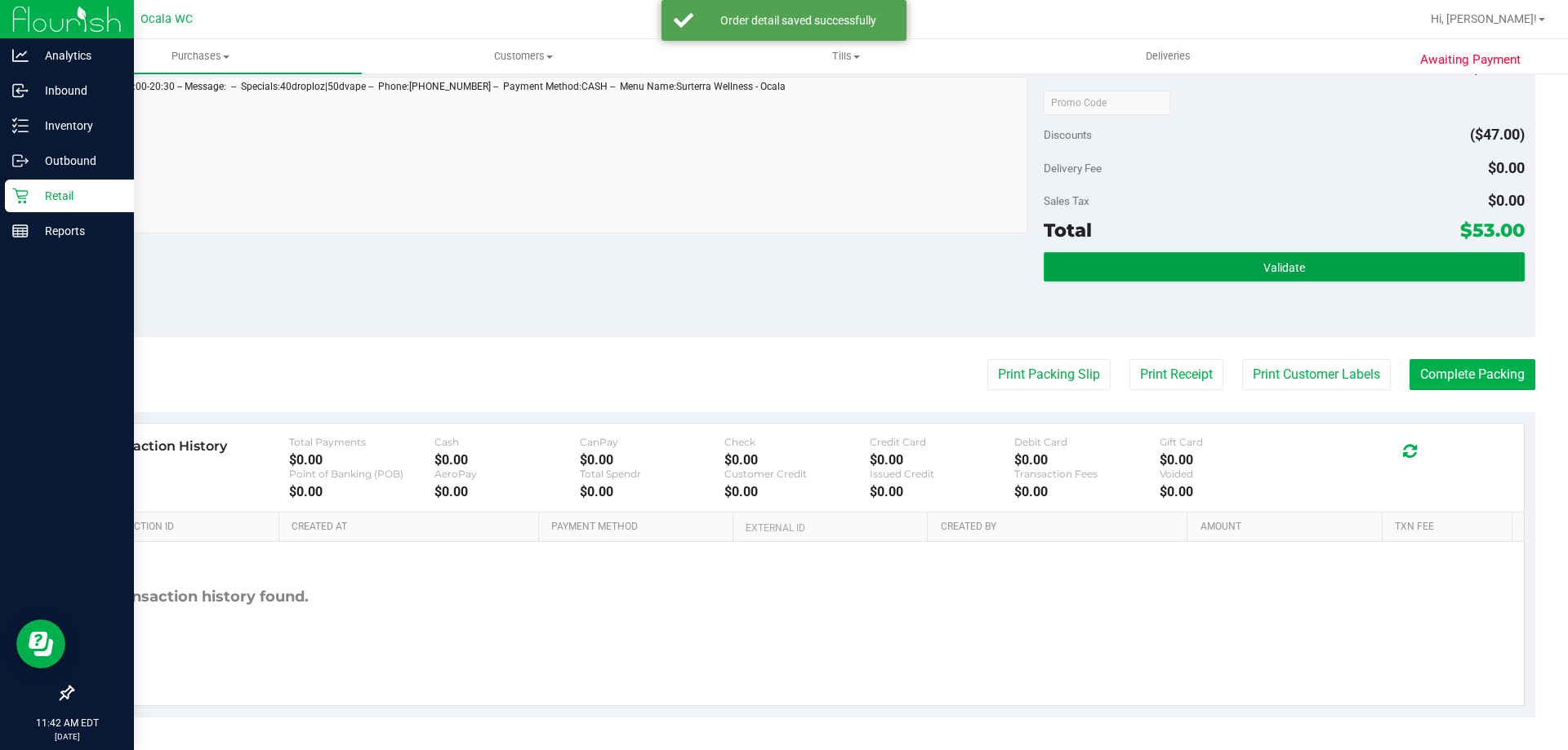
click at [1350, 275] on button "Validate" at bounding box center [1284, 266] width 480 height 29
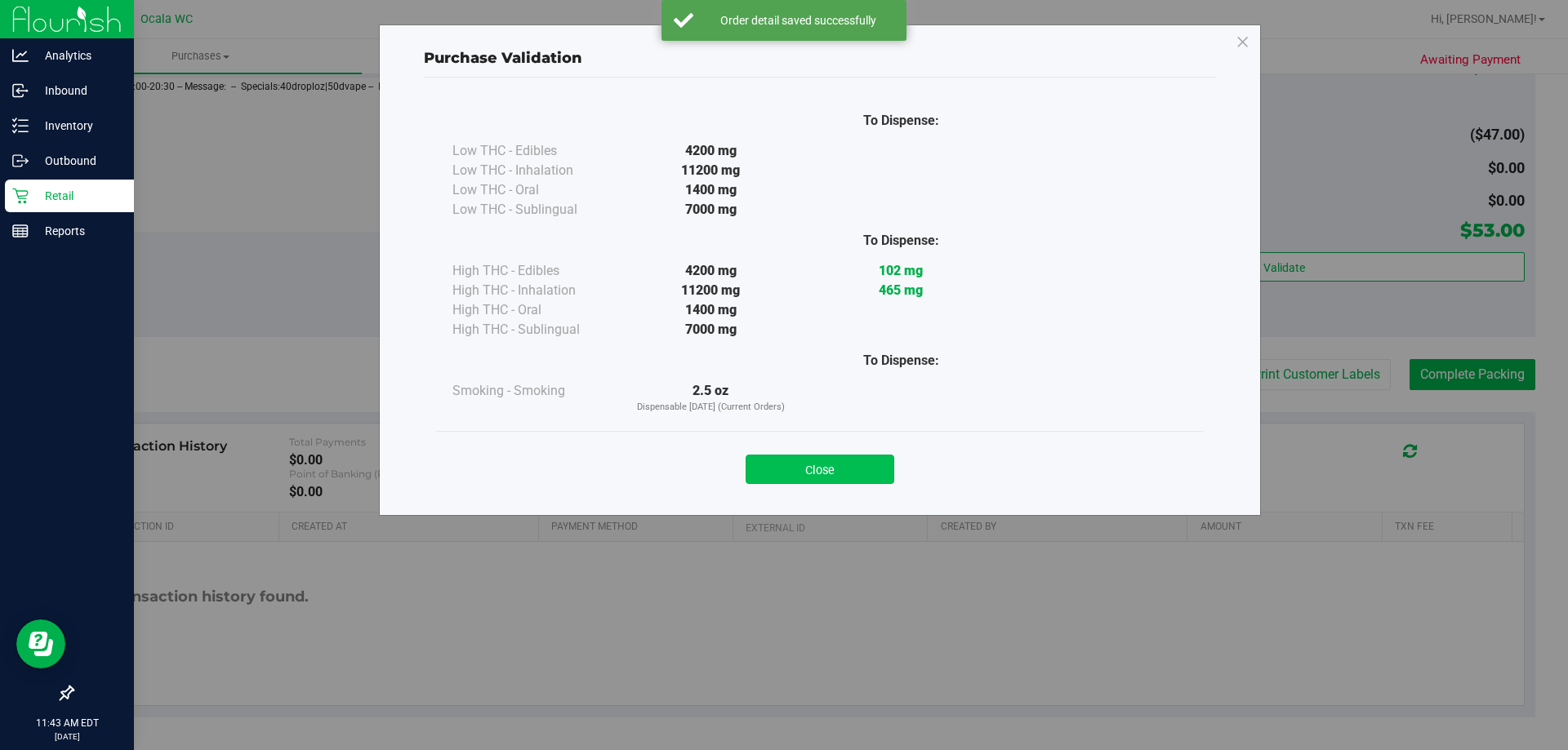
click at [826, 477] on button "Close" at bounding box center [820, 469] width 148 height 29
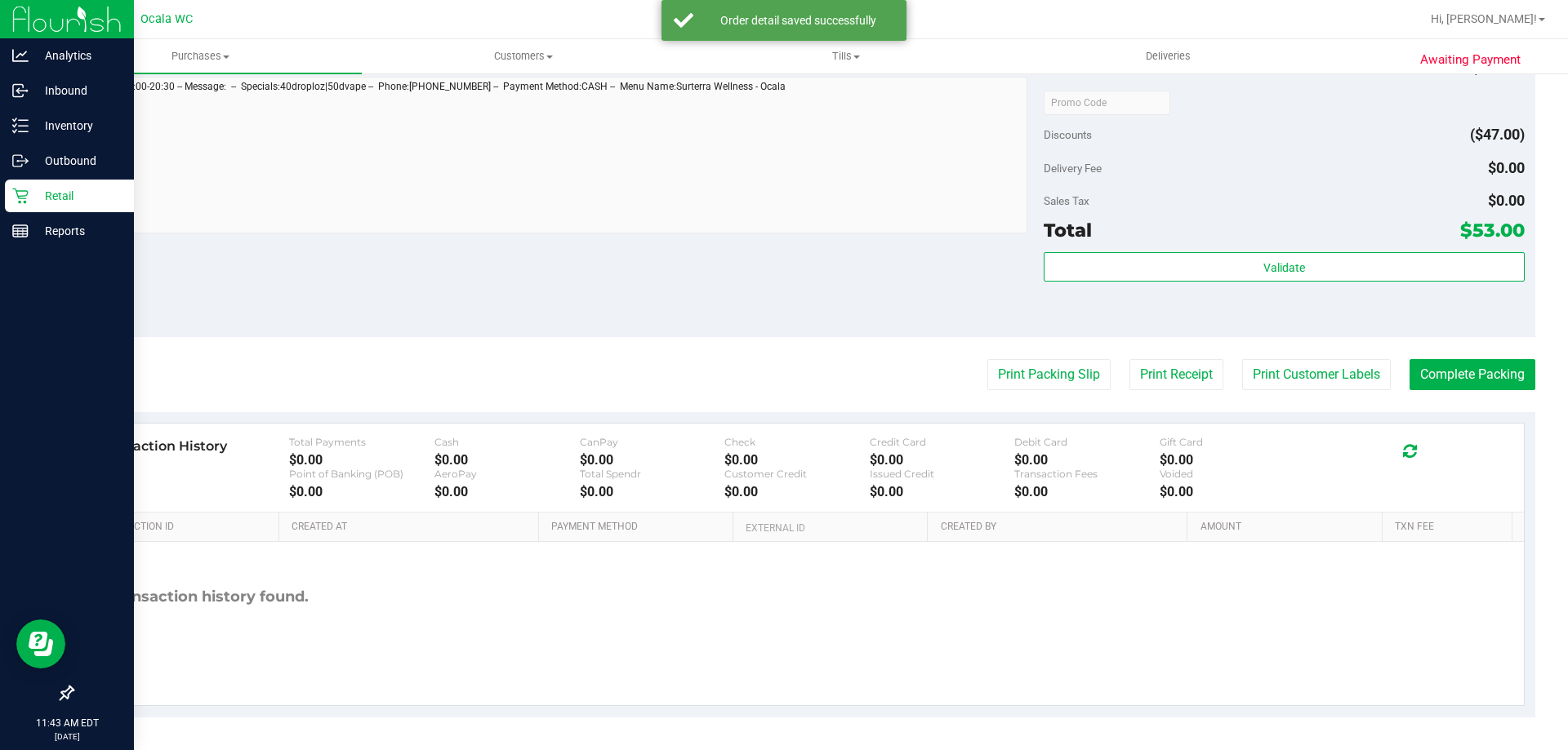
click at [1331, 198] on div "Sales Tax $0.00" at bounding box center [1284, 200] width 480 height 29
click at [1061, 372] on button "Print Packing Slip" at bounding box center [1049, 374] width 124 height 31
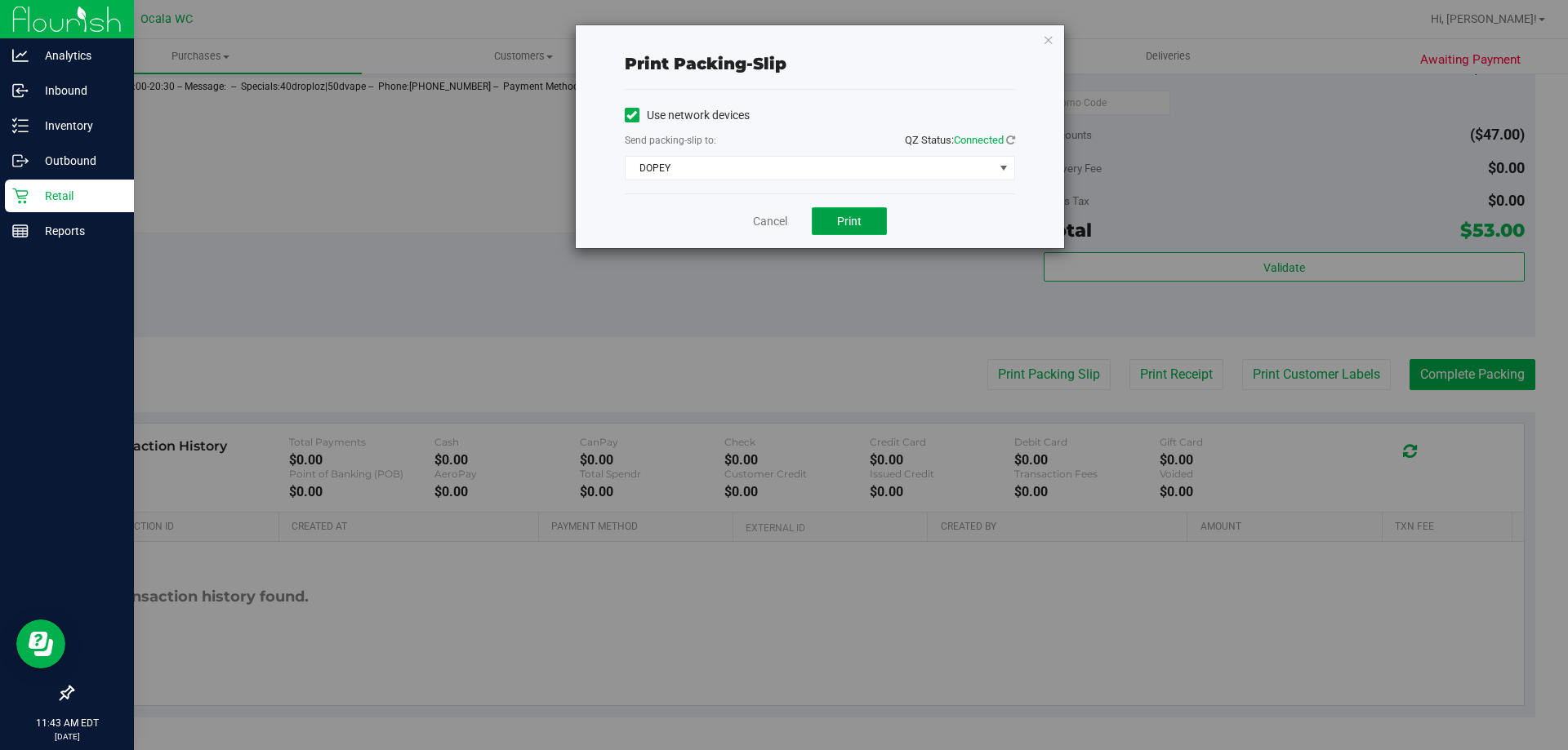
click at [859, 231] on button "Print" at bounding box center [848, 221] width 75 height 27
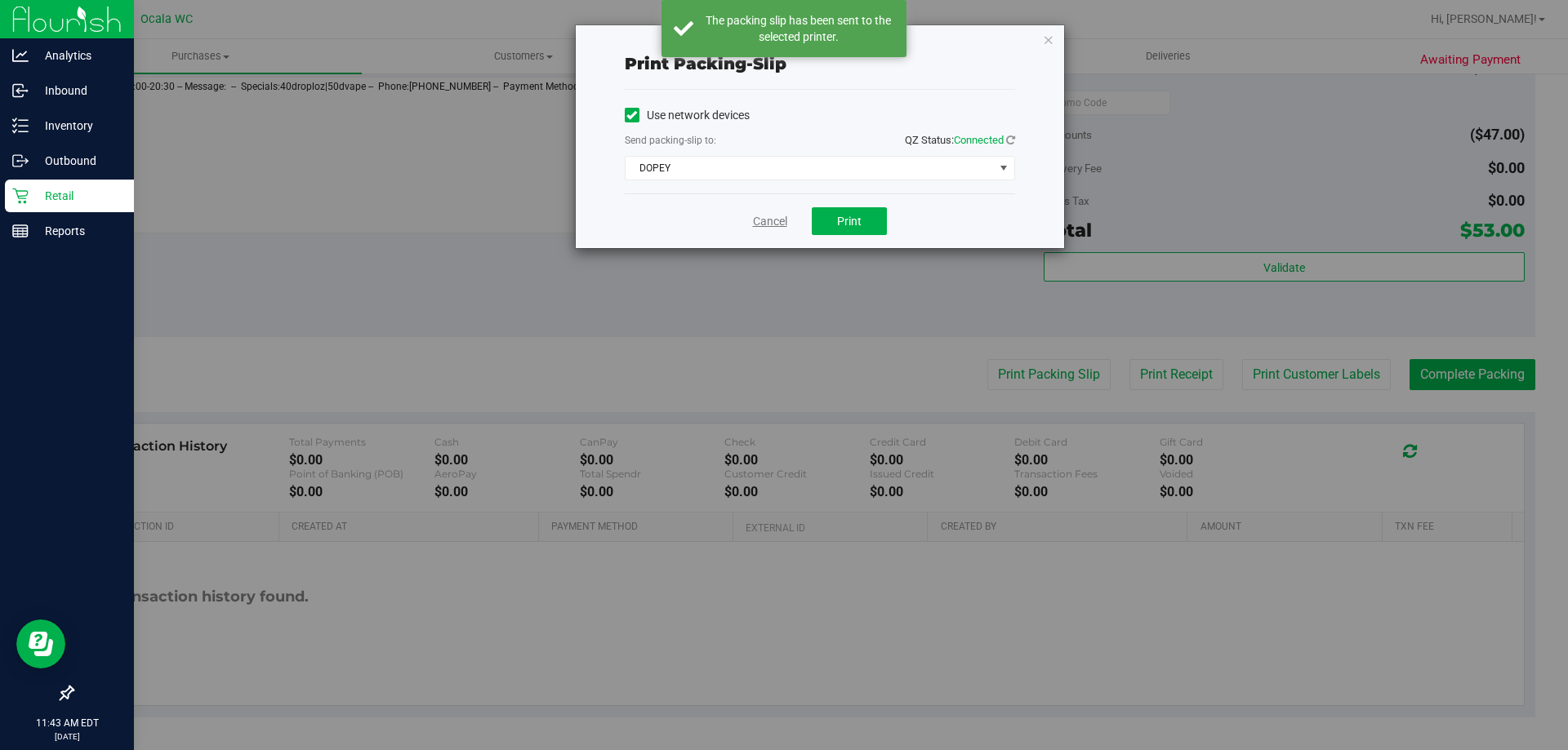
click at [762, 224] on link "Cancel" at bounding box center [770, 221] width 34 height 17
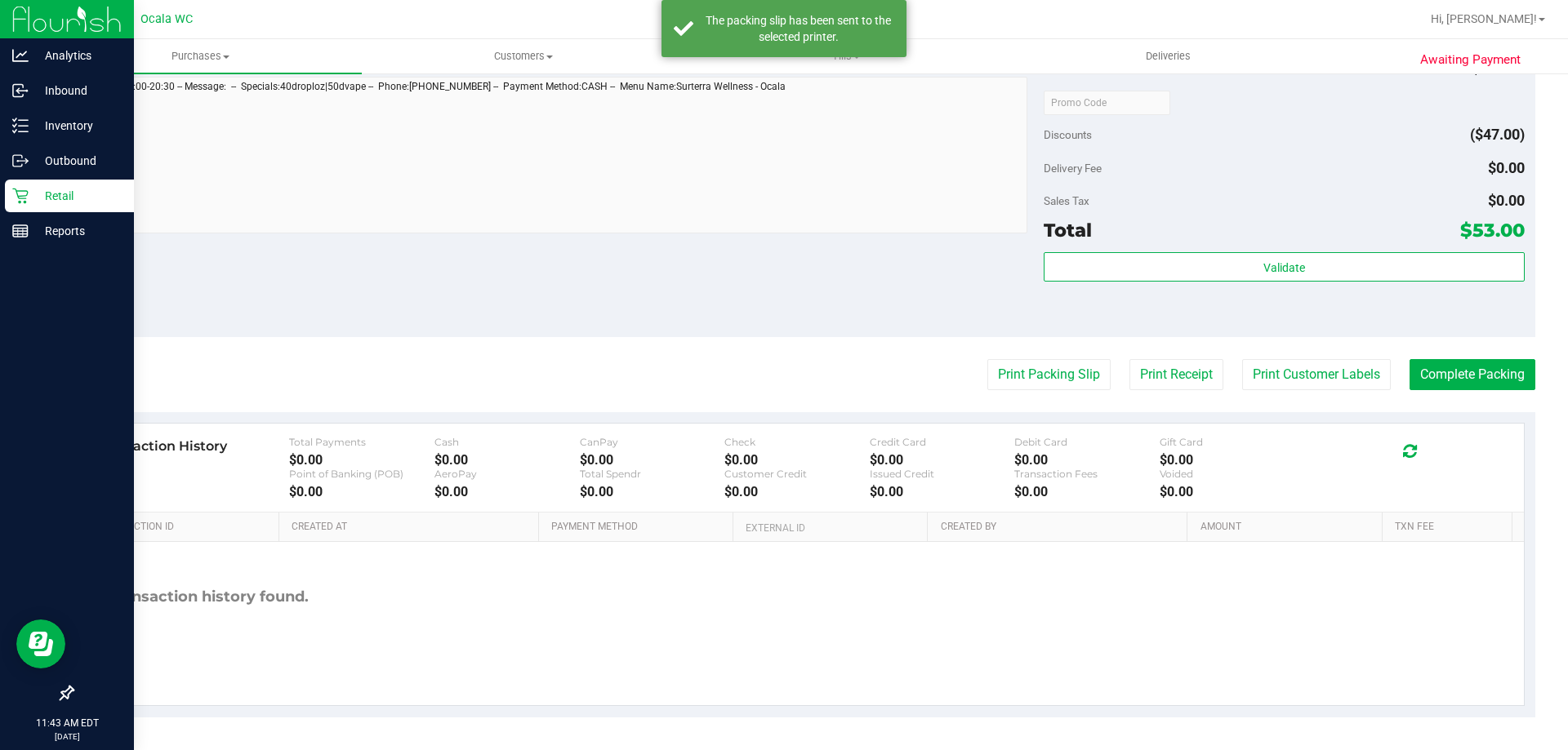
click at [789, 304] on div "Notes (optional) Subtotal $100.00 Discounts ($47.00) Delivery Fee $0.00 Sales T…" at bounding box center [803, 190] width 1464 height 294
click at [1489, 372] on button "Complete Packing" at bounding box center [1473, 374] width 125 height 31
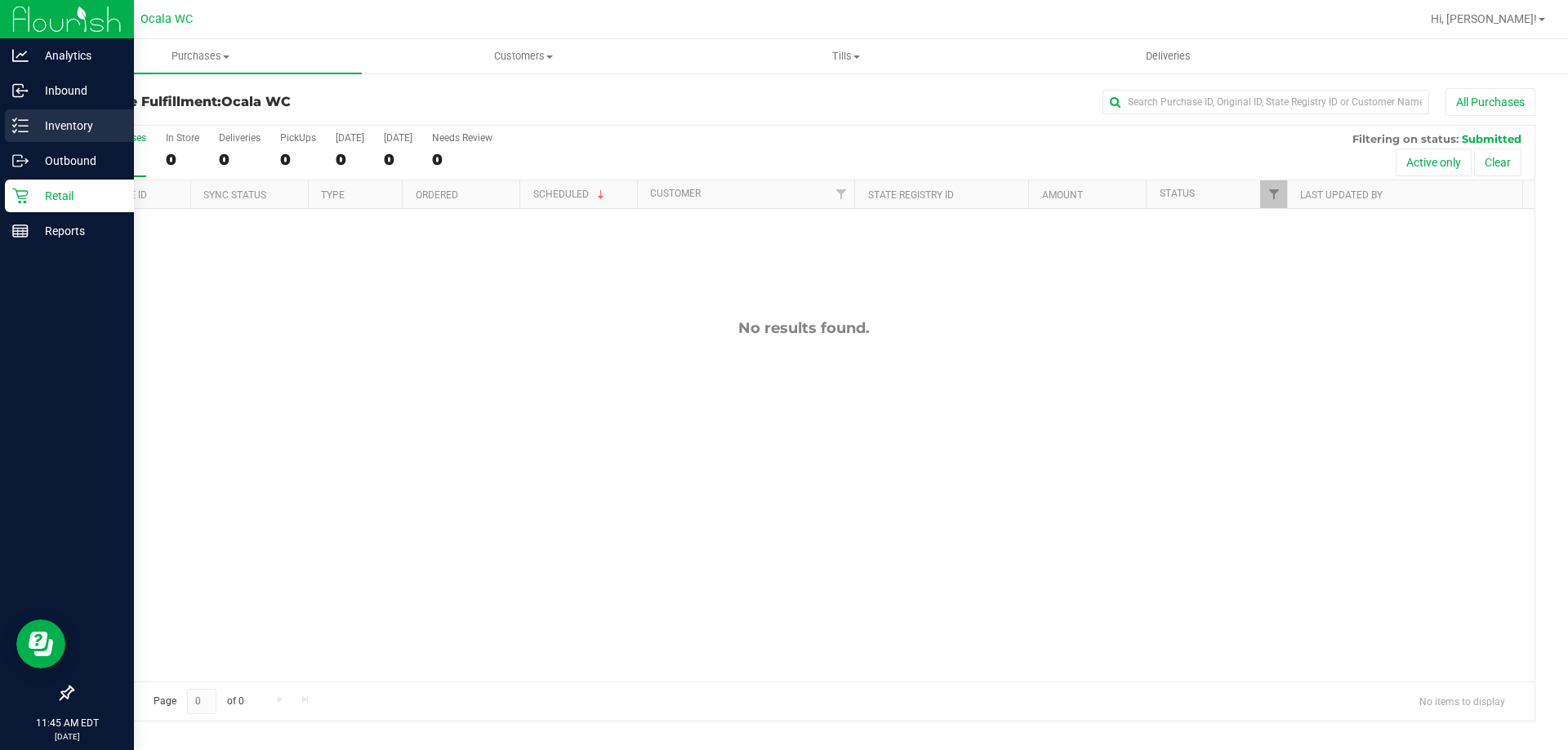
click at [33, 132] on p "Inventory" at bounding box center [77, 125] width 98 height 19
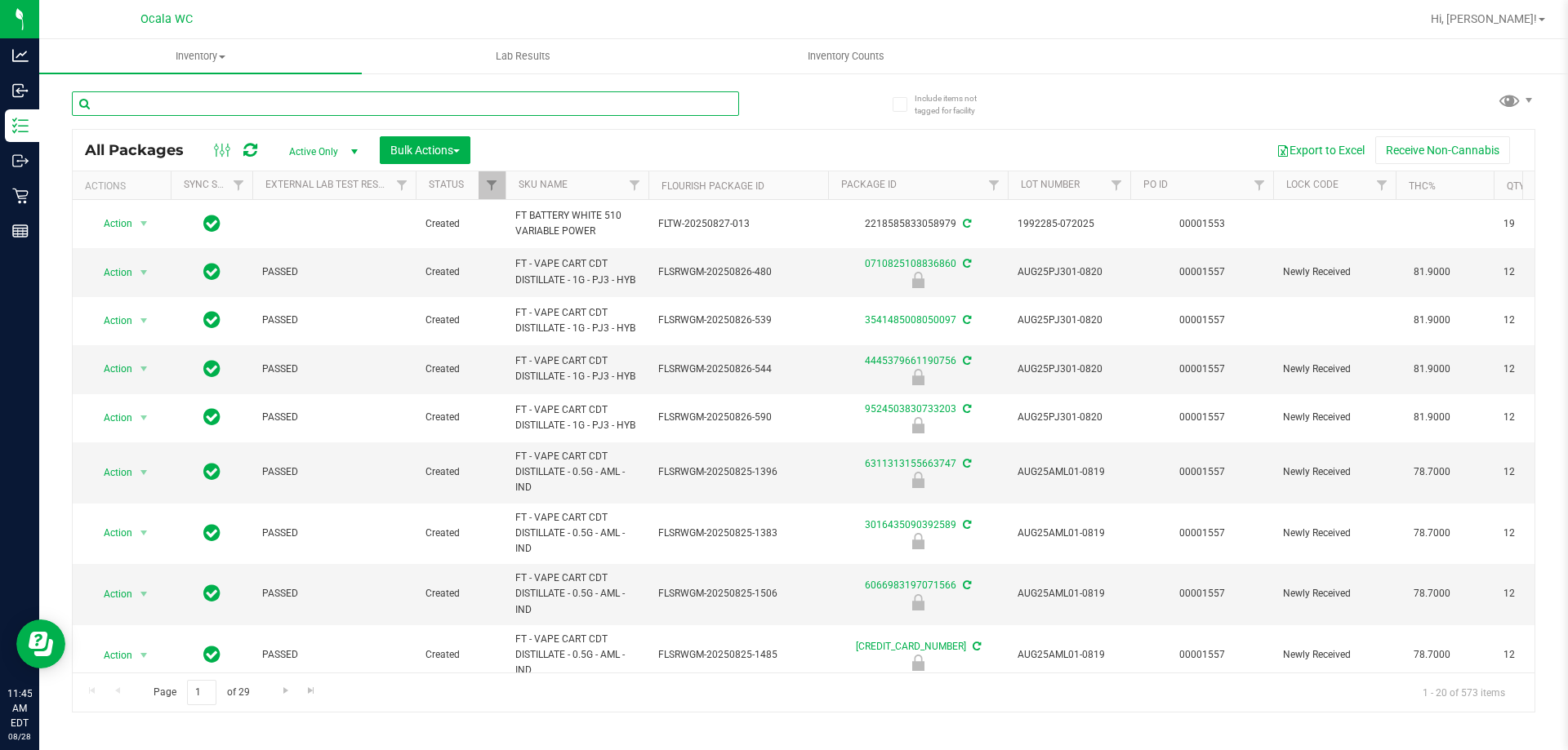
click at [420, 99] on input "text" at bounding box center [405, 104] width 667 height 25
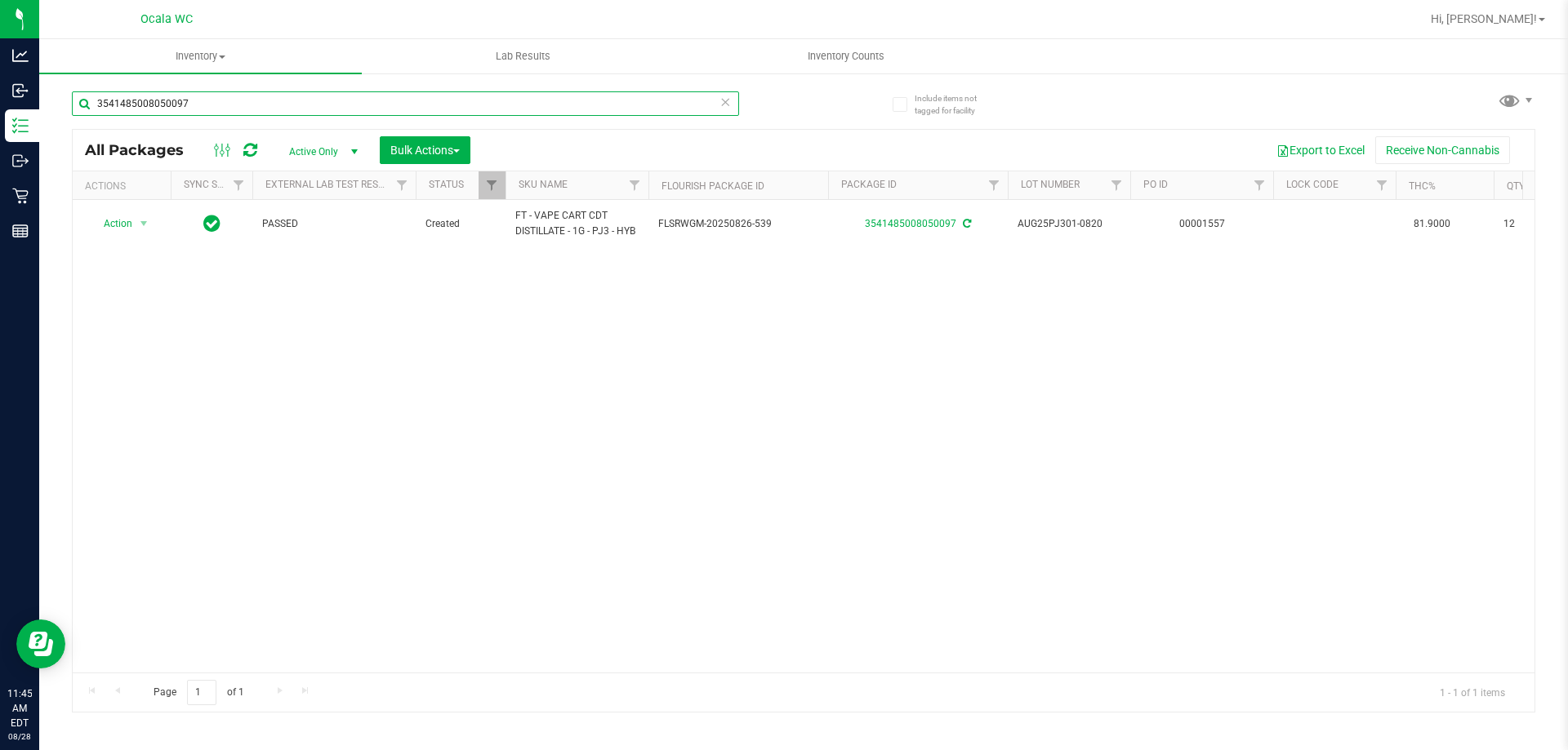
type input "3541485008050097"
click at [513, 481] on div "Action Action Adjust qty Create package Edit attributes Global inventory Locate…" at bounding box center [803, 437] width 1462 height 473
click at [202, 486] on div "Action Action Adjust qty Create package Edit attributes Global inventory Locate…" at bounding box center [803, 437] width 1462 height 473
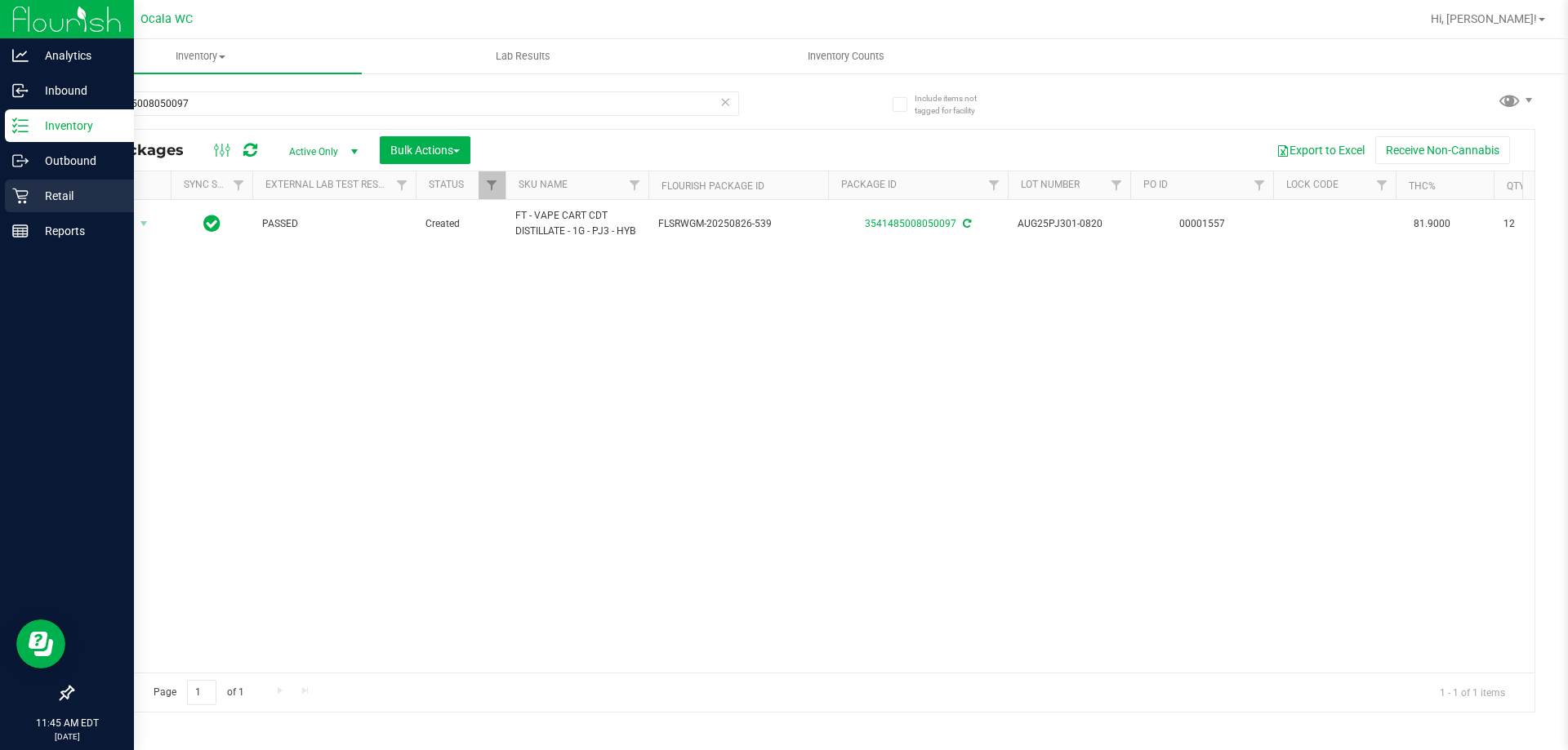
click at [31, 194] on p "Retail" at bounding box center [77, 196] width 98 height 19
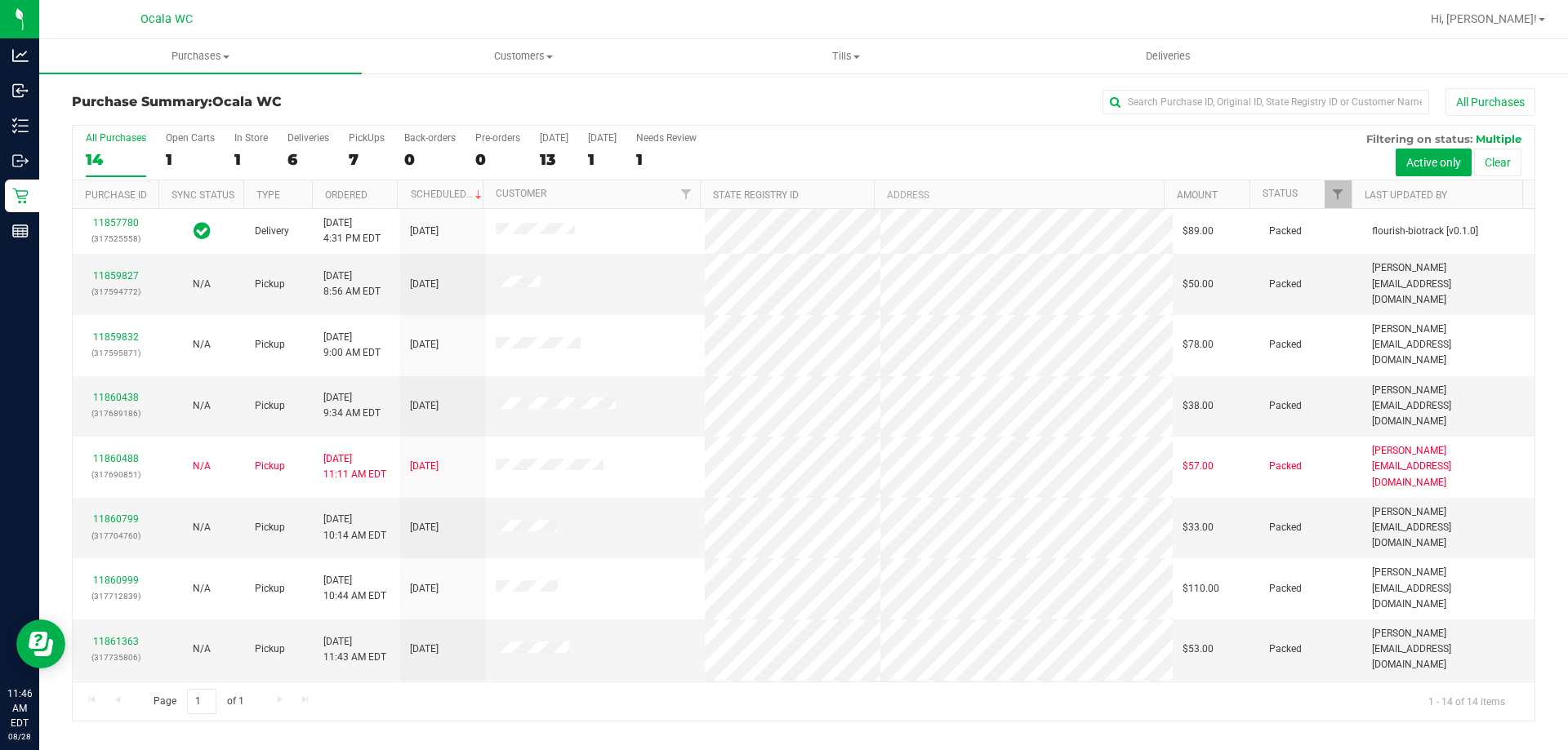
click at [891, 111] on div "All Purchases" at bounding box center [1047, 101] width 976 height 27
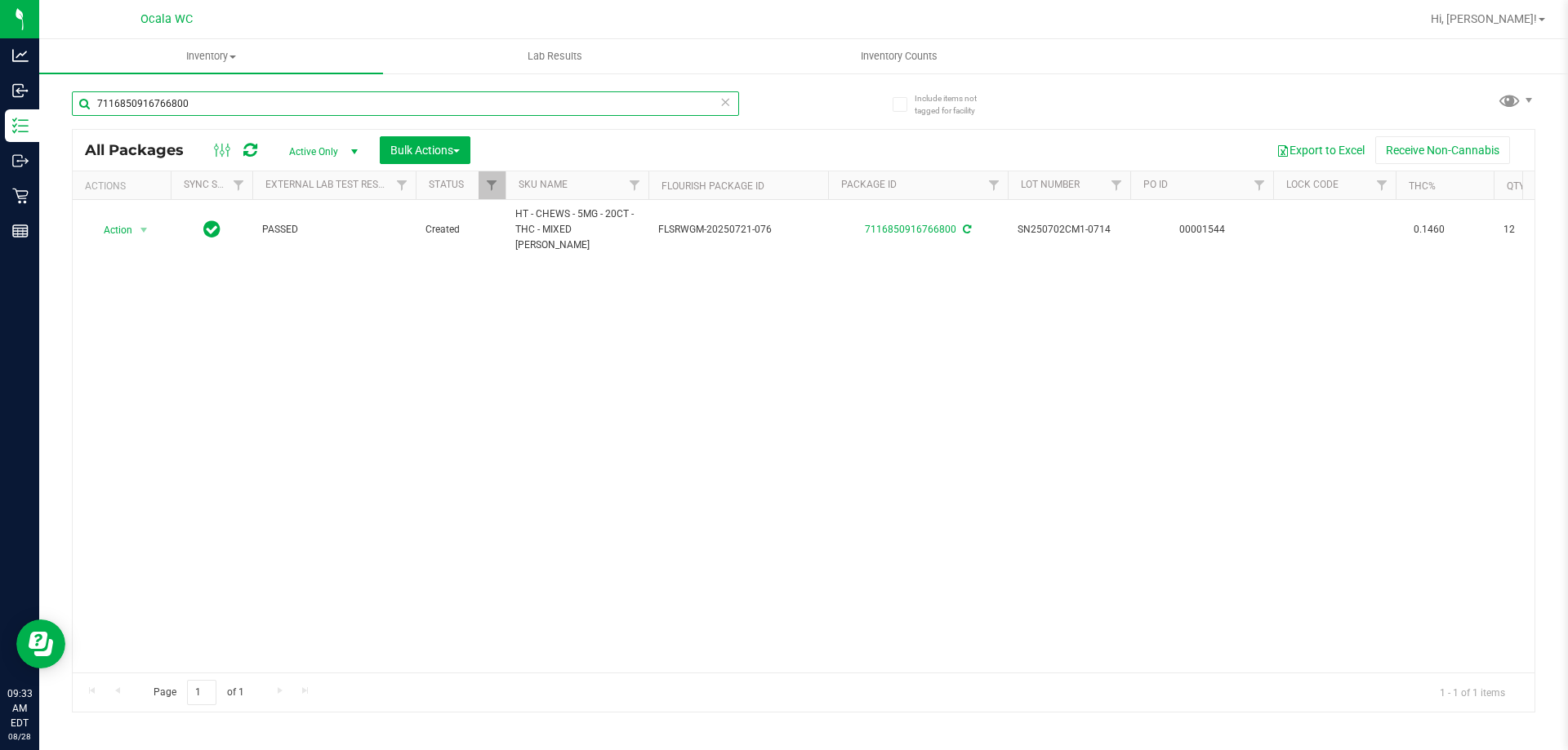
click at [263, 112] on input "7116850916766800" at bounding box center [405, 104] width 667 height 25
type input "2525881504829544"
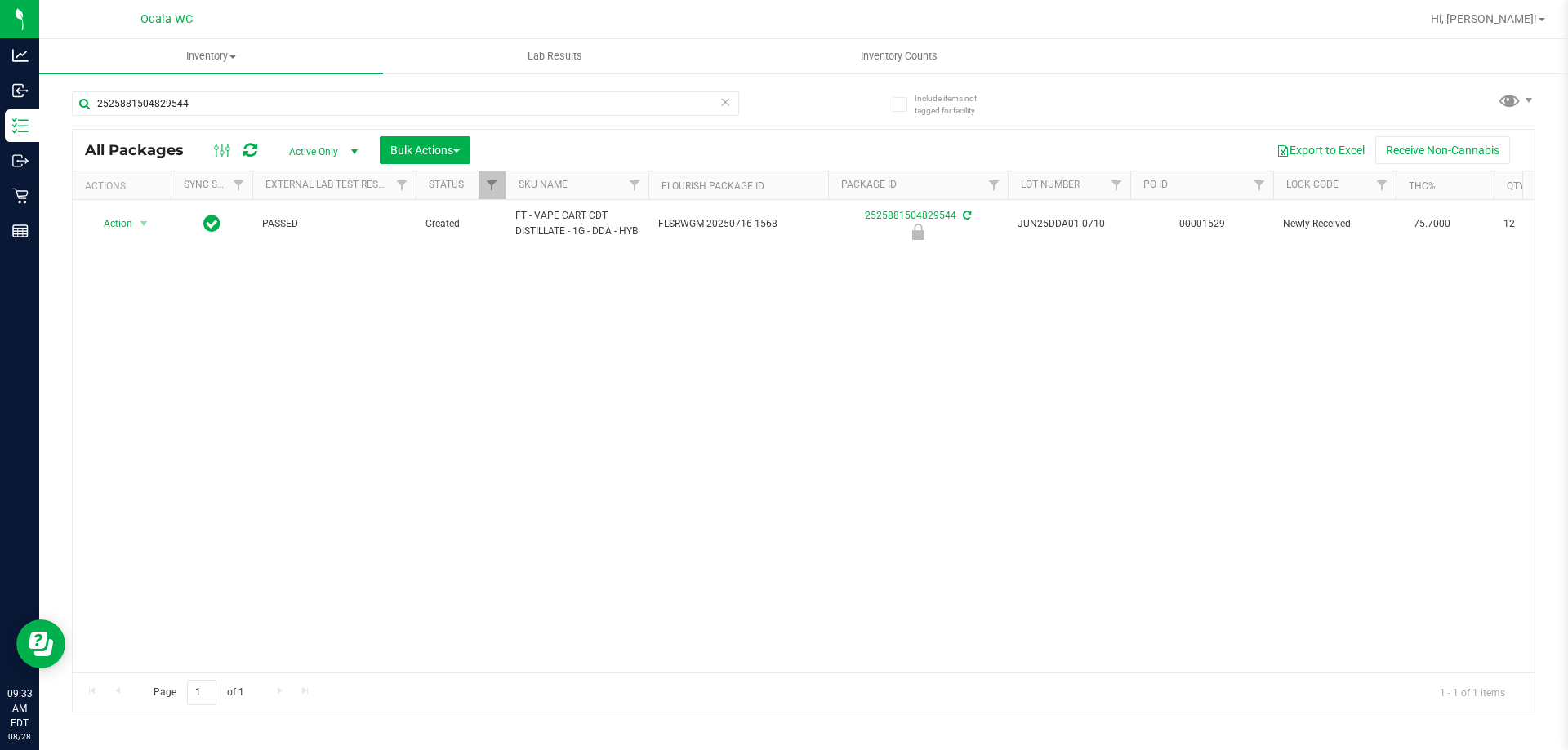
click at [901, 450] on div "Action Action Edit attributes Global inventory Locate package Package audit log…" at bounding box center [803, 437] width 1462 height 473
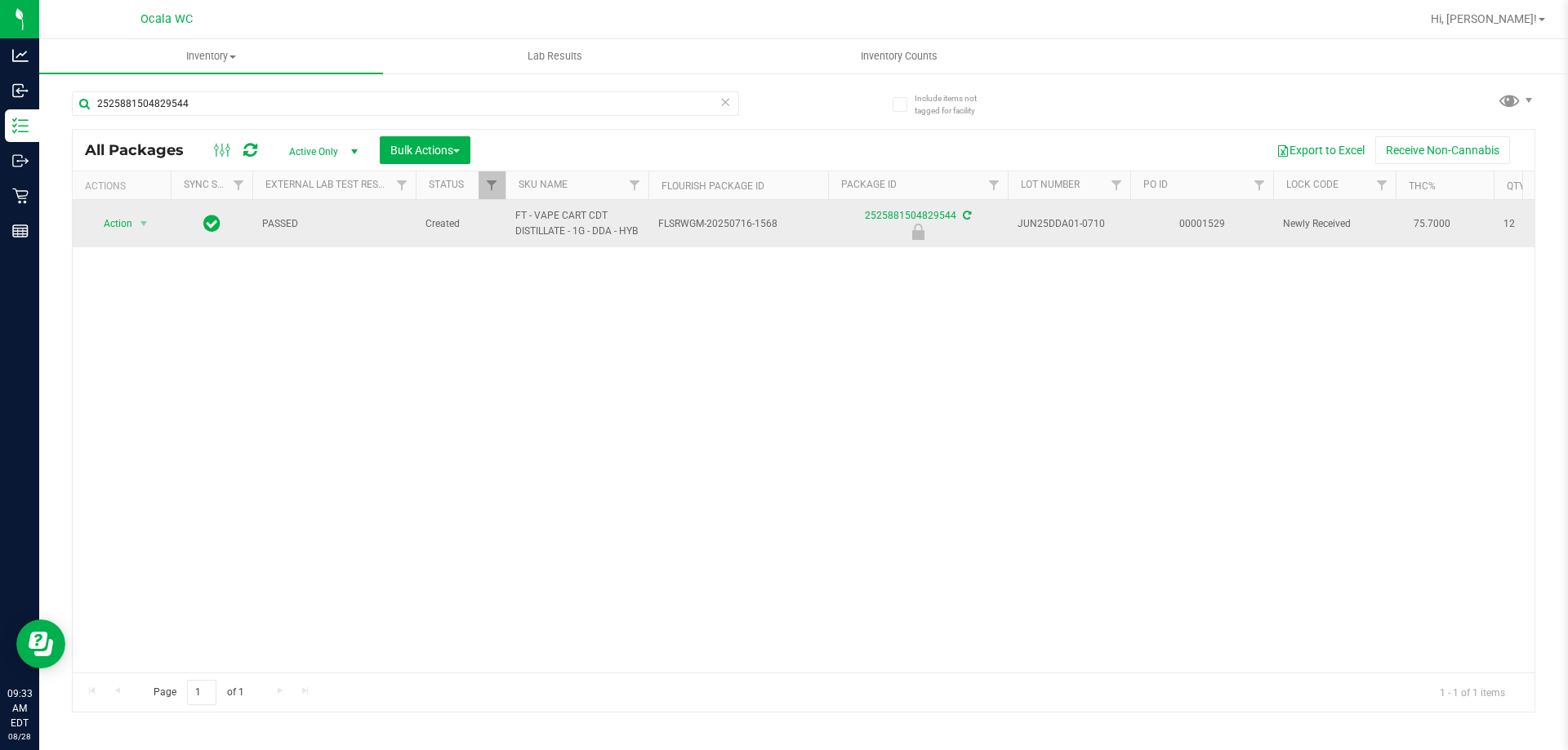
click at [117, 226] on span "Action" at bounding box center [111, 223] width 44 height 23
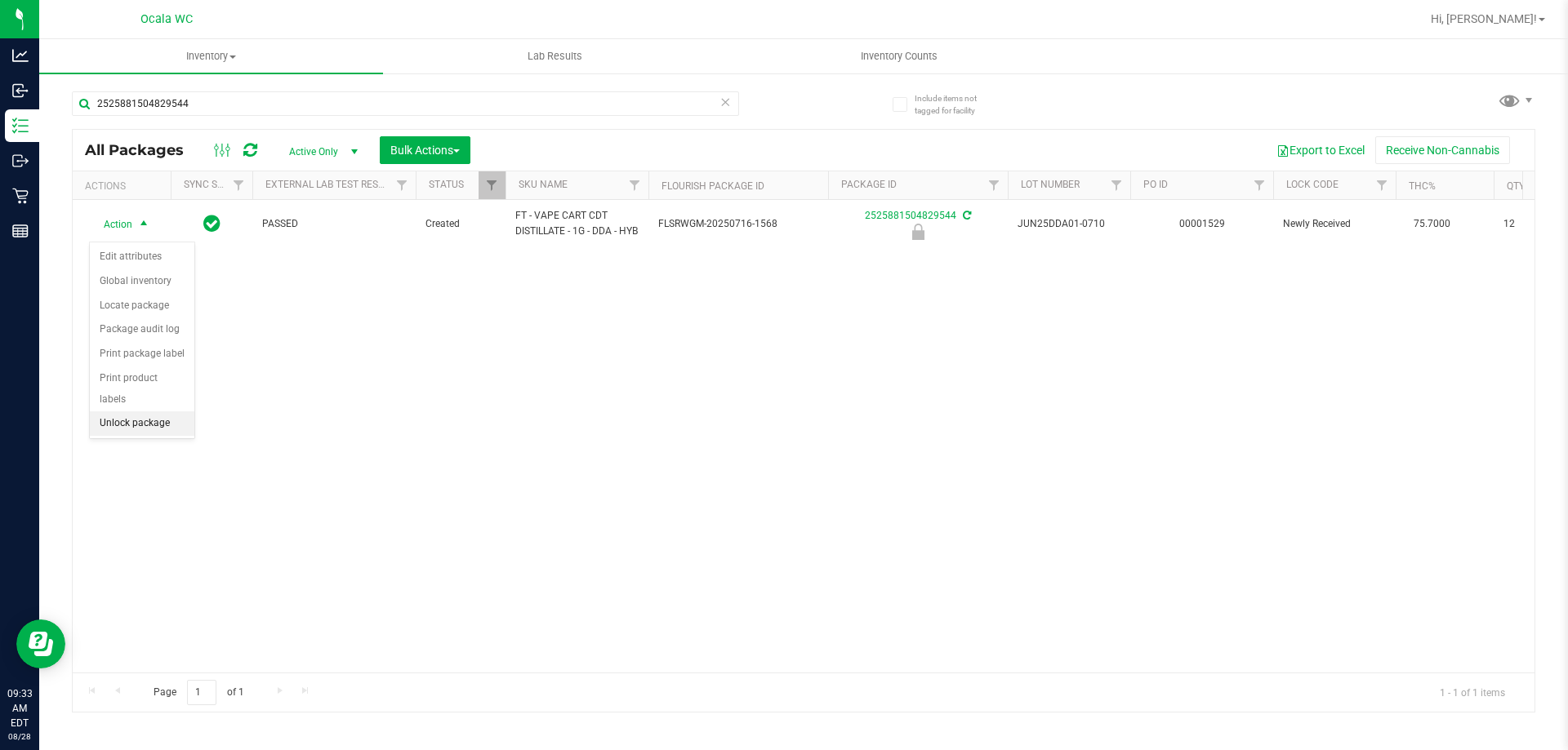
click at [154, 411] on li "Unlock package" at bounding box center [142, 424] width 104 height 25
click at [833, 399] on div "Action Action Adjust qty Create package Edit attributes Global inventory Locate…" at bounding box center [803, 437] width 1462 height 473
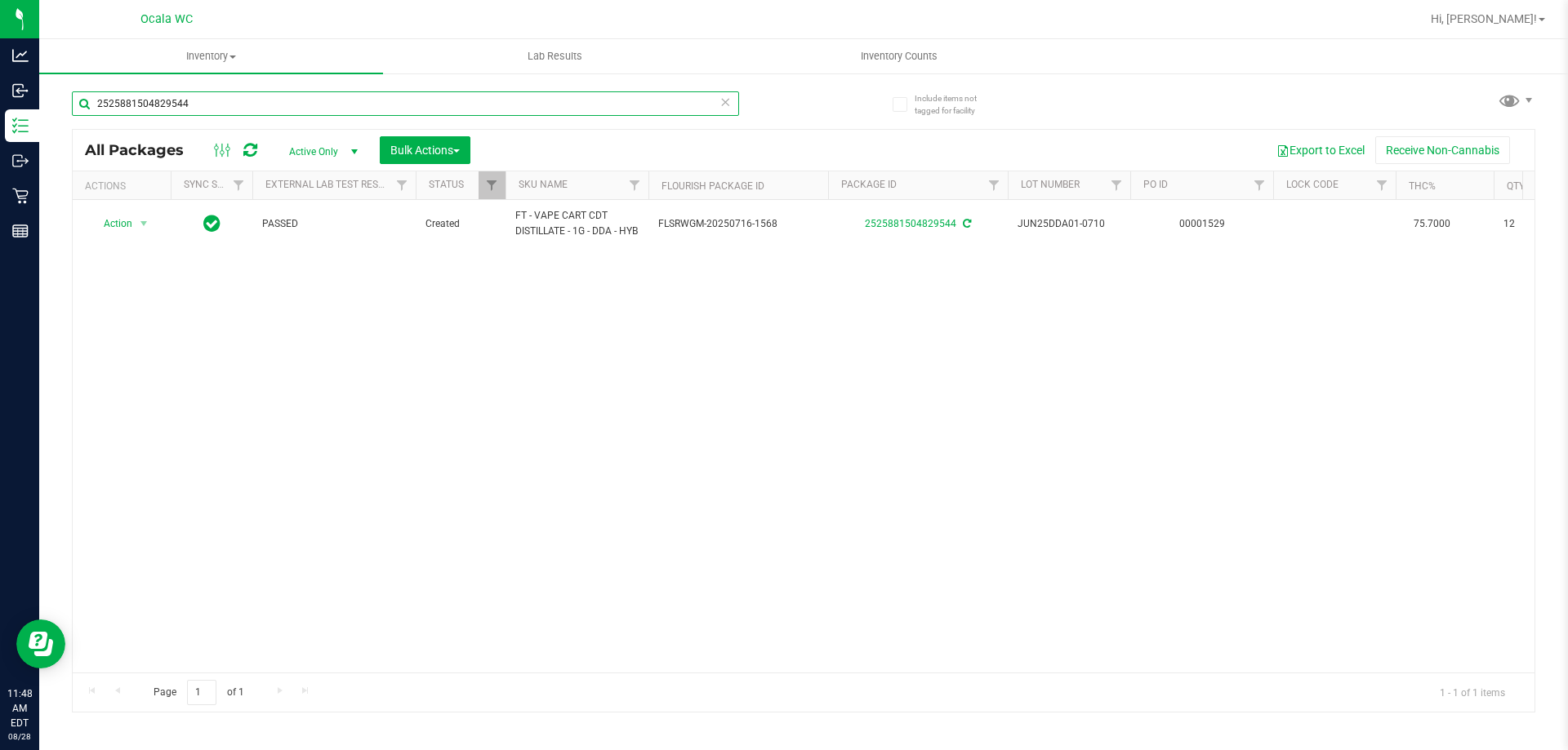
click at [441, 109] on input "2525881504829544" at bounding box center [405, 104] width 667 height 25
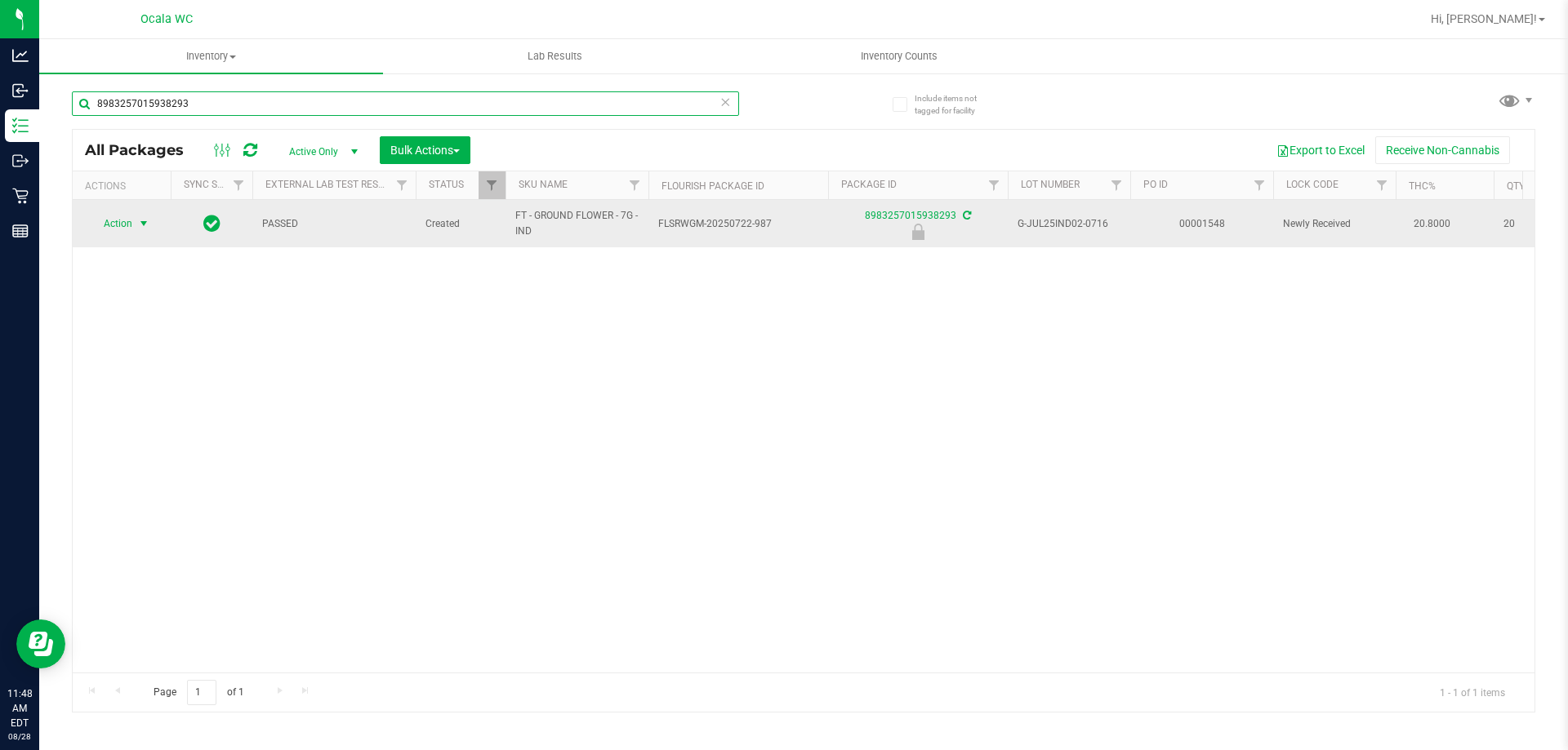
type input "8983257015938293"
click at [125, 225] on span "Action" at bounding box center [111, 223] width 44 height 23
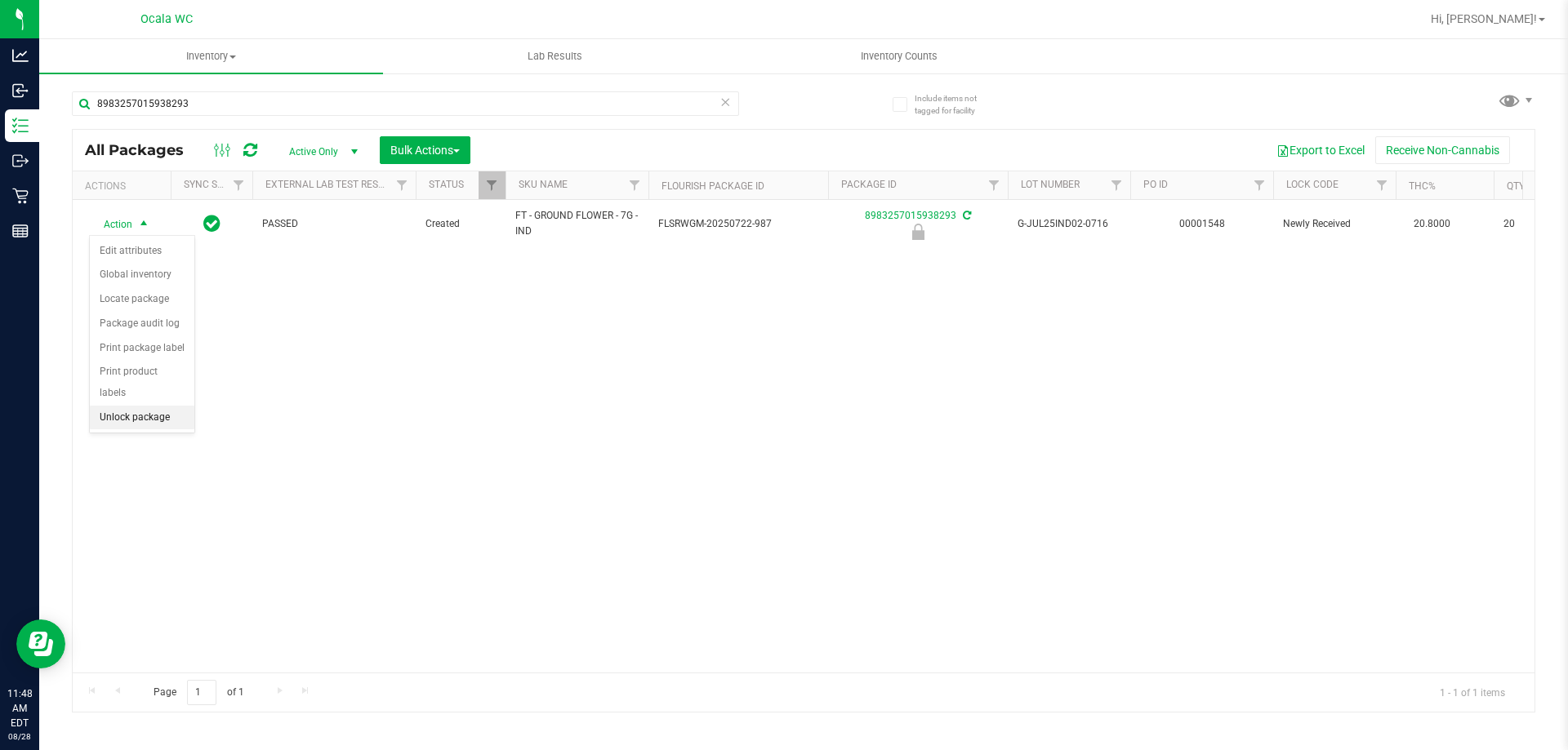
click at [137, 406] on li "Unlock package" at bounding box center [142, 418] width 104 height 25
click at [782, 446] on div "Action Action Adjust qty Create package Edit attributes Global inventory Locate…" at bounding box center [803, 437] width 1462 height 473
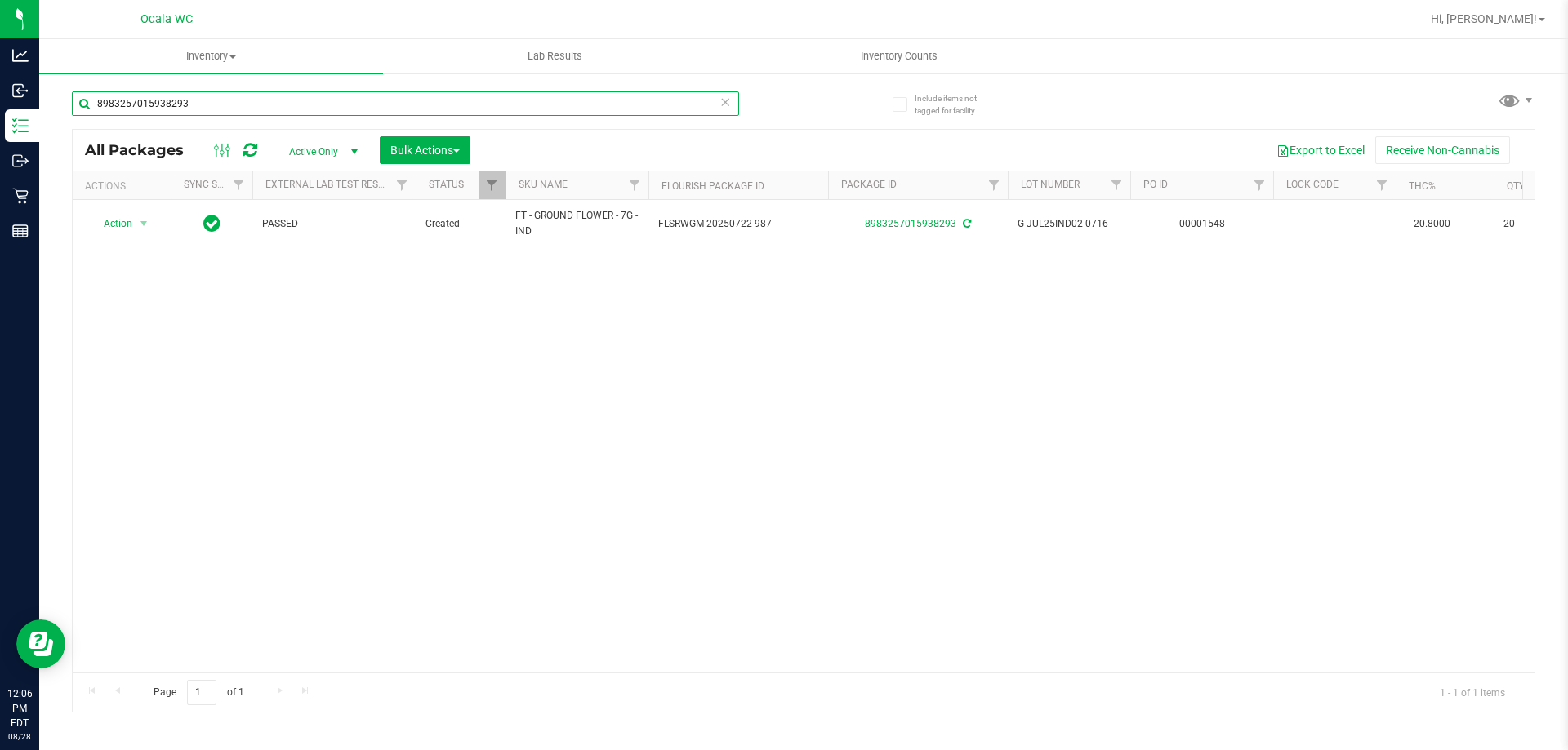
click at [260, 111] on input "8983257015938293" at bounding box center [405, 104] width 667 height 25
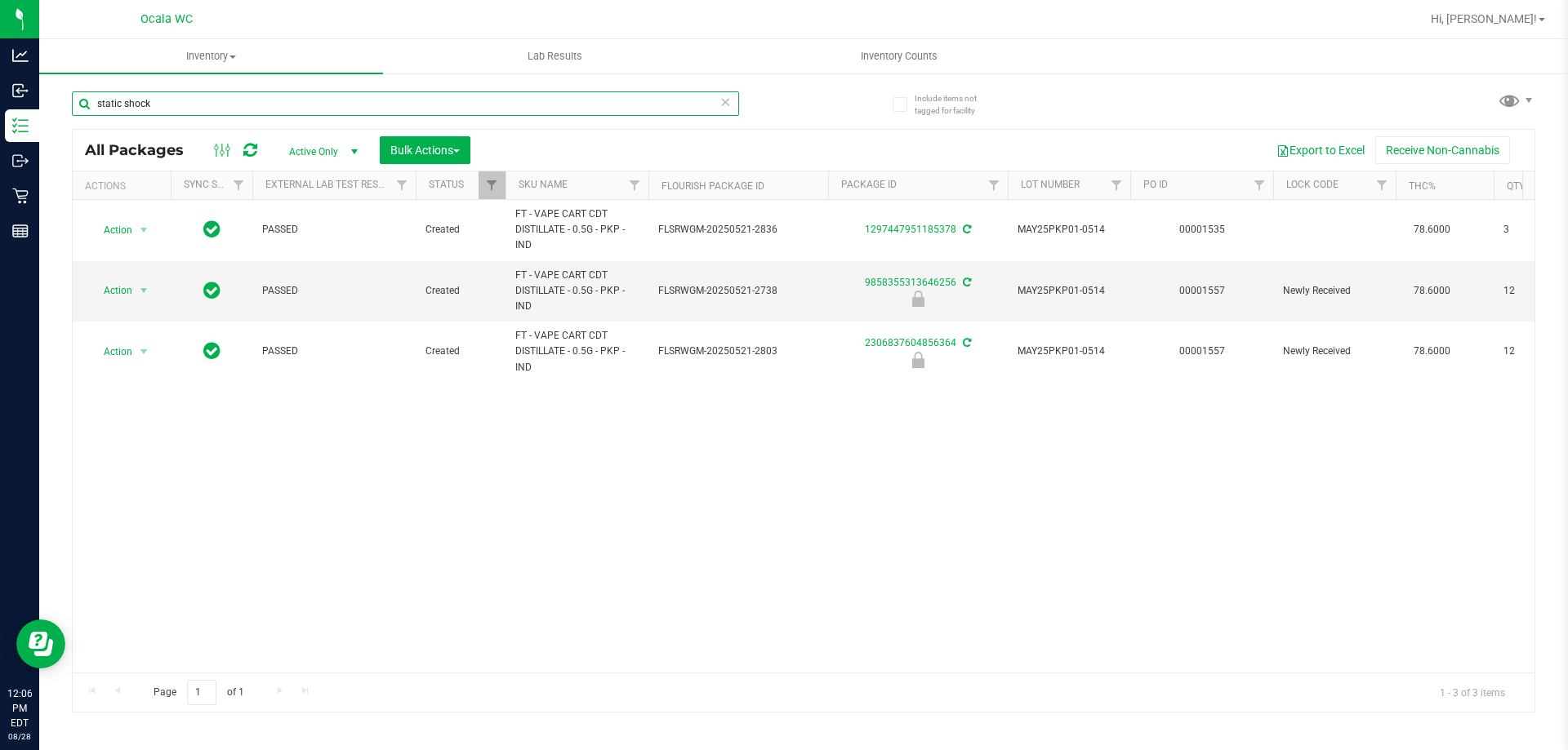
click at [343, 96] on input "static shock" at bounding box center [405, 104] width 667 height 25
type input "s"
